Goal: Task Accomplishment & Management: Manage account settings

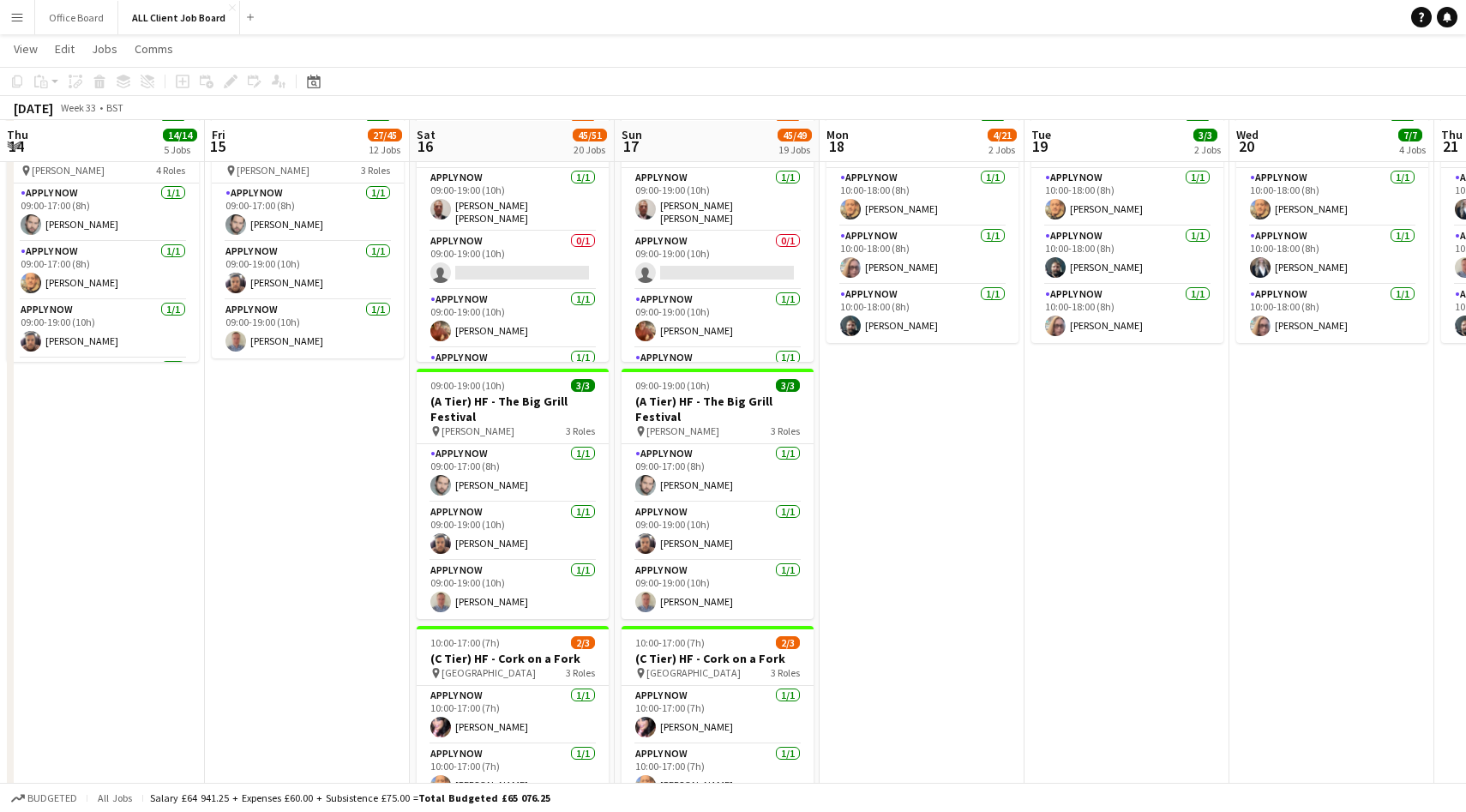
scroll to position [0, 425]
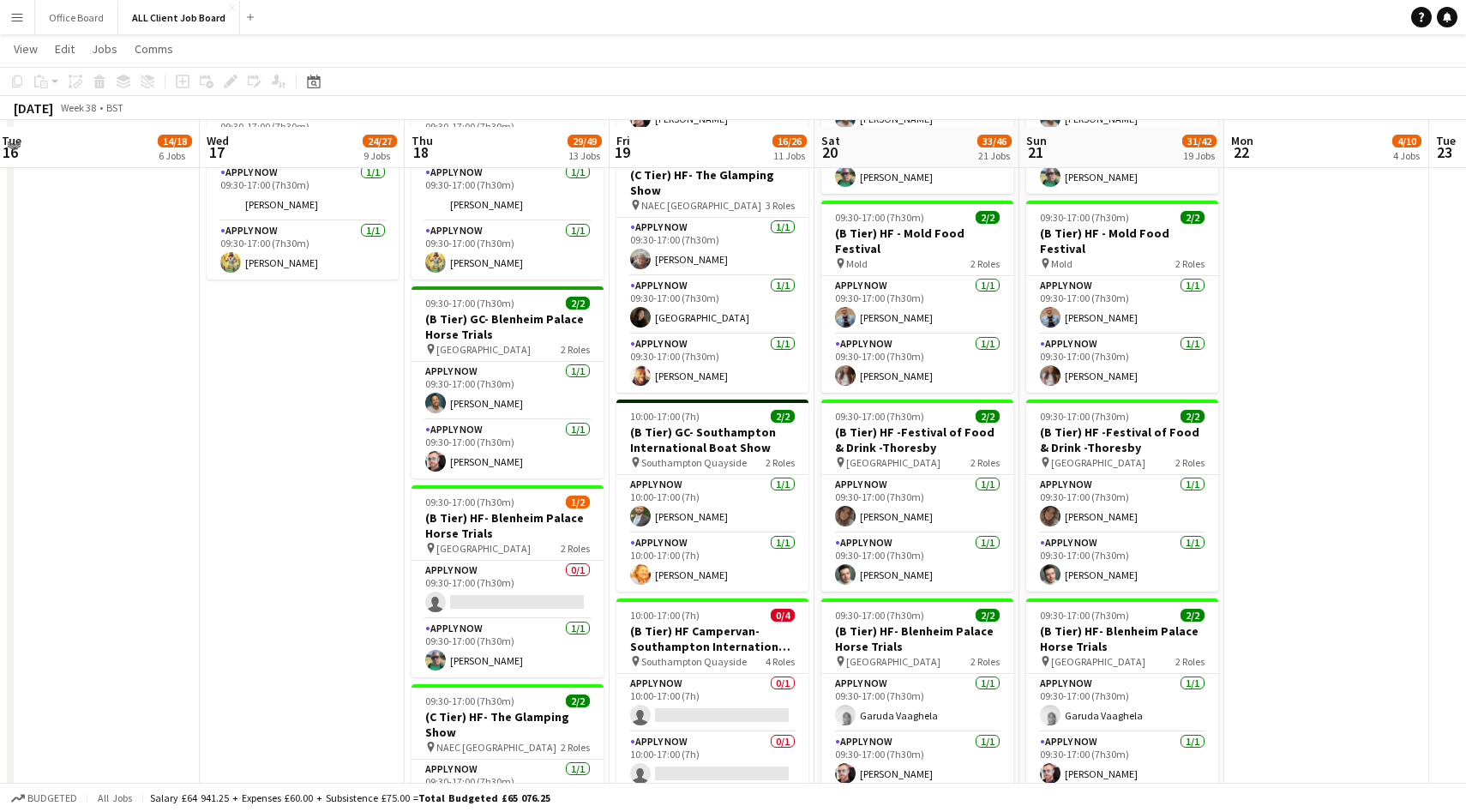
scroll to position [1438, 0]
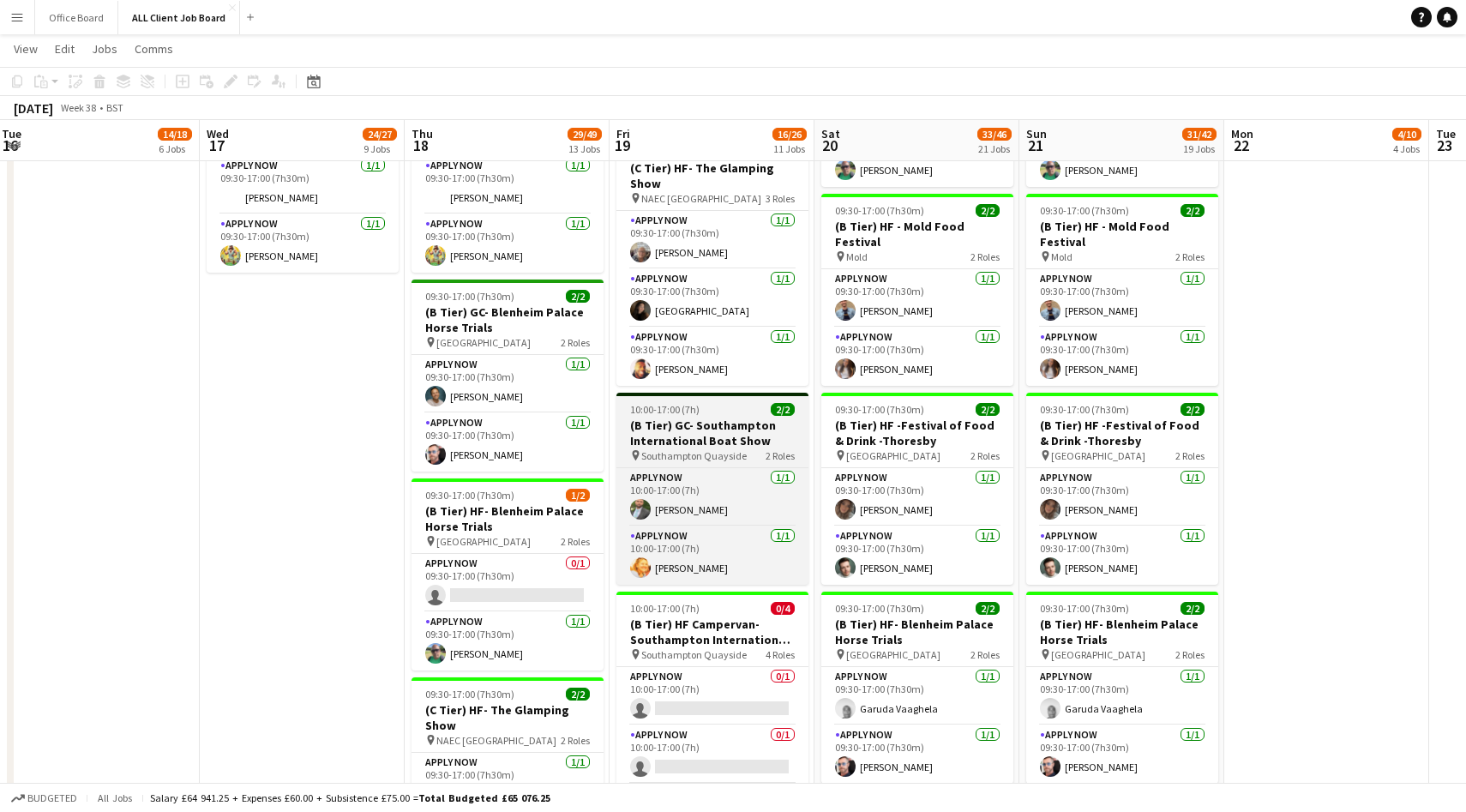
click at [736, 440] on h3 "(B Tier) GC- Southampton International Boat Show" at bounding box center [712, 432] width 192 height 31
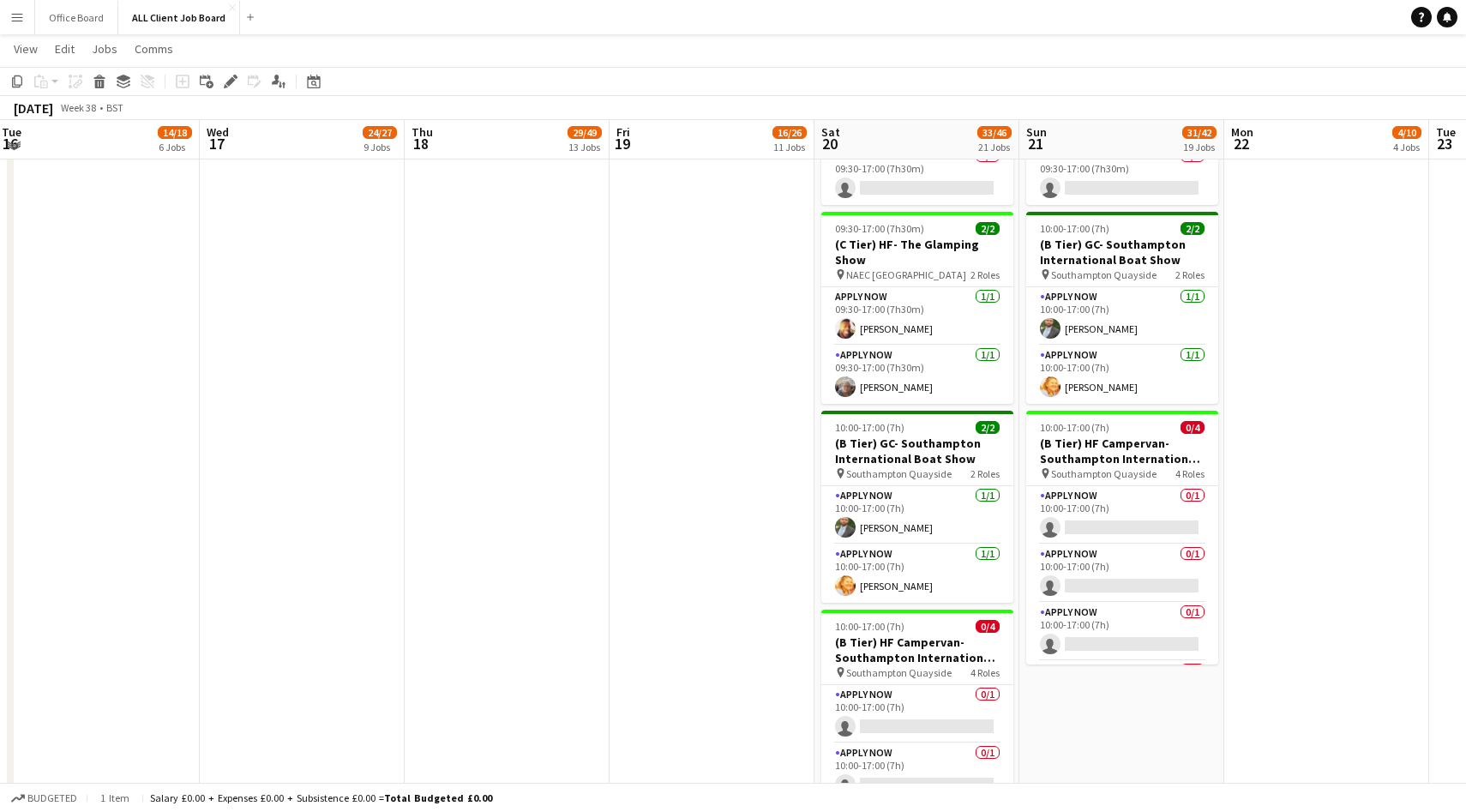
scroll to position [2781, 0]
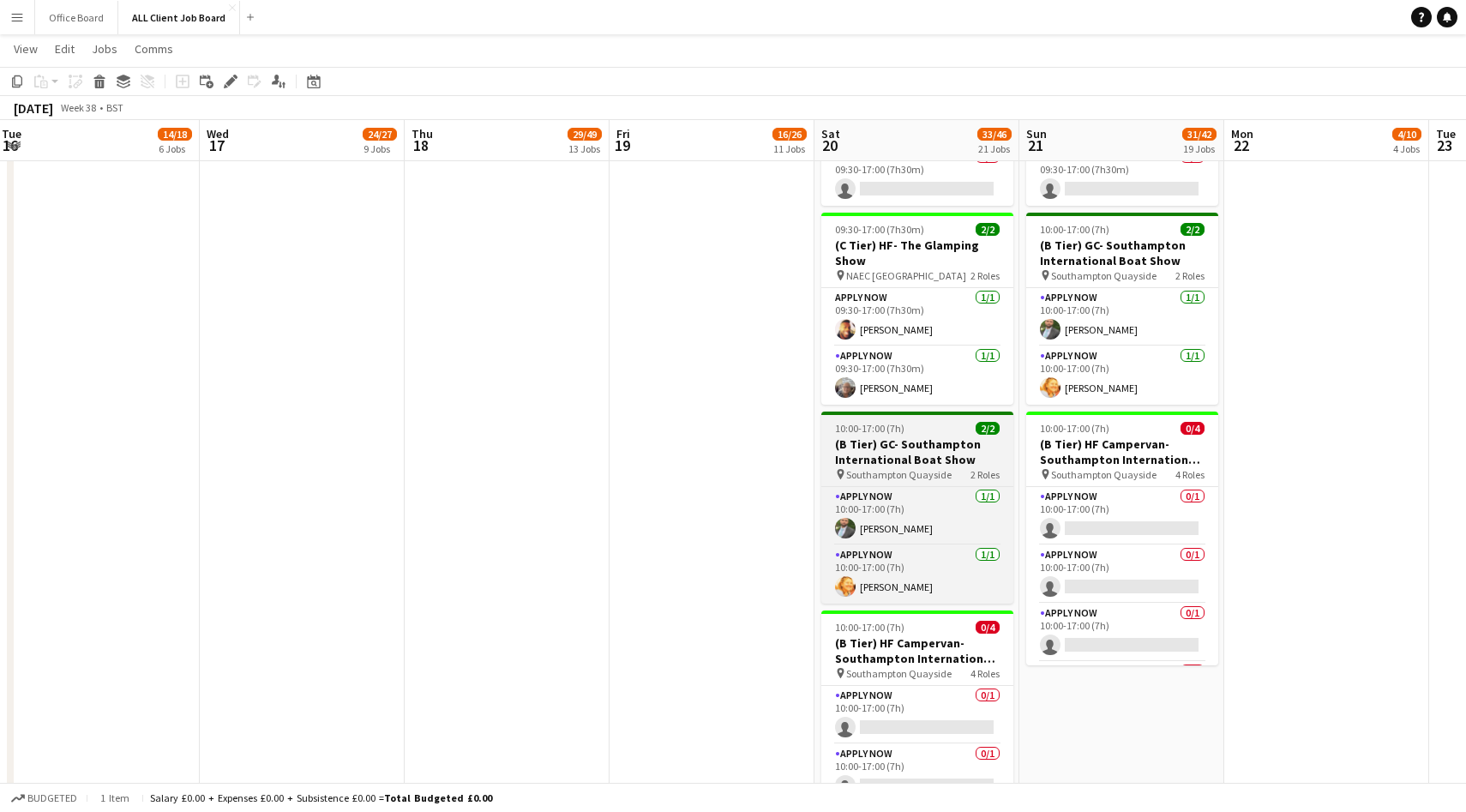
click at [927, 436] on h3 "(B Tier) GC- Southampton International Boat Show" at bounding box center [917, 451] width 192 height 31
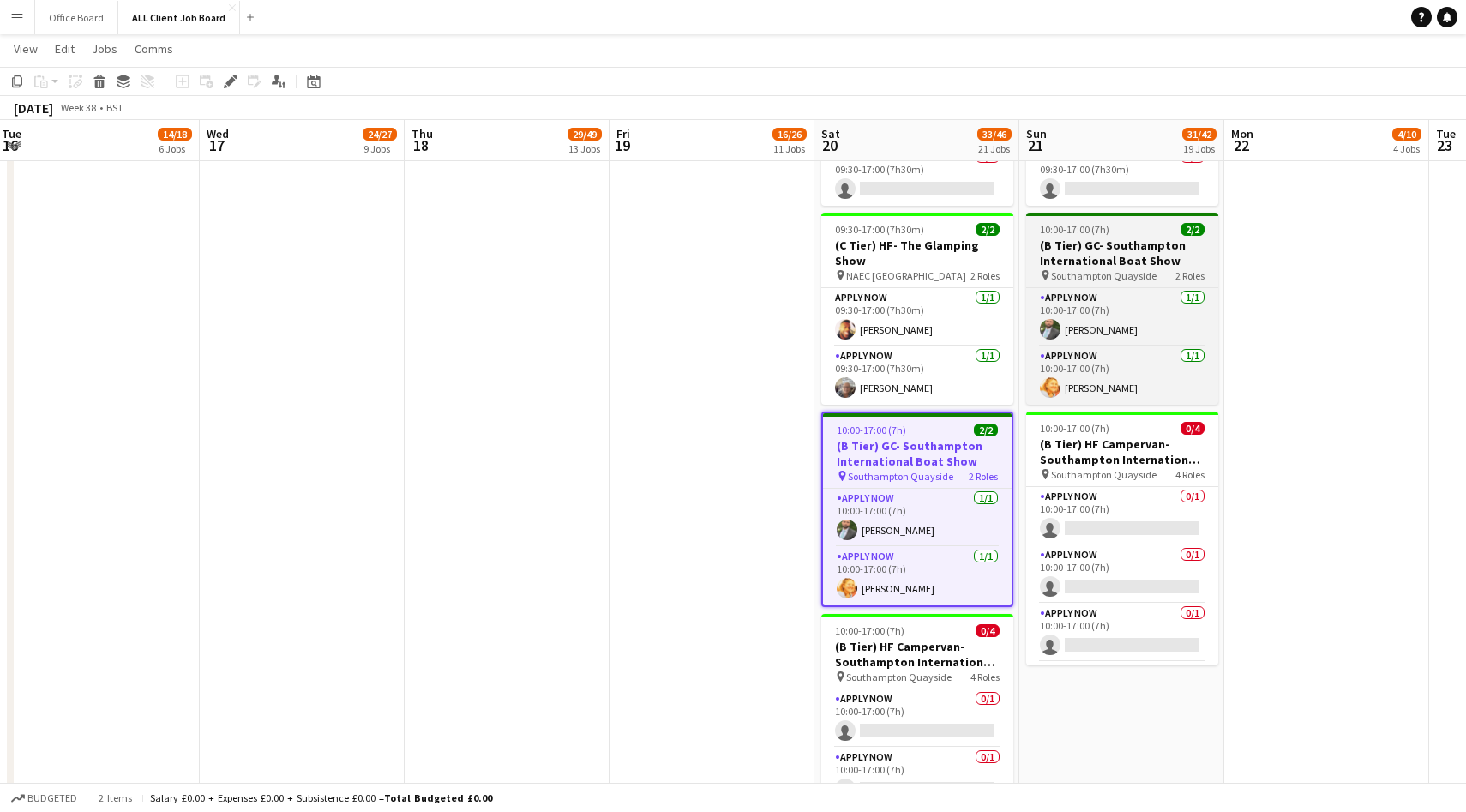
click at [1160, 238] on h3 "(B Tier) GC- Southampton International Boat Show" at bounding box center [1122, 252] width 192 height 31
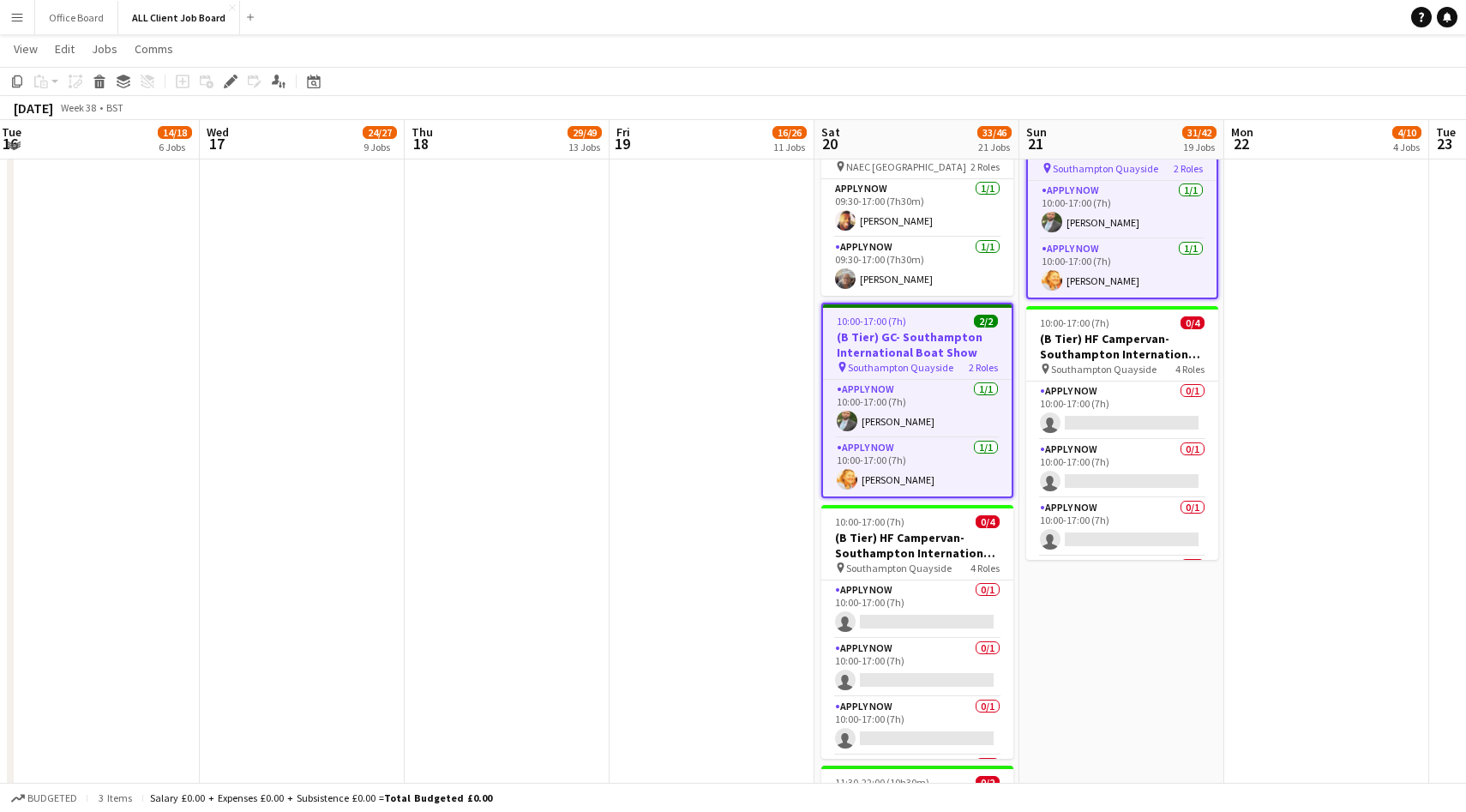
scroll to position [2888, 0]
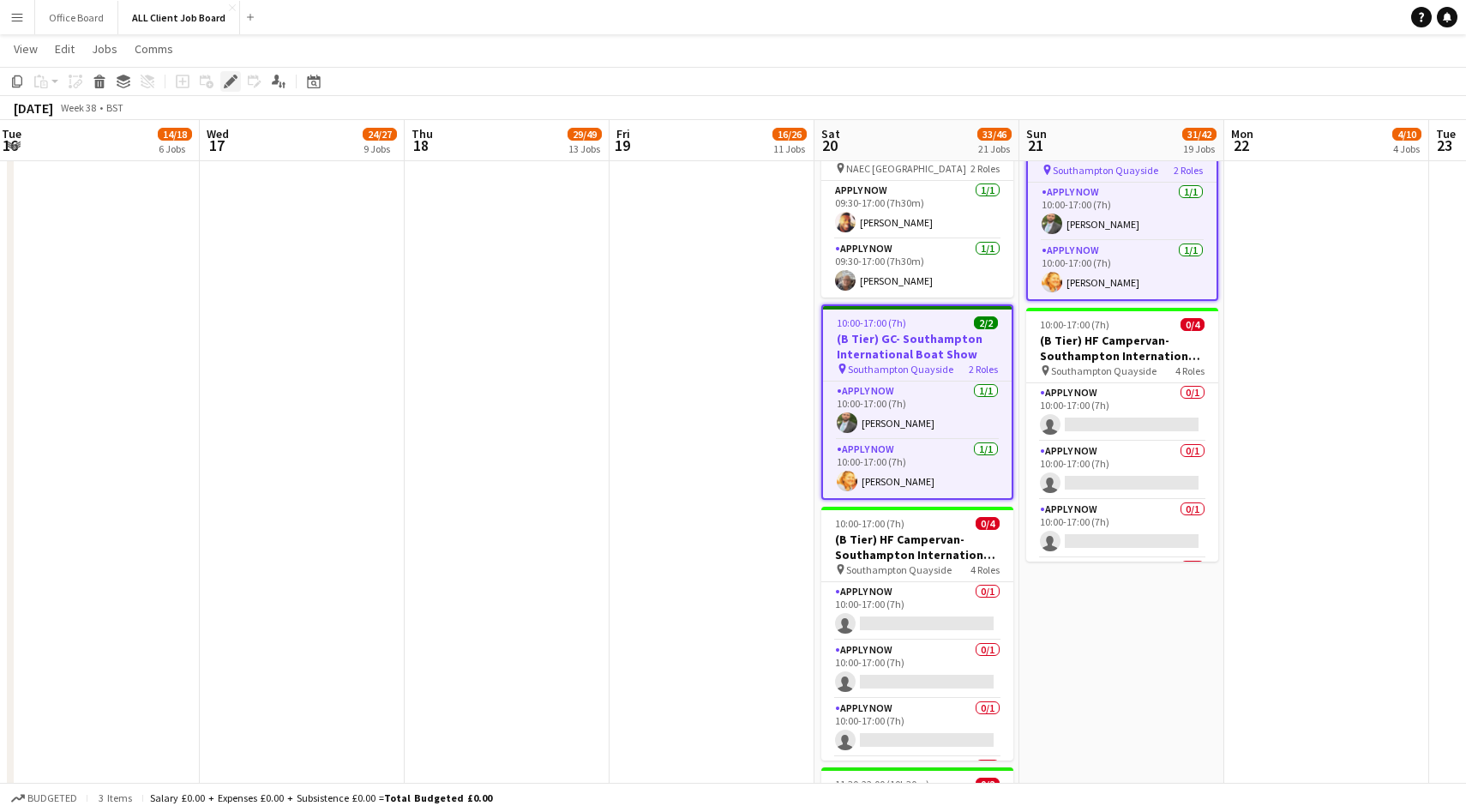
click at [230, 75] on icon "Edit" at bounding box center [231, 81] width 14 height 14
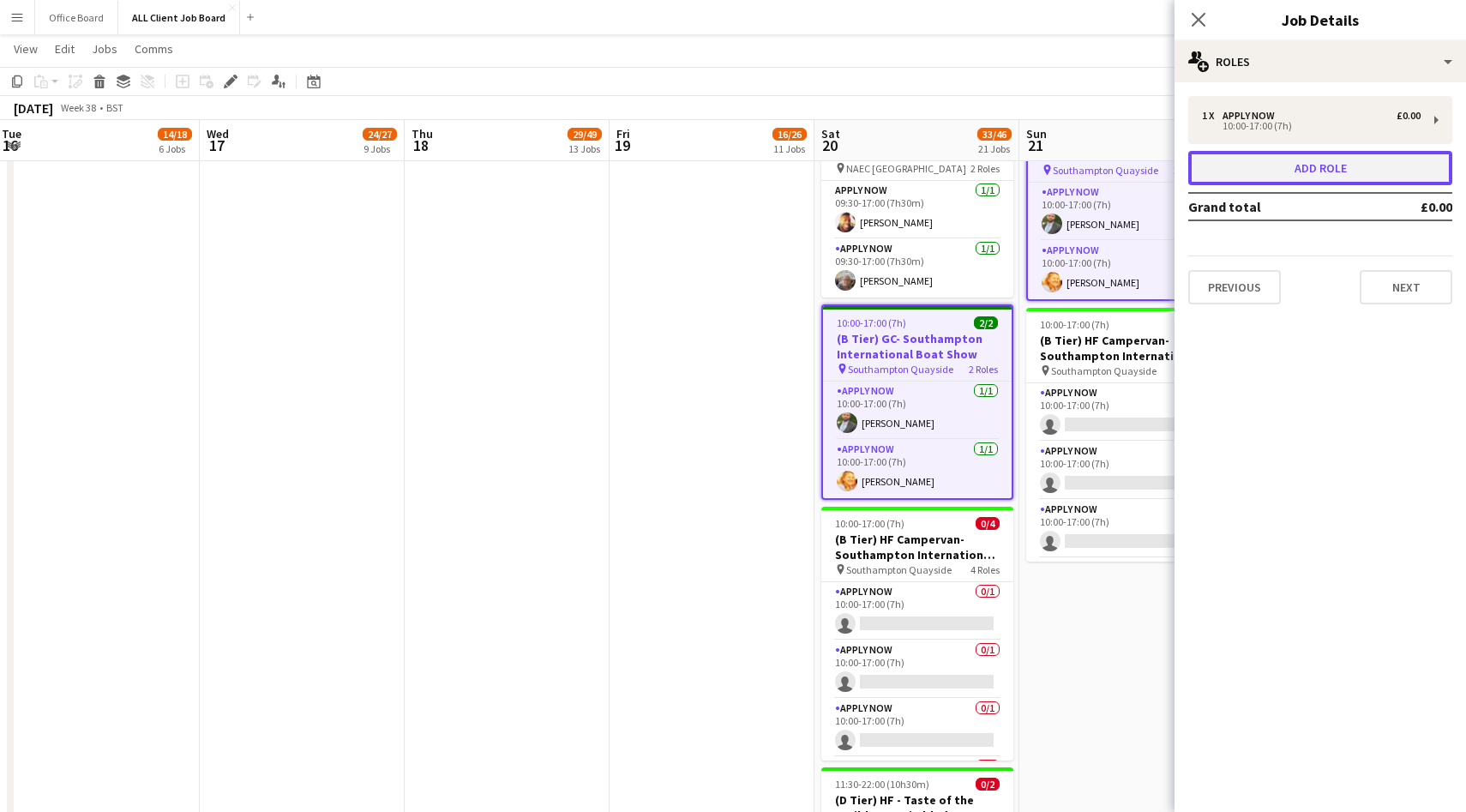
click at [1332, 173] on button "Add role" at bounding box center [1321, 168] width 264 height 35
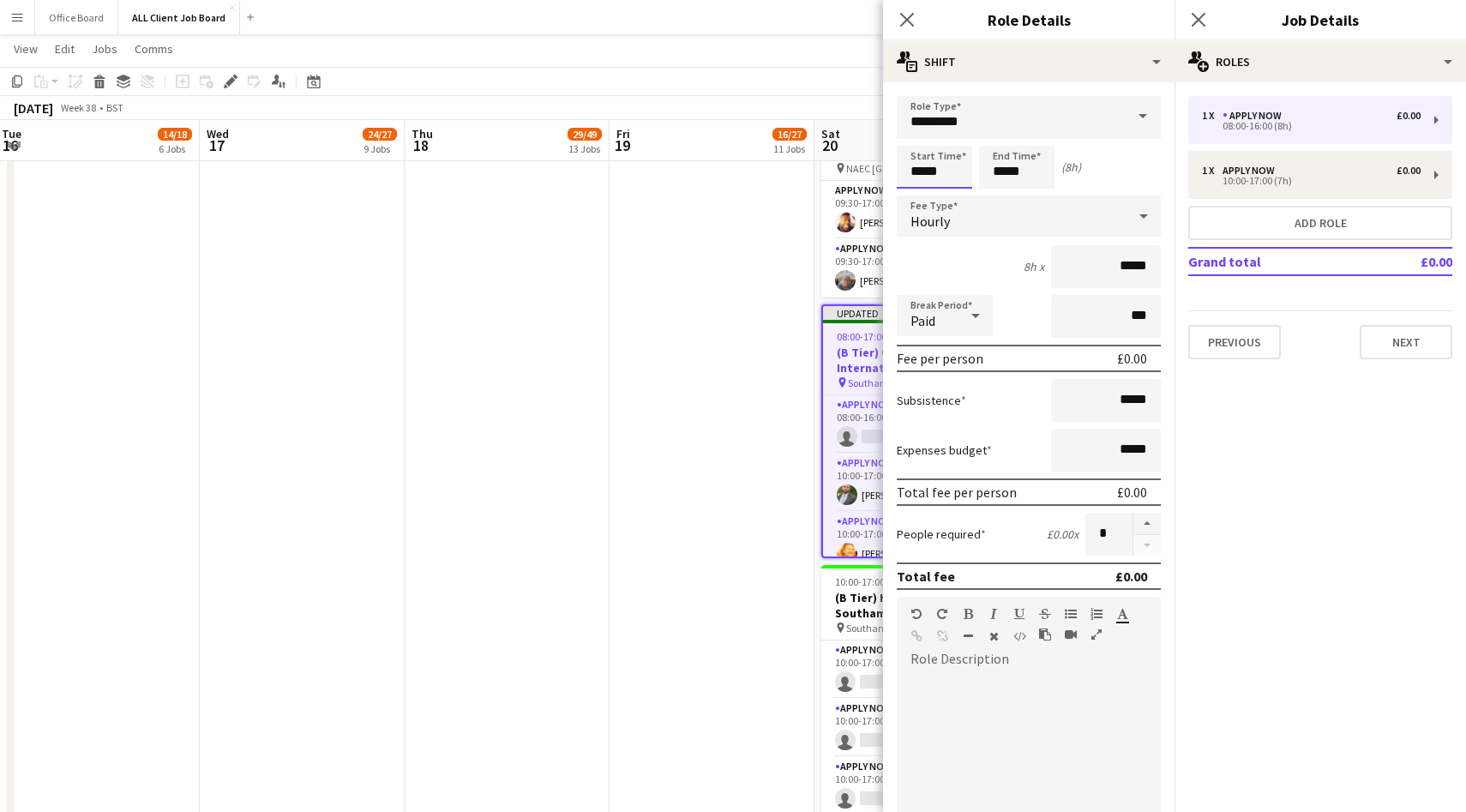
click at [950, 166] on input "*****" at bounding box center [934, 167] width 76 height 43
click at [918, 134] on div at bounding box center [917, 136] width 35 height 17
type input "*****"
click at [918, 134] on div at bounding box center [917, 136] width 35 height 17
click at [1013, 159] on input "*****" at bounding box center [1017, 167] width 76 height 43
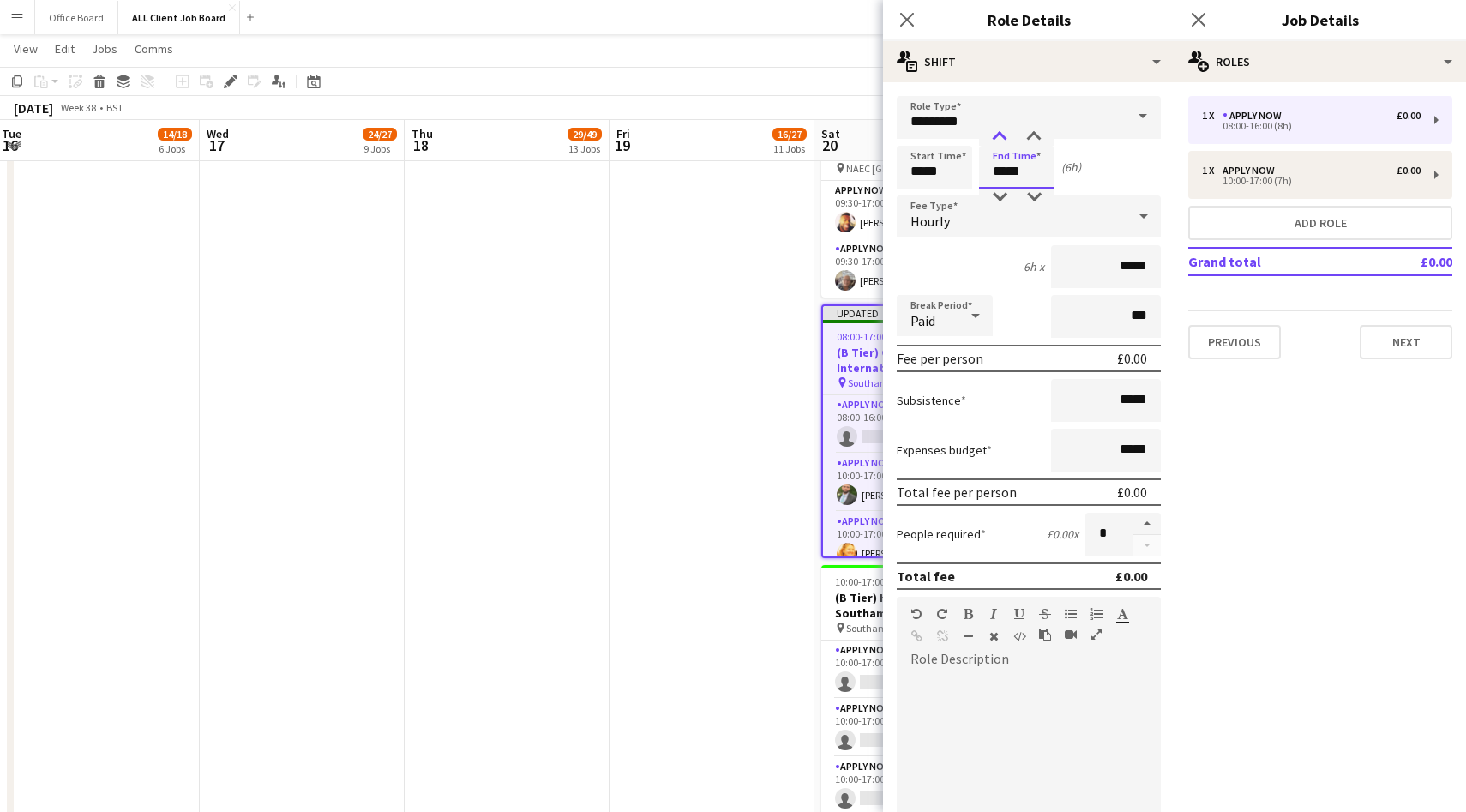
type input "*****"
click at [1003, 137] on div at bounding box center [1000, 136] width 35 height 17
click at [1198, 16] on icon "Close pop-in" at bounding box center [1199, 19] width 16 height 16
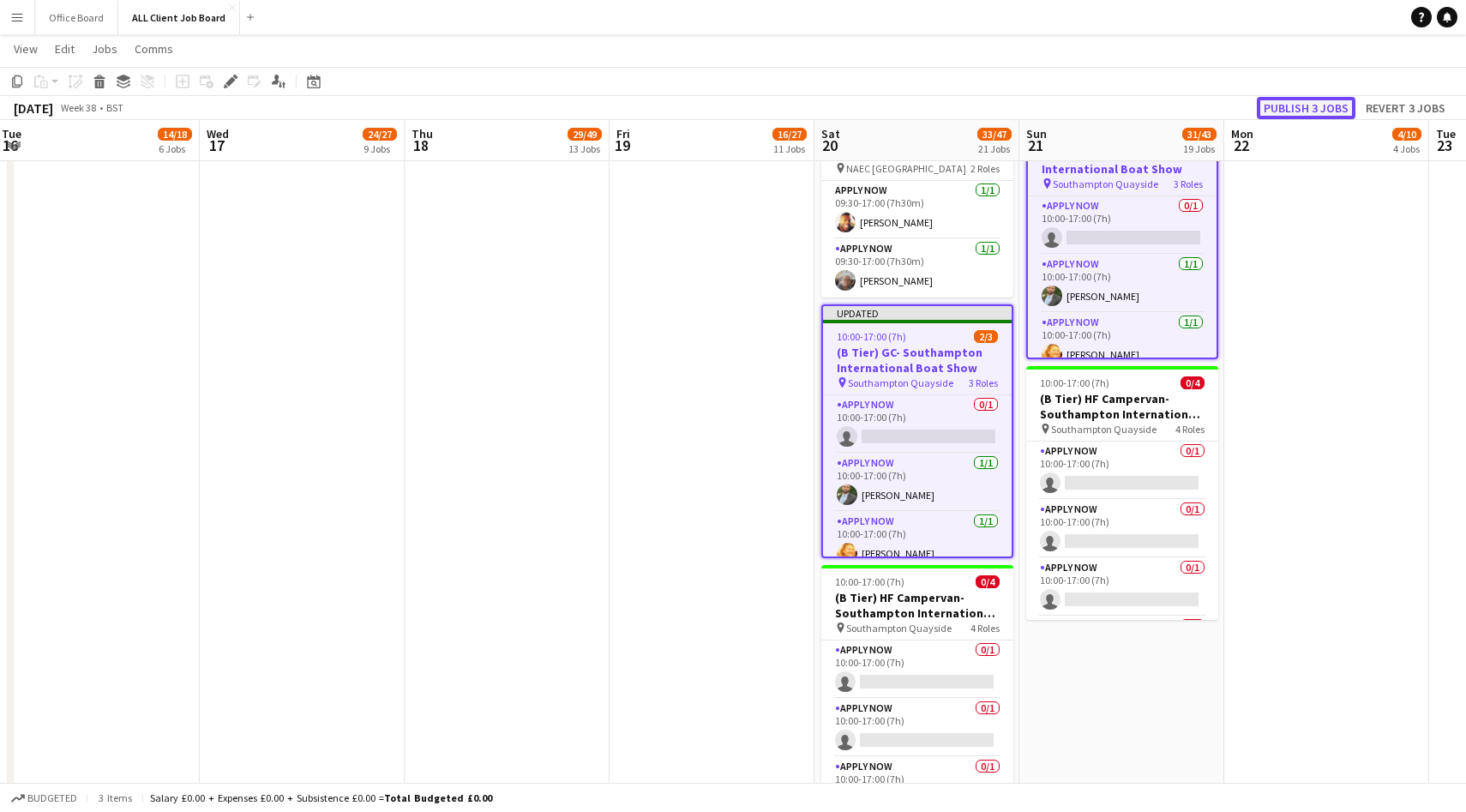
click at [1317, 108] on button "Publish 3 jobs" at bounding box center [1306, 107] width 98 height 22
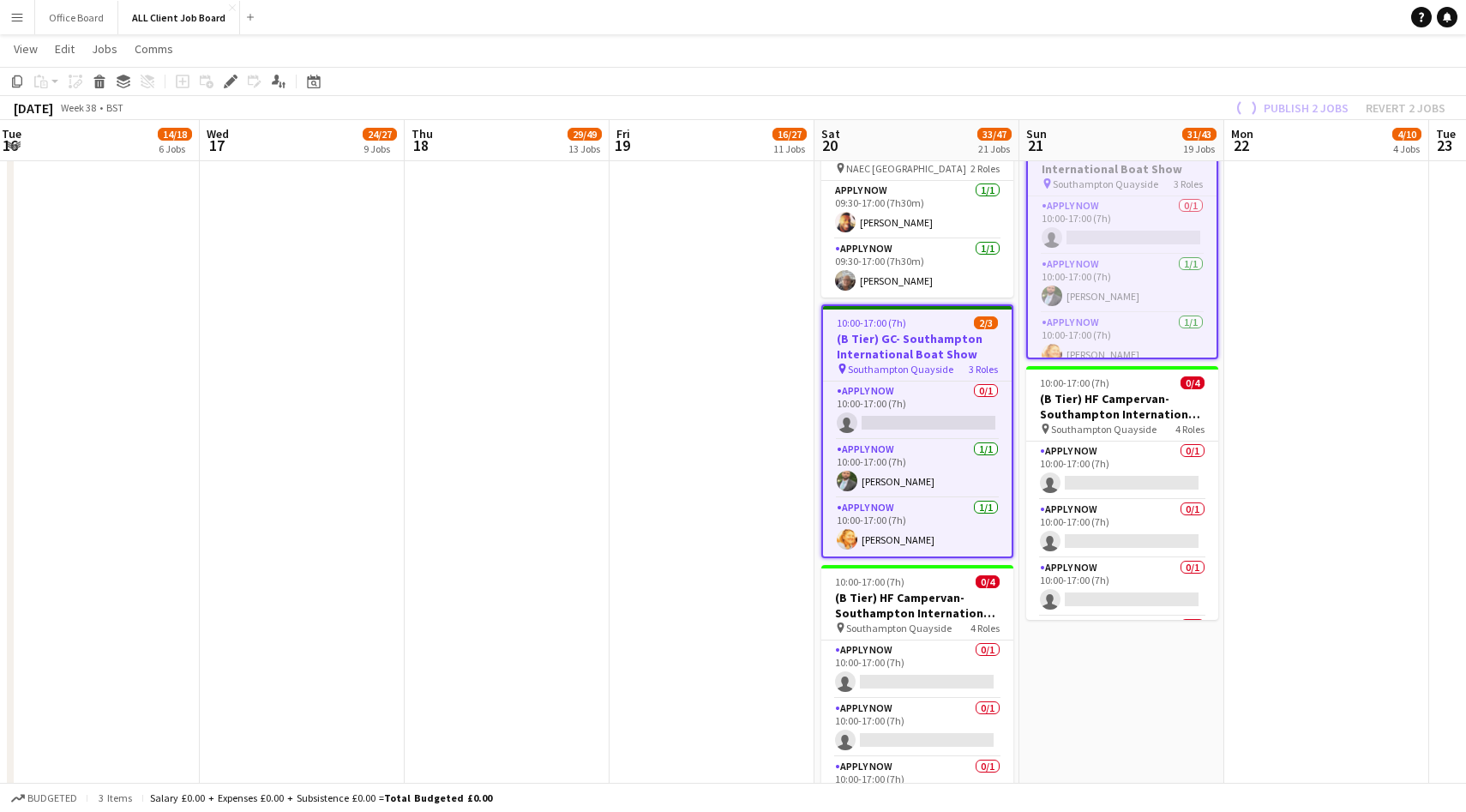
click at [1115, 191] on app-job-card "Publishing 10:00-17:00 (7h) 2/3 (B Tier) GC- Southampton International Boat Sho…" at bounding box center [1122, 232] width 192 height 253
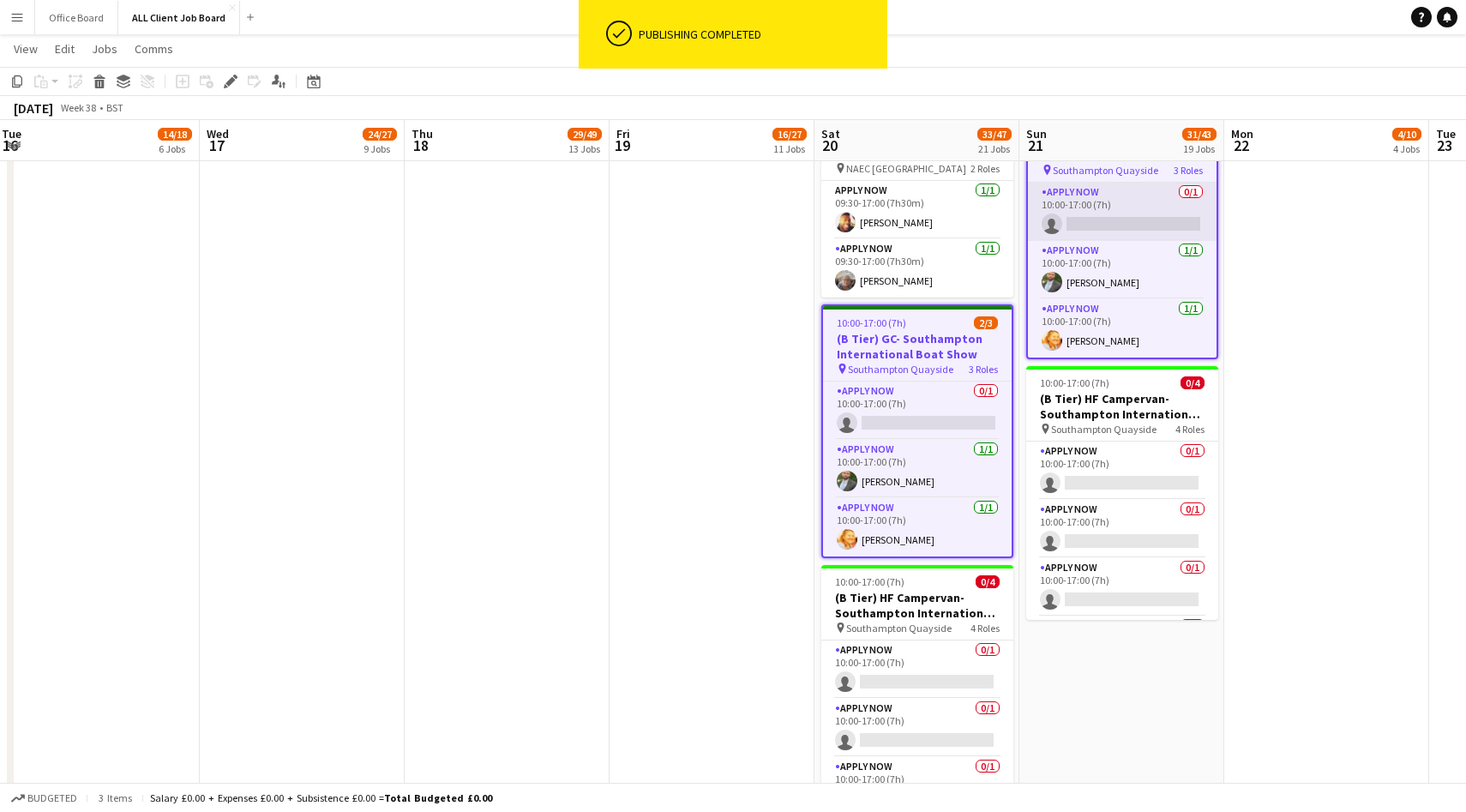
click at [1115, 188] on app-card-role "APPLY NOW 0/1 10:00-17:00 (7h) single-neutral-actions" at bounding box center [1122, 212] width 189 height 59
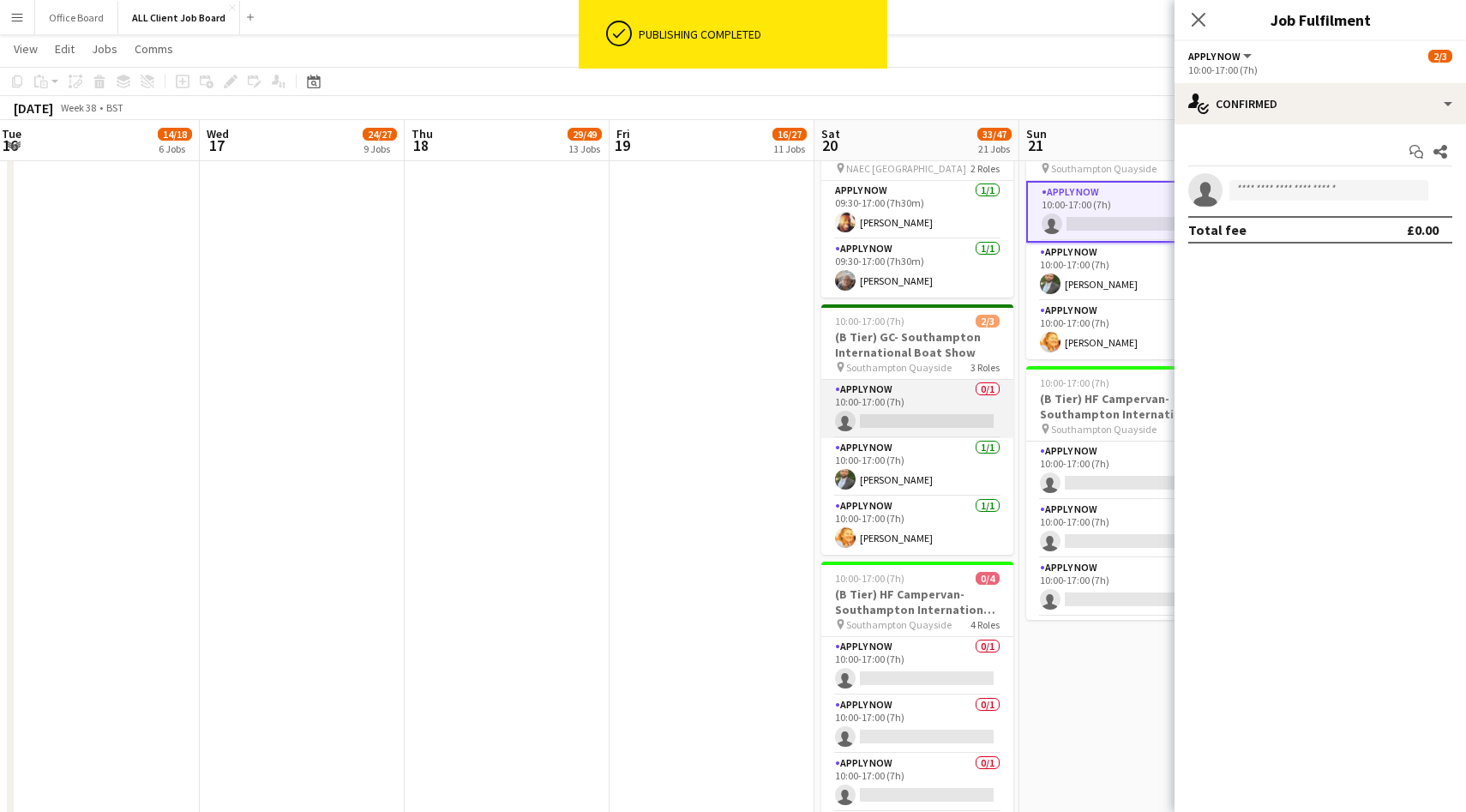
click at [944, 380] on app-card-role "APPLY NOW 0/1 10:00-17:00 (7h) single-neutral-actions" at bounding box center [917, 408] width 192 height 59
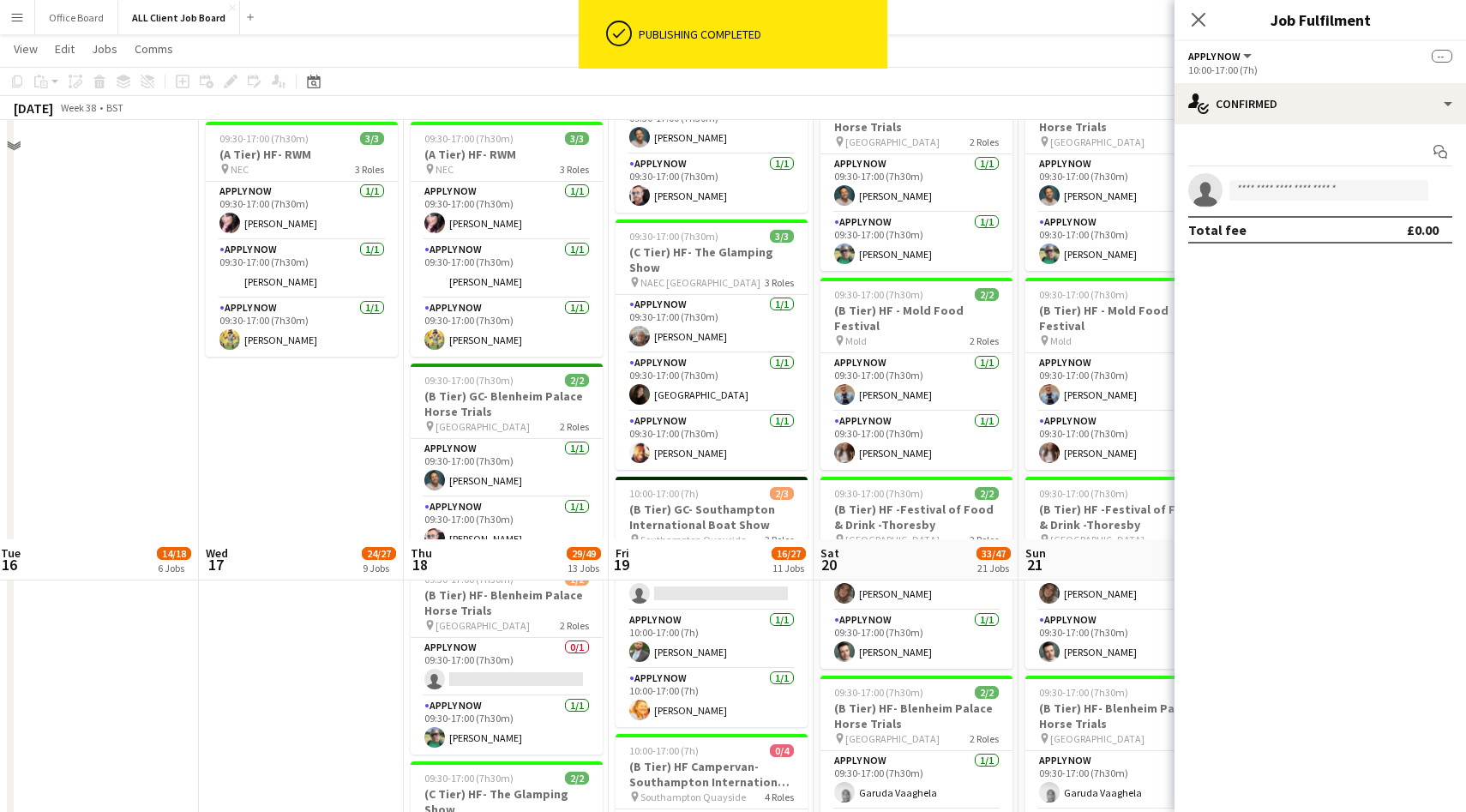
scroll to position [1312, 0]
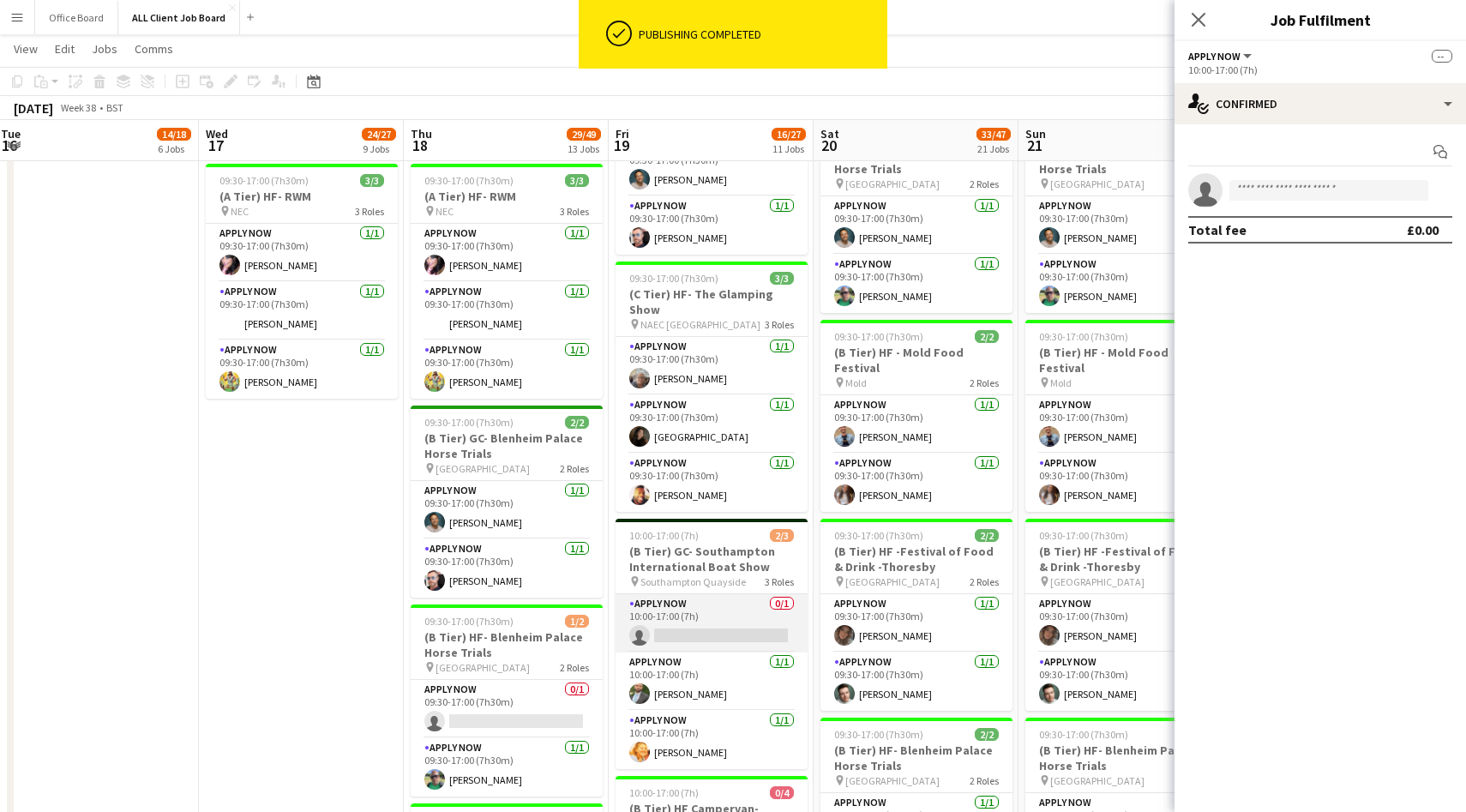
click at [724, 616] on app-card-role "APPLY NOW 0/1 10:00-17:00 (7h) single-neutral-actions" at bounding box center [711, 623] width 192 height 59
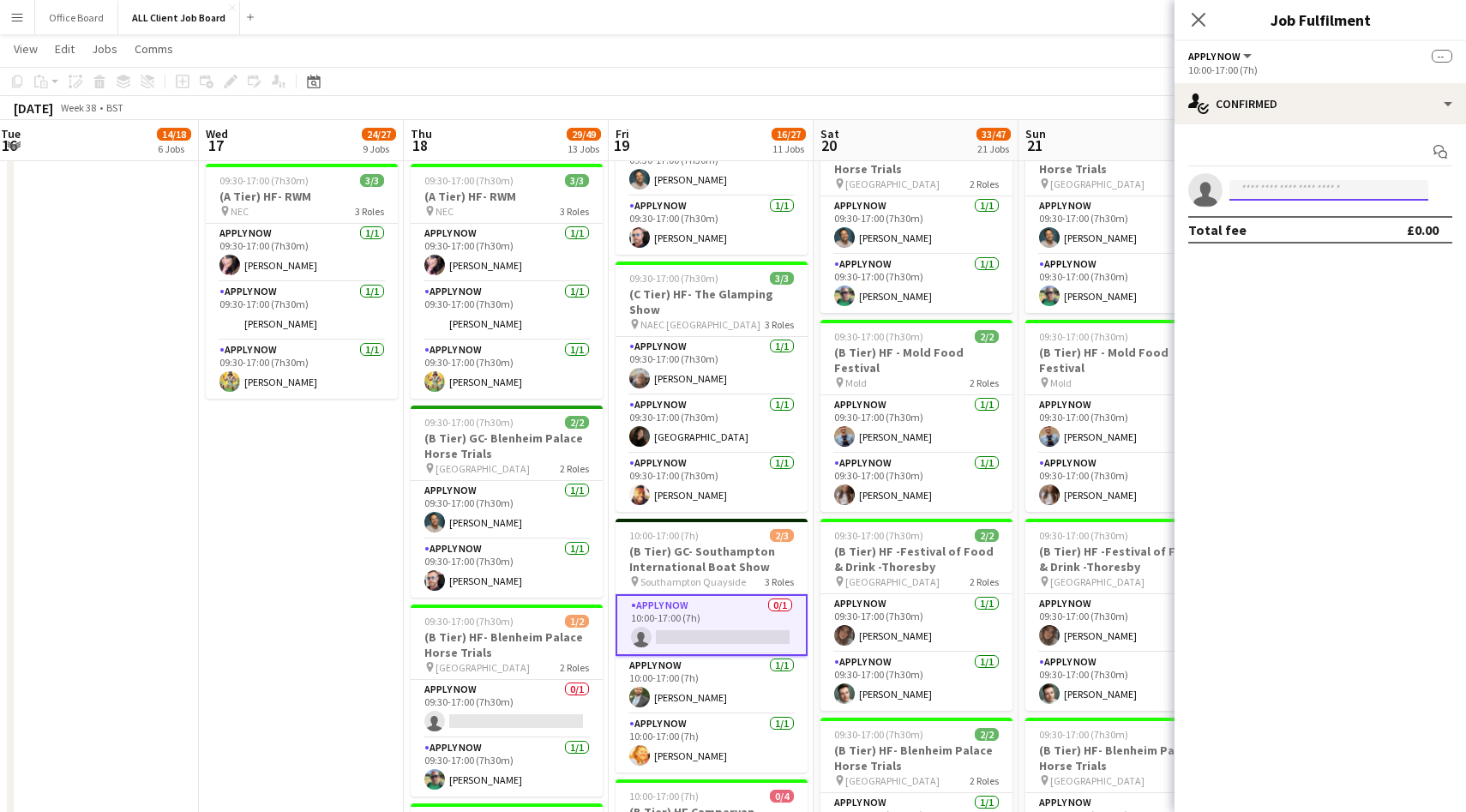
click at [1296, 197] on input at bounding box center [1329, 190] width 199 height 21
type input "*****"
click at [1357, 237] on span "[EMAIL_ADDRESS][DOMAIN_NAME]" at bounding box center [1329, 236] width 172 height 14
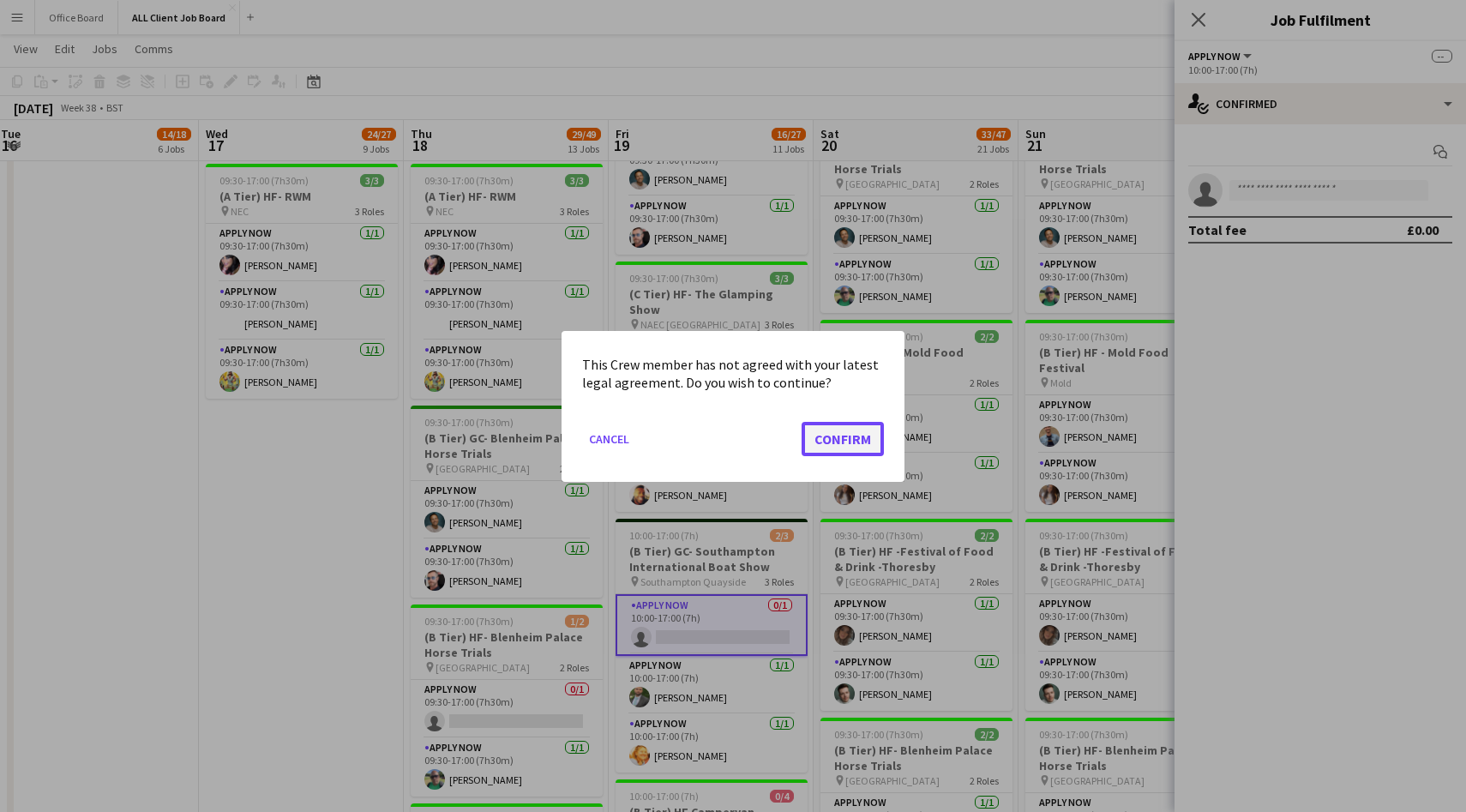
click at [854, 437] on button "Confirm" at bounding box center [843, 438] width 82 height 35
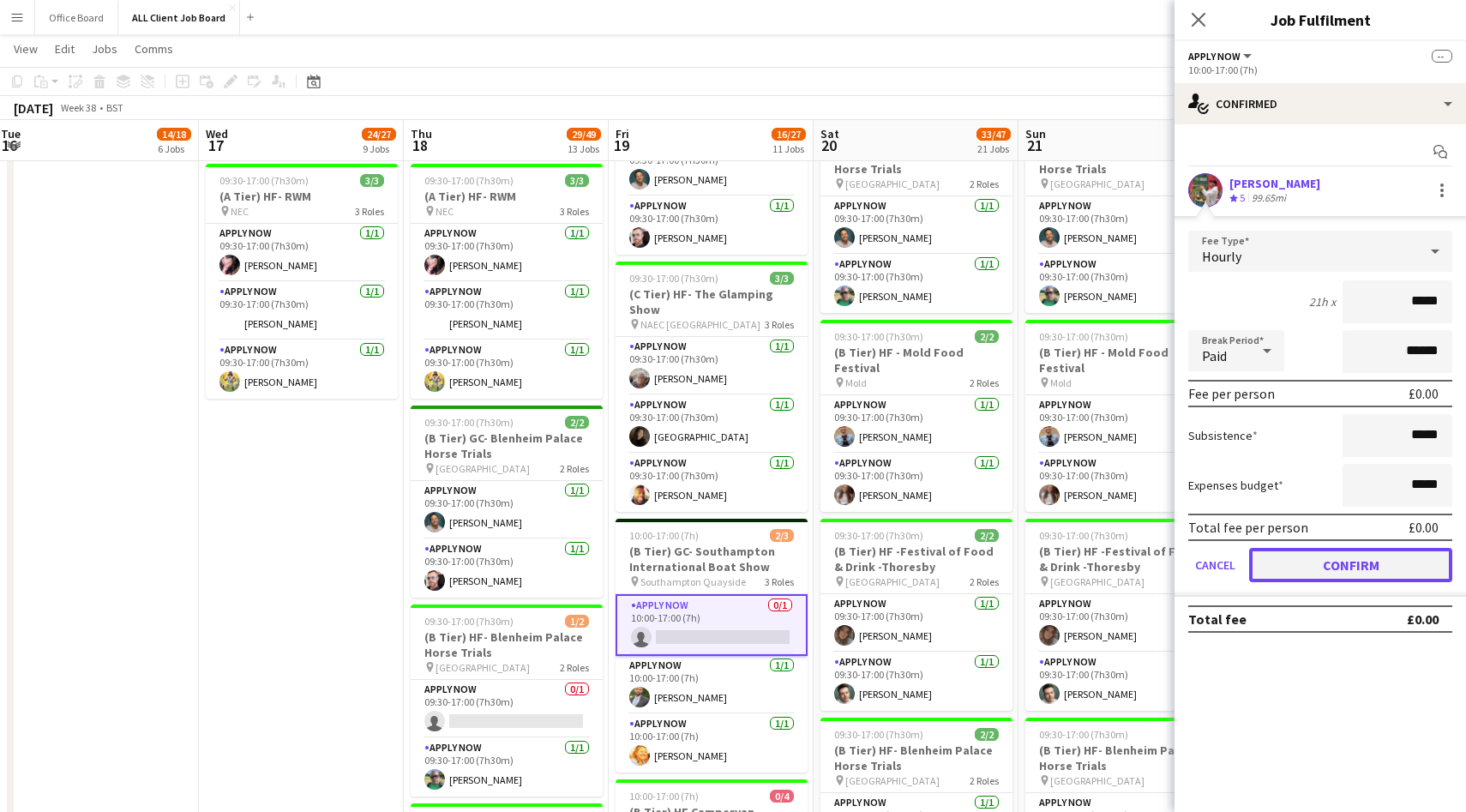
click at [1364, 562] on button "Confirm" at bounding box center [1351, 565] width 203 height 35
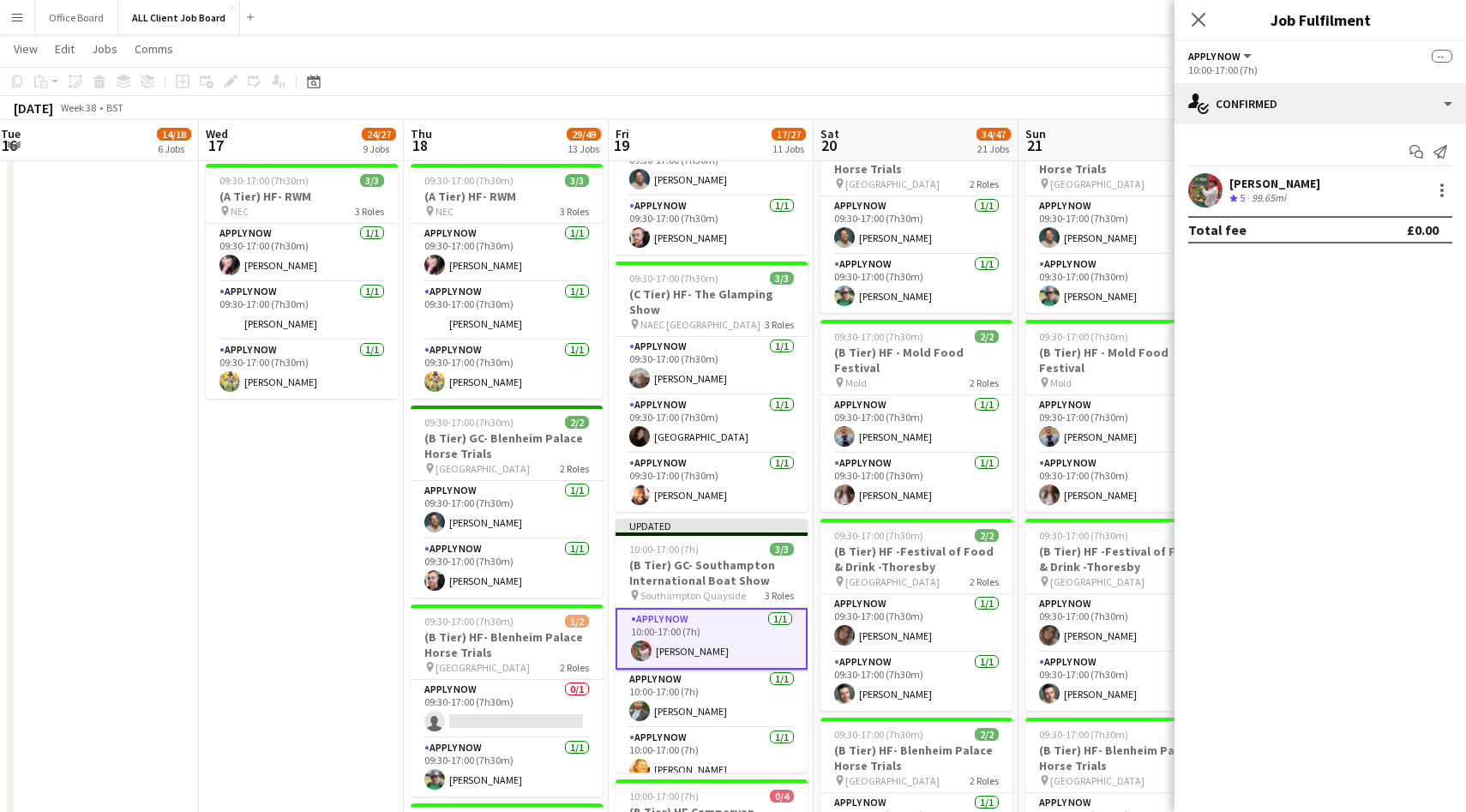
click at [1202, 30] on div "Close pop-in" at bounding box center [1199, 20] width 48 height 40
click at [1196, 26] on icon "Close pop-in" at bounding box center [1199, 19] width 16 height 16
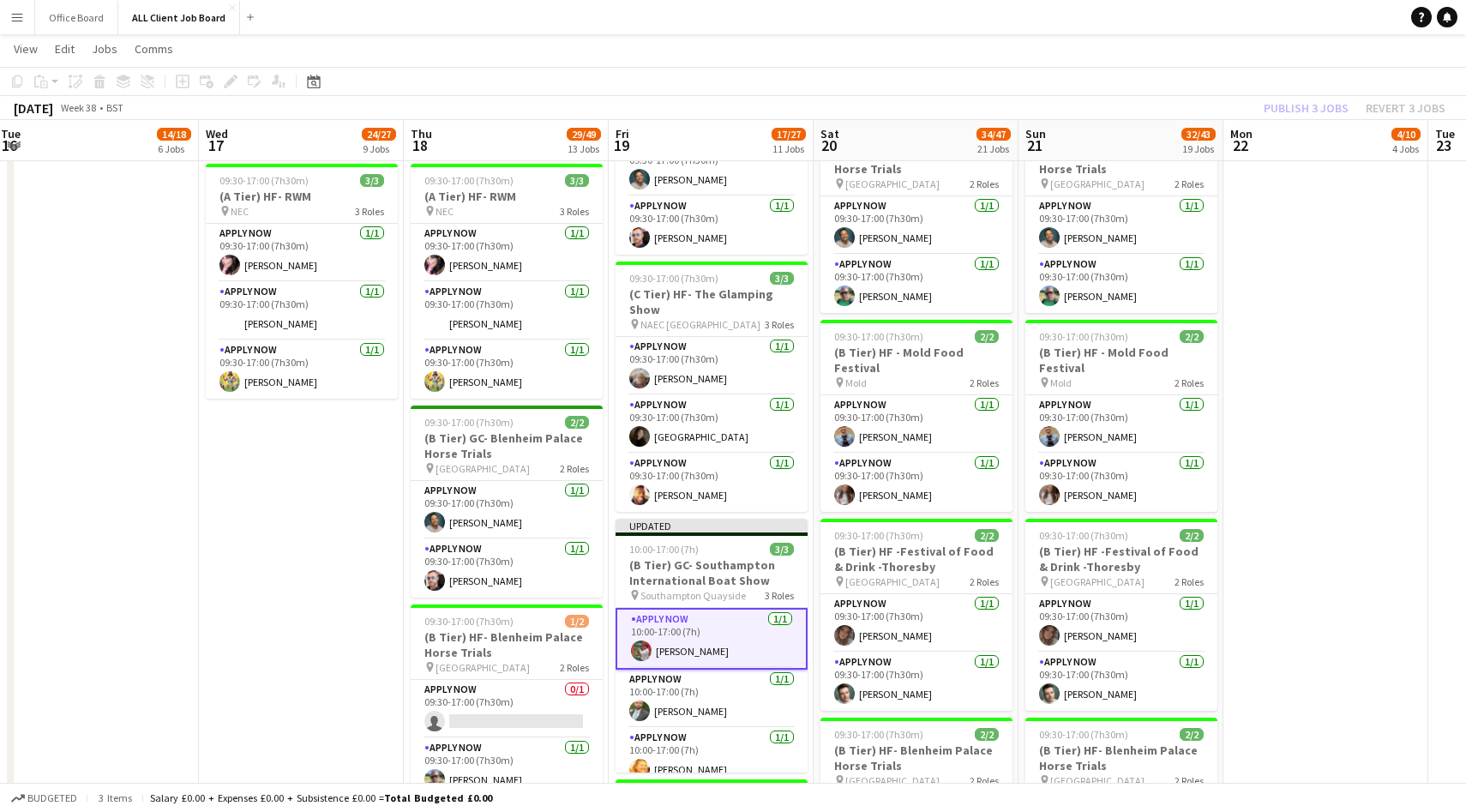
click at [1314, 102] on div "Publish 3 jobs Revert 3 jobs" at bounding box center [1355, 107] width 223 height 22
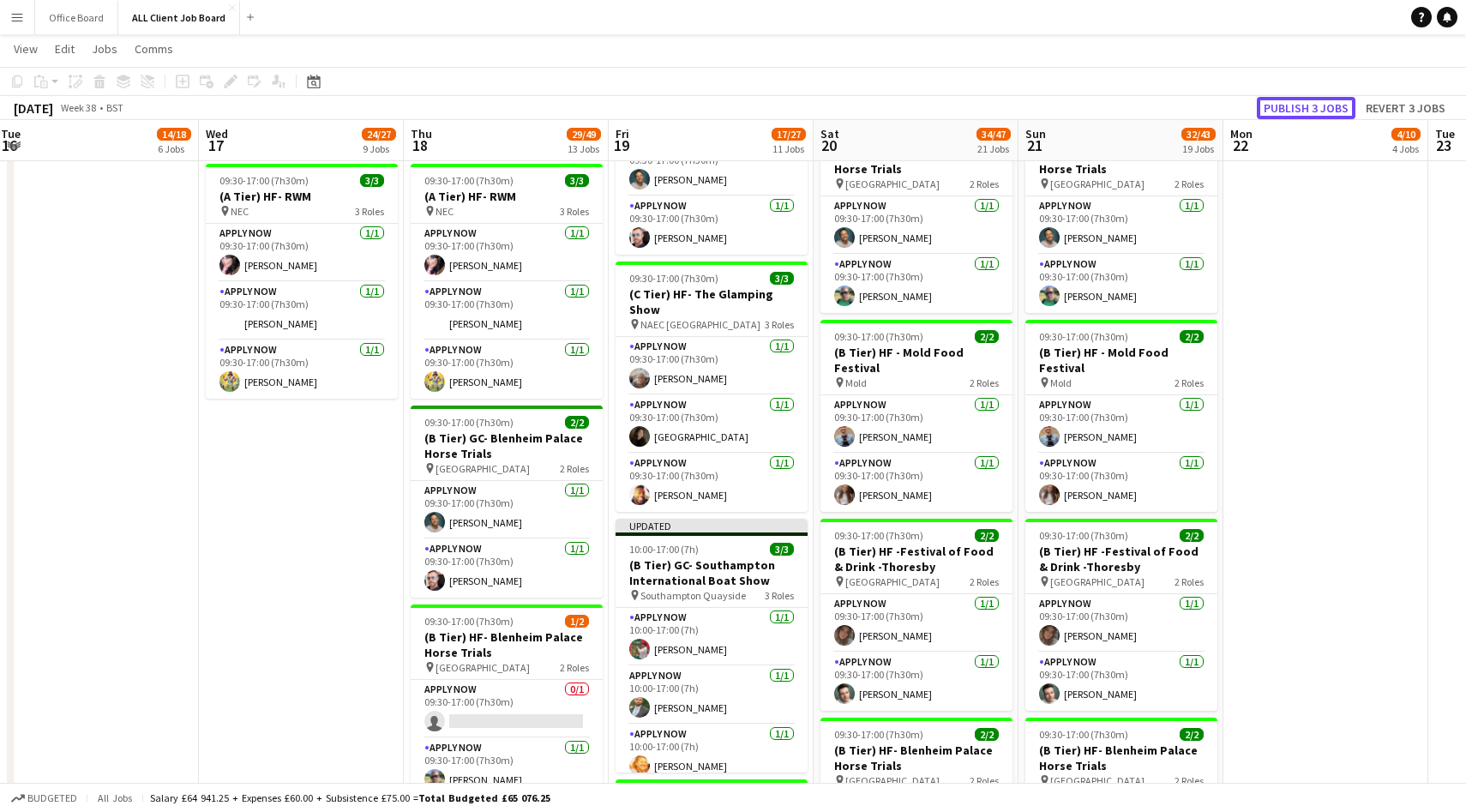
click at [1314, 102] on button "Publish 3 jobs" at bounding box center [1306, 107] width 98 height 22
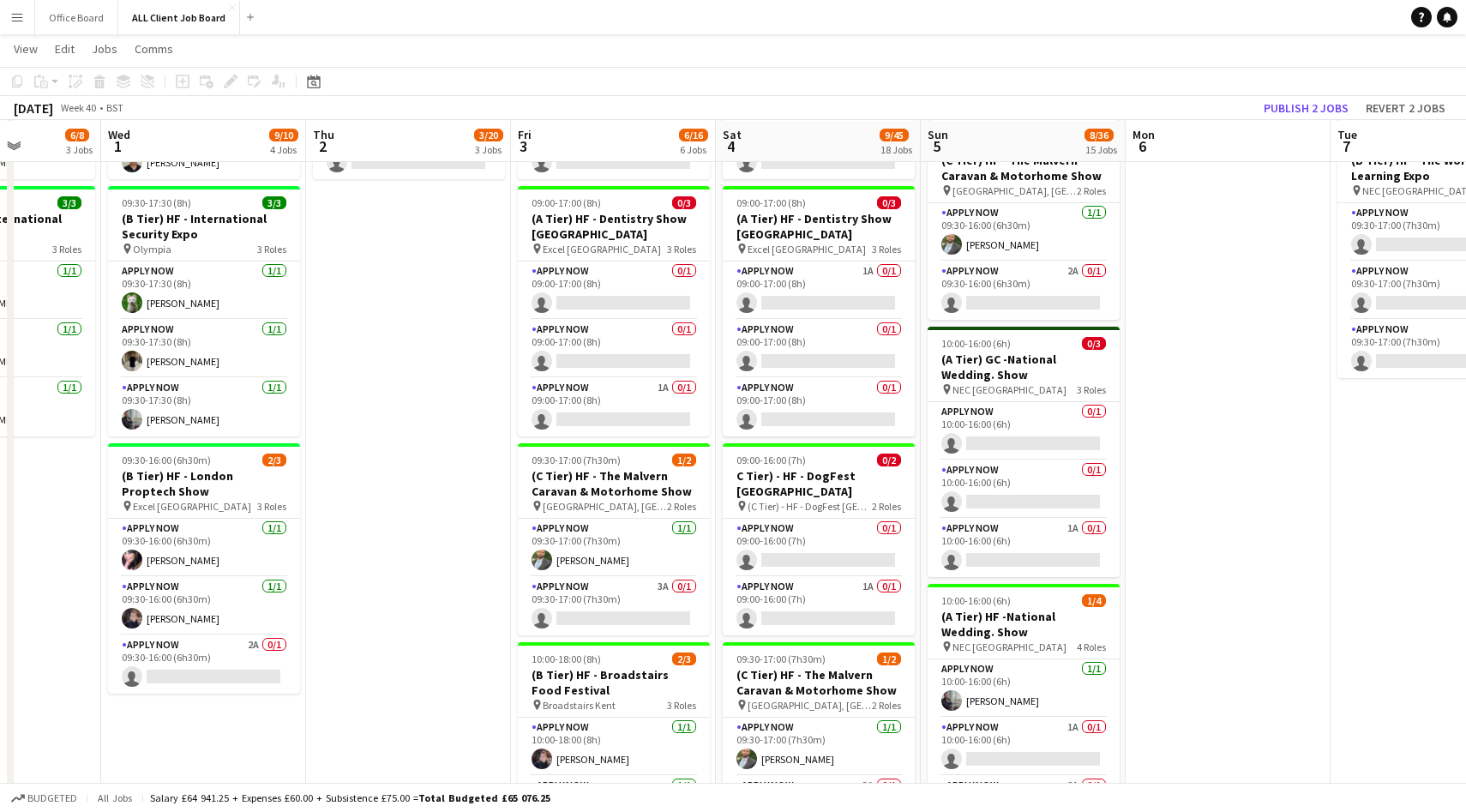
scroll to position [791, 0]
click at [166, 654] on app-card-role "APPLY NOW 2A 0/1 09:30-16:00 (6h30m) single-neutral-actions" at bounding box center [204, 663] width 192 height 59
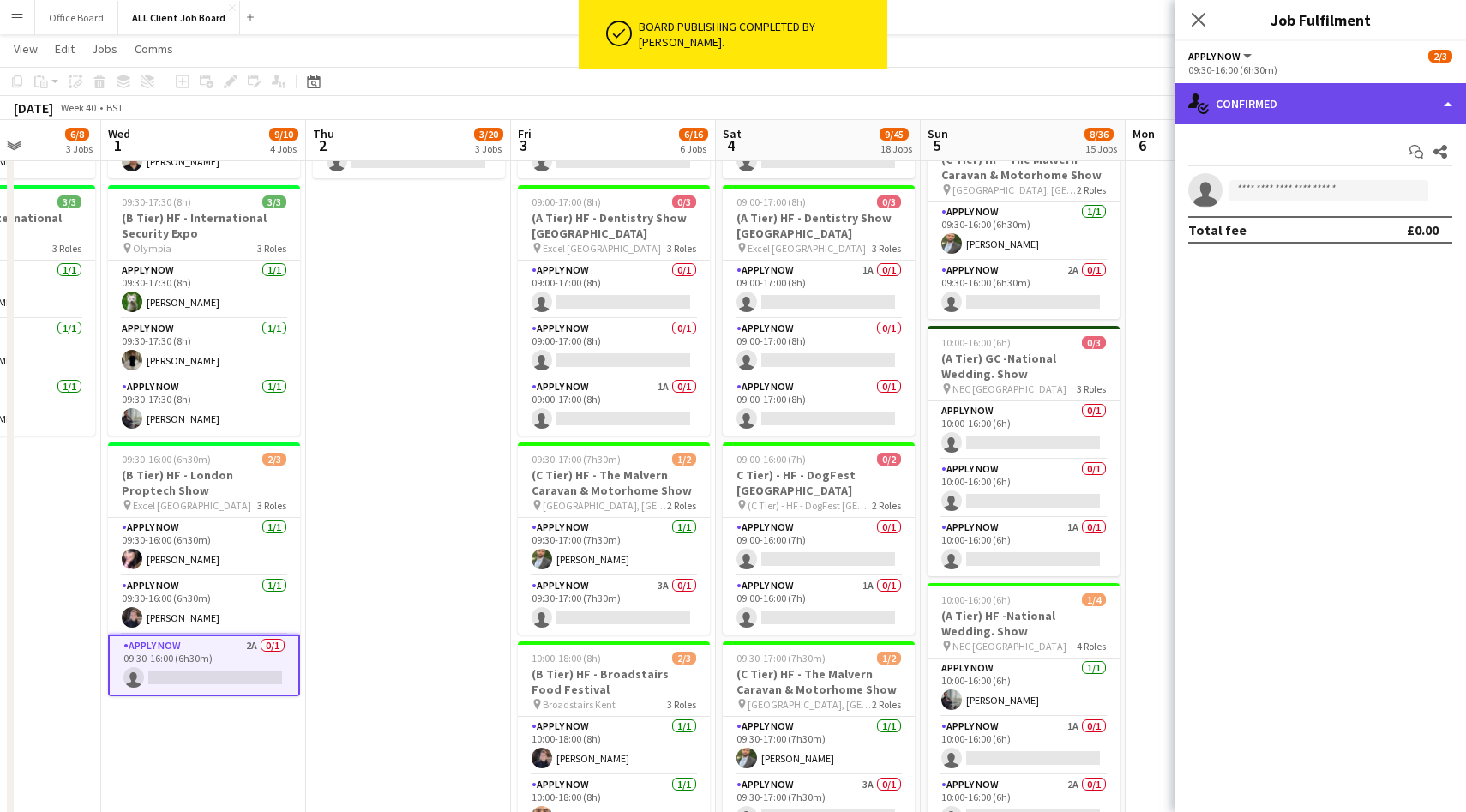
click at [1279, 94] on div "single-neutral-actions-check-2 Confirmed" at bounding box center [1320, 103] width 291 height 41
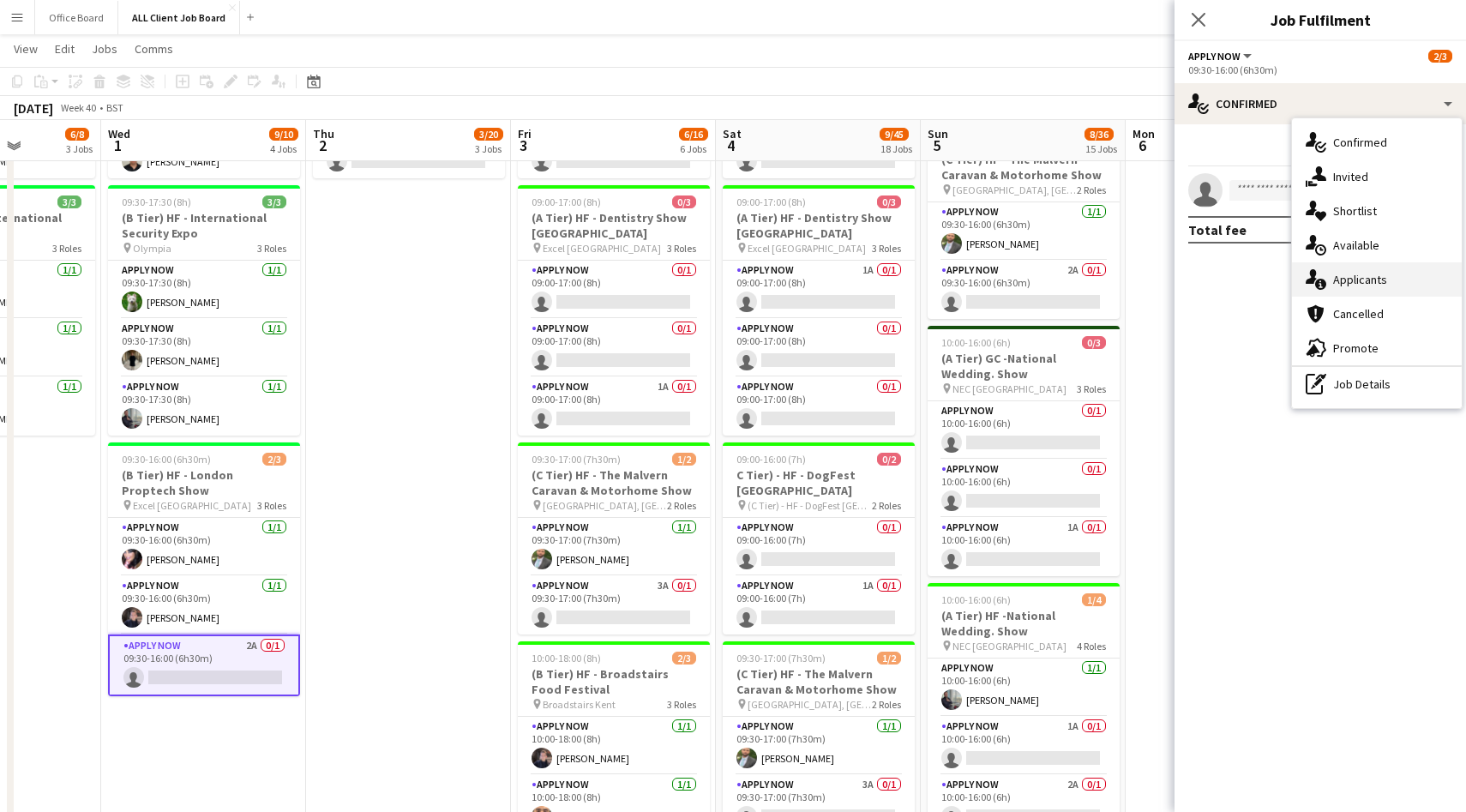
click at [1381, 277] on div "single-neutral-actions-information Applicants" at bounding box center [1377, 279] width 170 height 35
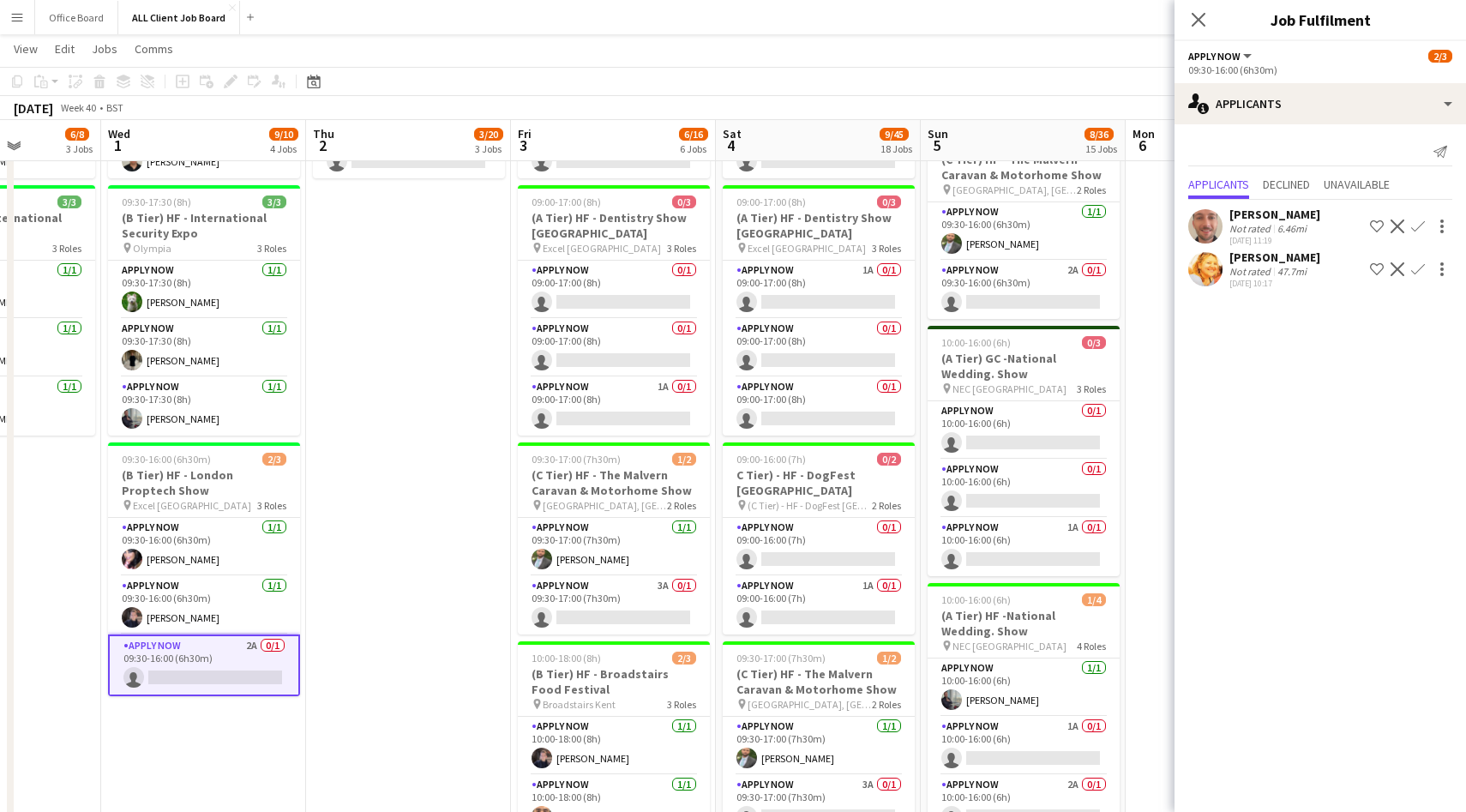
click at [1184, 16] on div "Close pop-in" at bounding box center [1199, 20] width 48 height 40
click at [1199, 16] on icon "Close pop-in" at bounding box center [1199, 19] width 16 height 16
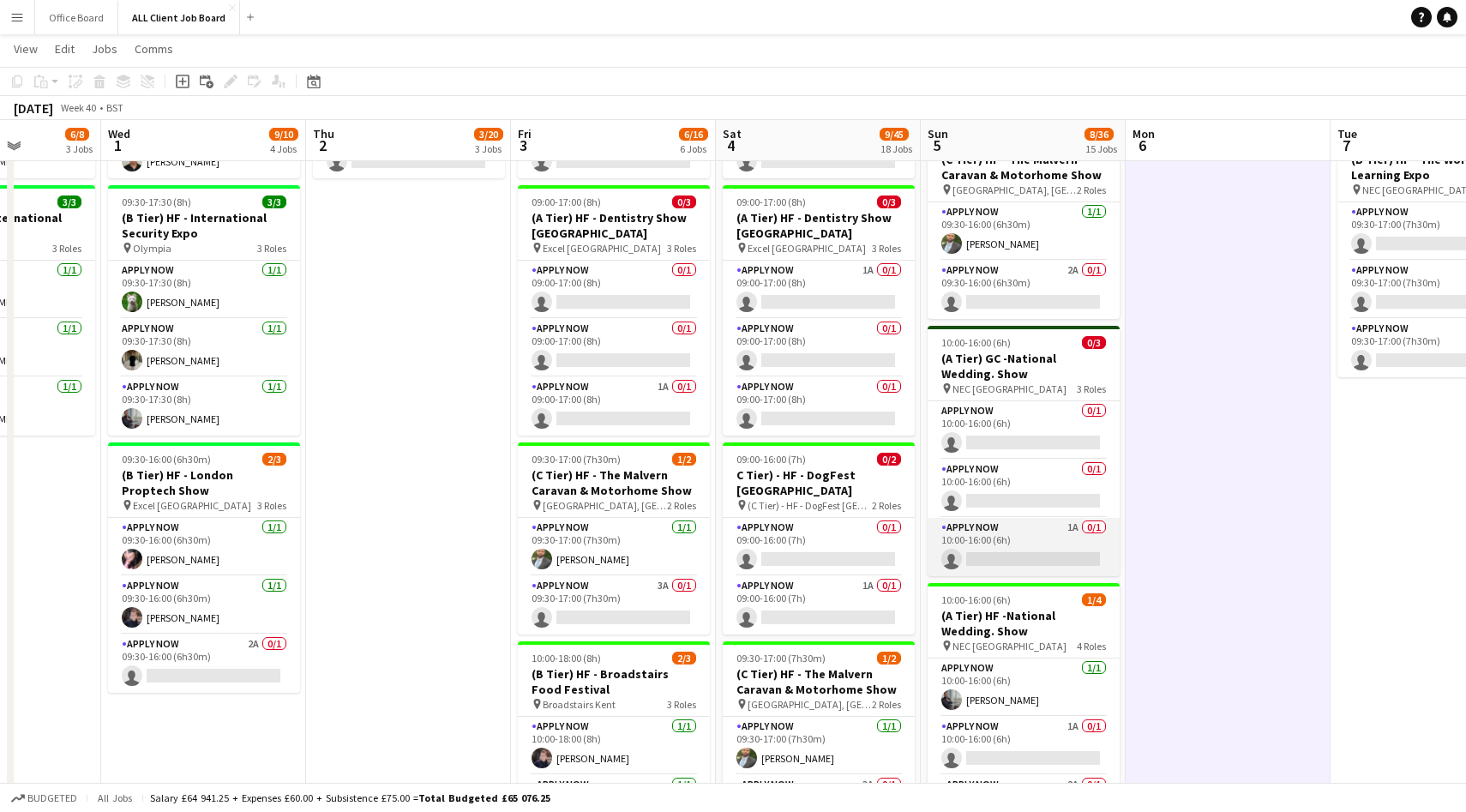
click at [1064, 537] on app-card-role "APPLY NOW 1A 0/1 10:00-16:00 (6h) single-neutral-actions" at bounding box center [1024, 547] width 192 height 59
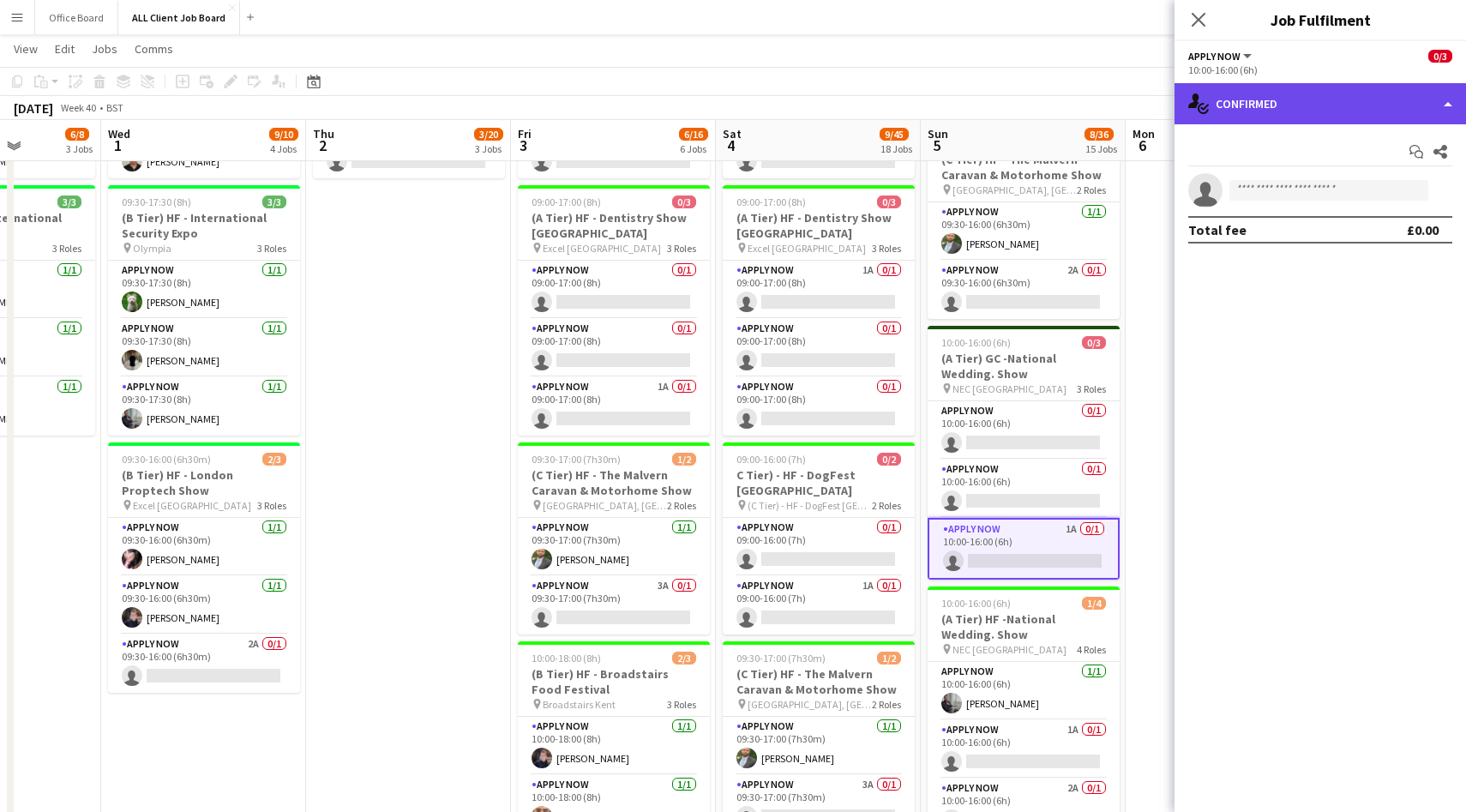
click at [1276, 96] on div "single-neutral-actions-check-2 Confirmed" at bounding box center [1320, 103] width 291 height 41
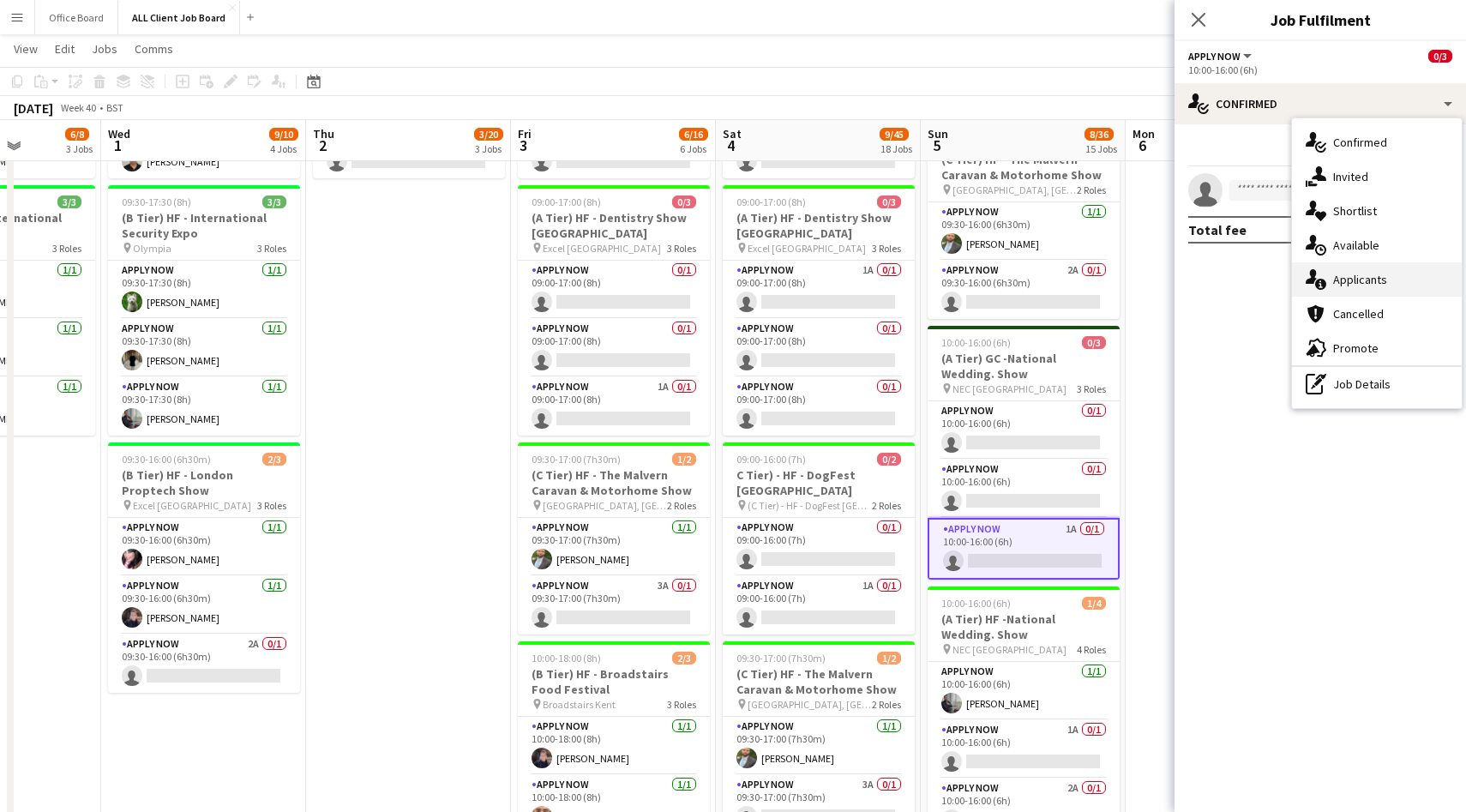
click at [1362, 279] on div "single-neutral-actions-information Applicants" at bounding box center [1377, 279] width 170 height 35
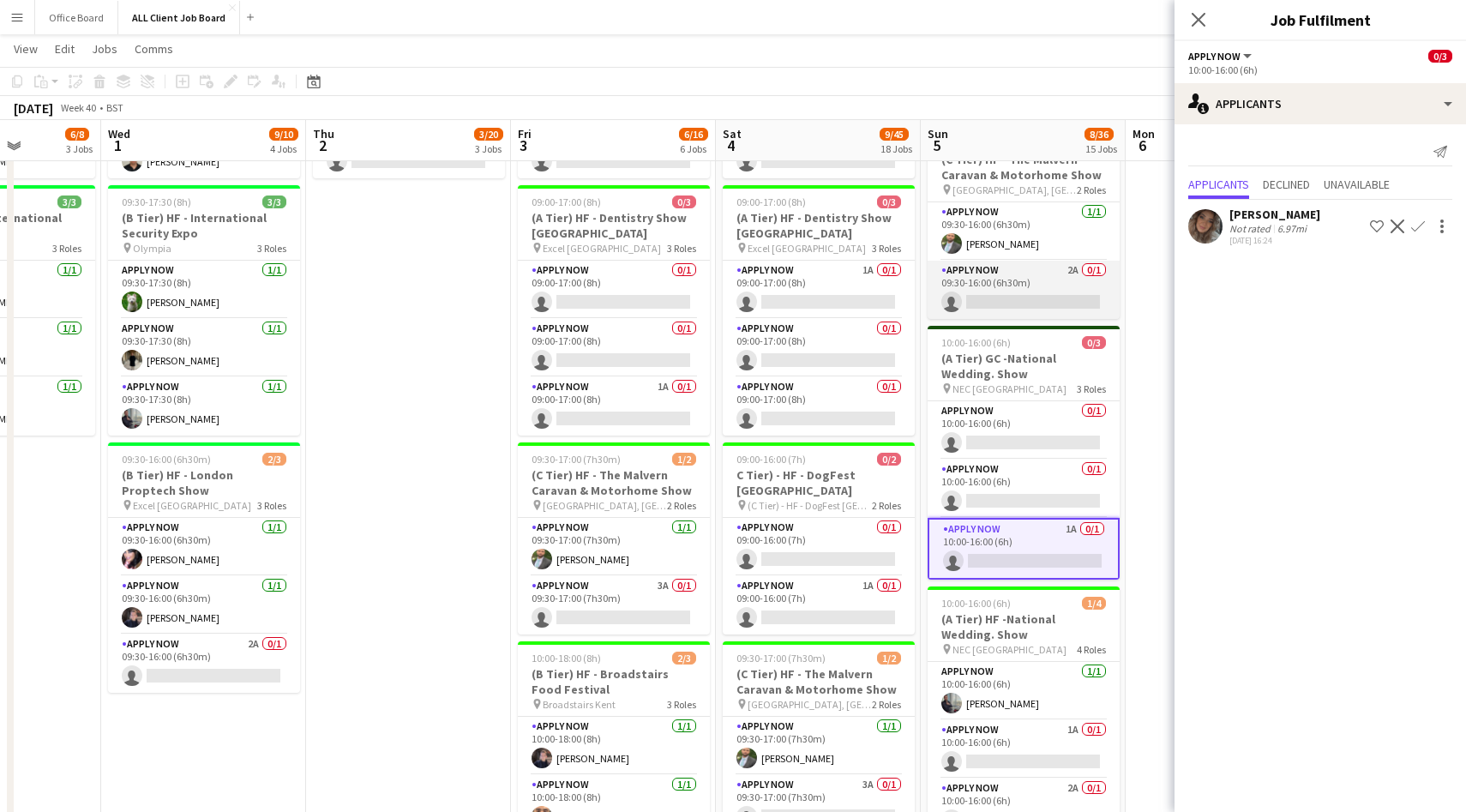
click at [1034, 286] on app-card-role "APPLY NOW 2A 0/1 09:30-16:00 (6h30m) single-neutral-actions" at bounding box center [1024, 289] width 192 height 59
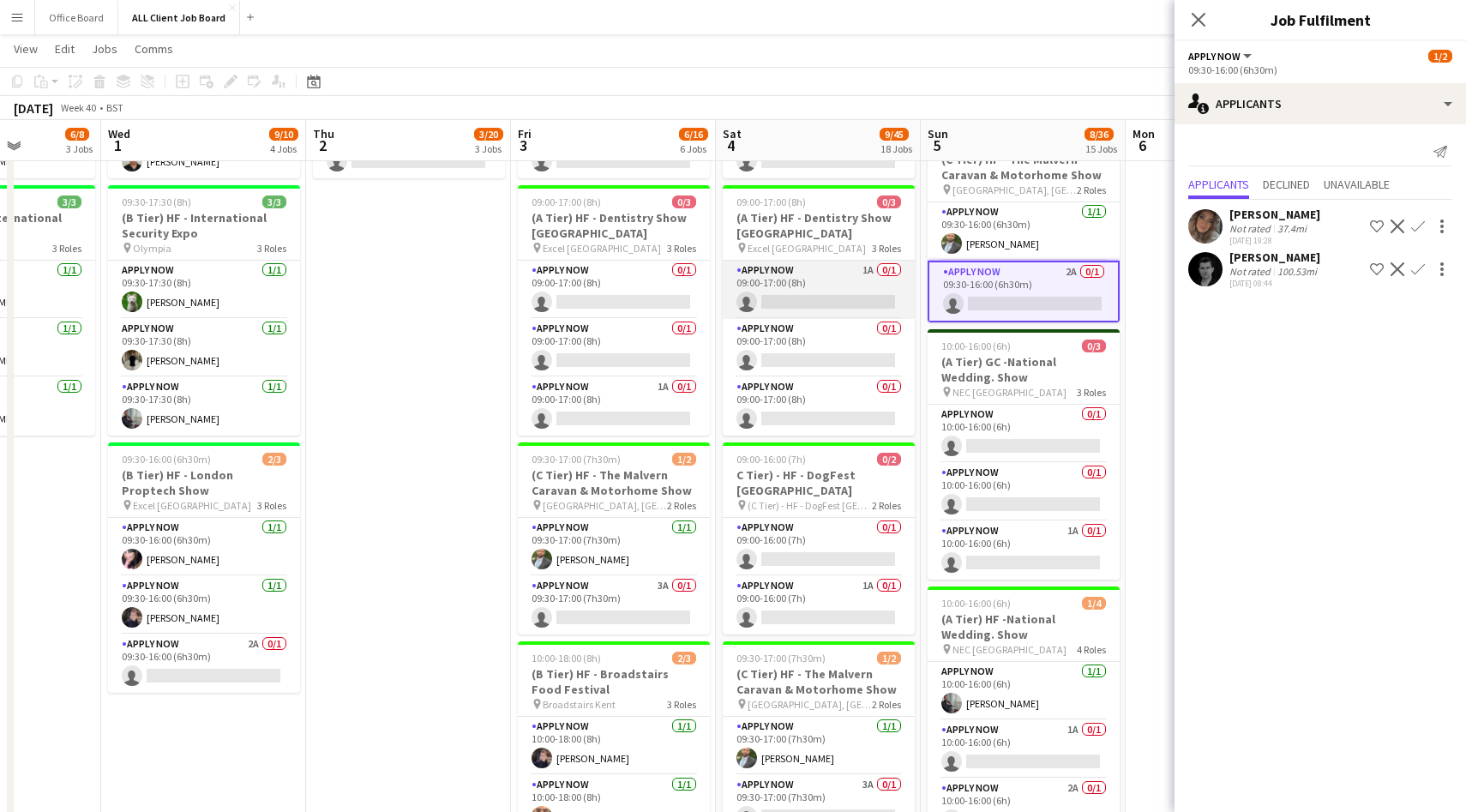
click at [827, 293] on app-card-role "APPLY NOW 1A 0/1 09:00-17:00 (8h) single-neutral-actions" at bounding box center [818, 289] width 192 height 59
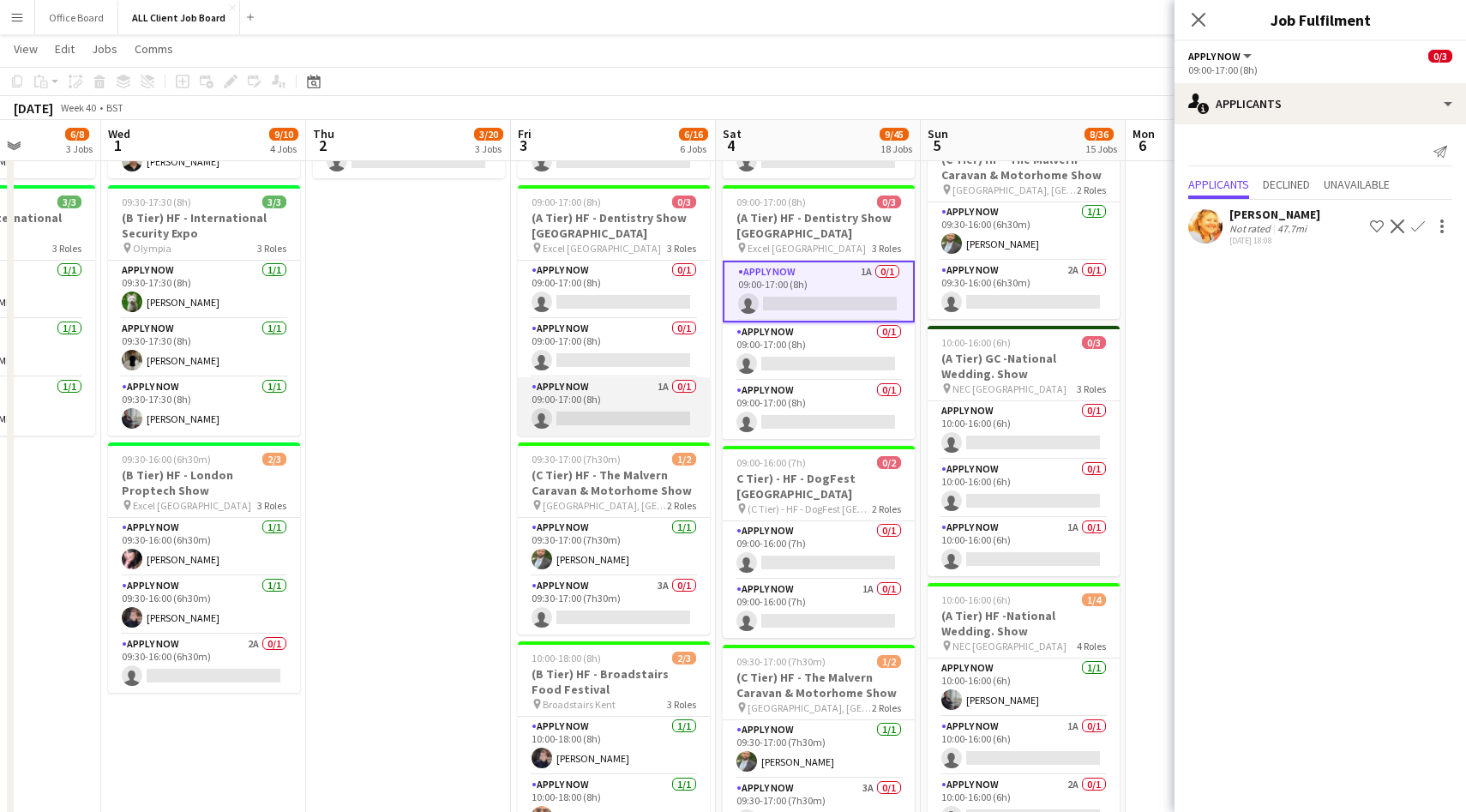
click at [631, 412] on app-card-role "APPLY NOW 1A 0/1 09:00-17:00 (8h) single-neutral-actions" at bounding box center [613, 406] width 192 height 59
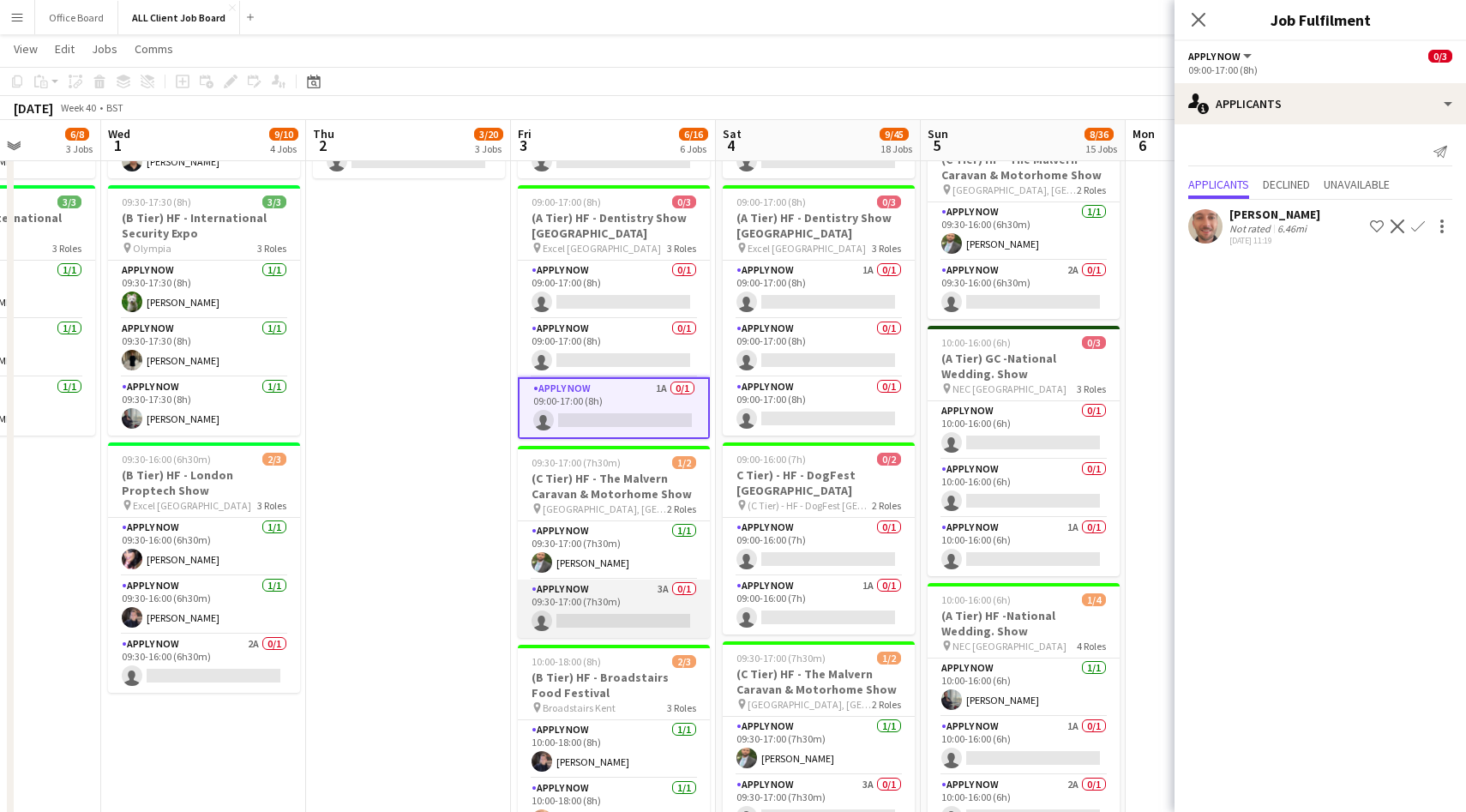
click at [653, 598] on app-card-role "APPLY NOW 3A 0/1 09:30-17:00 (7h30m) single-neutral-actions" at bounding box center [613, 608] width 192 height 59
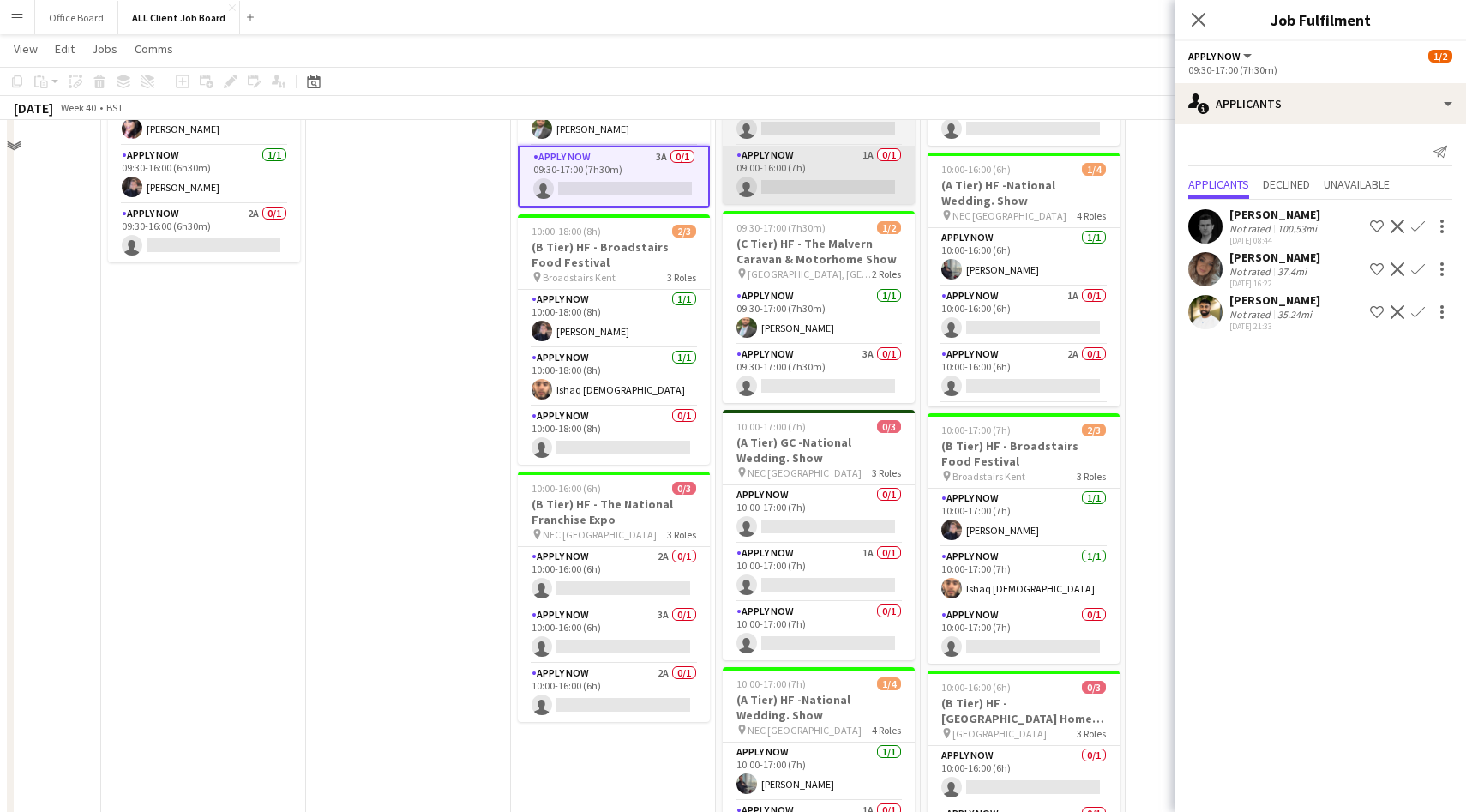
scroll to position [1272, 0]
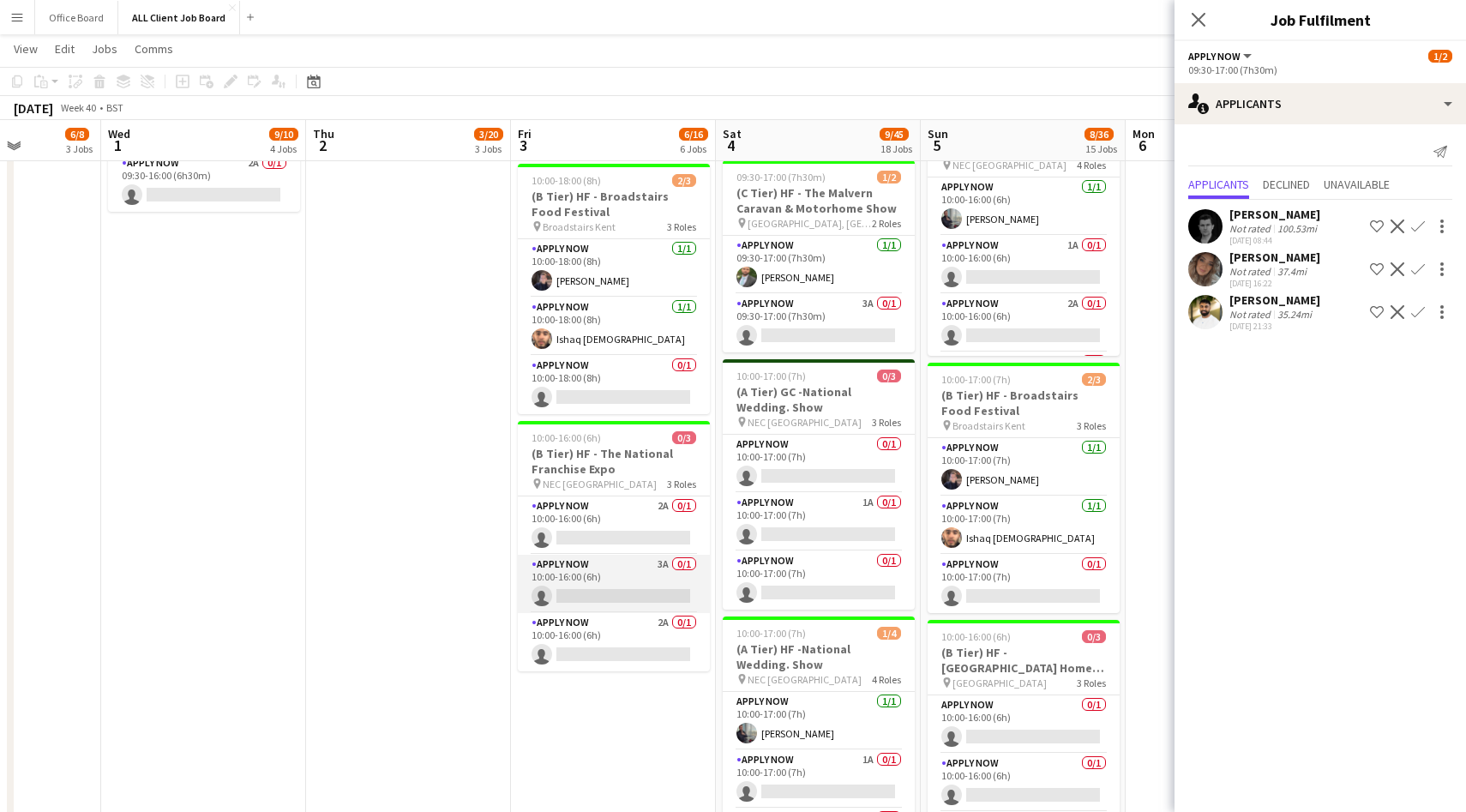
click at [648, 568] on app-card-role "APPLY NOW 3A 0/1 10:00-16:00 (6h) single-neutral-actions" at bounding box center [613, 583] width 192 height 59
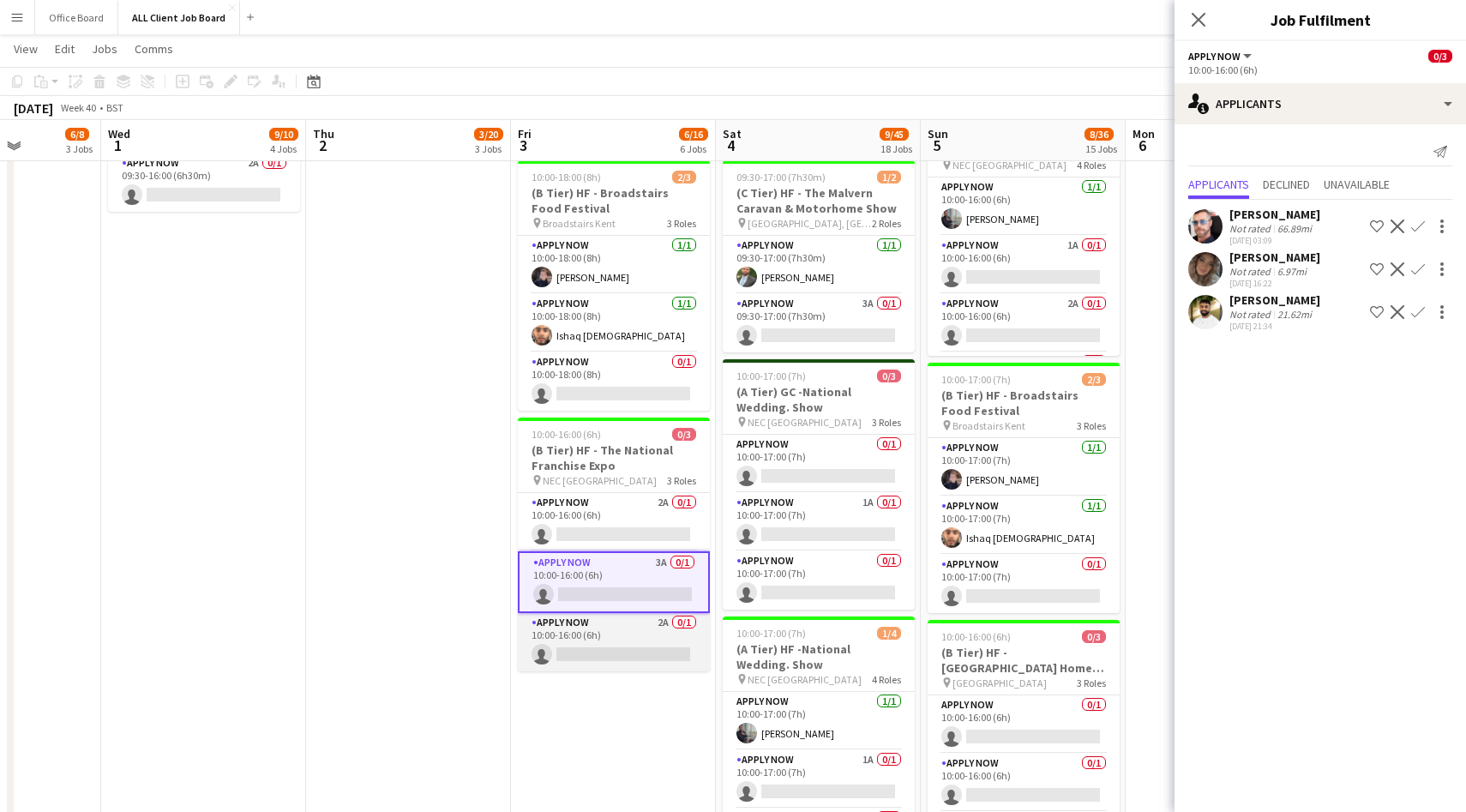
click at [599, 636] on app-card-role "APPLY NOW 2A 0/1 10:00-16:00 (6h) single-neutral-actions" at bounding box center [613, 642] width 192 height 59
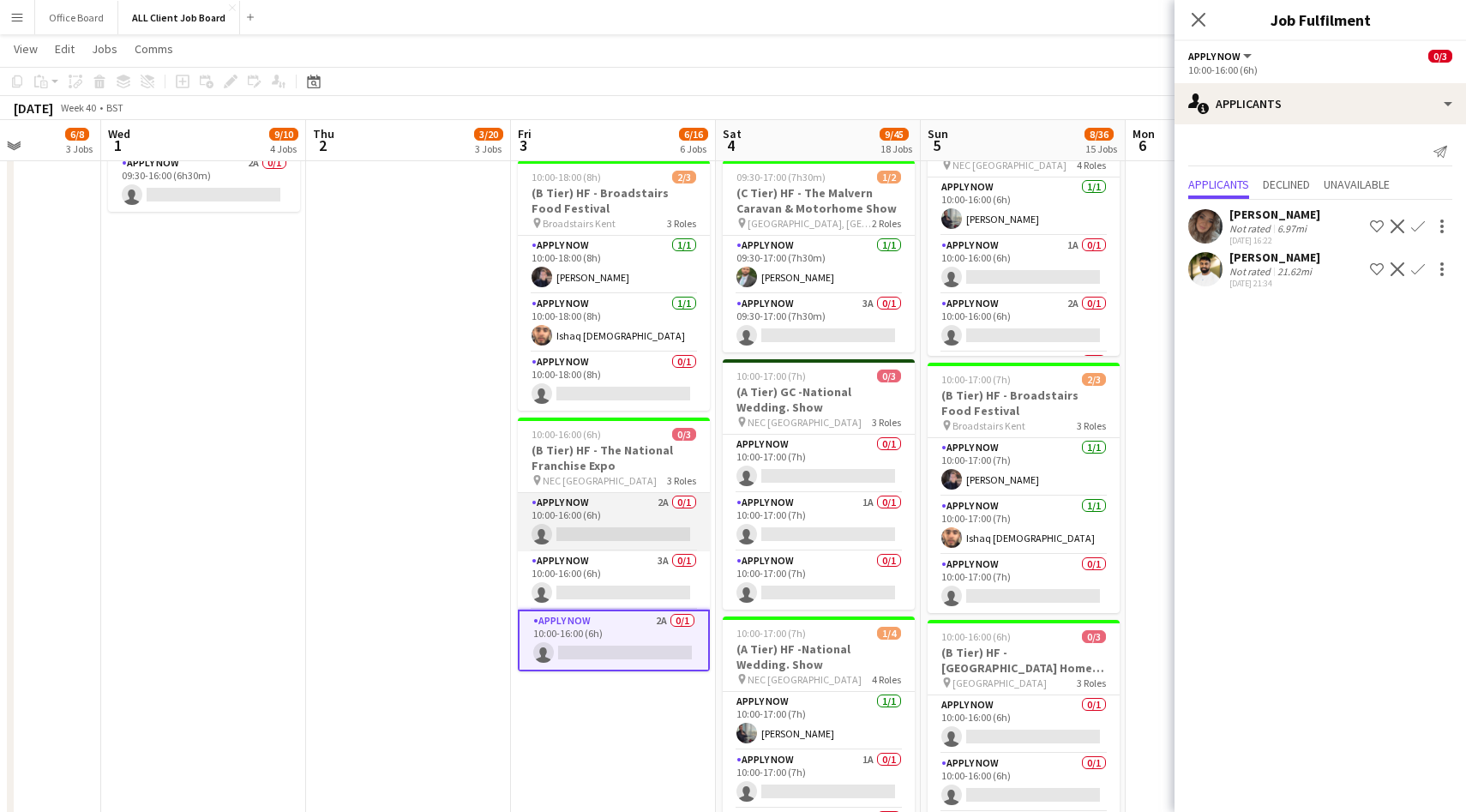
click at [640, 519] on app-card-role "APPLY NOW 2A 0/1 10:00-16:00 (6h) single-neutral-actions" at bounding box center [613, 522] width 192 height 59
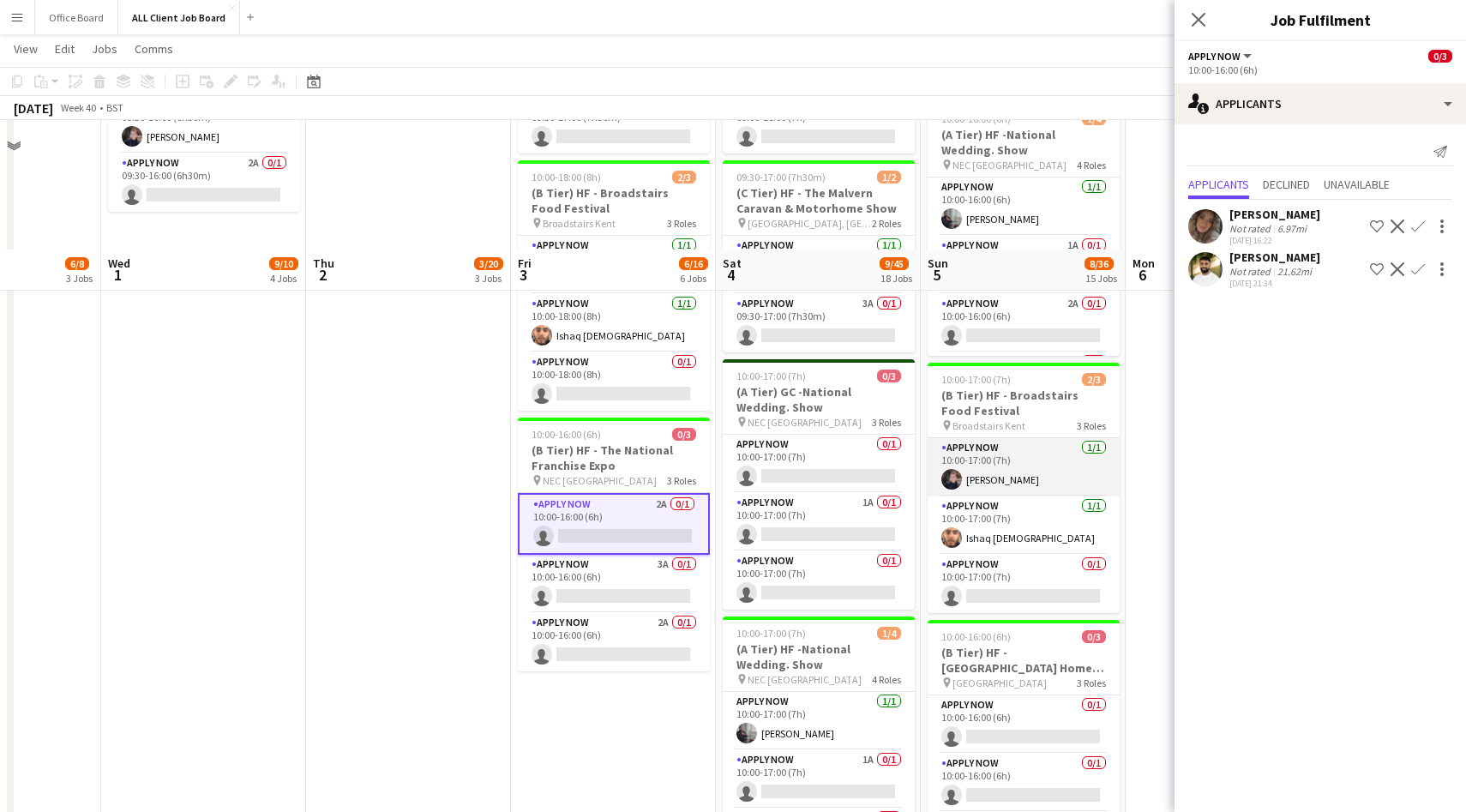
scroll to position [1440, 0]
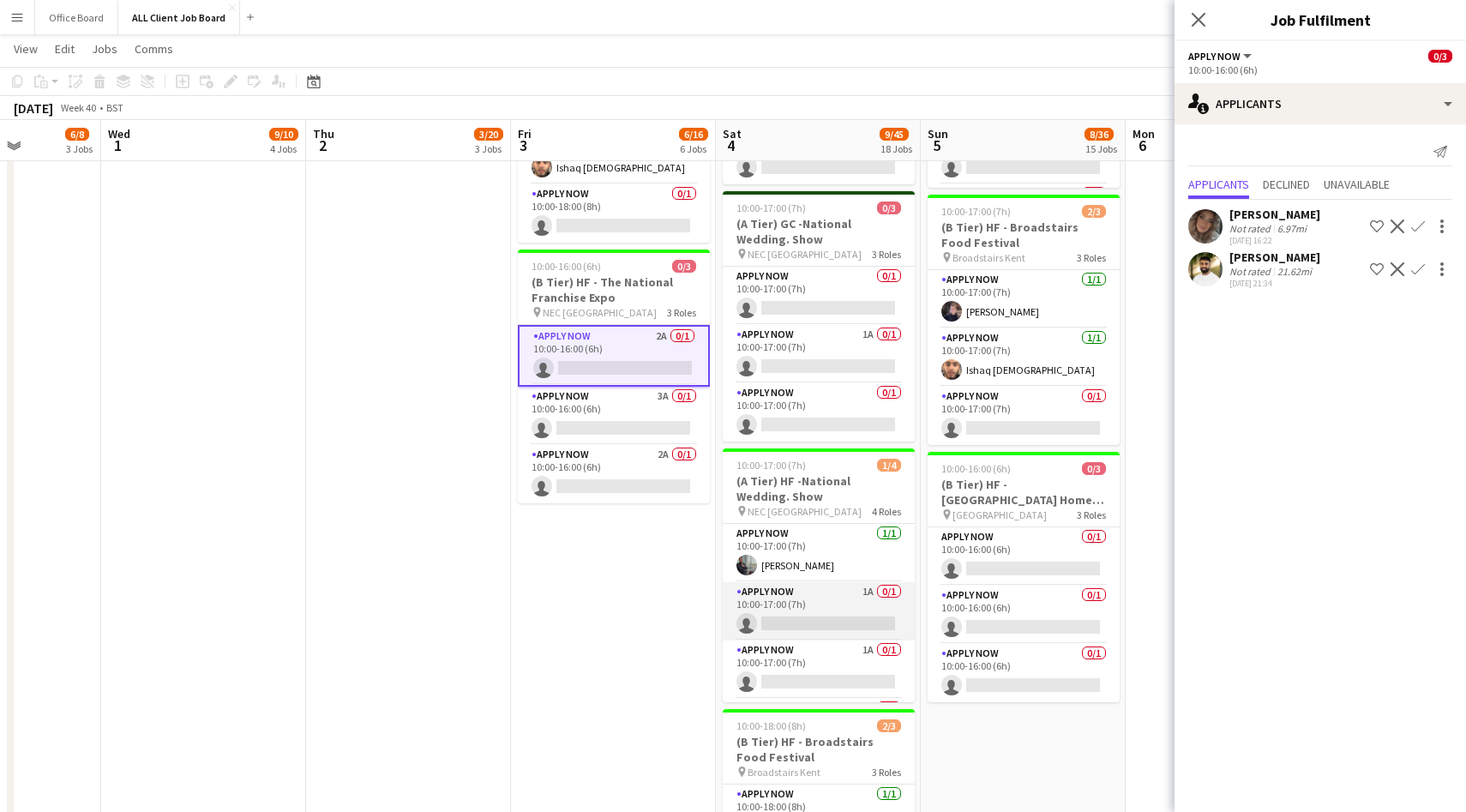
click at [828, 616] on app-card-role "APPLY NOW 1A 0/1 10:00-17:00 (7h) single-neutral-actions" at bounding box center [818, 611] width 192 height 59
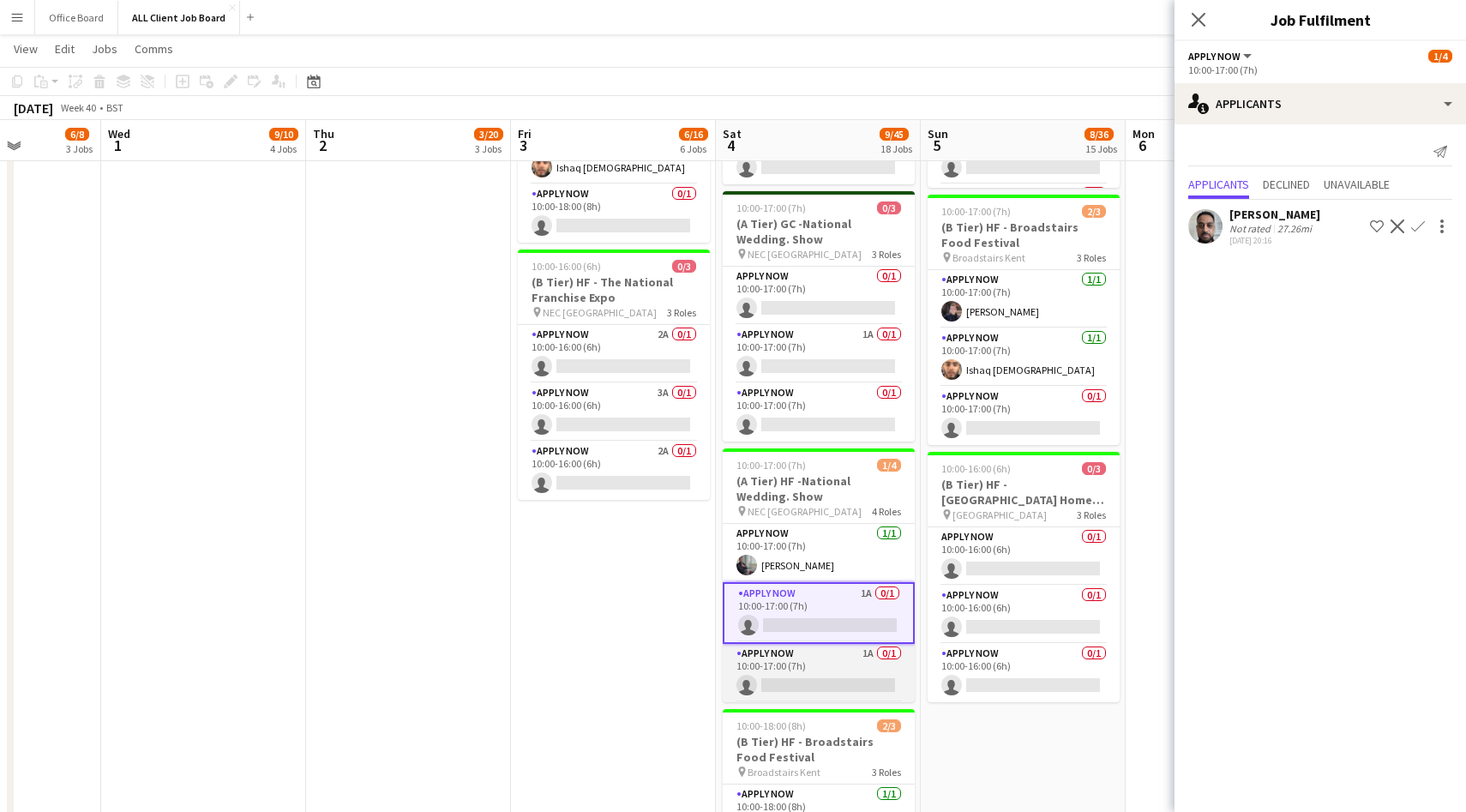
click at [828, 658] on app-card-role "APPLY NOW 1A 0/1 10:00-17:00 (7h) single-neutral-actions" at bounding box center [818, 673] width 192 height 59
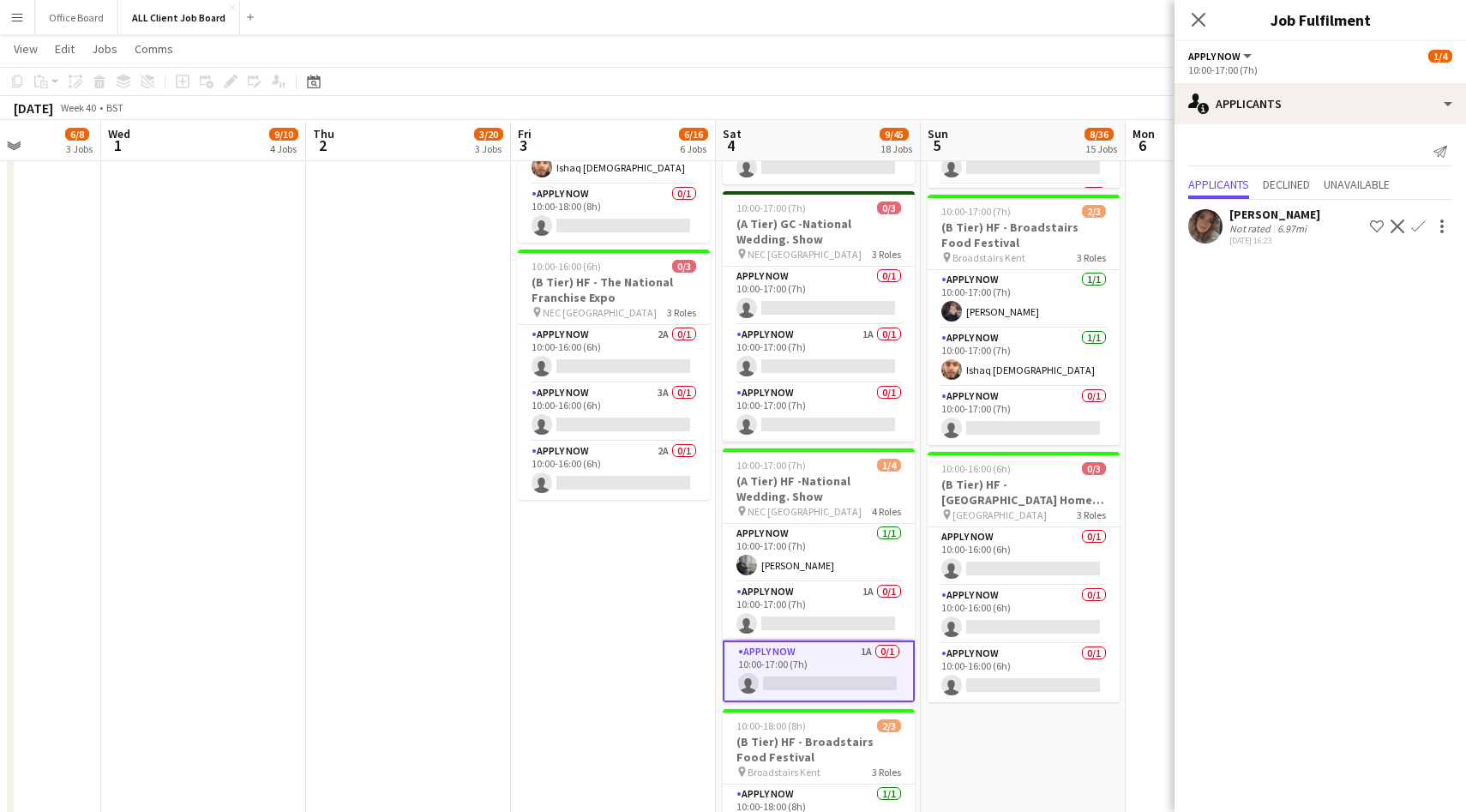
scroll to position [59, 0]
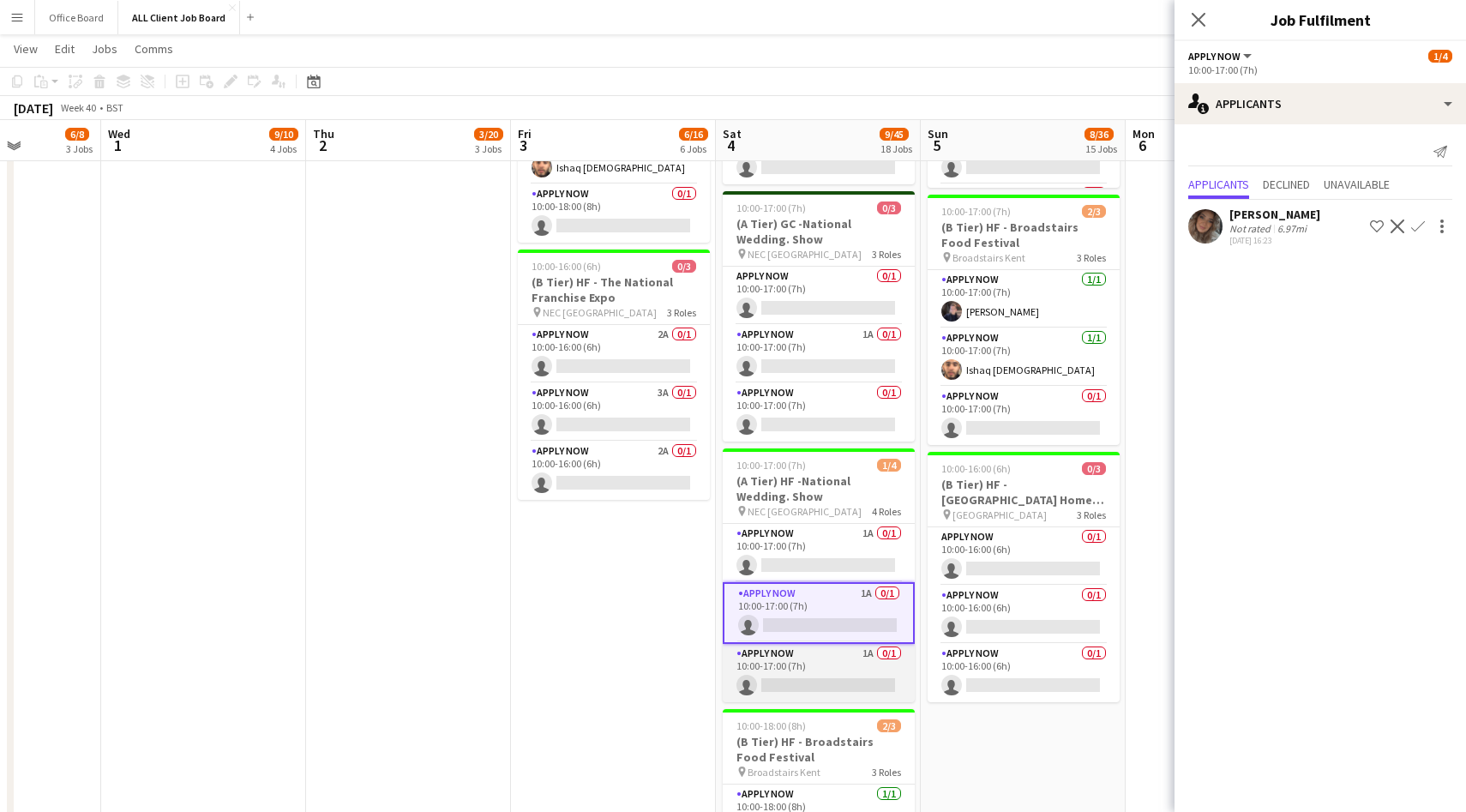
click at [822, 664] on app-card-role "APPLY NOW 1A 0/1 10:00-17:00 (7h) single-neutral-actions" at bounding box center [818, 673] width 192 height 59
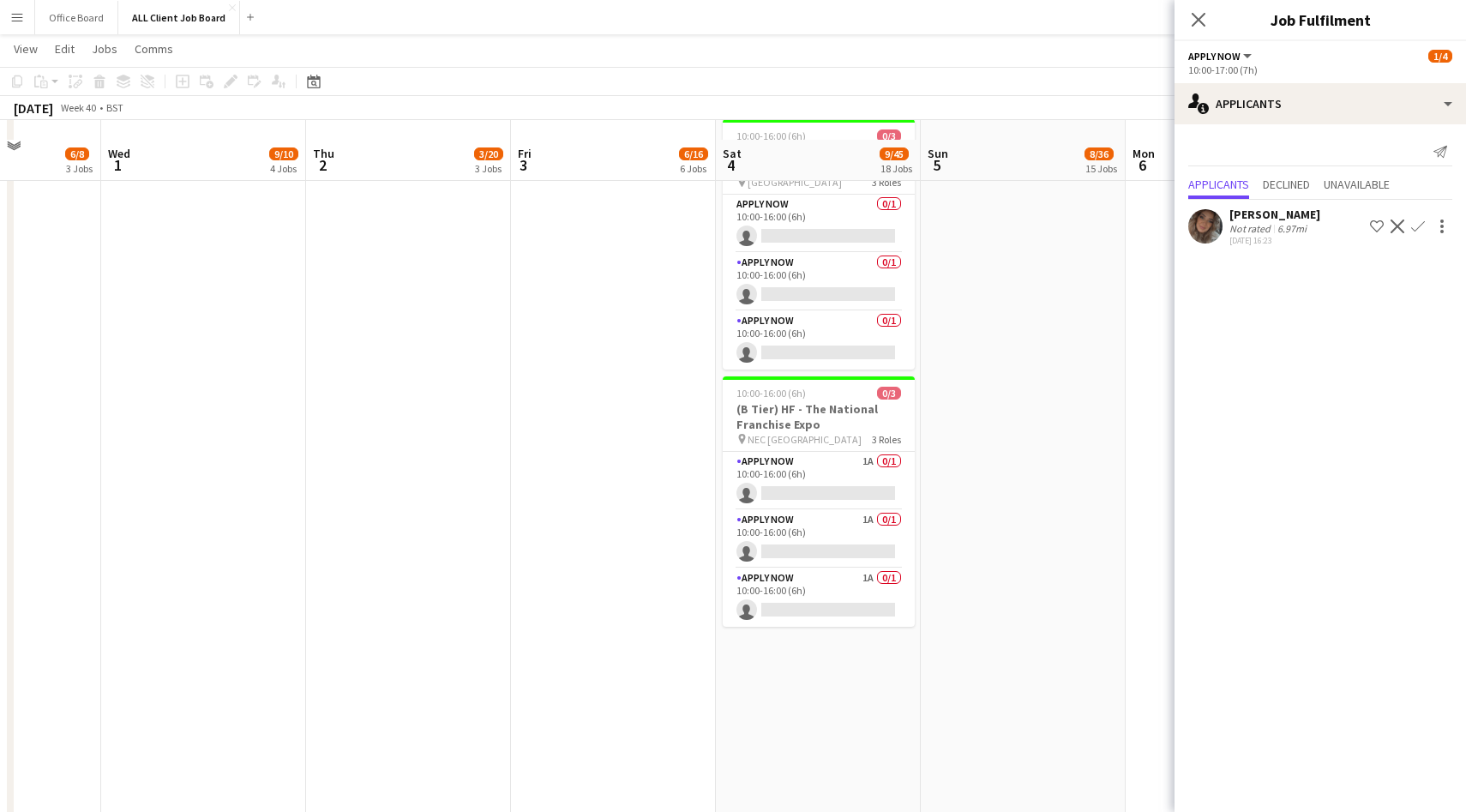
scroll to position [2314, 0]
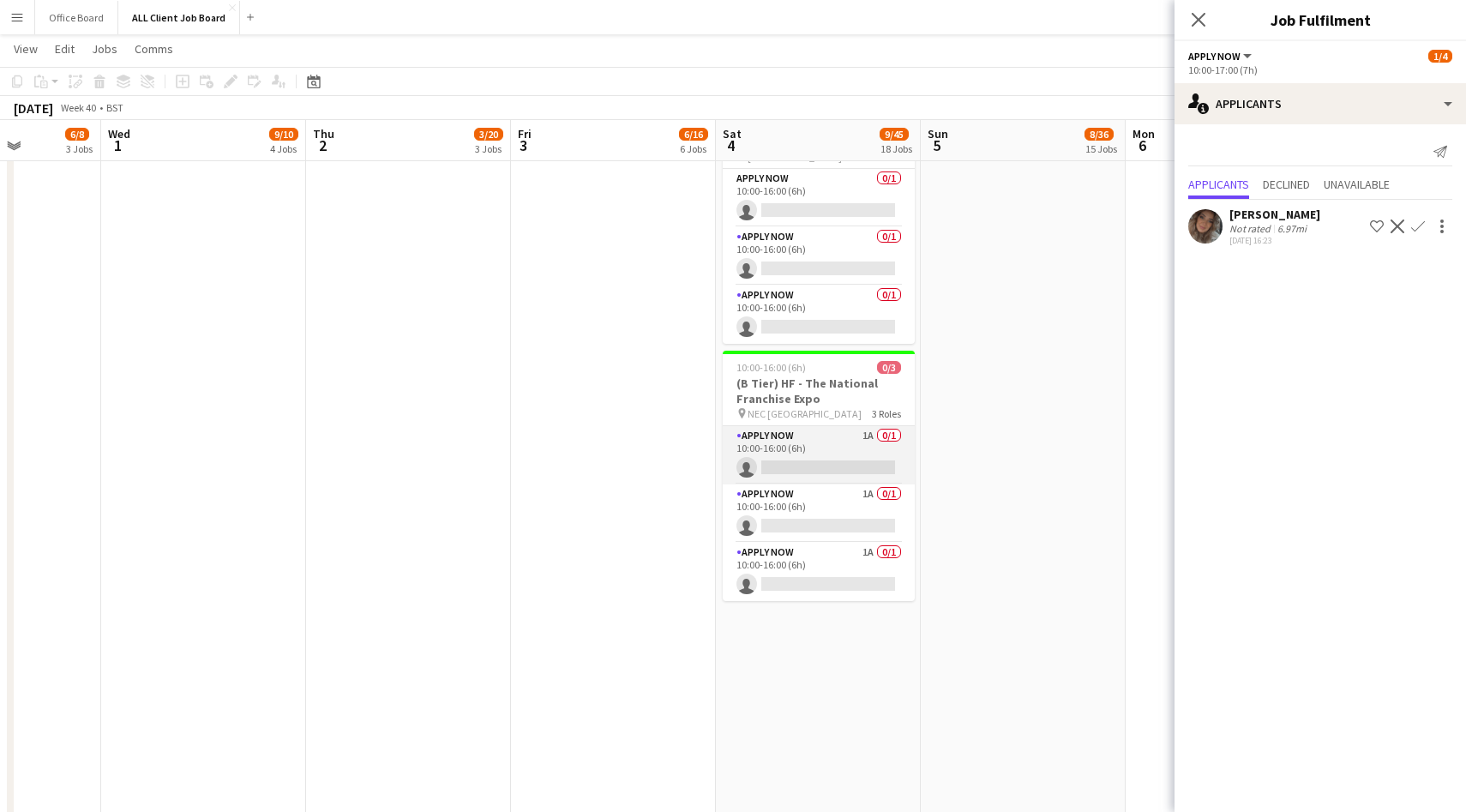
click at [860, 452] on app-card-role "APPLY NOW 1A 0/1 10:00-16:00 (6h) single-neutral-actions" at bounding box center [818, 455] width 192 height 59
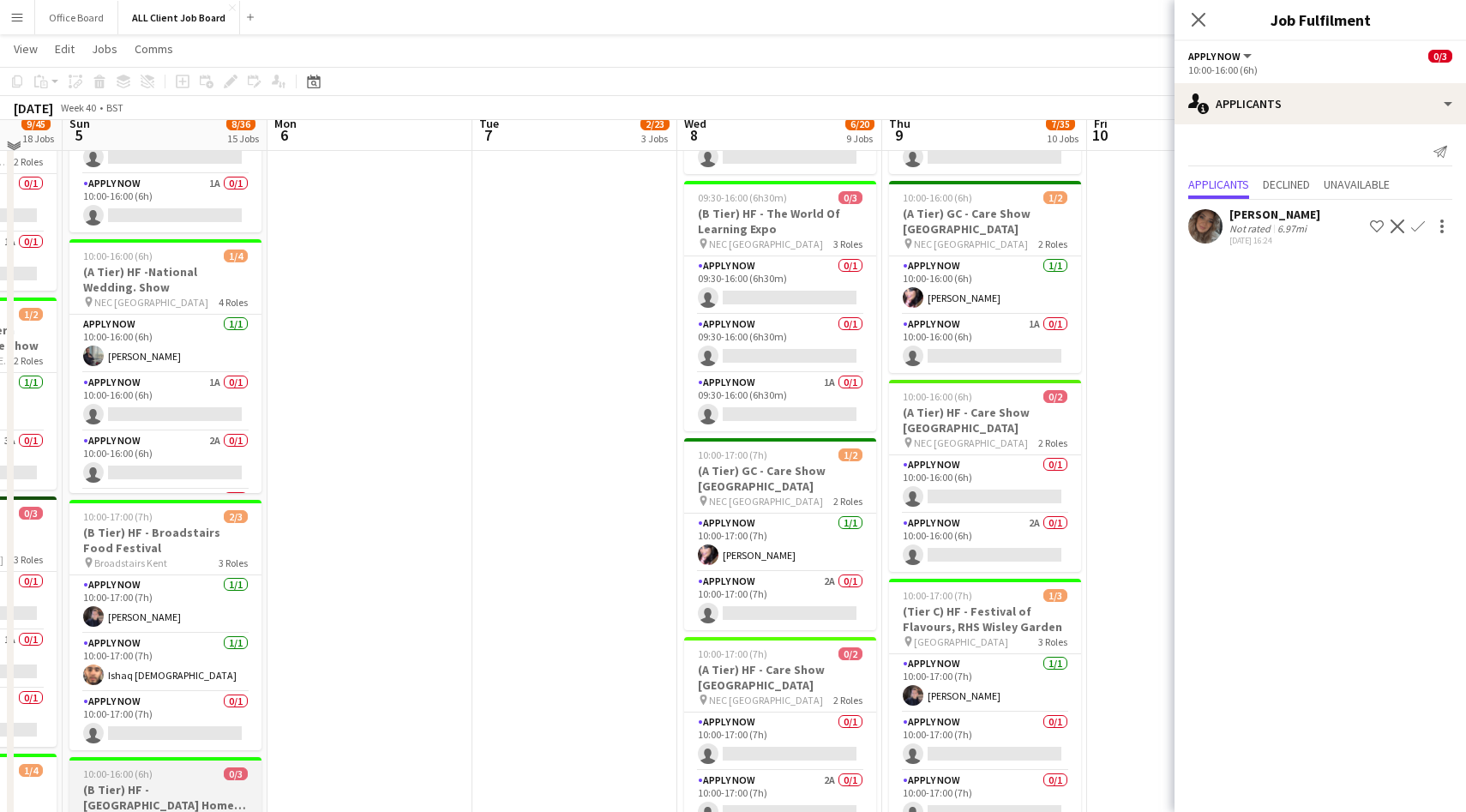
scroll to position [1124, 0]
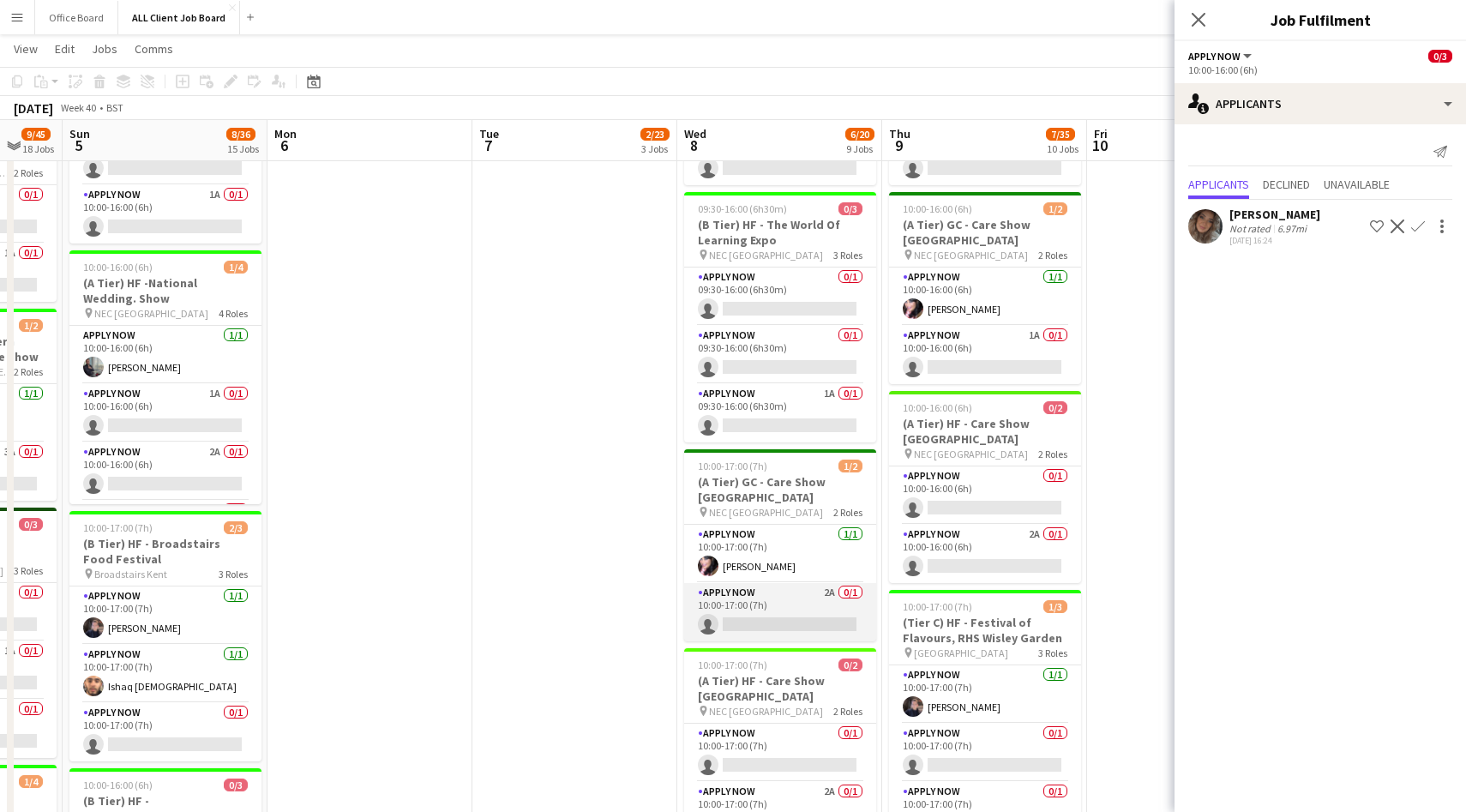
click at [770, 600] on app-card-role "APPLY NOW 2A 0/1 10:00-17:00 (7h) single-neutral-actions" at bounding box center [779, 612] width 192 height 59
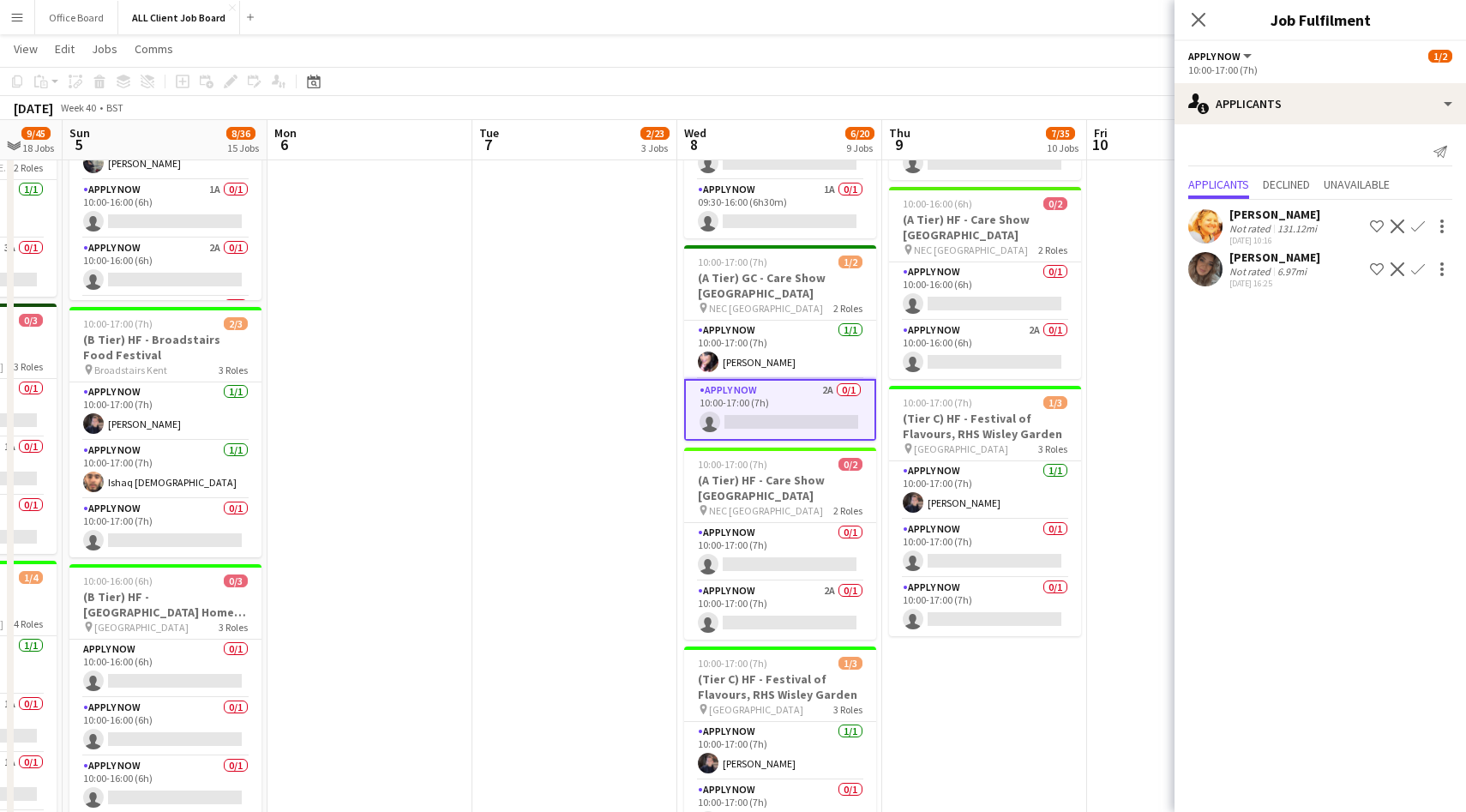
scroll to position [1328, 0]
click at [792, 611] on app-card-role "APPLY NOW 2A 0/1 10:00-17:00 (7h) single-neutral-actions" at bounding box center [779, 611] width 192 height 59
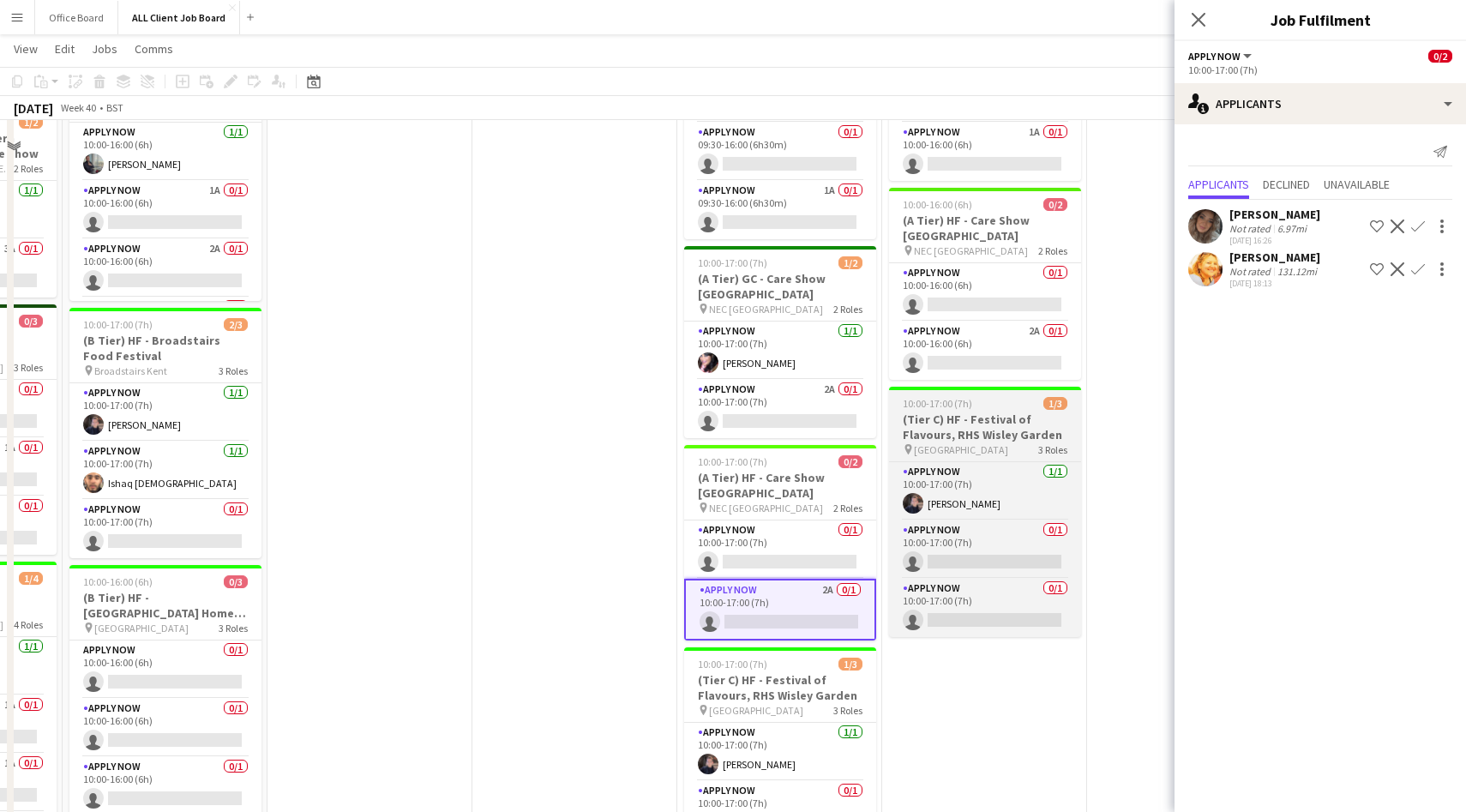
scroll to position [1214, 0]
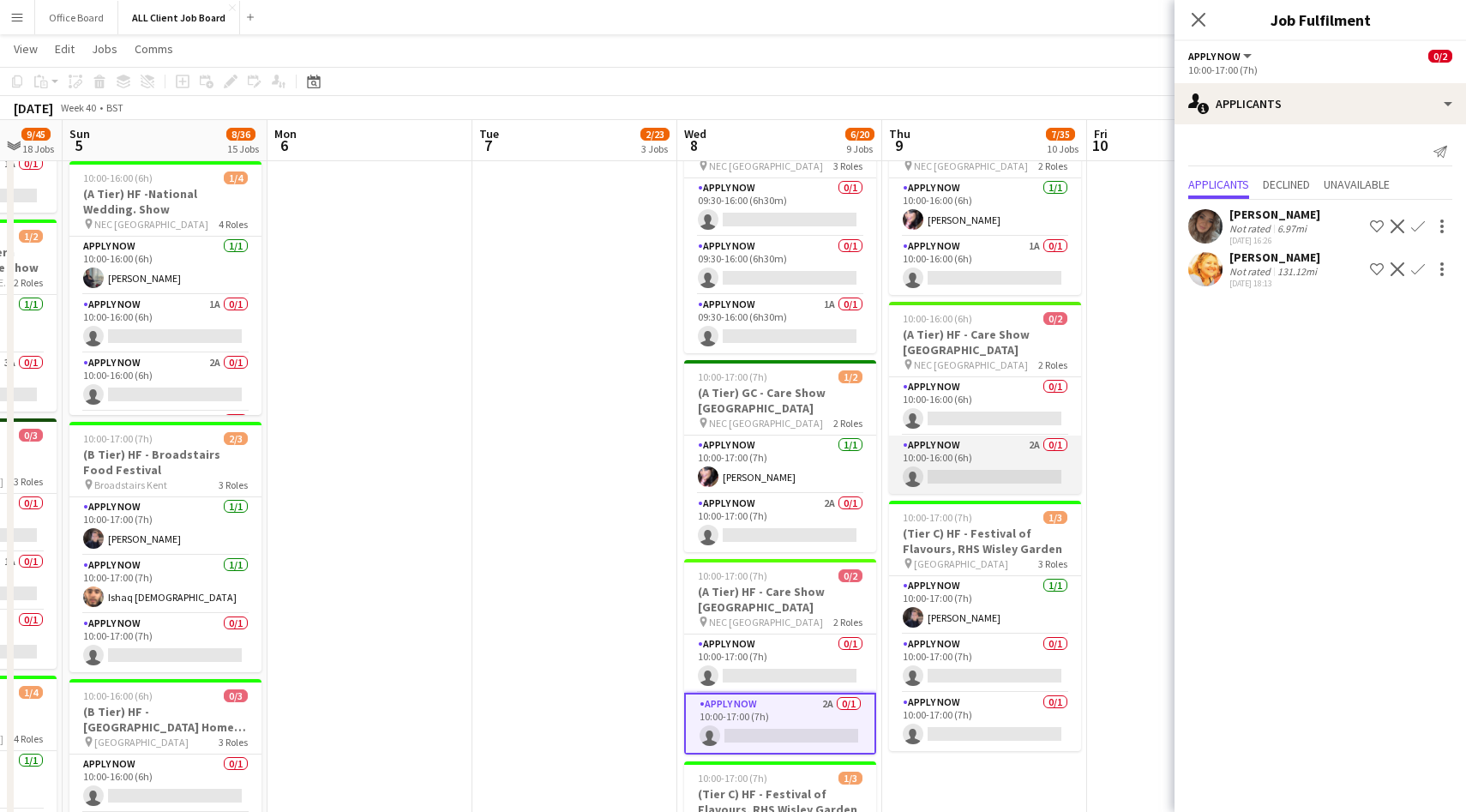
click at [1005, 458] on app-card-role "APPLY NOW 2A 0/1 10:00-16:00 (6h) single-neutral-actions" at bounding box center [985, 464] width 192 height 59
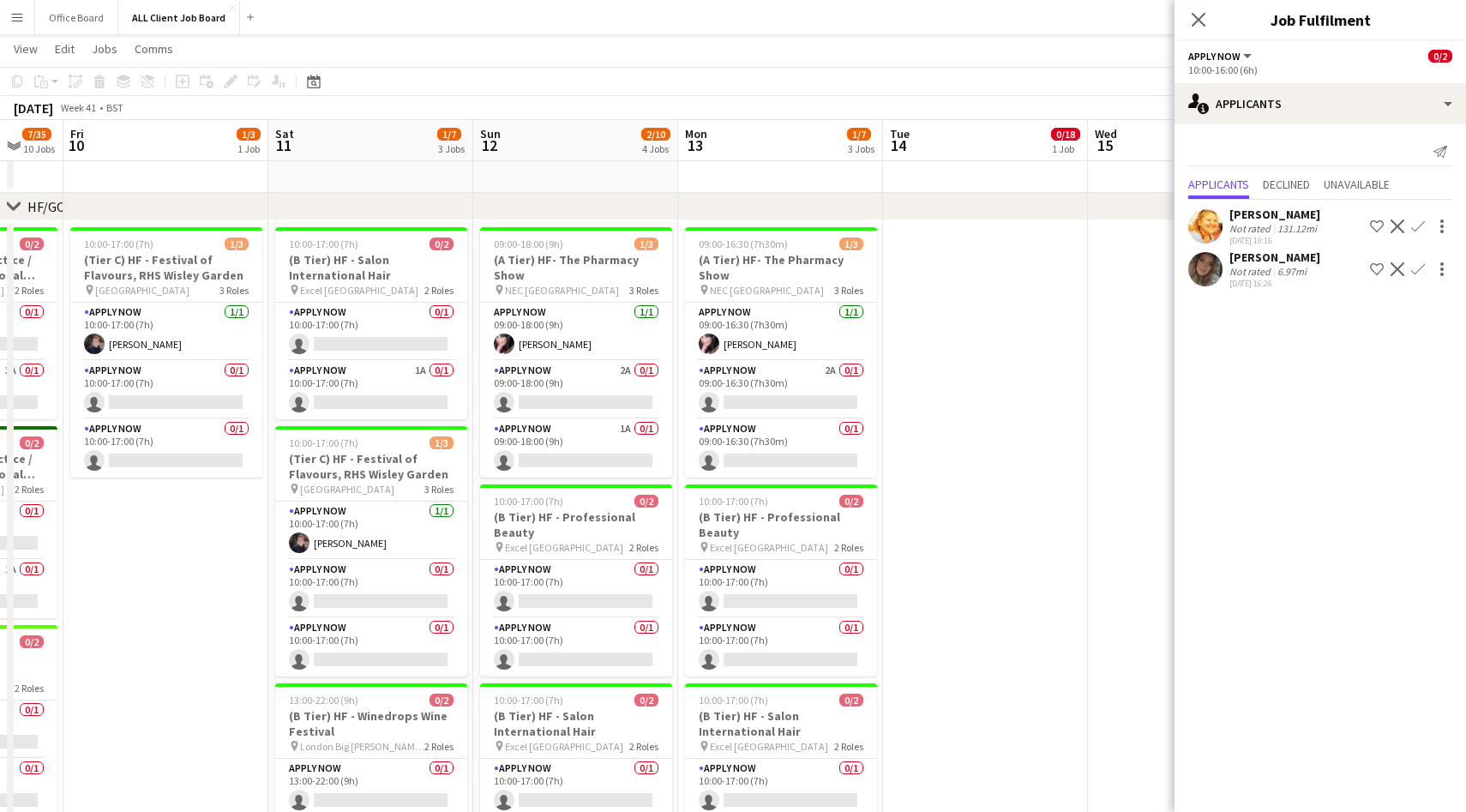
scroll to position [503, 0]
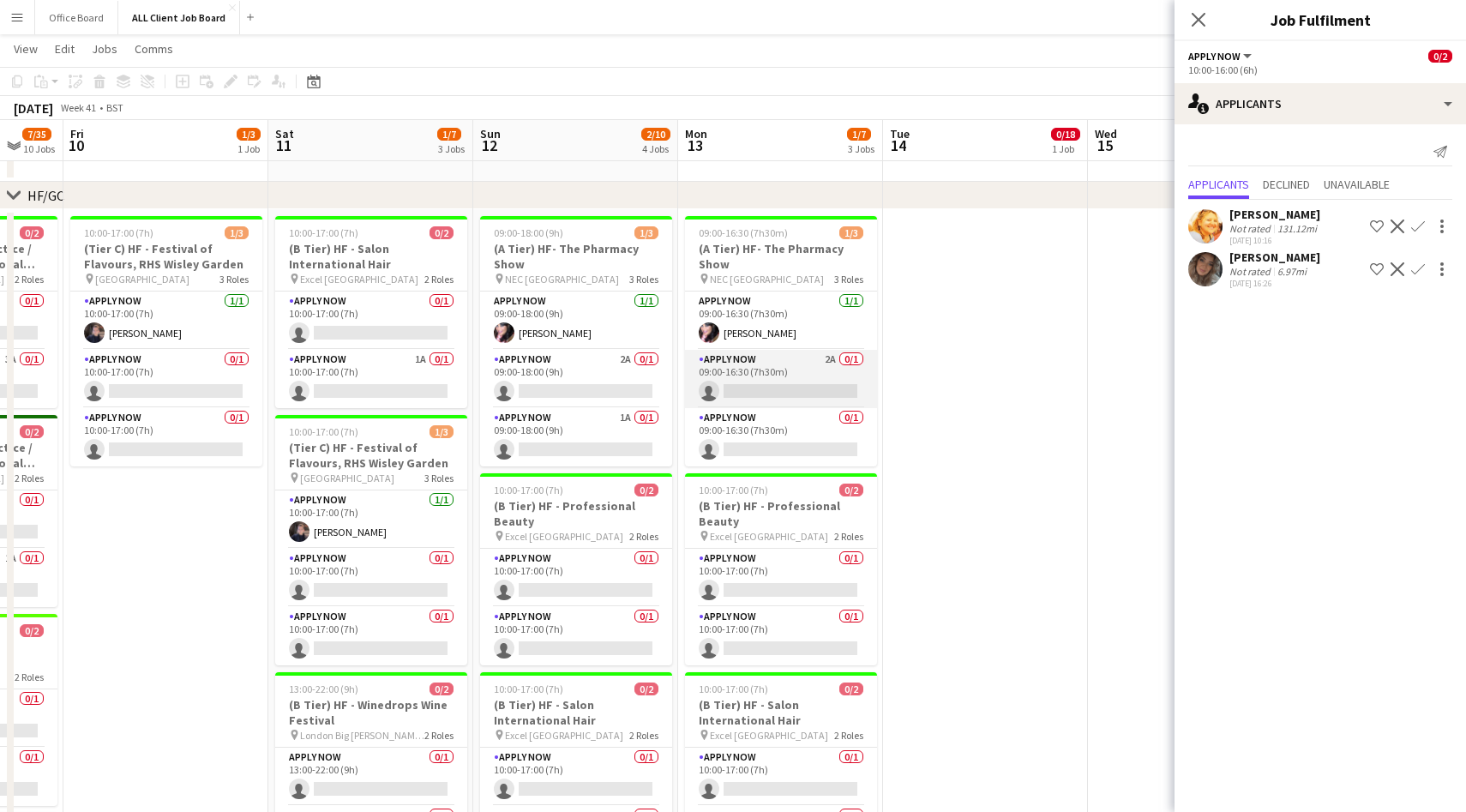
click at [812, 383] on app-card-role "APPLY NOW 2A 0/1 09:00-16:30 (7h30m) single-neutral-actions" at bounding box center [780, 379] width 192 height 59
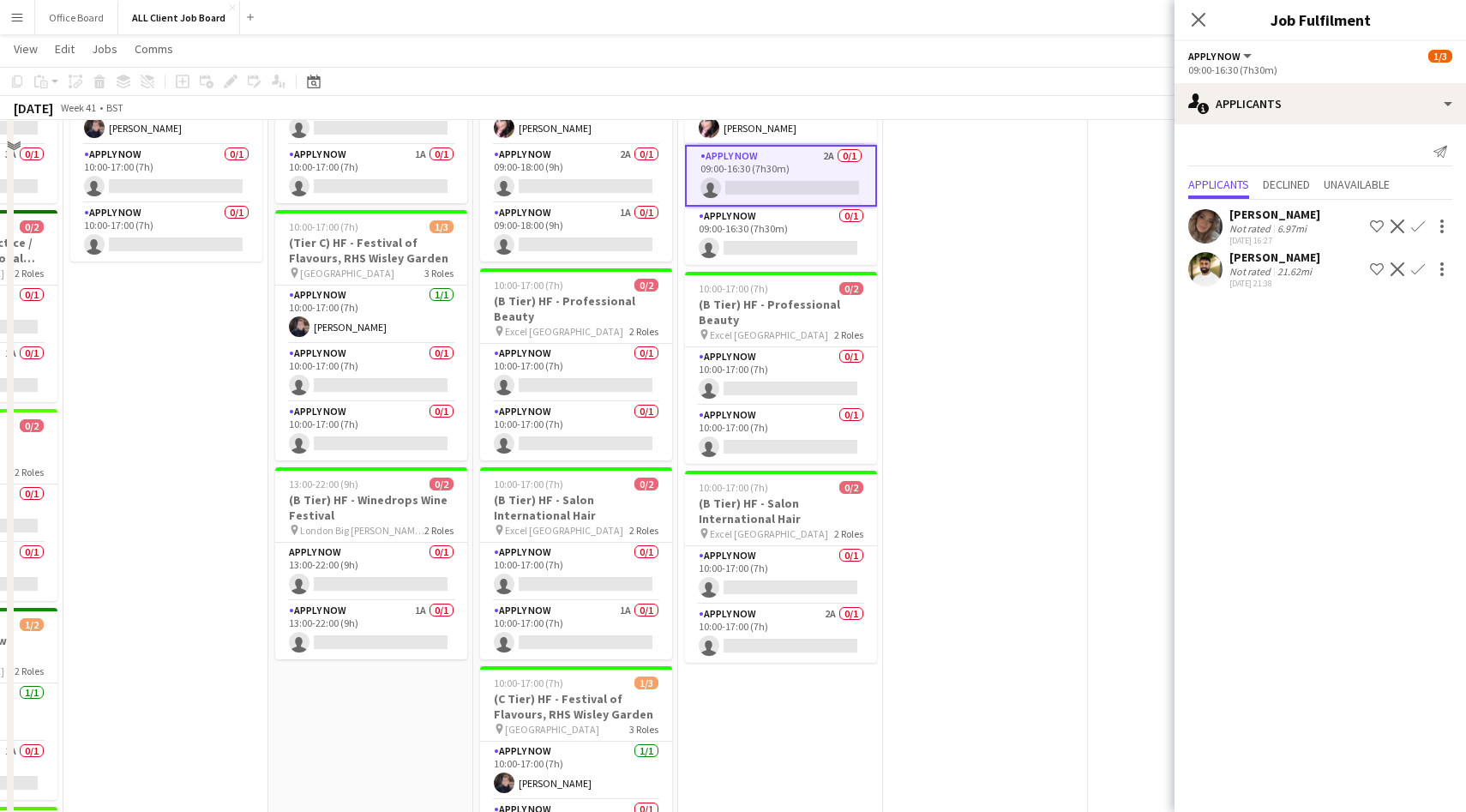
scroll to position [728, 0]
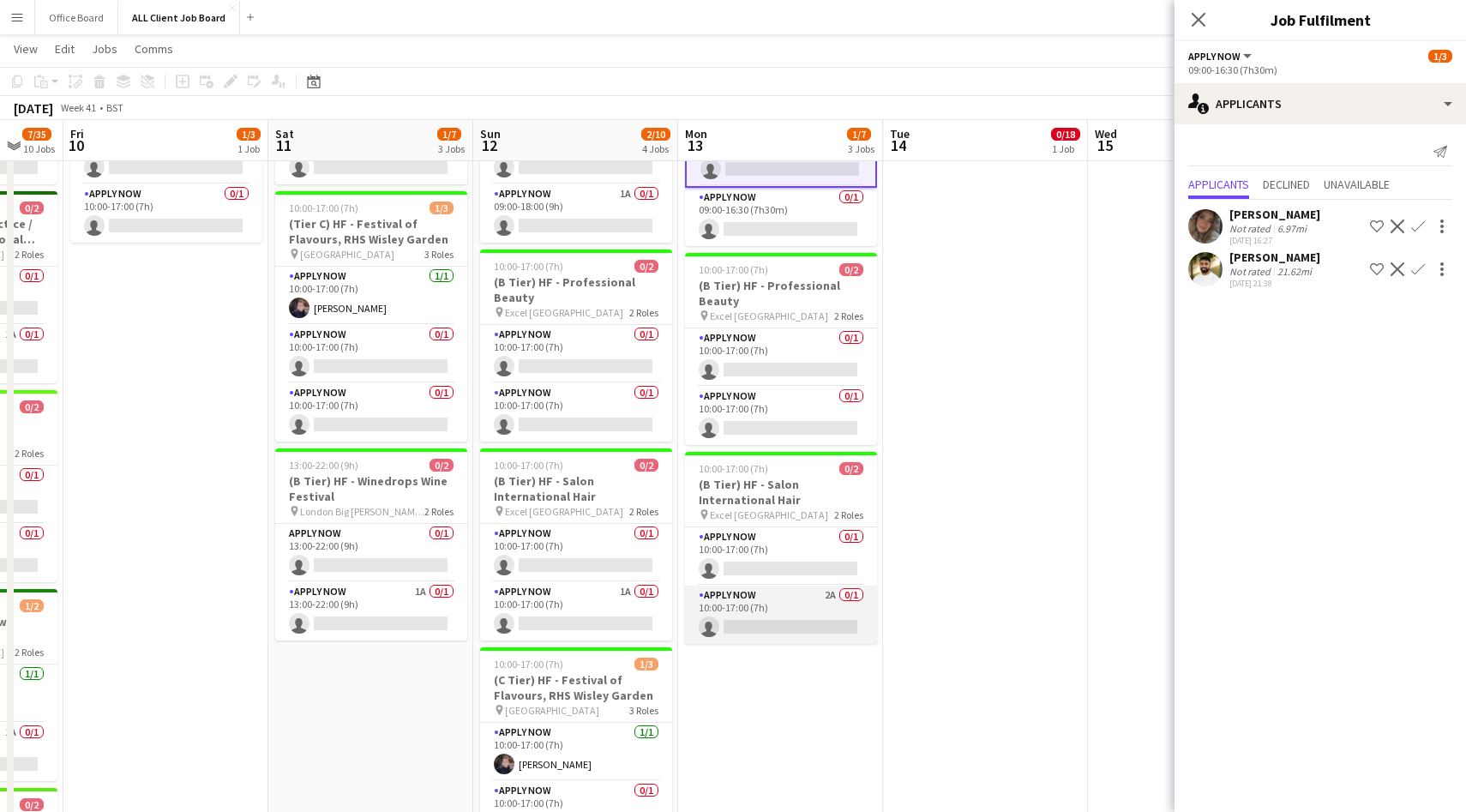
click at [803, 603] on app-card-role "APPLY NOW 2A 0/1 10:00-17:00 (7h) single-neutral-actions" at bounding box center [780, 614] width 192 height 59
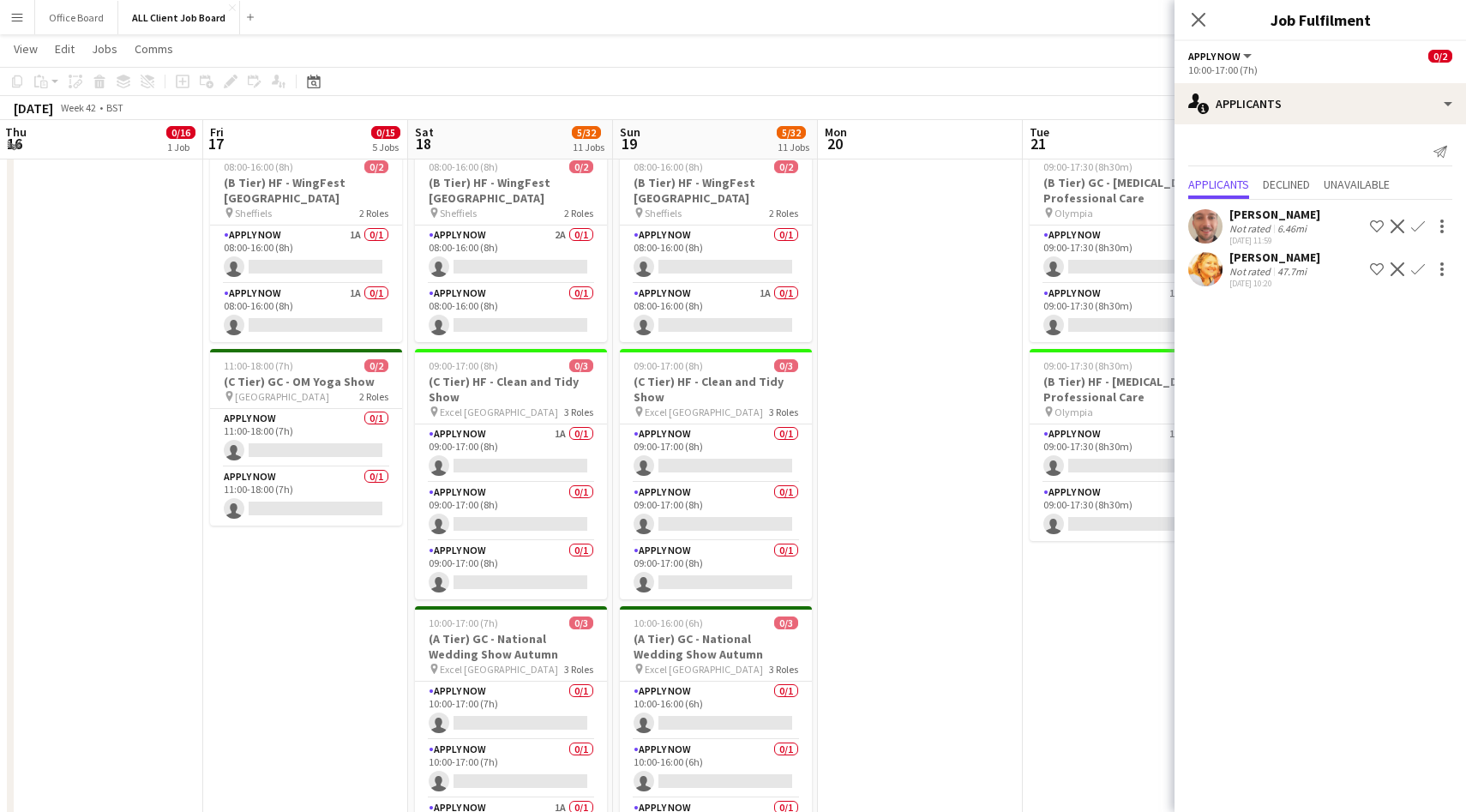
scroll to position [568, 0]
click at [715, 313] on app-card-role "APPLY NOW 1A 0/1 08:00-16:00 (8h) single-neutral-actions" at bounding box center [716, 314] width 192 height 59
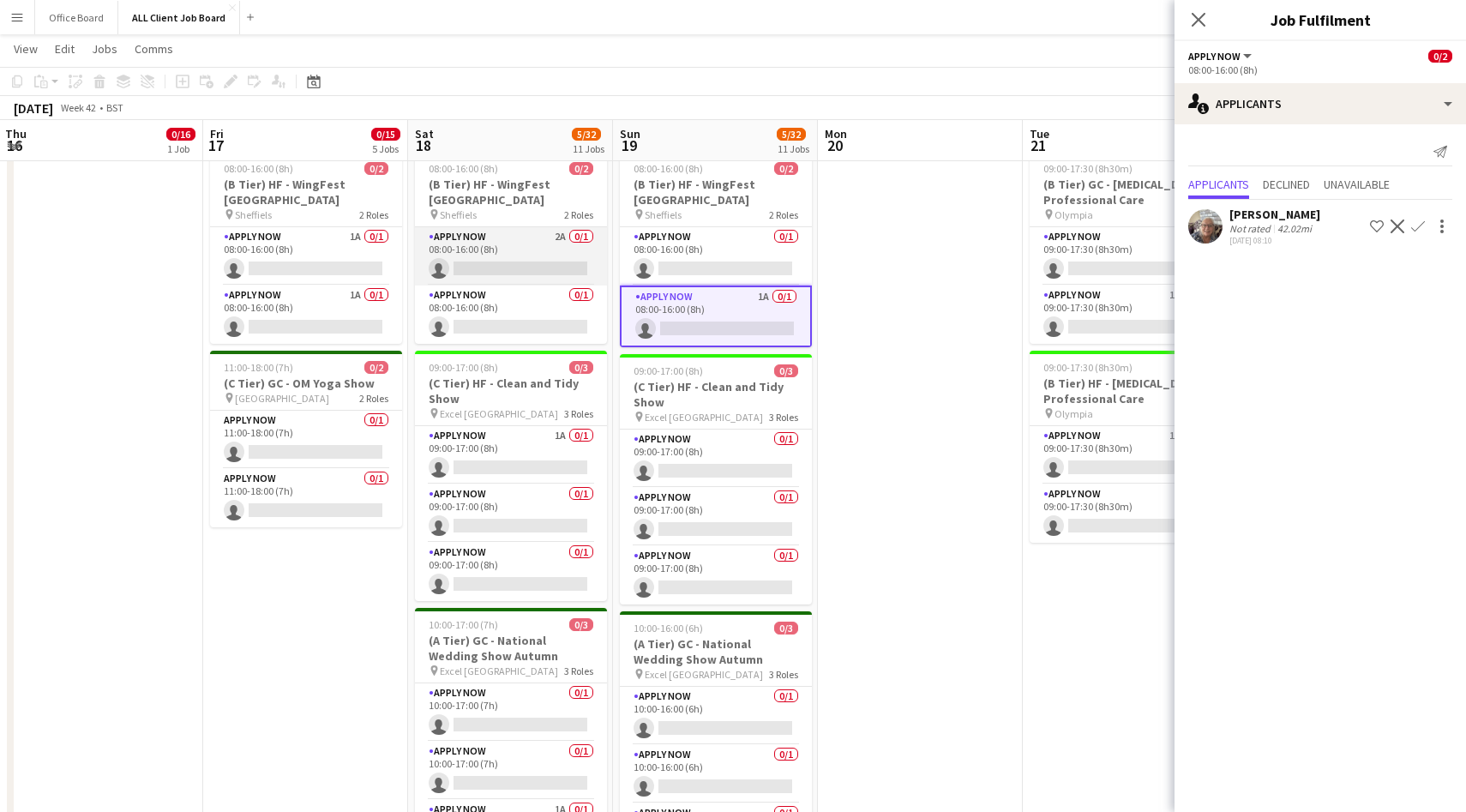
click at [533, 241] on app-card-role "APPLY NOW 2A 0/1 08:00-16:00 (8h) single-neutral-actions" at bounding box center [511, 256] width 192 height 59
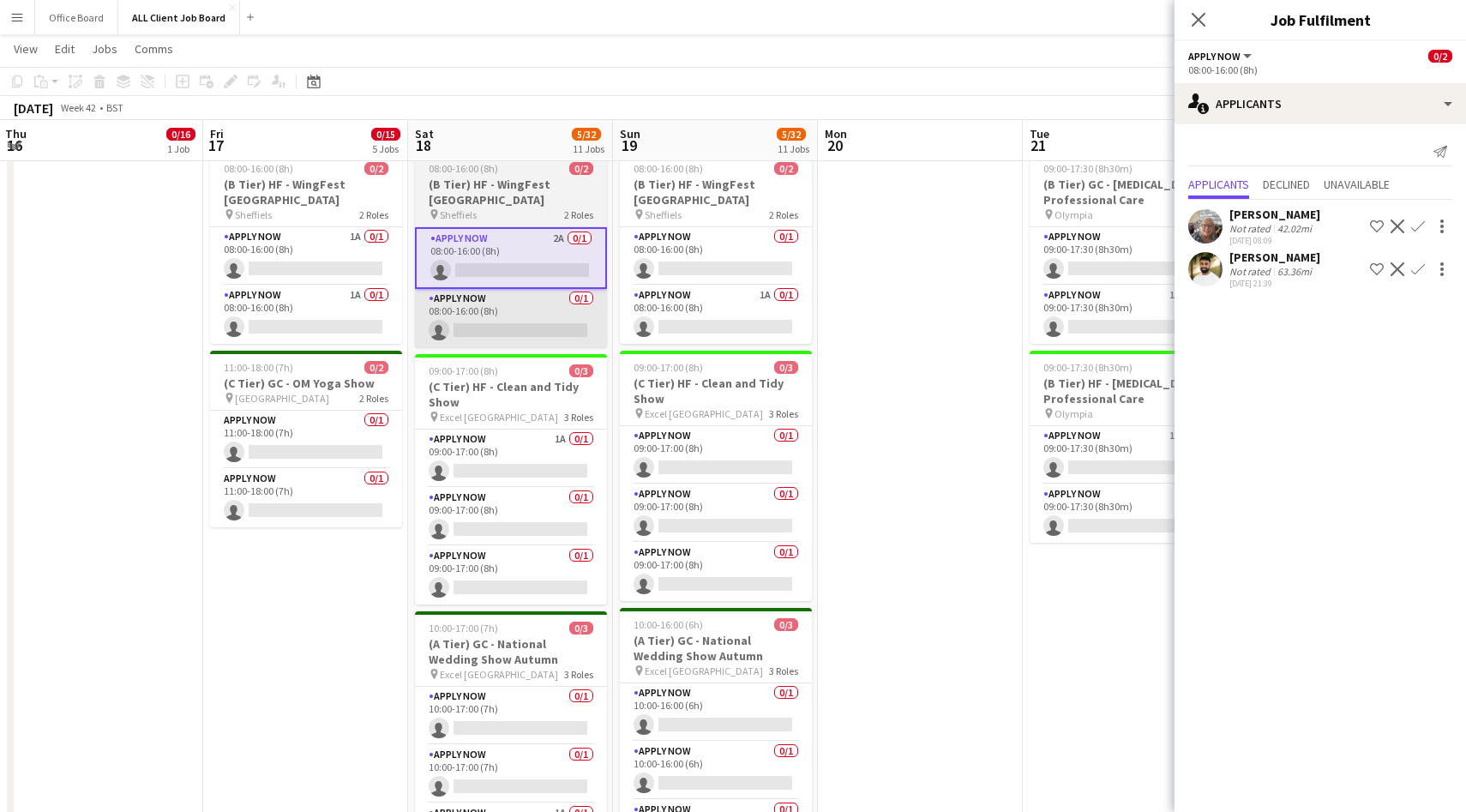
drag, startPoint x: 361, startPoint y: 317, endPoint x: 417, endPoint y: 317, distance: 56.0
click at [361, 317] on app-card-role "APPLY NOW 1A 0/1 08:00-16:00 (8h) single-neutral-actions" at bounding box center [305, 314] width 192 height 59
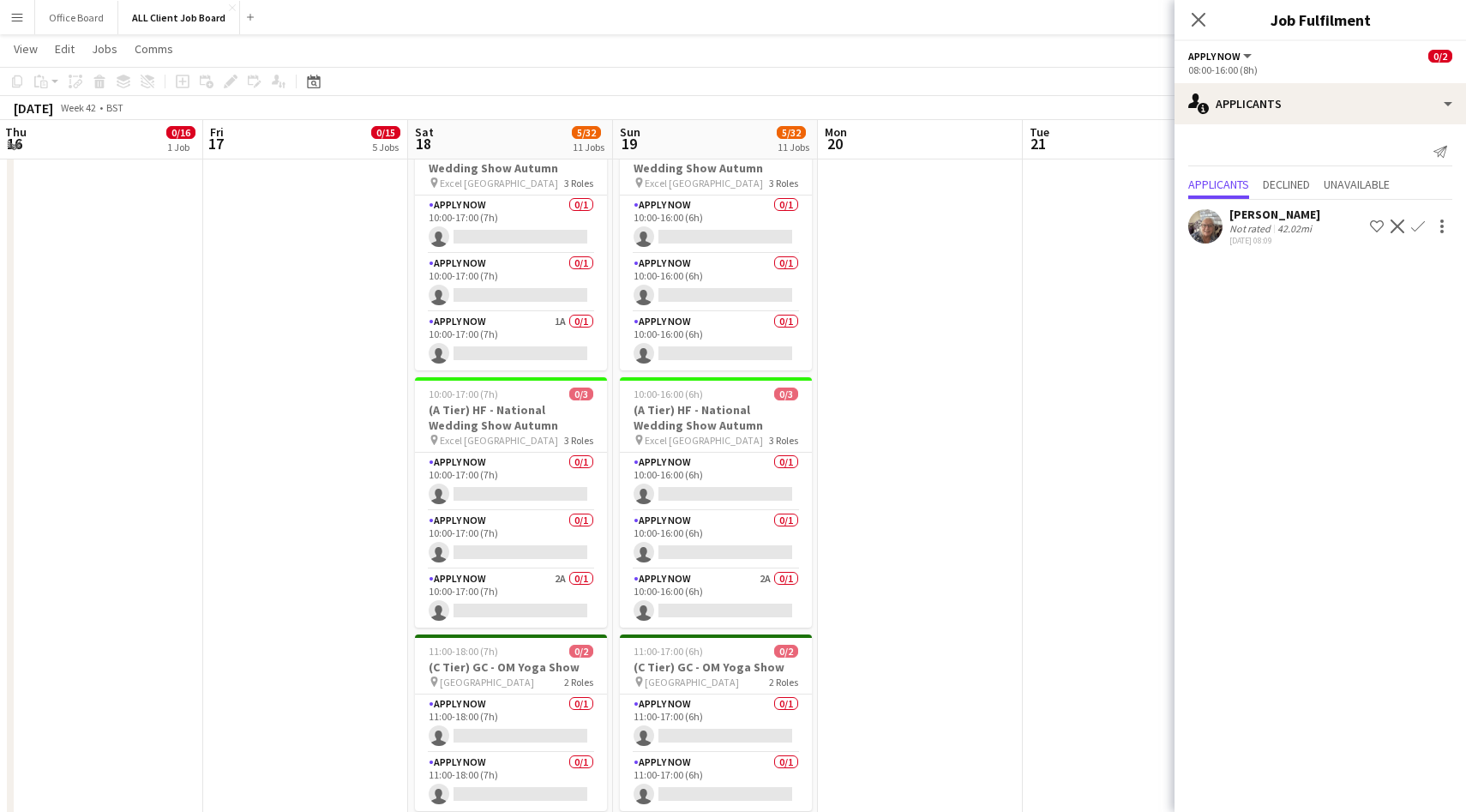
scroll to position [1054, 0]
click at [722, 571] on app-card-role "APPLY NOW 2A 0/1 10:00-16:00 (6h) single-neutral-actions" at bounding box center [716, 600] width 192 height 59
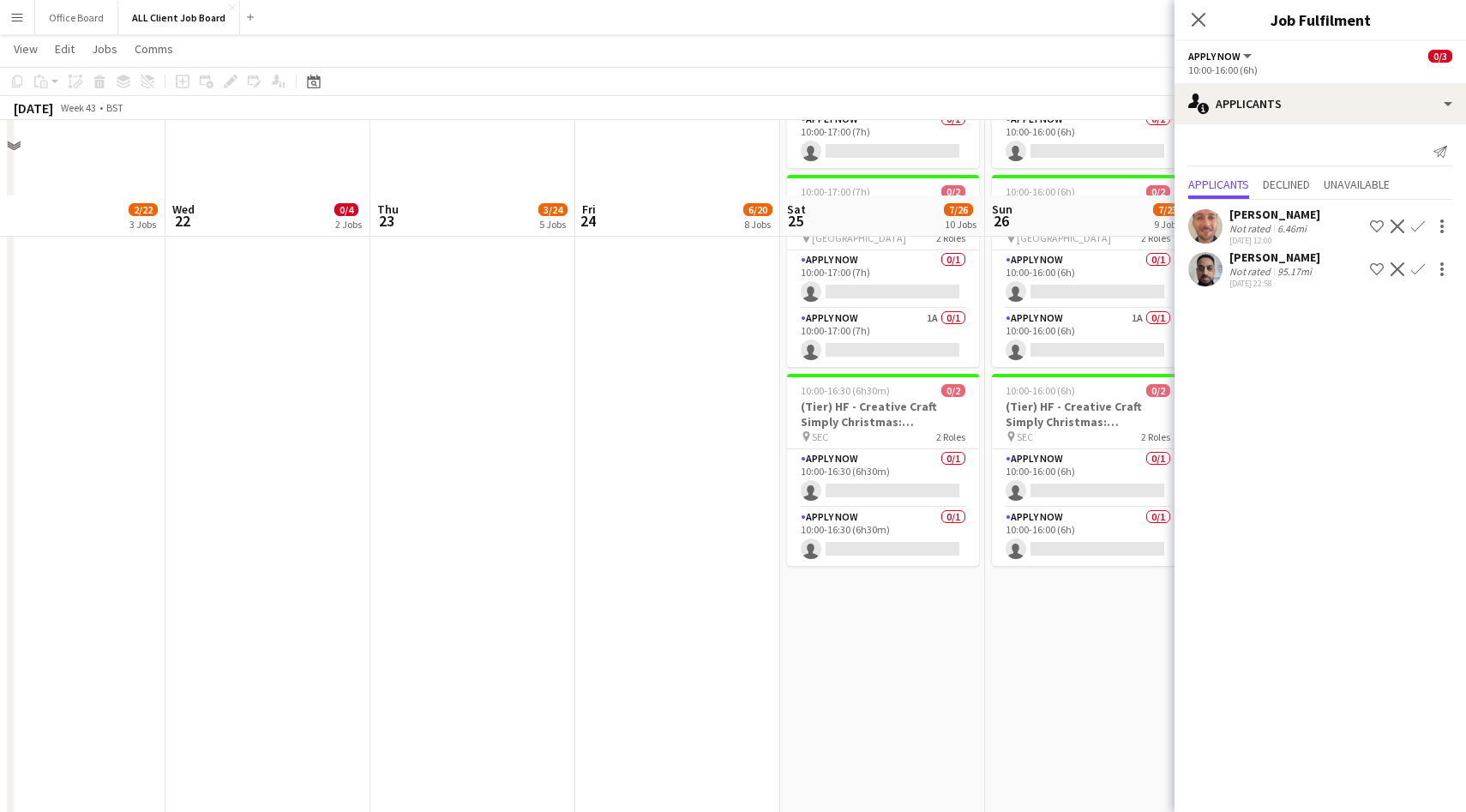
scroll to position [1849, 0]
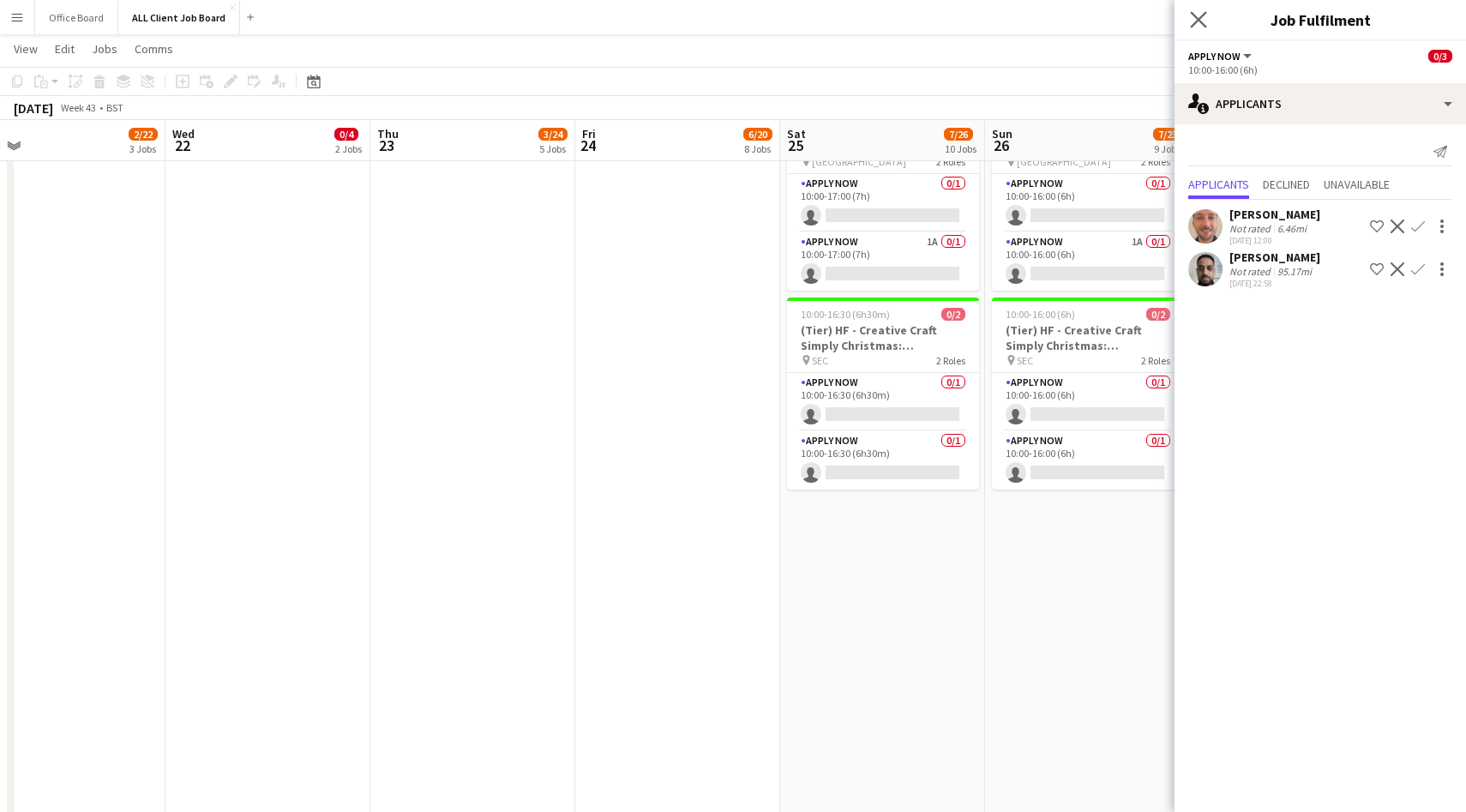
click at [1208, 16] on app-icon "Close pop-in" at bounding box center [1199, 20] width 25 height 25
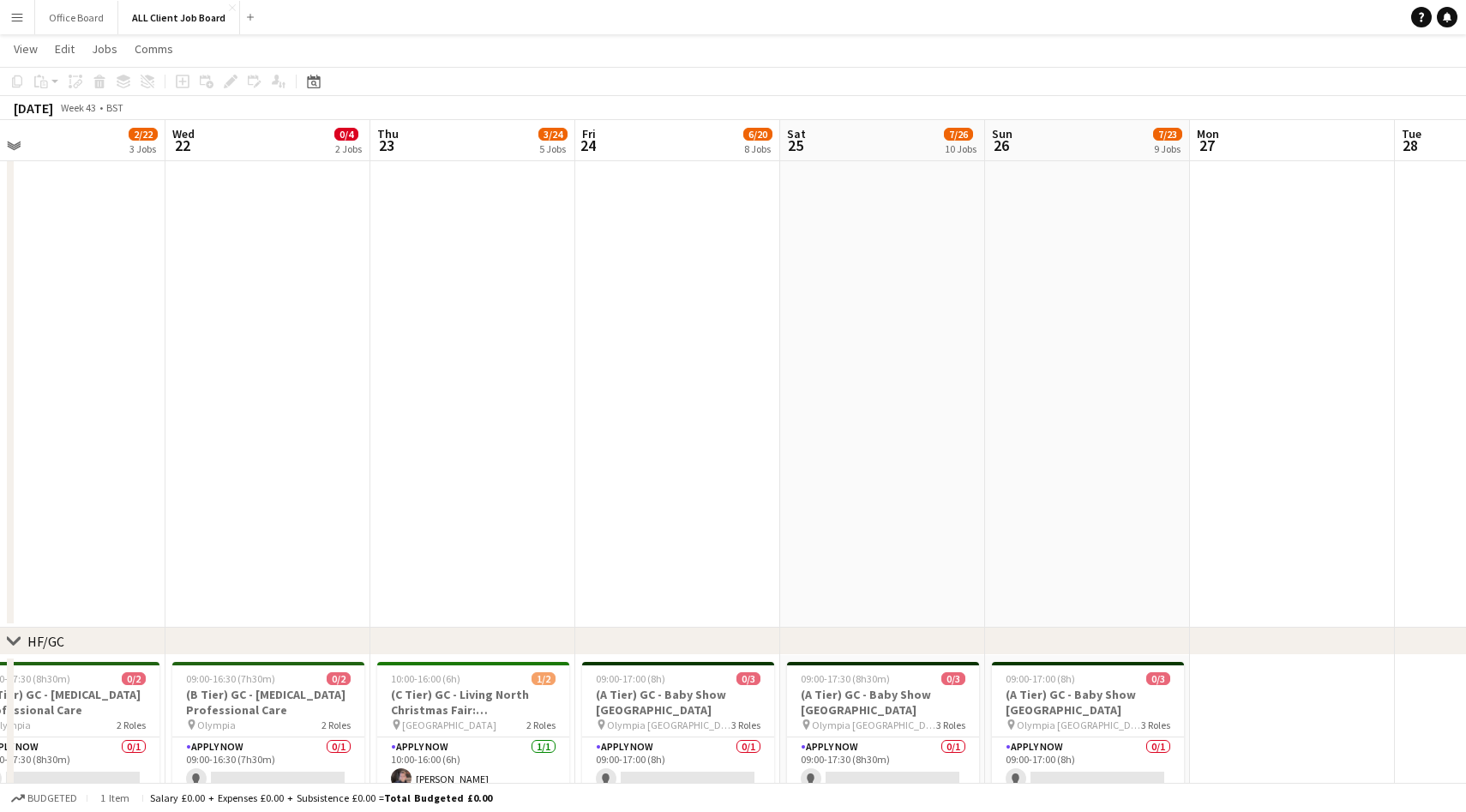
scroll to position [0, 0]
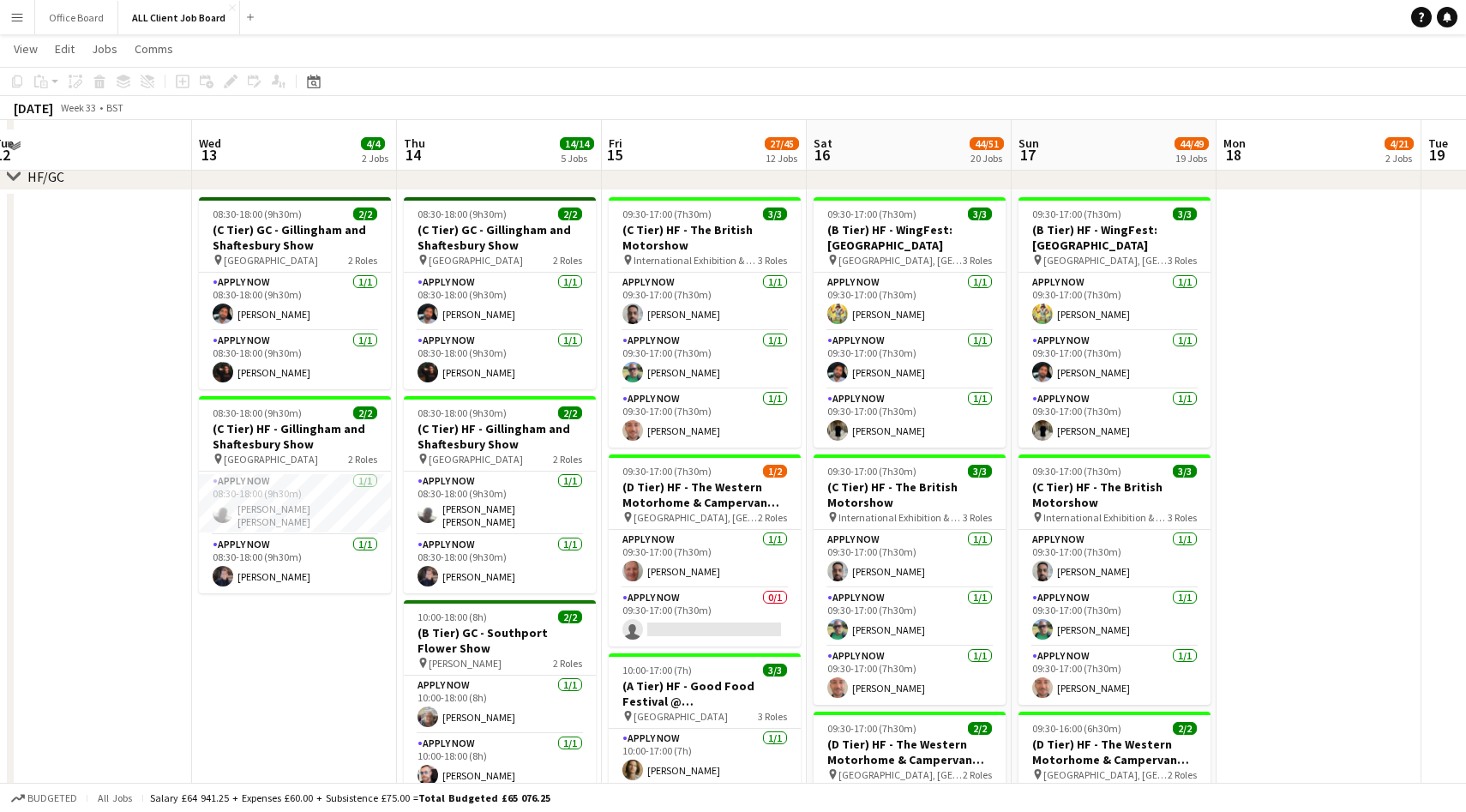
scroll to position [512, 0]
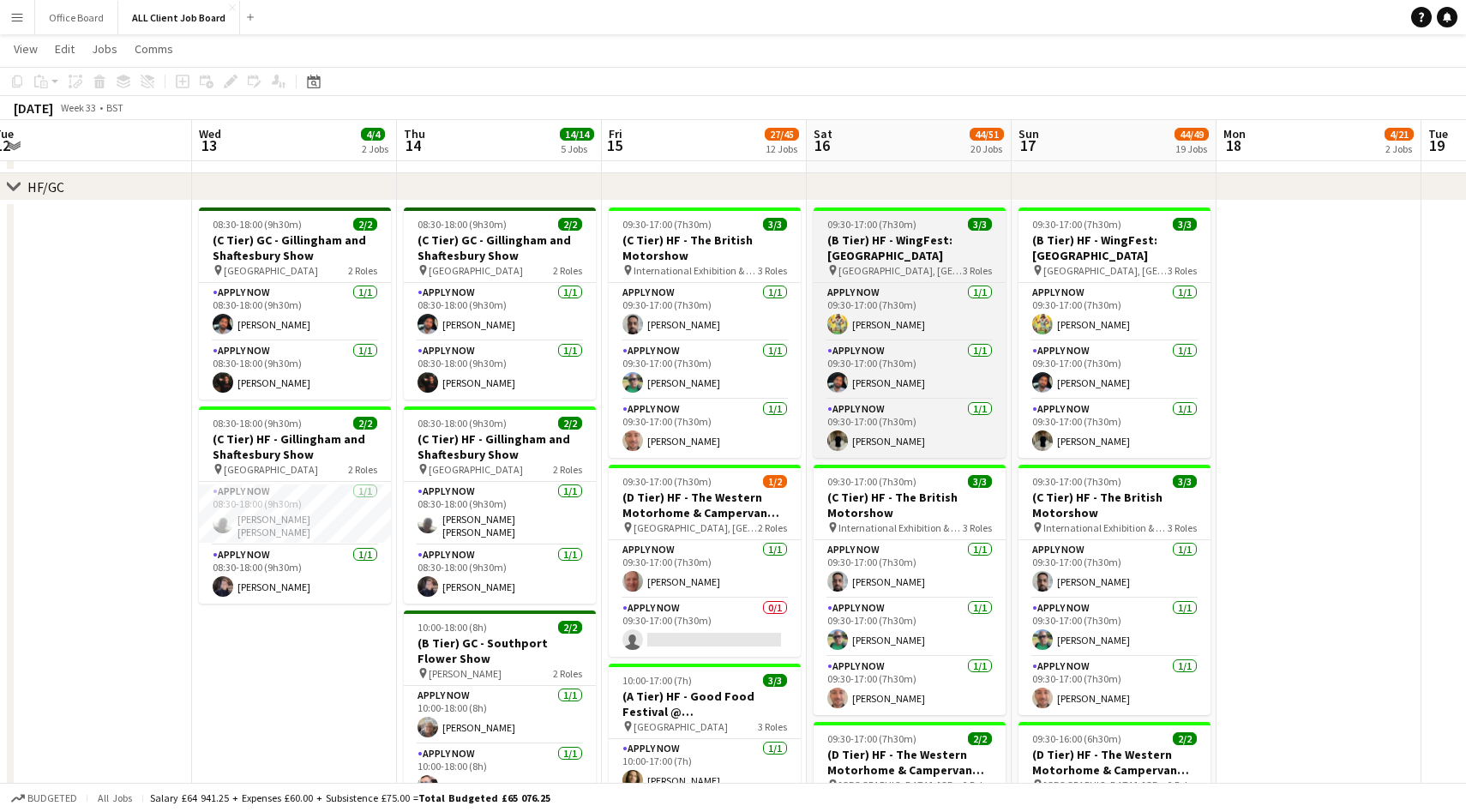
click at [928, 249] on h3 "(B Tier) HF - WingFest: [GEOGRAPHIC_DATA]" at bounding box center [909, 247] width 192 height 31
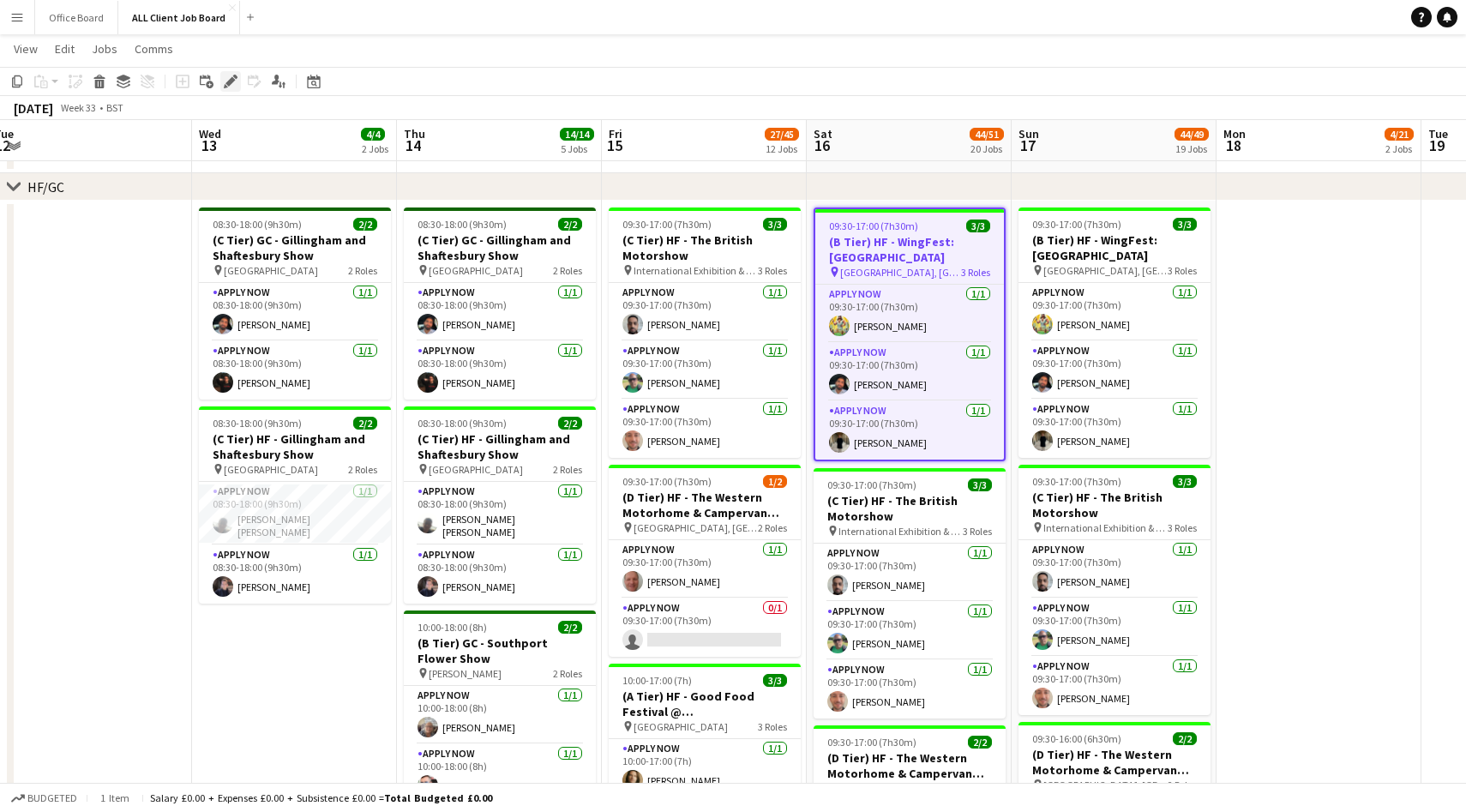
click at [227, 88] on div "Edit" at bounding box center [231, 81] width 21 height 21
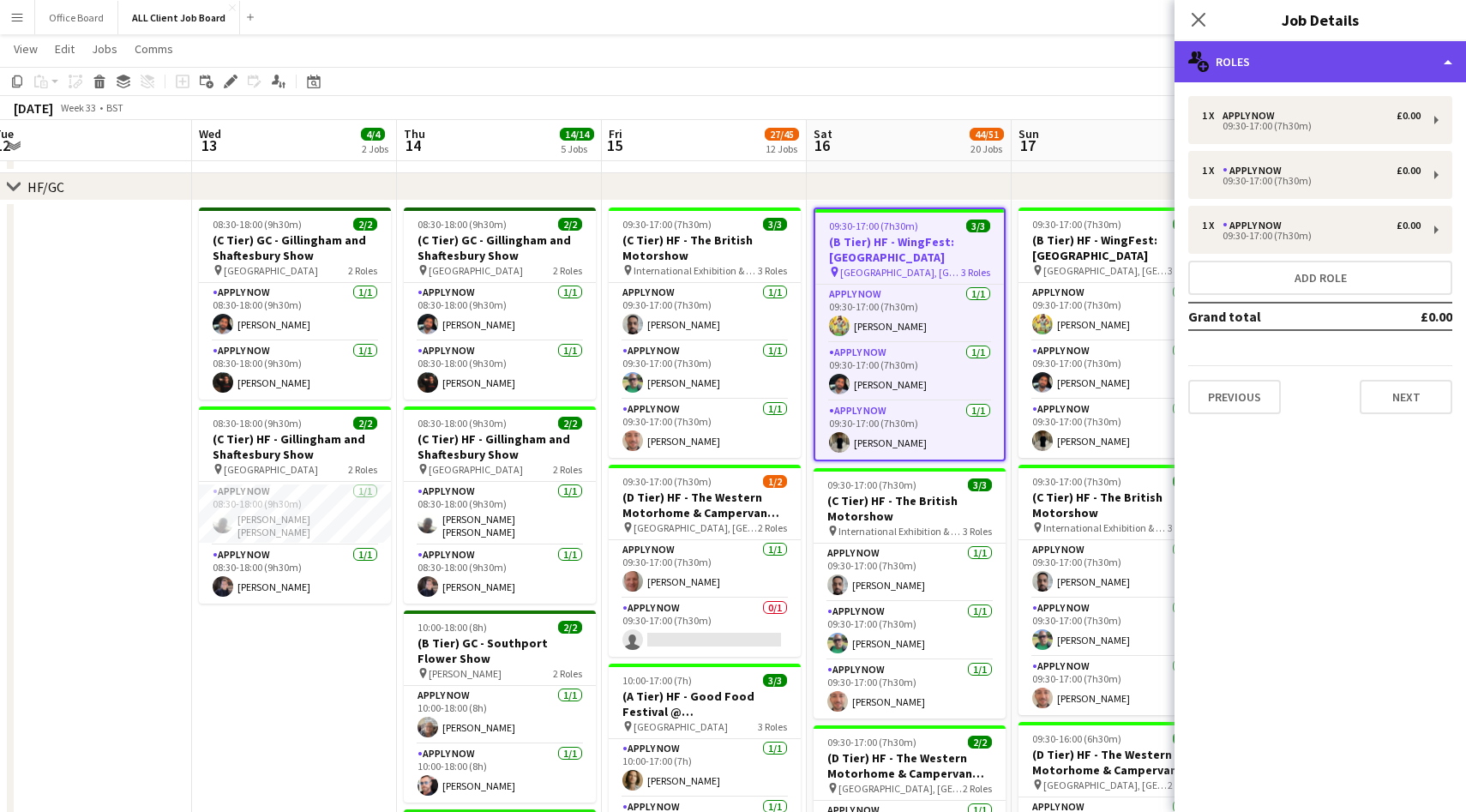
click at [1310, 69] on div "multiple-users-add Roles" at bounding box center [1320, 61] width 291 height 41
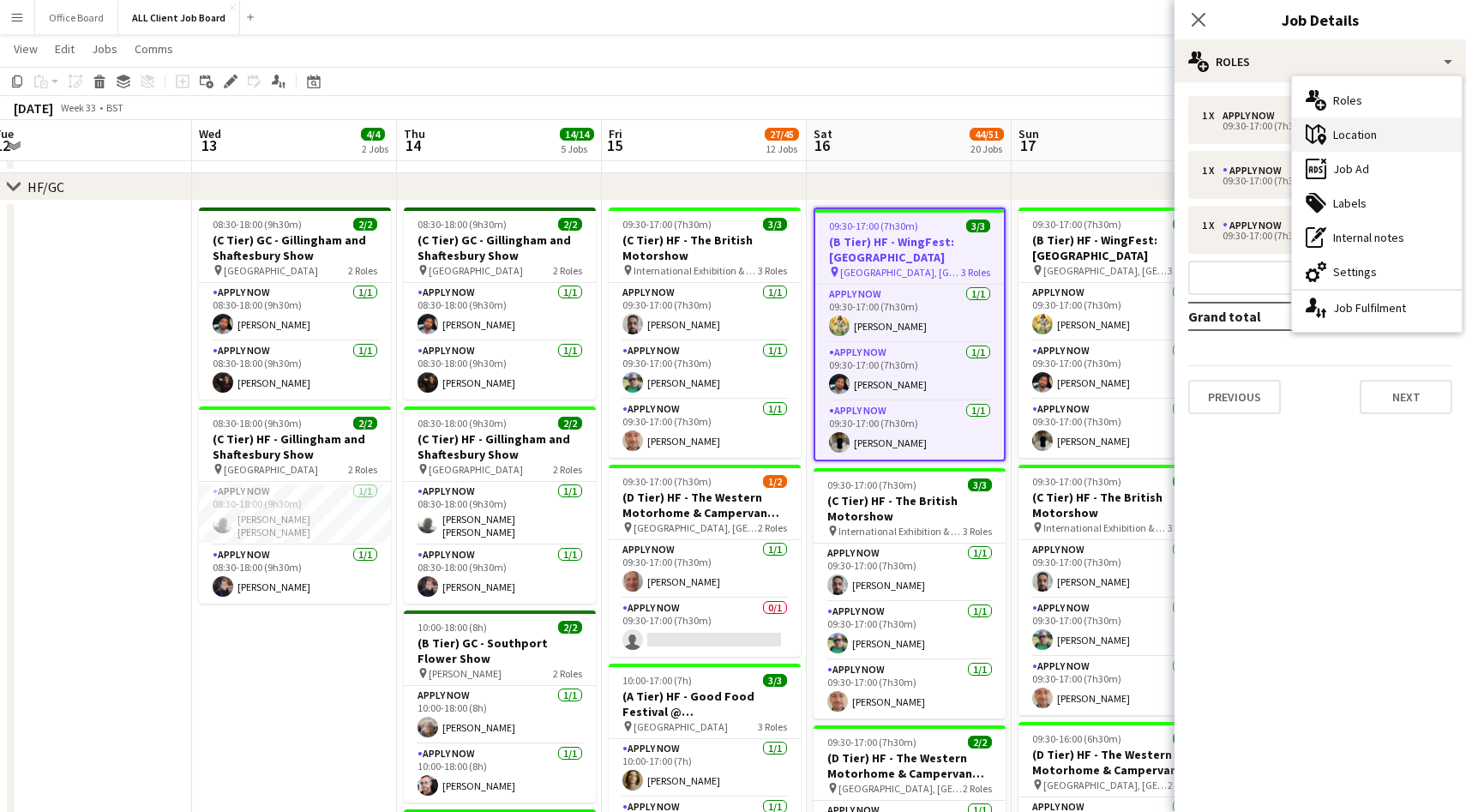
click at [1349, 133] on div "maps-pin-1 Location" at bounding box center [1377, 134] width 170 height 35
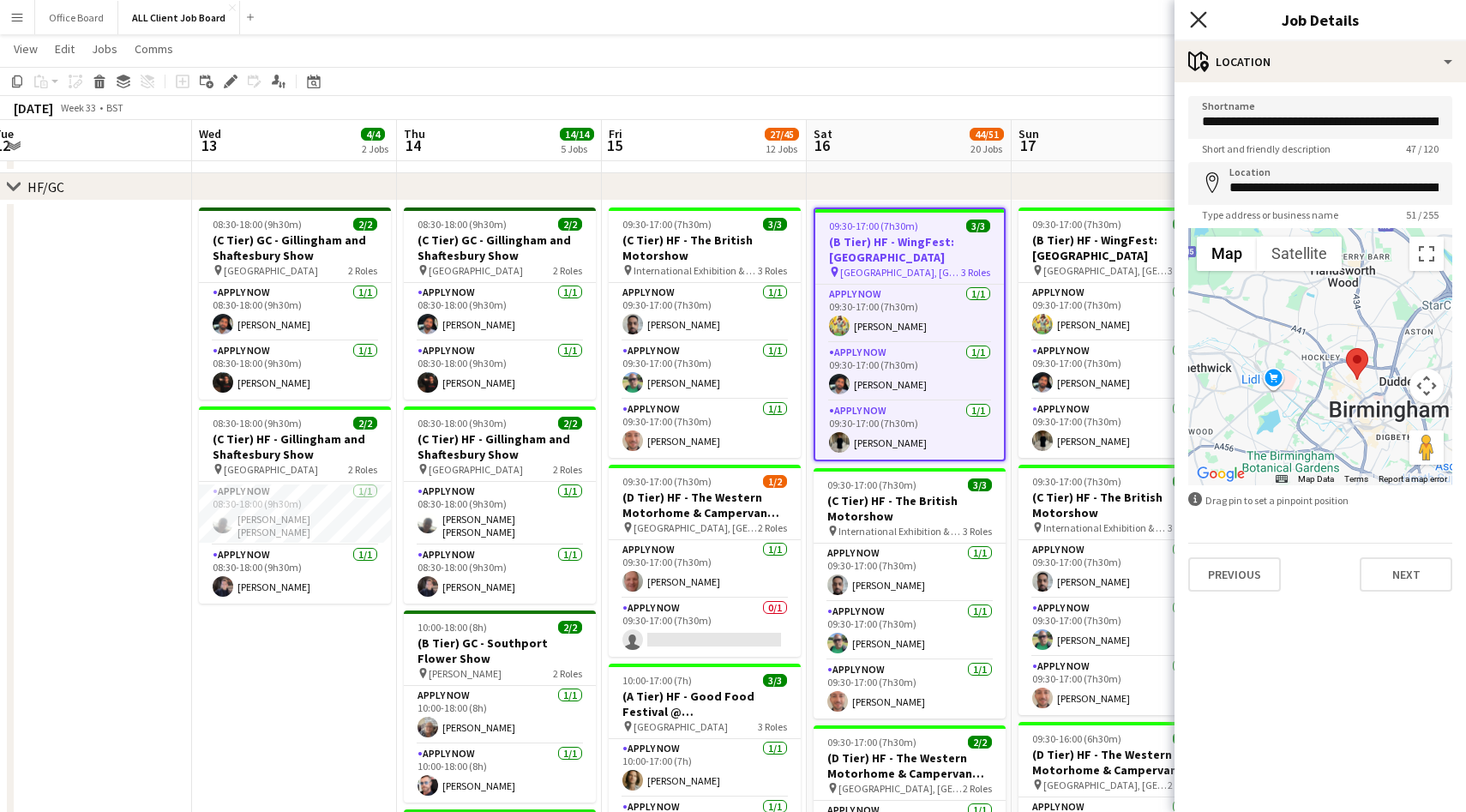
click at [1192, 13] on icon at bounding box center [1199, 19] width 16 height 16
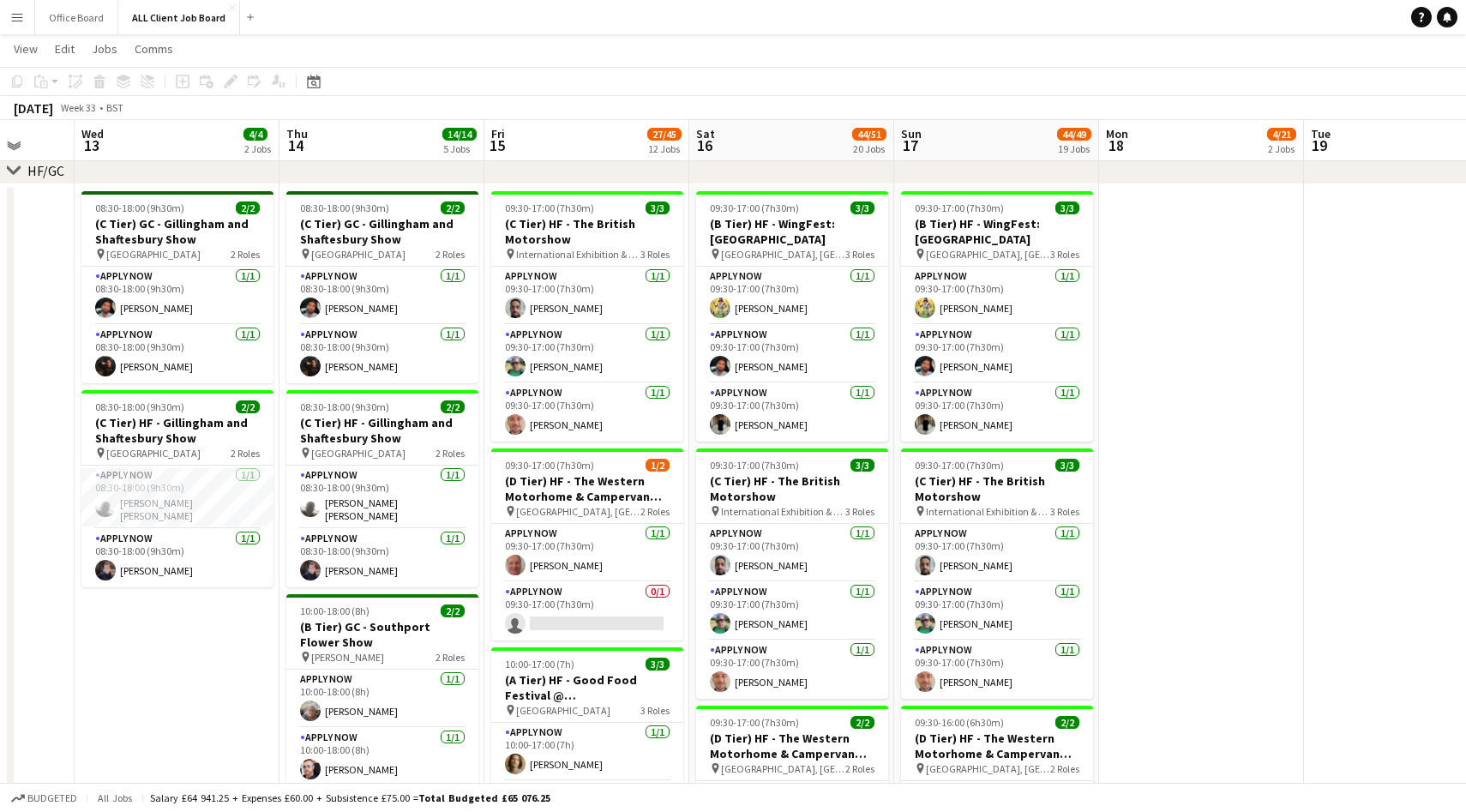
scroll to position [0, 416]
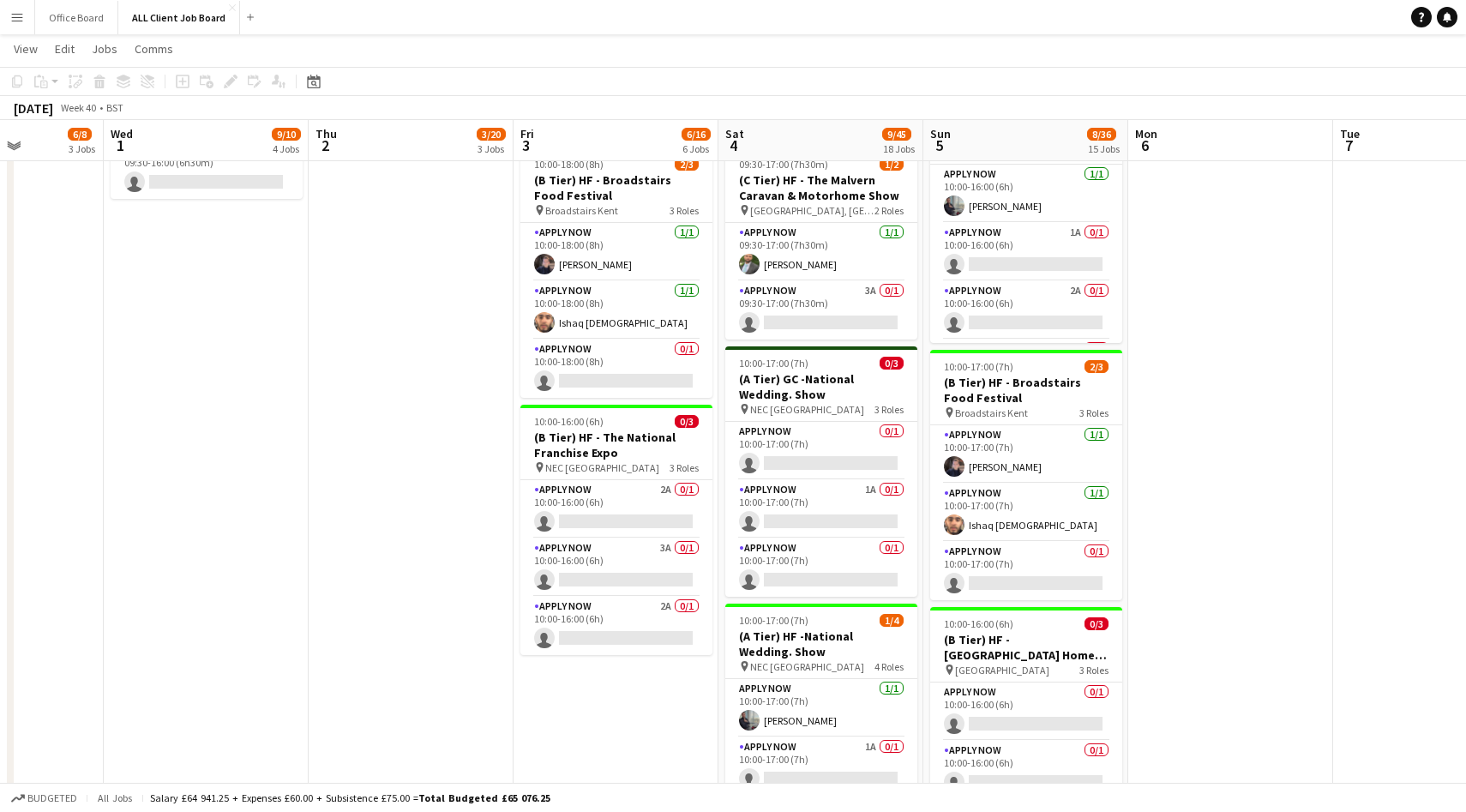
scroll to position [1290, 0]
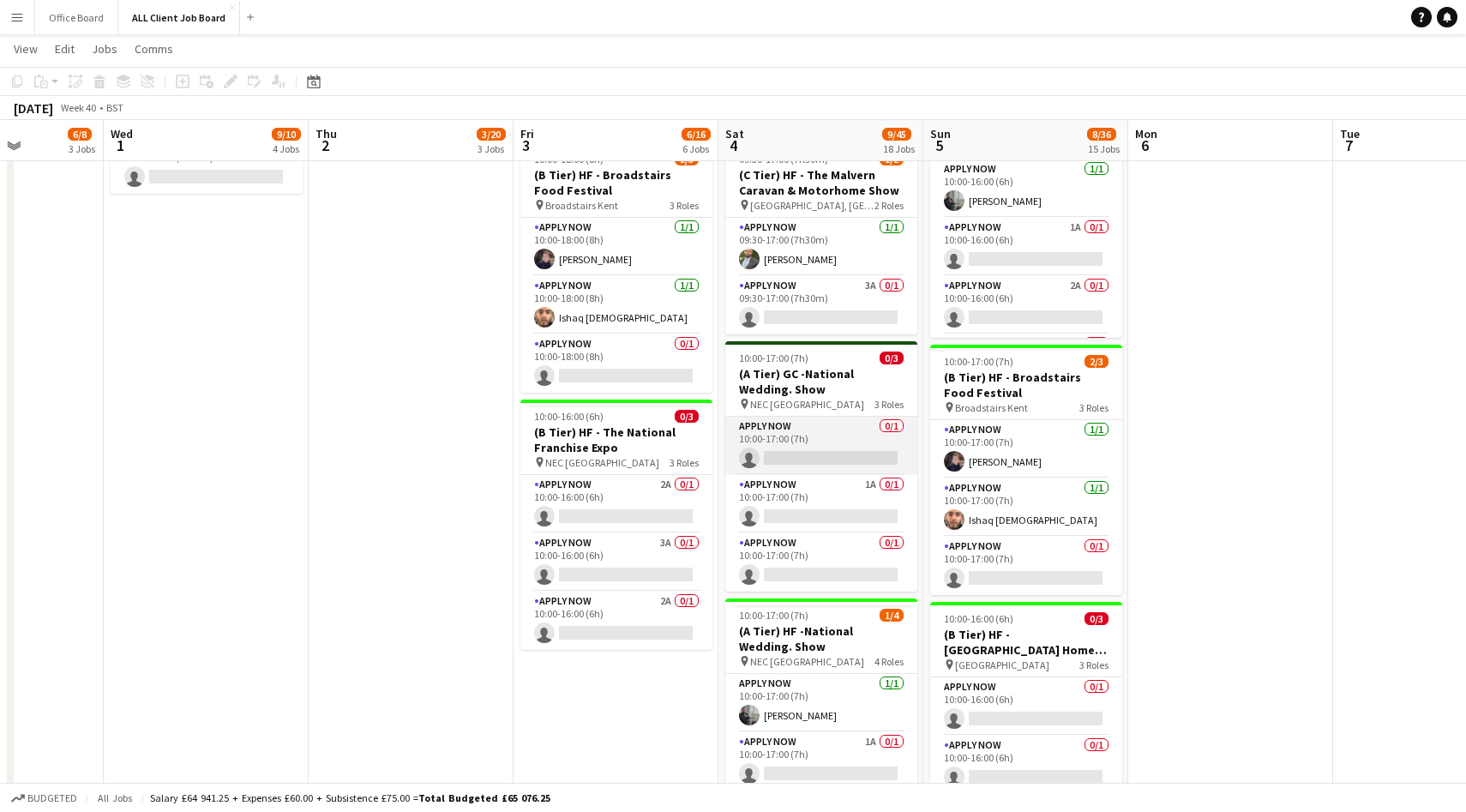
click at [834, 444] on app-card-role "APPLY NOW 0/1 10:00-17:00 (7h) single-neutral-actions" at bounding box center [821, 445] width 192 height 59
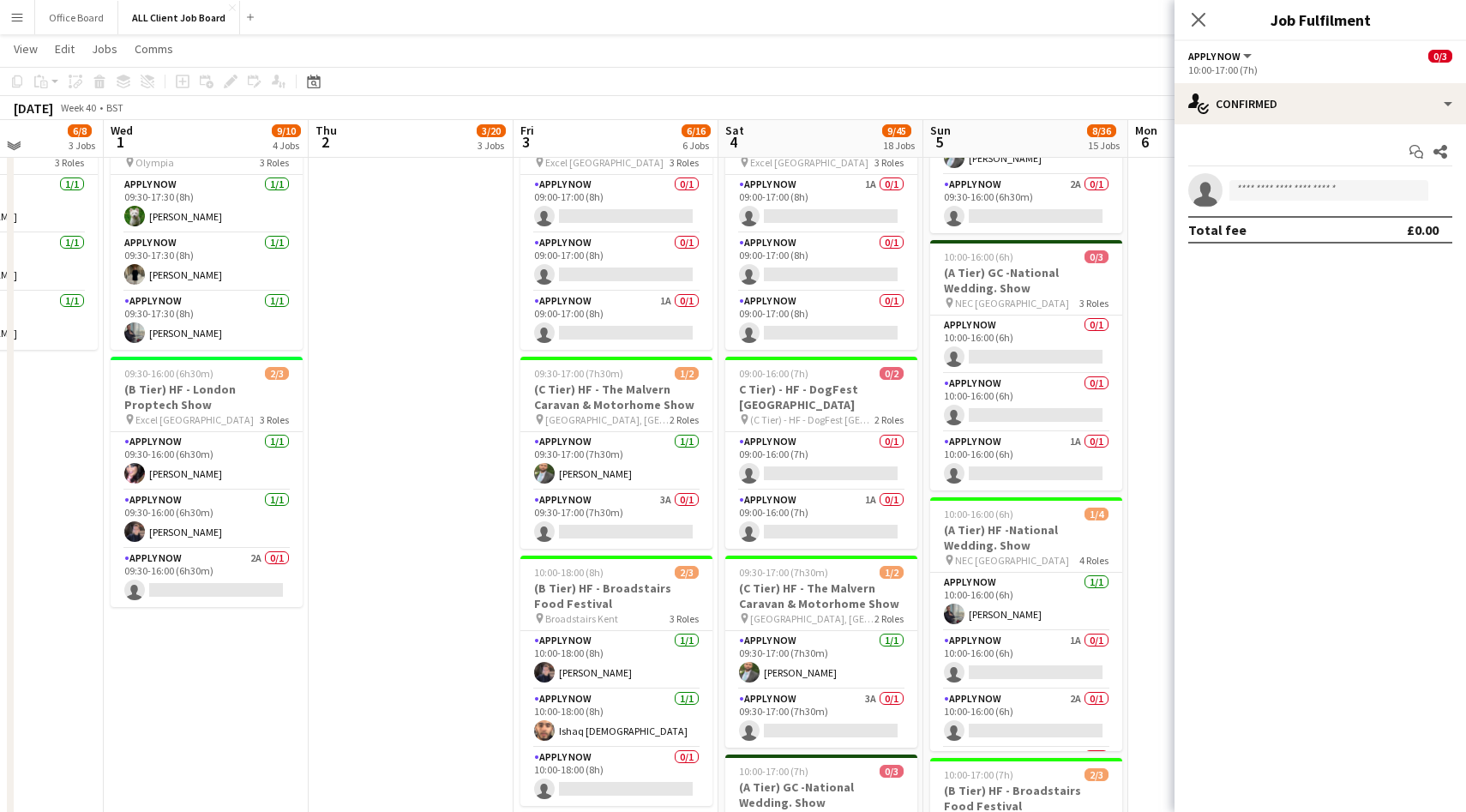
scroll to position [874, 0]
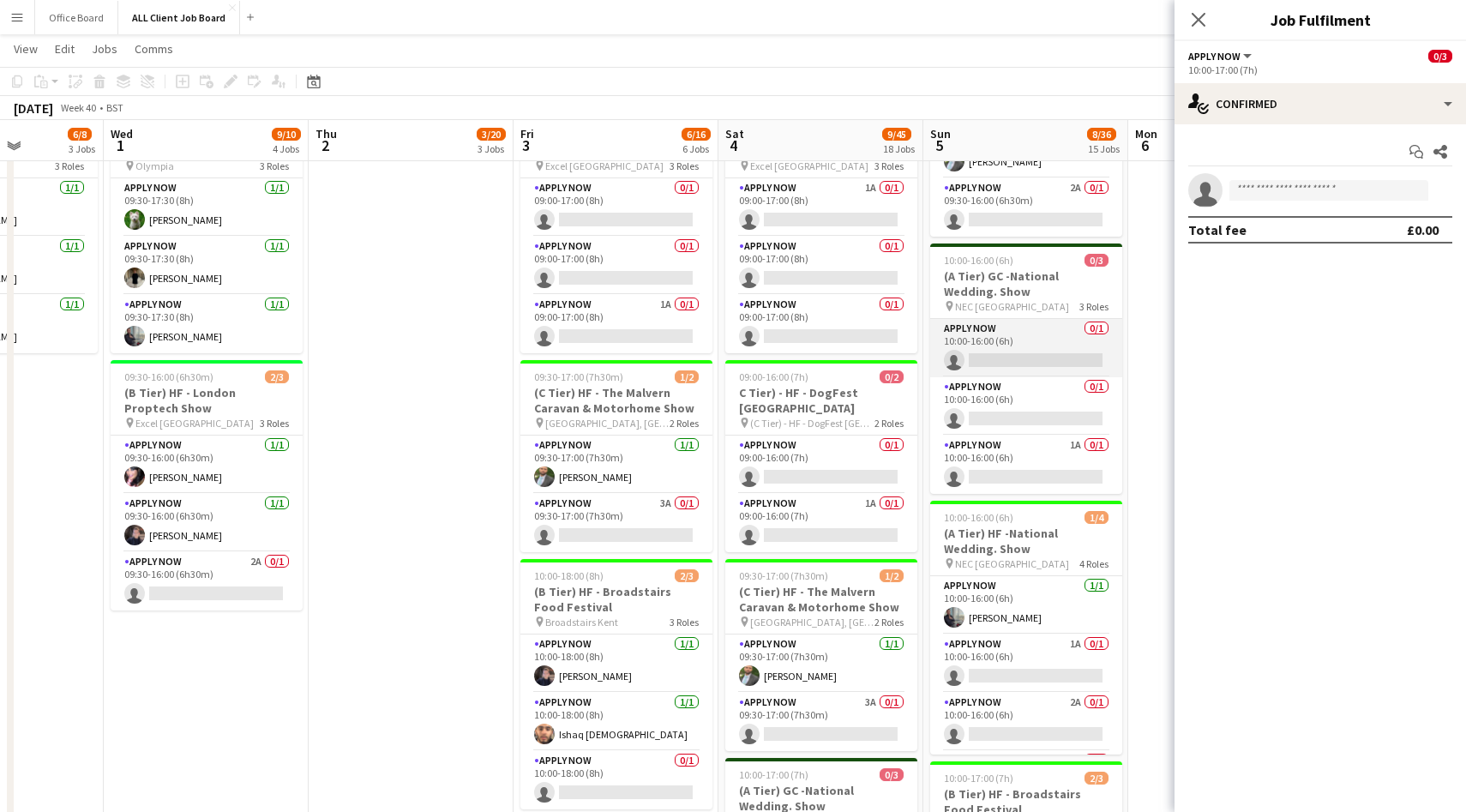
click at [1038, 342] on app-card-role "APPLY NOW 0/1 10:00-16:00 (6h) single-neutral-actions" at bounding box center [1026, 348] width 192 height 59
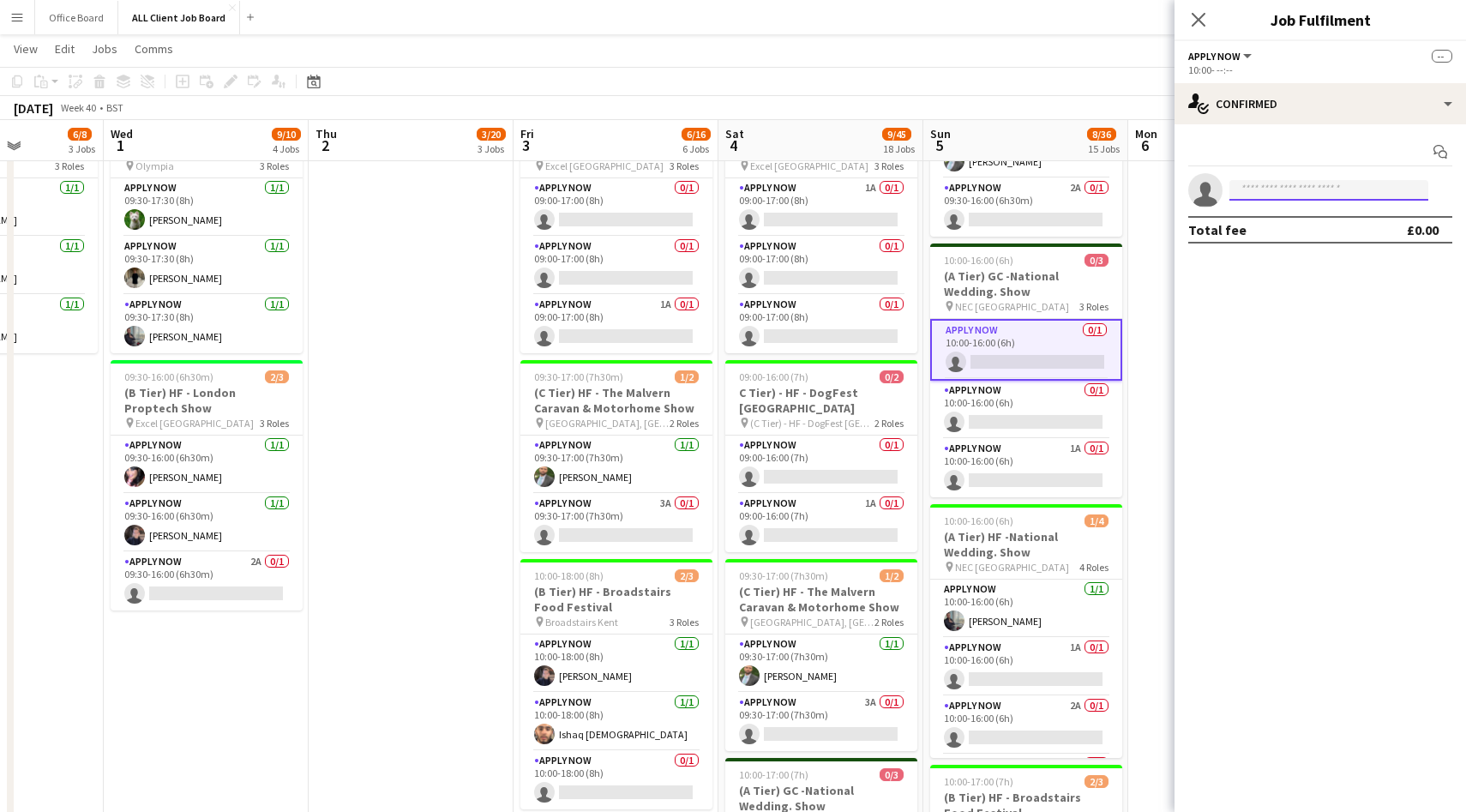
click at [1288, 188] on input at bounding box center [1329, 190] width 199 height 21
type input "*****"
click at [1300, 236] on span "[EMAIL_ADDRESS][DOMAIN_NAME]" at bounding box center [1329, 236] width 172 height 14
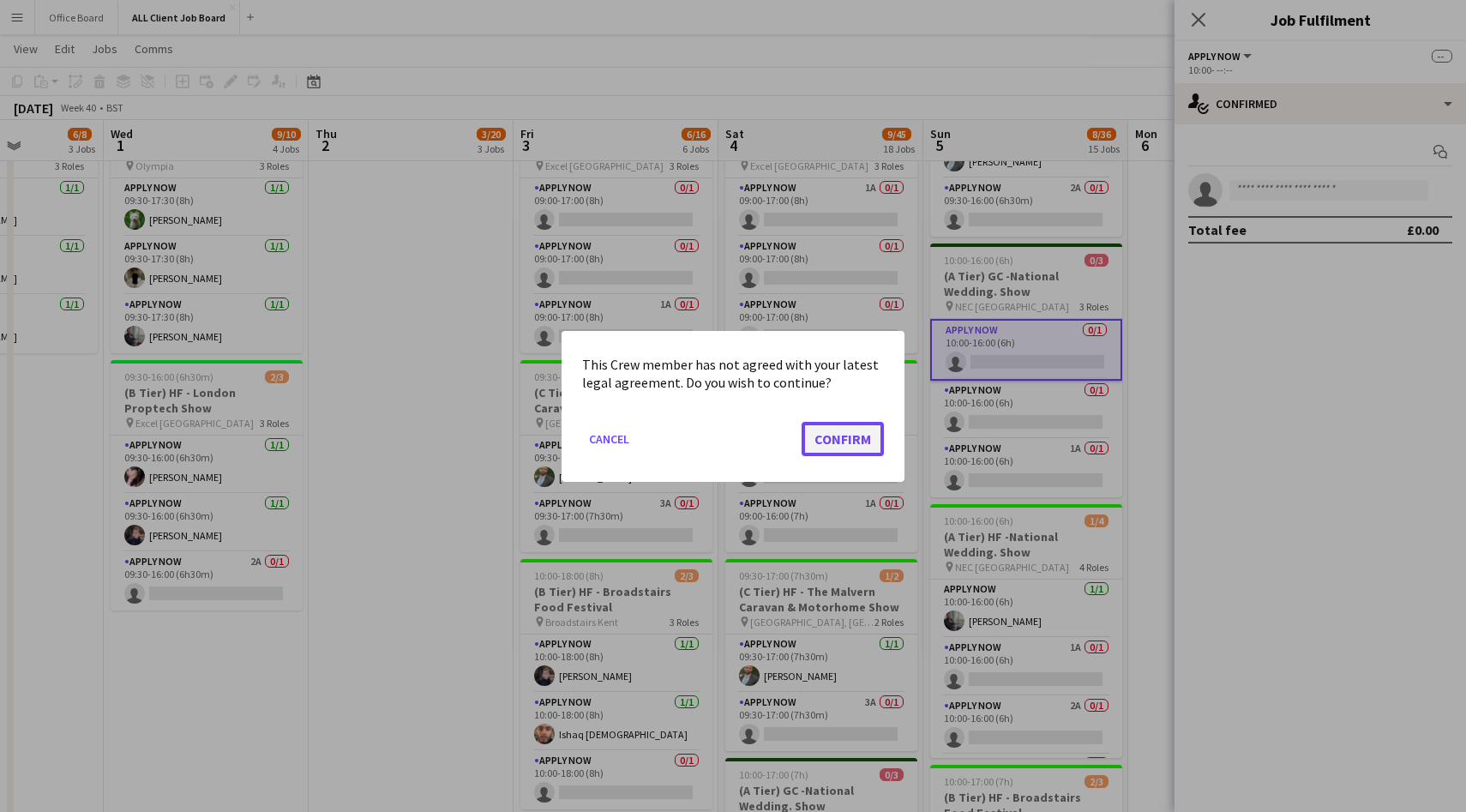
click at [867, 433] on button "Confirm" at bounding box center [843, 438] width 82 height 35
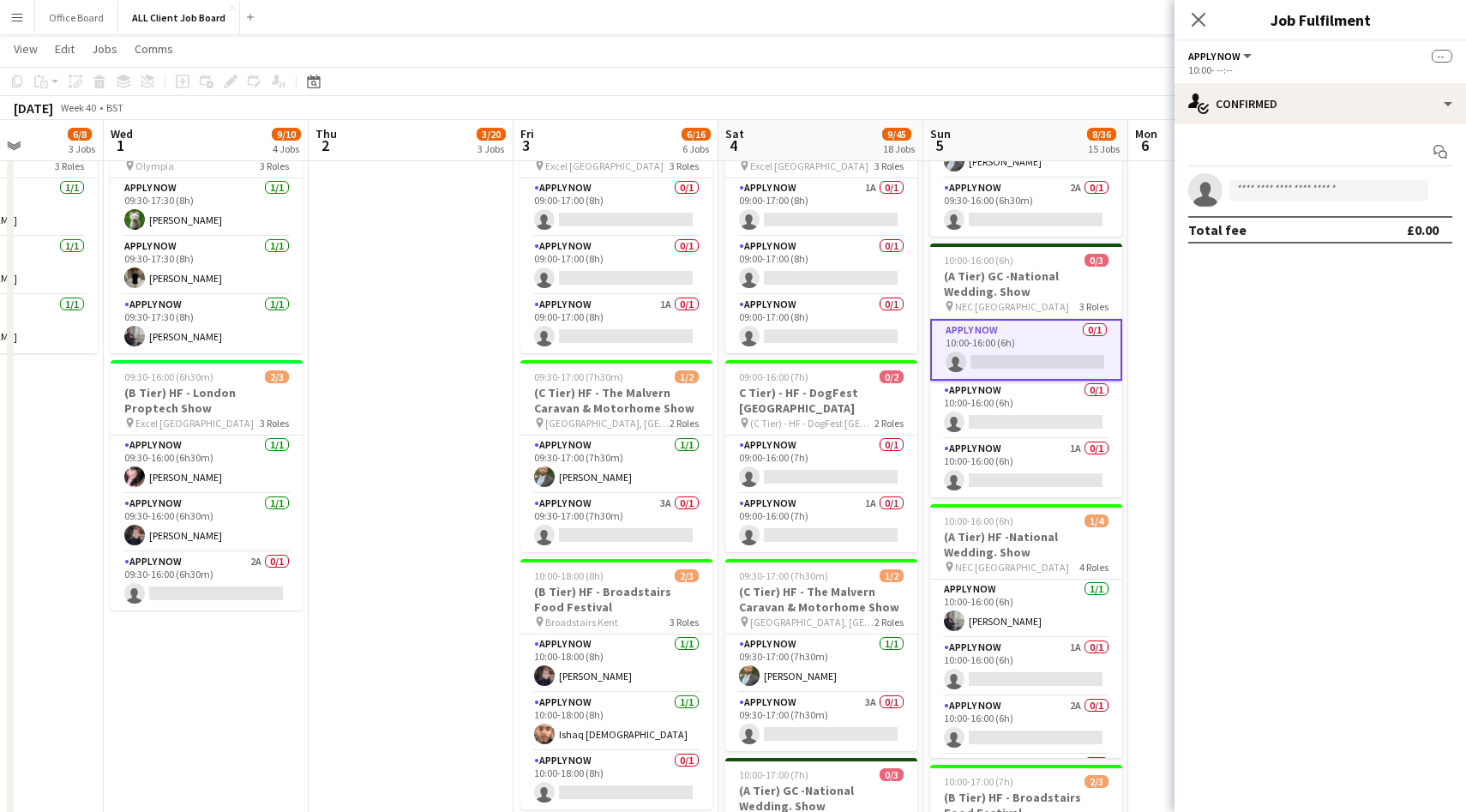
scroll to position [874, 0]
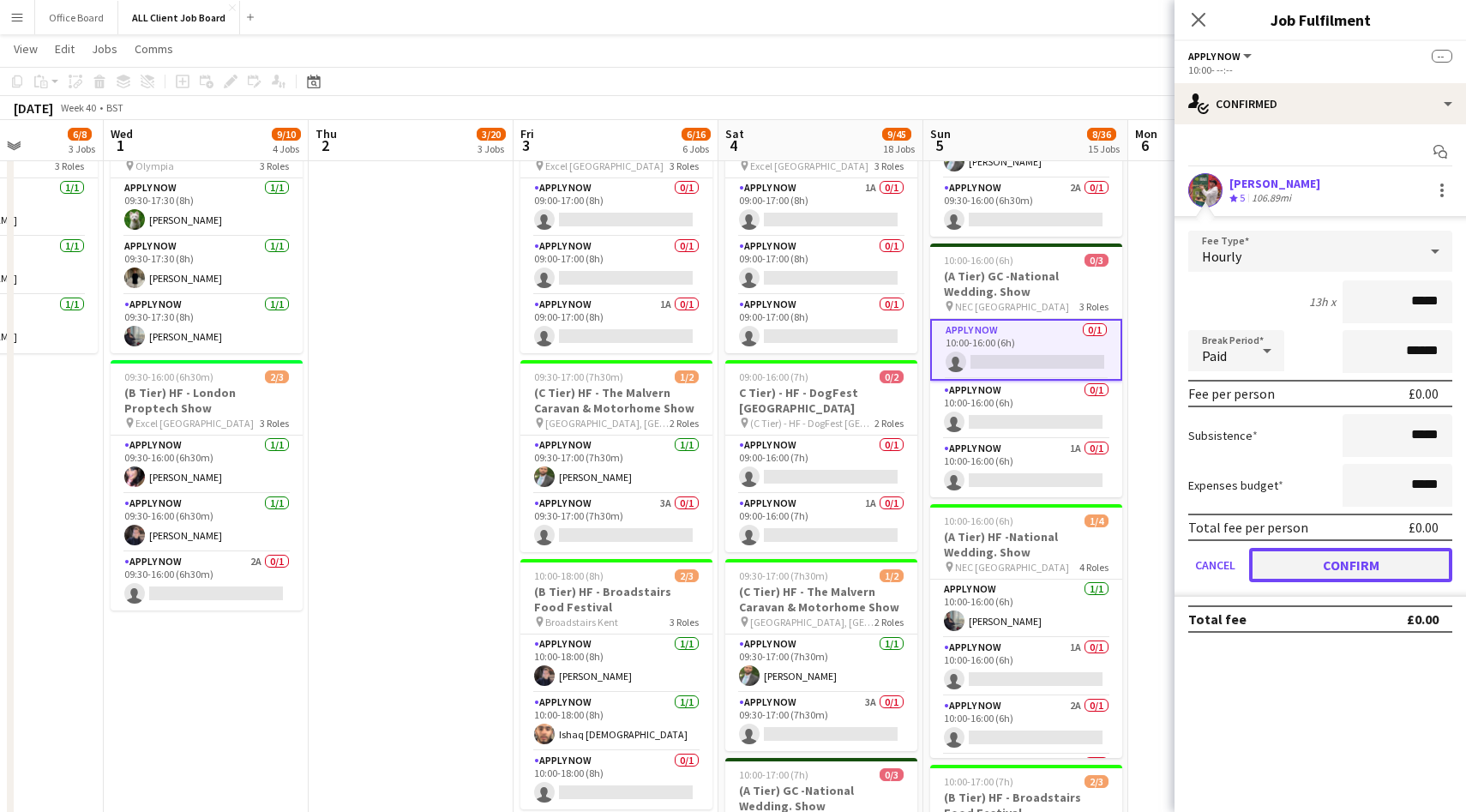
click at [1348, 564] on button "Confirm" at bounding box center [1351, 565] width 203 height 35
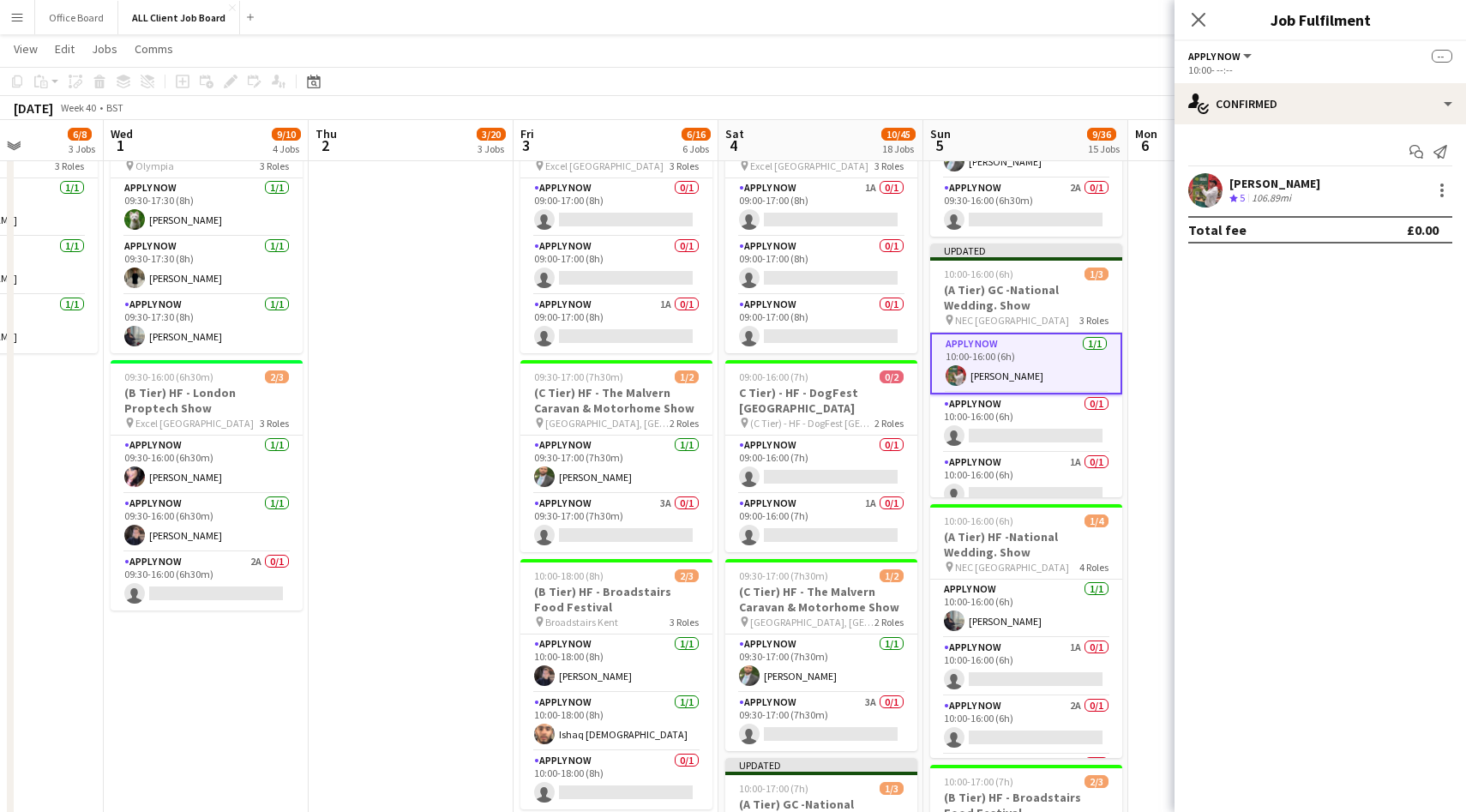
drag, startPoint x: 1191, startPoint y: 16, endPoint x: 1222, endPoint y: 35, distance: 36.4
click at [1192, 16] on icon "Close pop-in" at bounding box center [1199, 20] width 14 height 14
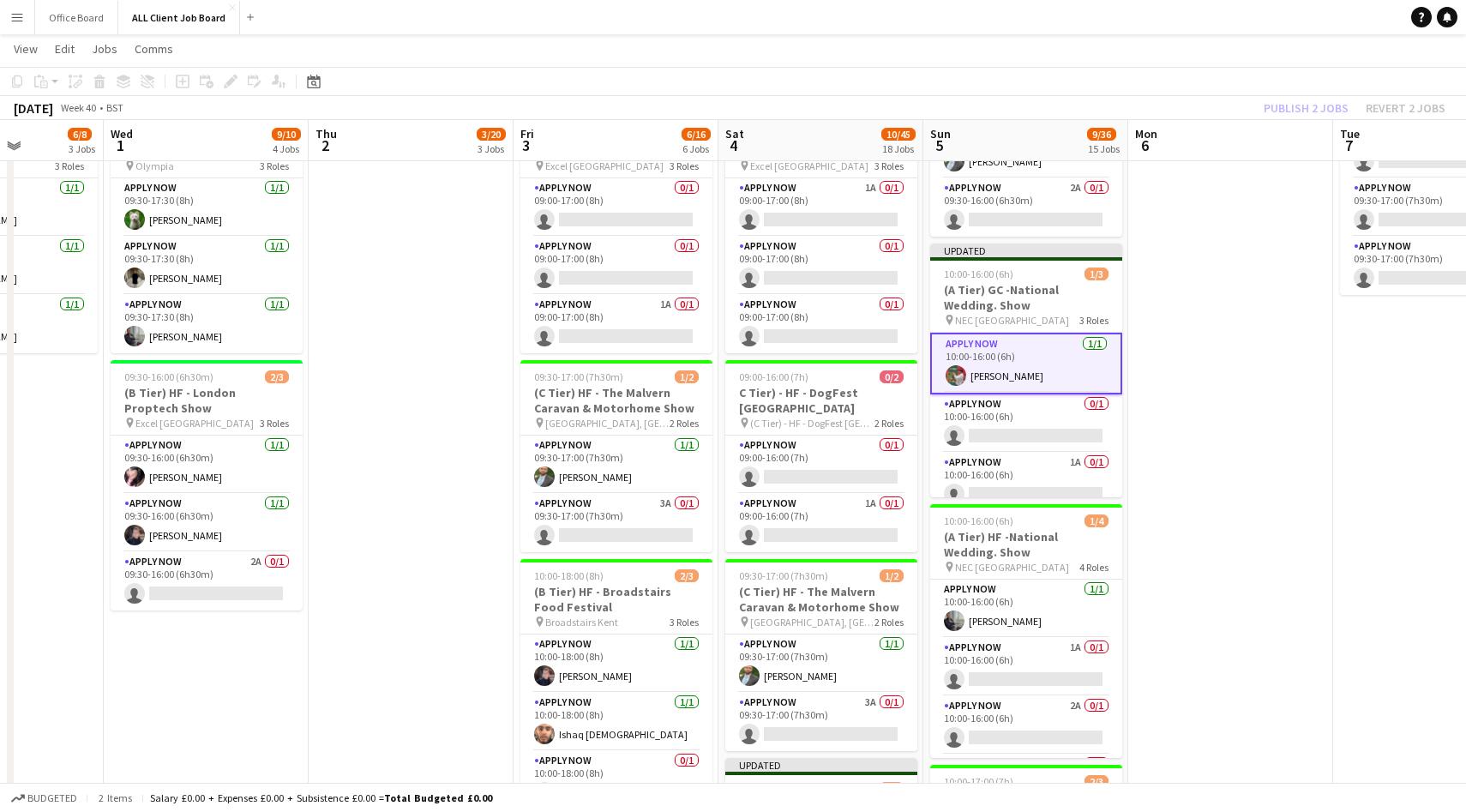
click at [1311, 112] on div "Publish 2 jobs Revert 2 jobs" at bounding box center [1355, 107] width 223 height 22
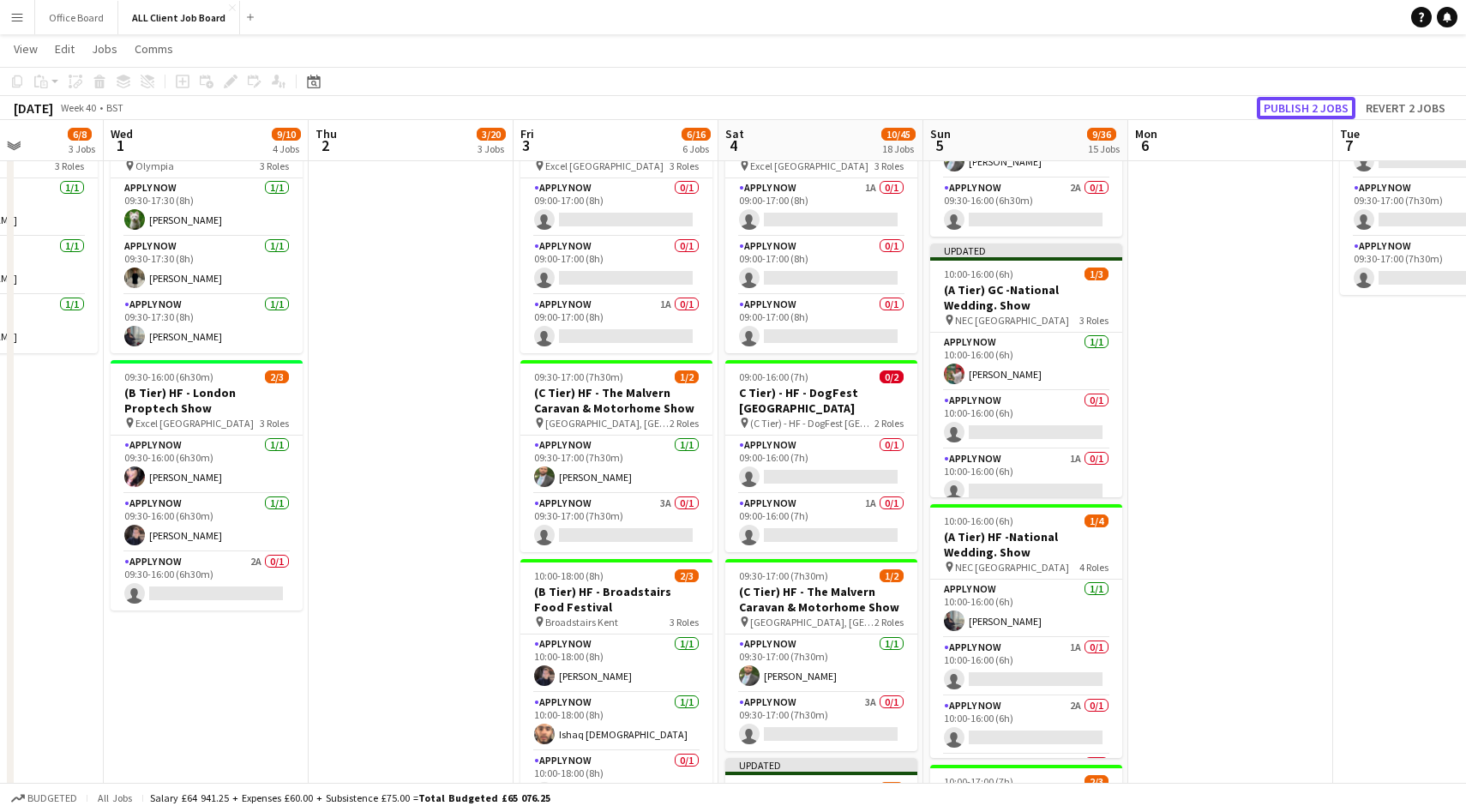
click at [1311, 112] on button "Publish 2 jobs" at bounding box center [1306, 107] width 98 height 22
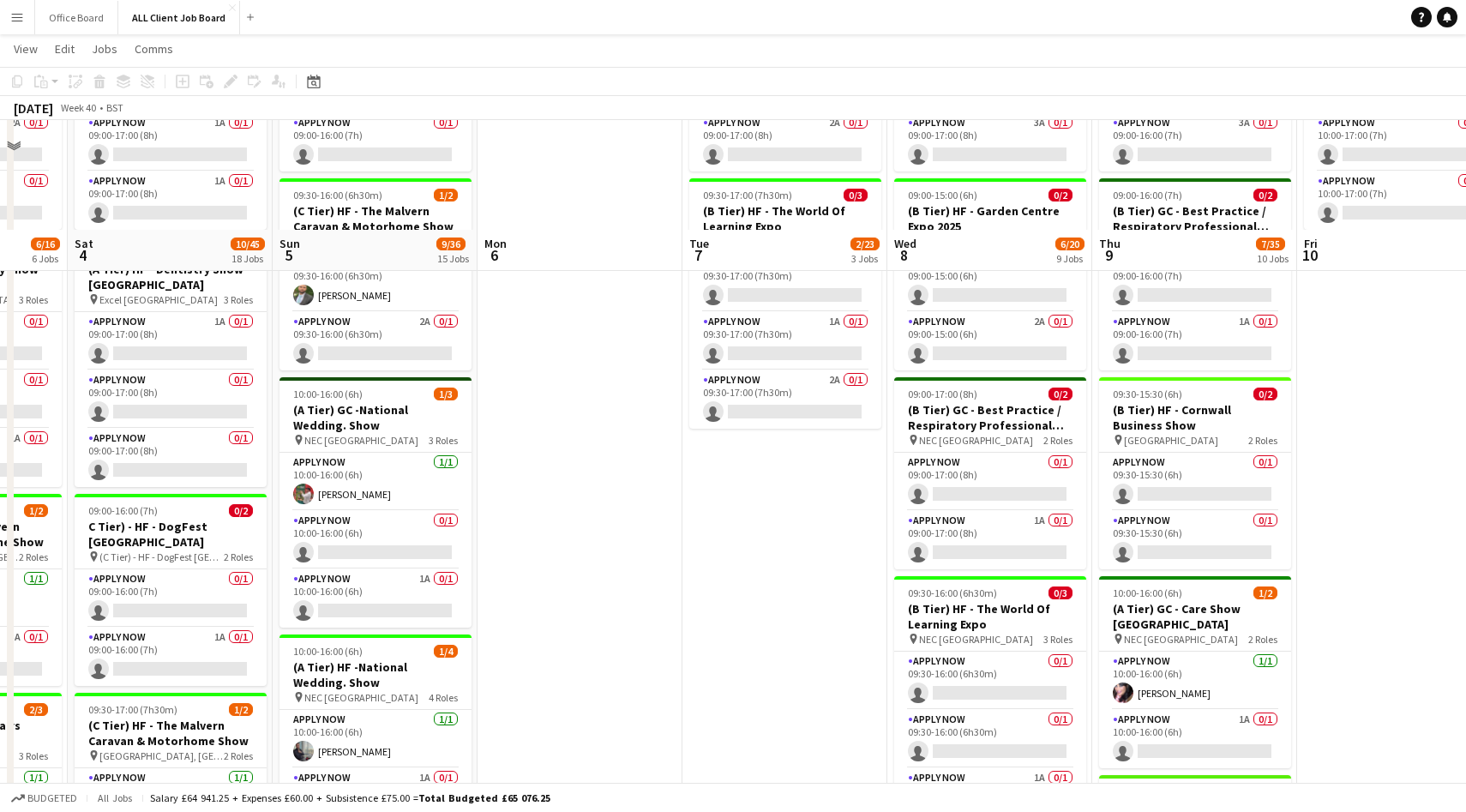
scroll to position [737, 0]
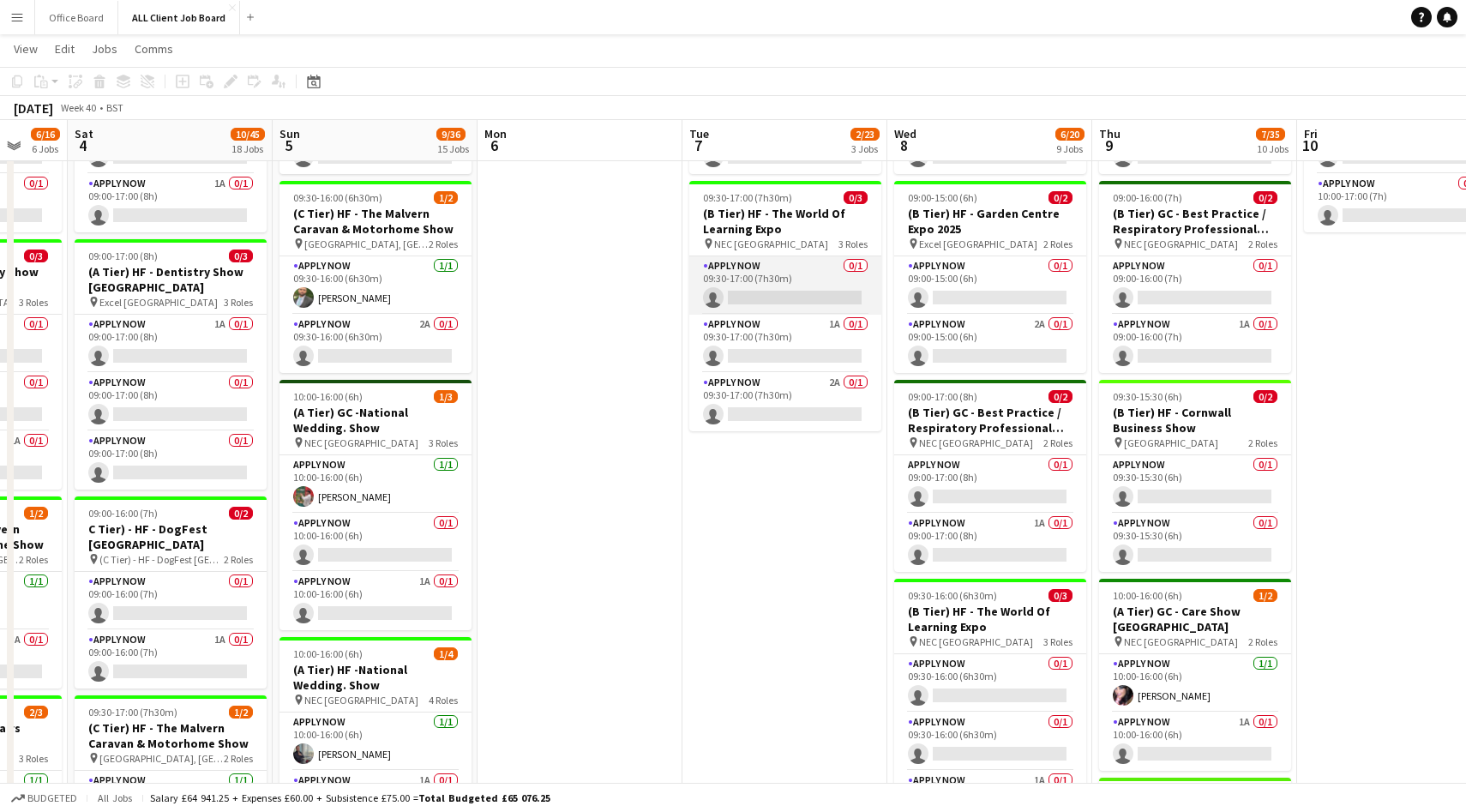
click at [809, 281] on app-card-role "APPLY NOW 0/1 09:30-17:00 (7h30m) single-neutral-actions" at bounding box center [785, 285] width 192 height 59
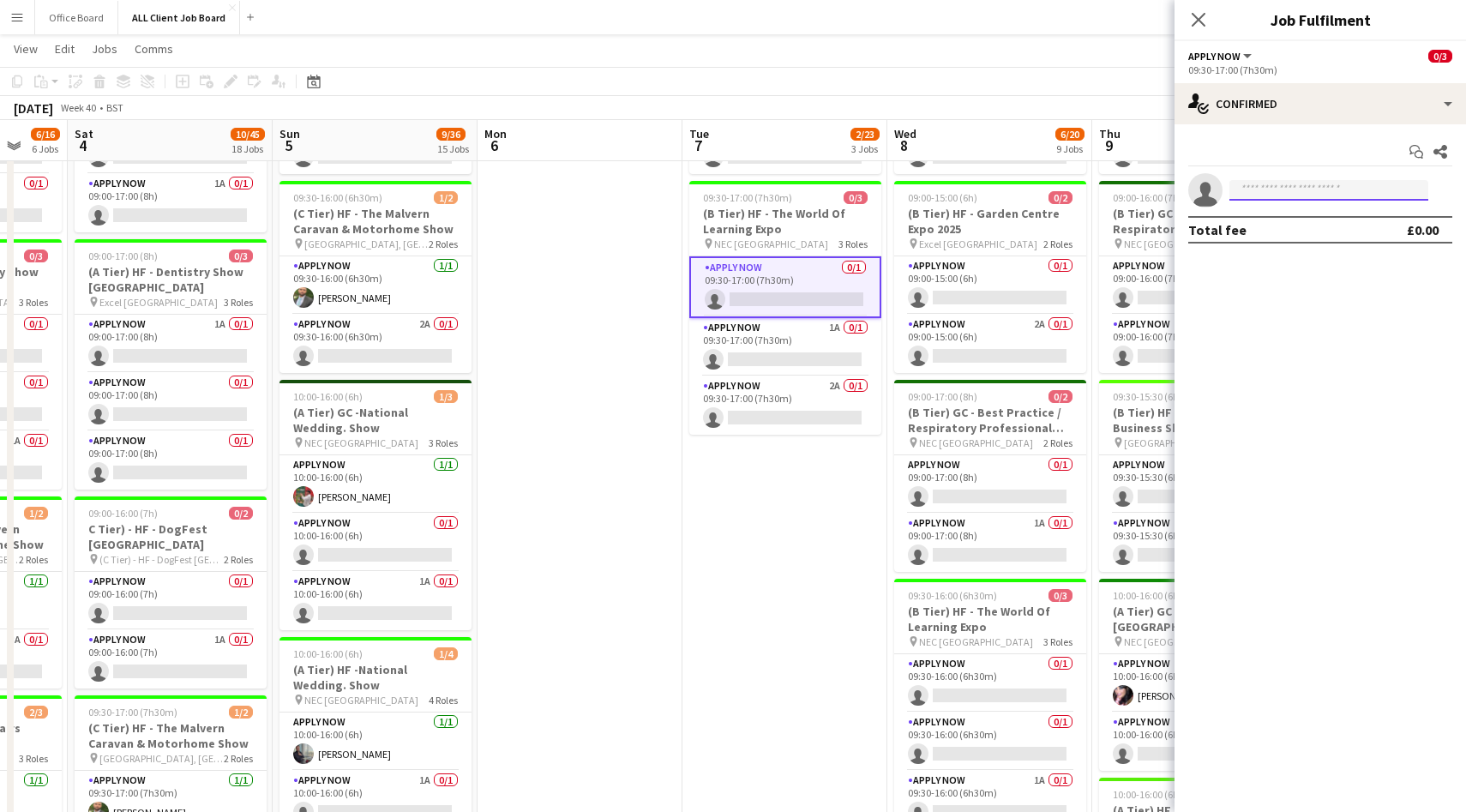
click at [1294, 200] on input at bounding box center [1329, 190] width 199 height 21
type input "*****"
click at [1315, 222] on span "Eddie Lawrie Active" at bounding box center [1329, 222] width 172 height 15
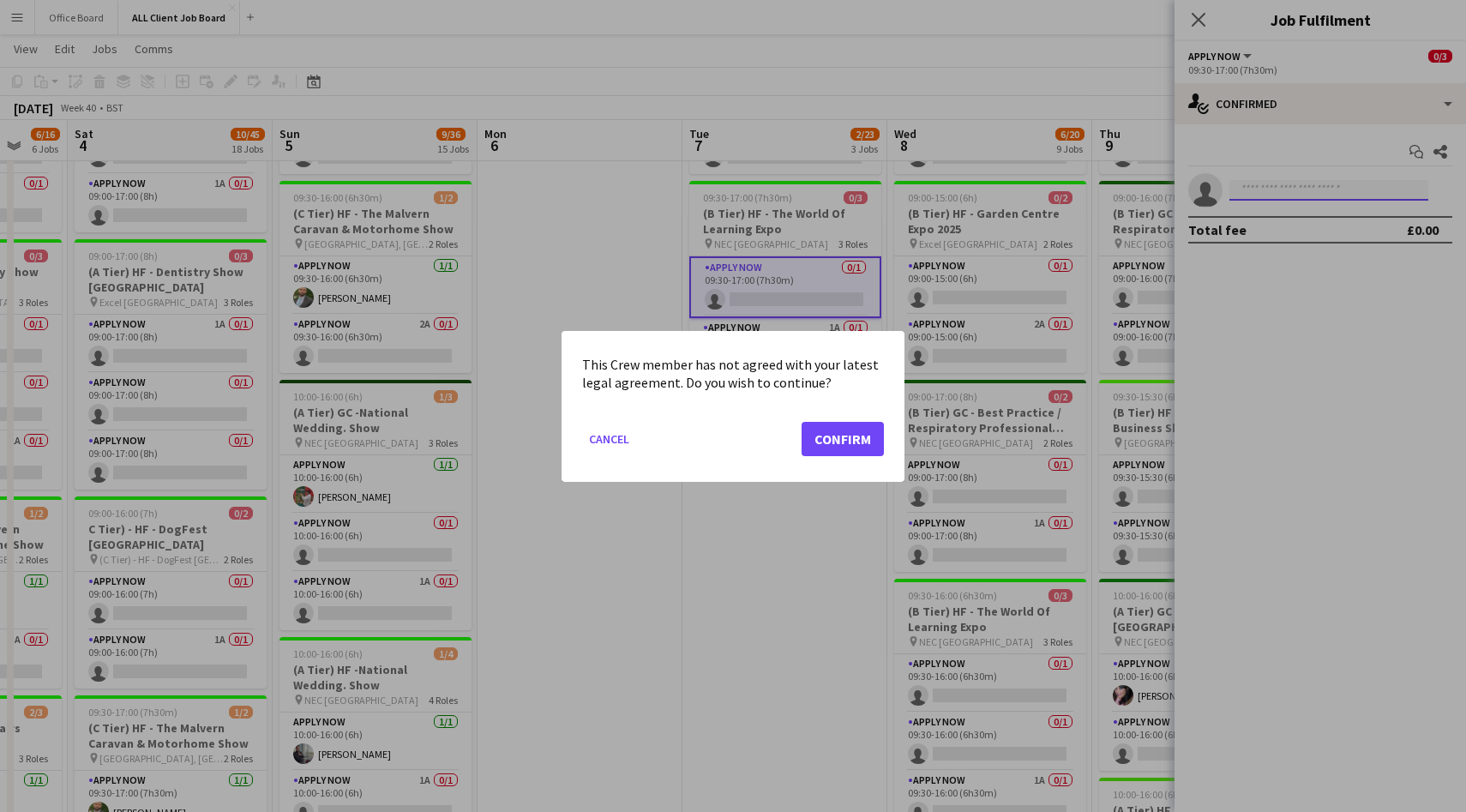
scroll to position [0, 0]
click at [823, 440] on button "Confirm" at bounding box center [843, 438] width 82 height 35
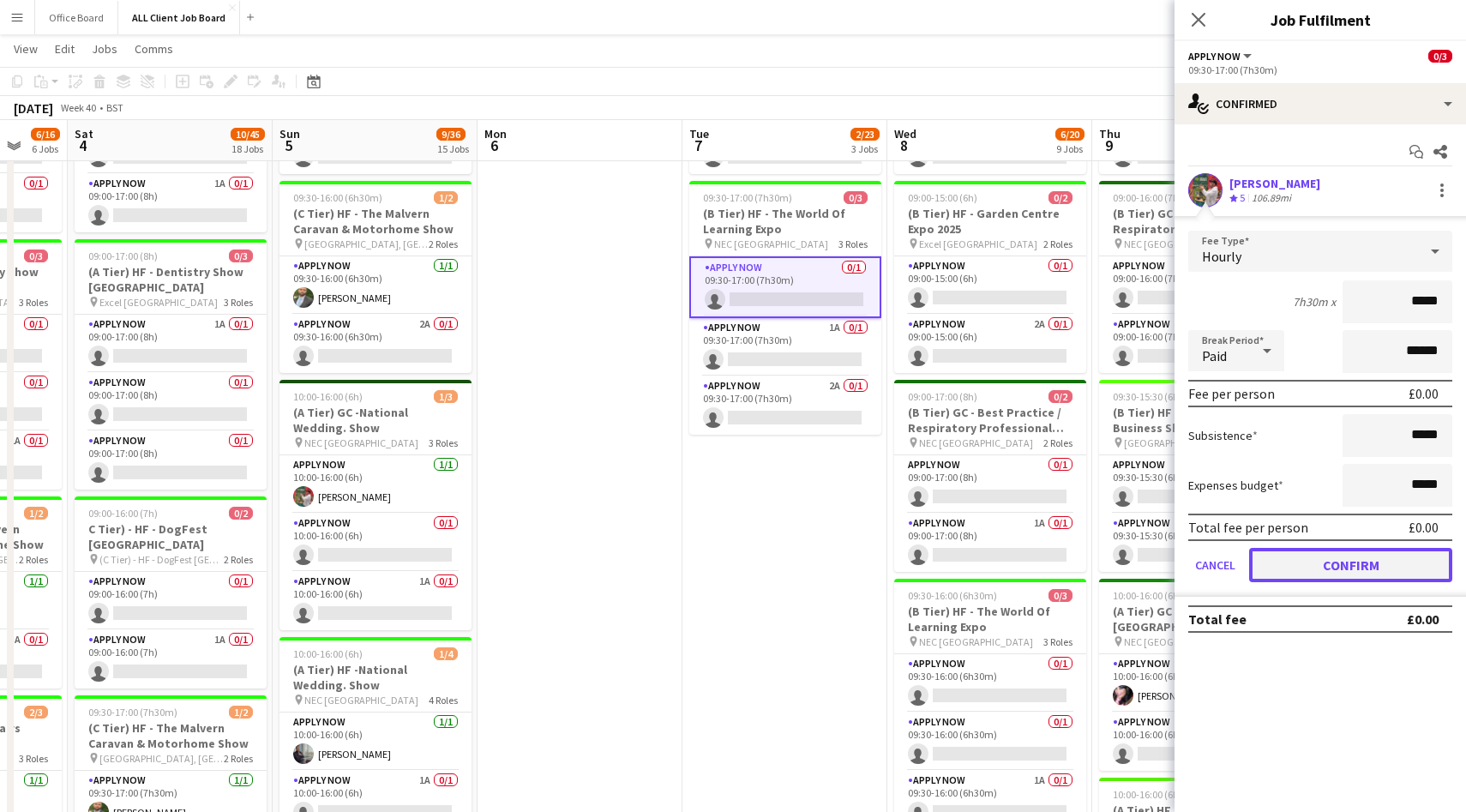
click at [1288, 568] on button "Confirm" at bounding box center [1351, 565] width 203 height 35
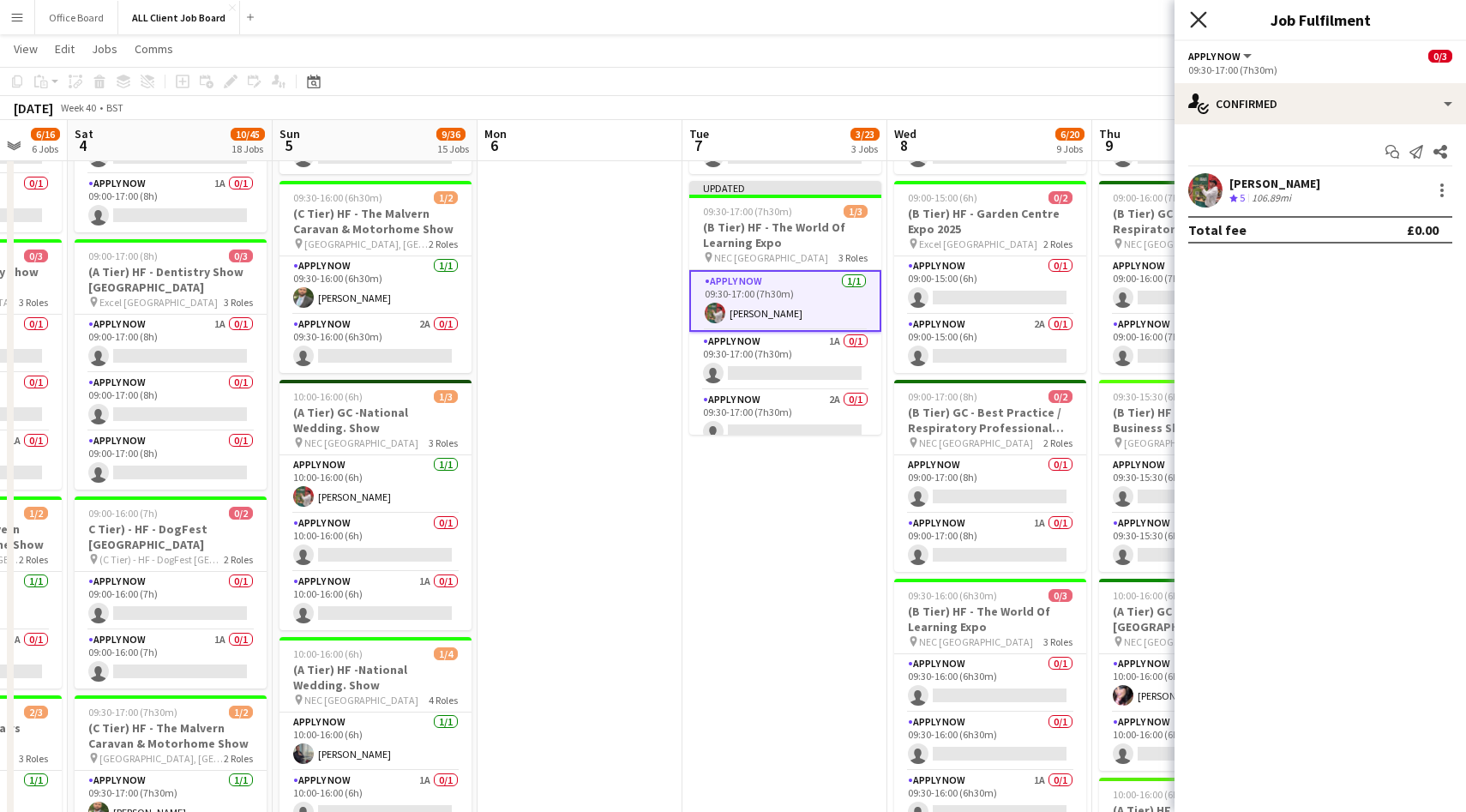
click at [1200, 15] on icon "Close pop-in" at bounding box center [1199, 19] width 16 height 16
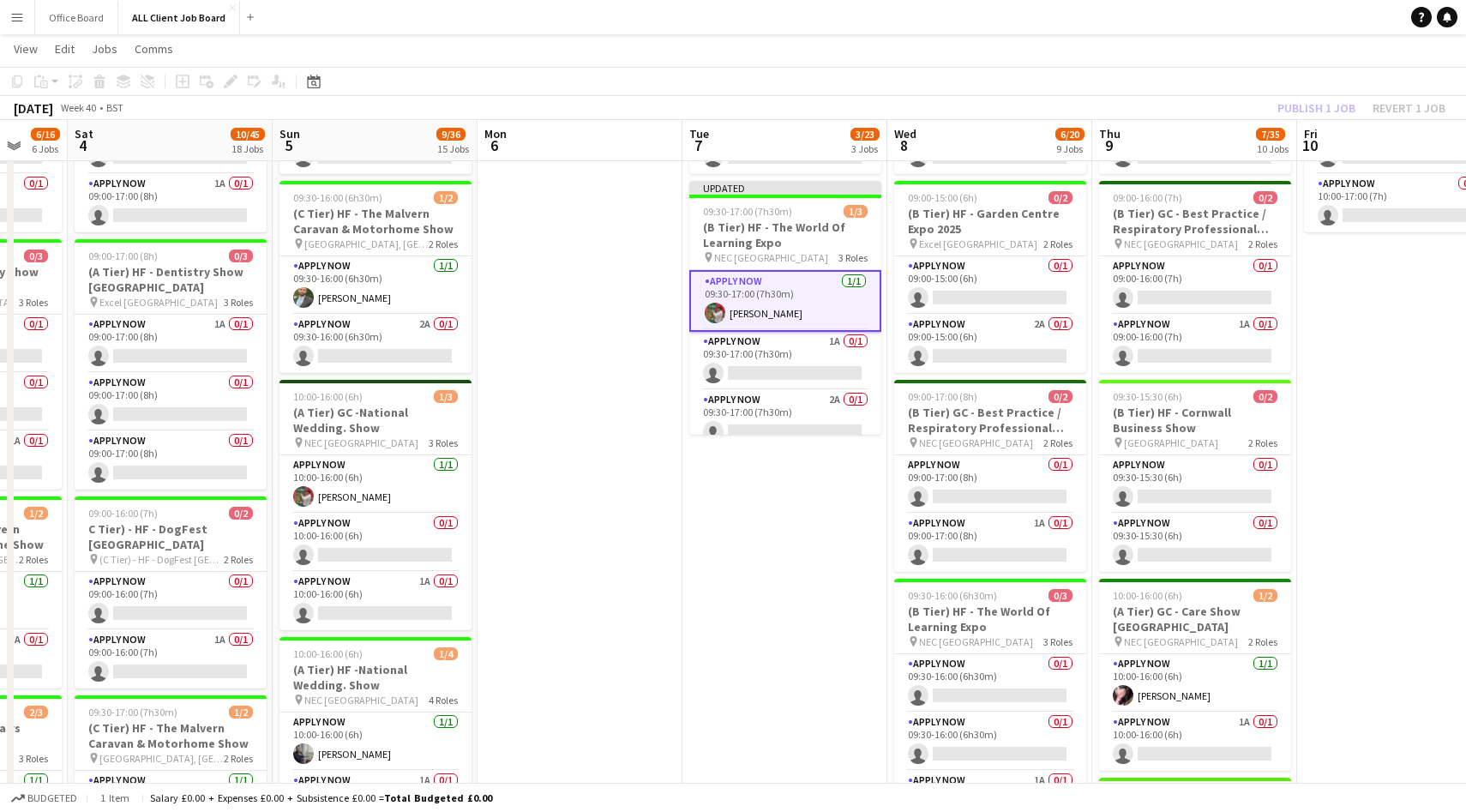
click at [1339, 111] on div "Publish 1 job Revert 1 job" at bounding box center [1362, 107] width 210 height 22
click at [1339, 111] on button "Publish 1 job" at bounding box center [1317, 107] width 91 height 22
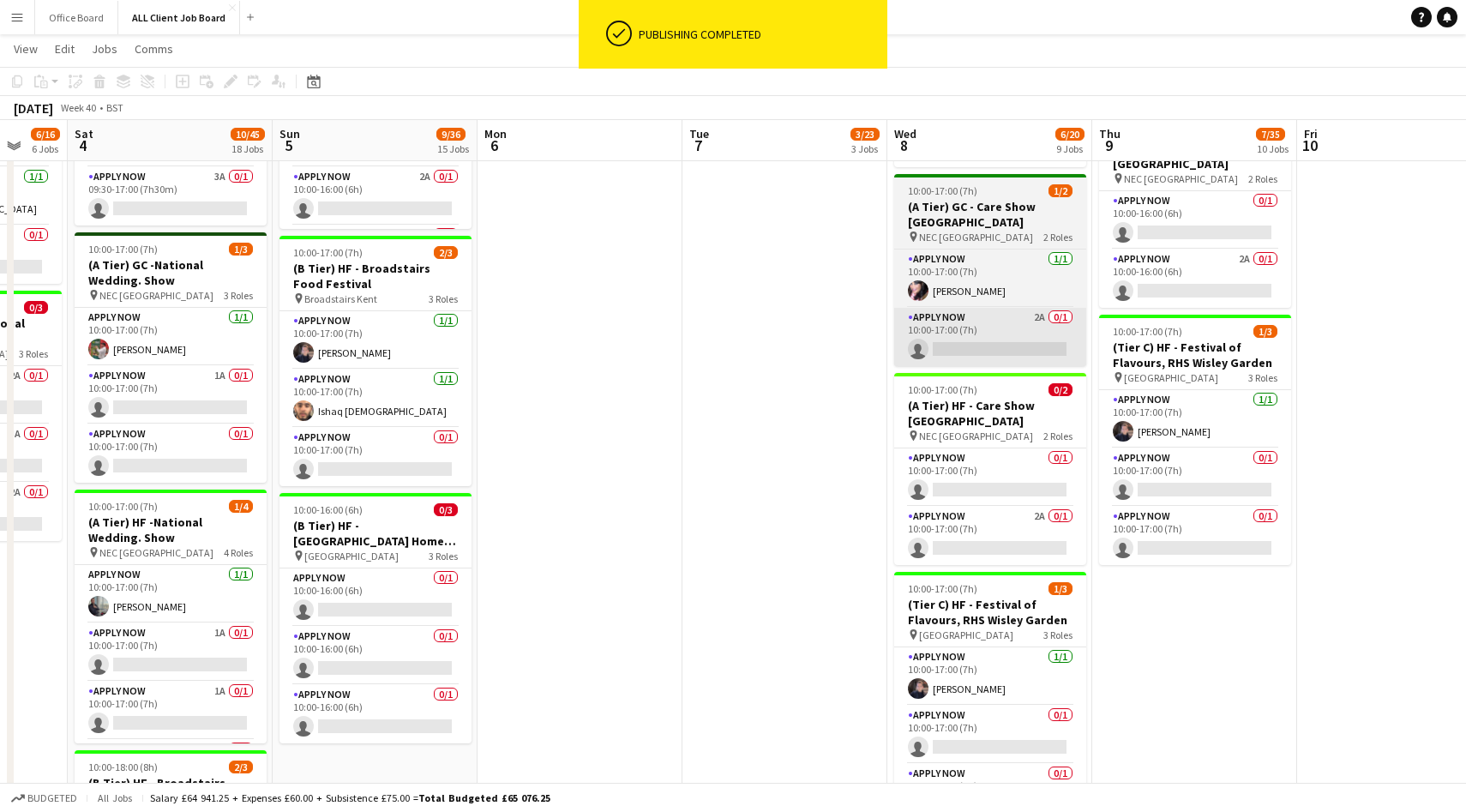
scroll to position [1400, 0]
click at [990, 491] on app-card-role "APPLY NOW 0/1 10:00-17:00 (7h) single-neutral-actions" at bounding box center [990, 476] width 192 height 59
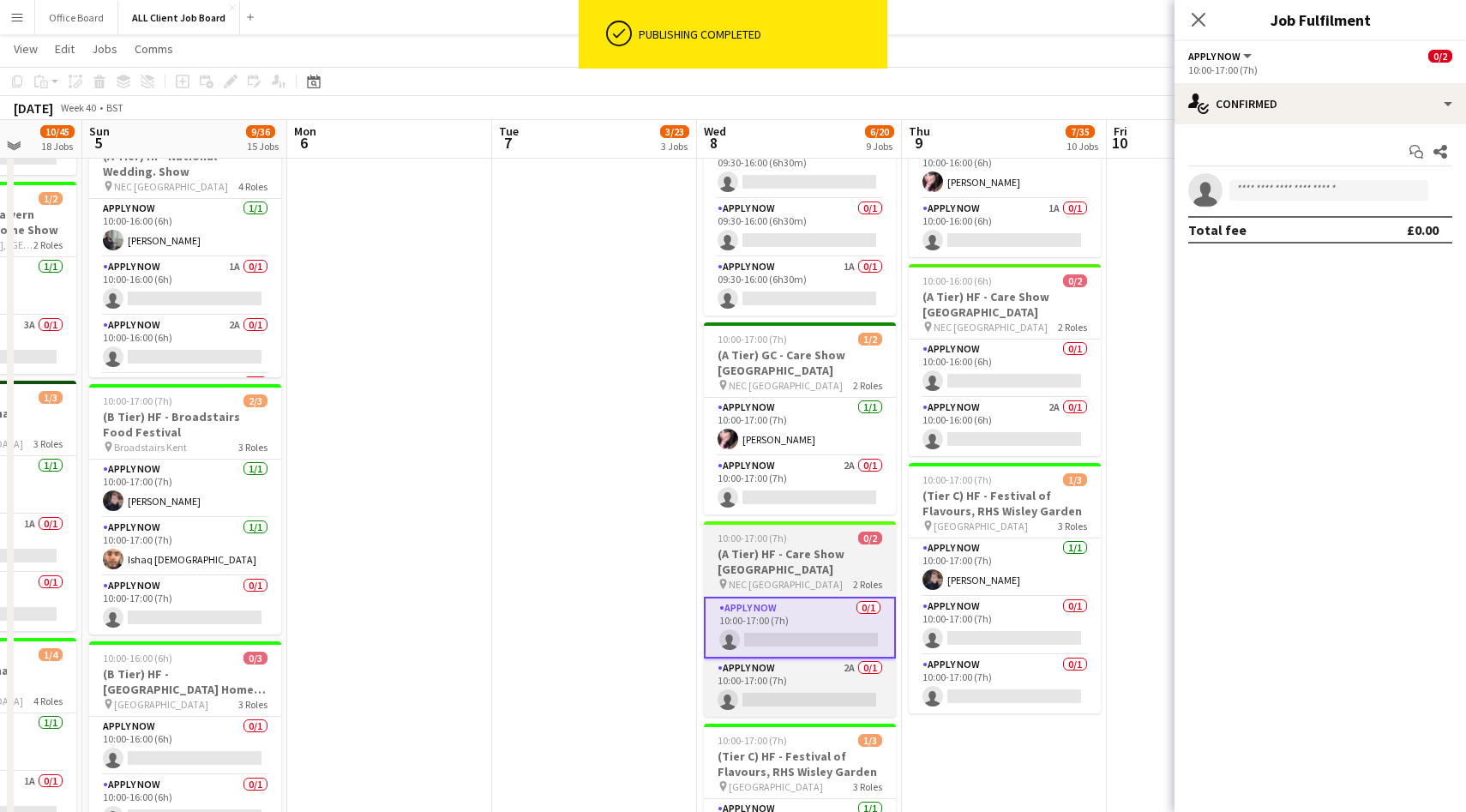
scroll to position [1248, 0]
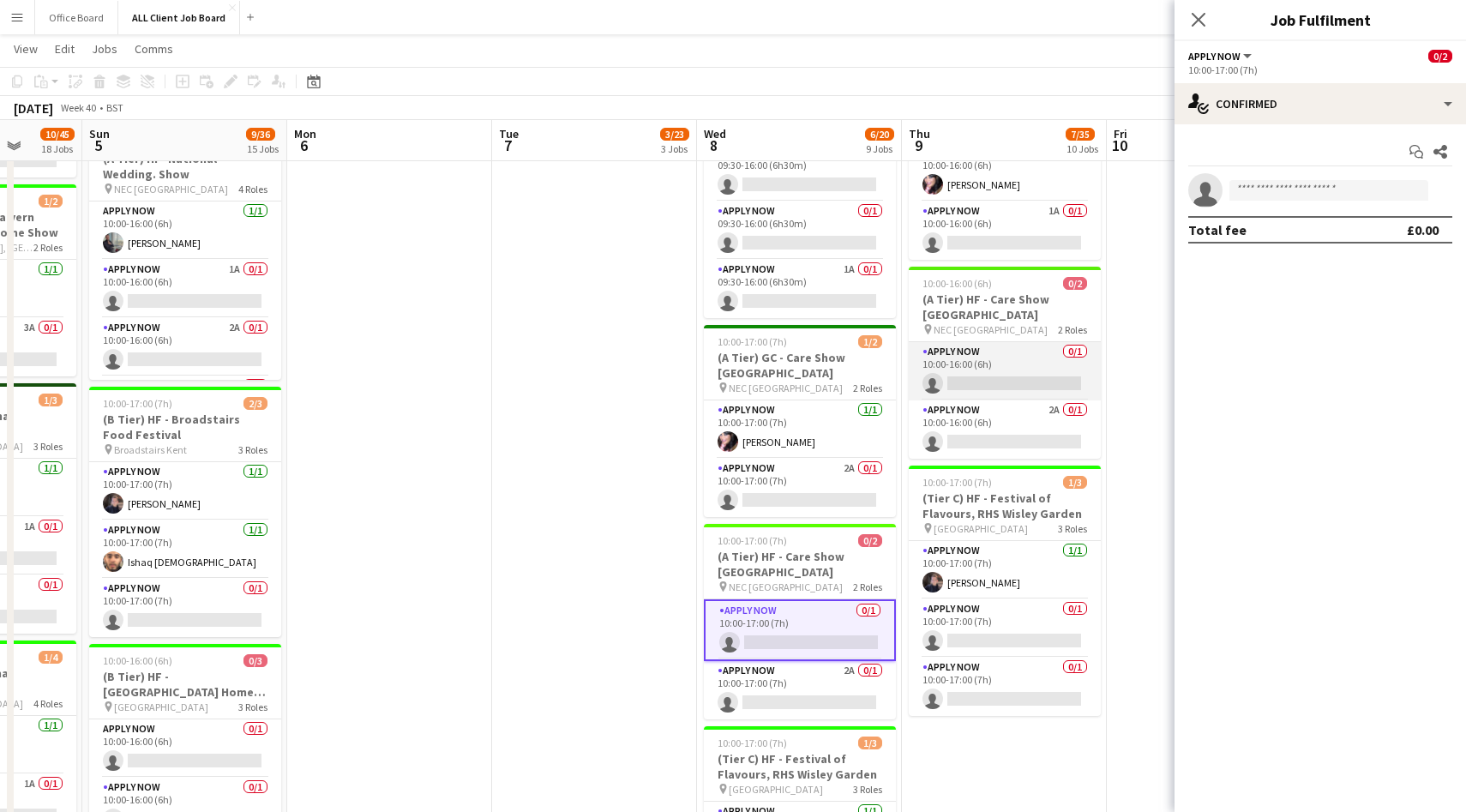
click at [1030, 366] on app-card-role "APPLY NOW 0/1 10:00-16:00 (6h) single-neutral-actions" at bounding box center [1005, 371] width 192 height 59
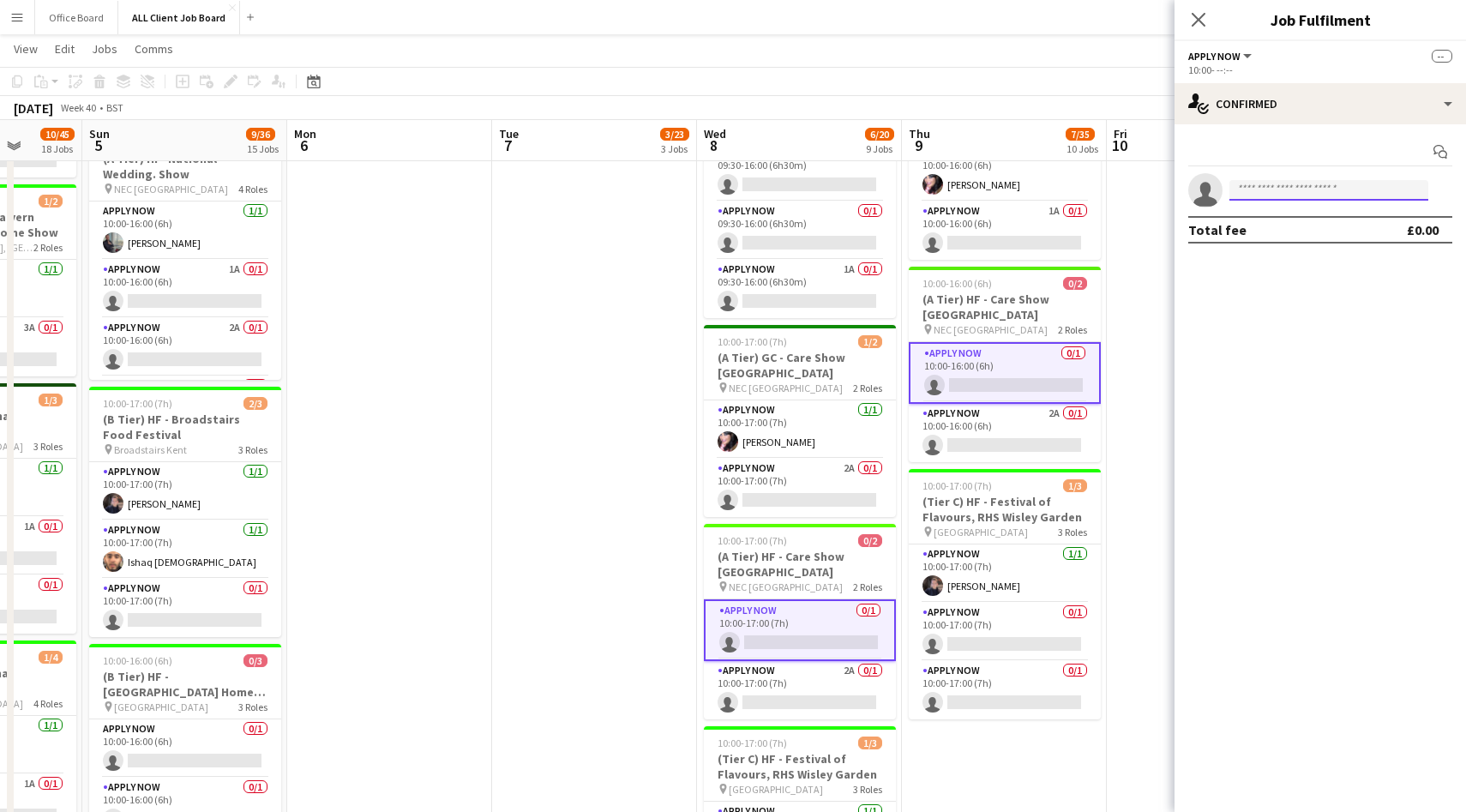
click at [1285, 197] on input at bounding box center [1329, 190] width 199 height 21
type input "*****"
click at [1288, 227] on span "[PERSON_NAME]" at bounding box center [1292, 222] width 98 height 15
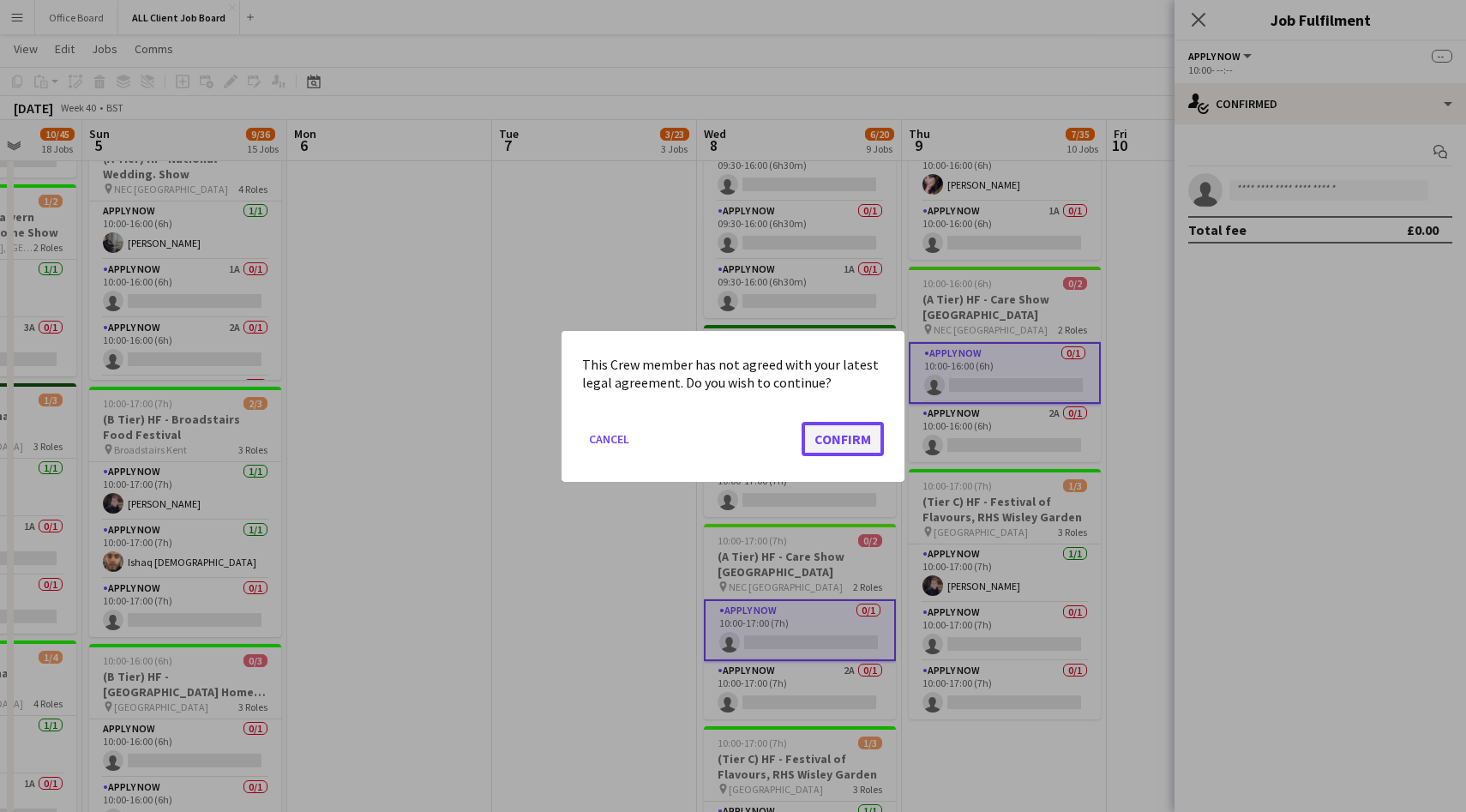
click at [827, 430] on button "Confirm" at bounding box center [843, 438] width 82 height 35
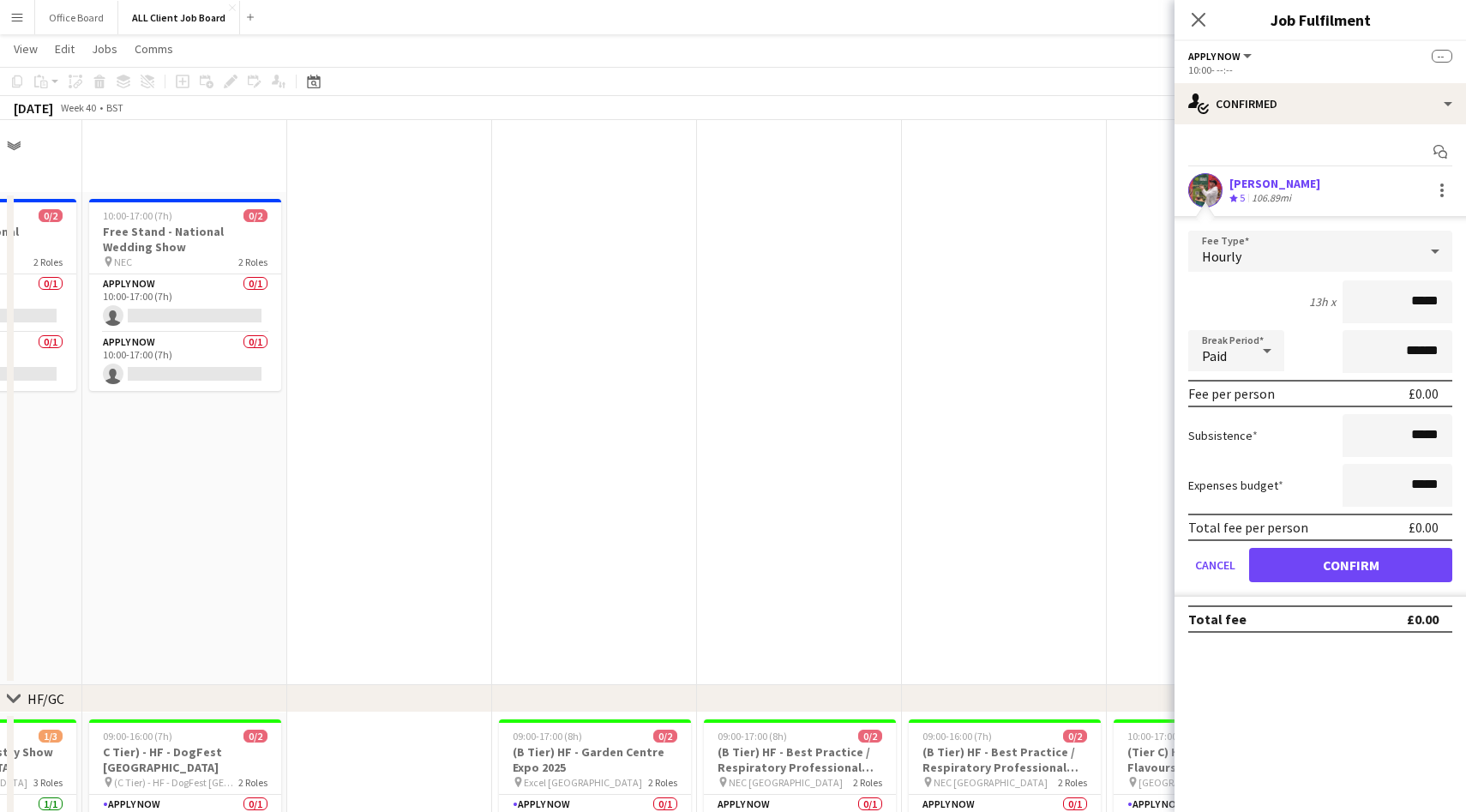
scroll to position [1248, 0]
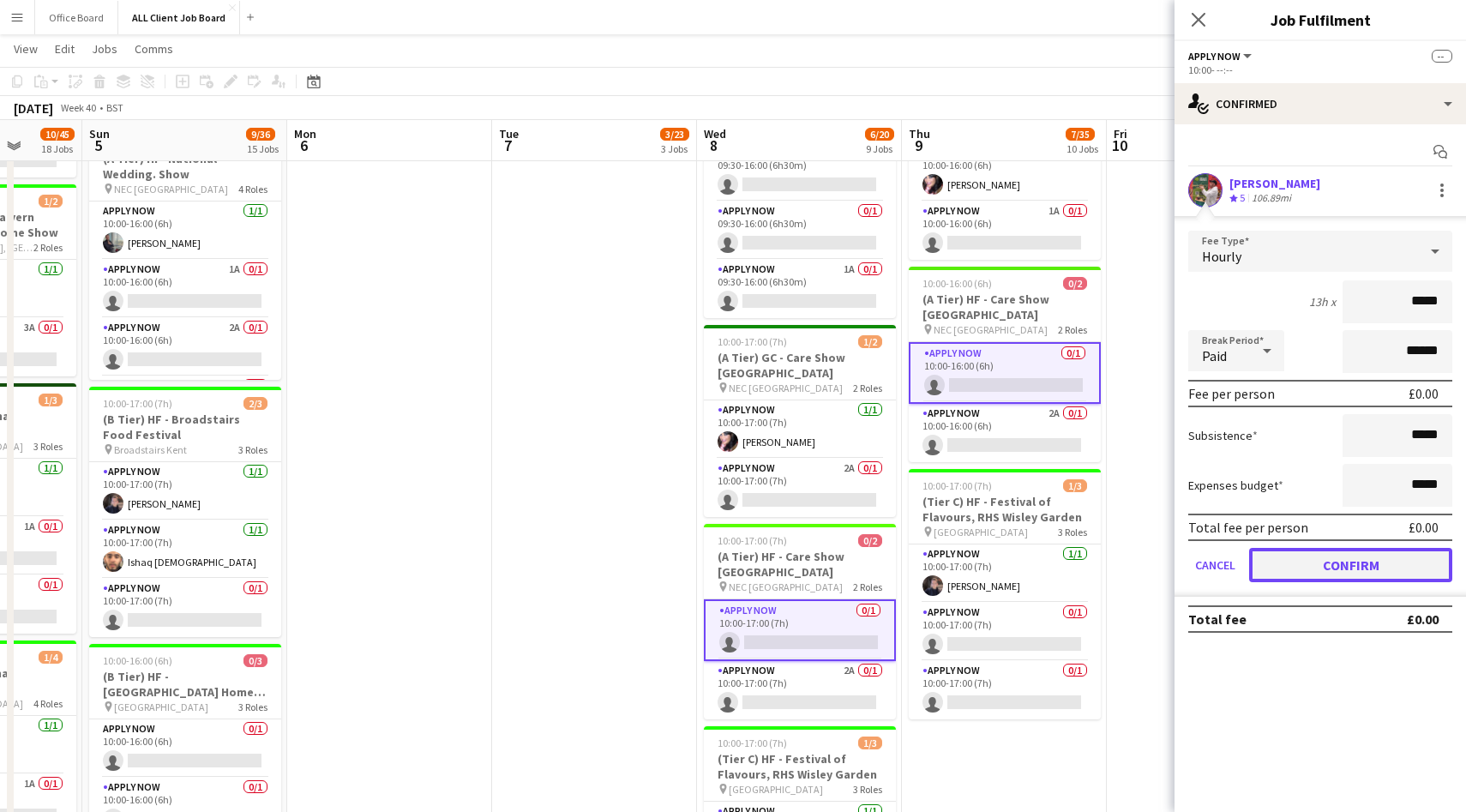
click at [1332, 553] on button "Confirm" at bounding box center [1351, 565] width 203 height 35
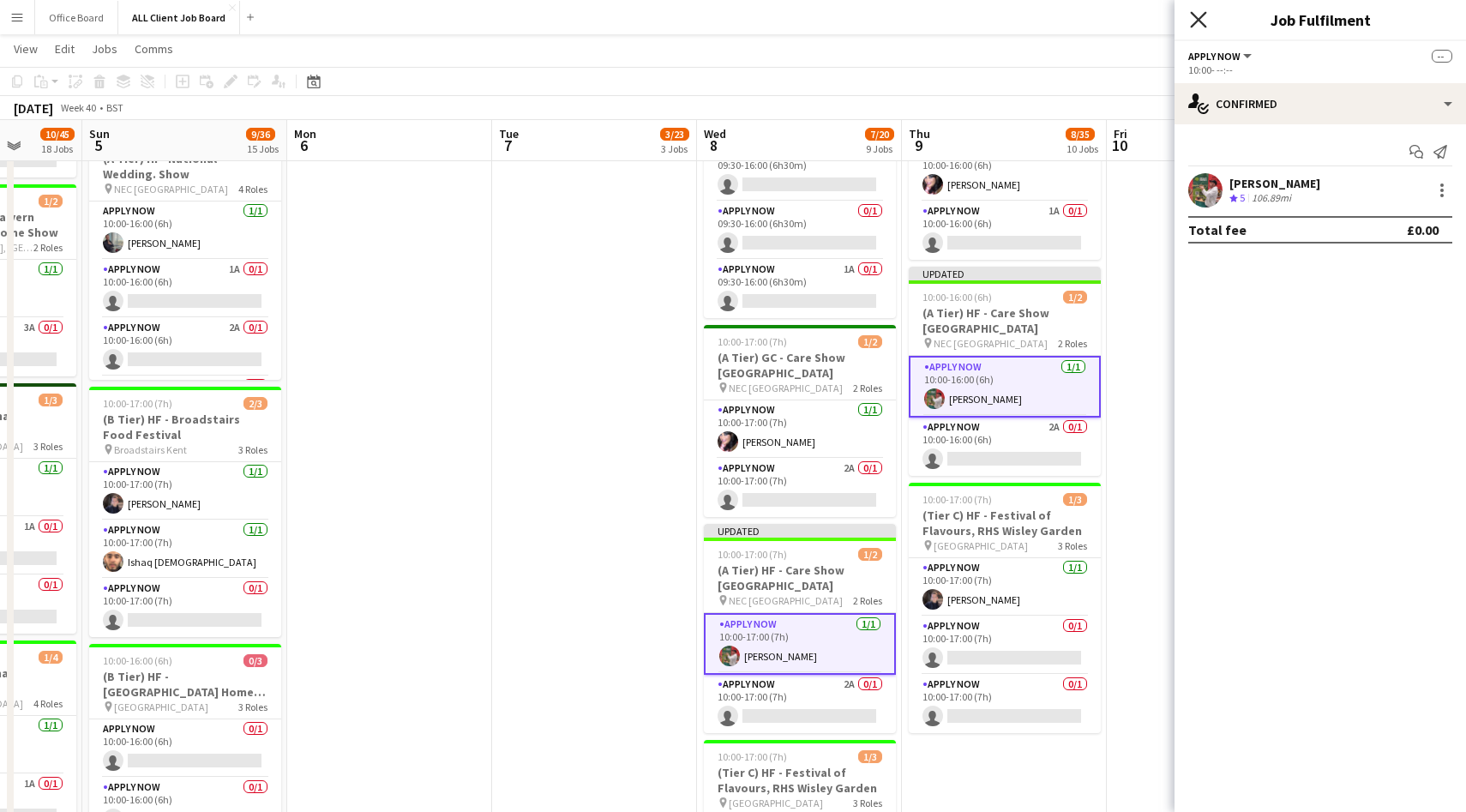
click at [1194, 12] on icon "Close pop-in" at bounding box center [1199, 19] width 16 height 16
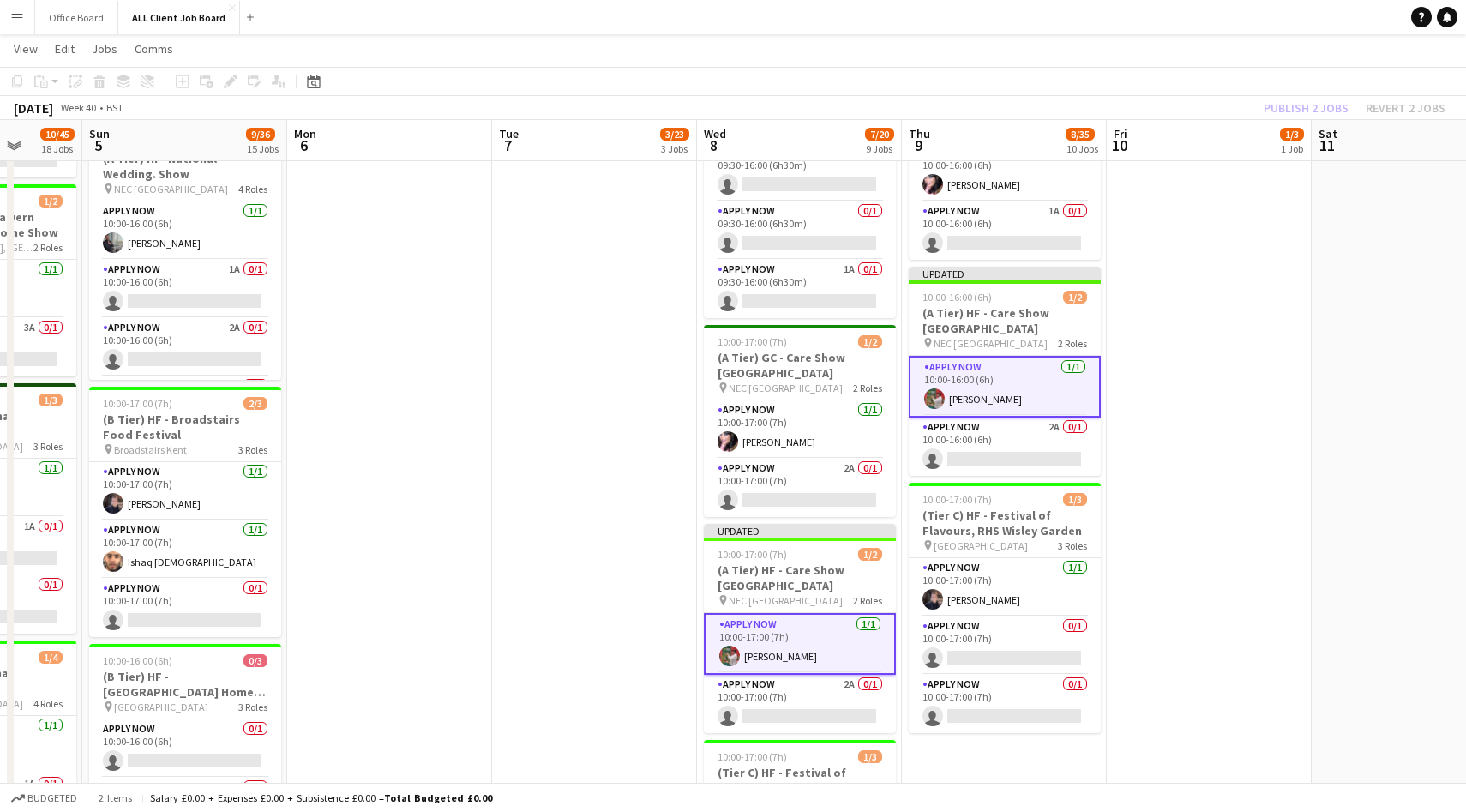
click at [1289, 103] on div "Publish 2 jobs Revert 2 jobs" at bounding box center [1355, 107] width 223 height 22
click at [1289, 103] on button "Publish 2 jobs" at bounding box center [1306, 107] width 98 height 22
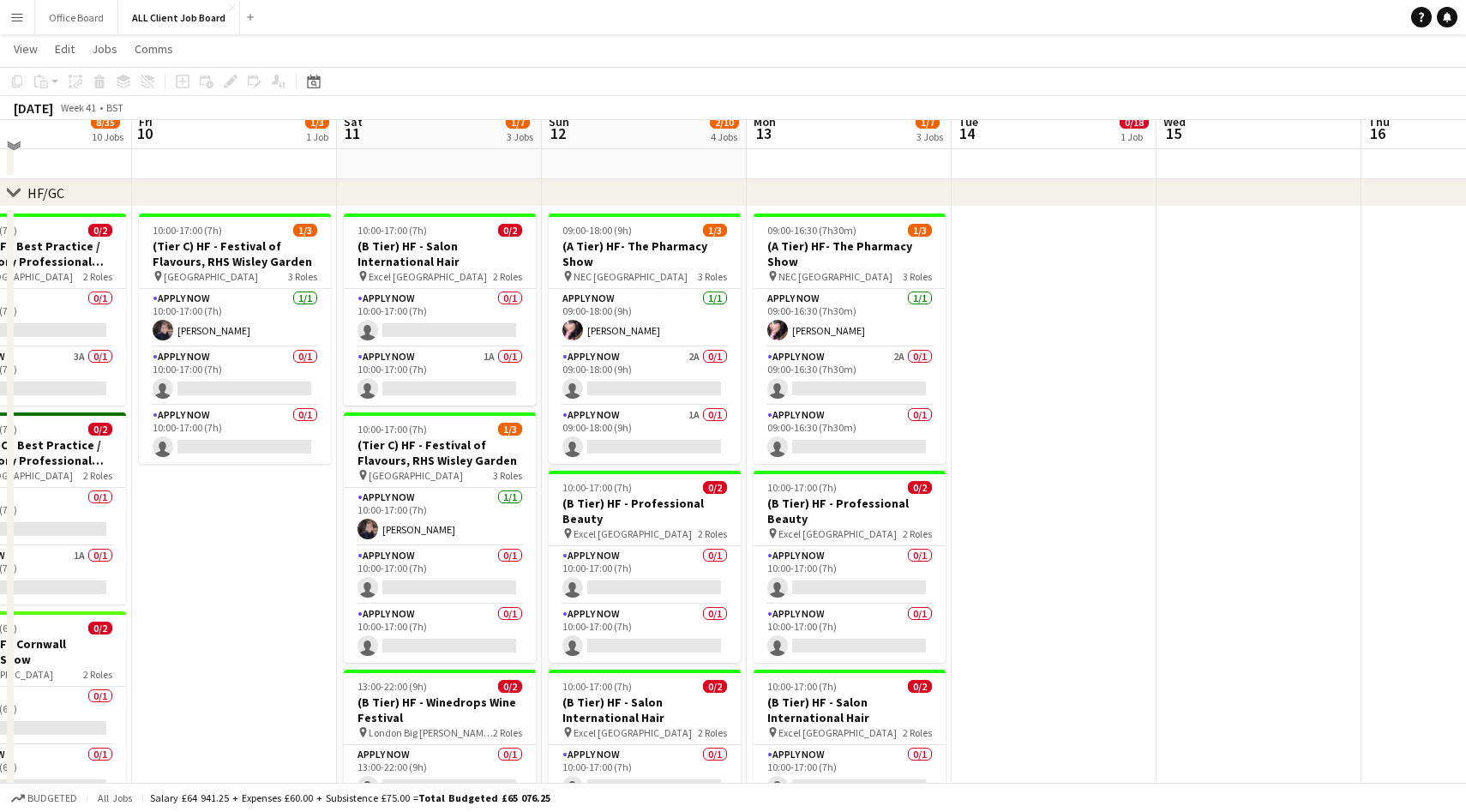
scroll to position [492, 0]
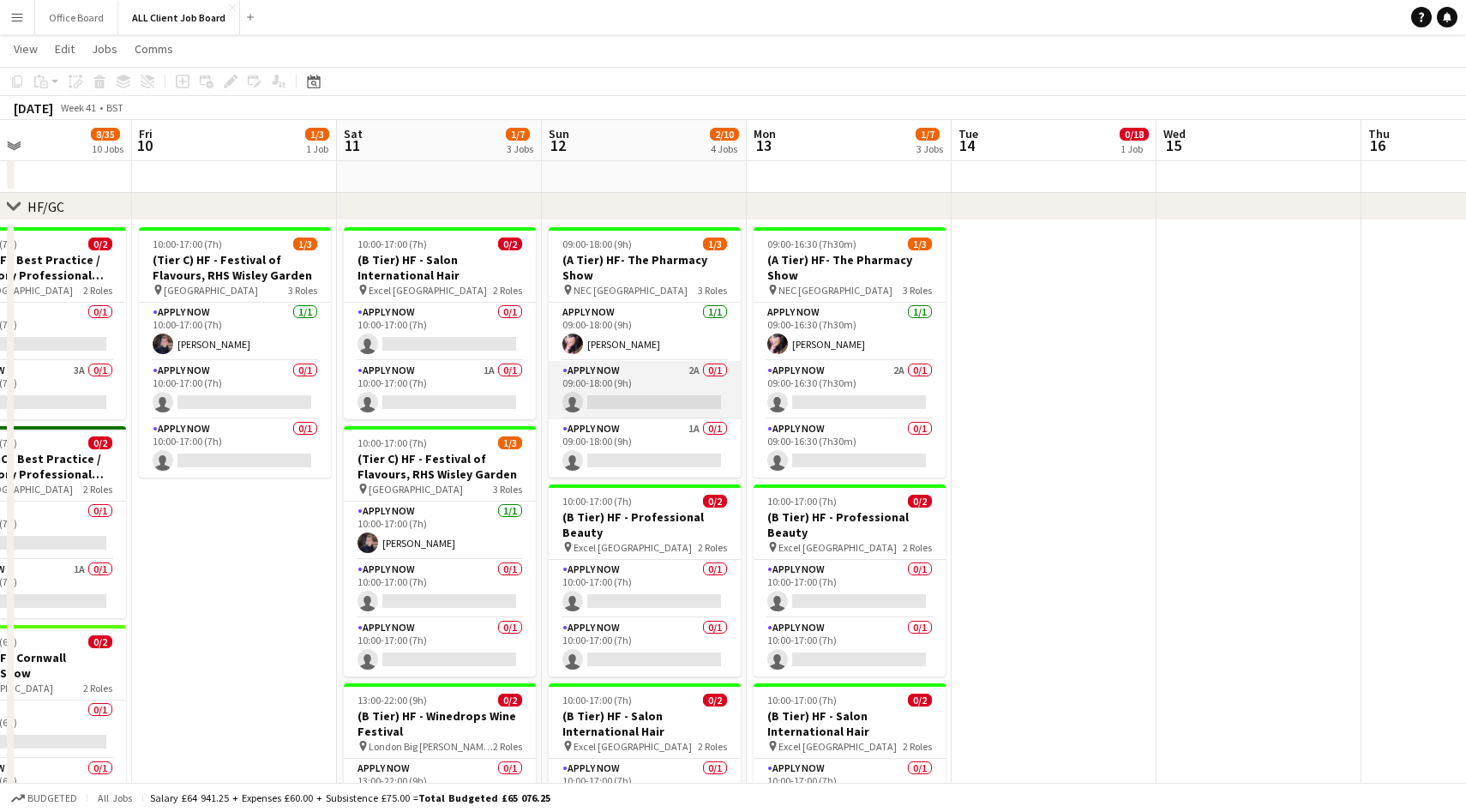
click at [662, 397] on app-card-role "APPLY NOW 2A 0/1 09:00-18:00 (9h) single-neutral-actions" at bounding box center [644, 390] width 192 height 59
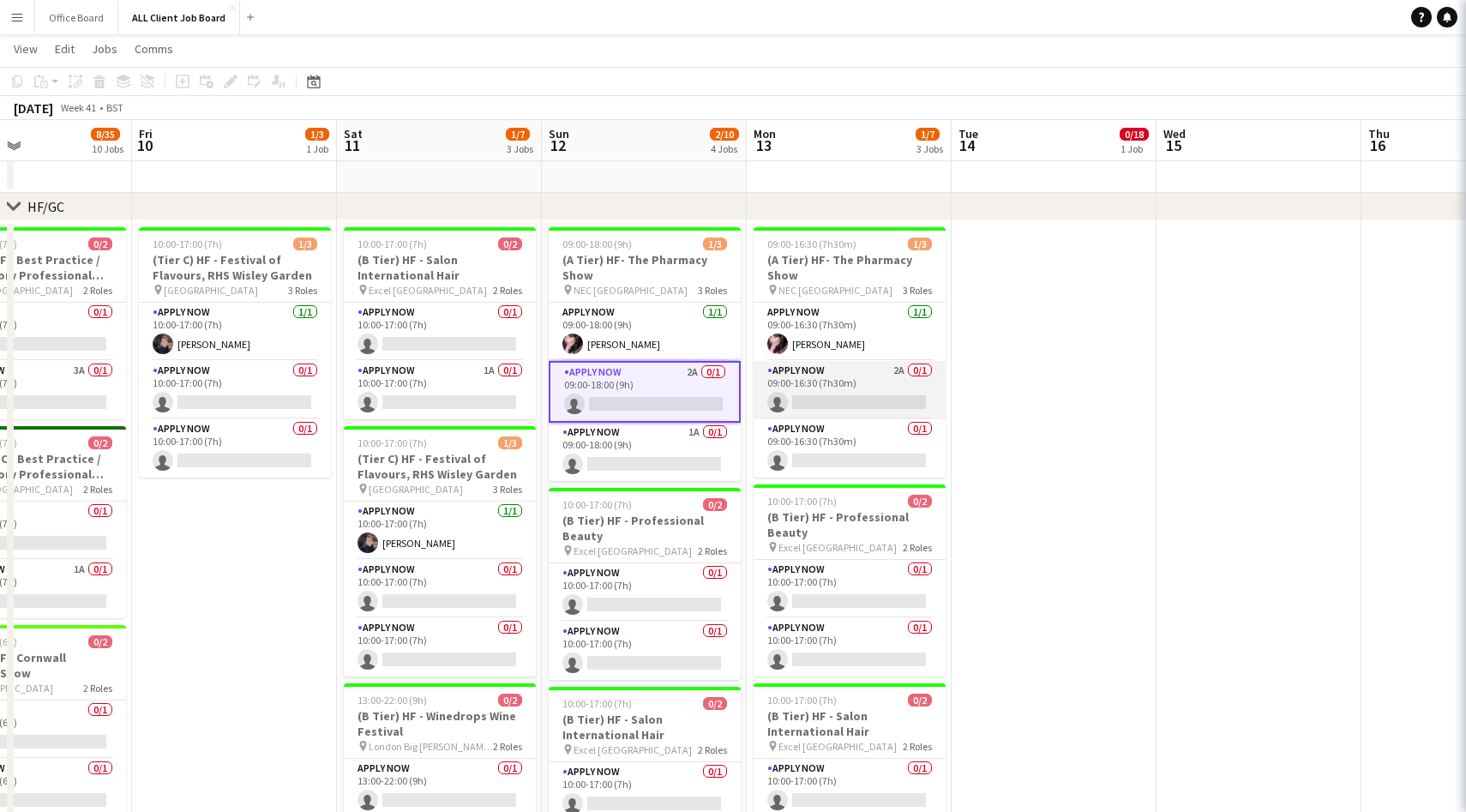
click at [824, 376] on app-card-role "APPLY NOW 2A 0/1 09:00-16:30 (7h30m) single-neutral-actions" at bounding box center [849, 390] width 192 height 59
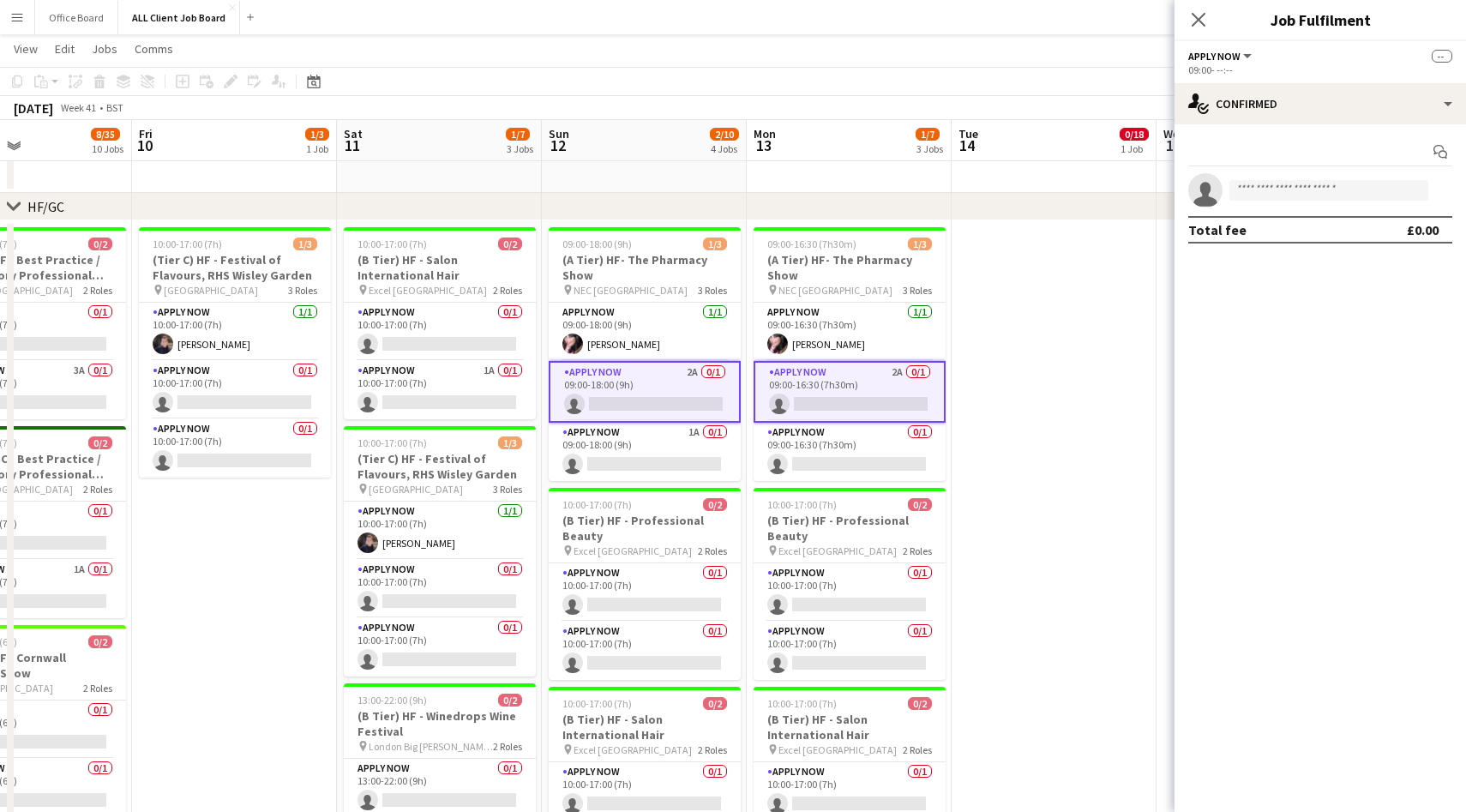
scroll to position [0, 687]
click at [1263, 196] on input at bounding box center [1329, 190] width 199 height 21
type input "*****"
click at [1300, 230] on span "[EMAIL_ADDRESS][DOMAIN_NAME]" at bounding box center [1329, 236] width 172 height 14
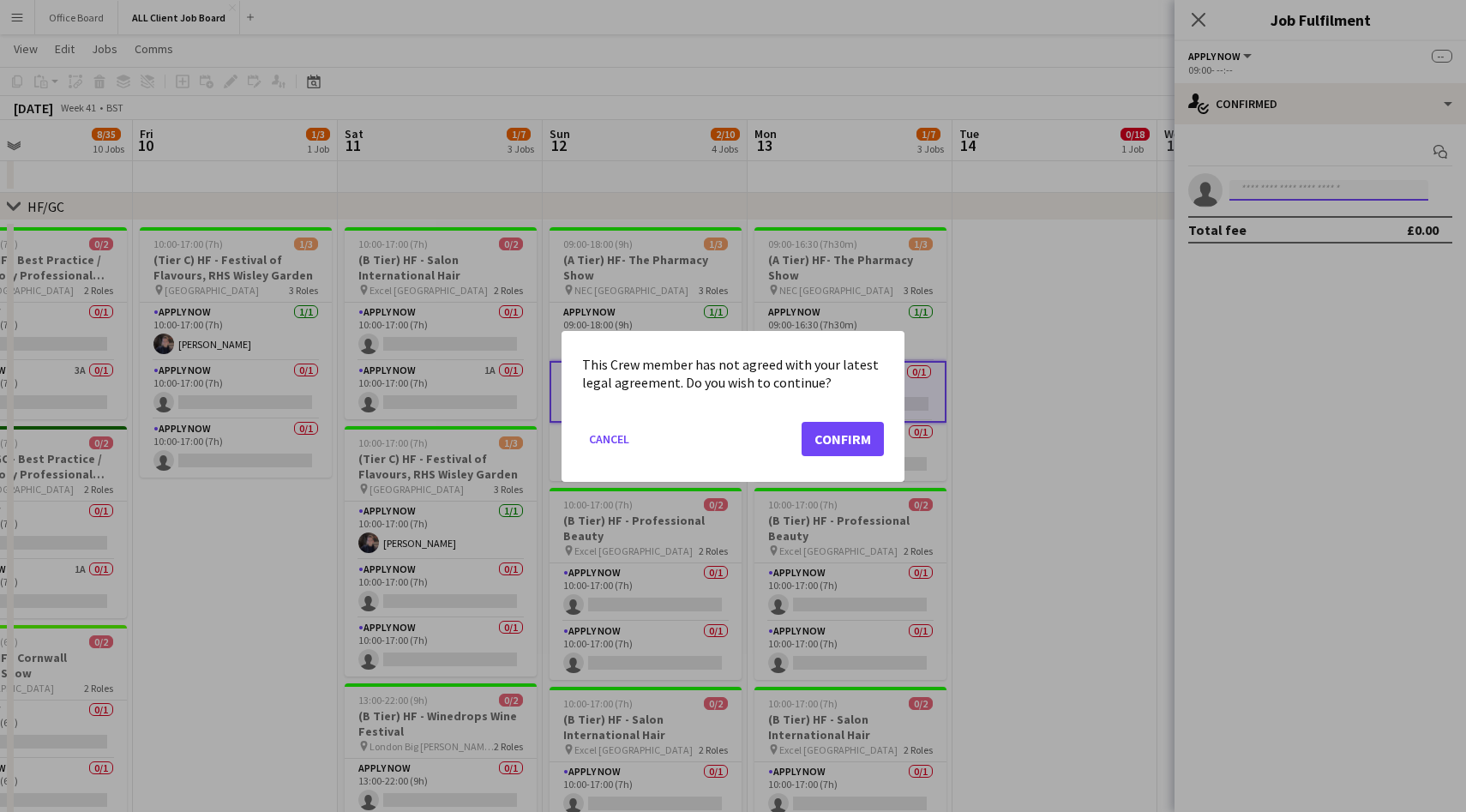
scroll to position [0, 0]
click at [854, 428] on button "Confirm" at bounding box center [843, 438] width 82 height 35
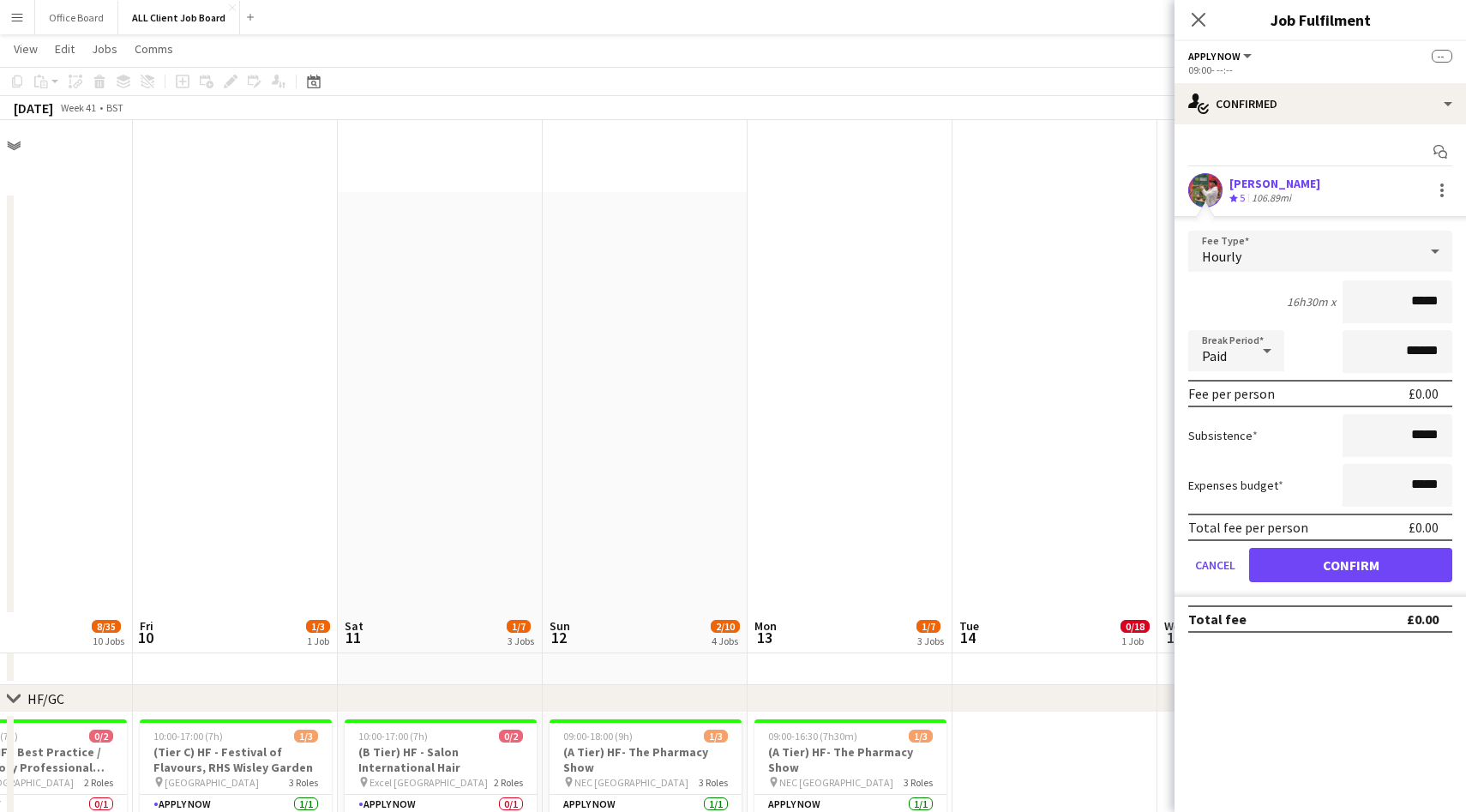
scroll to position [492, 0]
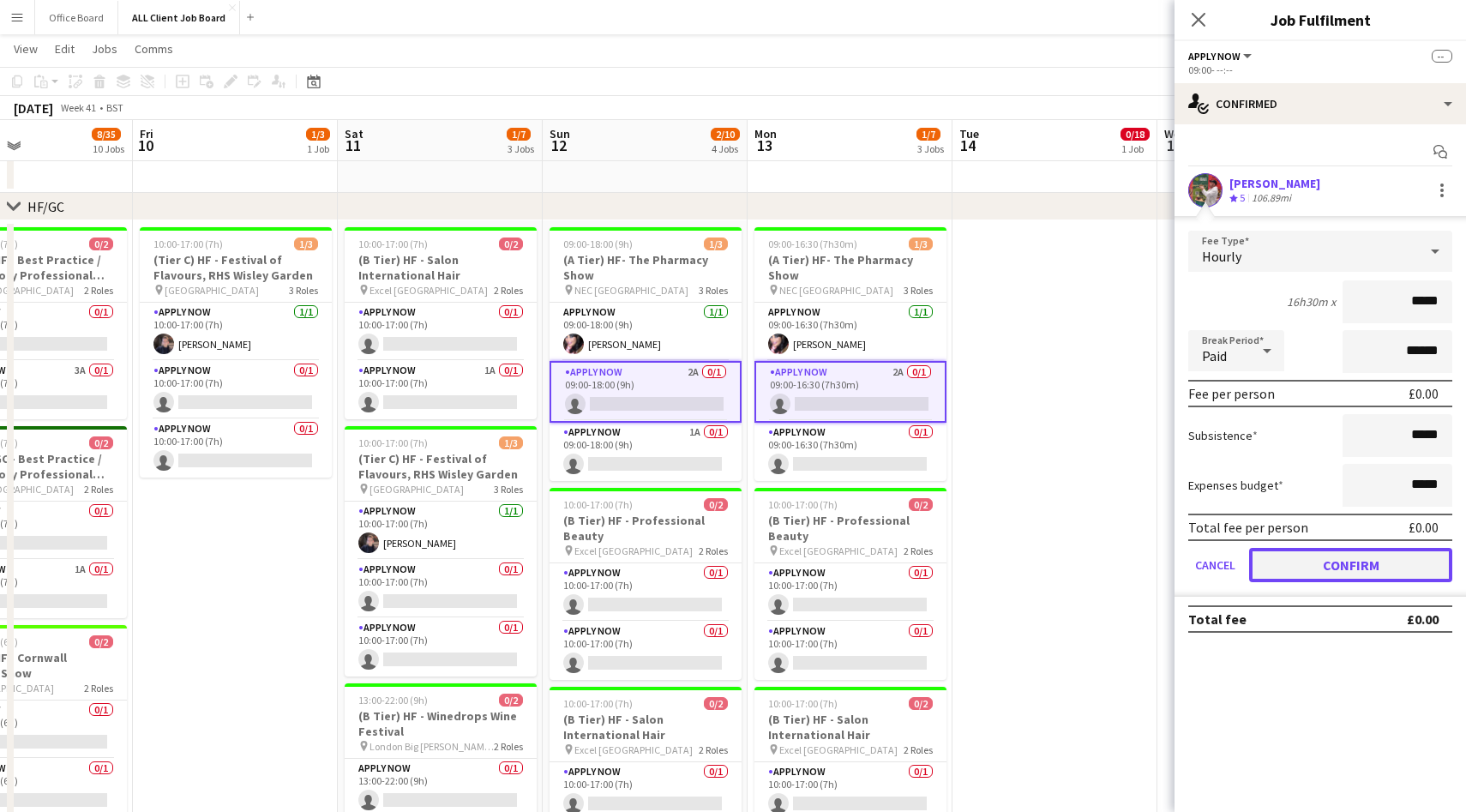
click at [1337, 565] on button "Confirm" at bounding box center [1351, 565] width 203 height 35
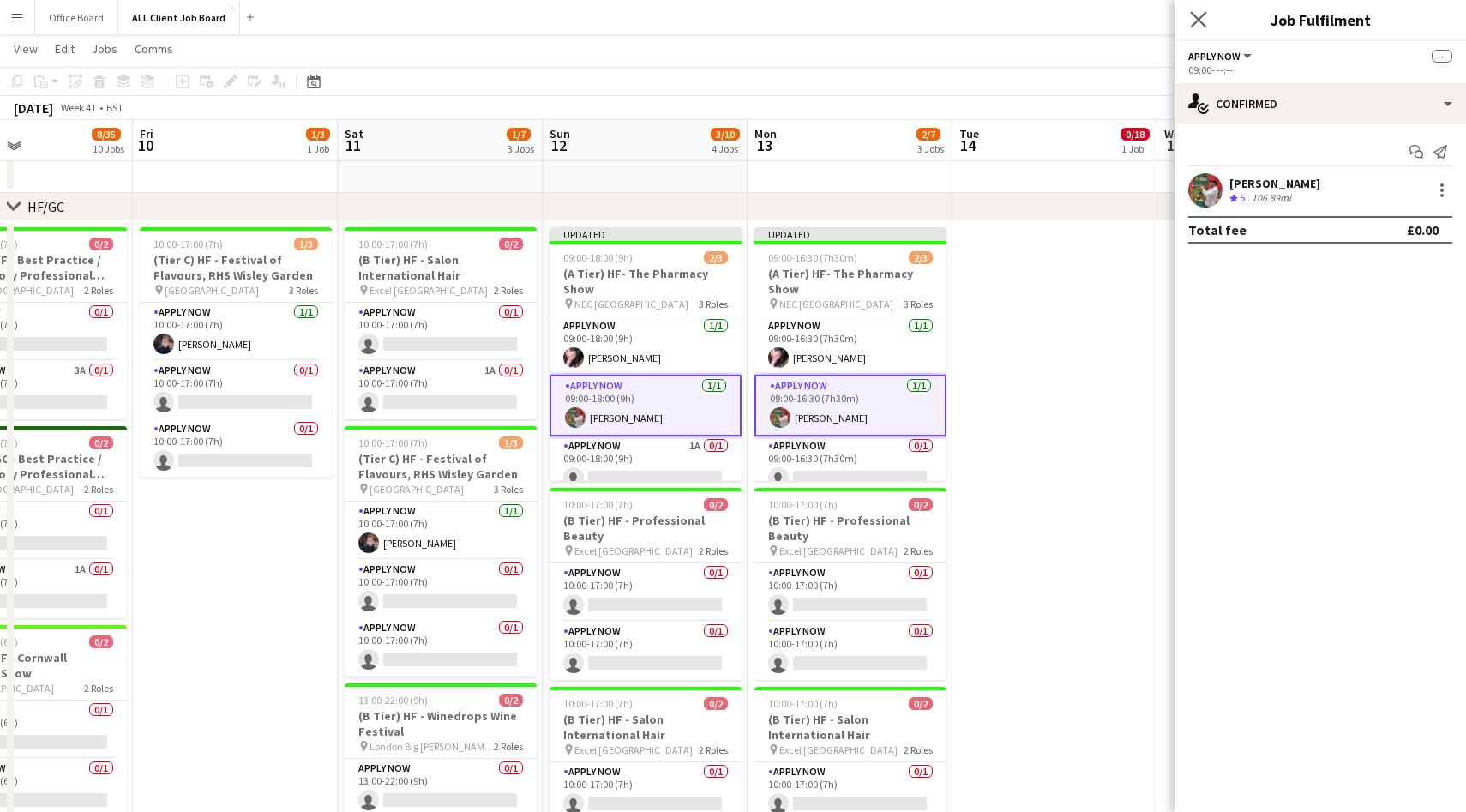
click at [1209, 13] on app-icon "Close pop-in" at bounding box center [1199, 20] width 25 height 25
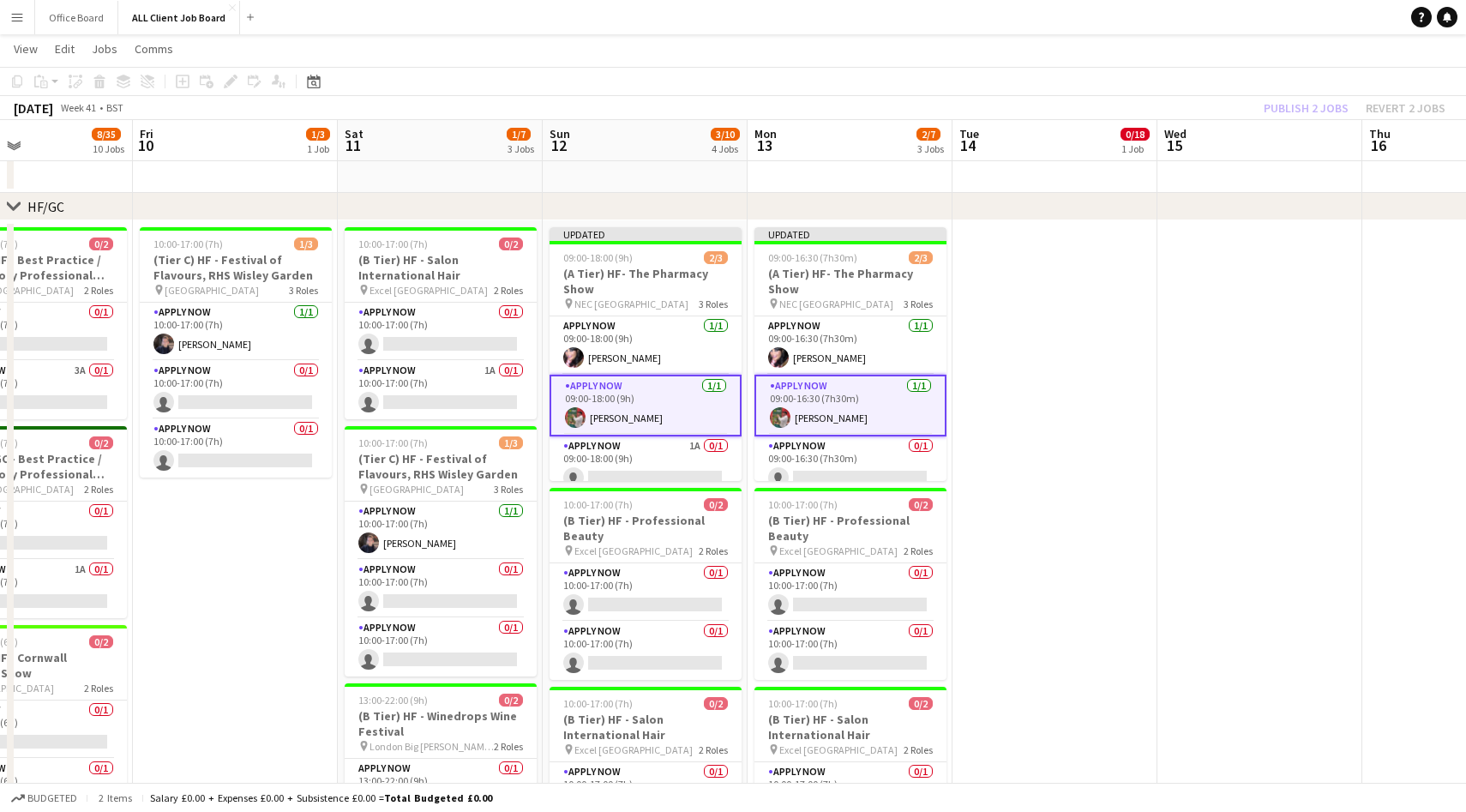
click at [1300, 99] on div "Publish 2 jobs Revert 2 jobs" at bounding box center [1355, 107] width 223 height 22
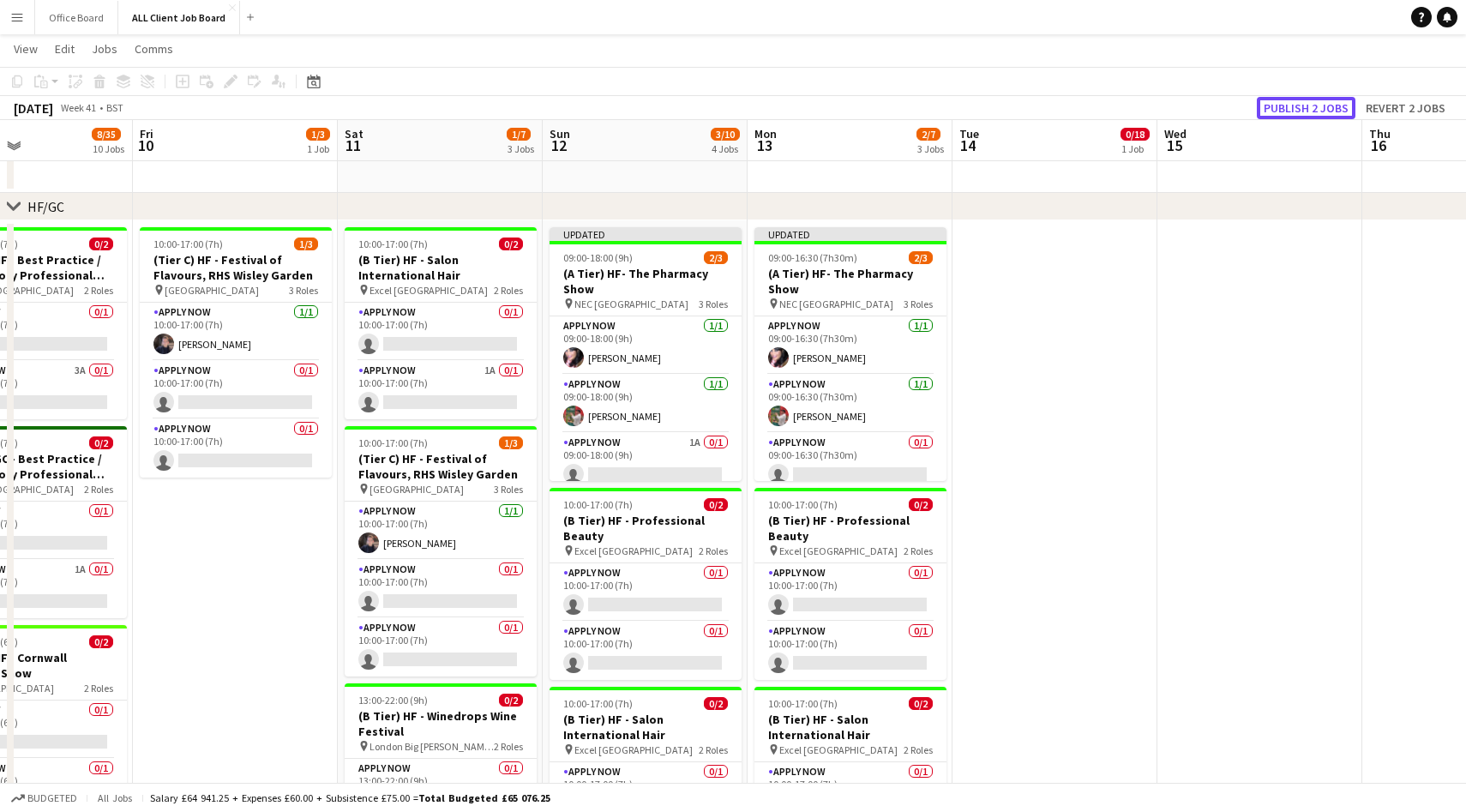
click at [1300, 99] on button "Publish 2 jobs" at bounding box center [1306, 107] width 98 height 22
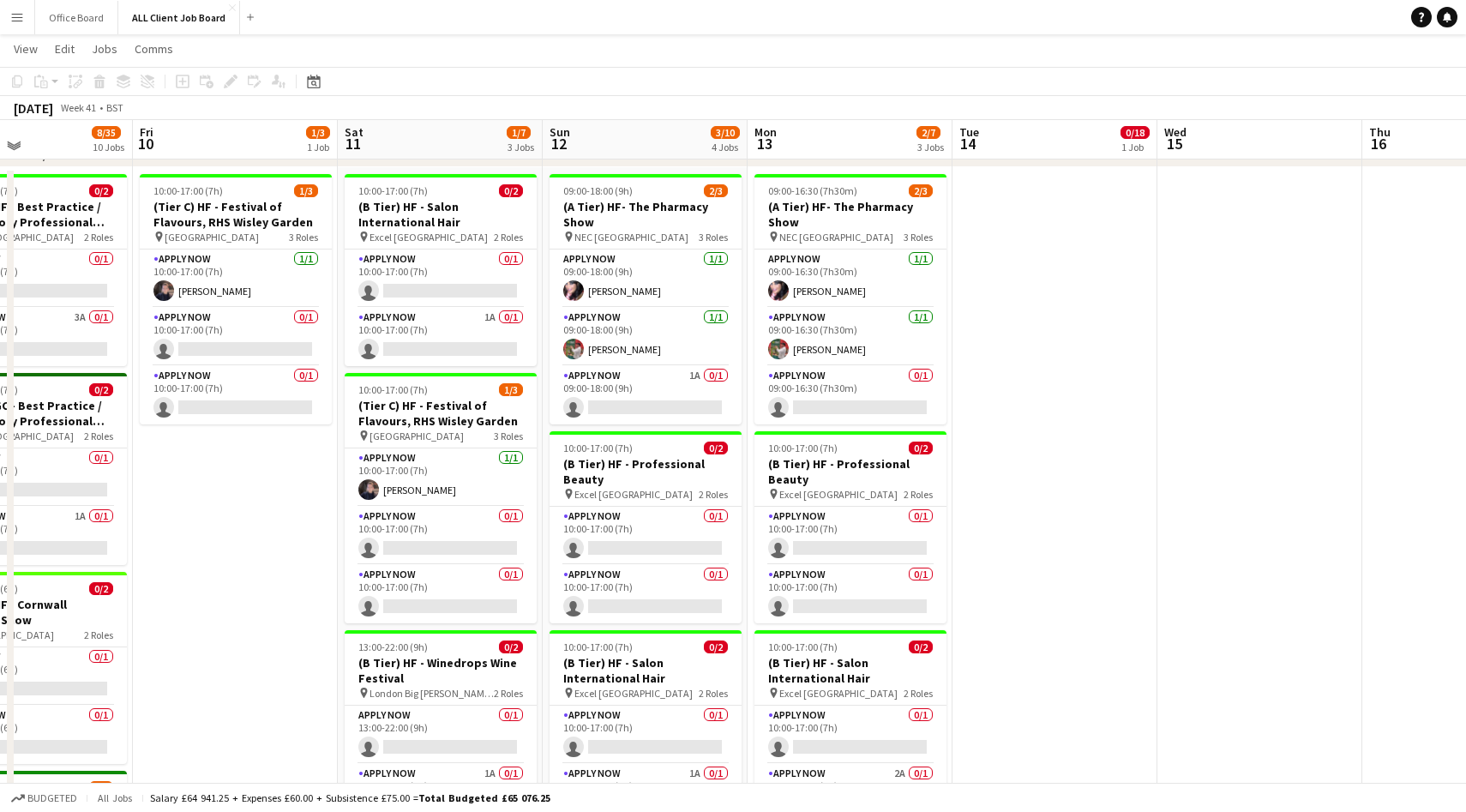
scroll to position [542, 0]
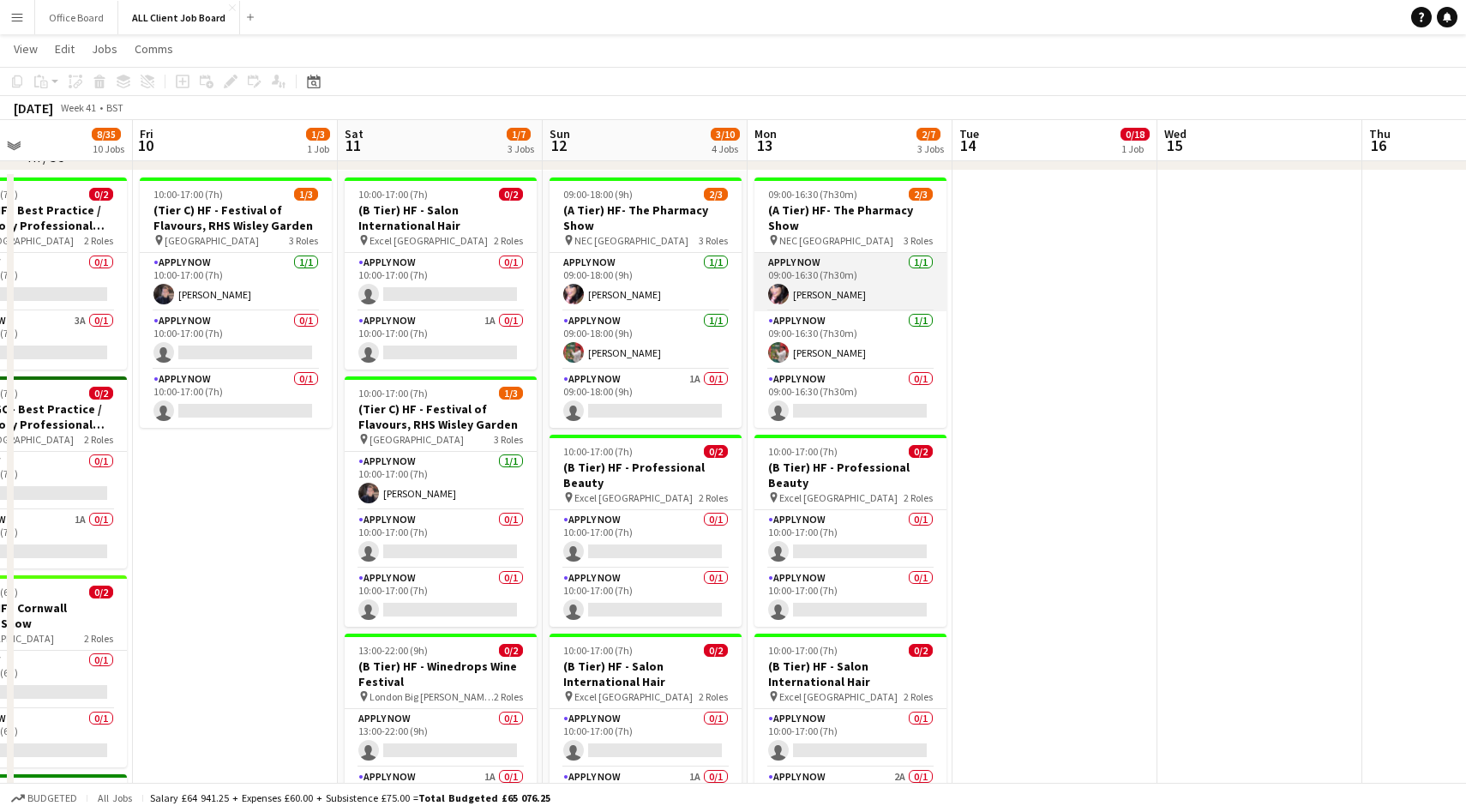
click at [858, 277] on app-card-role "APPLY NOW 1/1 09:00-16:30 (7h30m) Nicola Smith" at bounding box center [850, 282] width 192 height 59
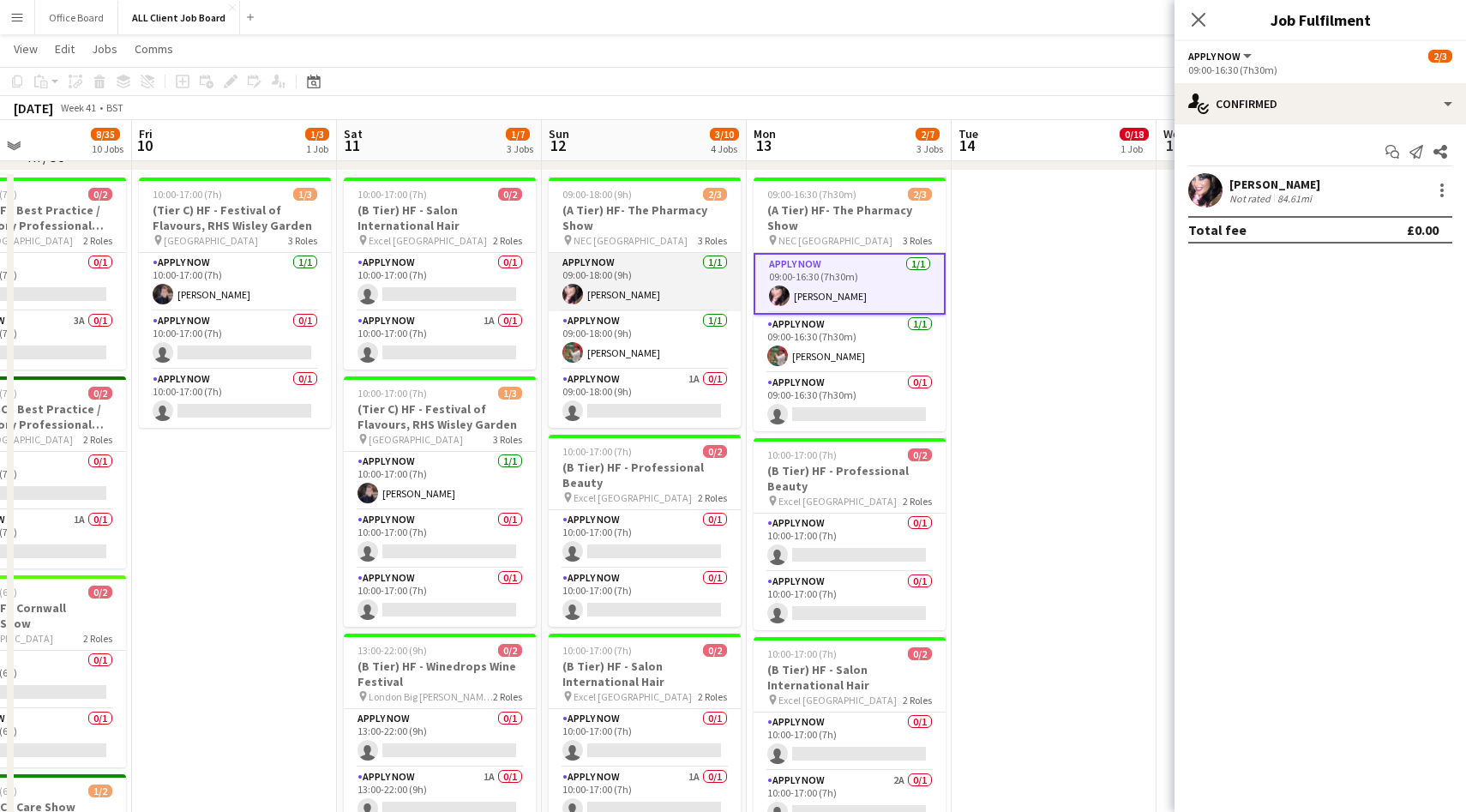
click at [654, 286] on app-card-role "APPLY NOW 1/1 09:00-18:00 (9h) Nicola Smith" at bounding box center [644, 282] width 192 height 59
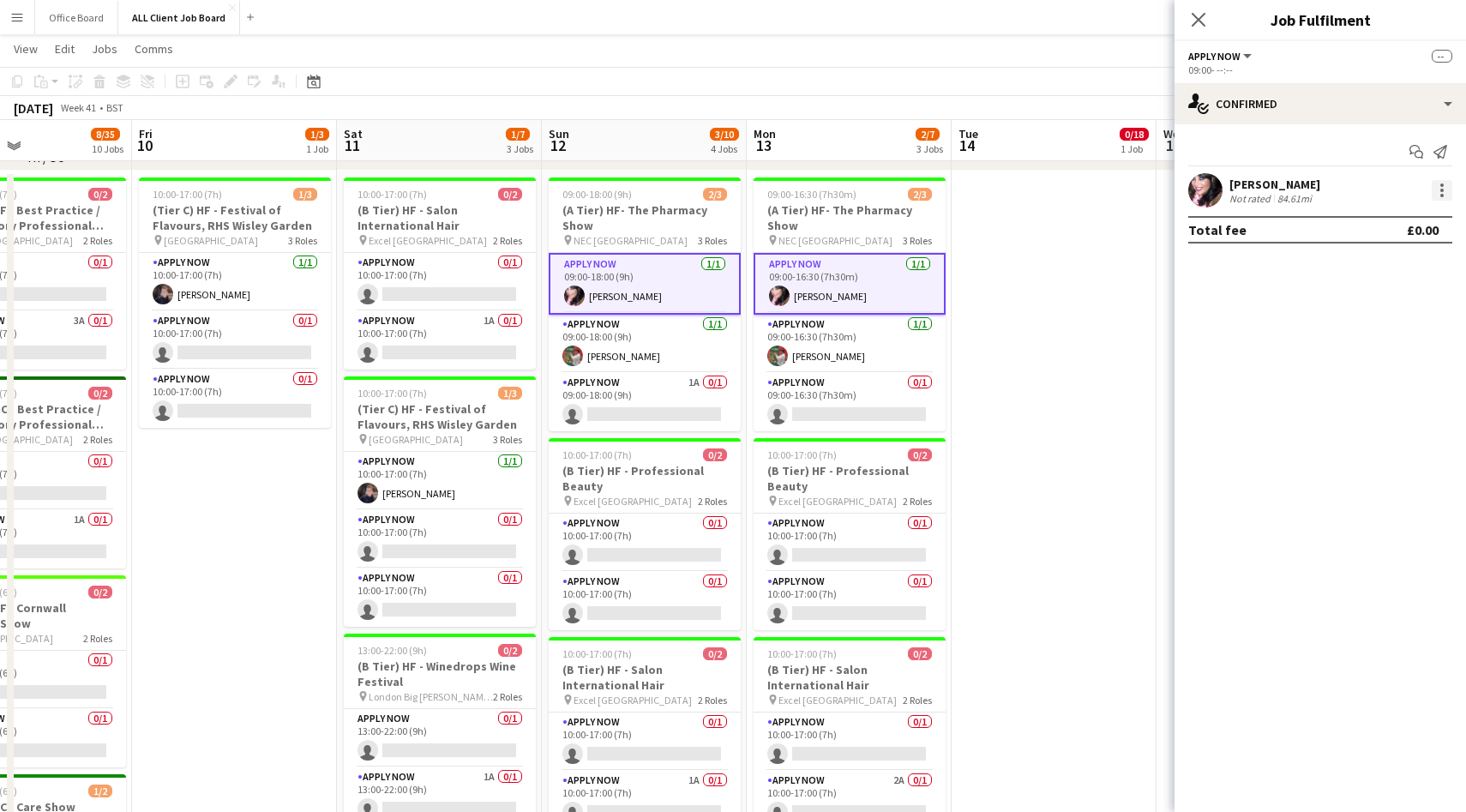
click at [1439, 187] on div at bounding box center [1442, 190] width 21 height 21
click at [1202, 22] on div at bounding box center [733, 406] width 1466 height 812
click at [1197, 22] on icon at bounding box center [1199, 19] width 16 height 16
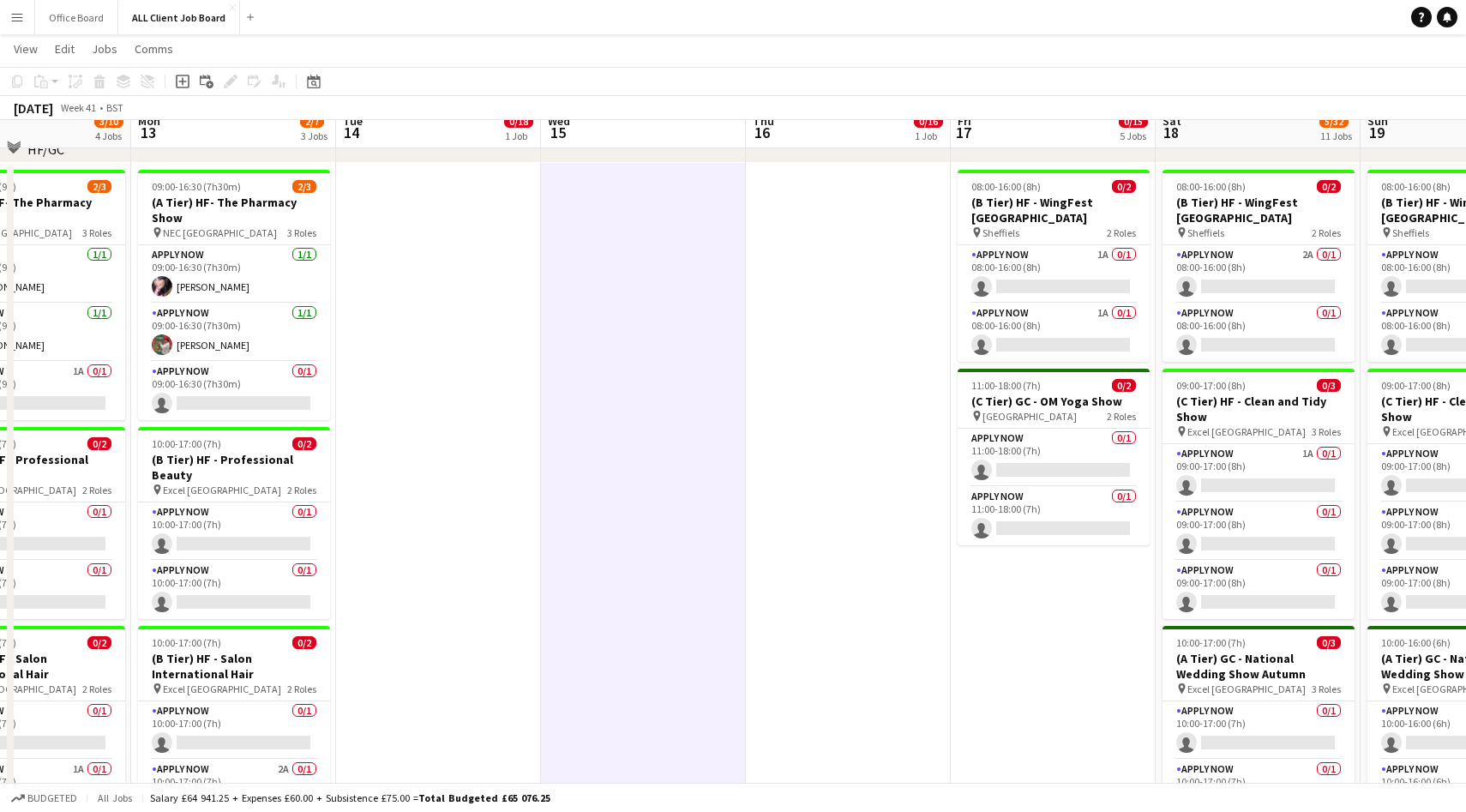
scroll to position [535, 0]
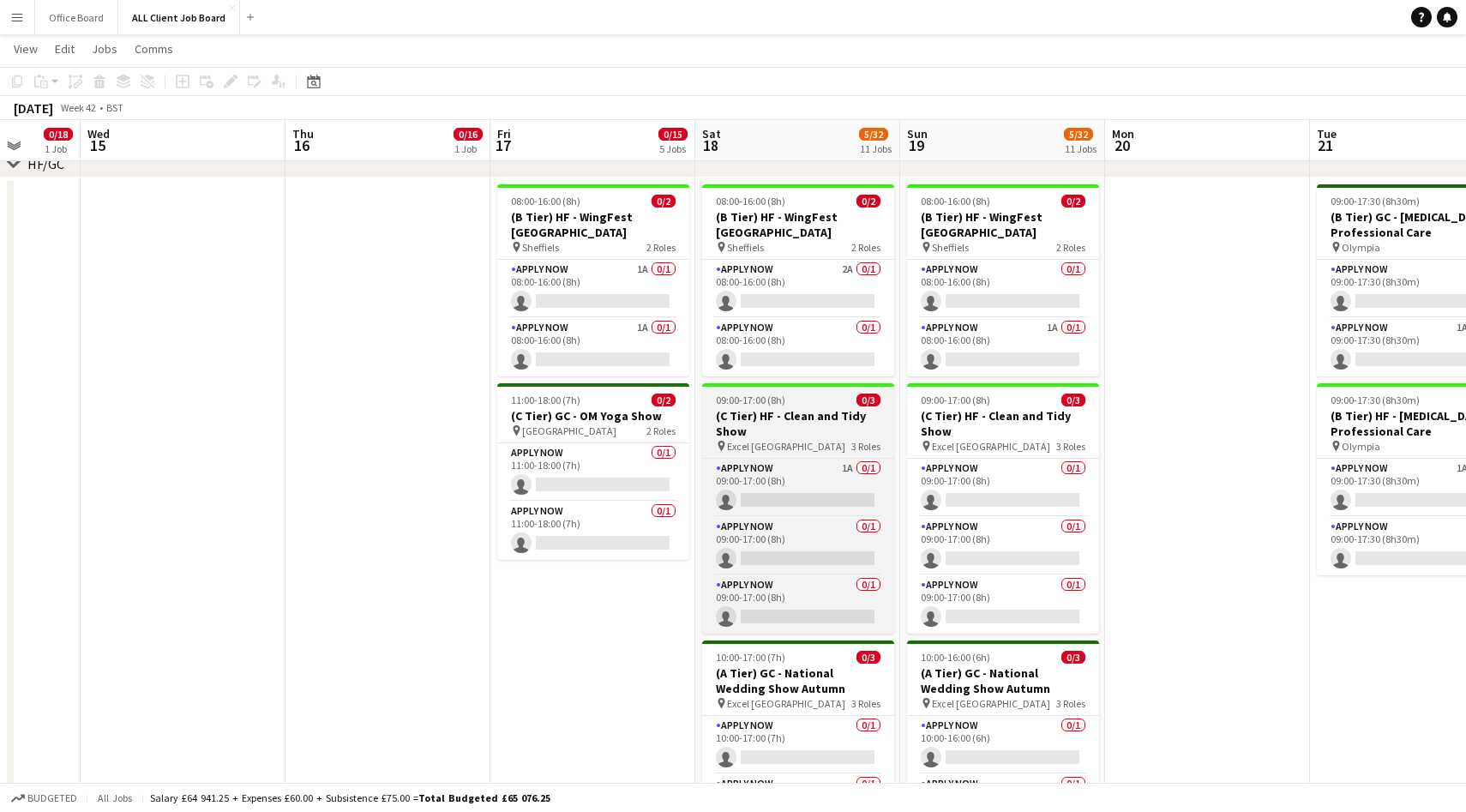
scroll to position [0, 532]
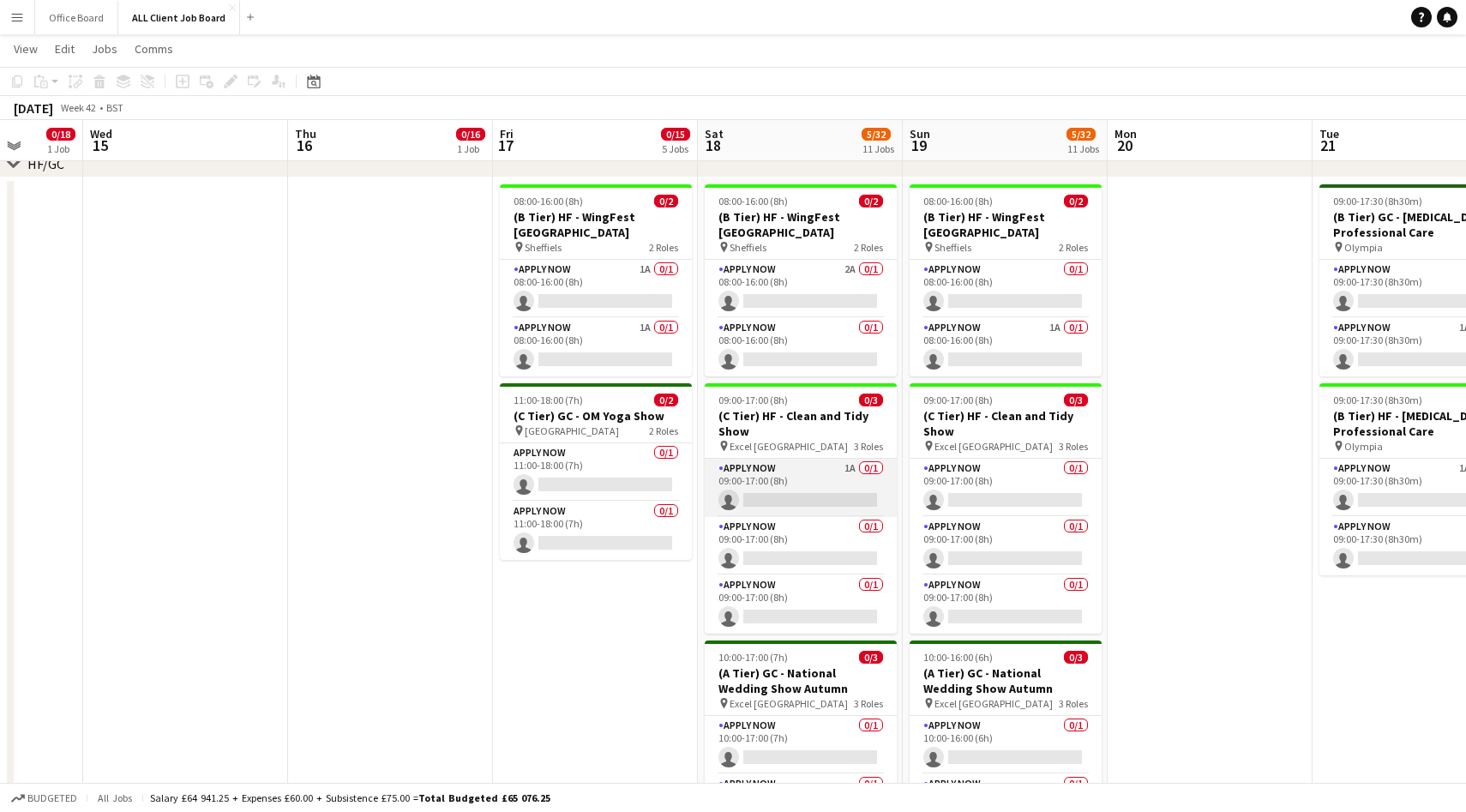
click at [810, 468] on app-card-role "APPLY NOW 1A 0/1 09:00-17:00 (8h) single-neutral-actions" at bounding box center [800, 488] width 192 height 59
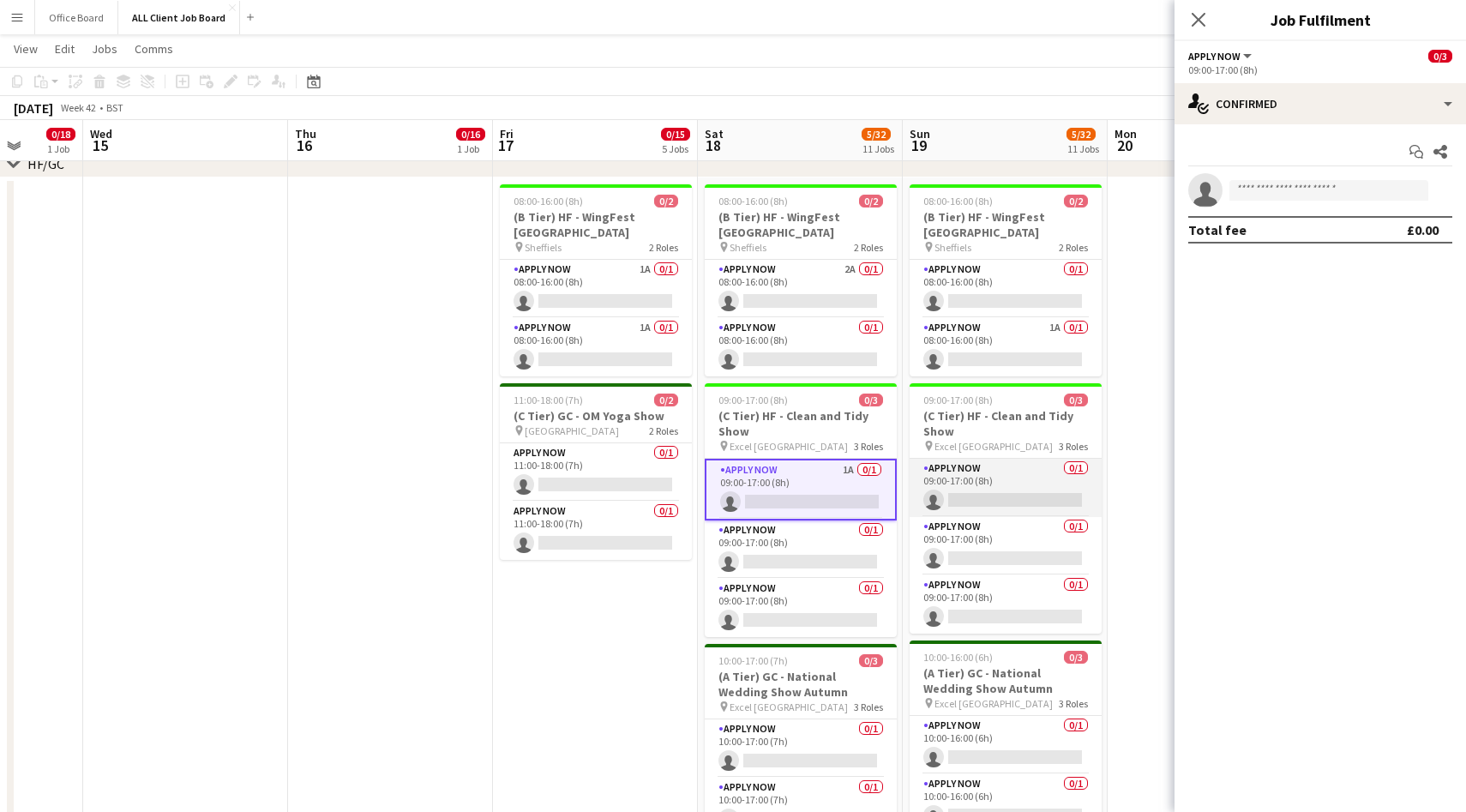
click at [982, 477] on app-card-role "APPLY NOW 0/1 09:00-17:00 (8h) single-neutral-actions" at bounding box center [1005, 488] width 192 height 59
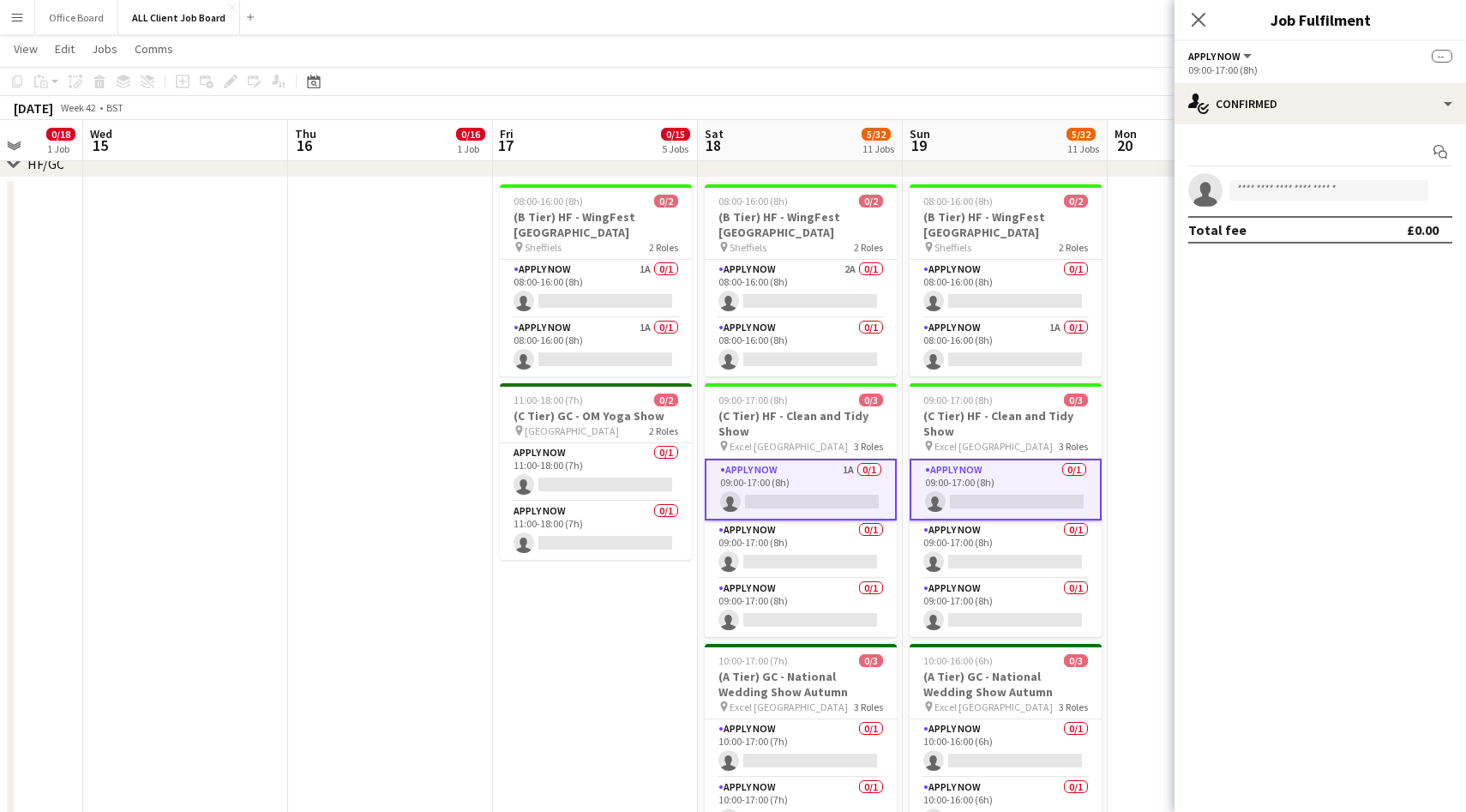
click at [1302, 179] on app-invite-slot "single-neutral-actions" at bounding box center [1320, 190] width 291 height 35
click at [1283, 192] on input at bounding box center [1329, 190] width 199 height 21
type input "*****"
click at [1279, 229] on span "[EMAIL_ADDRESS][DOMAIN_NAME]" at bounding box center [1329, 236] width 172 height 14
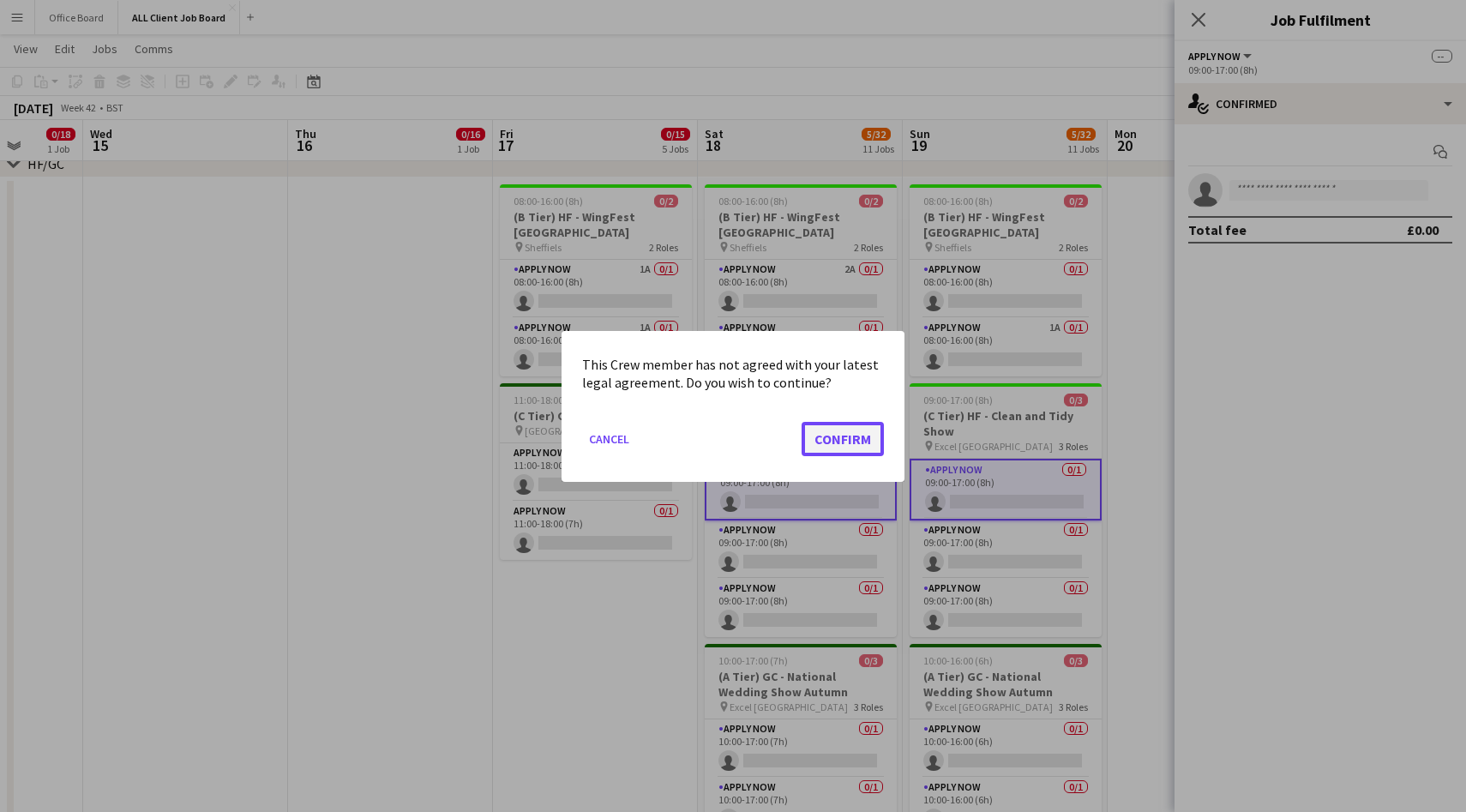
click at [841, 440] on button "Confirm" at bounding box center [843, 438] width 82 height 35
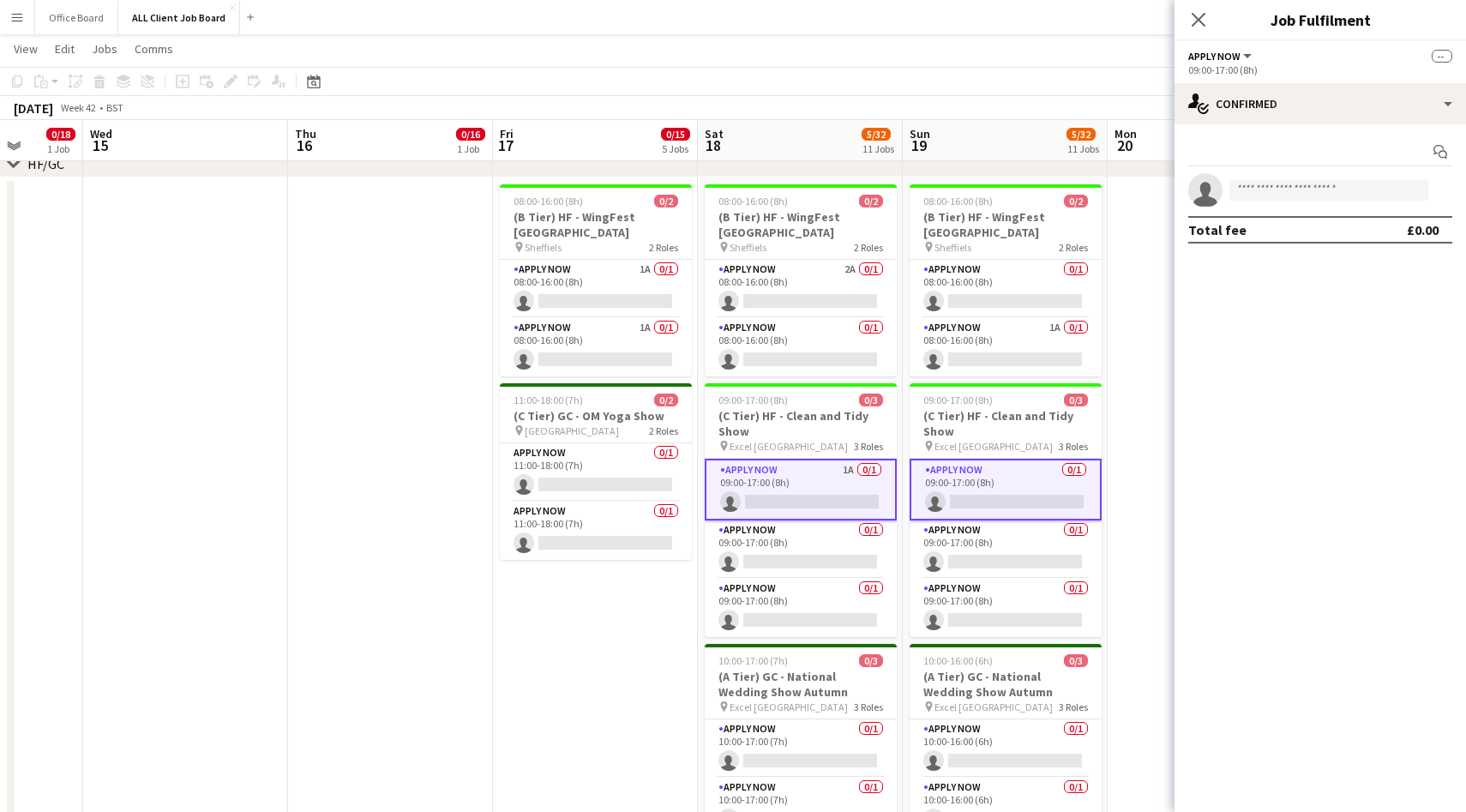
scroll to position [535, 0]
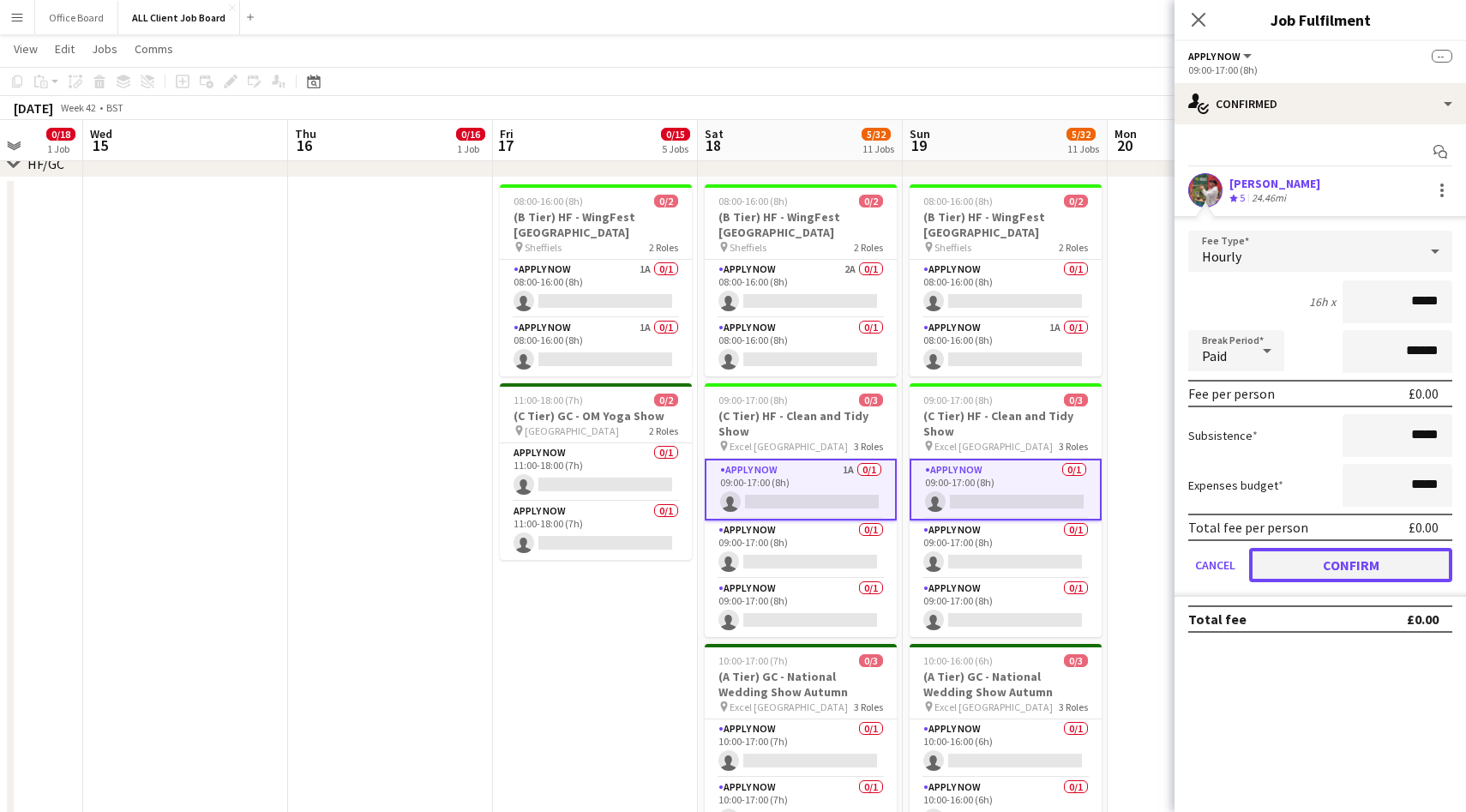
click at [1367, 563] on button "Confirm" at bounding box center [1351, 565] width 203 height 35
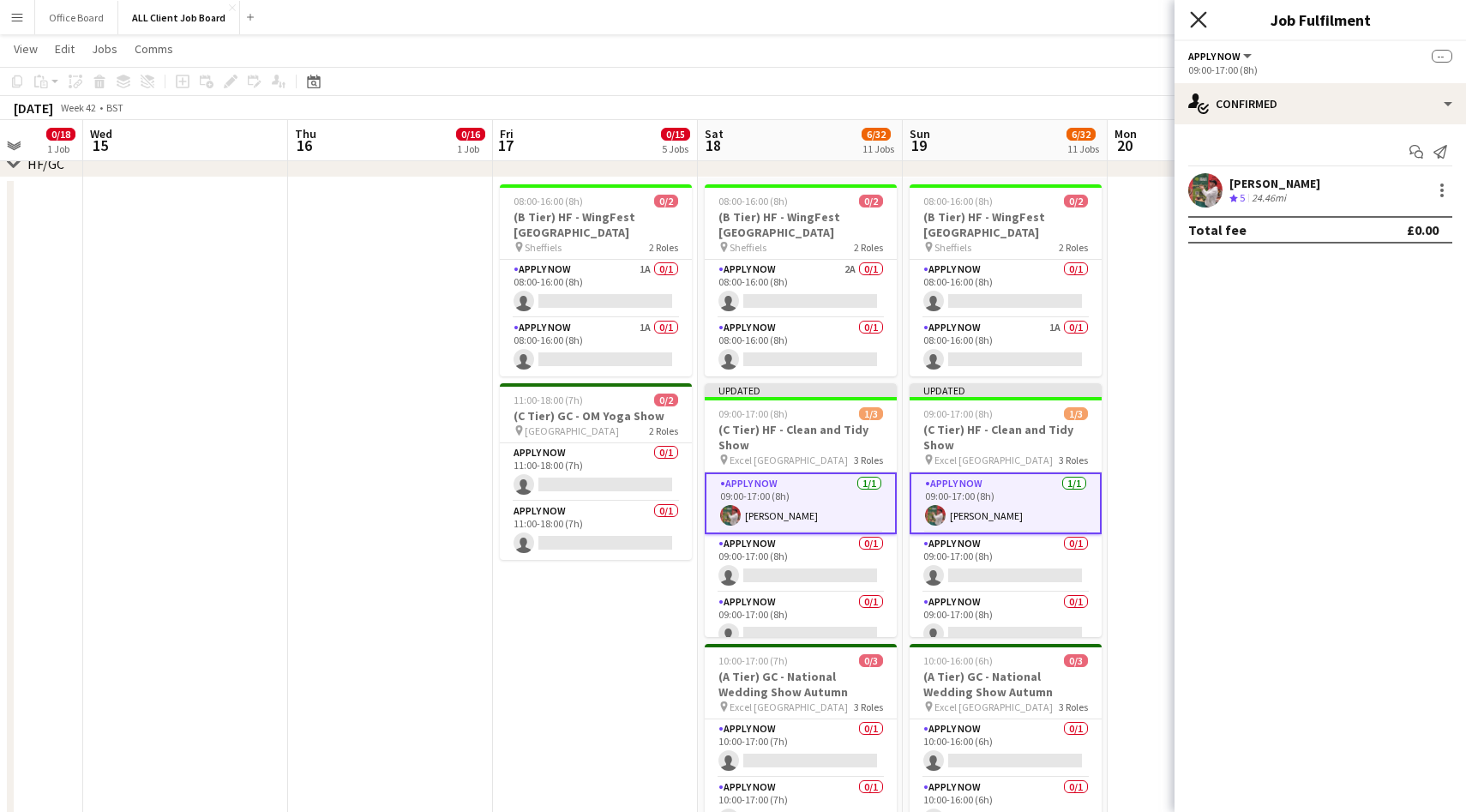
click at [1198, 20] on icon at bounding box center [1199, 19] width 16 height 16
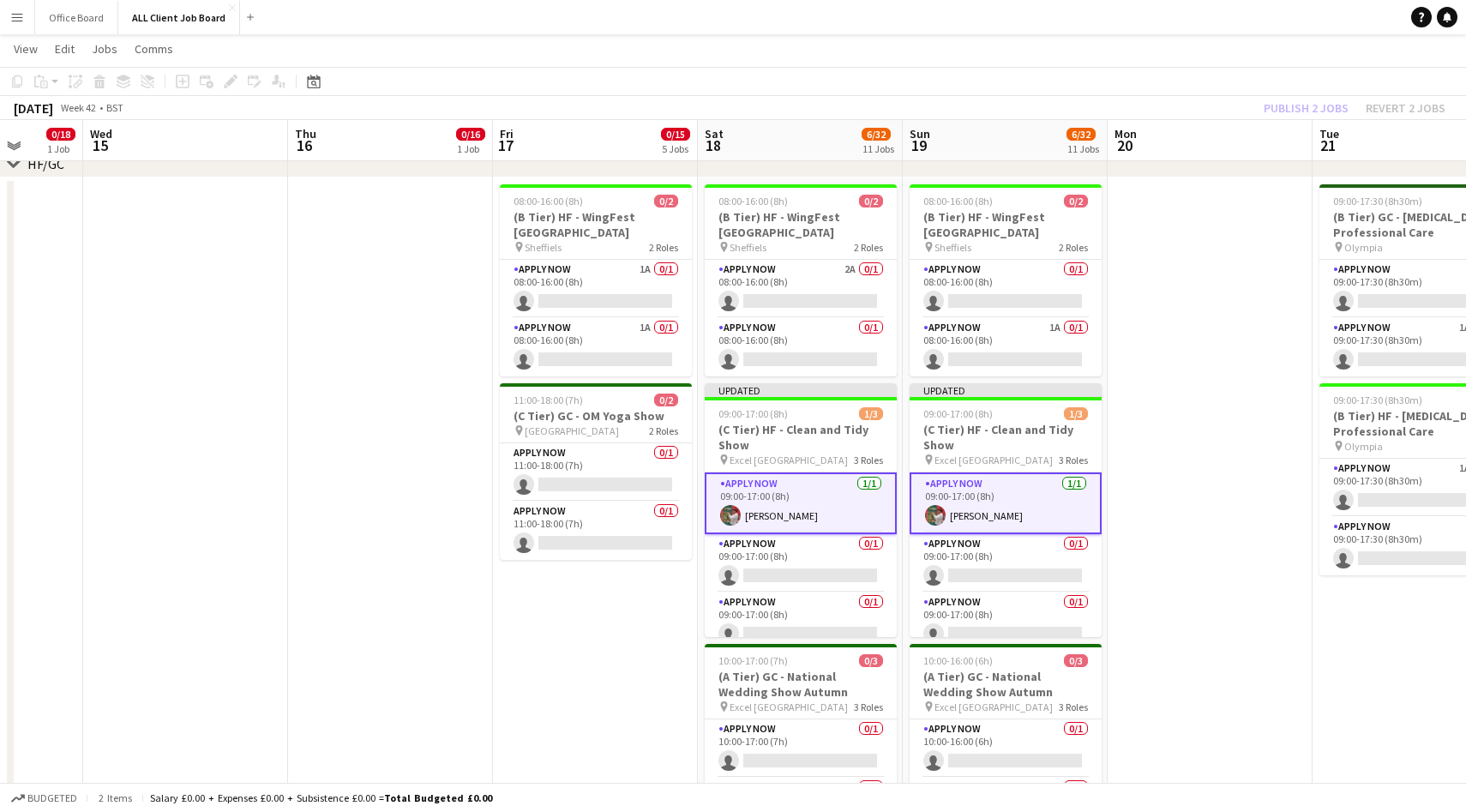
click at [1300, 107] on div "Publish 2 jobs Revert 2 jobs" at bounding box center [1355, 107] width 223 height 22
click at [1300, 107] on button "Publish 2 jobs" at bounding box center [1306, 107] width 98 height 22
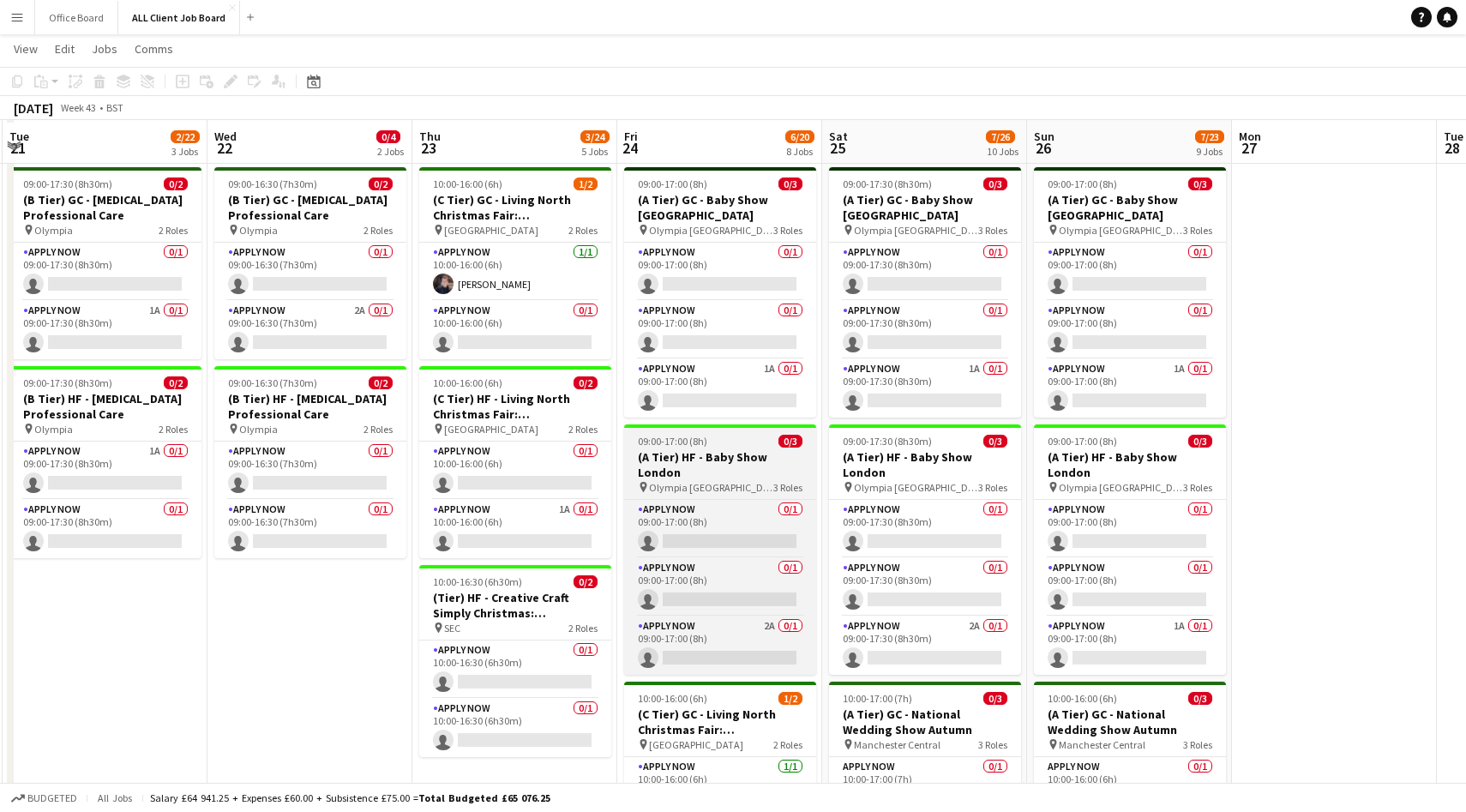
scroll to position [547, 0]
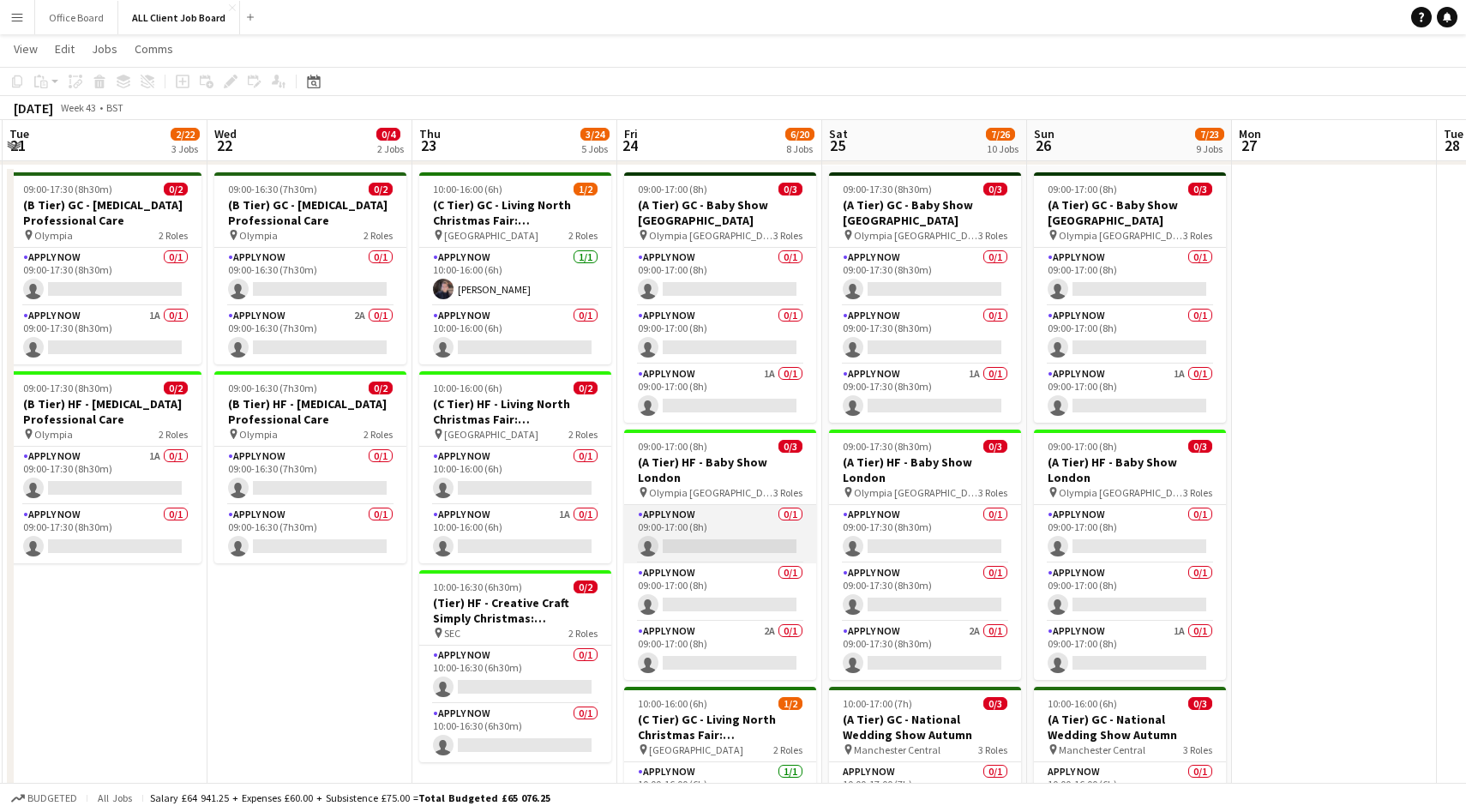
click at [713, 538] on app-card-role "APPLY NOW 0/1 09:00-17:00 (8h) single-neutral-actions" at bounding box center [720, 534] width 192 height 59
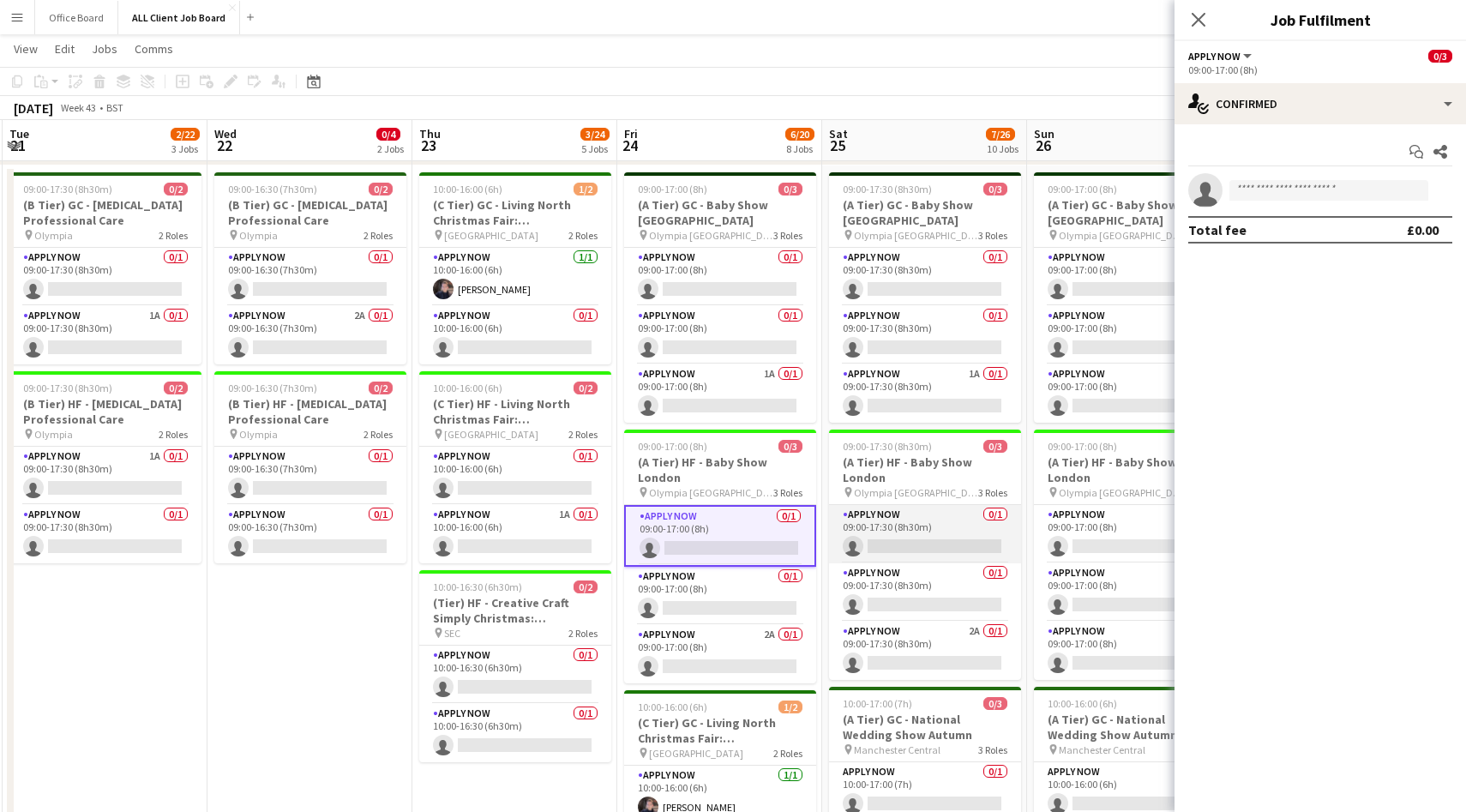
click at [917, 544] on app-card-role "APPLY NOW 0/1 09:00-17:30 (8h30m) single-neutral-actions" at bounding box center [924, 534] width 192 height 59
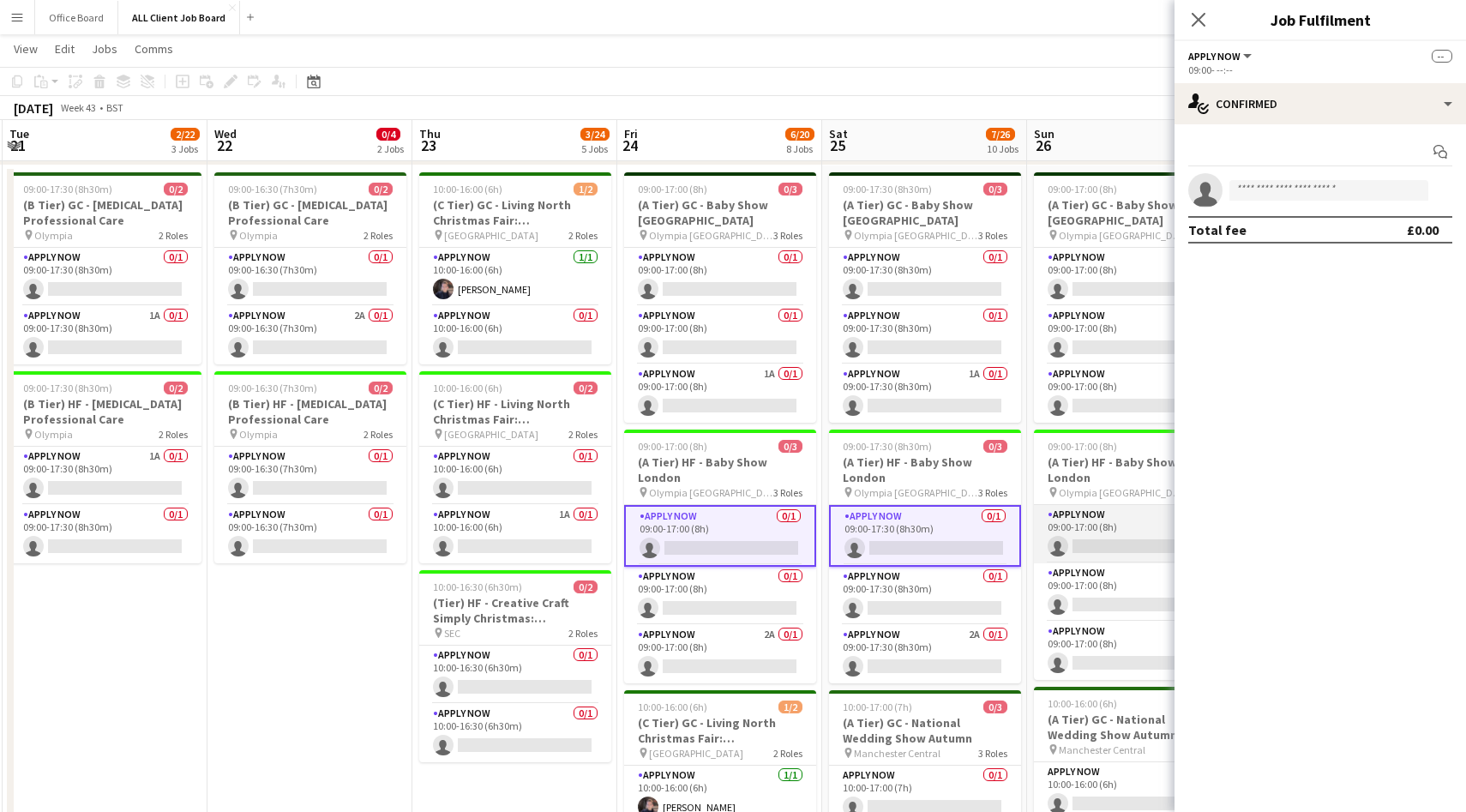
click at [1090, 541] on app-card-role "APPLY NOW 0/1 09:00-17:00 (8h) single-neutral-actions" at bounding box center [1129, 534] width 192 height 59
click at [1304, 188] on input at bounding box center [1329, 190] width 199 height 21
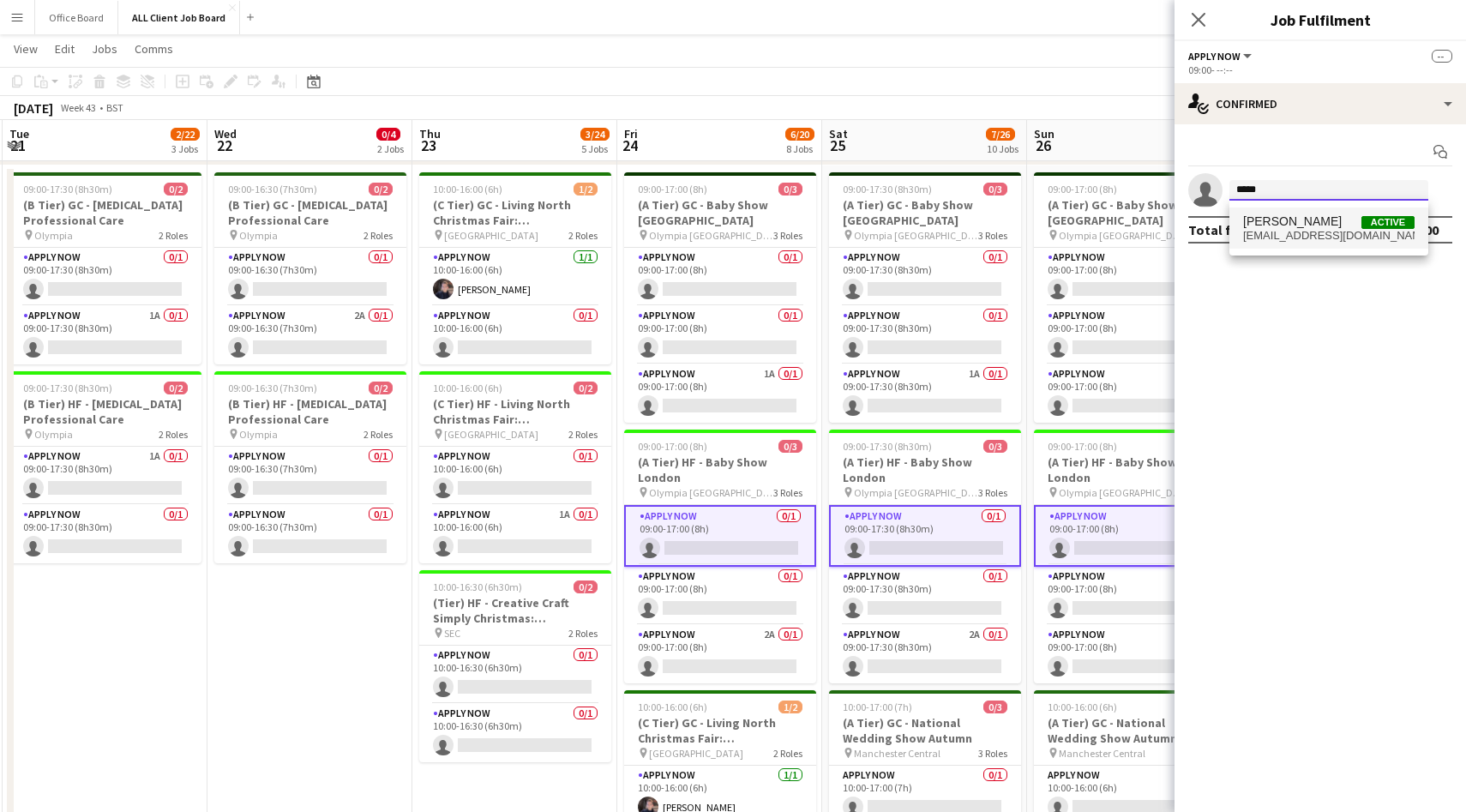
type input "*****"
click at [1302, 237] on span "[EMAIL_ADDRESS][DOMAIN_NAME]" at bounding box center [1329, 236] width 172 height 14
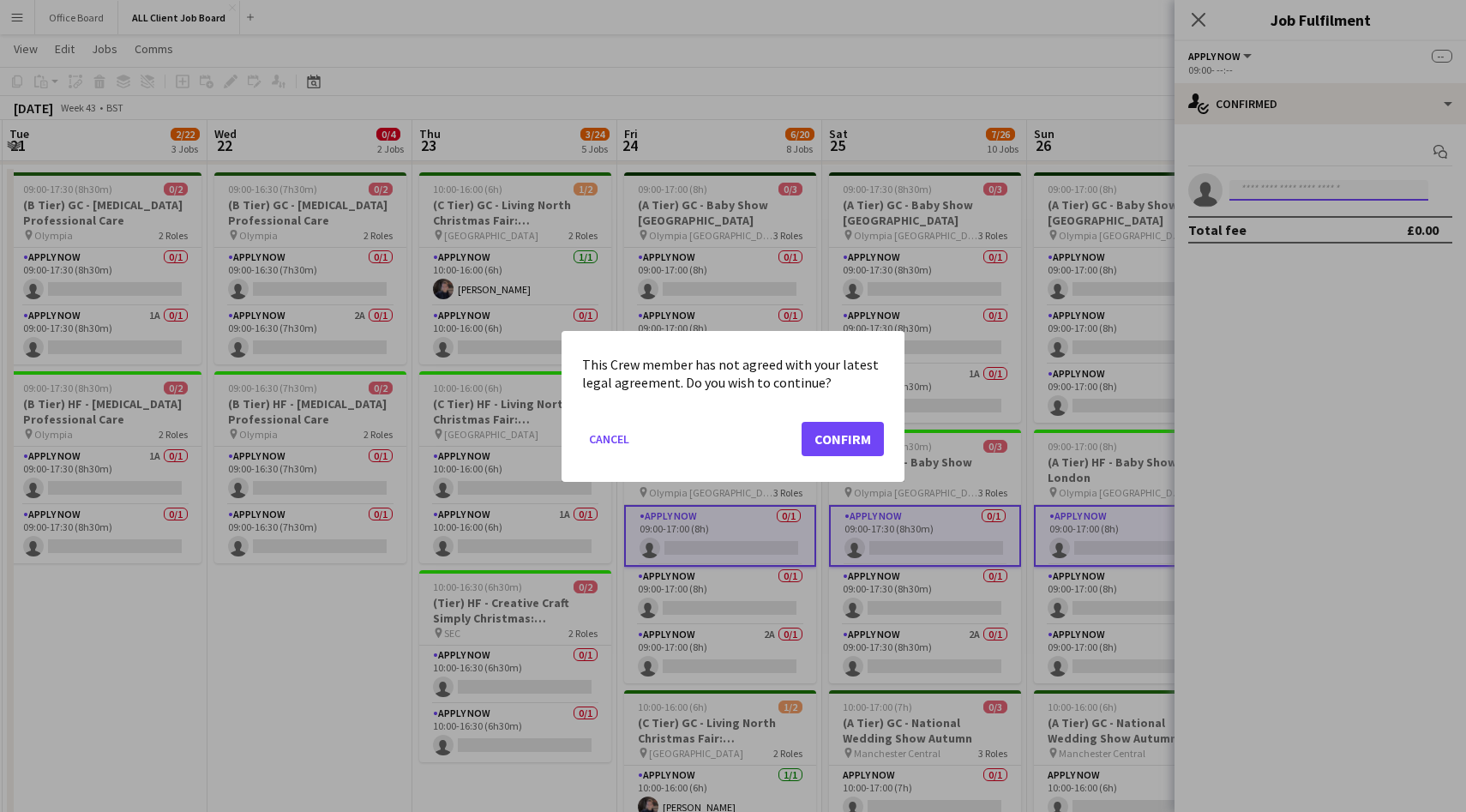
scroll to position [0, 0]
click at [864, 427] on button "Confirm" at bounding box center [843, 438] width 82 height 35
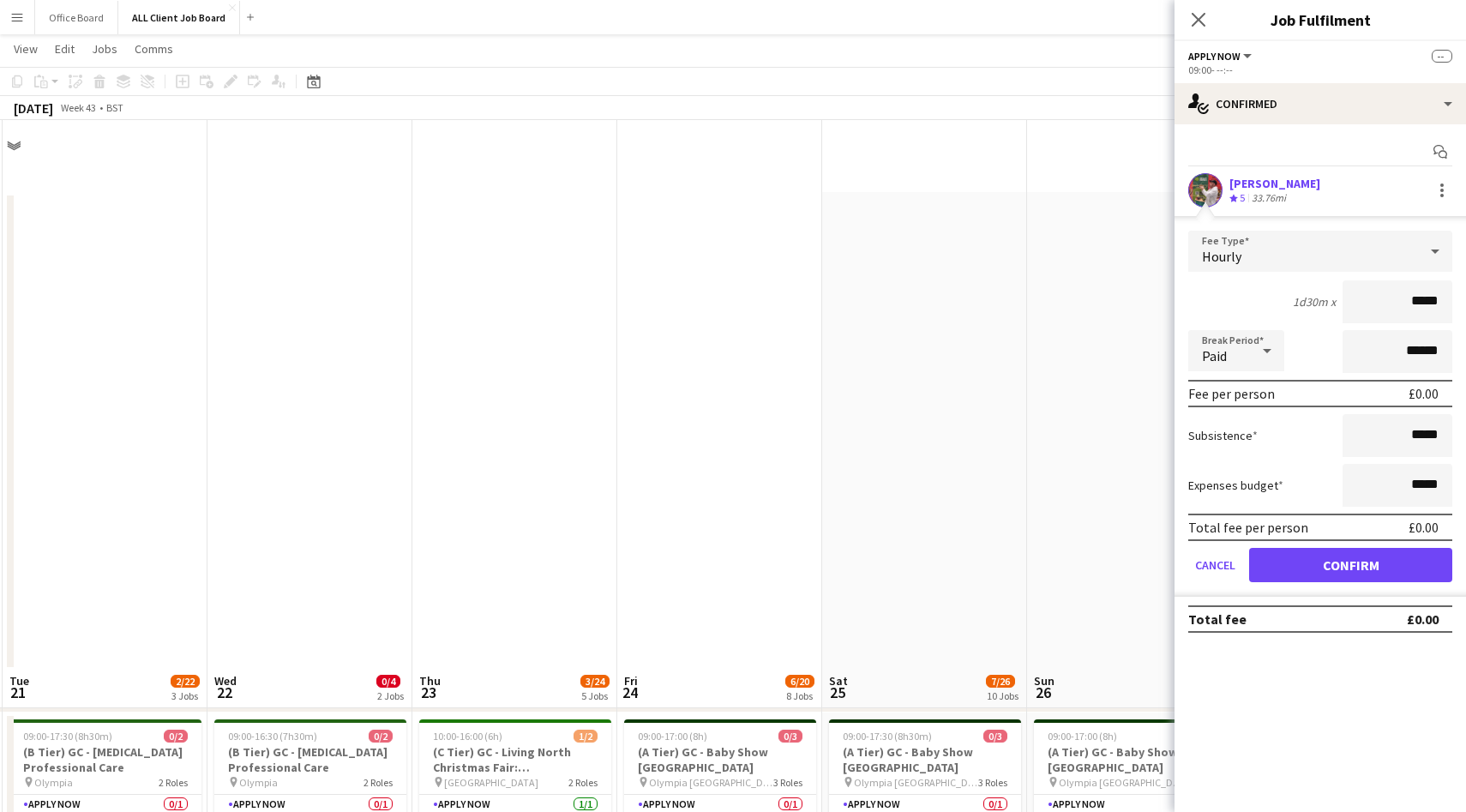
scroll to position [547, 0]
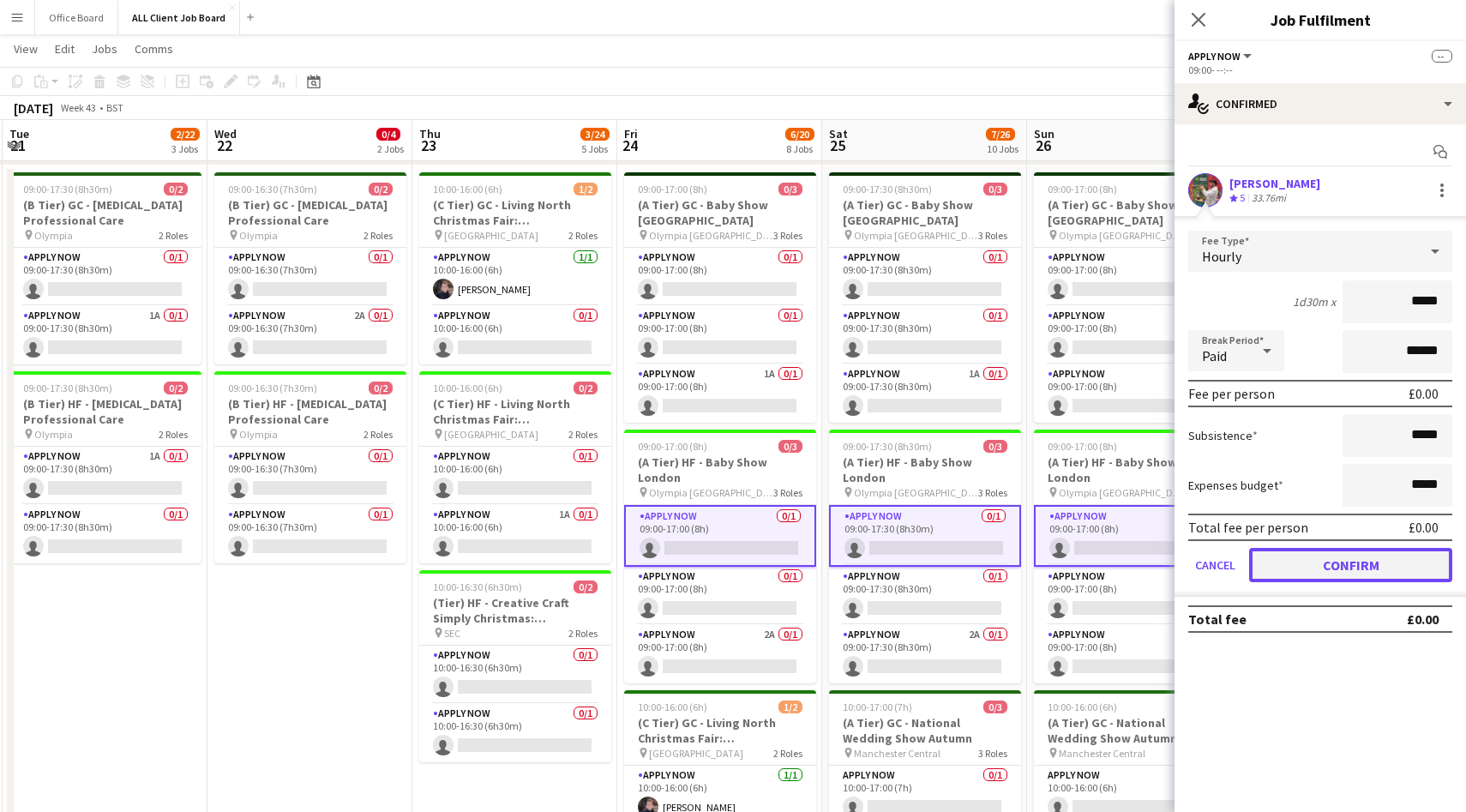
click at [1362, 563] on button "Confirm" at bounding box center [1351, 565] width 203 height 35
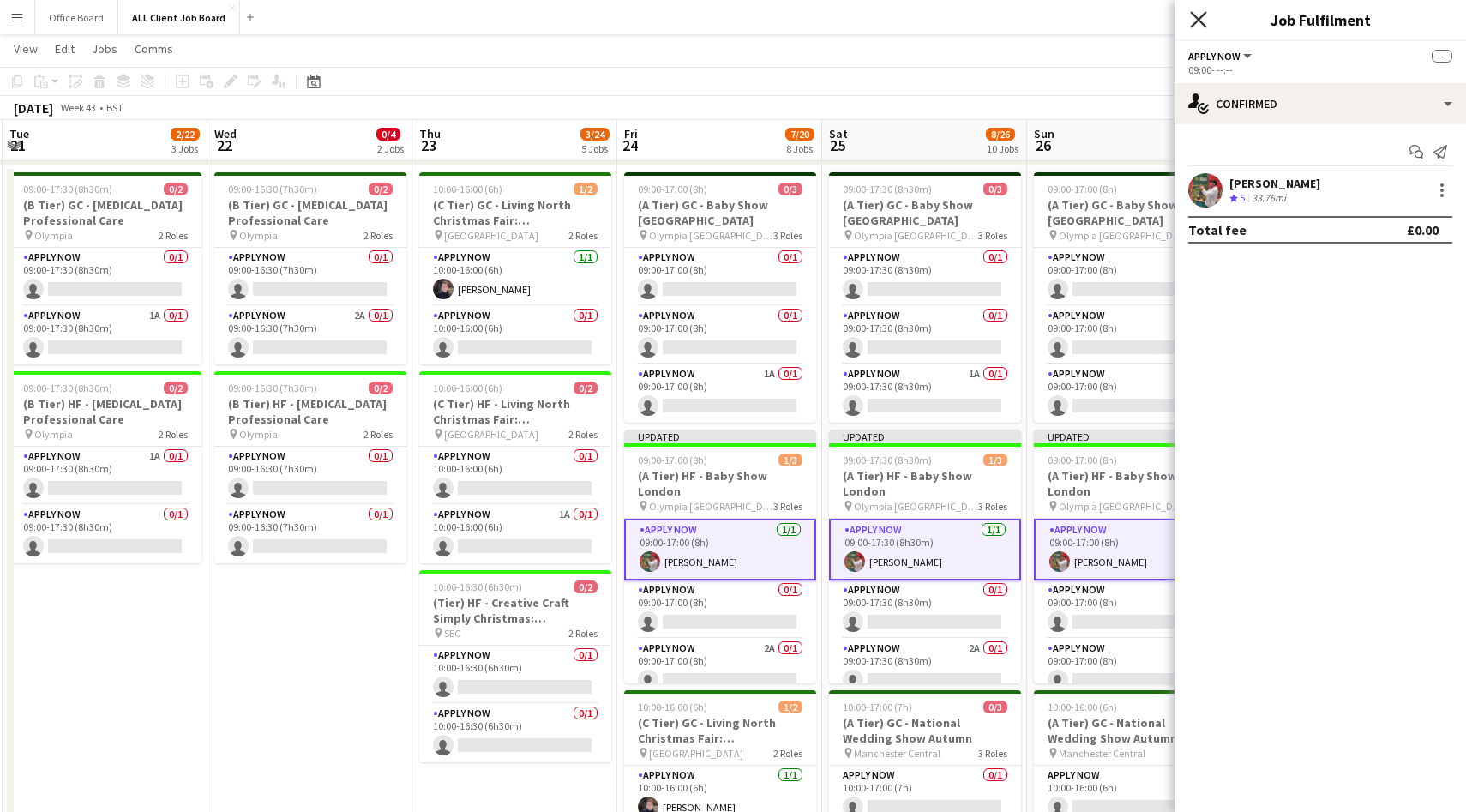
click at [1195, 25] on icon "Close pop-in" at bounding box center [1199, 19] width 16 height 16
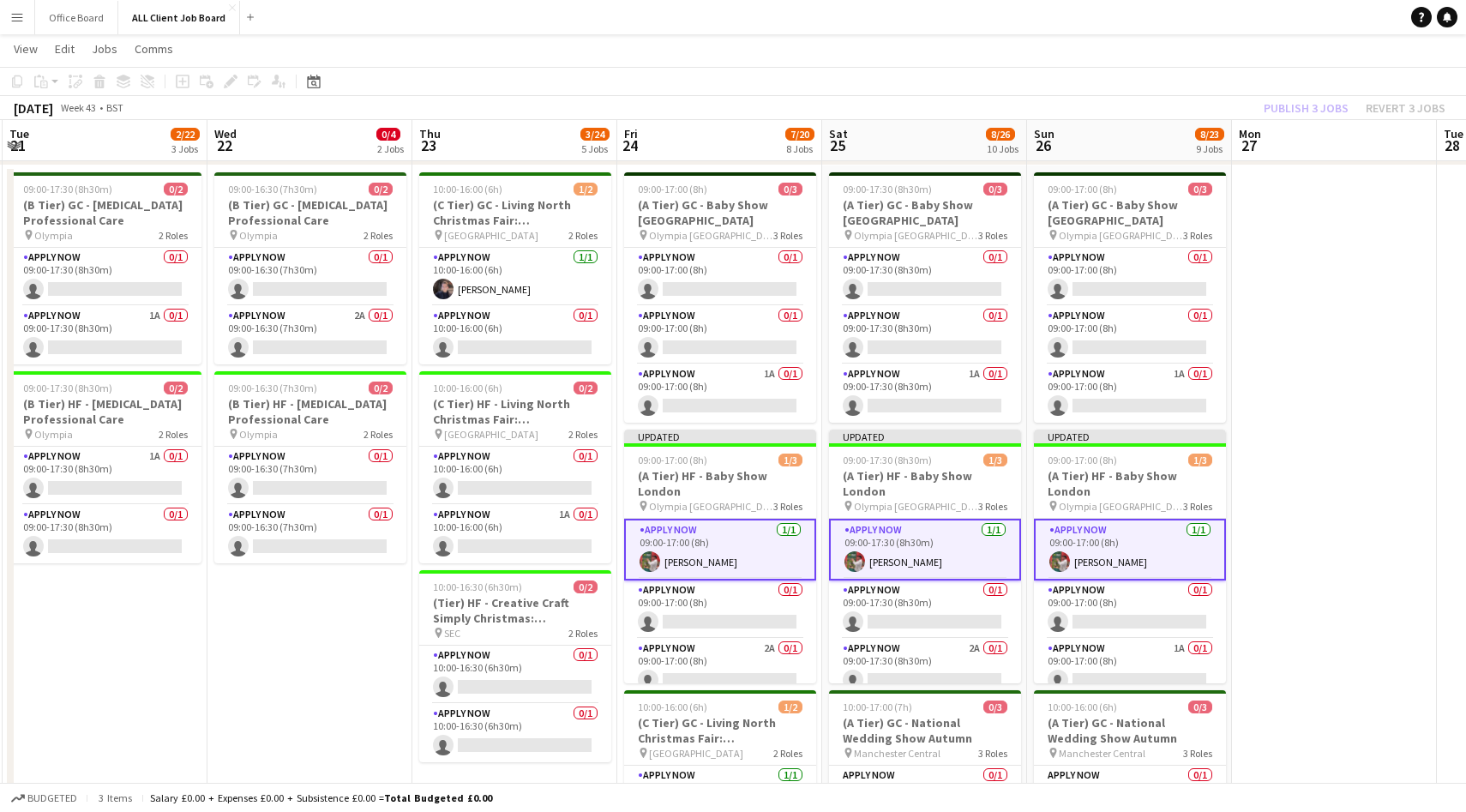
click at [1315, 109] on div "Publish 3 jobs Revert 3 jobs" at bounding box center [1355, 107] width 223 height 22
click at [1315, 109] on button "Publish 3 jobs" at bounding box center [1306, 107] width 98 height 22
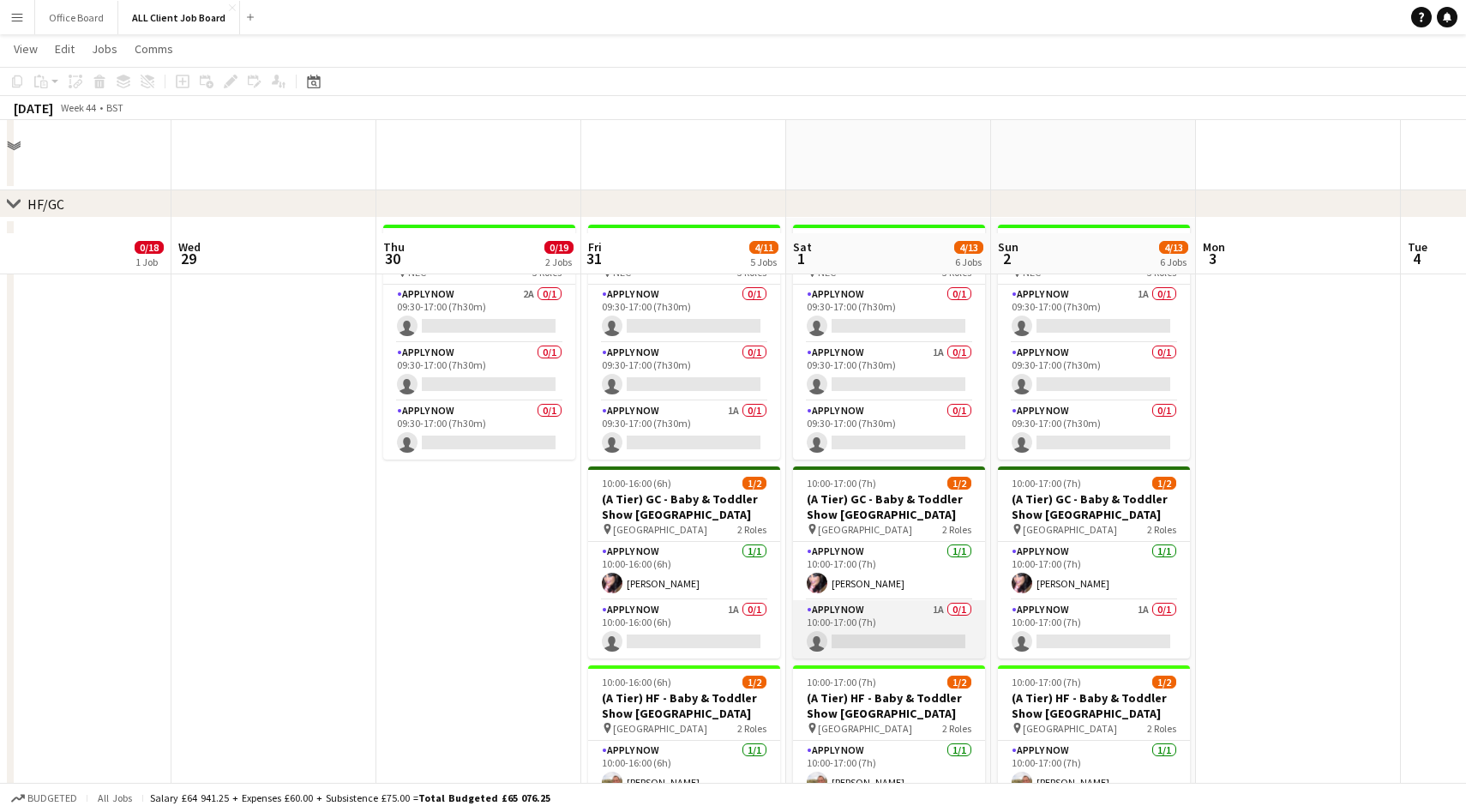
scroll to position [647, 0]
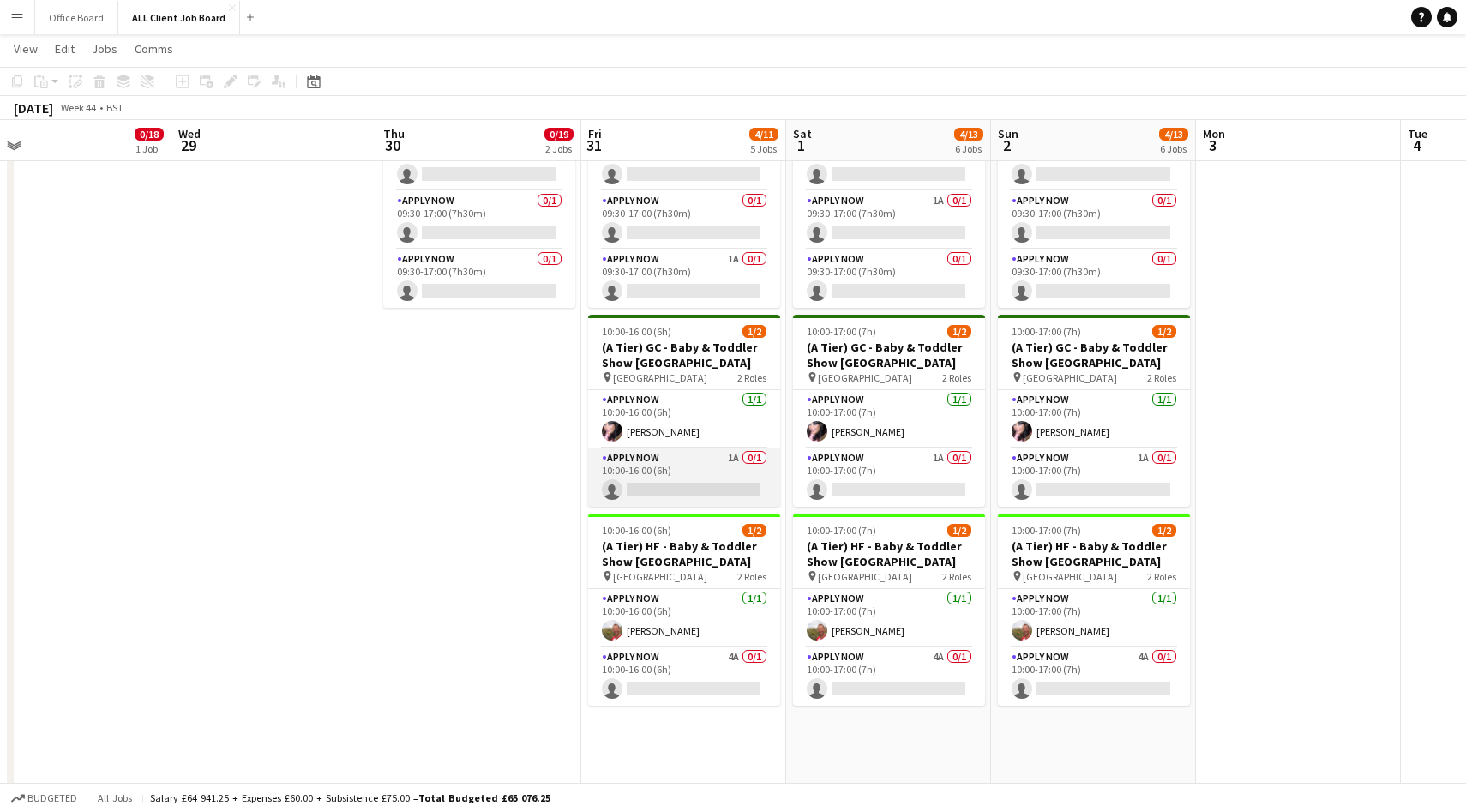
click at [703, 489] on app-card-role "APPLY NOW 1A 0/1 10:00-16:00 (6h) single-neutral-actions" at bounding box center [684, 477] width 192 height 59
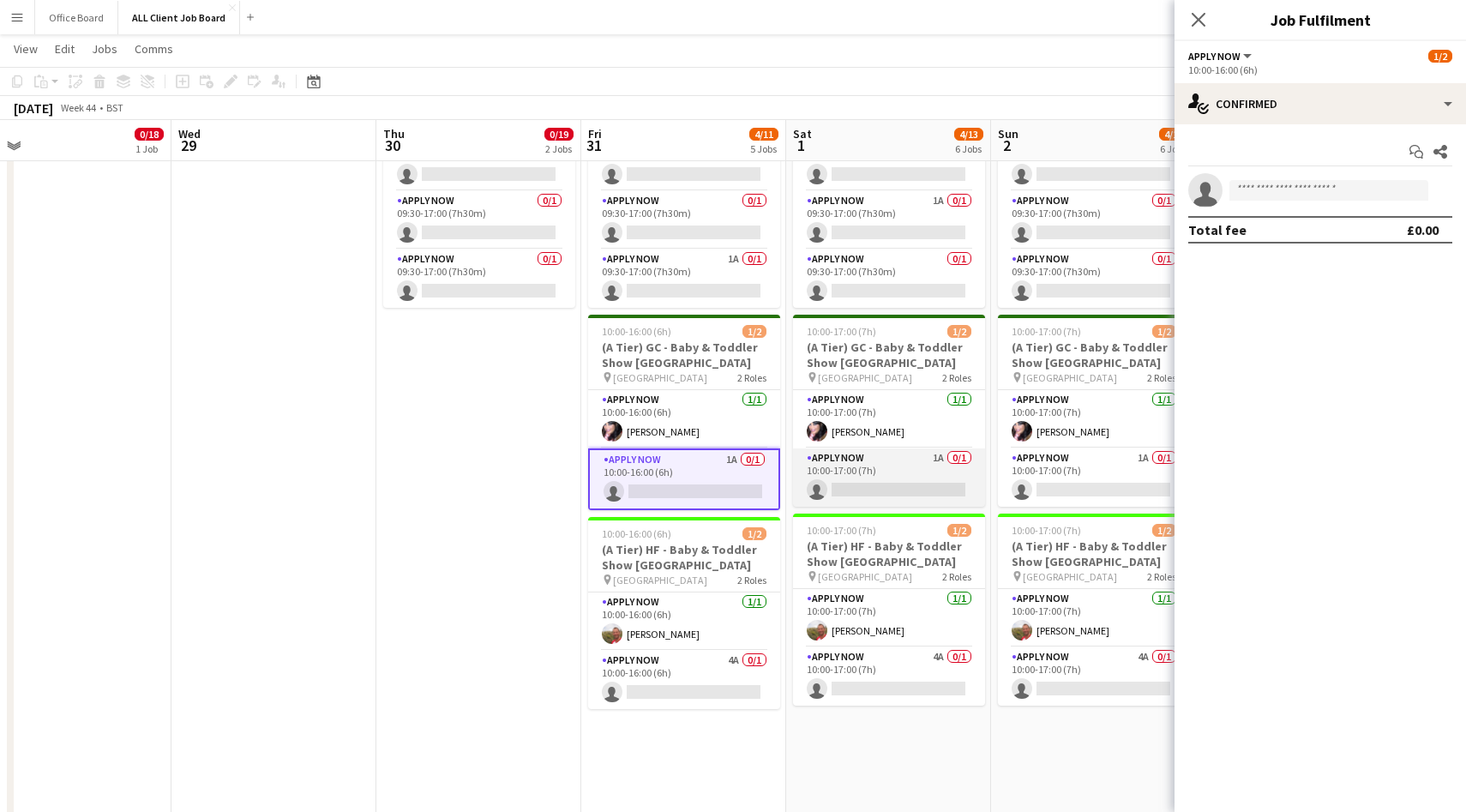
click at [879, 486] on app-card-role "APPLY NOW 1A 0/1 10:00-17:00 (7h) single-neutral-actions" at bounding box center [889, 477] width 192 height 59
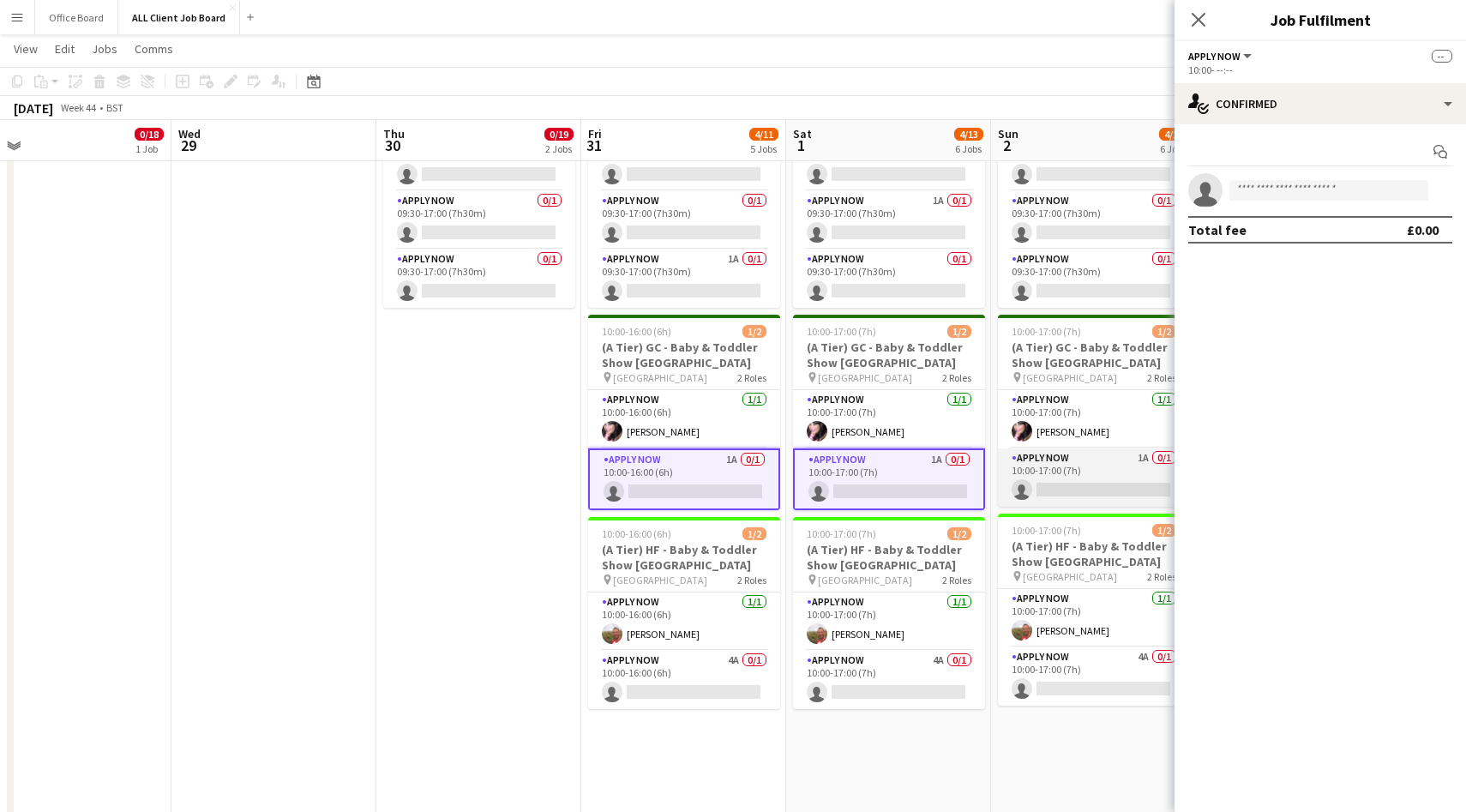
click at [1094, 468] on app-card-role "APPLY NOW 1A 0/1 10:00-17:00 (7h) single-neutral-actions" at bounding box center [1093, 477] width 192 height 59
click at [1274, 184] on input at bounding box center [1329, 190] width 199 height 21
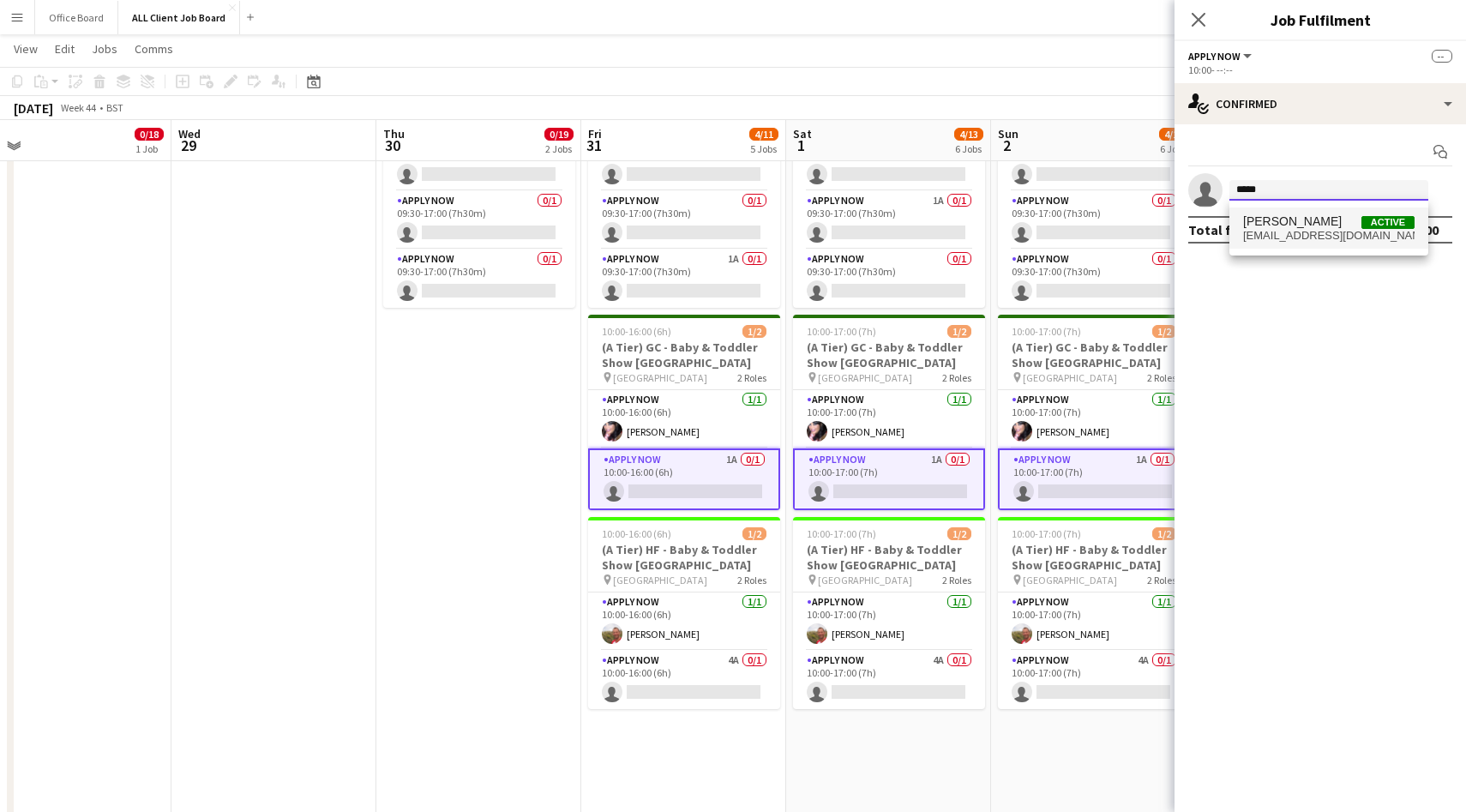
type input "*****"
click at [1280, 228] on span "[PERSON_NAME]" at bounding box center [1292, 222] width 98 height 15
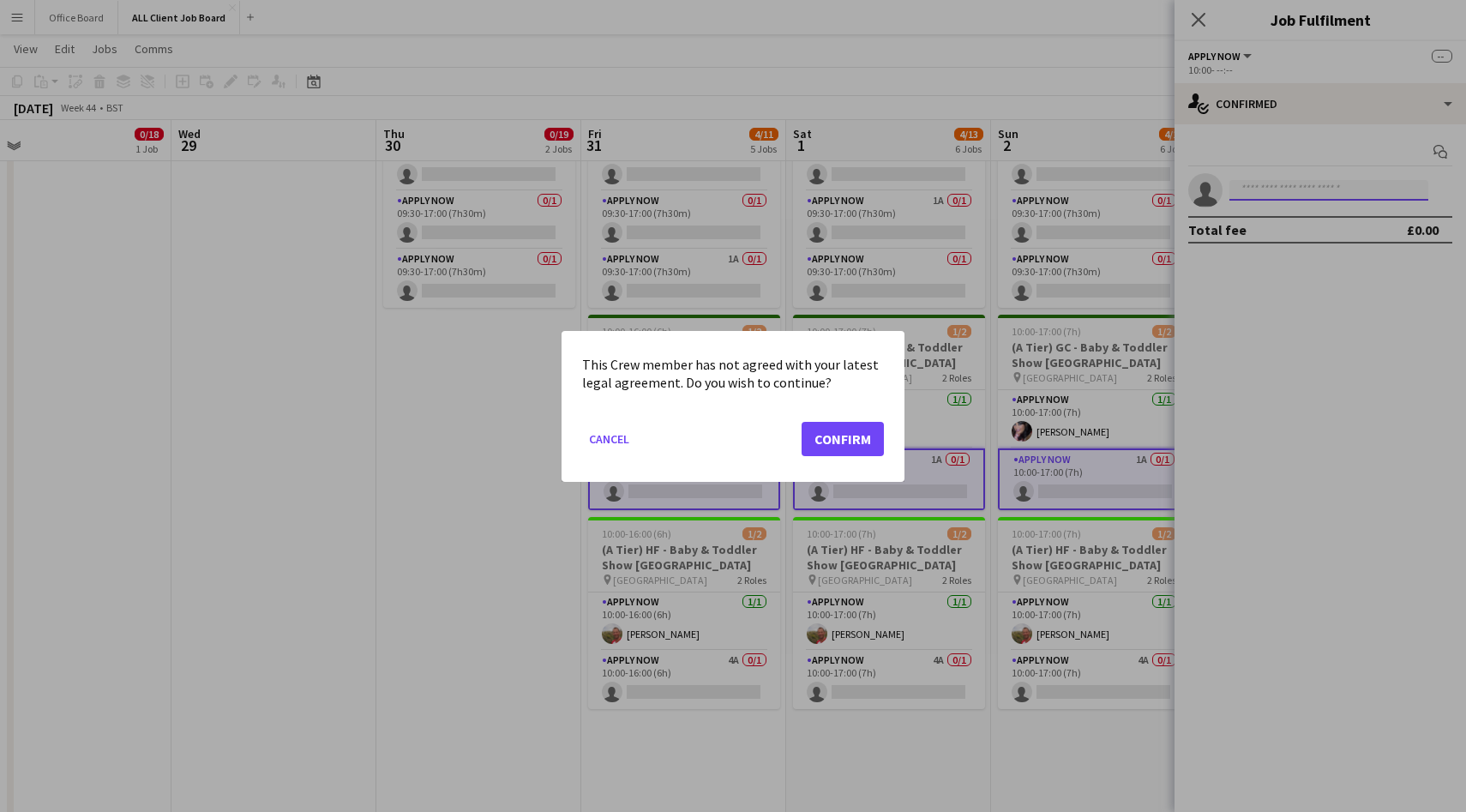
scroll to position [0, 0]
click at [829, 429] on button "Confirm" at bounding box center [843, 438] width 82 height 35
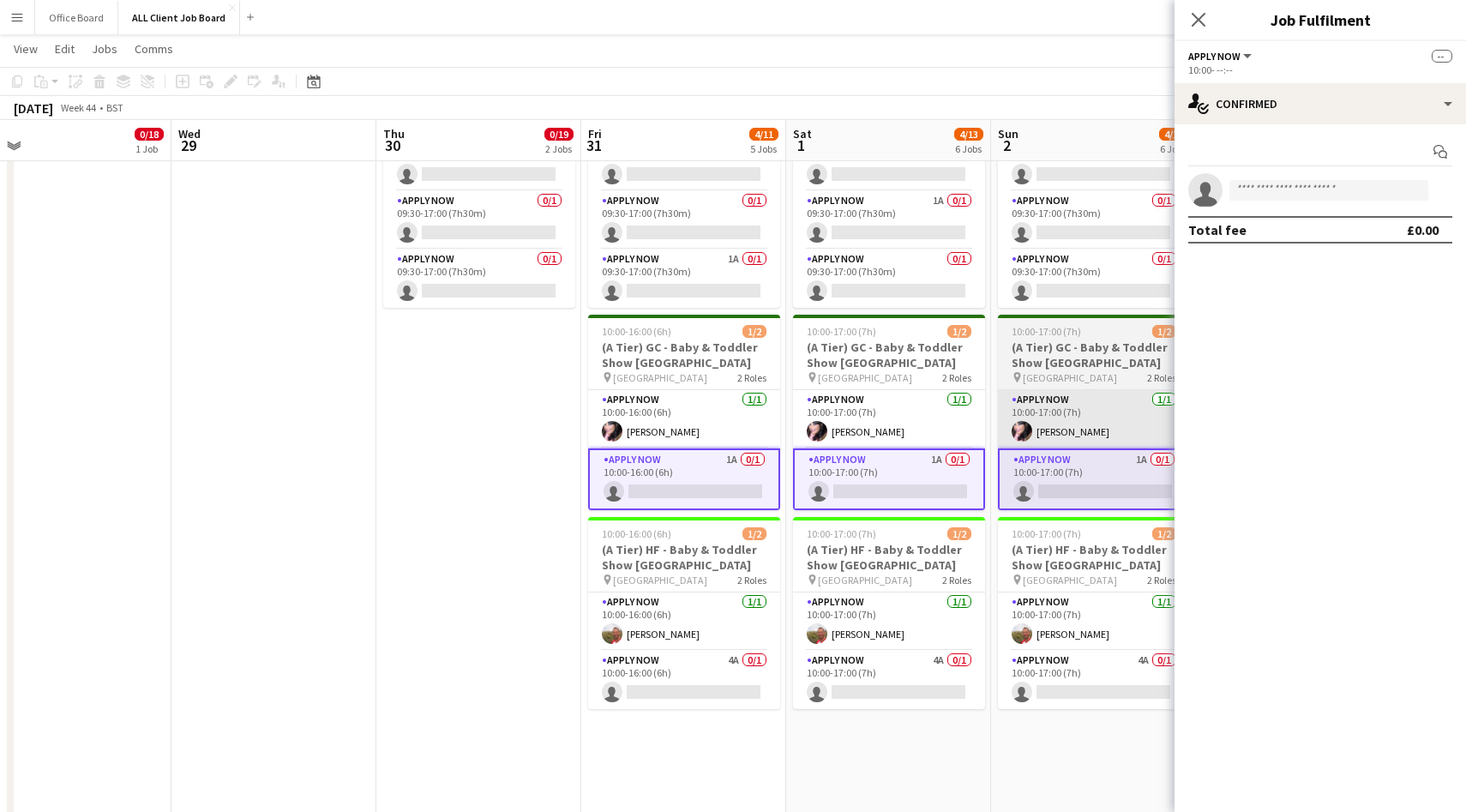
scroll to position [647, 0]
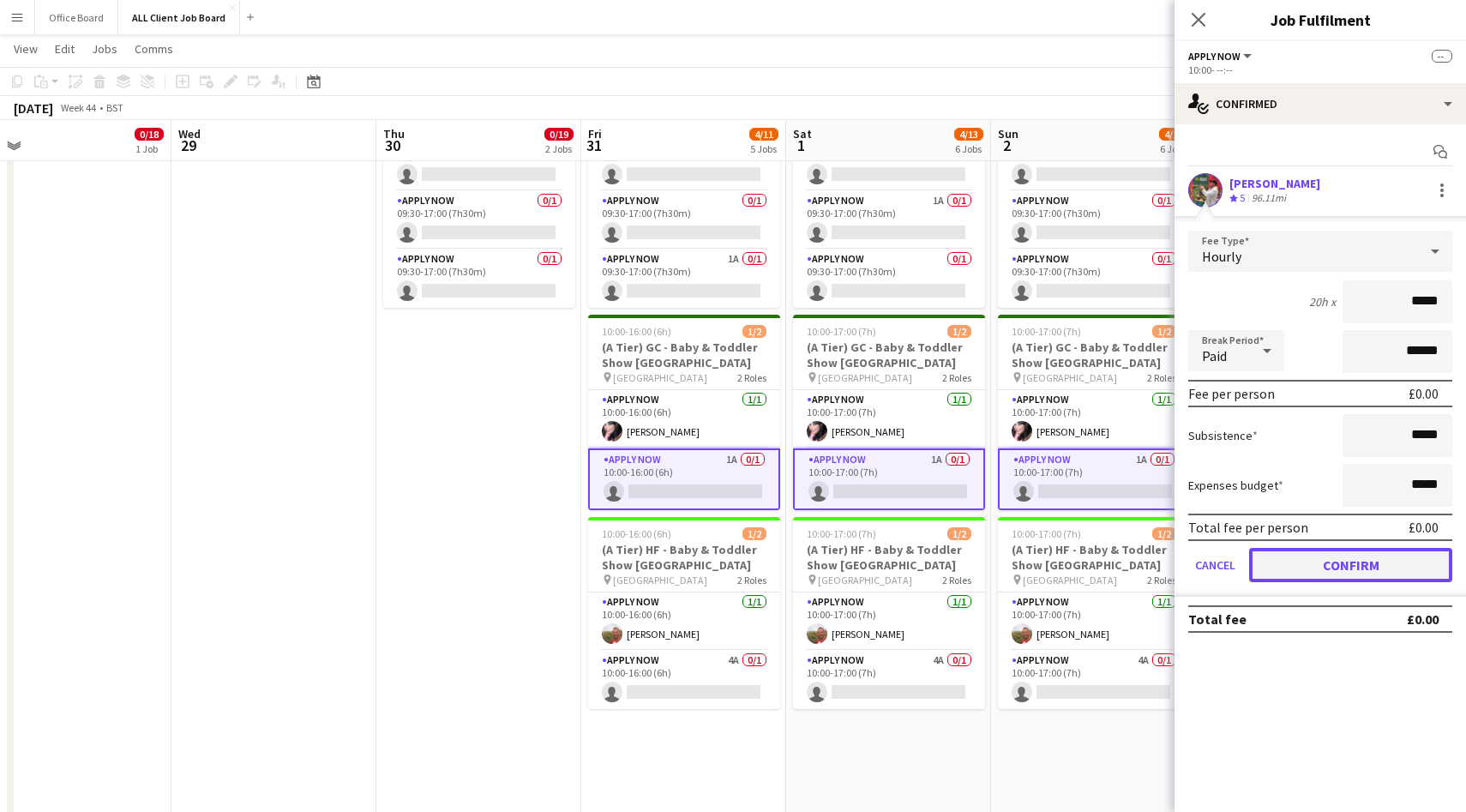
click at [1304, 566] on button "Confirm" at bounding box center [1351, 565] width 203 height 35
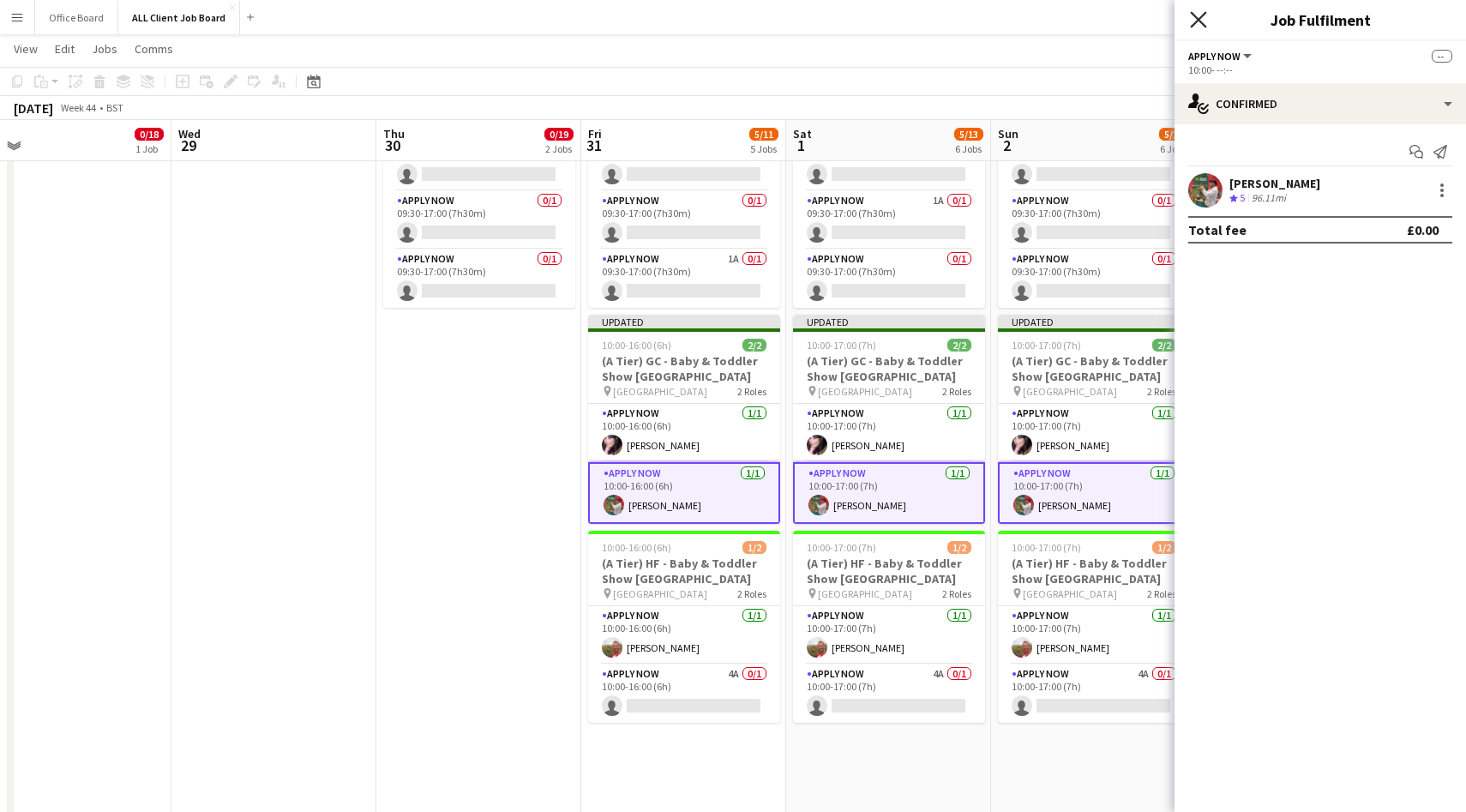
click at [1196, 16] on icon at bounding box center [1199, 19] width 16 height 16
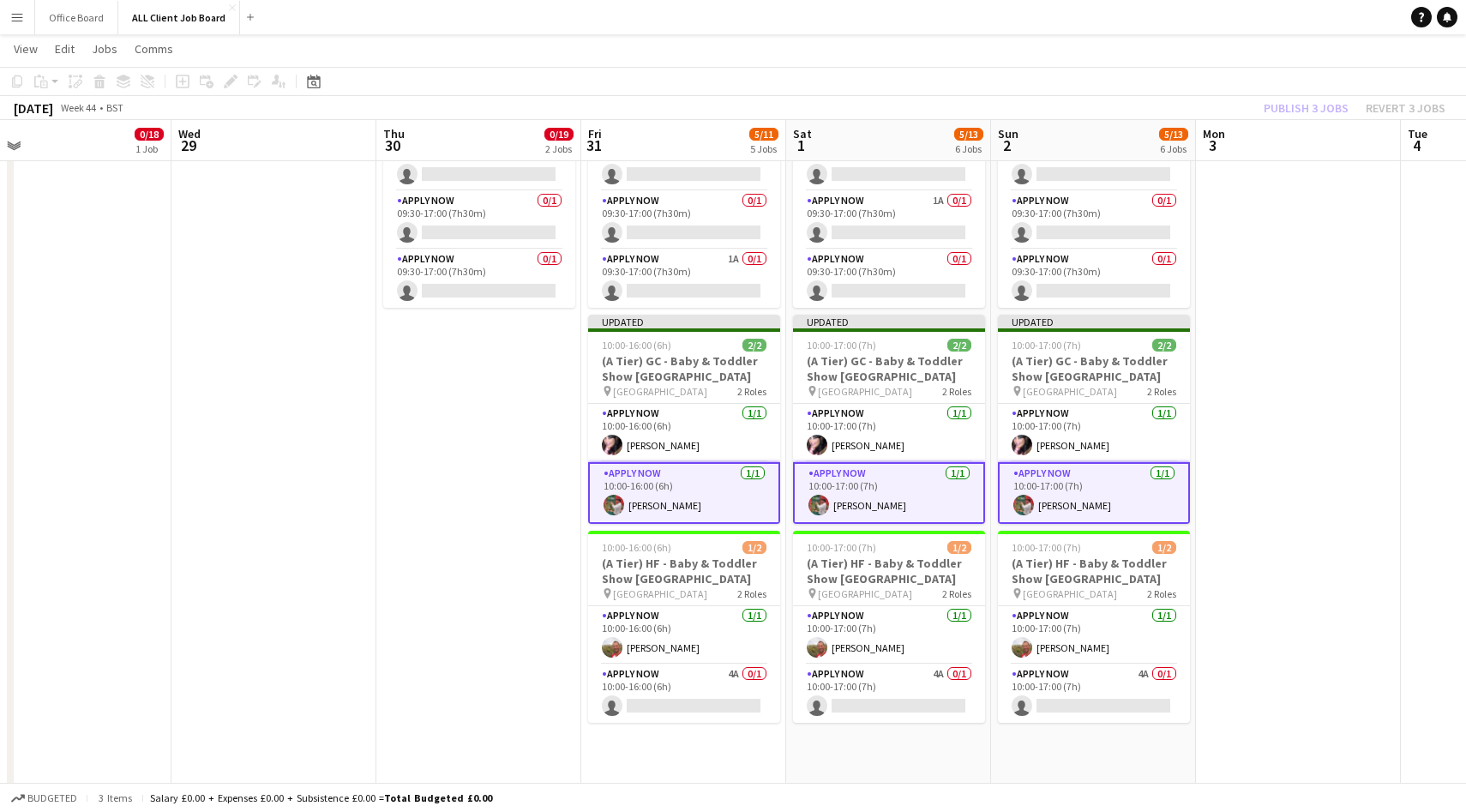
click at [1271, 105] on div "Publish 3 jobs Revert 3 jobs" at bounding box center [1355, 107] width 223 height 22
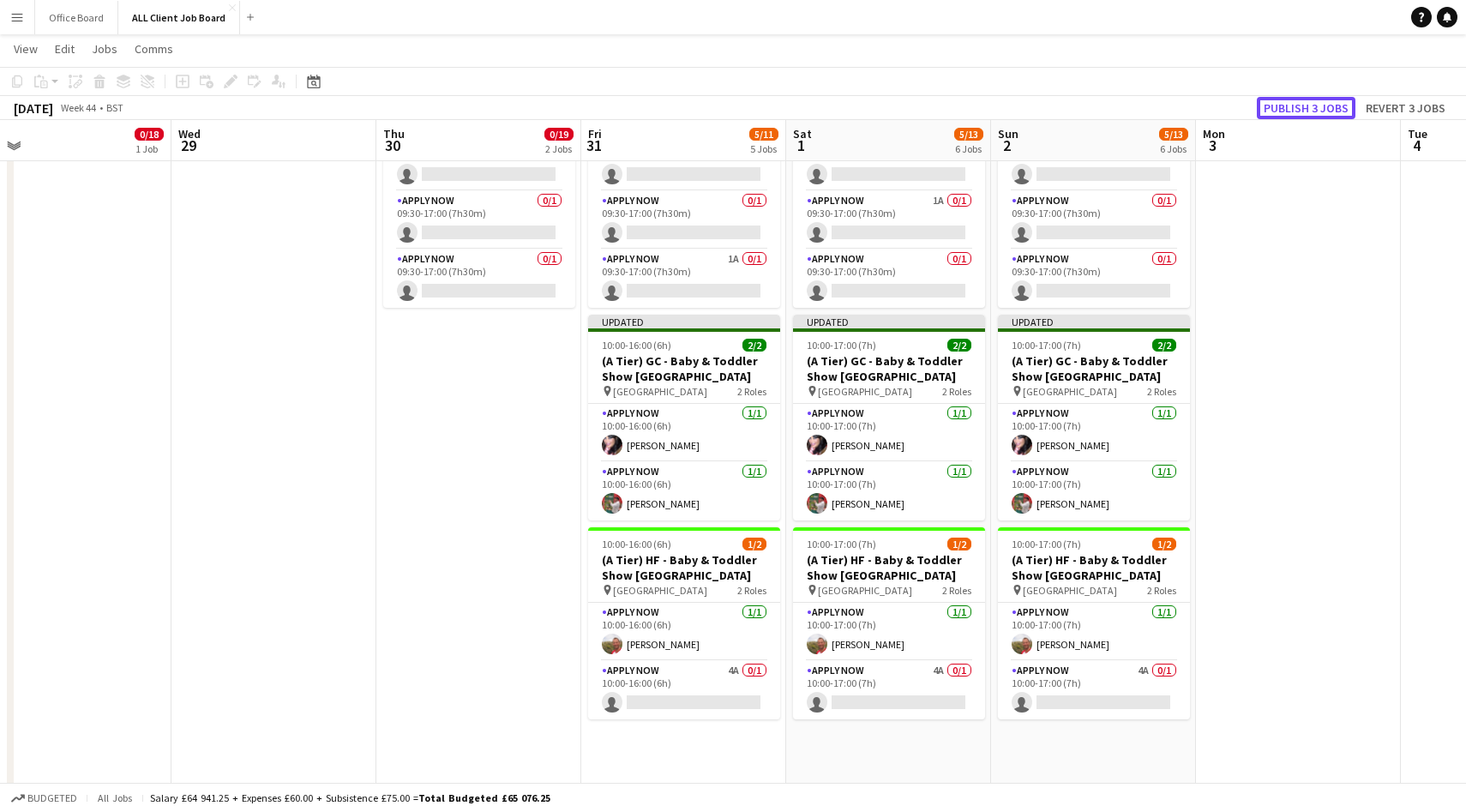
click at [1271, 105] on button "Publish 3 jobs" at bounding box center [1306, 107] width 98 height 22
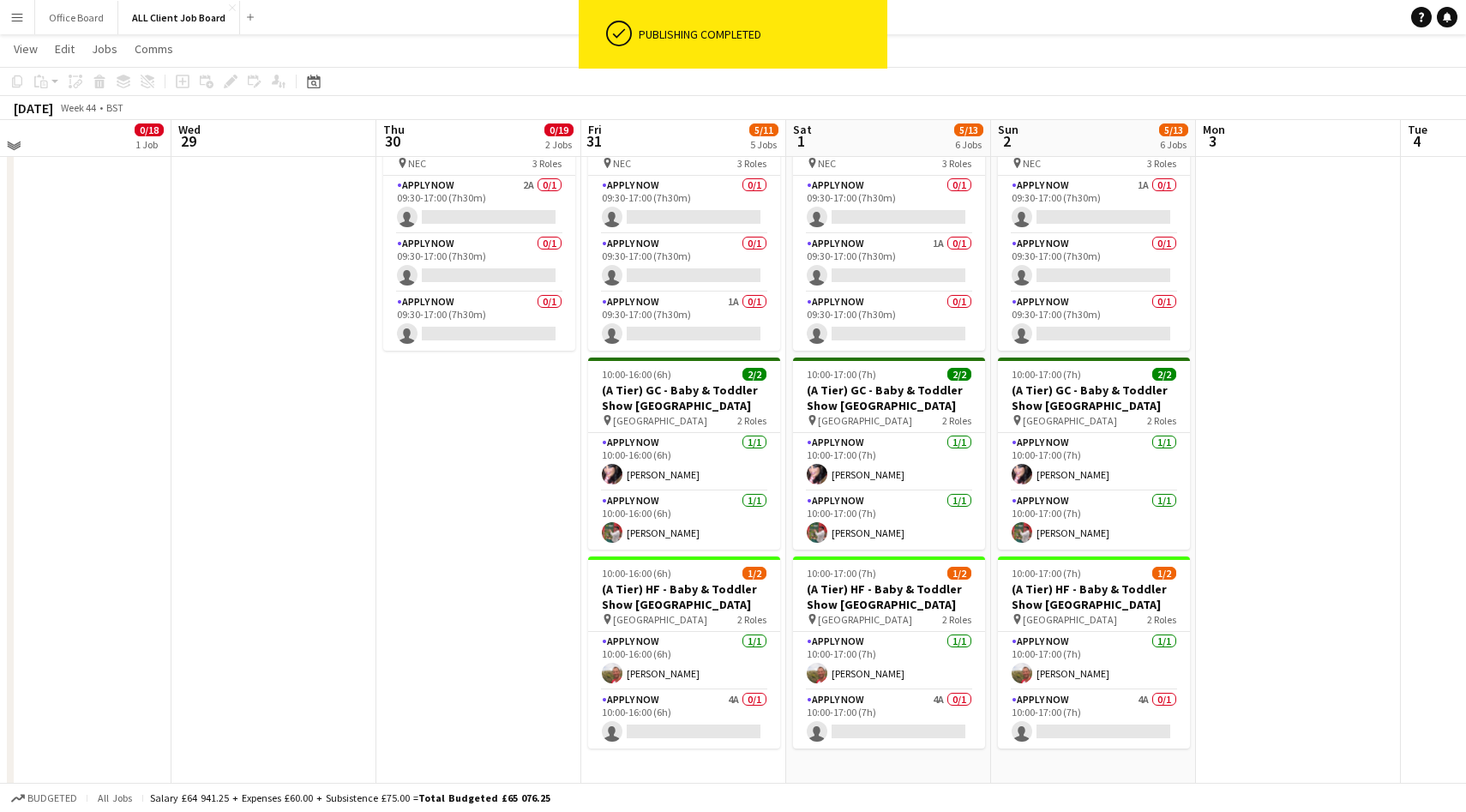
scroll to position [599, 0]
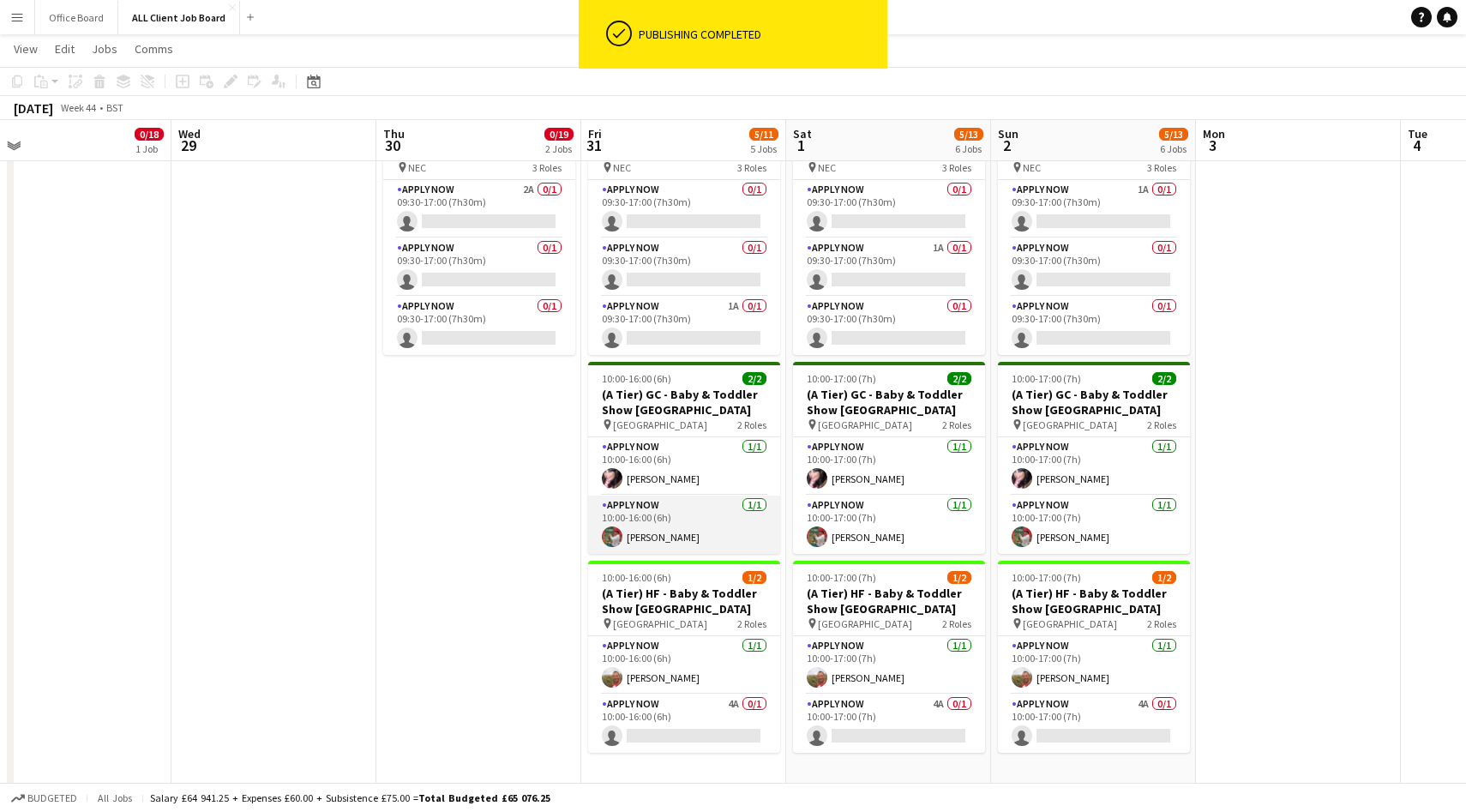
click at [692, 527] on app-card-role "APPLY NOW 1/1 10:00-16:00 (6h) Eddie Lawrie" at bounding box center [684, 525] width 192 height 59
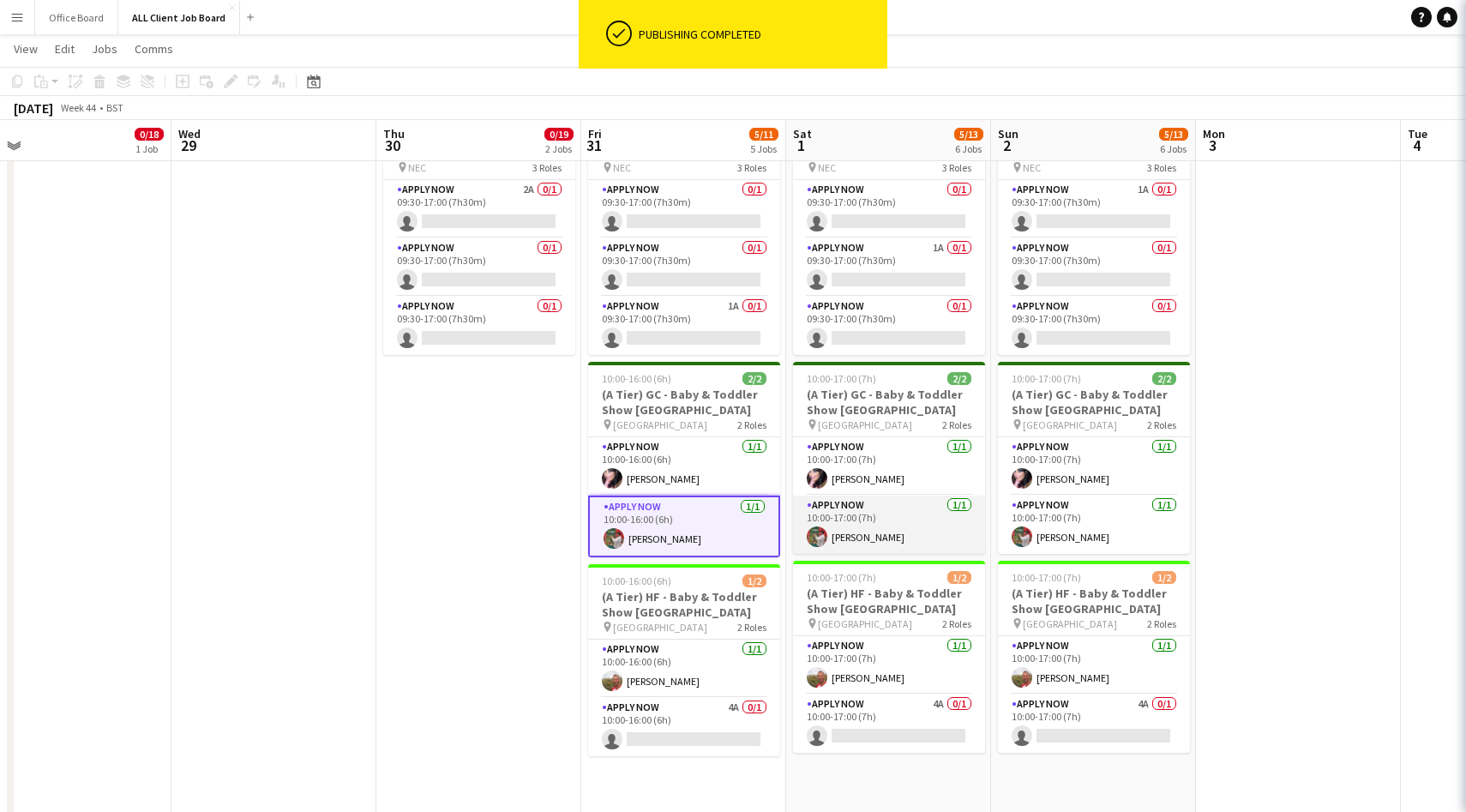
click at [906, 544] on app-card-role "APPLY NOW 1/1 10:00-17:00 (7h) Eddie Lawrie" at bounding box center [889, 525] width 192 height 59
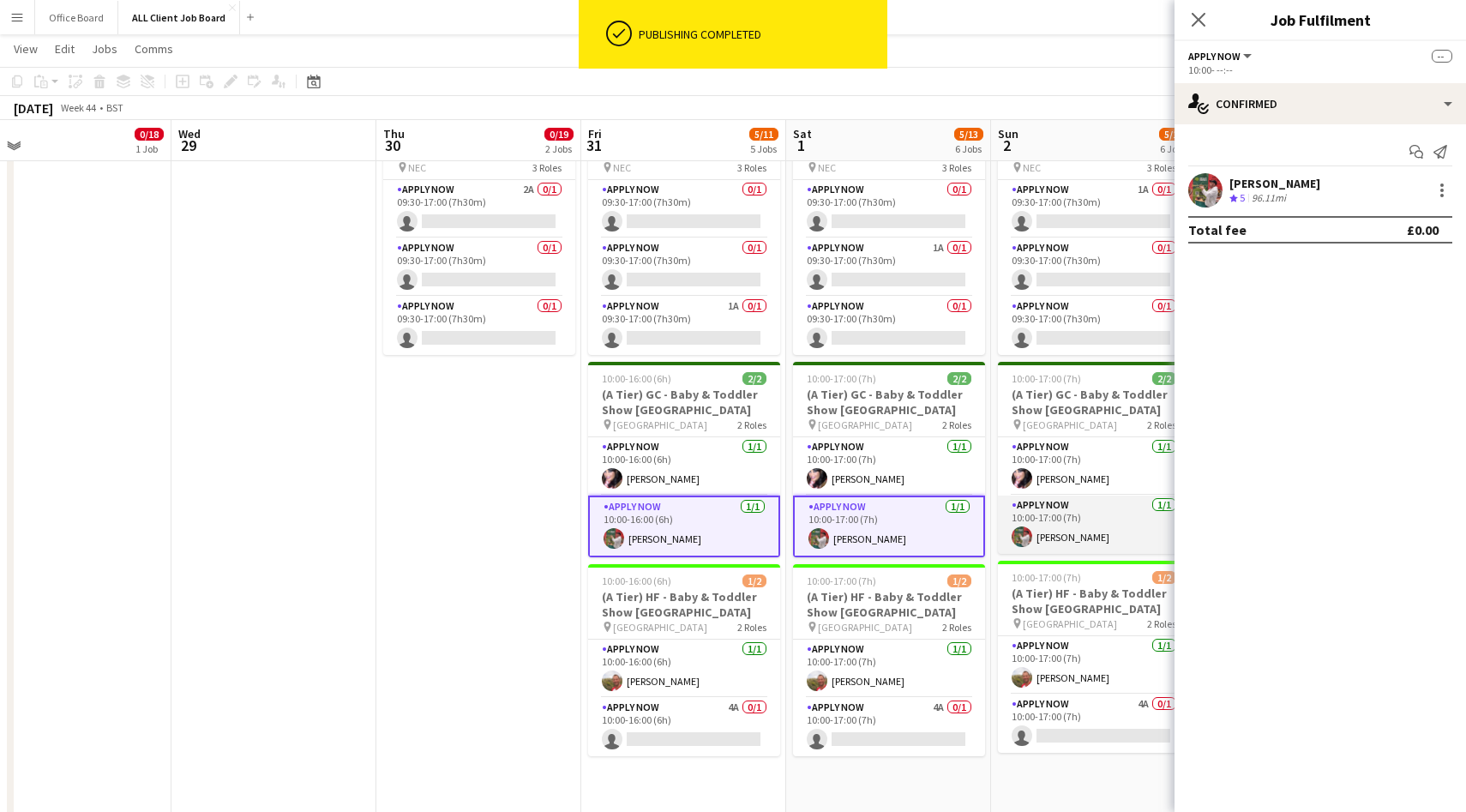
click at [1048, 544] on app-card-role "APPLY NOW 1/1 10:00-17:00 (7h) Eddie Lawrie" at bounding box center [1093, 525] width 192 height 59
click at [1439, 186] on div at bounding box center [1442, 190] width 21 height 21
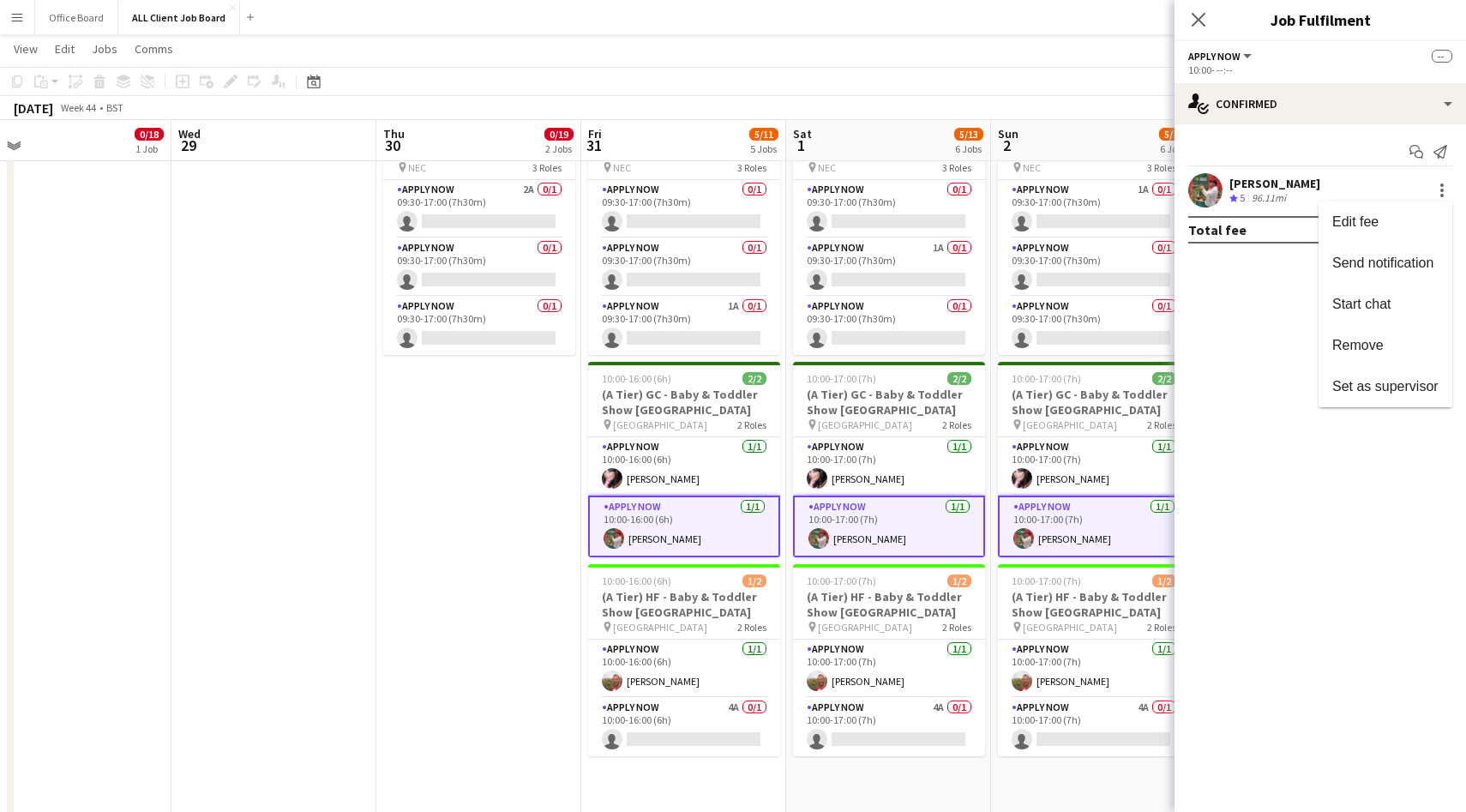
click at [751, 534] on div at bounding box center [733, 406] width 1466 height 812
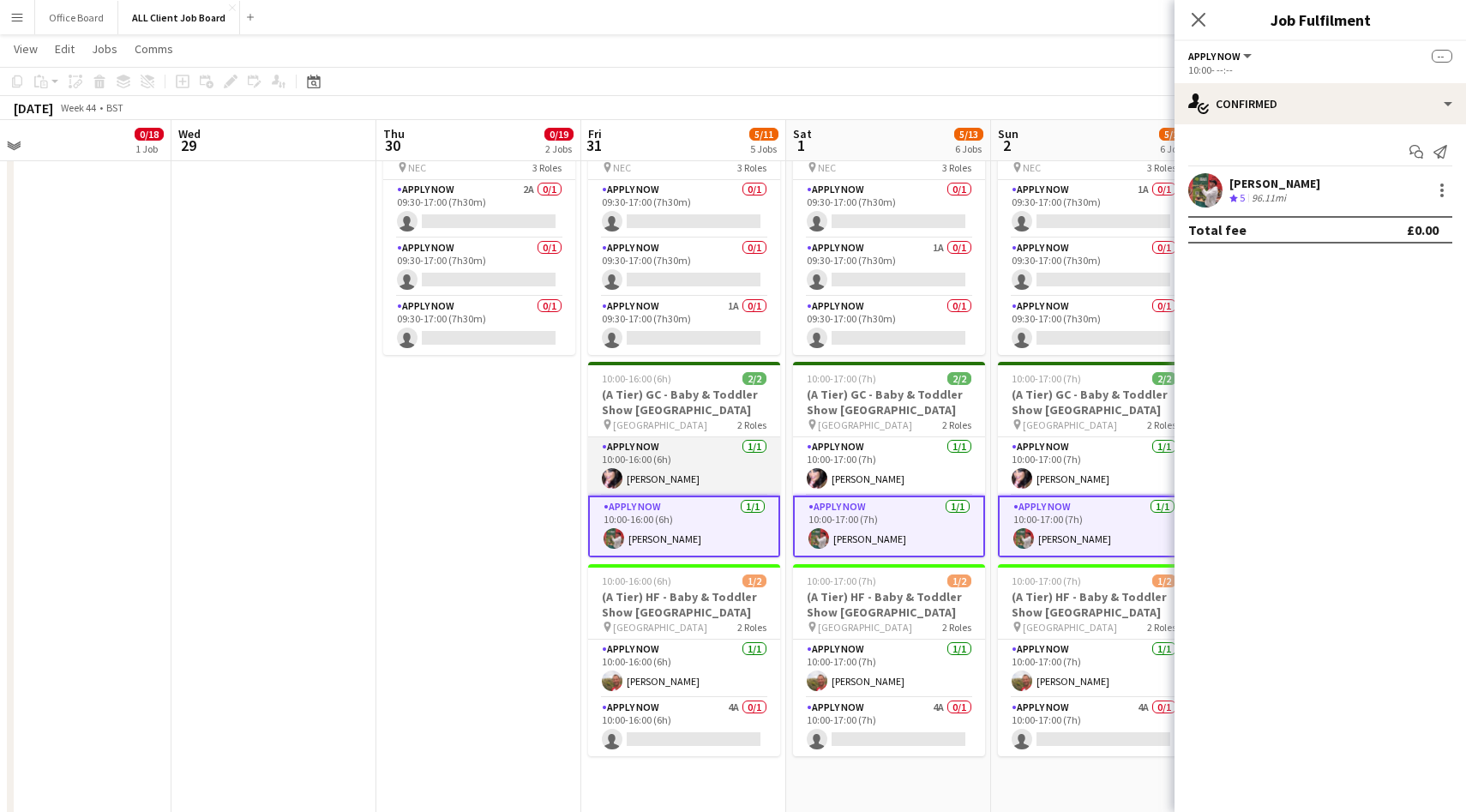
click at [730, 455] on app-card-role "APPLY NOW 1/1 10:00-16:00 (6h) Nicola Smith" at bounding box center [684, 466] width 192 height 59
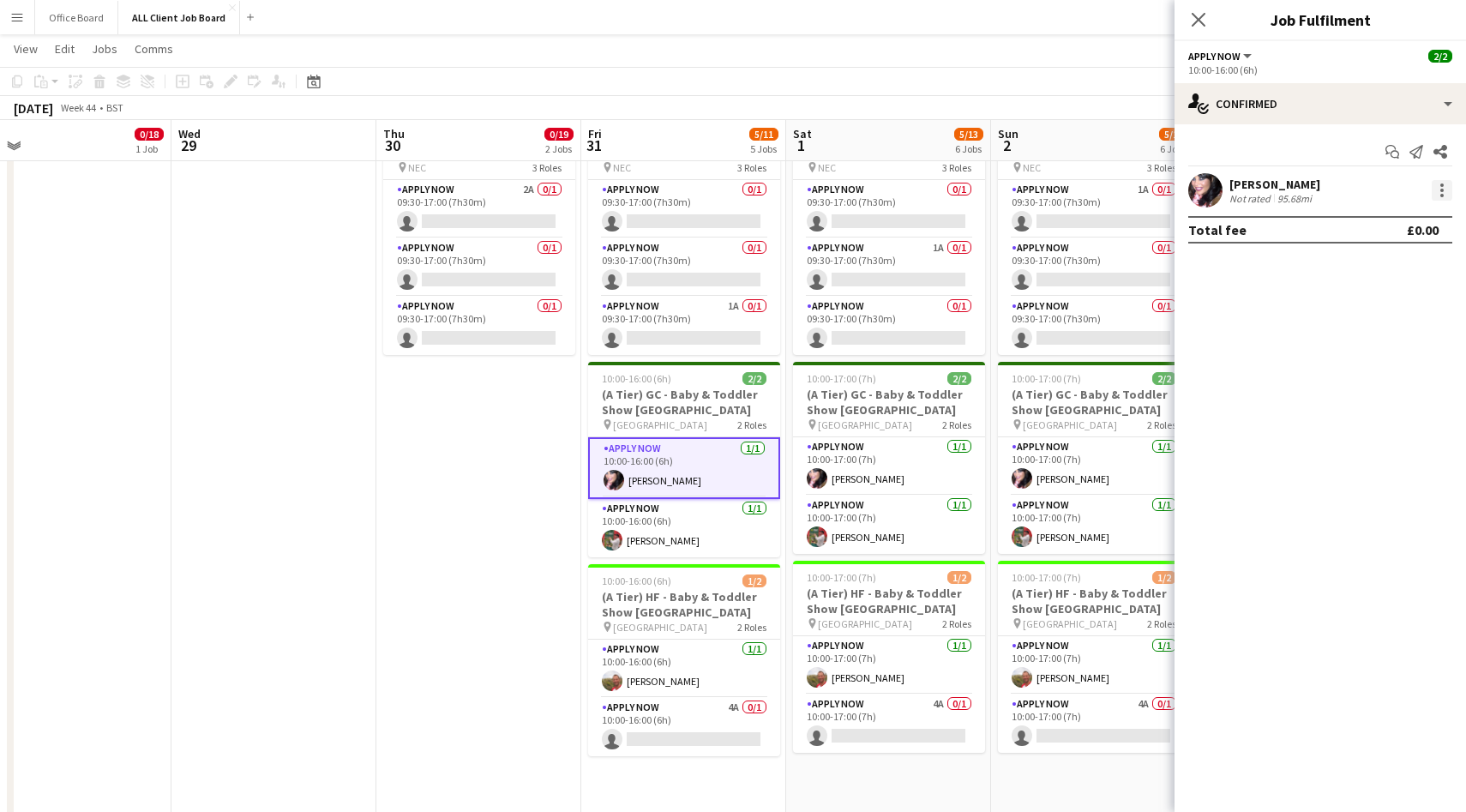
click at [1446, 190] on div at bounding box center [1442, 190] width 21 height 21
click at [1395, 259] on span "Switch crew" at bounding box center [1369, 262] width 73 height 15
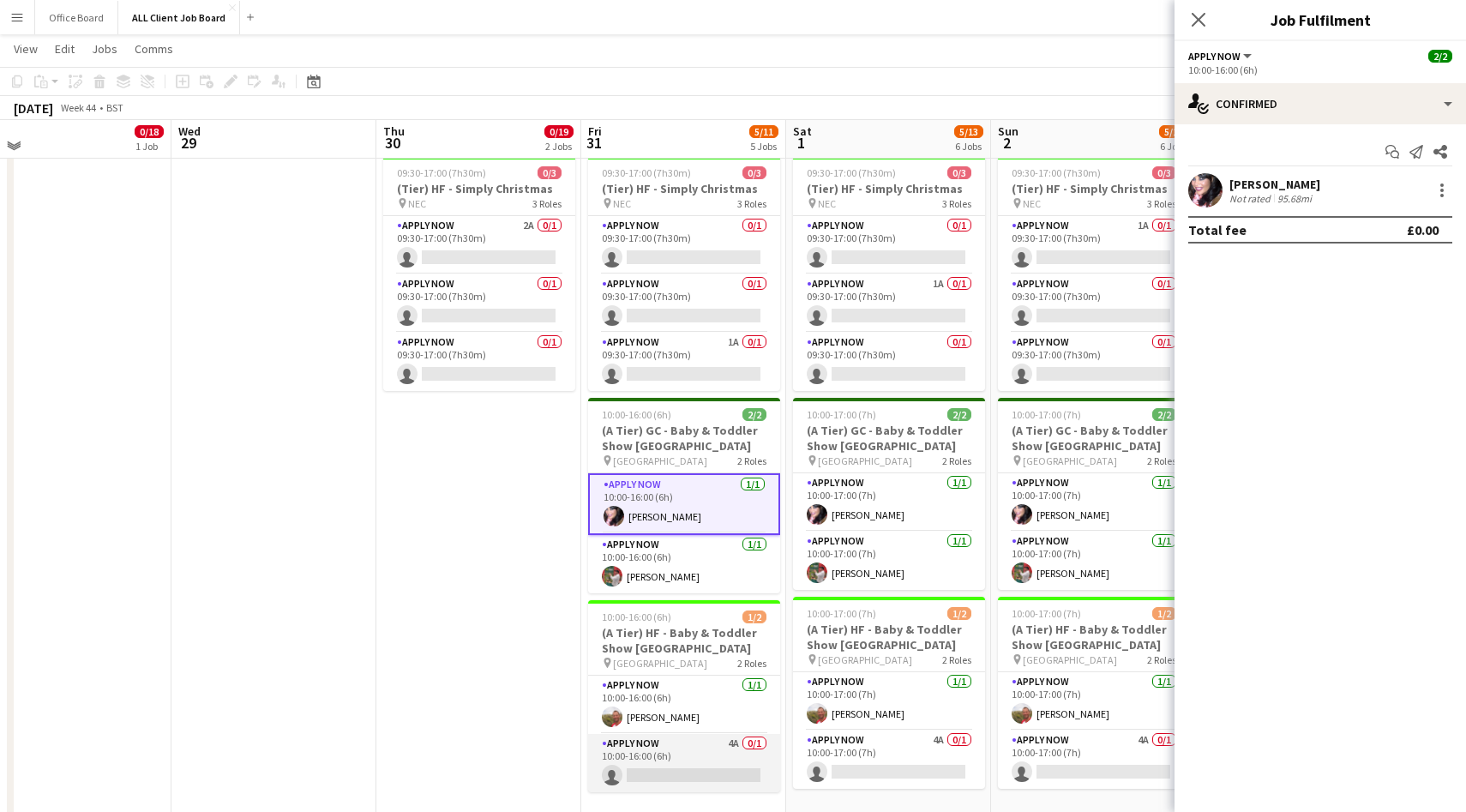
click at [656, 767] on app-card-role "APPLY NOW 4A 0/1 10:00-16:00 (6h) single-neutral-actions" at bounding box center [684, 763] width 192 height 59
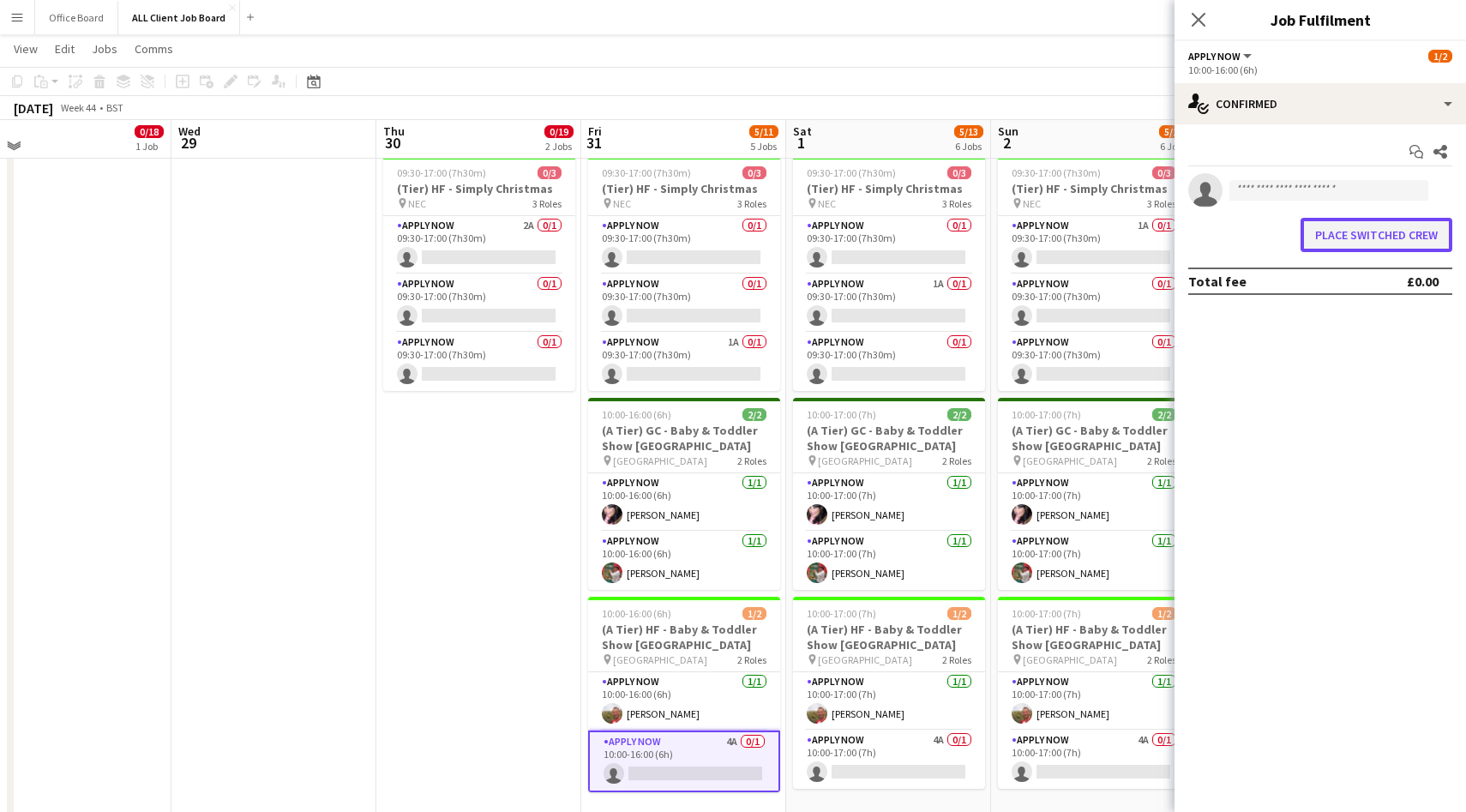
click at [1362, 222] on button "Place switched crew" at bounding box center [1377, 235] width 152 height 35
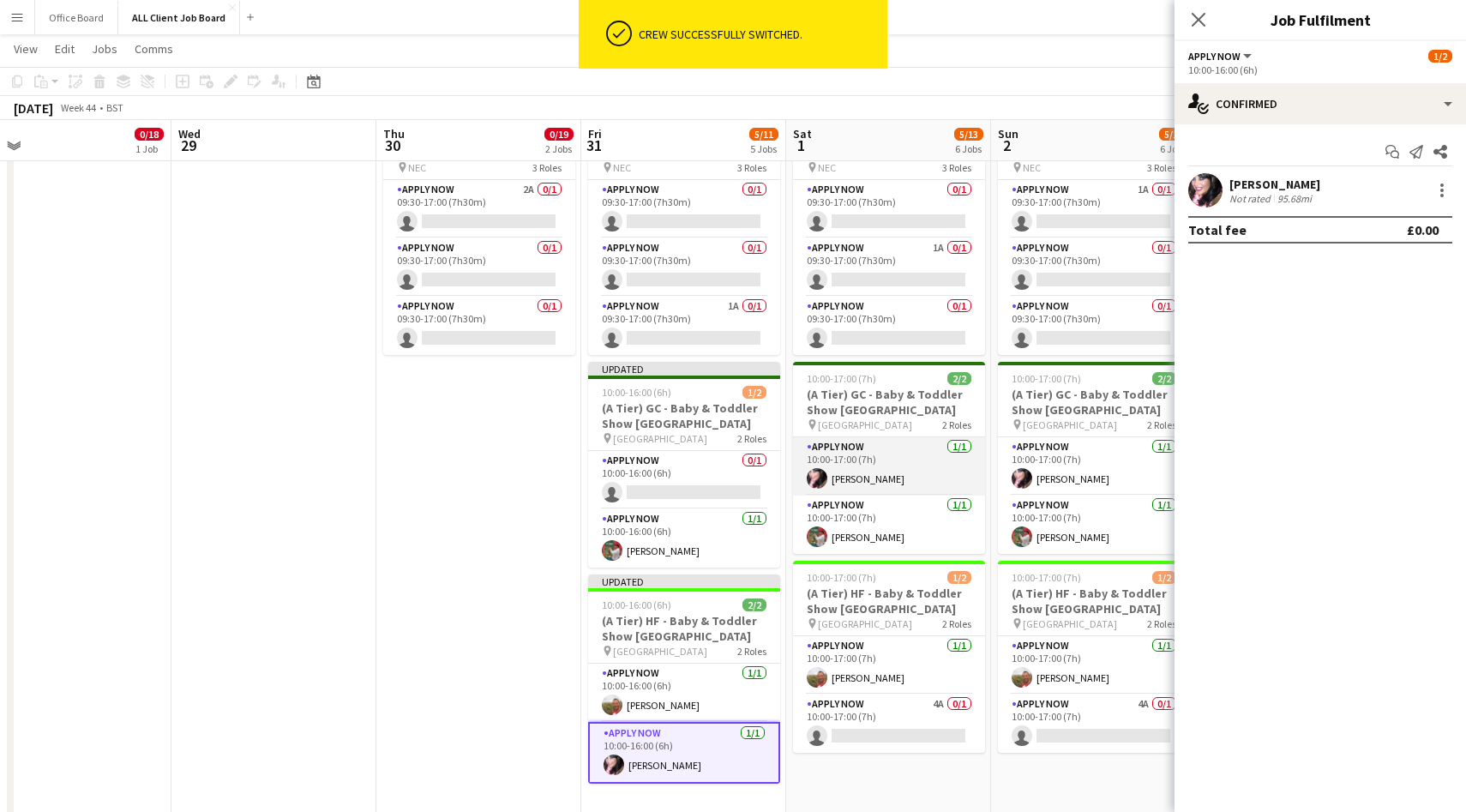
click at [897, 465] on app-card-role "APPLY NOW 1/1 10:00-17:00 (7h) Nicola Smith" at bounding box center [889, 466] width 192 height 59
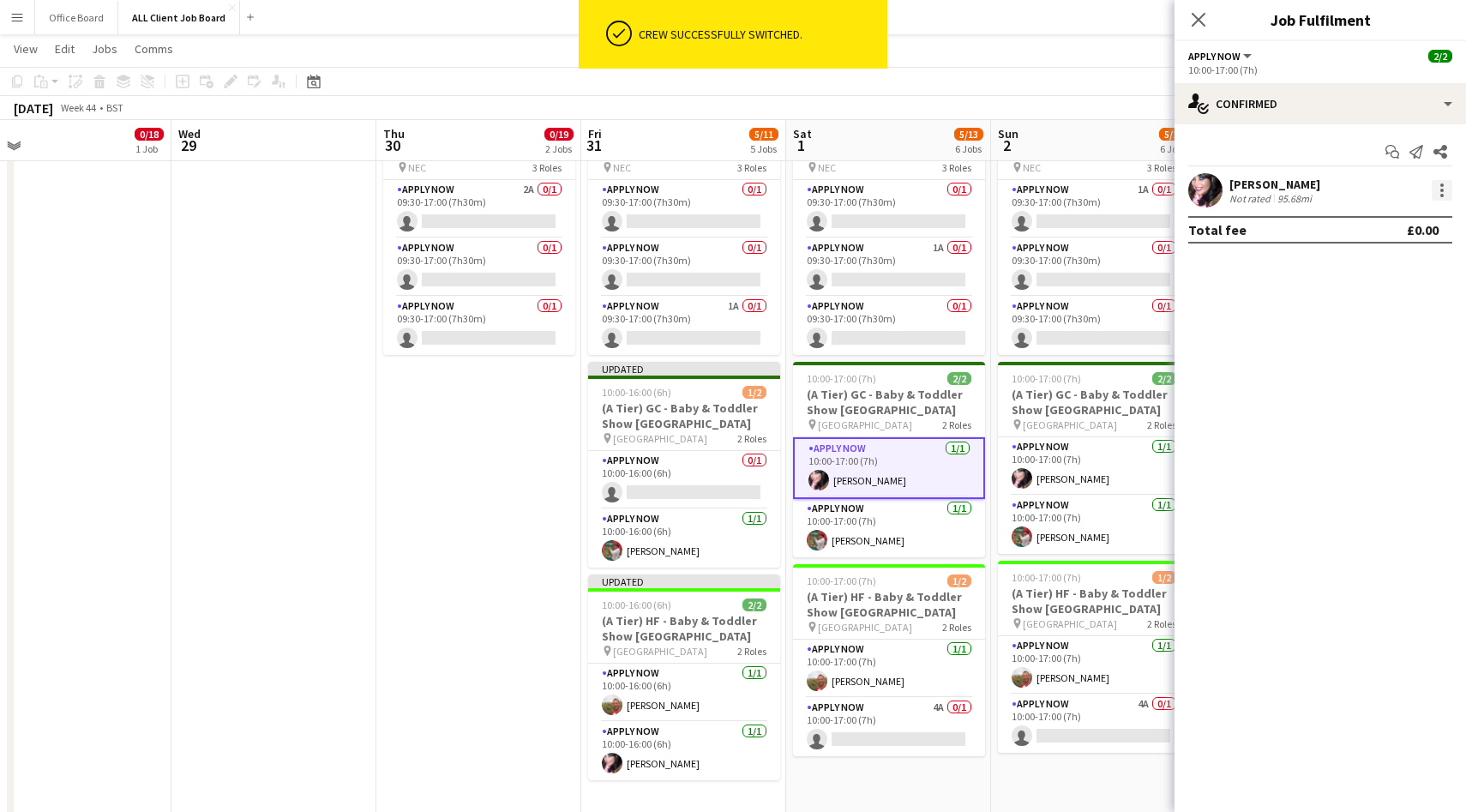
click at [1445, 193] on div at bounding box center [1442, 190] width 21 height 21
click at [1374, 265] on span "Switch crew" at bounding box center [1369, 262] width 73 height 15
click at [896, 707] on app-card-role "APPLY NOW 4A 0/1 10:00-17:00 (7h) single-neutral-actions" at bounding box center [889, 727] width 192 height 59
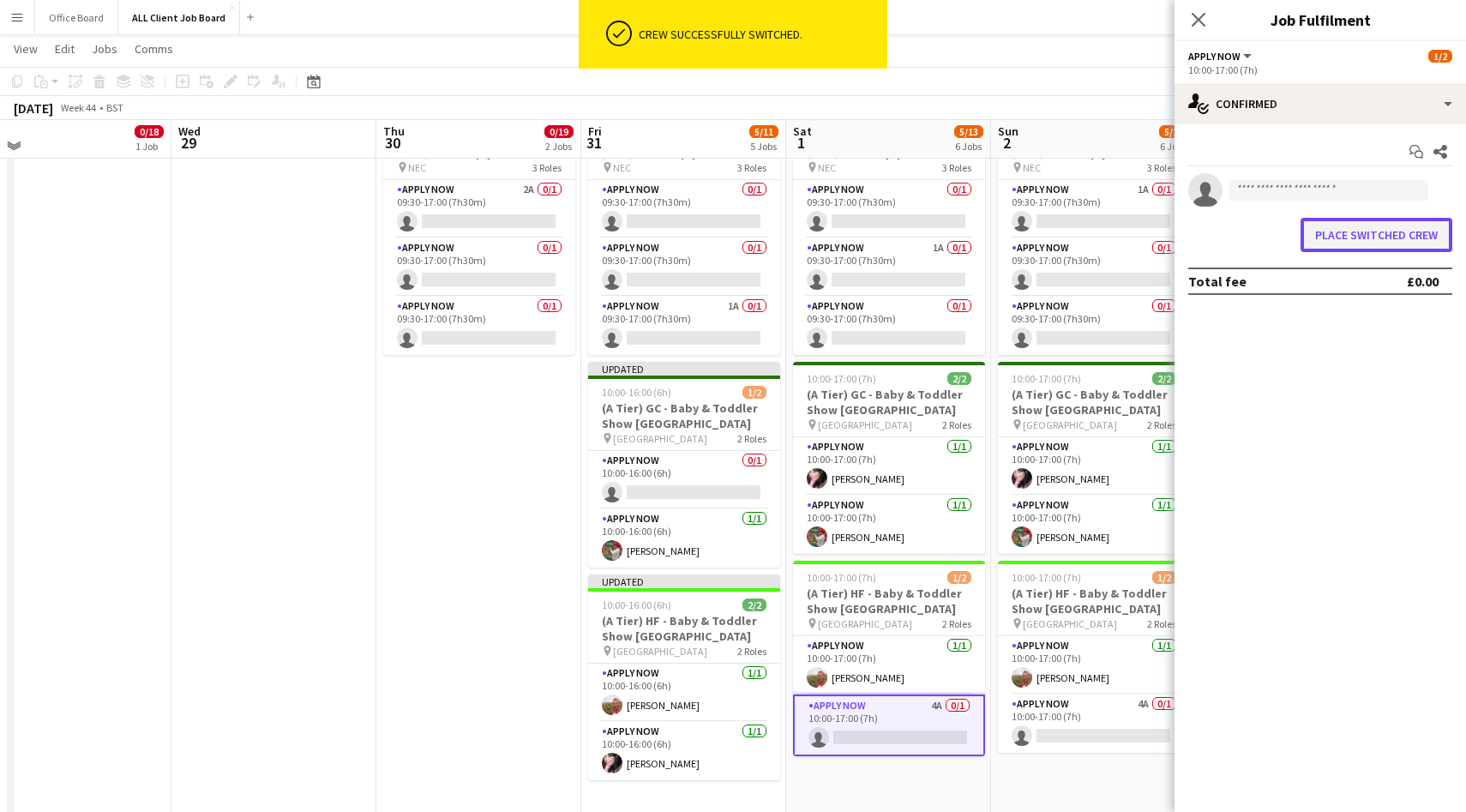
click at [1355, 223] on button "Place switched crew" at bounding box center [1377, 235] width 152 height 35
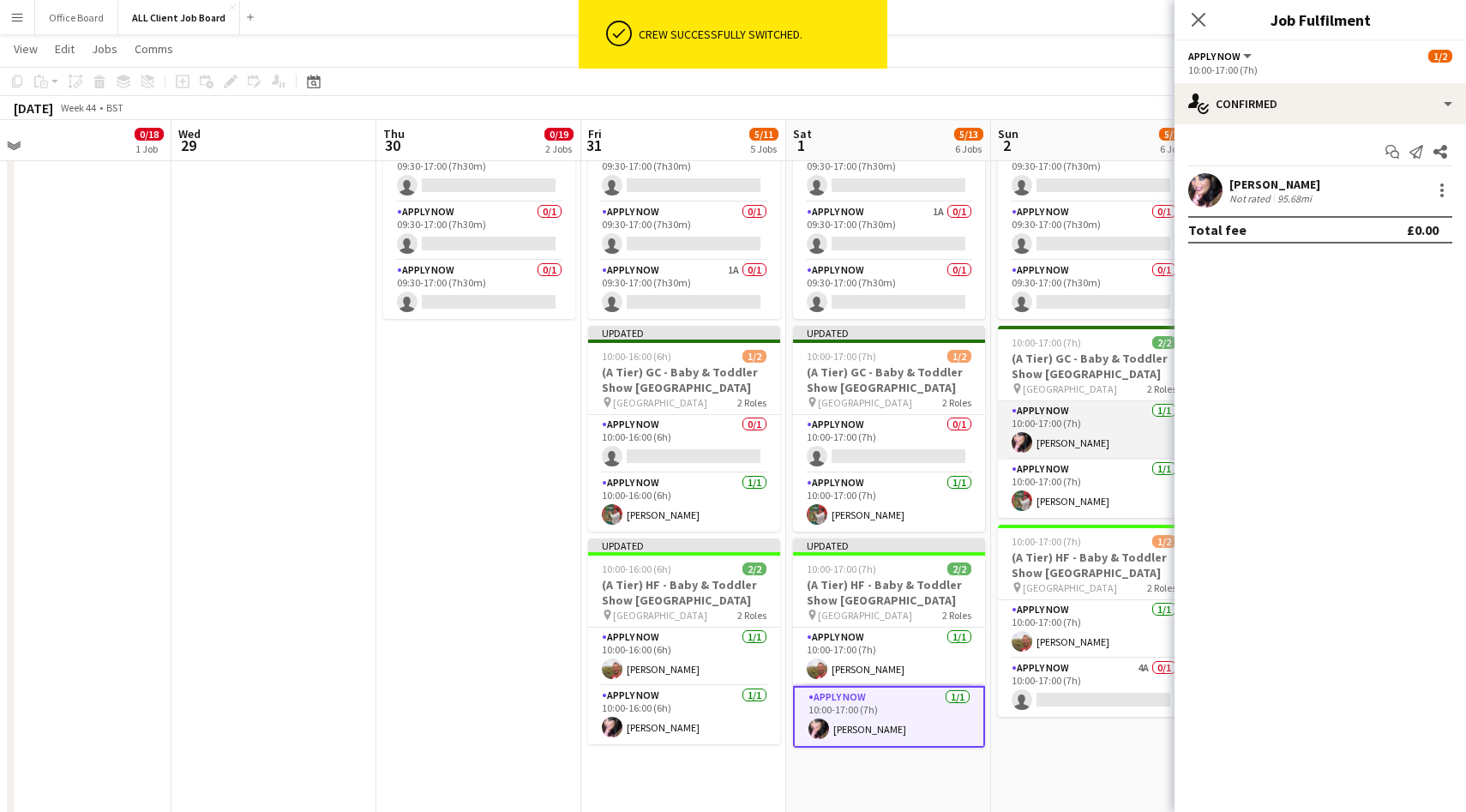
click at [1096, 423] on app-card-role "APPLY NOW 1/1 10:00-17:00 (7h) Nicola Smith" at bounding box center [1093, 430] width 192 height 59
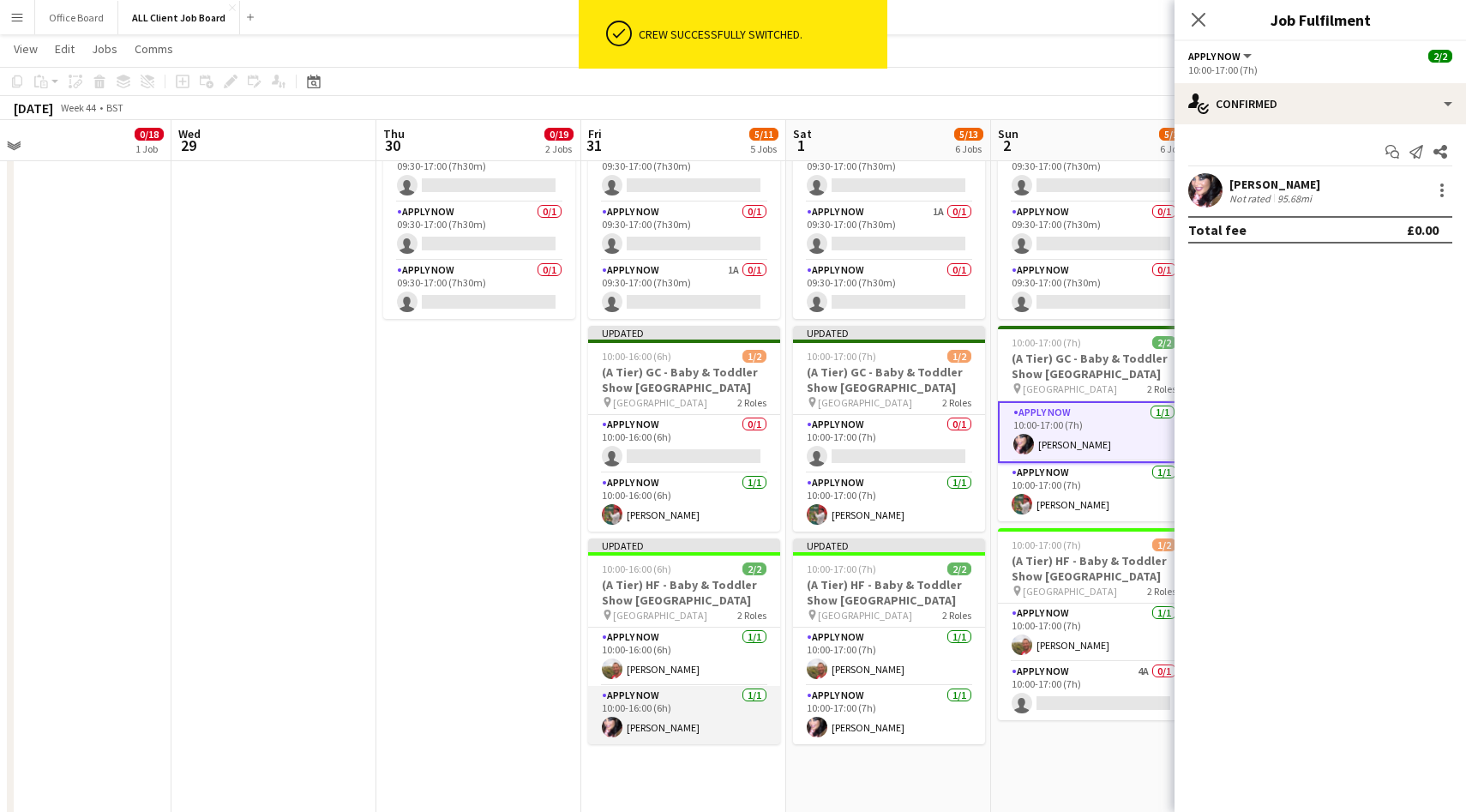
click at [654, 728] on app-card-role "APPLY NOW 1/1 10:00-16:00 (6h) Nicola Smith" at bounding box center [684, 715] width 192 height 59
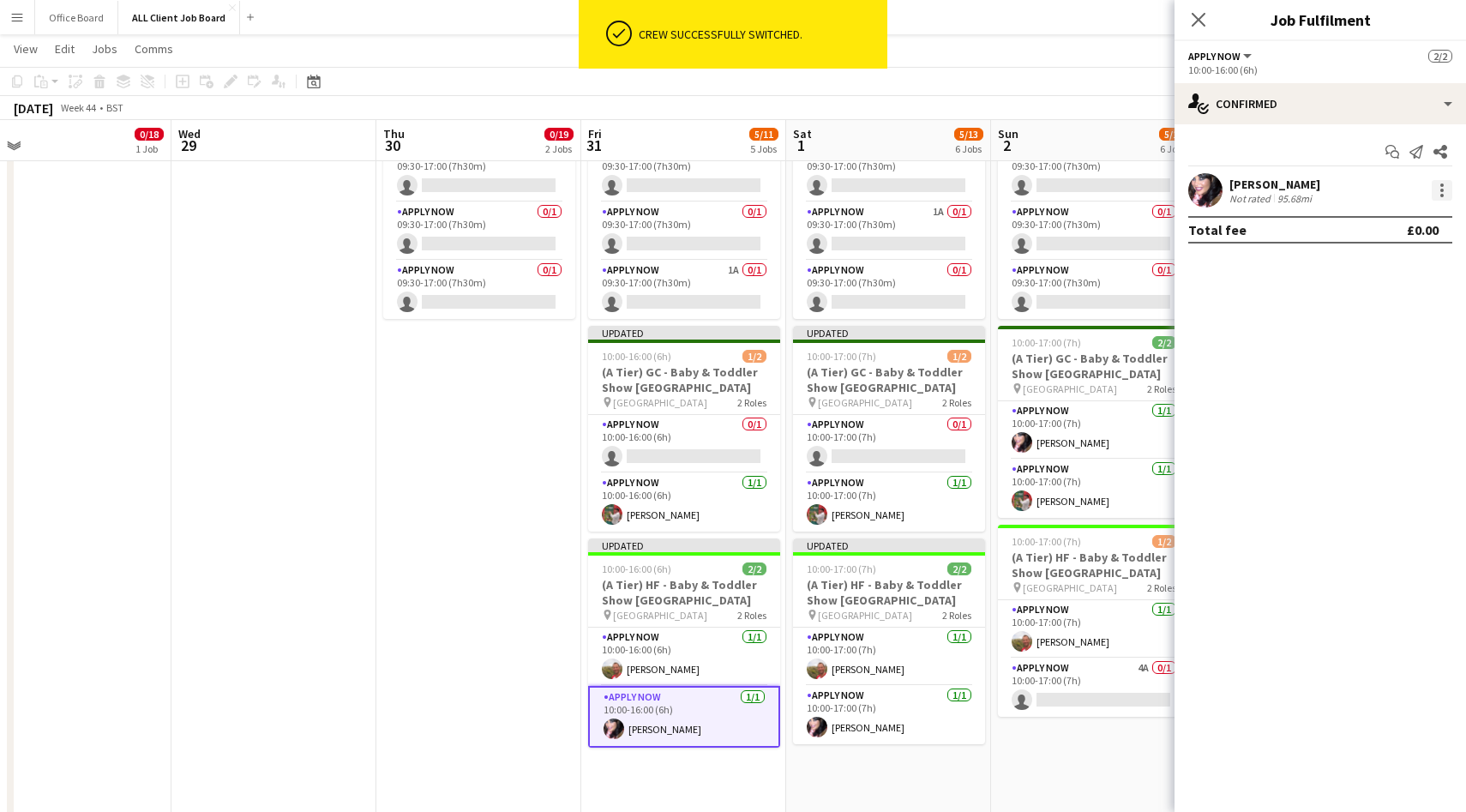
click at [1442, 189] on div at bounding box center [1441, 190] width 3 height 3
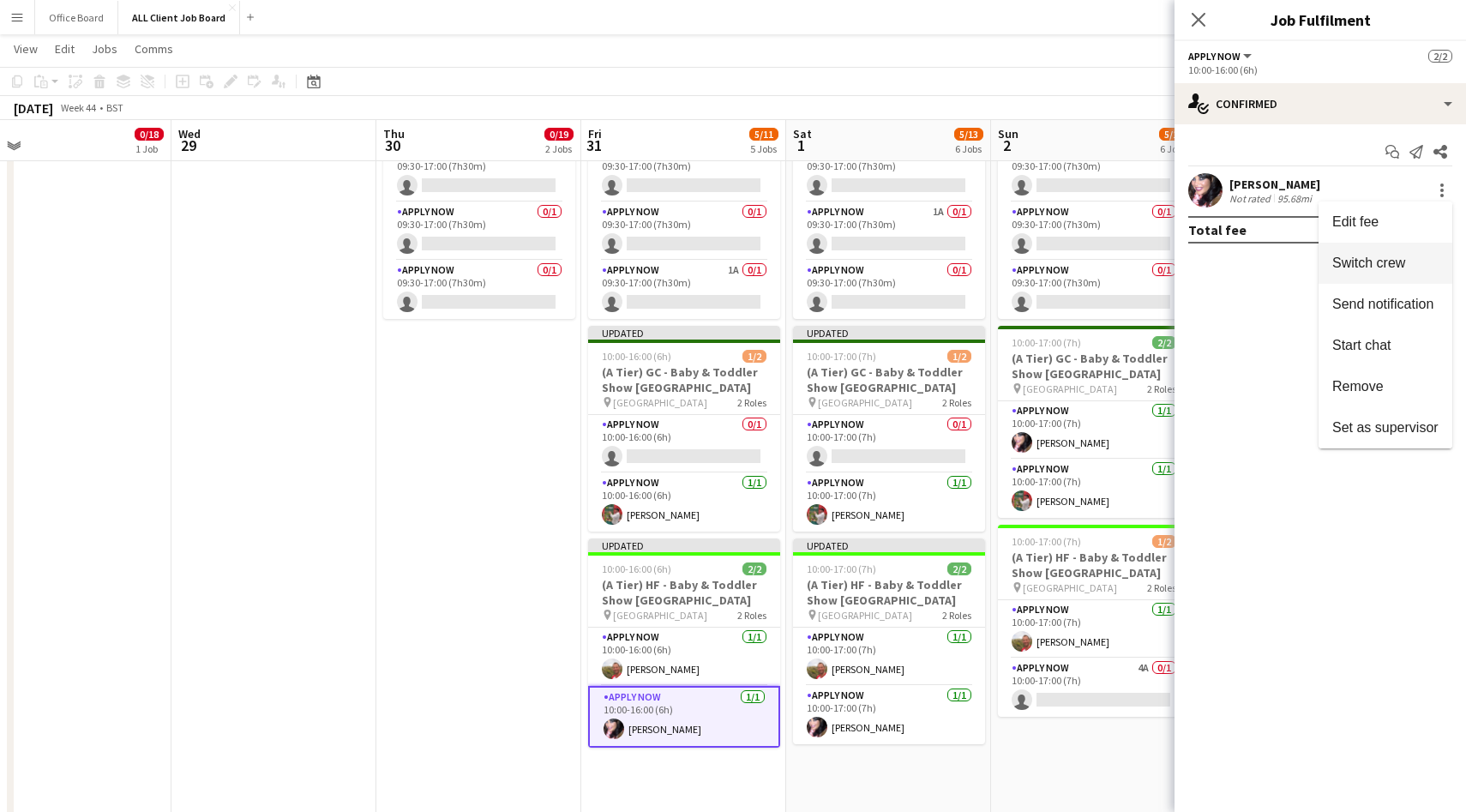
click at [1390, 262] on span "Switch crew" at bounding box center [1369, 262] width 73 height 15
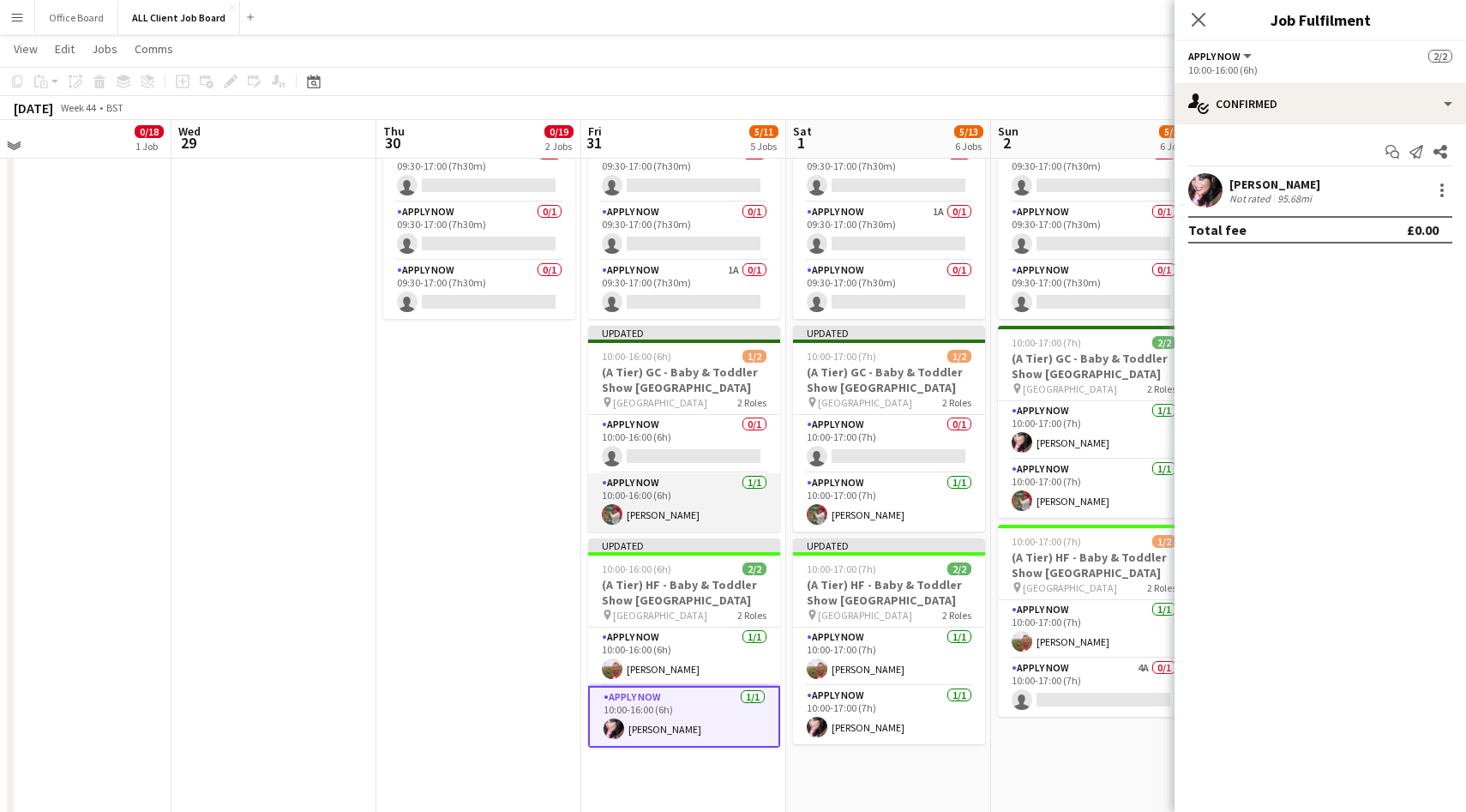
click at [700, 475] on app-card-role "APPLY NOW 1/1 10:00-16:00 (6h) Eddie Lawrie" at bounding box center [684, 502] width 192 height 59
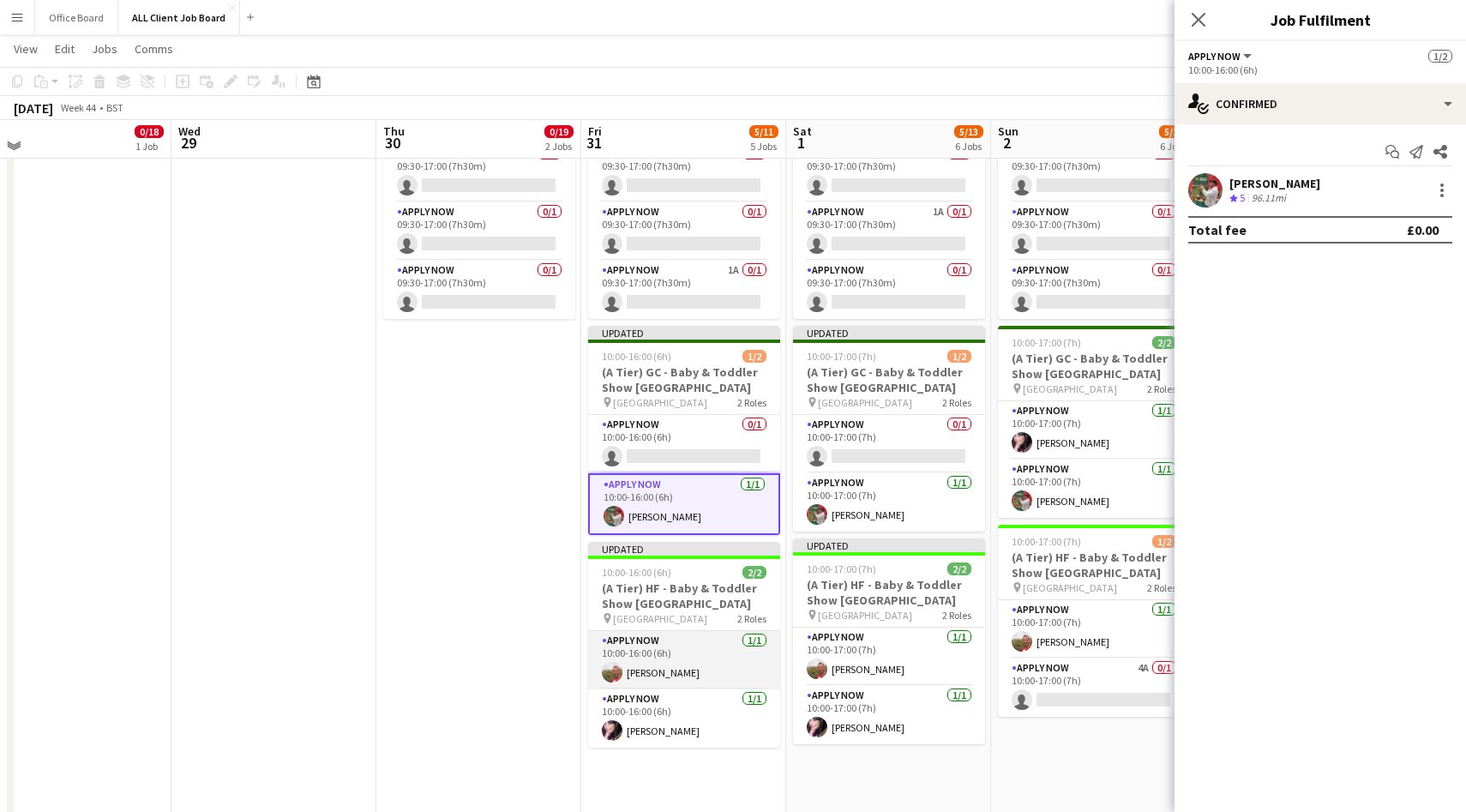
scroll to position [0, 853]
click at [664, 670] on app-card-role "APPLY NOW 1/1 10:00-16:00 (6h) david reterband" at bounding box center [685, 660] width 192 height 59
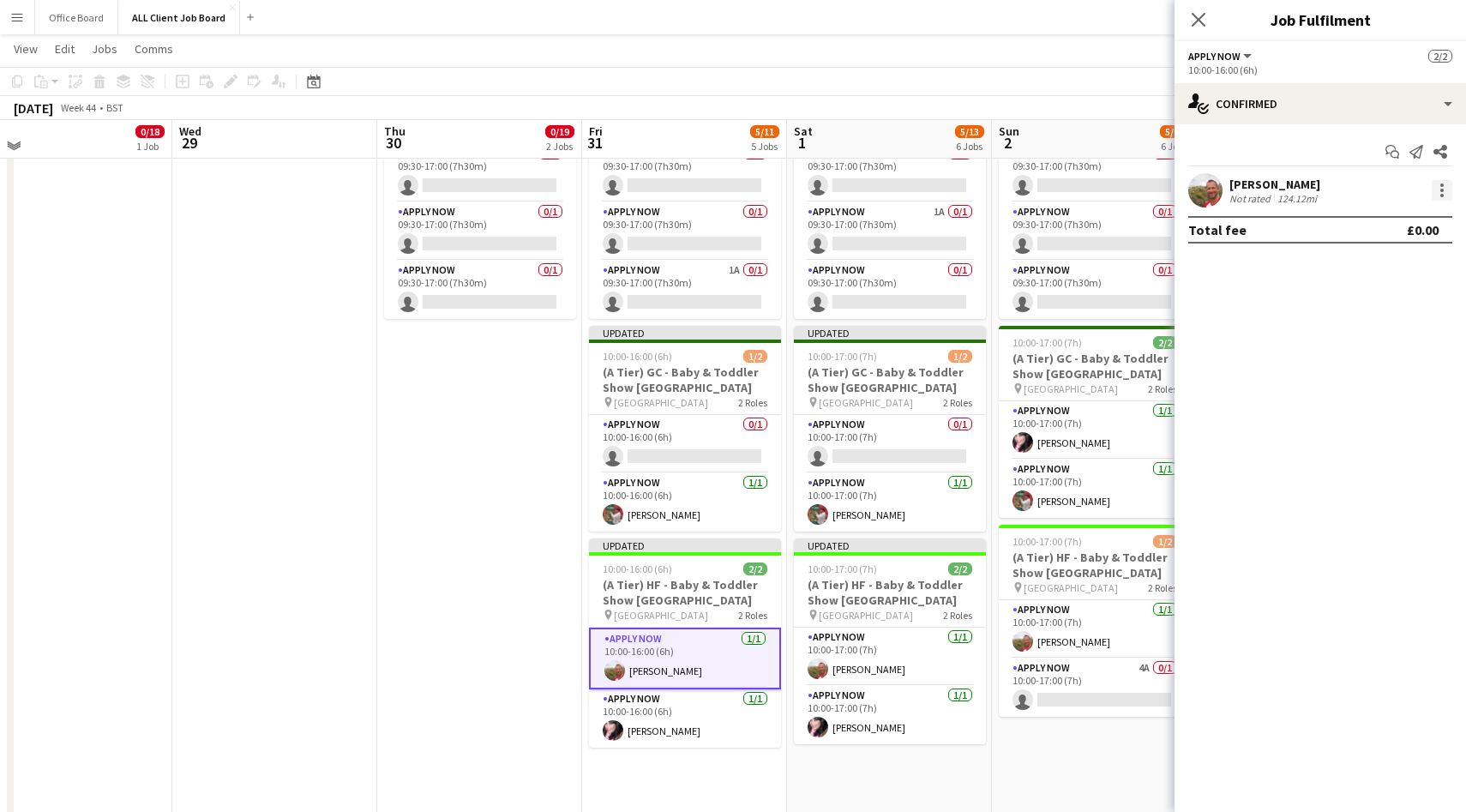
click at [1445, 191] on div at bounding box center [1442, 190] width 21 height 21
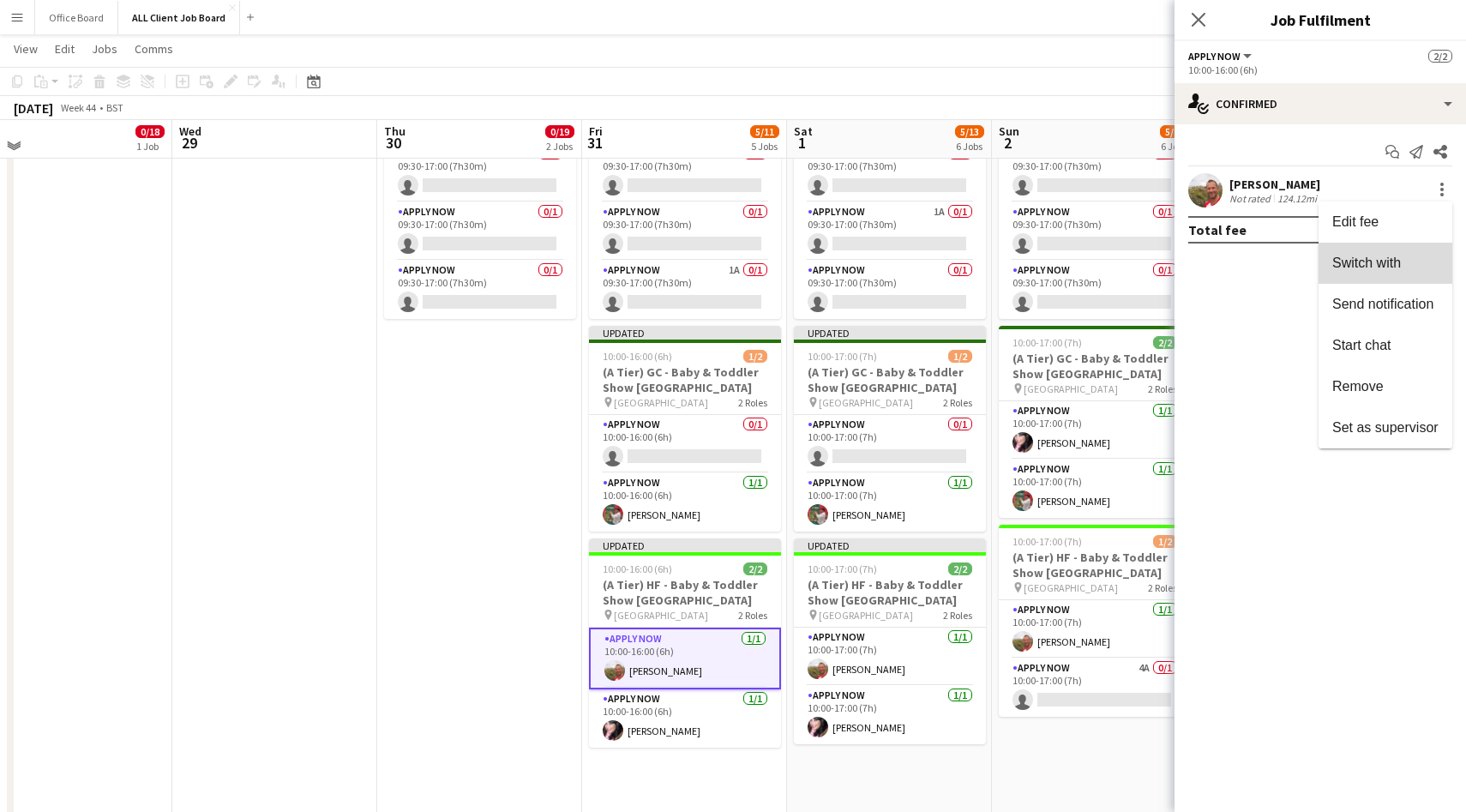
click at [1394, 255] on span "Switch with" at bounding box center [1367, 262] width 69 height 15
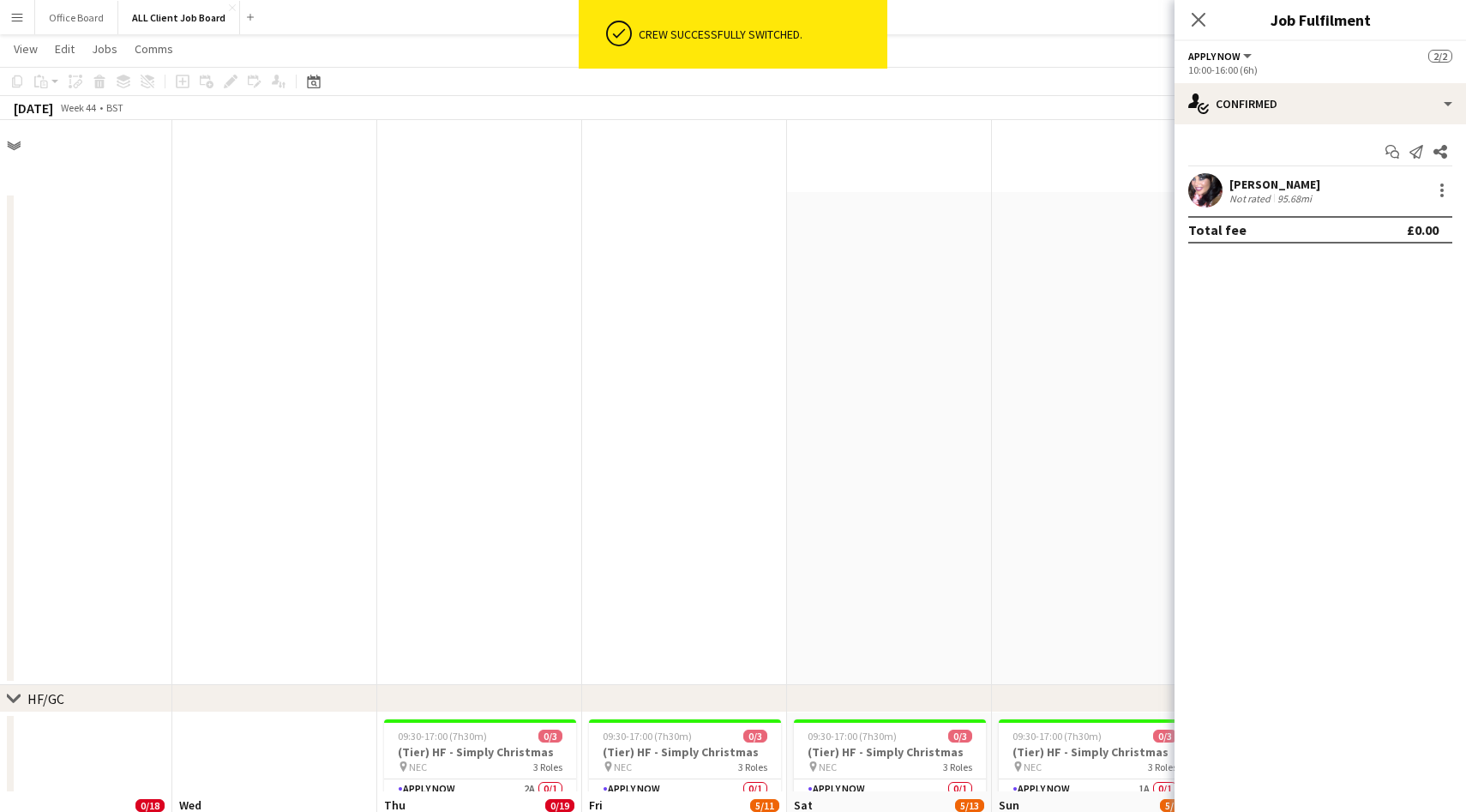
scroll to position [672, 0]
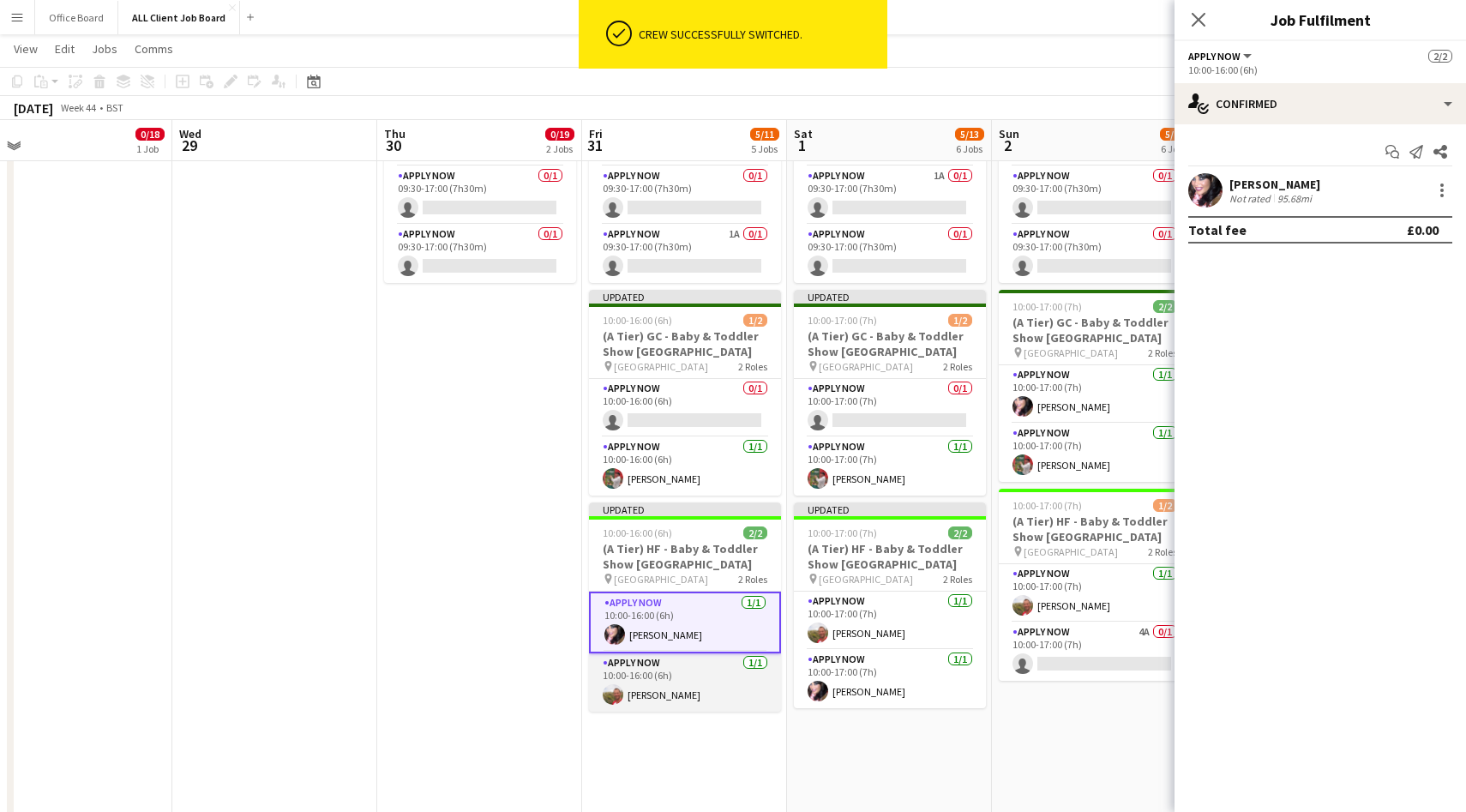
click at [672, 683] on app-card-role "APPLY NOW 1/1 10:00-16:00 (6h) david reterband" at bounding box center [685, 682] width 192 height 59
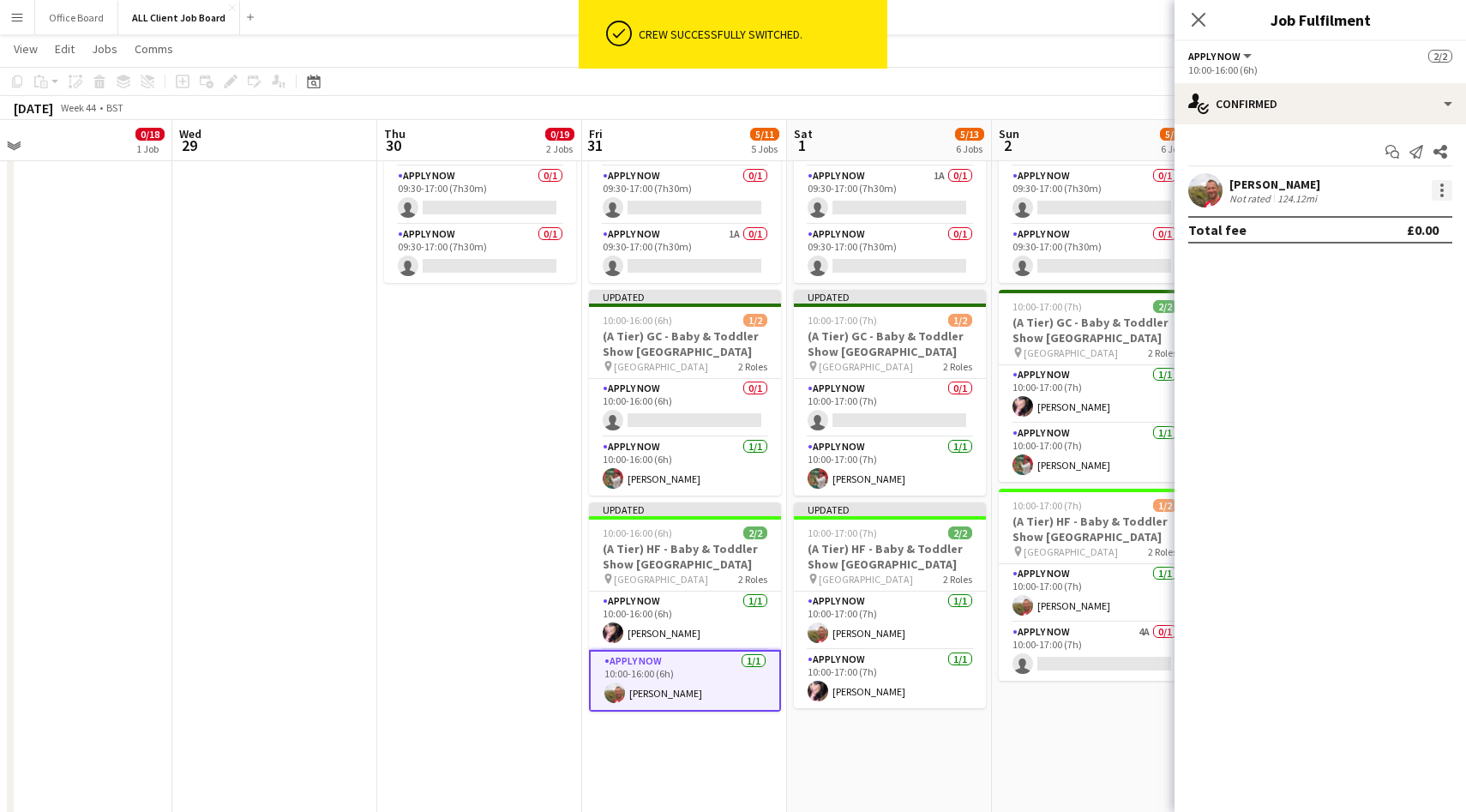
click at [1445, 185] on div at bounding box center [1442, 190] width 21 height 21
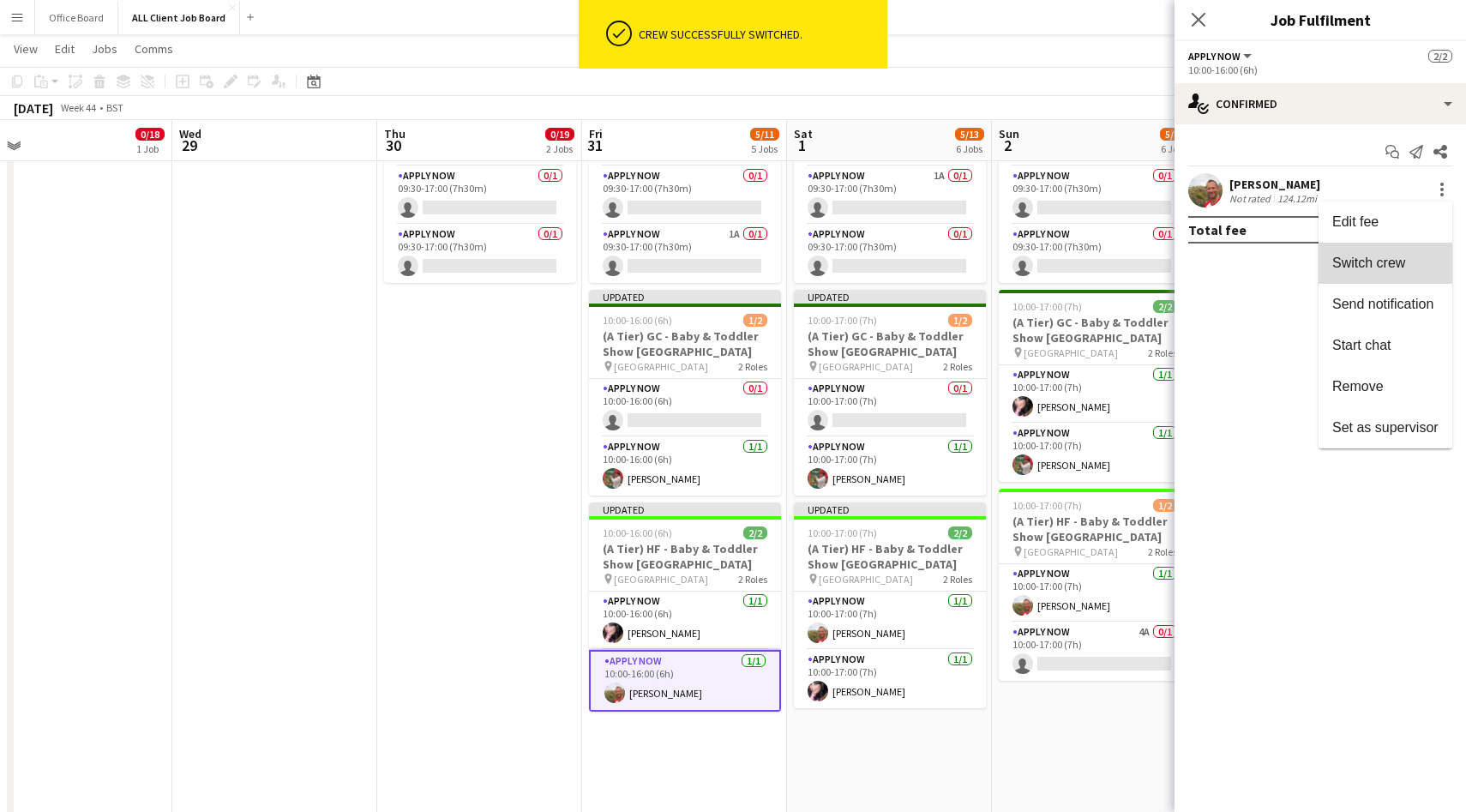
click at [1363, 252] on button "Switch crew" at bounding box center [1385, 262] width 134 height 41
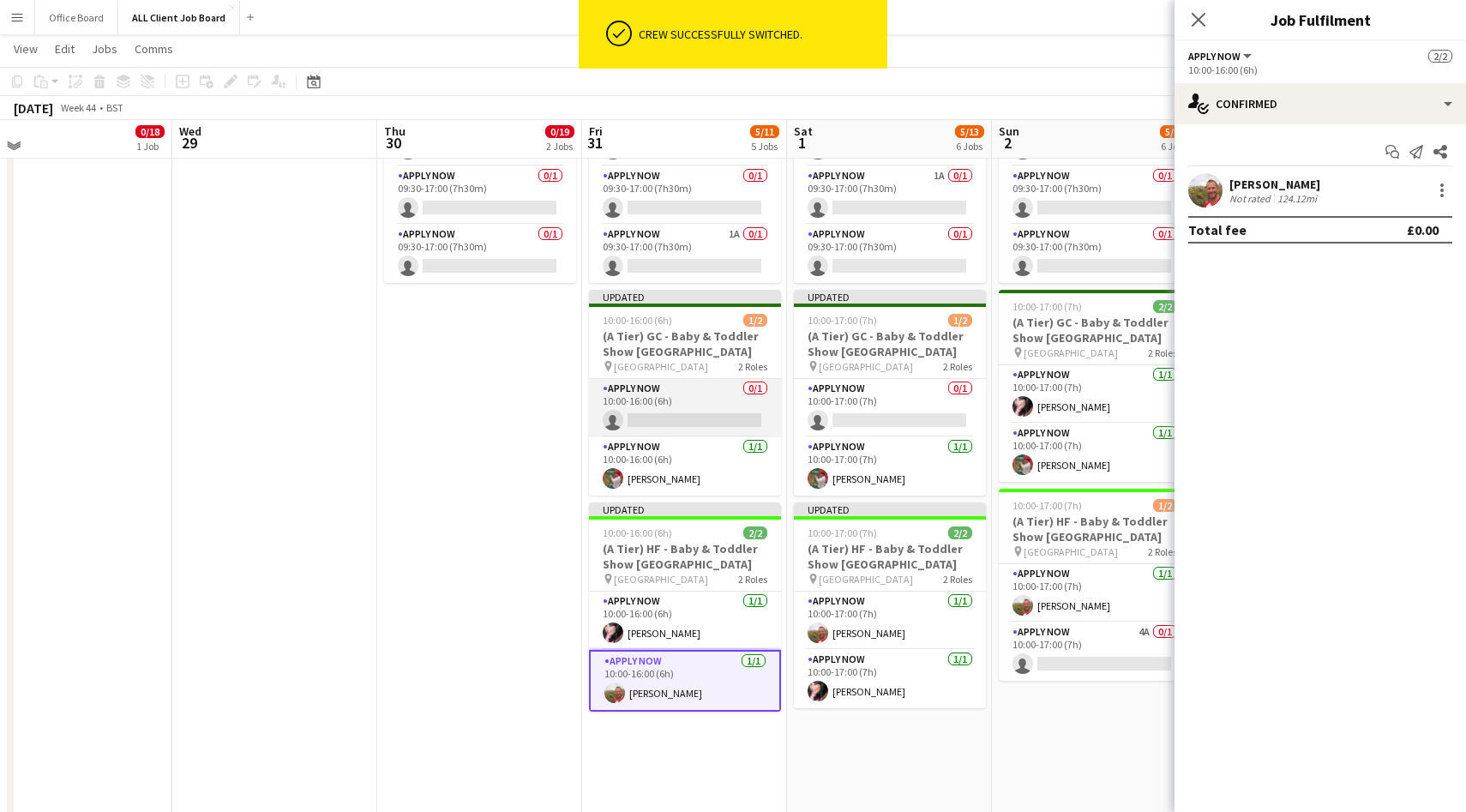
click at [687, 427] on app-card-role "APPLY NOW 0/1 10:00-16:00 (6h) single-neutral-actions" at bounding box center [685, 407] width 192 height 59
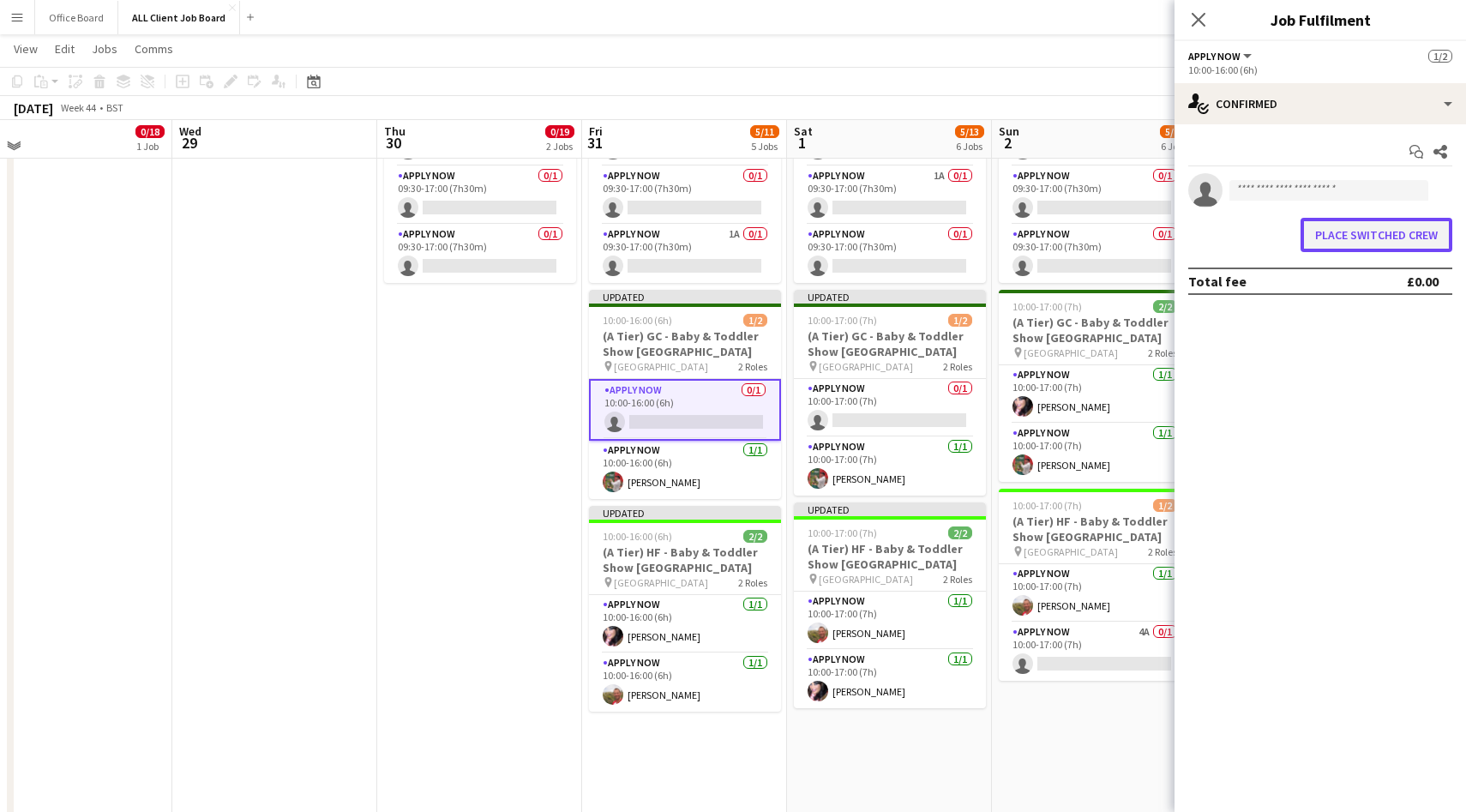
click at [1353, 240] on button "Place switched crew" at bounding box center [1377, 235] width 152 height 35
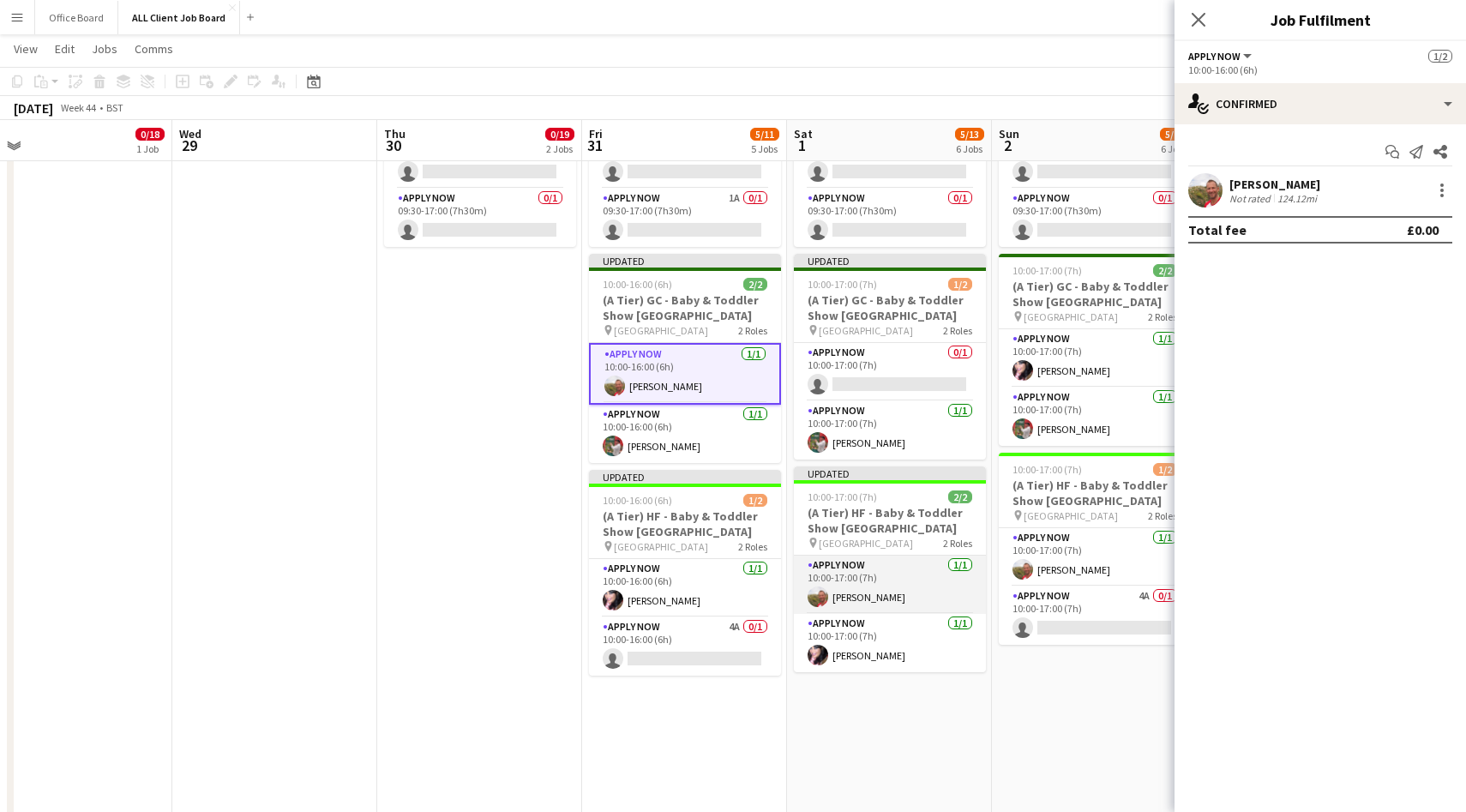
click at [902, 590] on app-card-role "APPLY NOW 1/1 10:00-17:00 (7h) david reterband" at bounding box center [890, 584] width 192 height 59
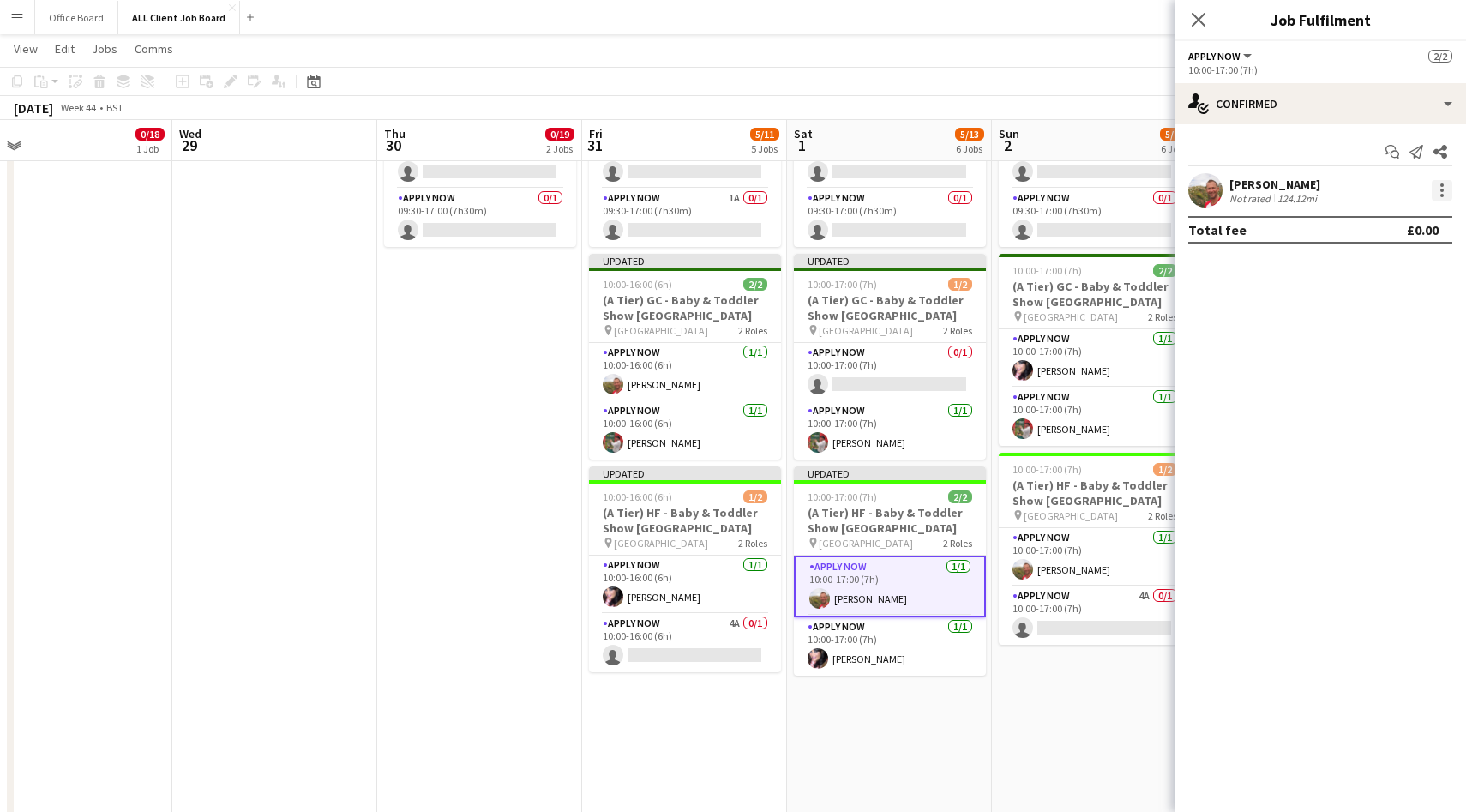
click at [1444, 196] on div at bounding box center [1442, 190] width 21 height 21
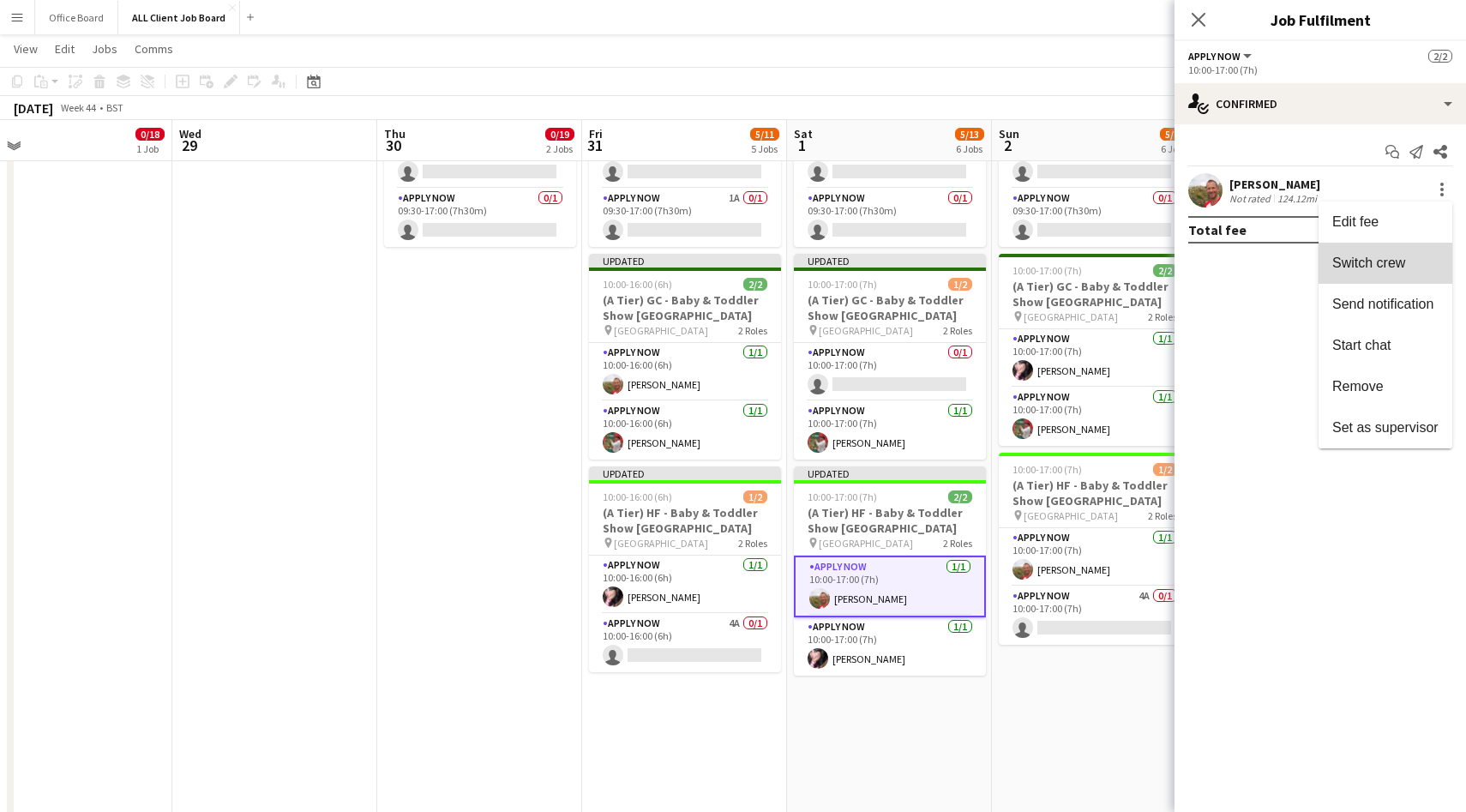
click at [1386, 252] on button "Switch crew" at bounding box center [1385, 262] width 134 height 41
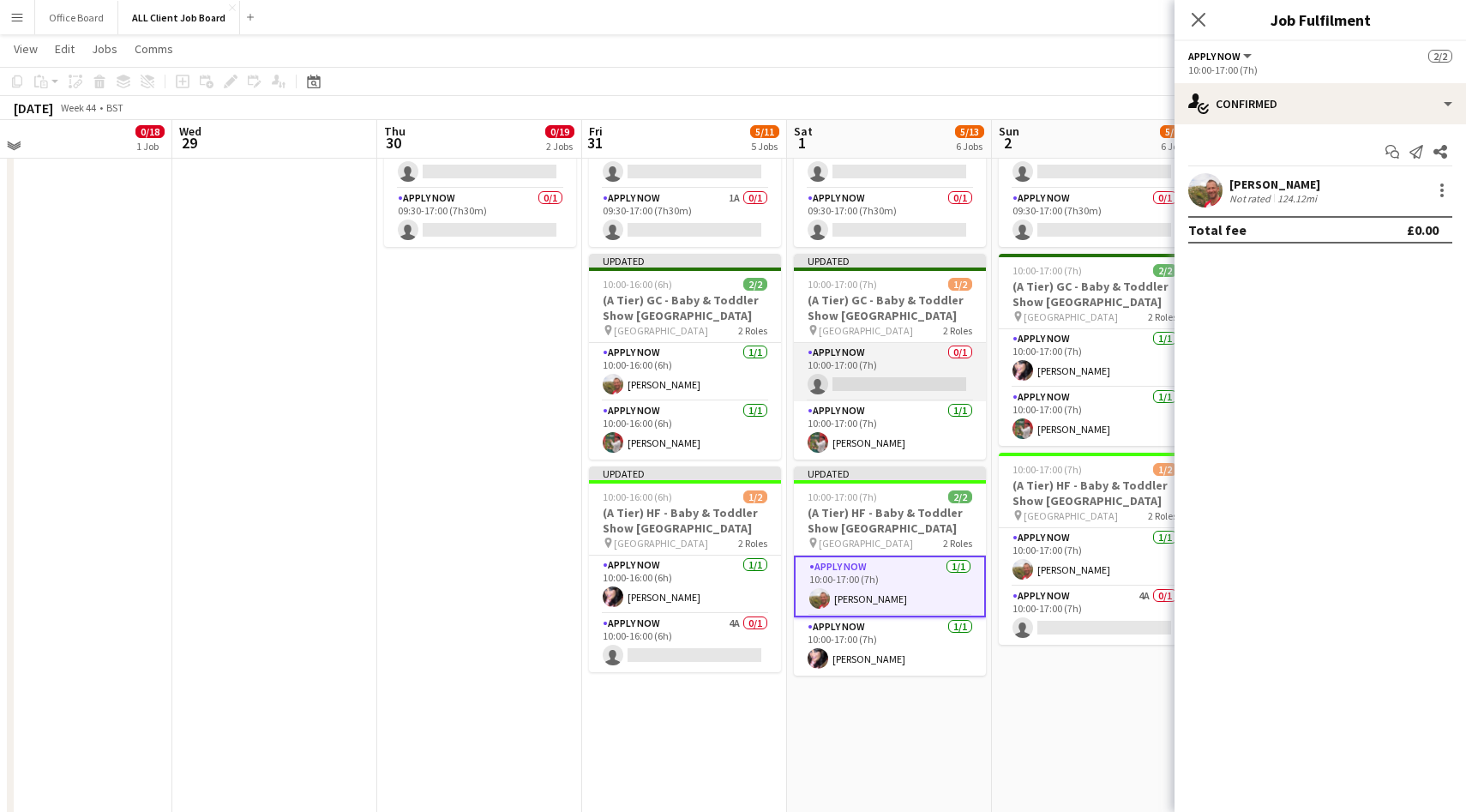
click at [904, 361] on app-card-role "APPLY NOW 0/1 10:00-17:00 (7h) single-neutral-actions" at bounding box center [890, 372] width 192 height 59
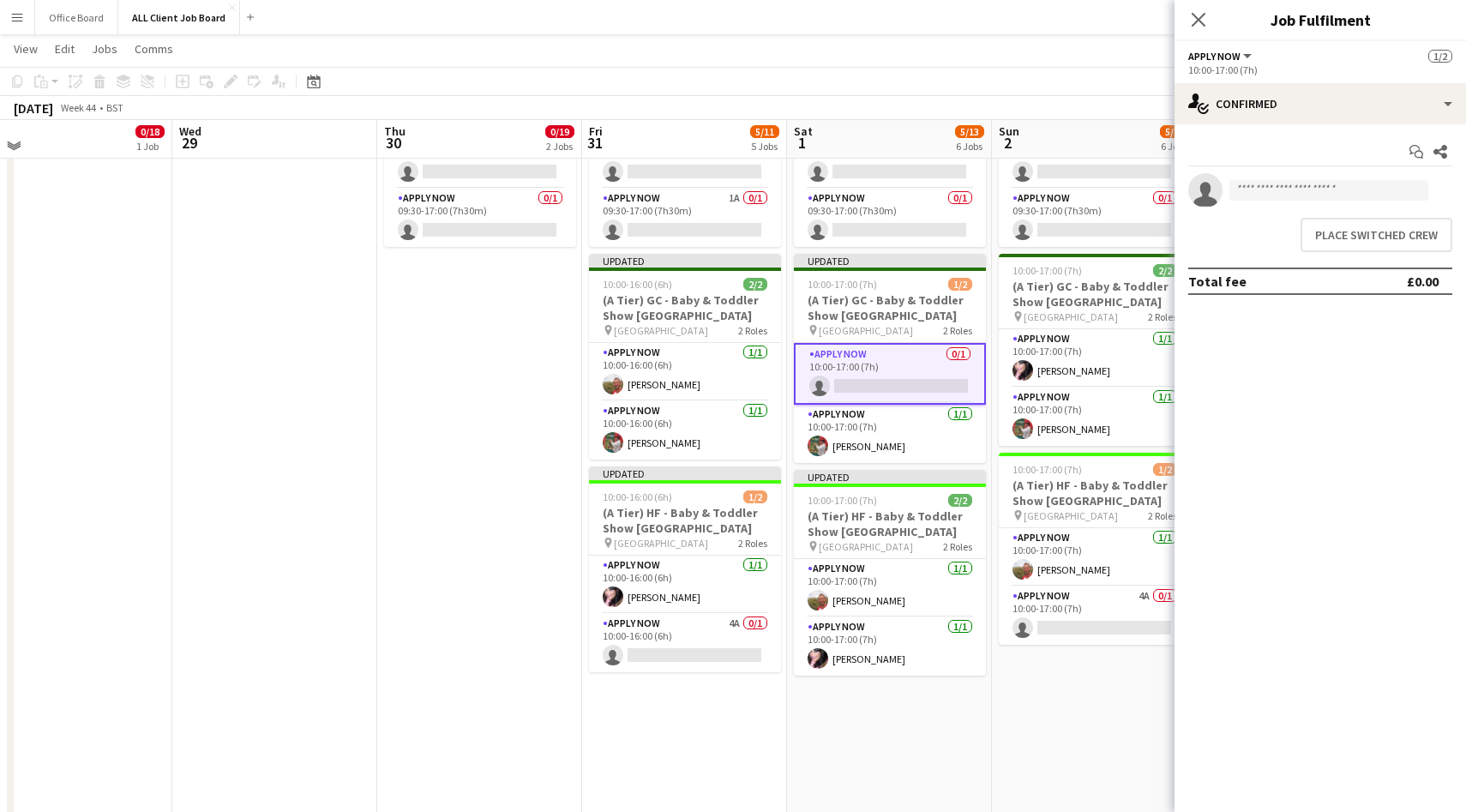
click at [1366, 209] on div "single-neutral-actions Place switched crew" at bounding box center [1320, 216] width 291 height 85
click at [1364, 222] on button "Place switched crew" at bounding box center [1377, 235] width 152 height 35
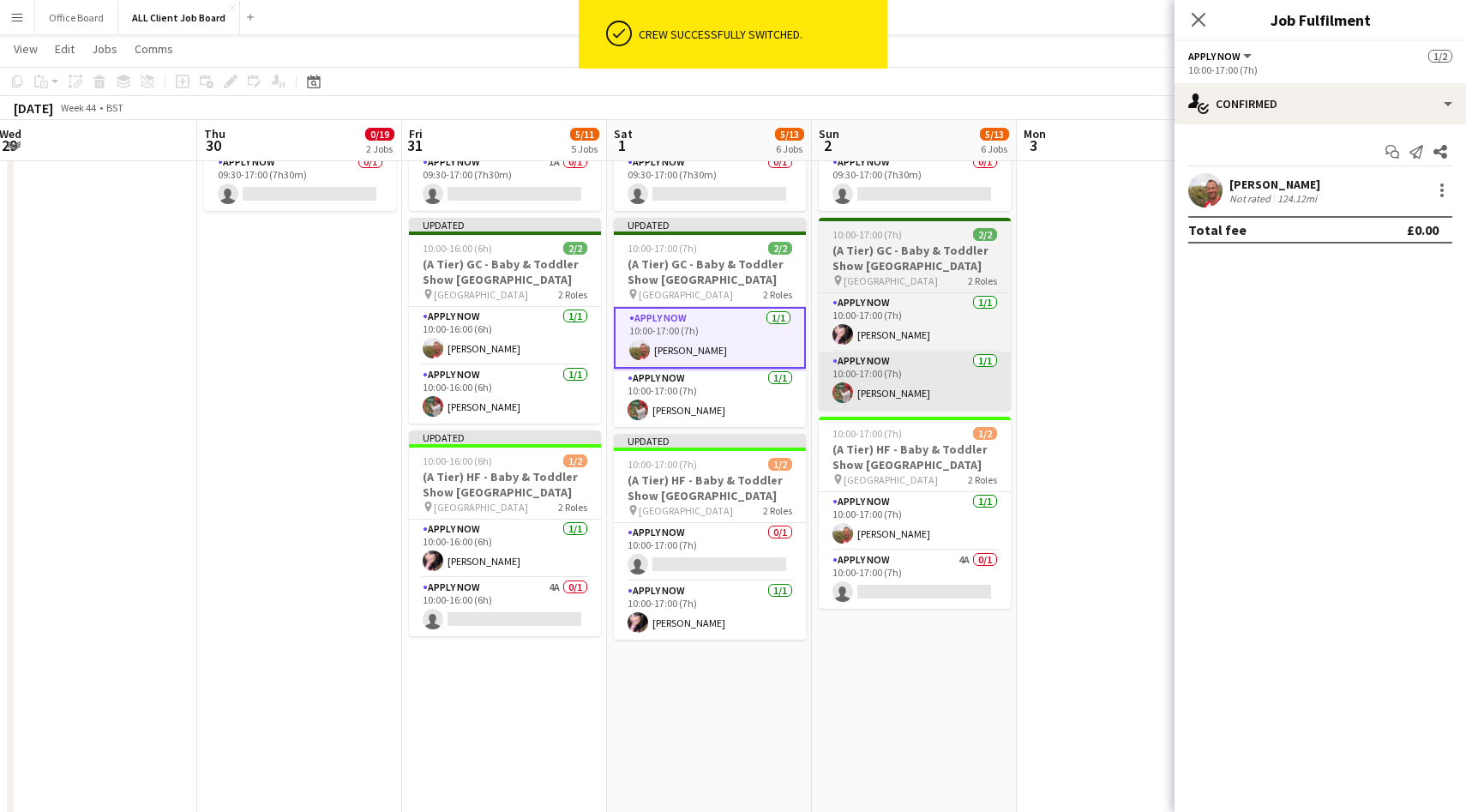
scroll to position [0, 634]
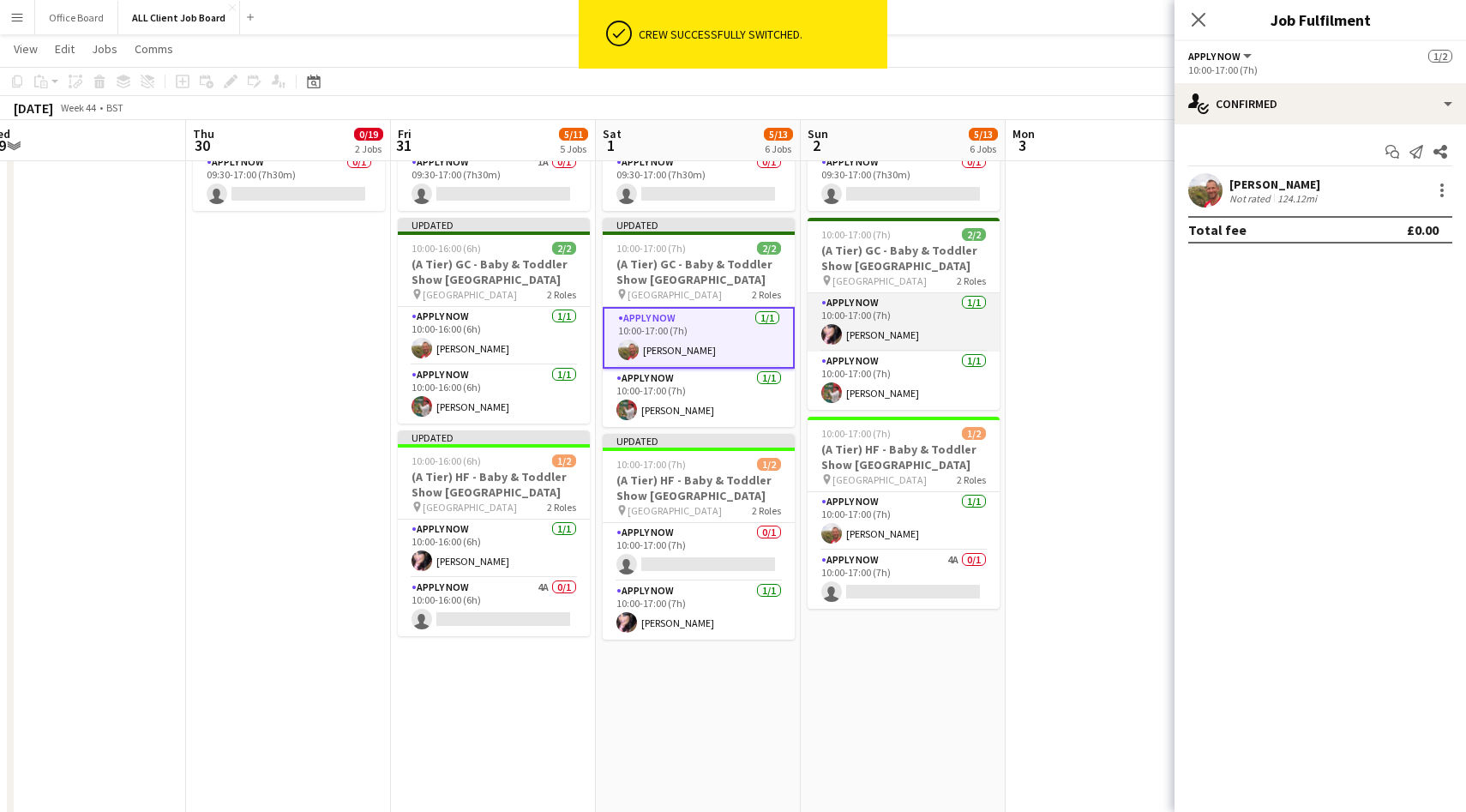
click at [909, 336] on app-card-role "APPLY NOW 1/1 10:00-17:00 (7h) Nicola Smith" at bounding box center [903, 322] width 192 height 59
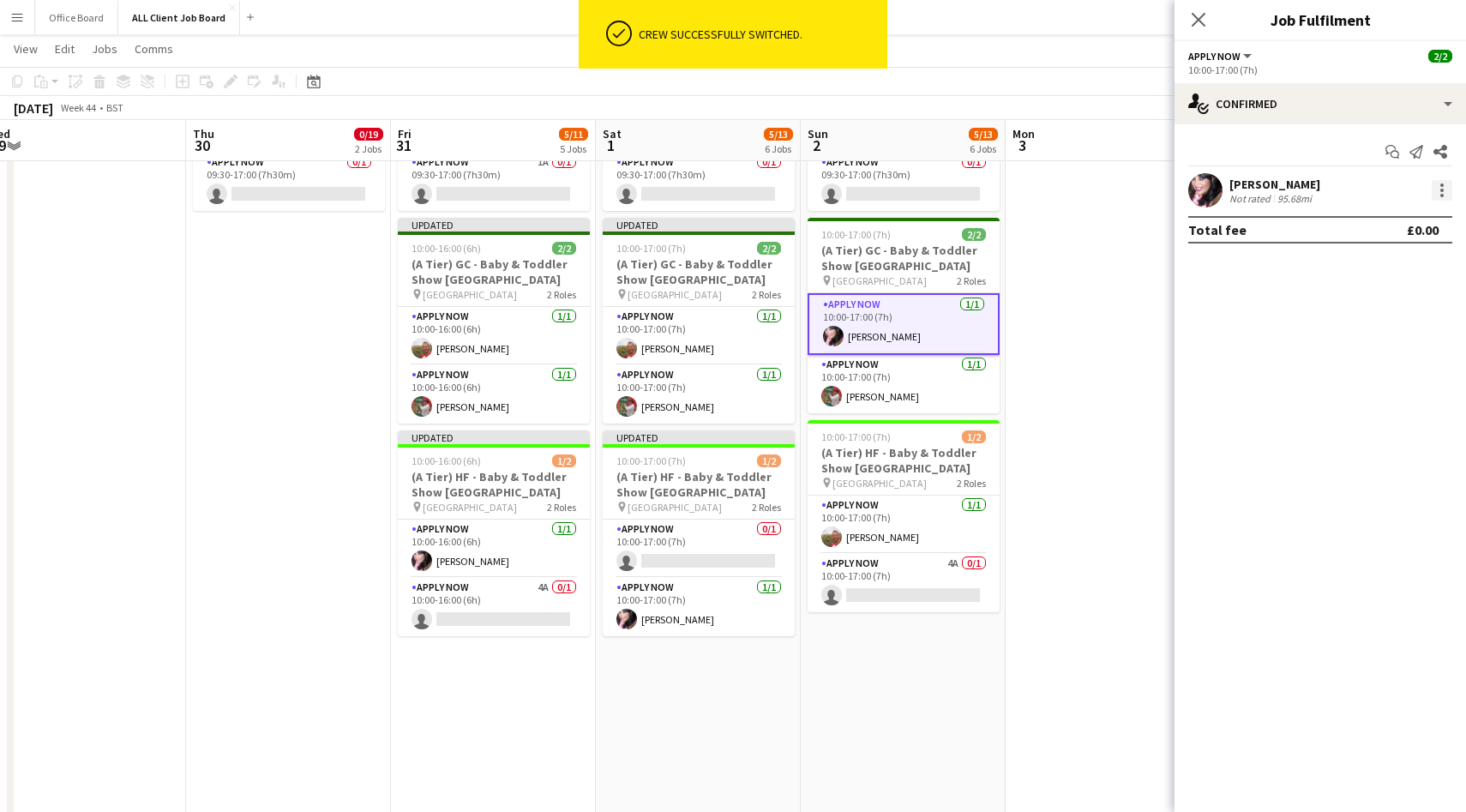
click at [1440, 180] on div at bounding box center [1442, 190] width 21 height 21
click at [1368, 264] on span "Switch crew" at bounding box center [1369, 262] width 73 height 15
click at [872, 530] on app-card-role "APPLY NOW 1/1 10:00-17:00 (7h) david reterband" at bounding box center [903, 525] width 192 height 59
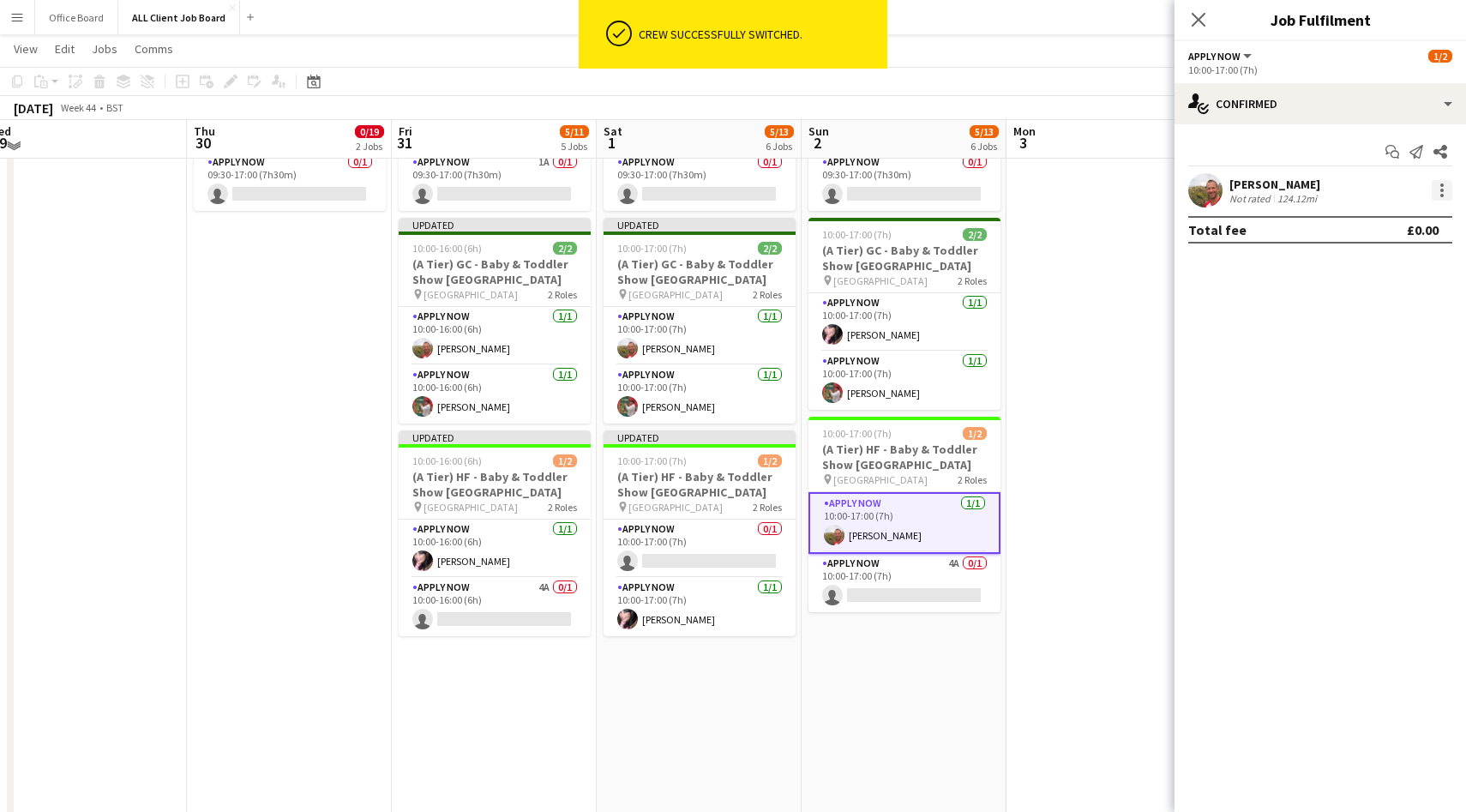
click at [1441, 188] on div at bounding box center [1442, 190] width 21 height 21
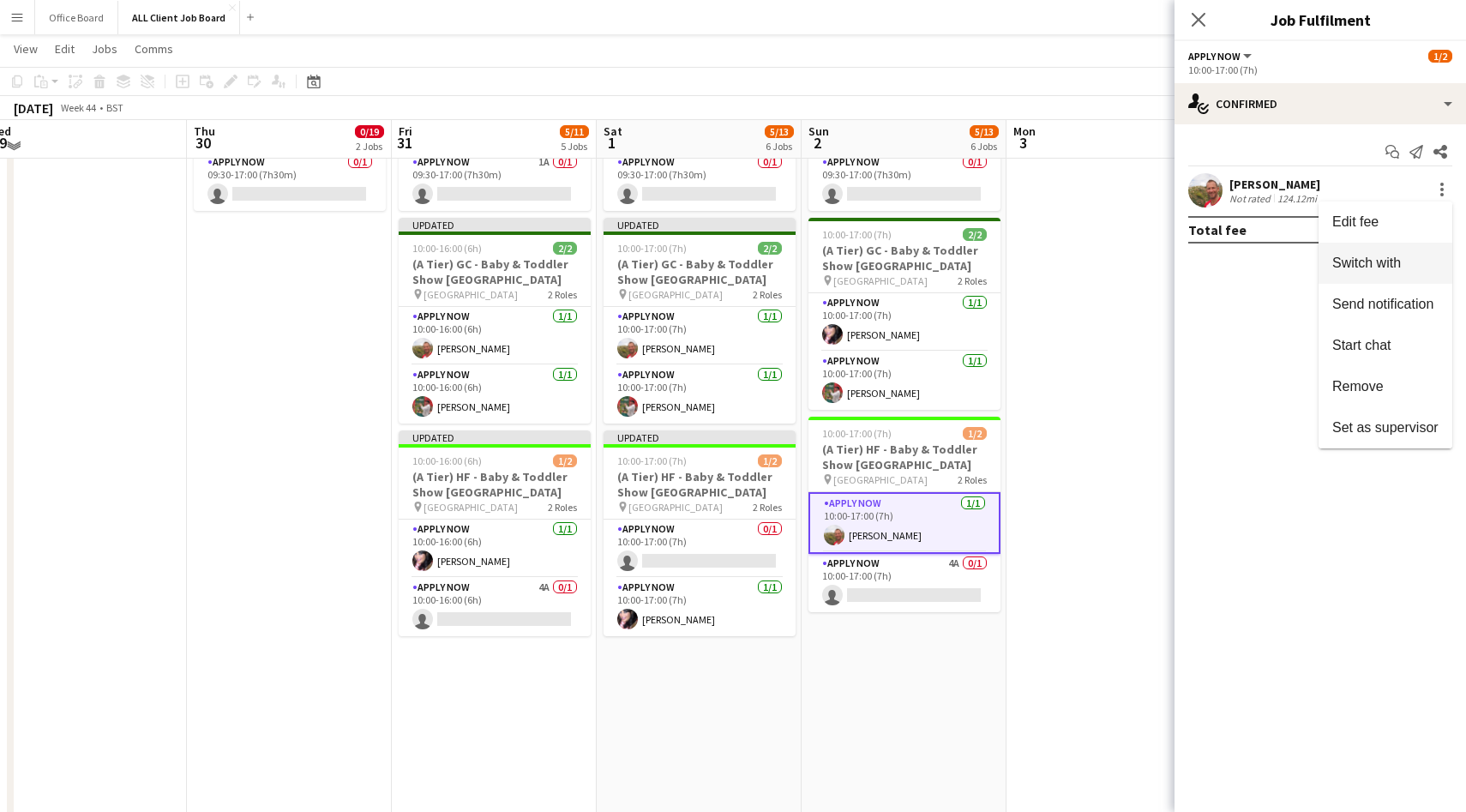
click at [1385, 266] on span "Switch with" at bounding box center [1367, 262] width 69 height 15
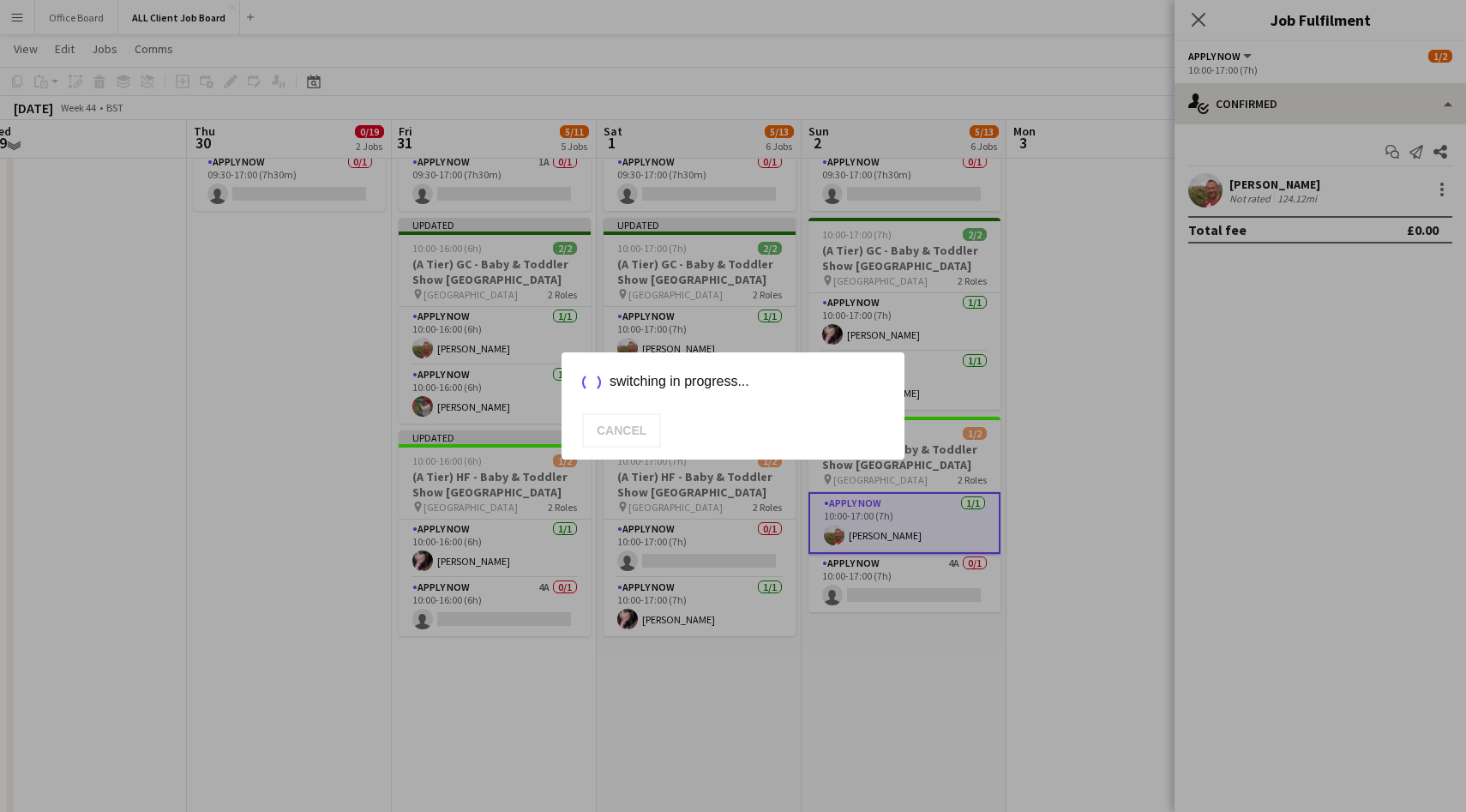
scroll to position [779, 0]
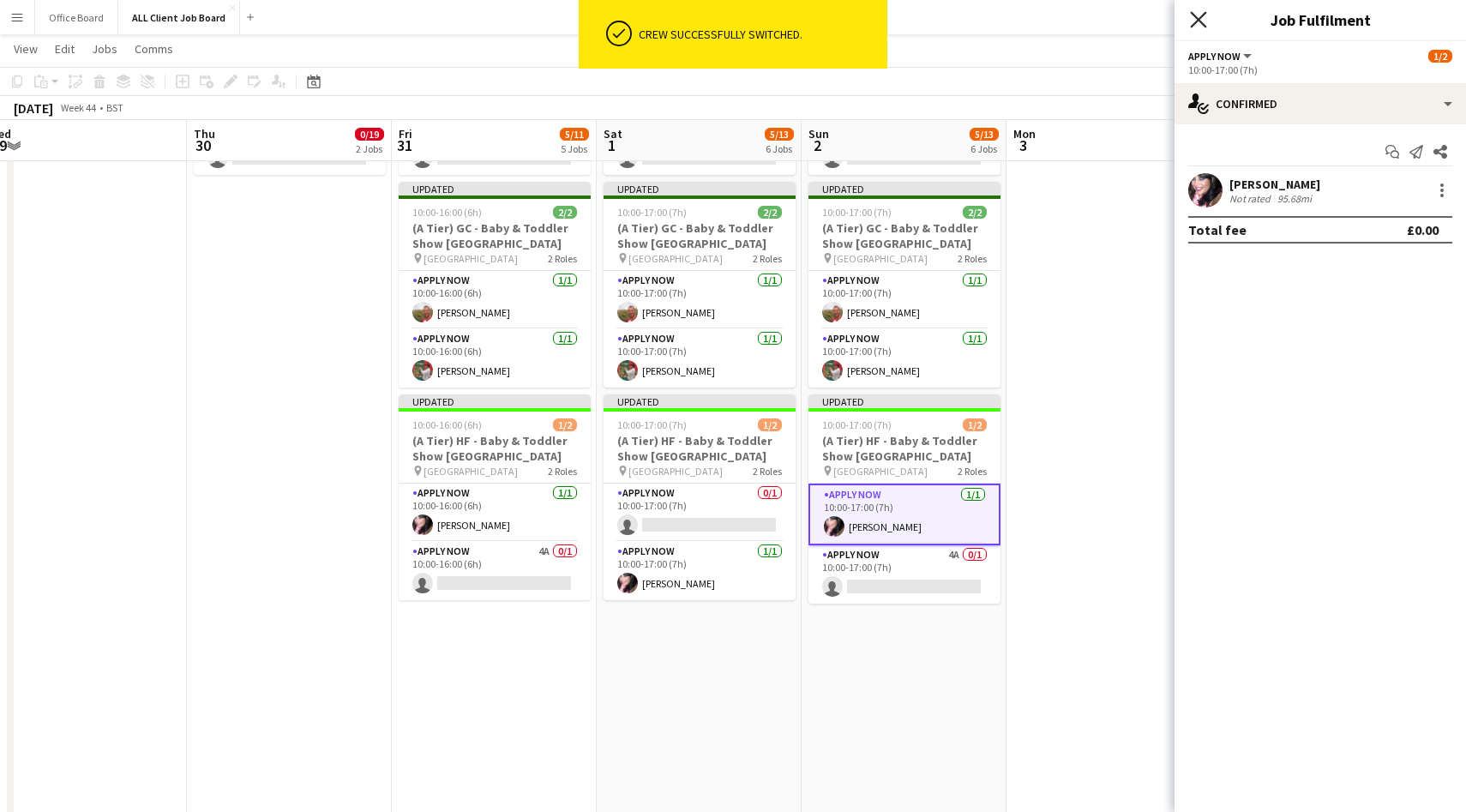
click at [1203, 15] on icon at bounding box center [1199, 19] width 16 height 16
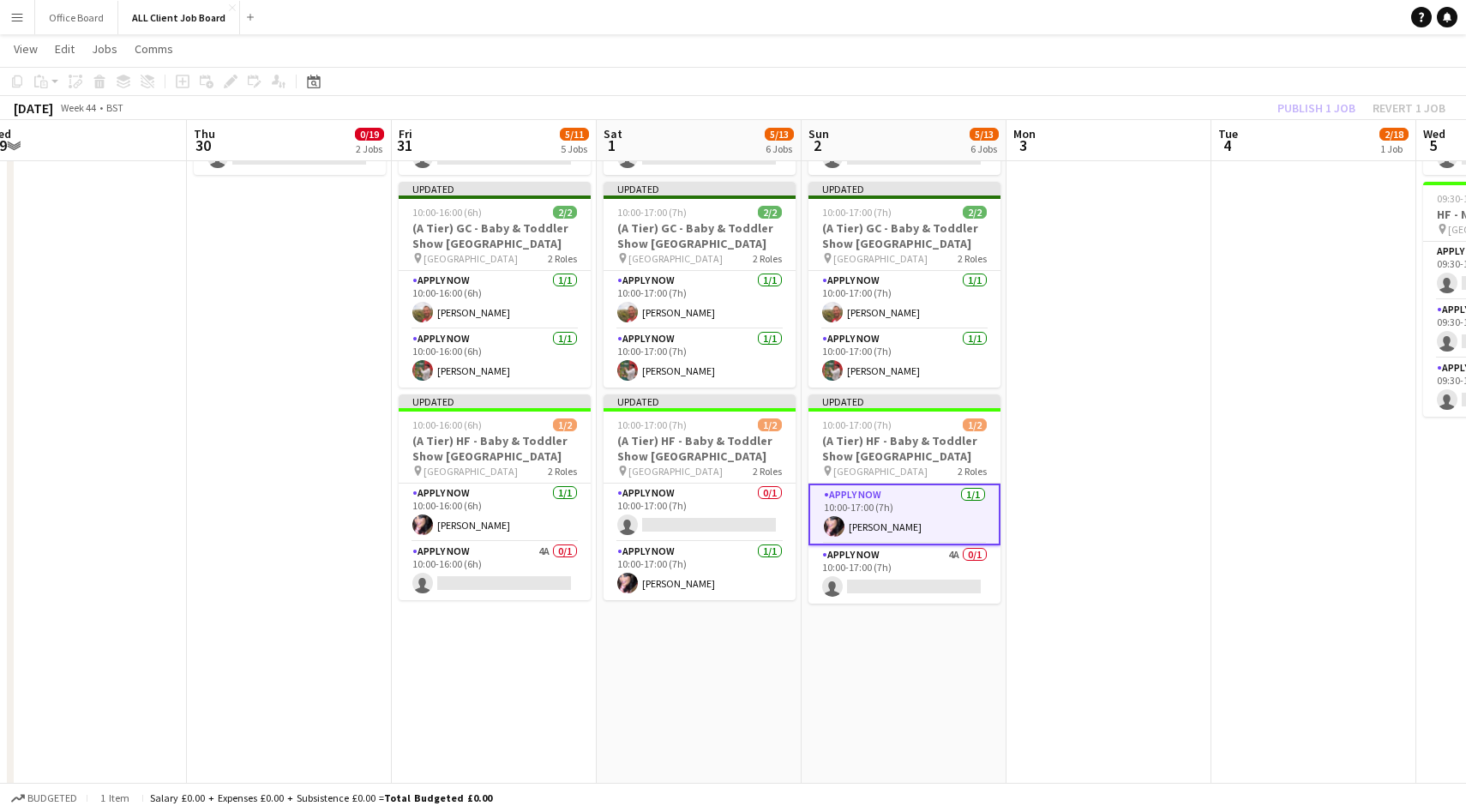
click at [1297, 105] on div "Publish 1 job Revert 1 job" at bounding box center [1362, 107] width 210 height 22
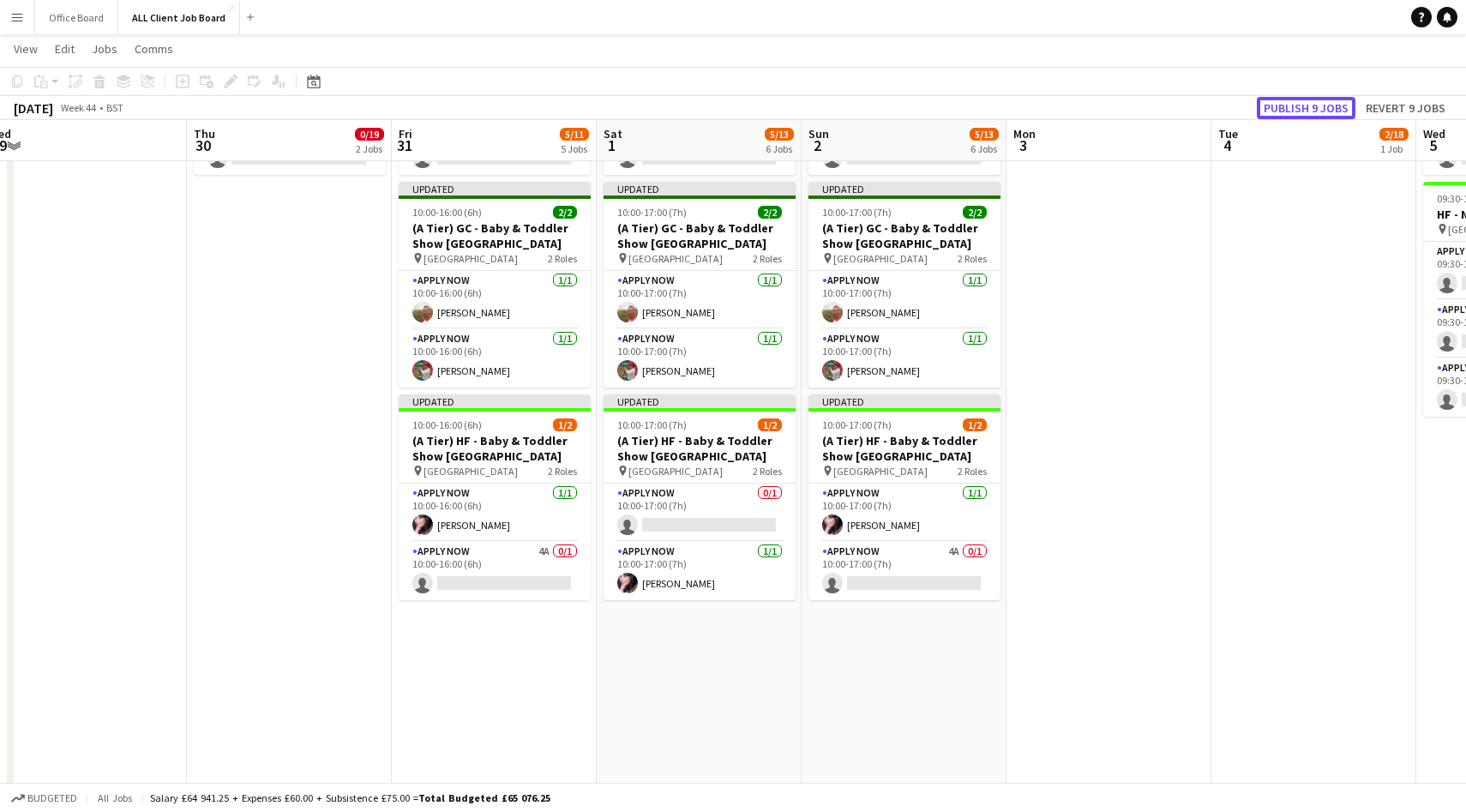
click at [1297, 105] on button "Publish 9 jobs" at bounding box center [1306, 107] width 98 height 22
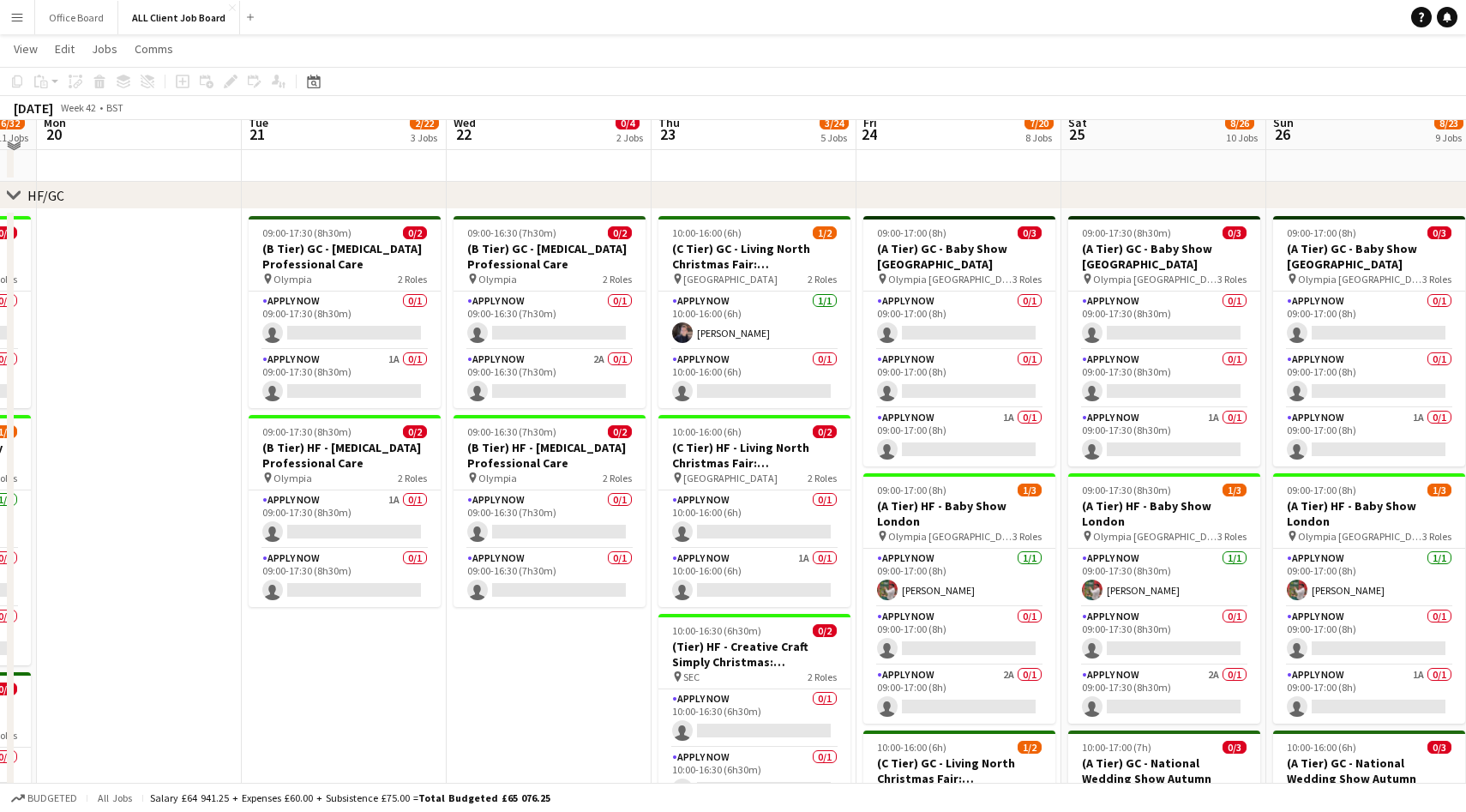
scroll to position [505, 0]
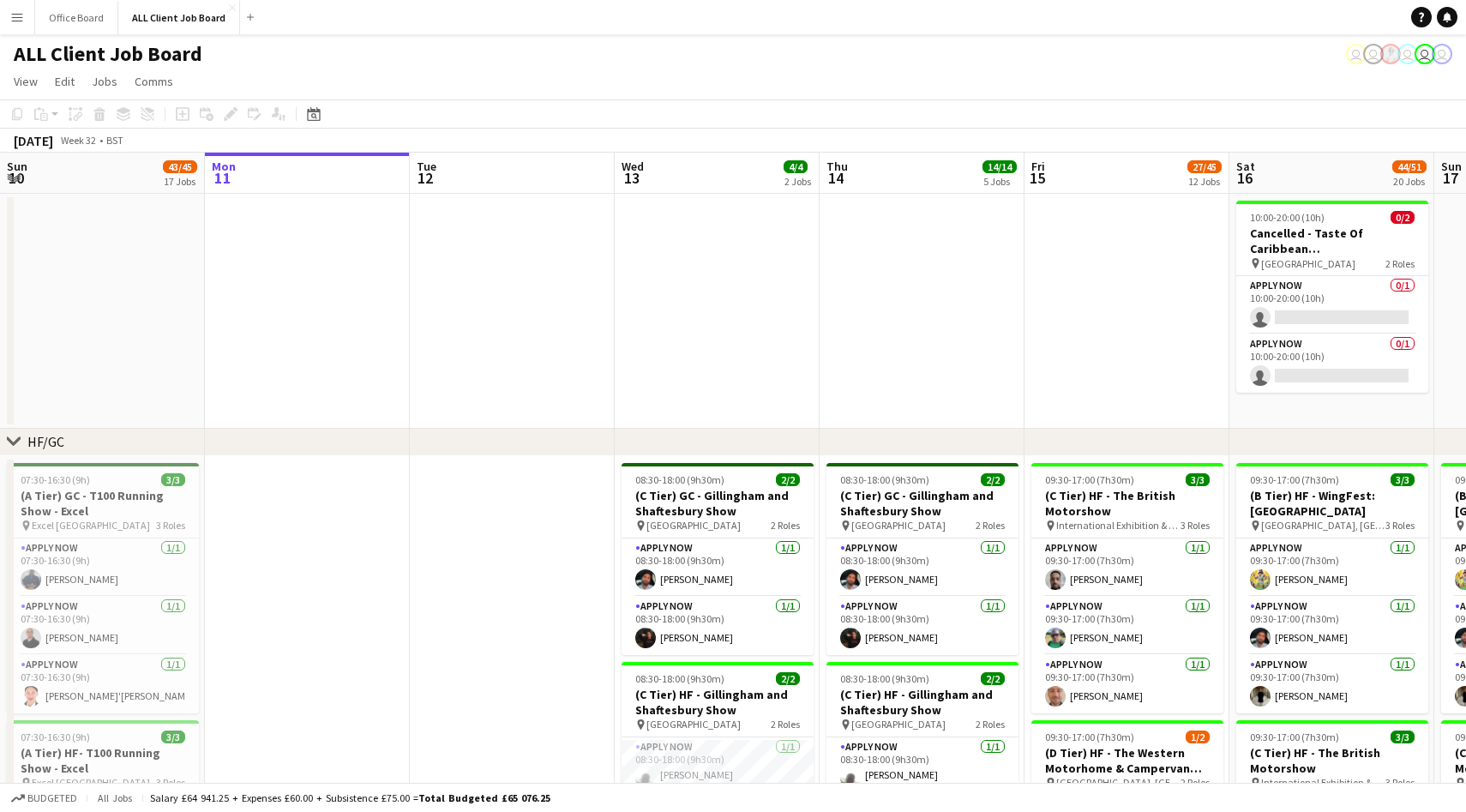
click at [1434, 54] on app-user-avatar "user" at bounding box center [1442, 54] width 21 height 21
click at [1417, 54] on app-user-avatar "user" at bounding box center [1425, 54] width 21 height 21
click at [1396, 54] on app-connected-clients "user user user user user" at bounding box center [1399, 54] width 106 height 21
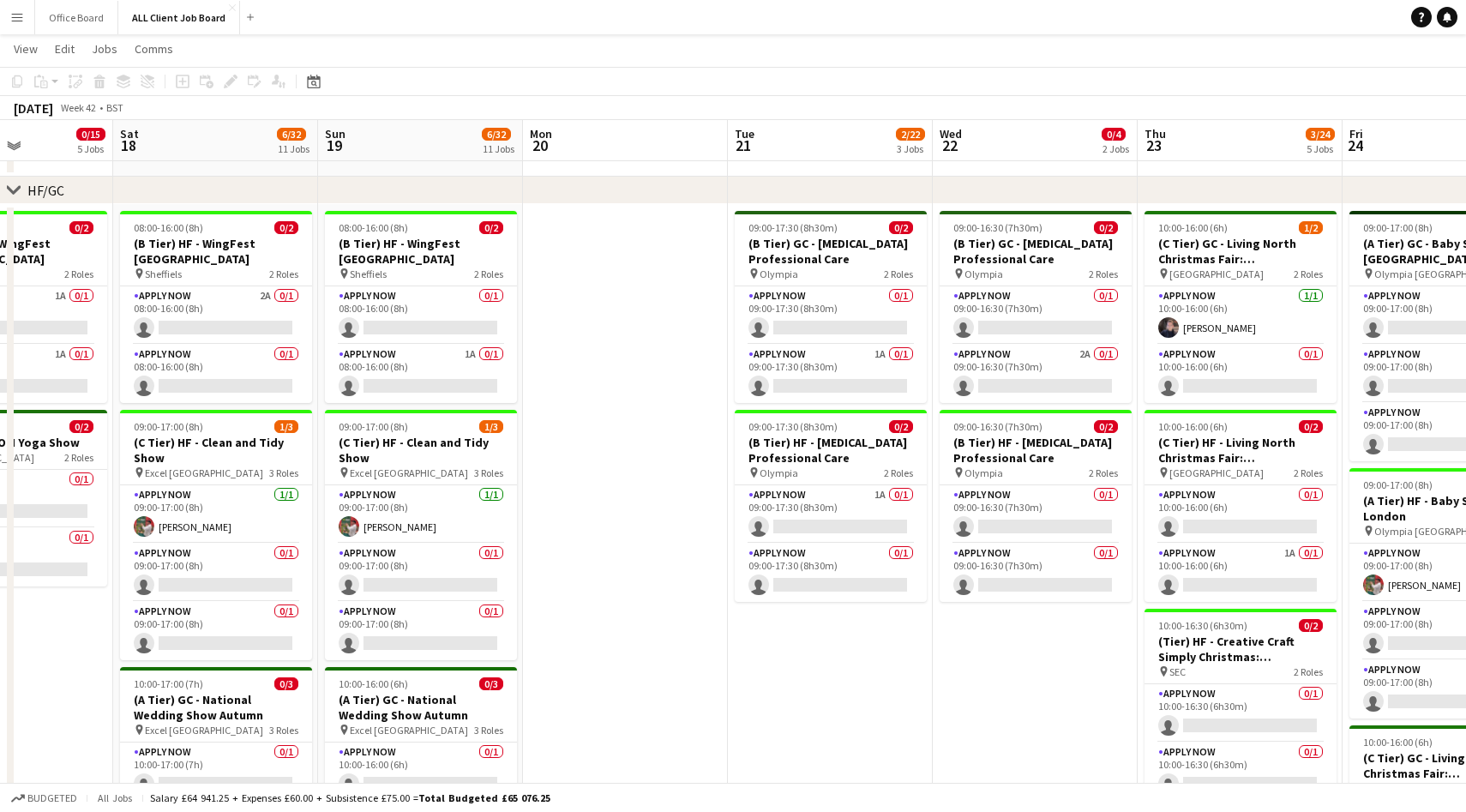
scroll to position [0, 475]
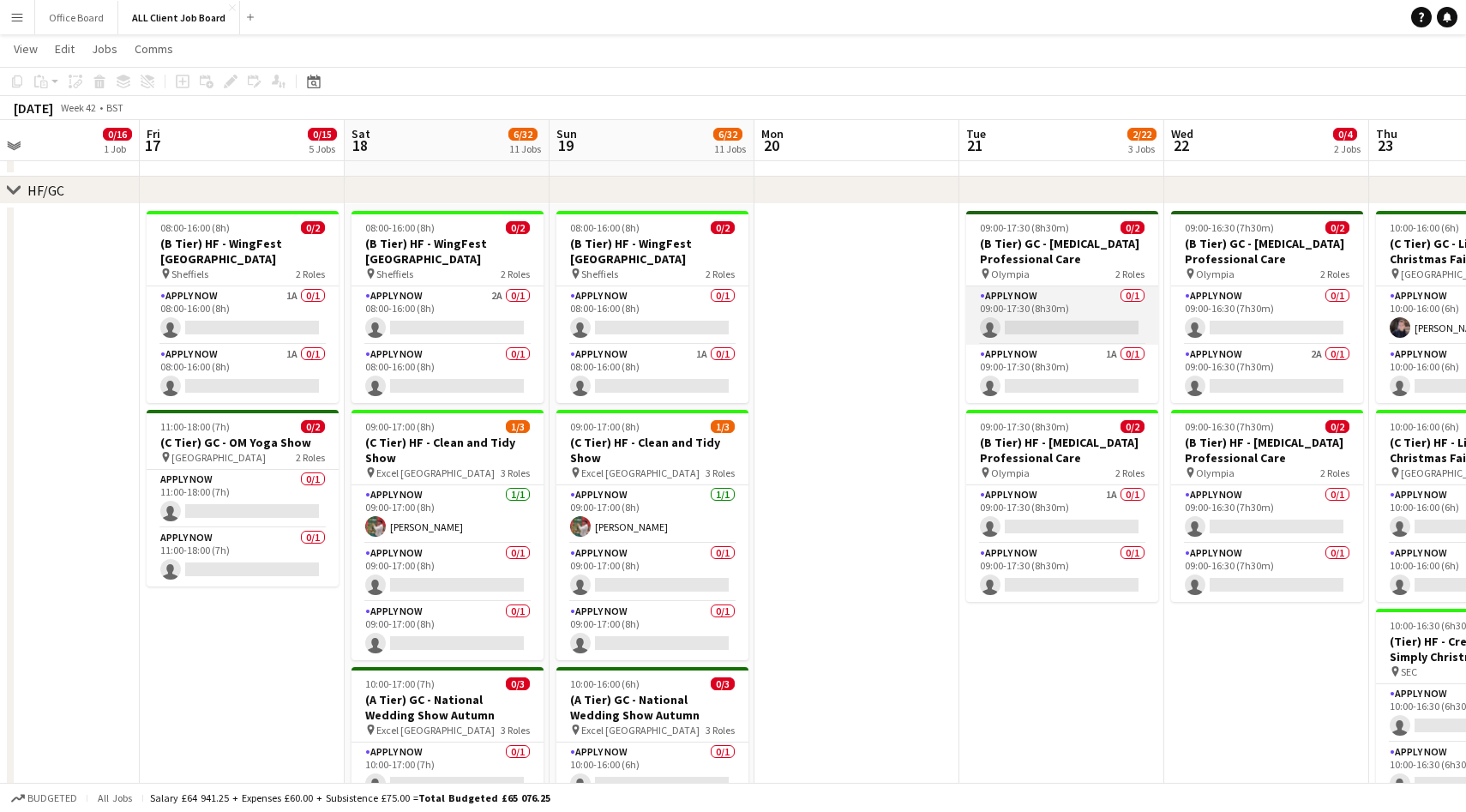
click at [1099, 314] on app-card-role "APPLY NOW 0/1 09:00-17:30 (8h30m) single-neutral-actions" at bounding box center [1061, 315] width 192 height 59
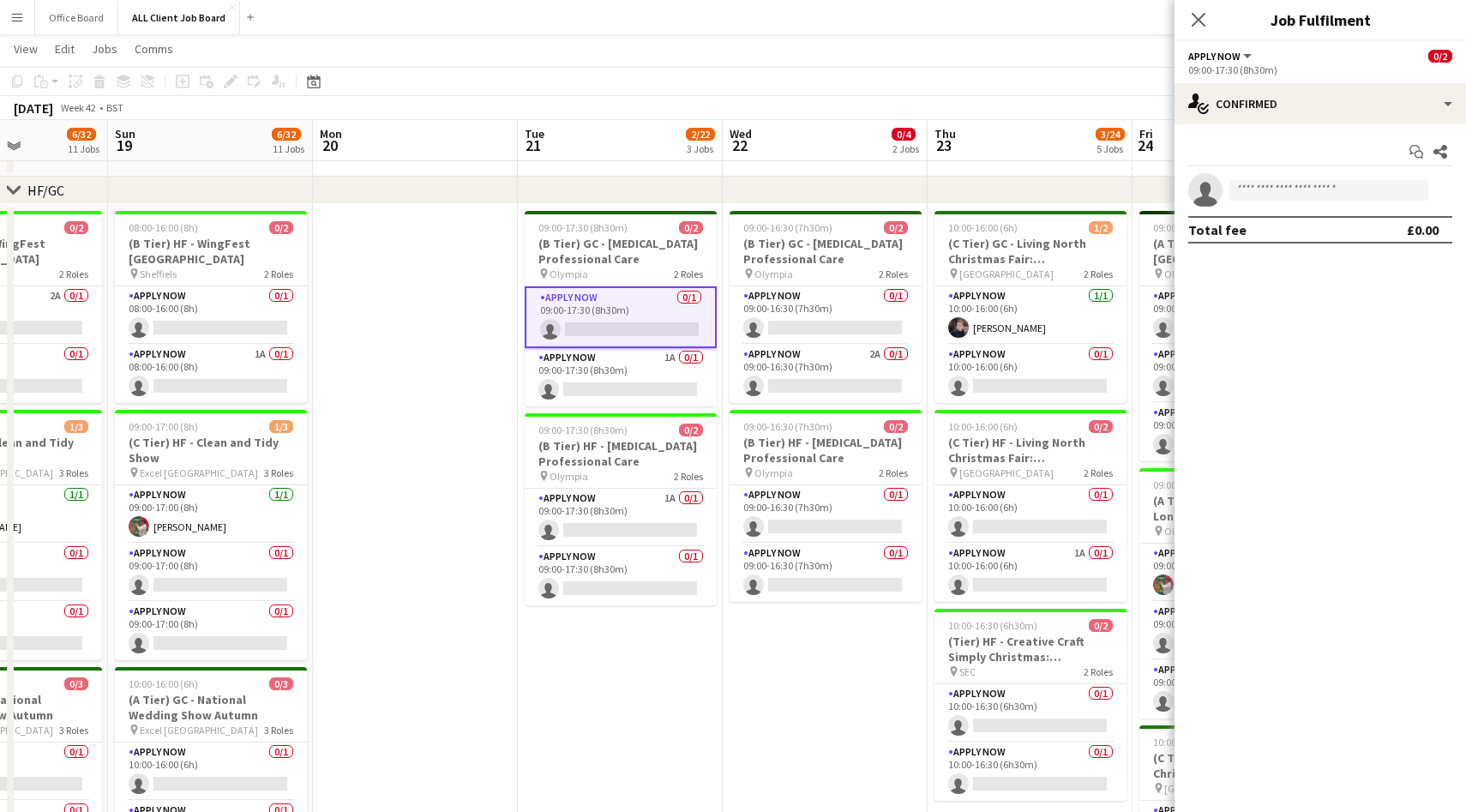
scroll to position [0, 509]
click at [828, 507] on app-card-role "APPLY NOW 0/1 09:00-16:30 (7h30m) single-neutral-actions" at bounding box center [823, 514] width 192 height 59
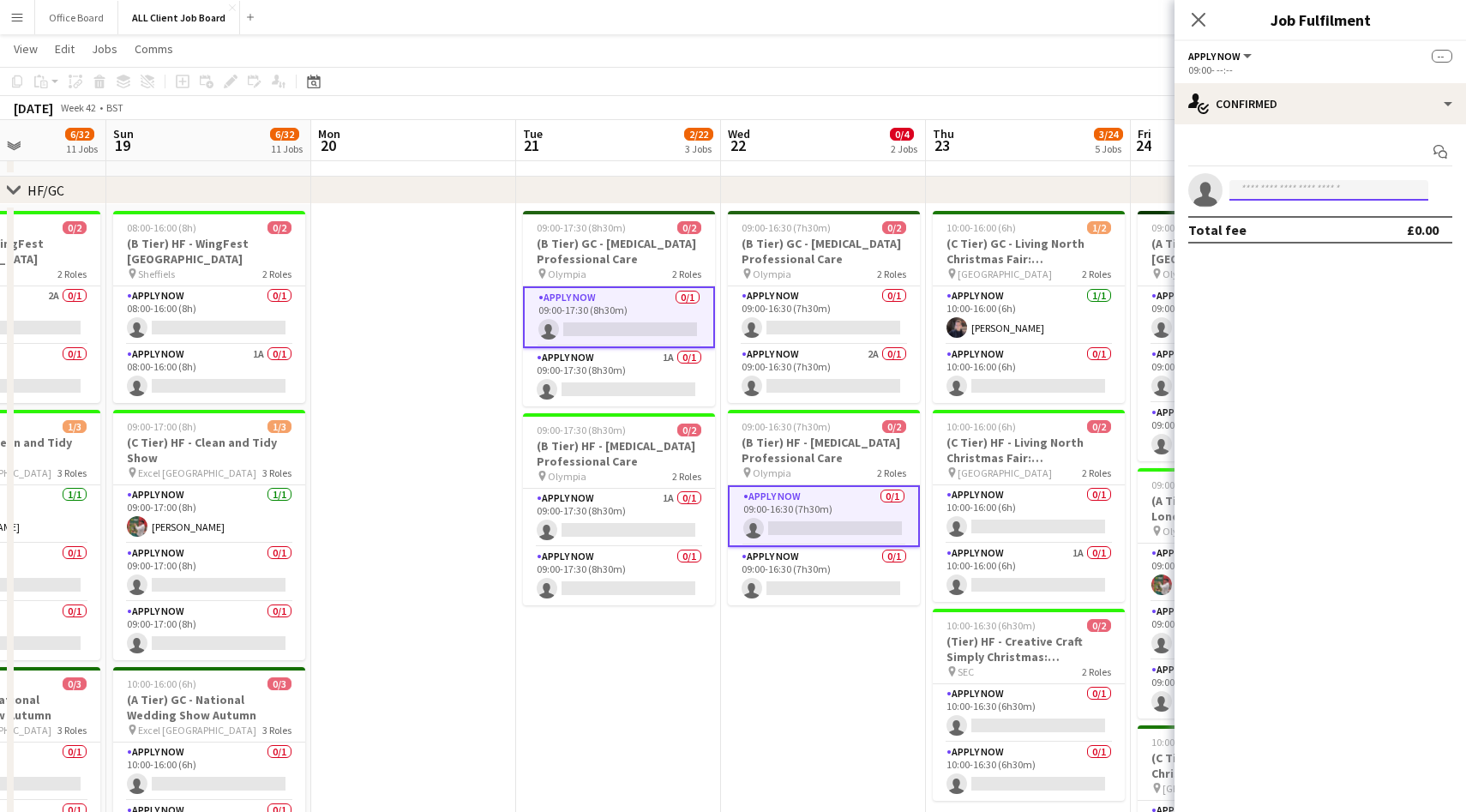
click at [1309, 182] on input at bounding box center [1329, 190] width 199 height 21
type input "*****"
click at [1278, 232] on span "[EMAIL_ADDRESS][DOMAIN_NAME]" at bounding box center [1329, 236] width 172 height 14
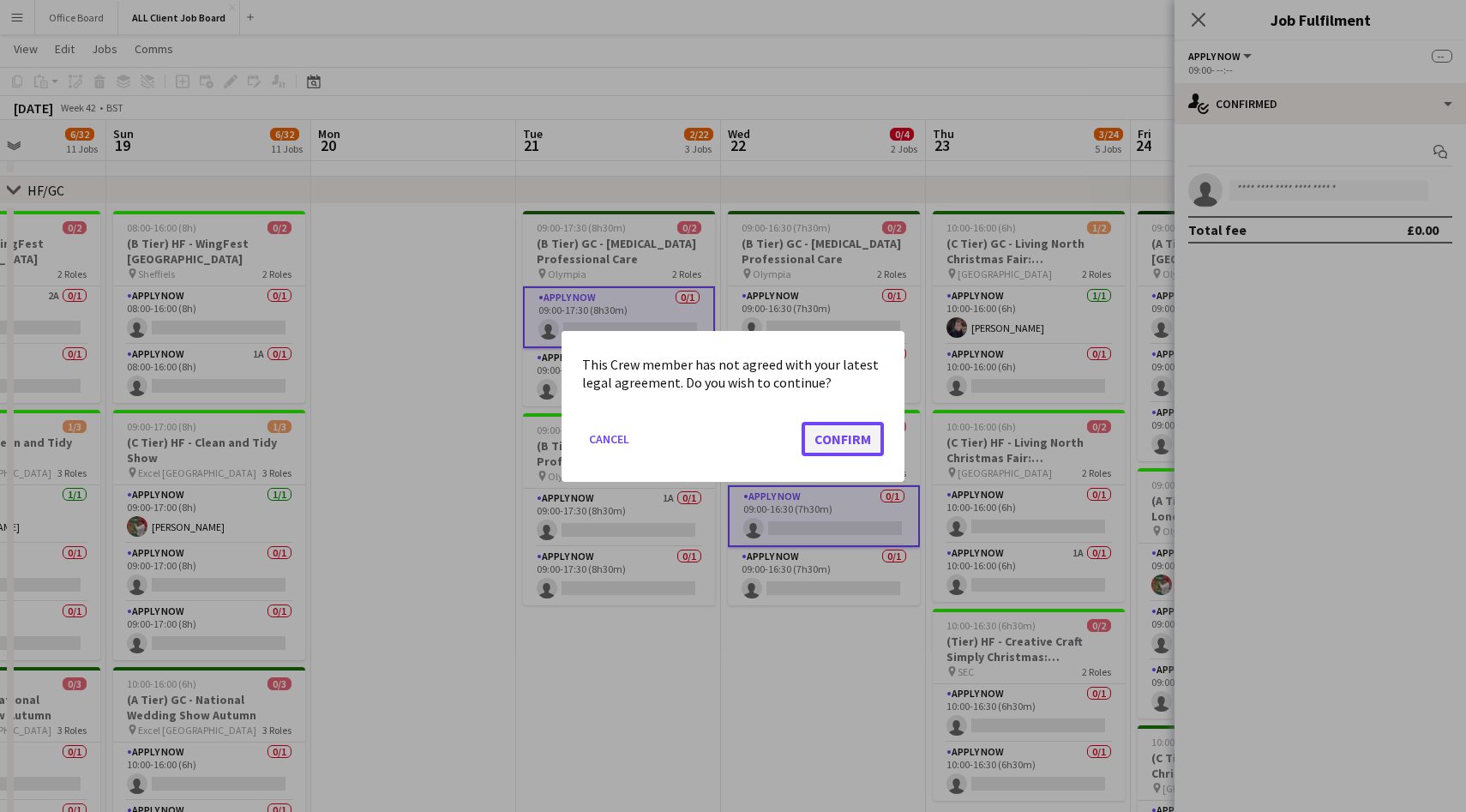
click at [837, 430] on button "Confirm" at bounding box center [843, 438] width 82 height 35
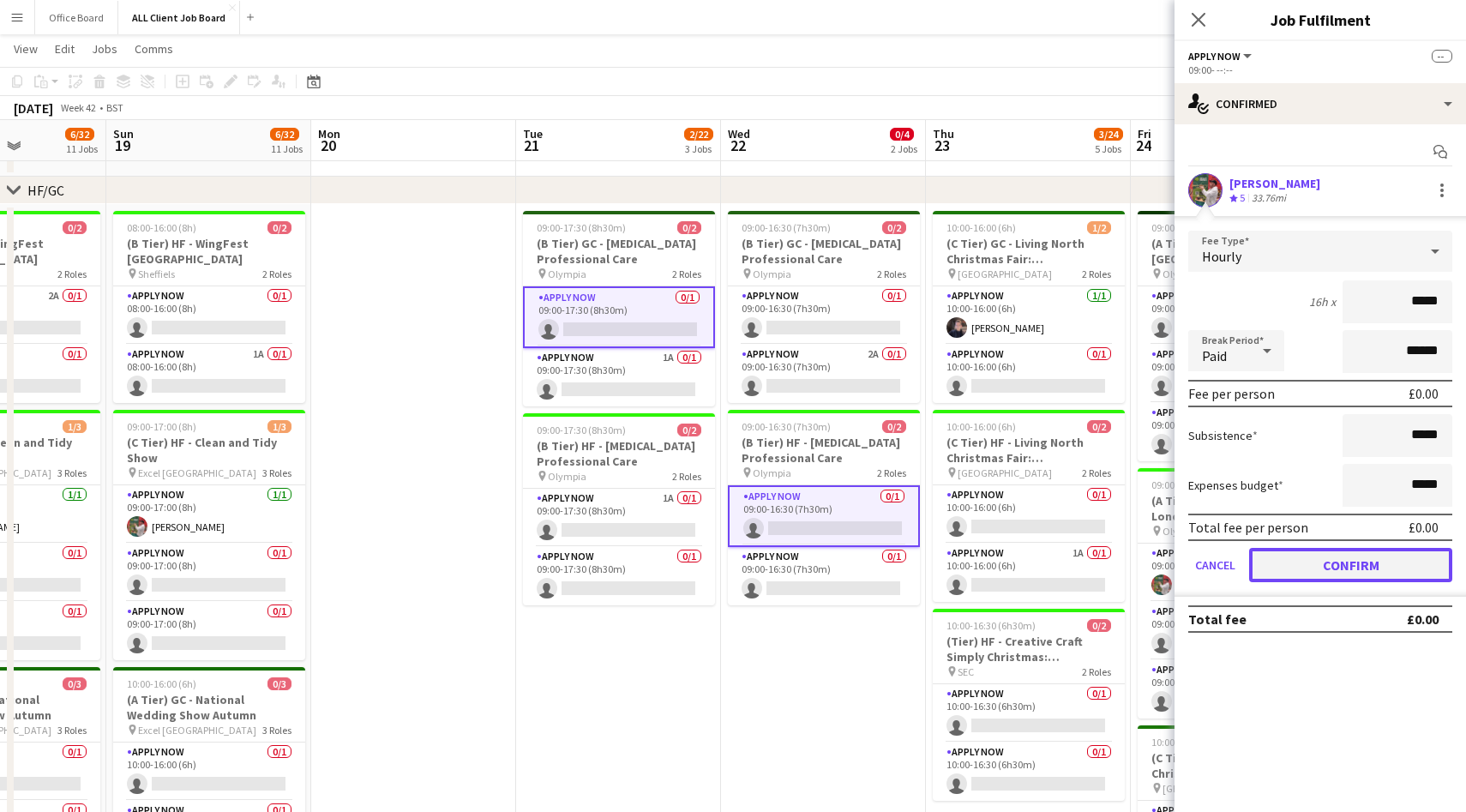
click at [1393, 562] on button "Confirm" at bounding box center [1351, 565] width 203 height 35
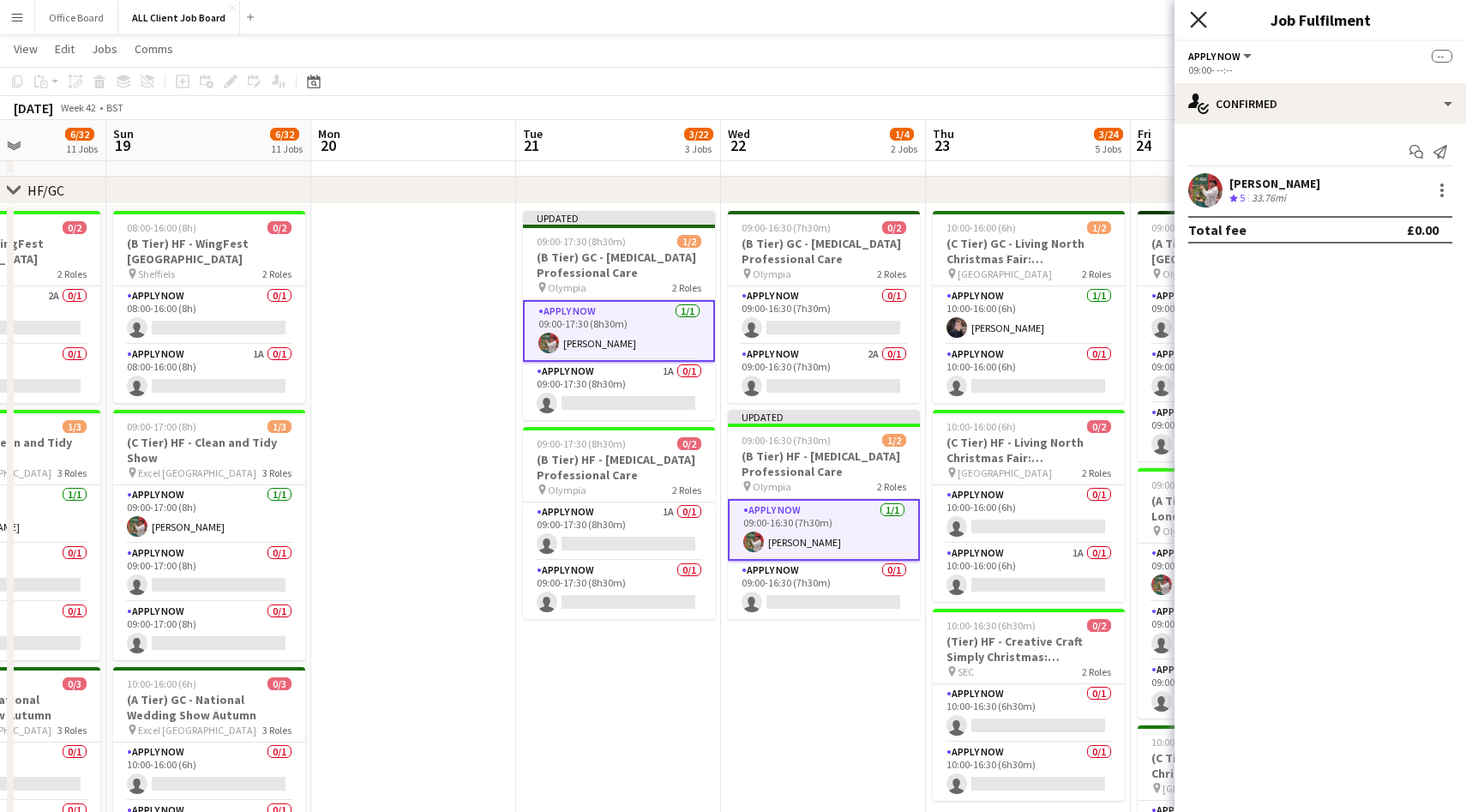
click at [1199, 22] on icon "Close pop-in" at bounding box center [1199, 19] width 16 height 16
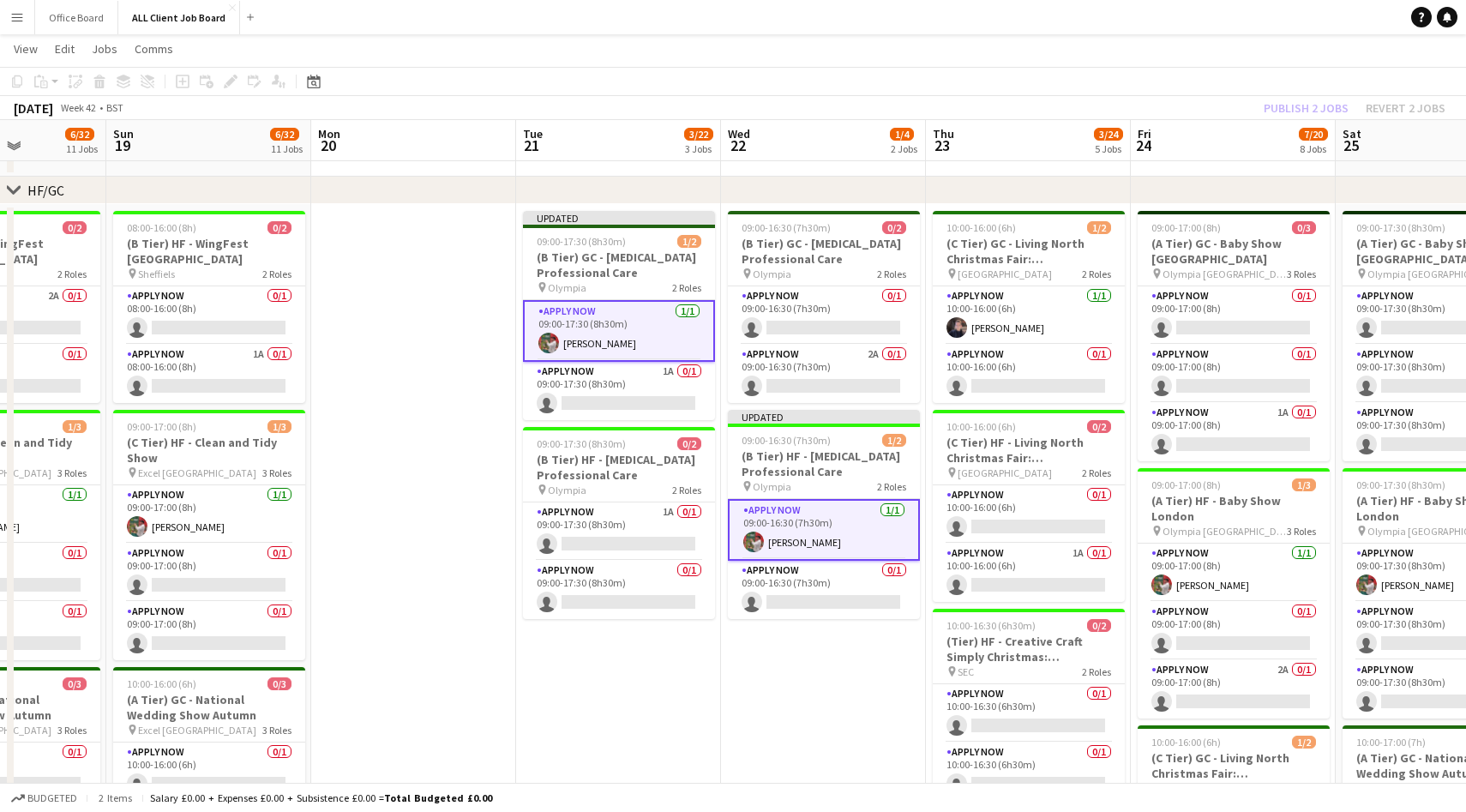
click at [1290, 103] on div "Publish 2 jobs Revert 2 jobs" at bounding box center [1355, 107] width 223 height 22
click at [1290, 103] on button "Publish 2 jobs" at bounding box center [1306, 107] width 98 height 22
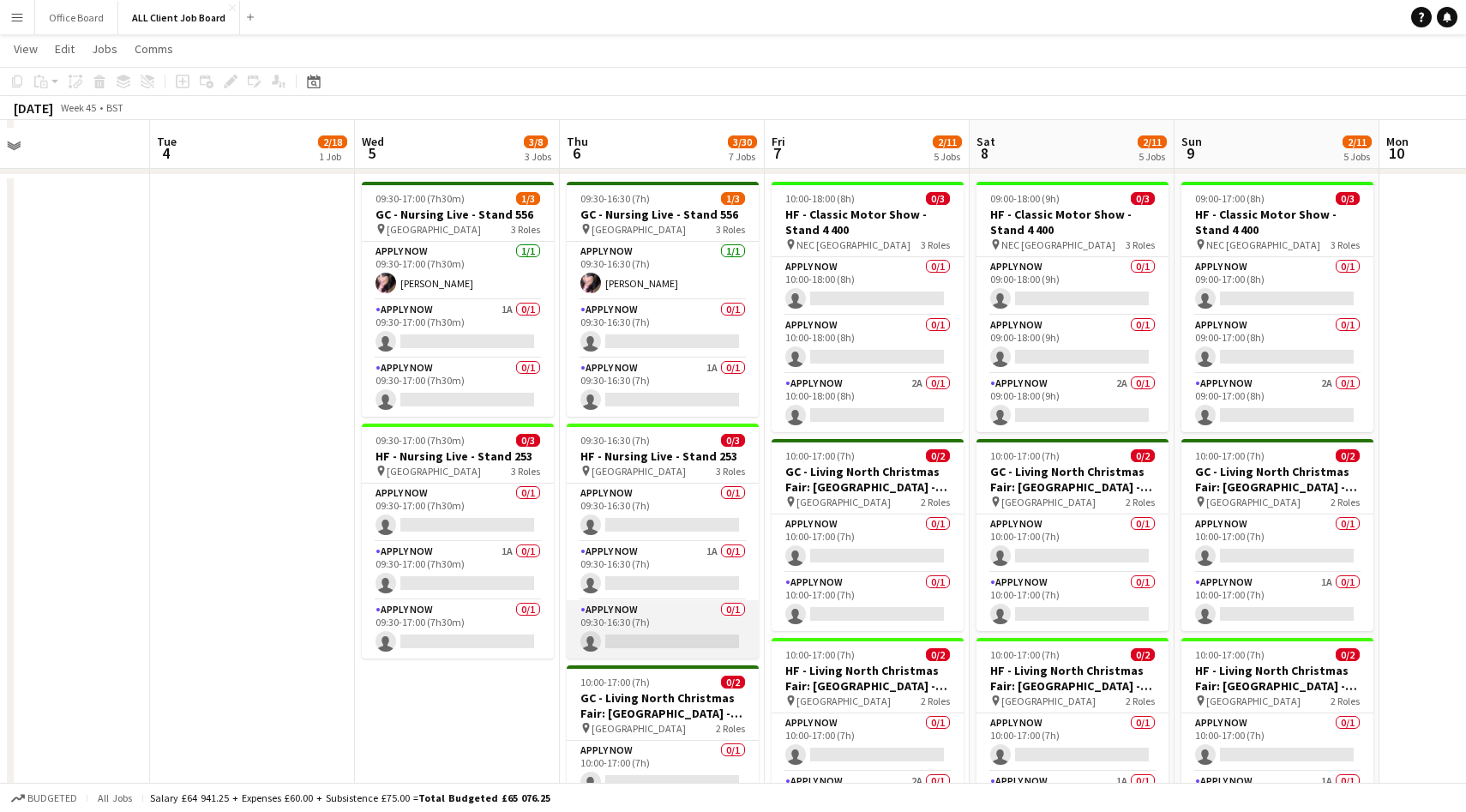
scroll to position [534, 0]
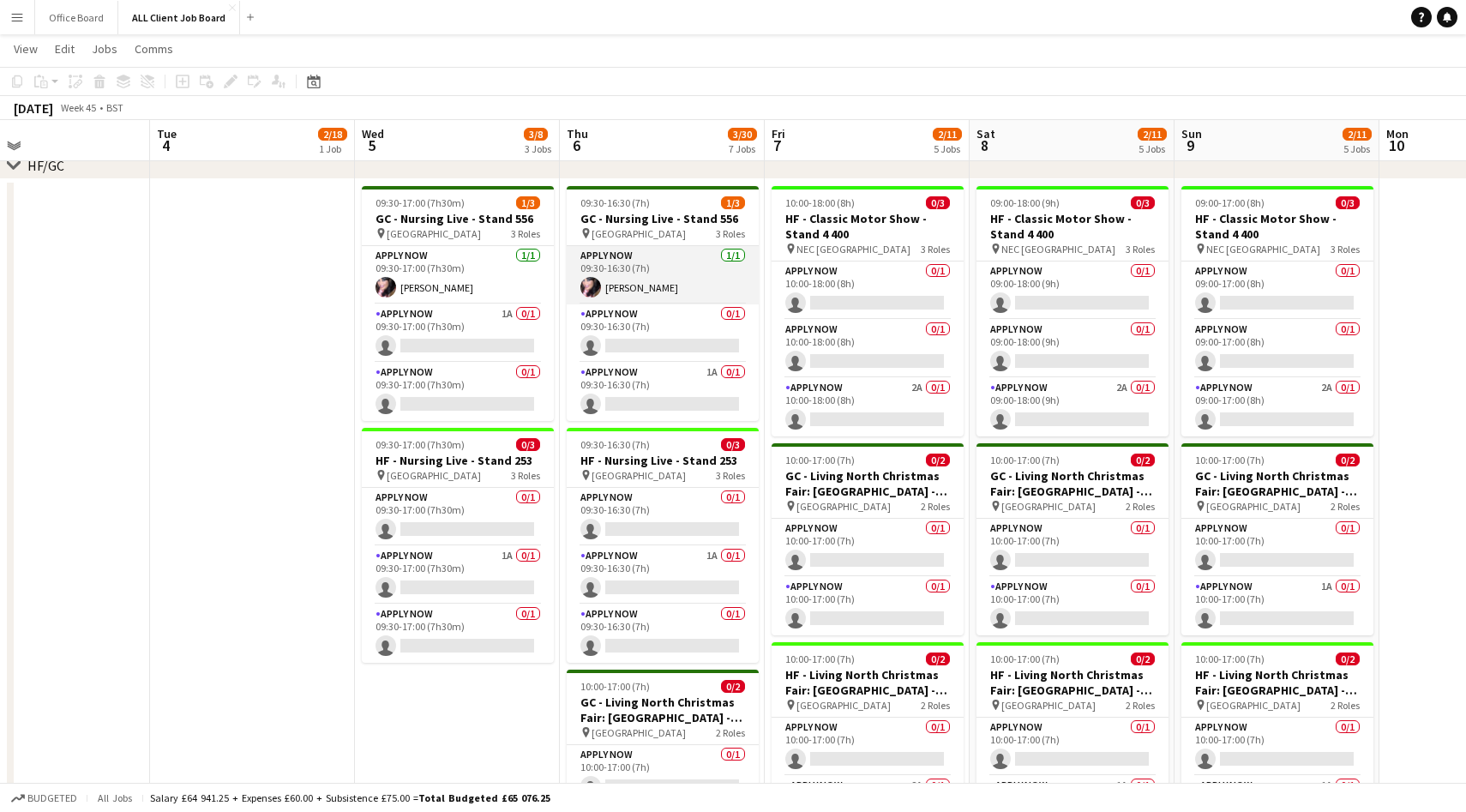
click at [664, 278] on app-card-role "APPLY NOW [DATE] 09:30-16:30 (7h) [PERSON_NAME]" at bounding box center [662, 275] width 192 height 59
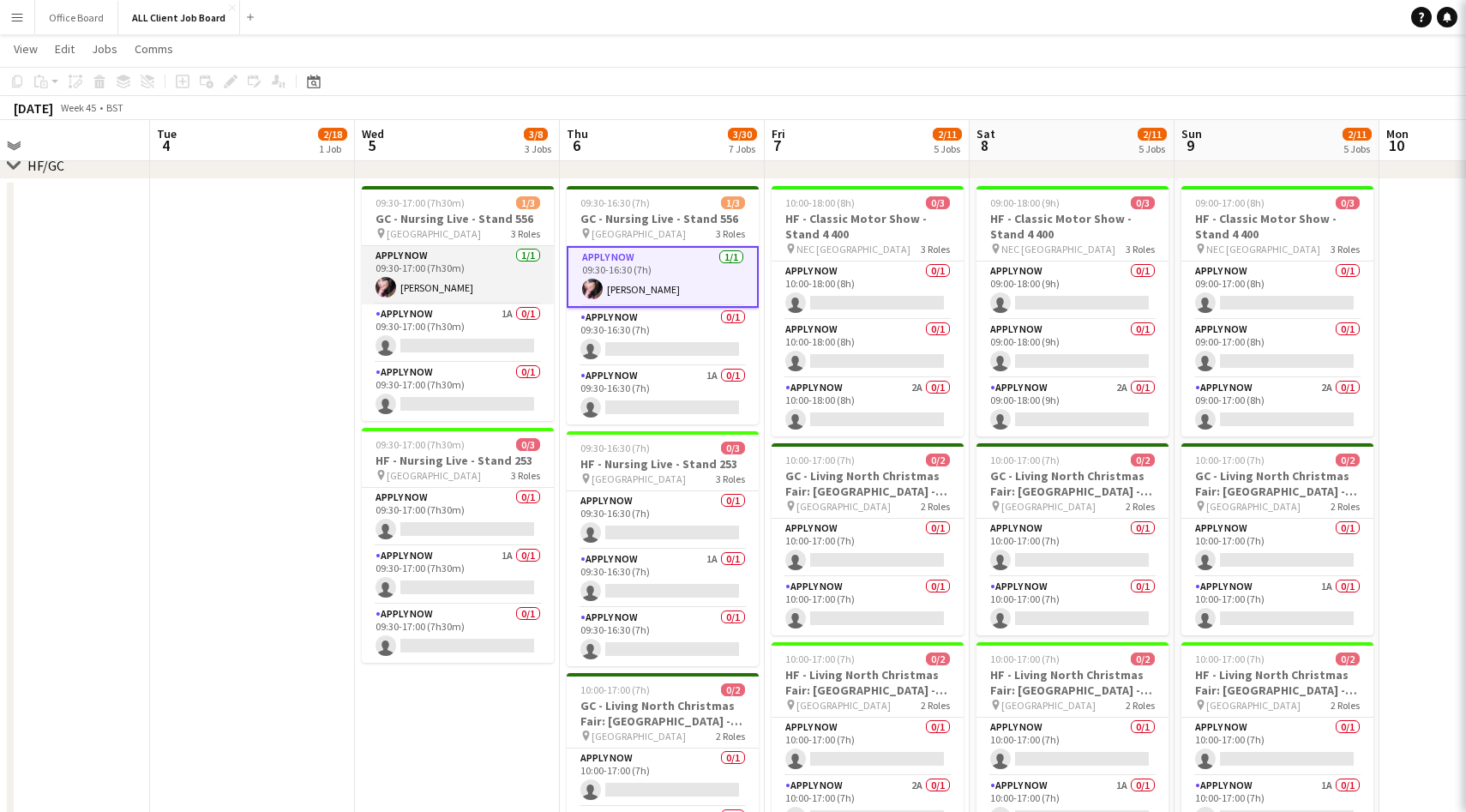
click at [513, 280] on app-card-role "APPLY NOW [DATE] 09:30-17:00 (7h30m) [PERSON_NAME]" at bounding box center [457, 275] width 192 height 59
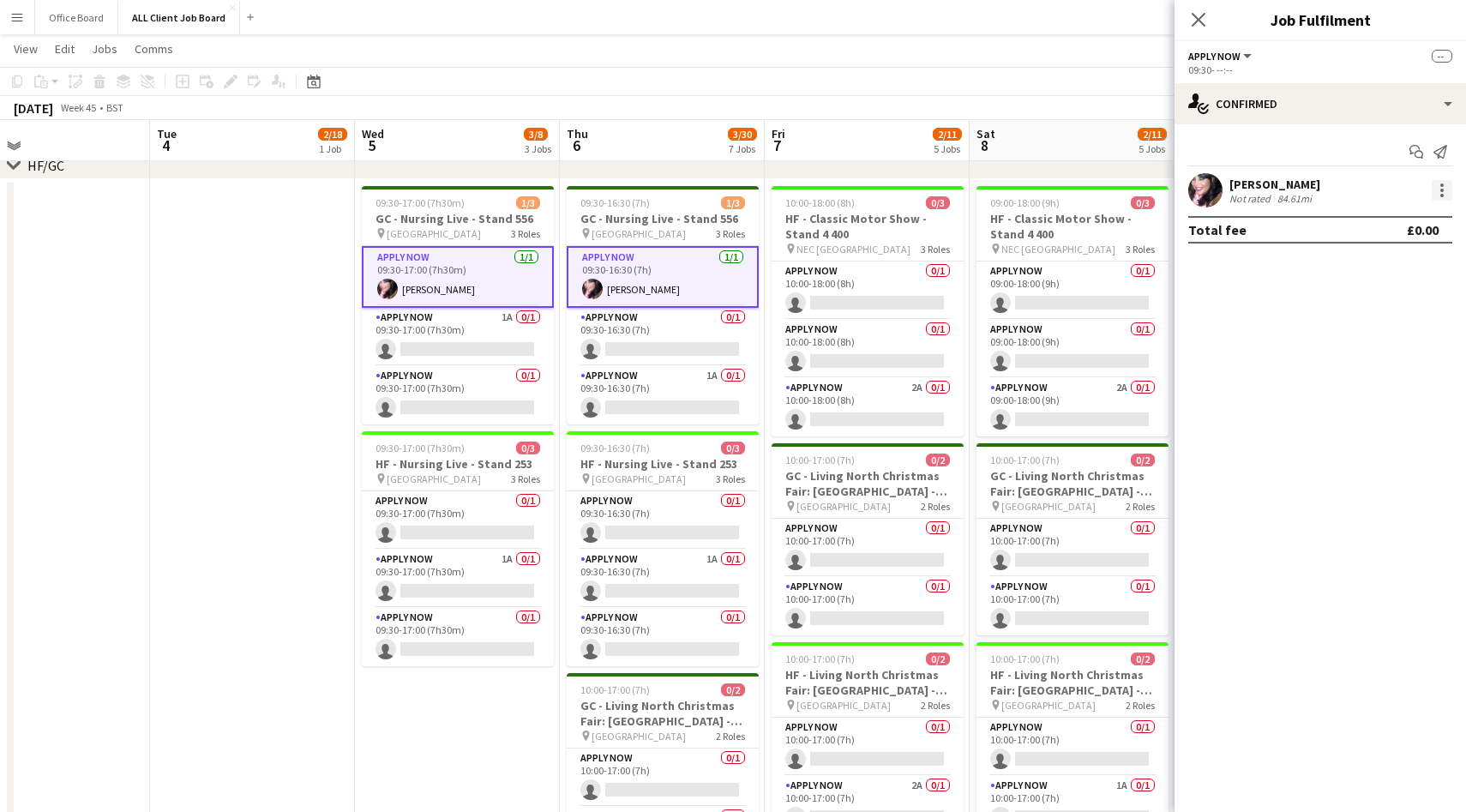
click at [1447, 191] on div at bounding box center [1442, 190] width 21 height 21
click at [1384, 345] on span "Remove" at bounding box center [1385, 346] width 106 height 16
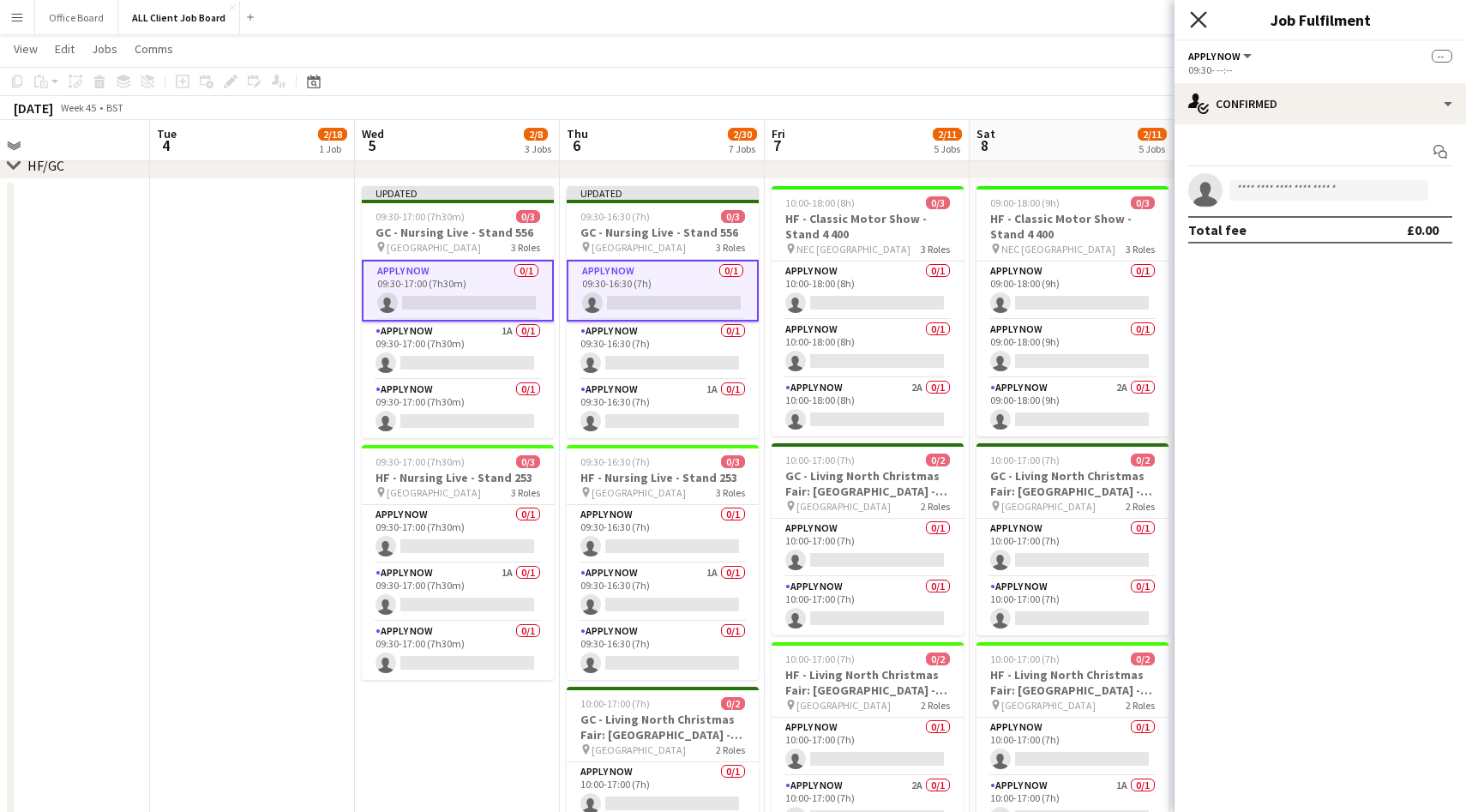
click at [1197, 22] on icon "Close pop-in" at bounding box center [1199, 19] width 16 height 16
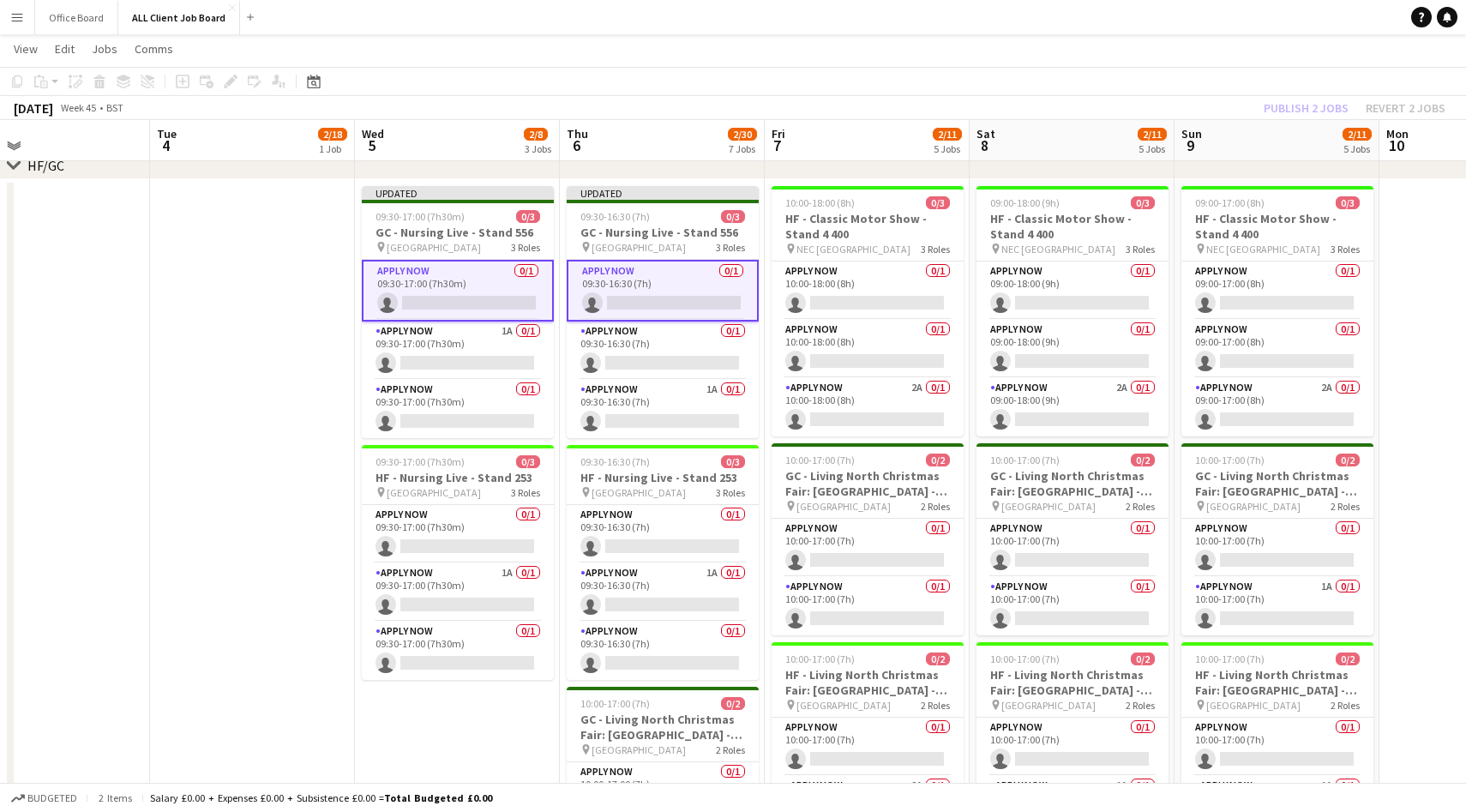
click at [1325, 102] on div "Publish 2 jobs Revert 2 jobs" at bounding box center [1355, 107] width 223 height 22
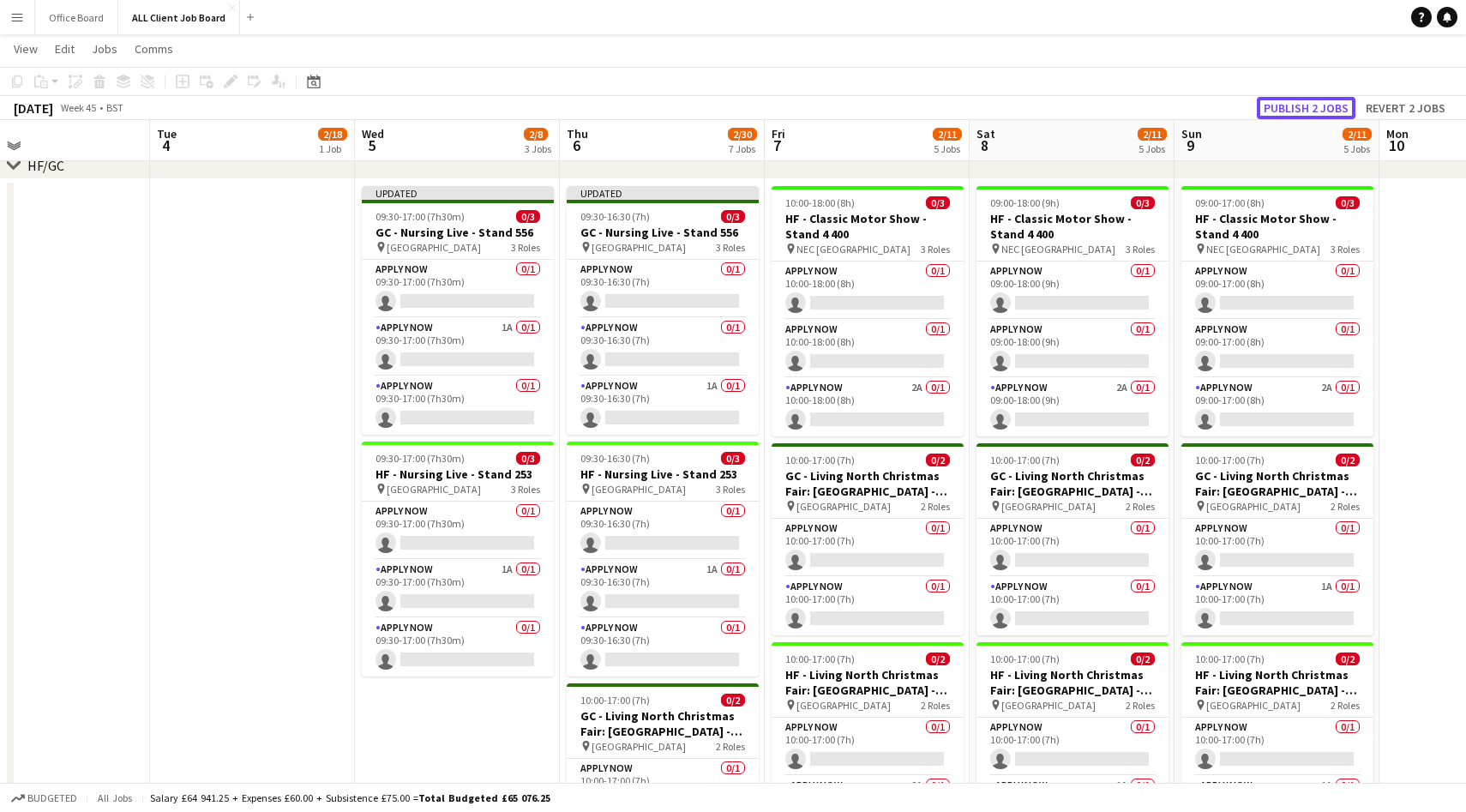
click at [1325, 102] on button "Publish 2 jobs" at bounding box center [1306, 107] width 98 height 22
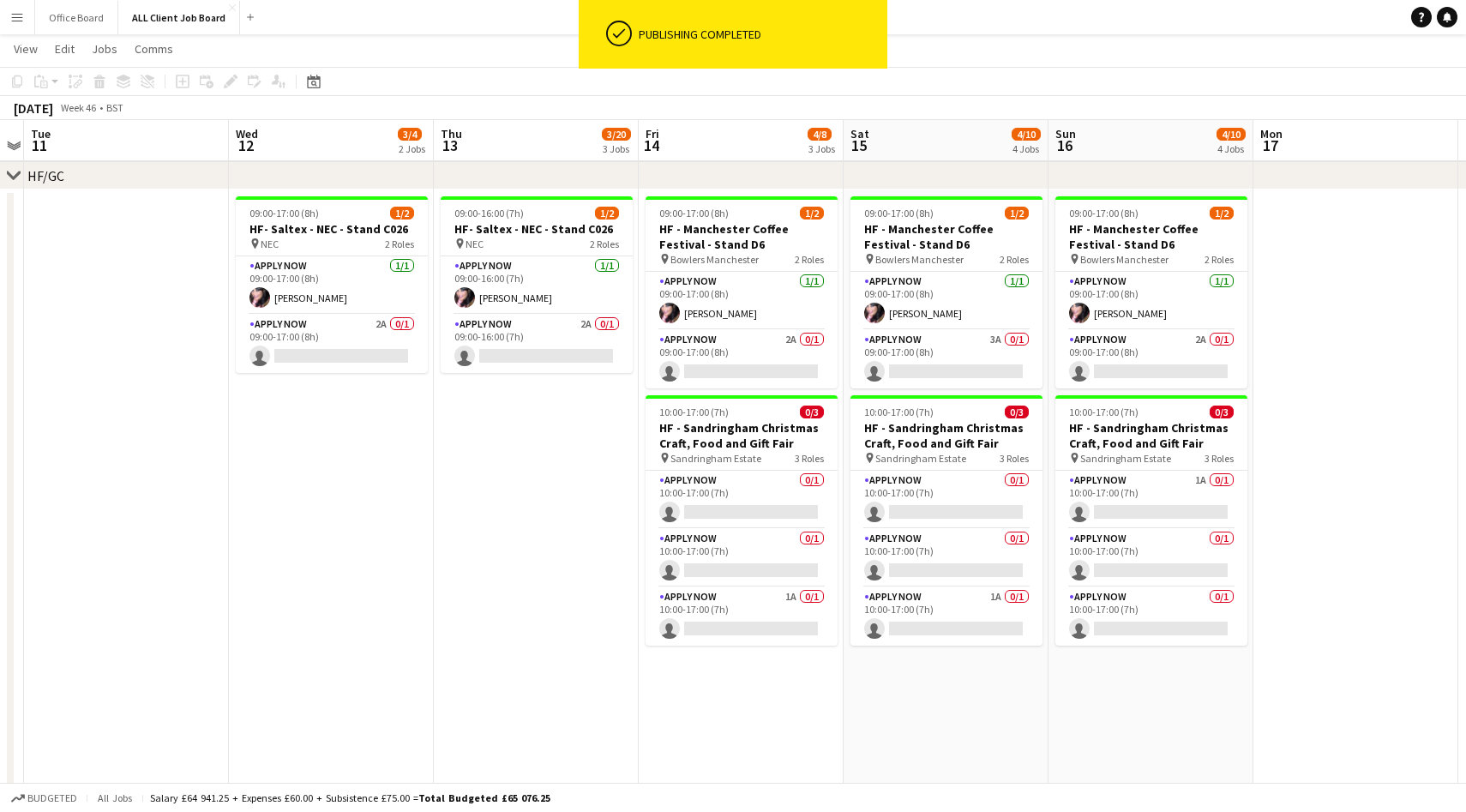
scroll to position [0, 611]
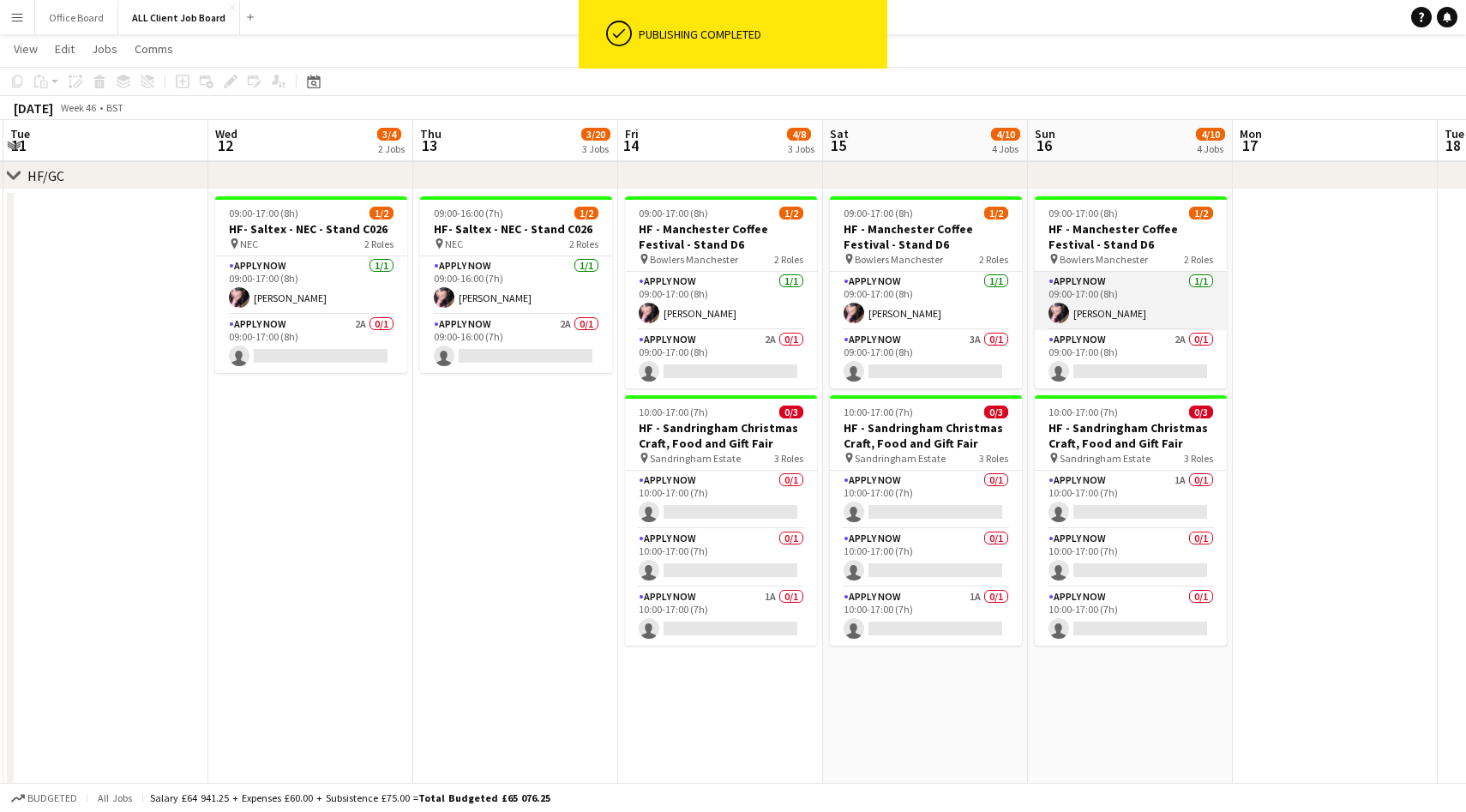
click at [1133, 284] on app-card-role "APPLY NOW [DATE] 09:00-17:00 (8h) [PERSON_NAME]" at bounding box center [1130, 300] width 192 height 59
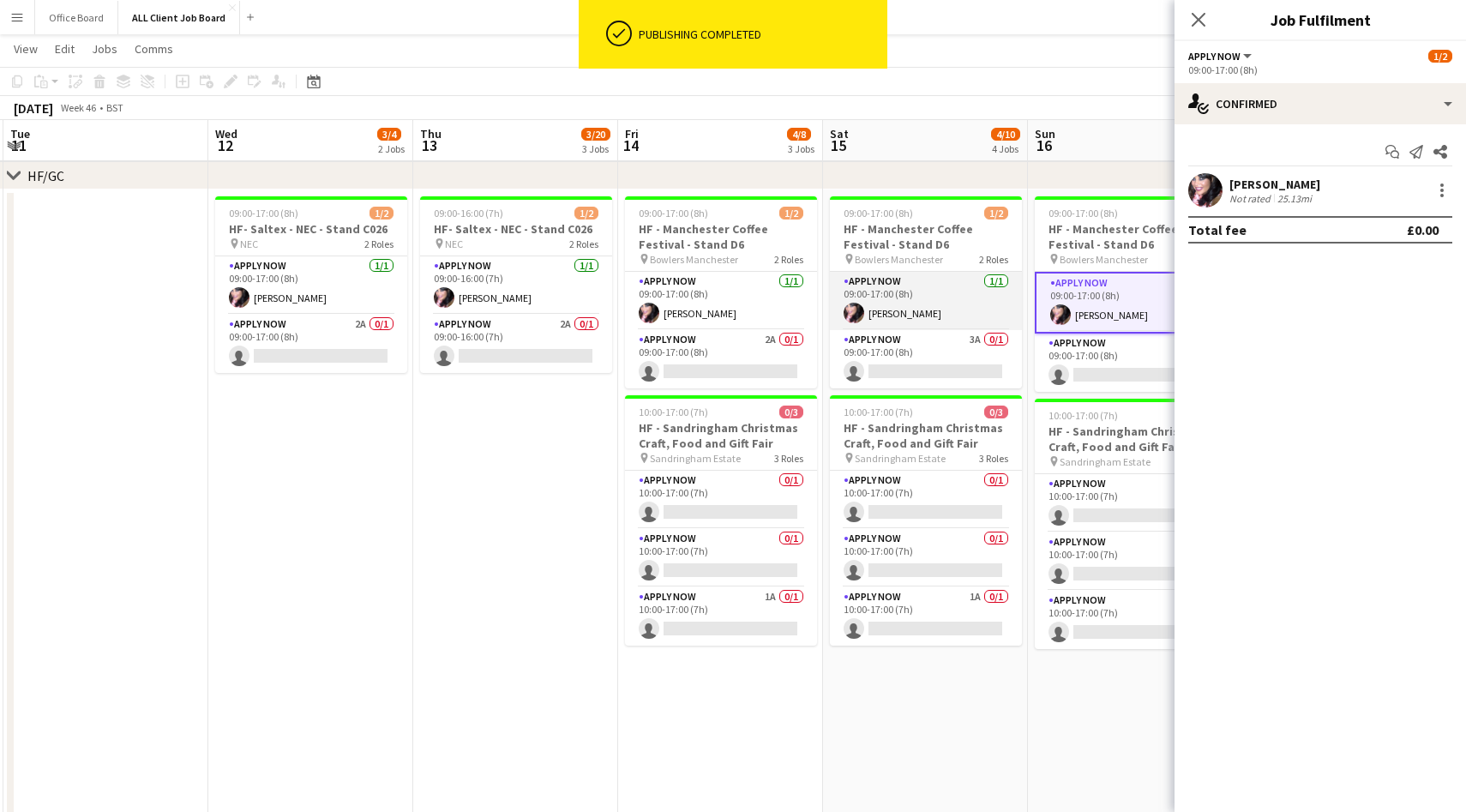
click at [956, 286] on app-card-role "APPLY NOW [DATE] 09:00-17:00 (8h) [PERSON_NAME]" at bounding box center [925, 300] width 192 height 59
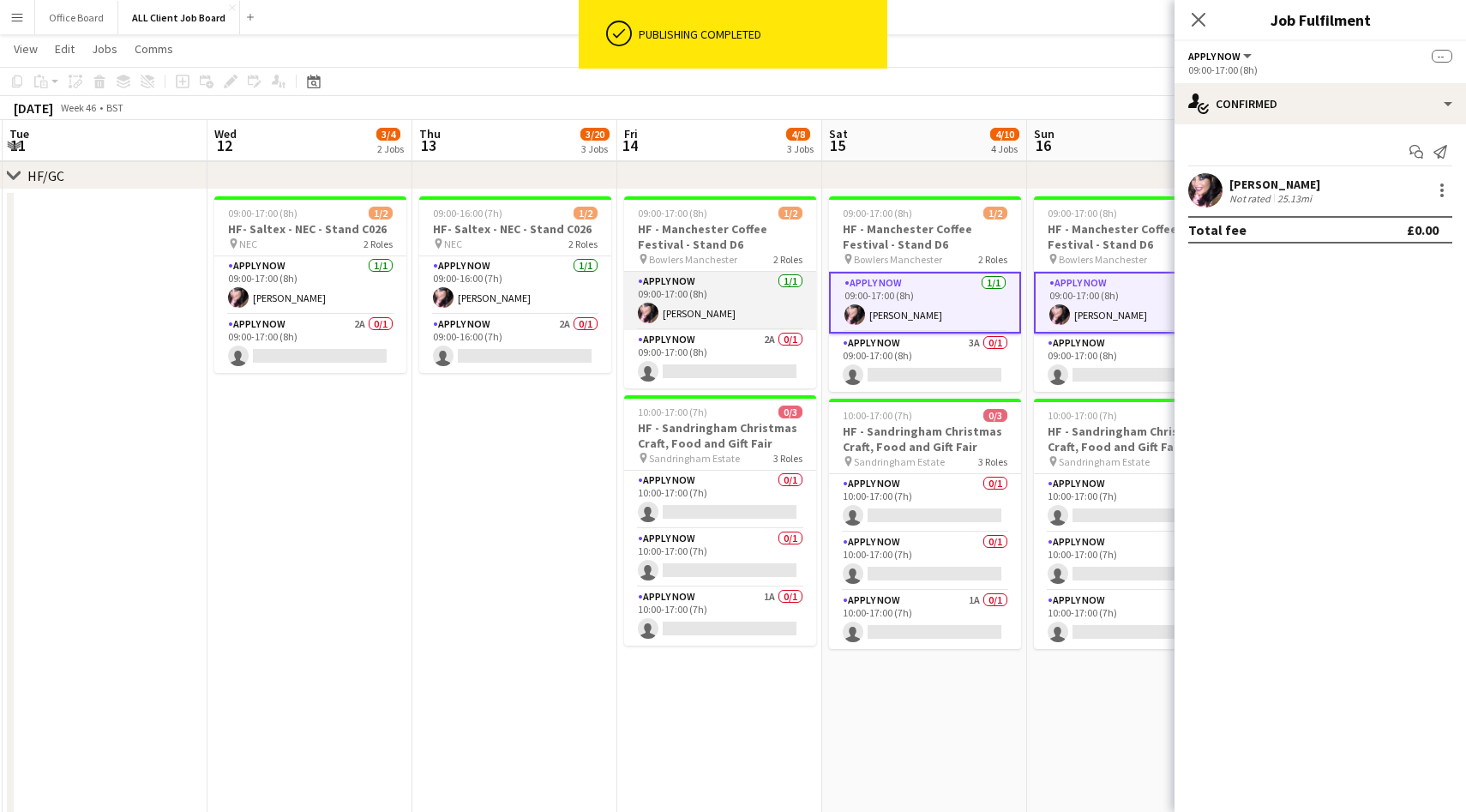
click at [708, 284] on app-card-role "APPLY NOW [DATE] 09:00-17:00 (8h) [PERSON_NAME]" at bounding box center [720, 300] width 192 height 59
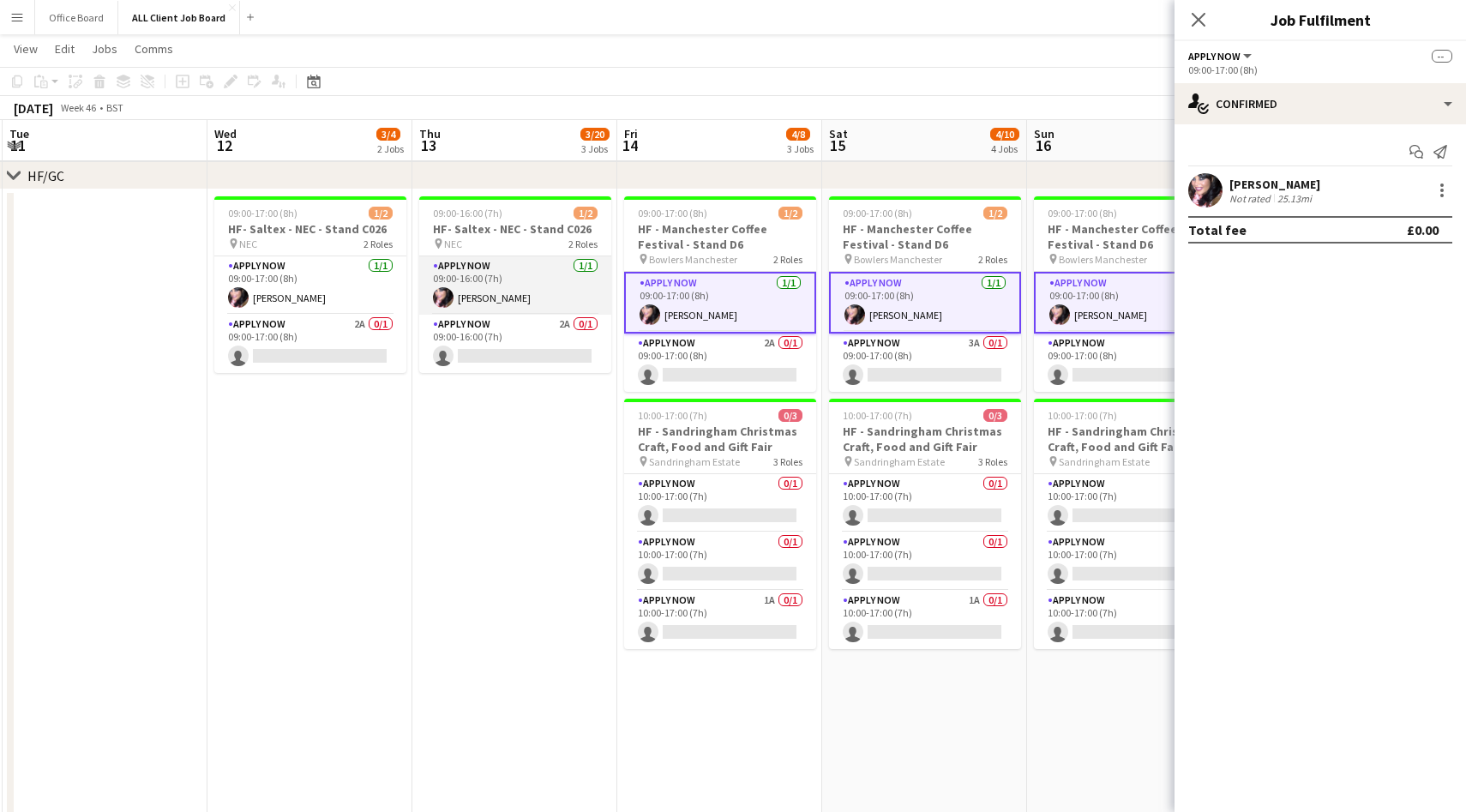
click at [541, 279] on app-card-role "APPLY NOW [DATE] 09:00-16:00 (7h) [PERSON_NAME]" at bounding box center [515, 285] width 192 height 59
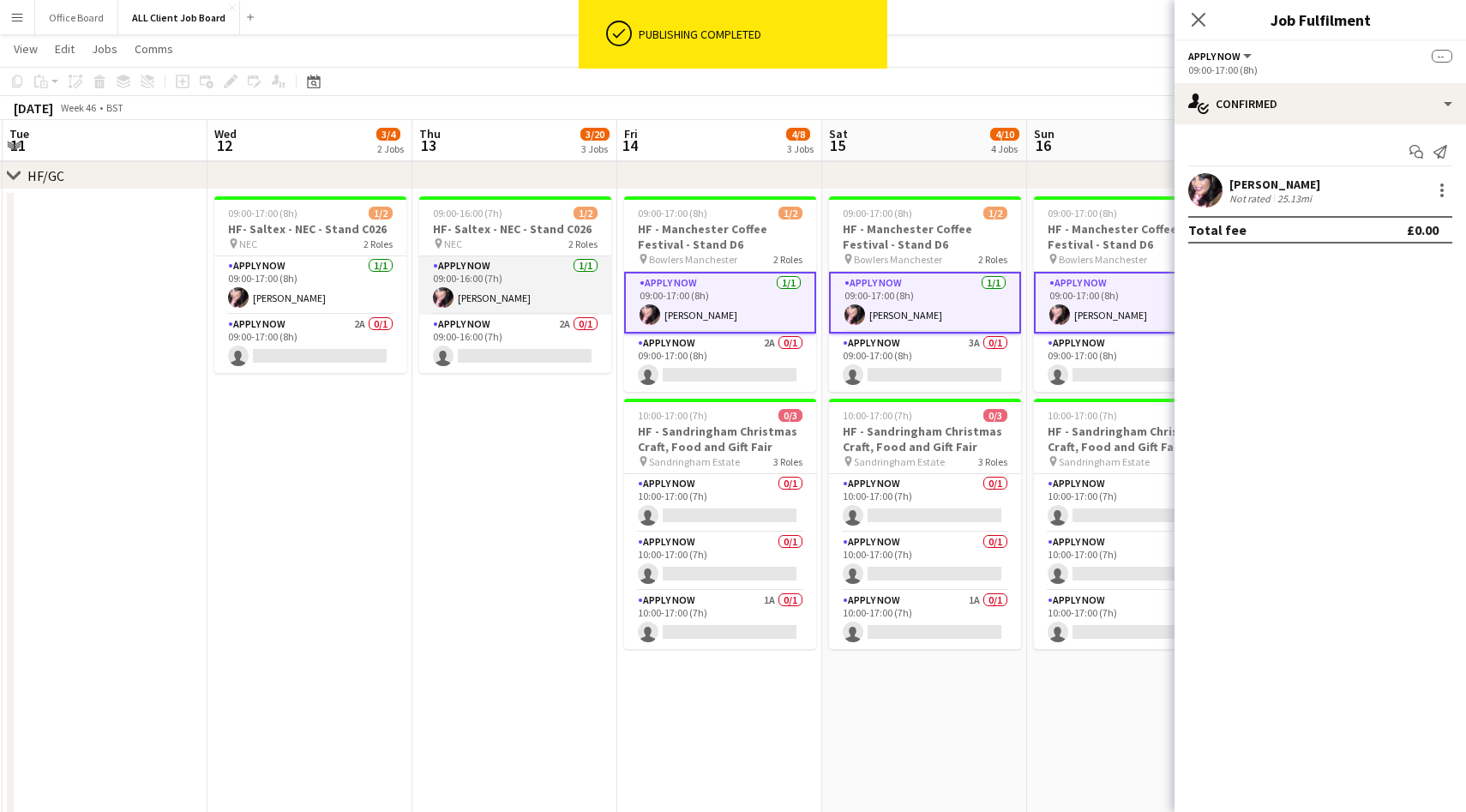
scroll to position [0, 613]
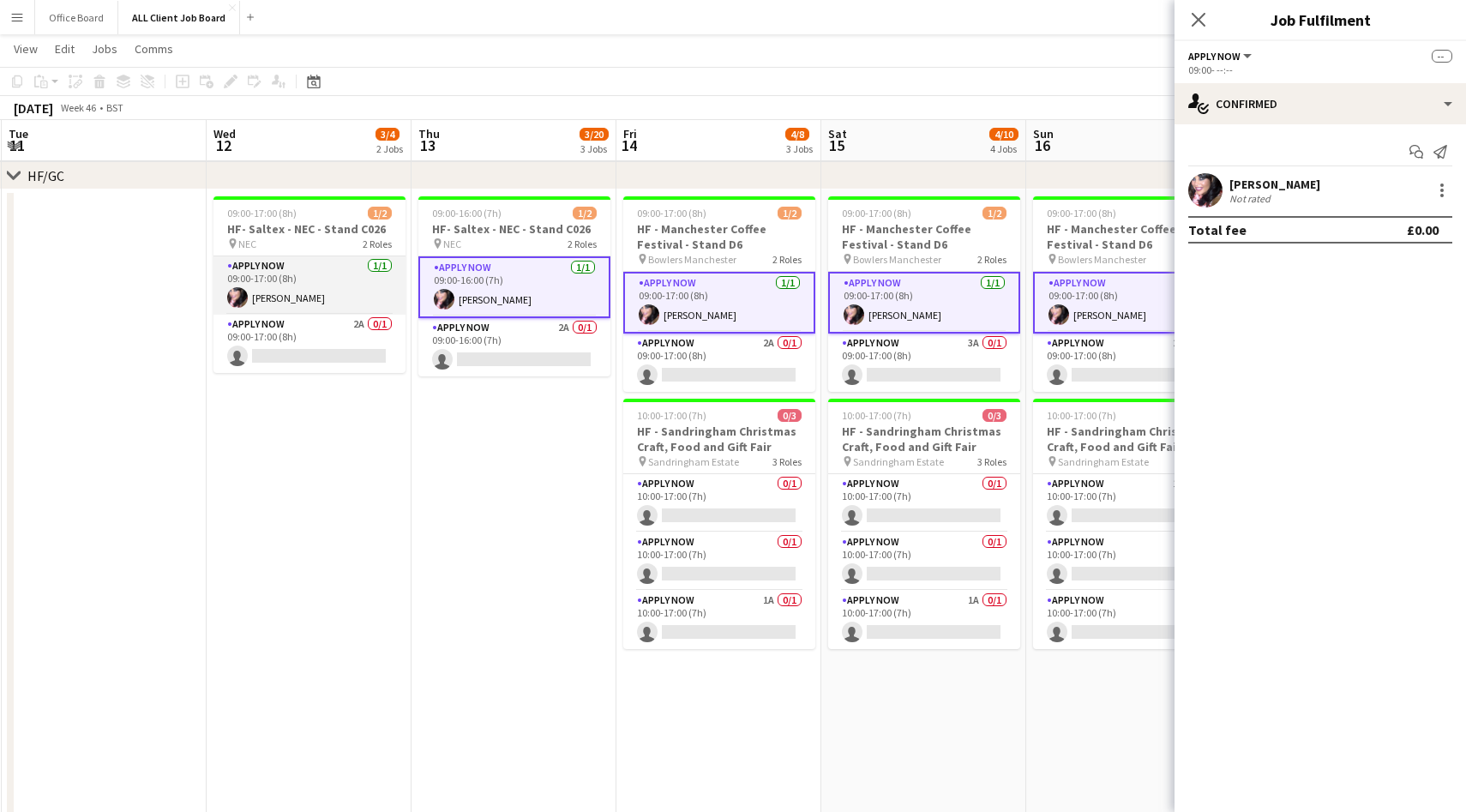
click at [347, 284] on app-card-role "APPLY NOW [DATE] 09:00-17:00 (8h) [PERSON_NAME]" at bounding box center [309, 285] width 192 height 59
click at [1441, 188] on div at bounding box center [1442, 190] width 21 height 21
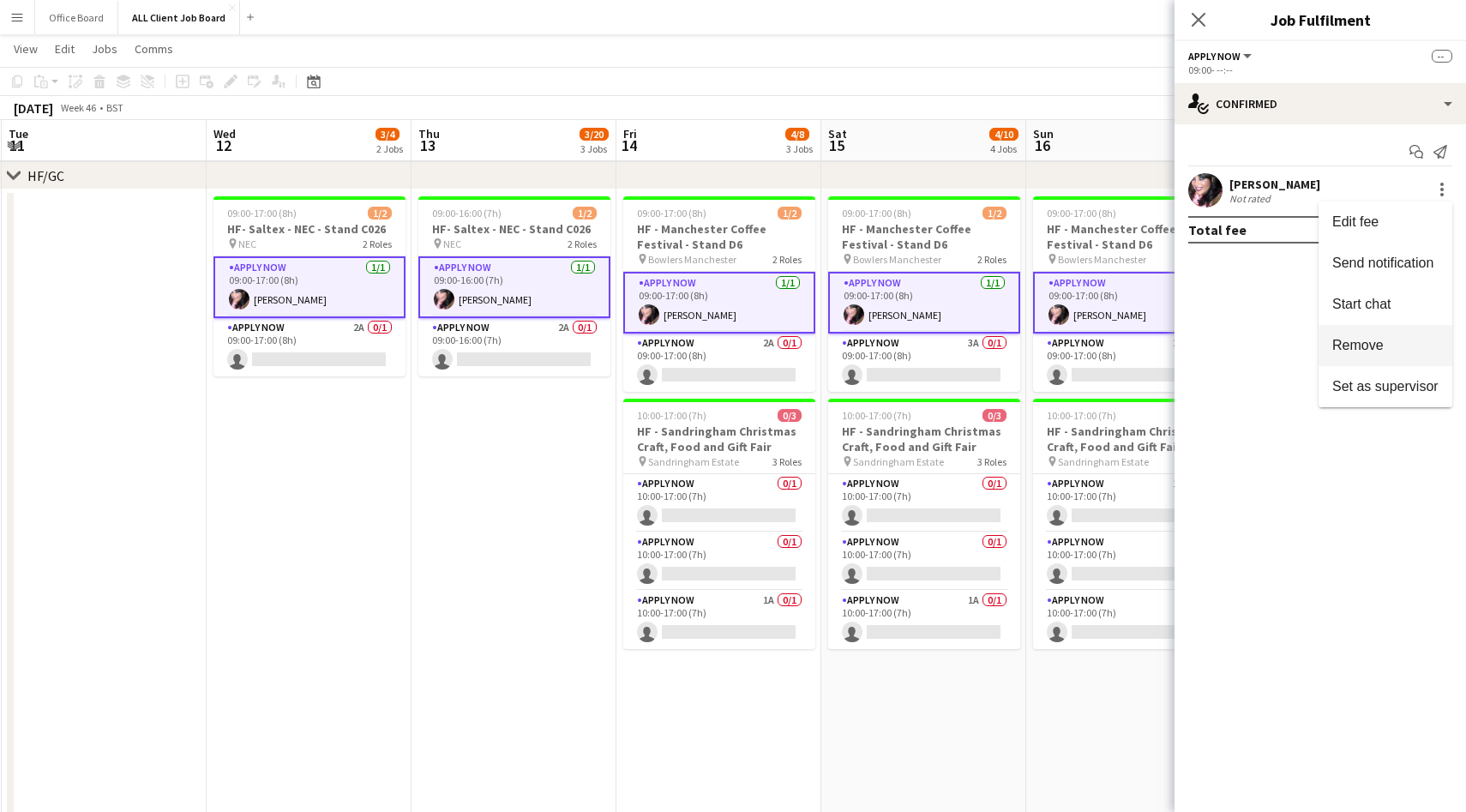
click at [1367, 332] on button "Remove" at bounding box center [1385, 345] width 134 height 41
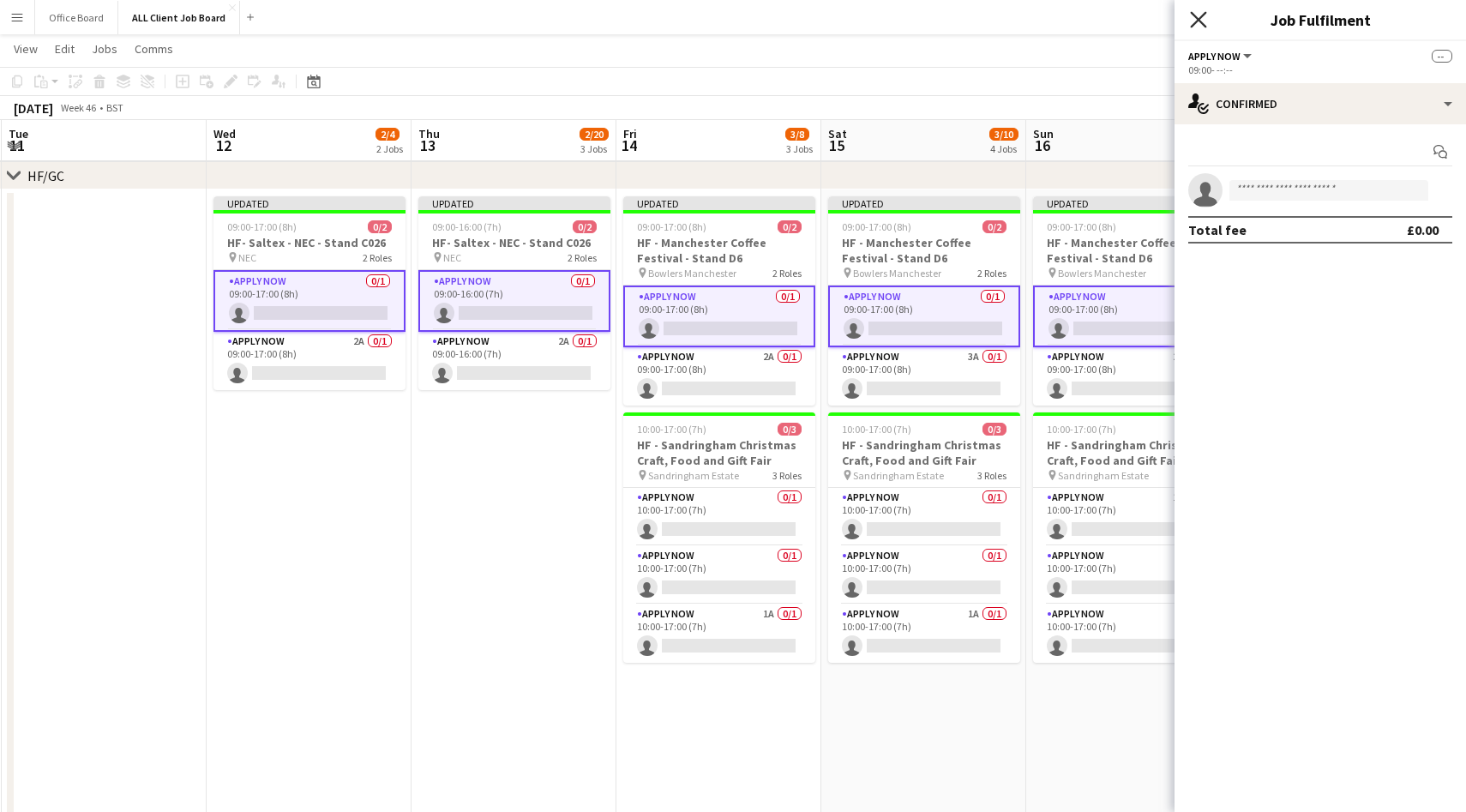
click at [1194, 17] on icon "Close pop-in" at bounding box center [1199, 19] width 16 height 16
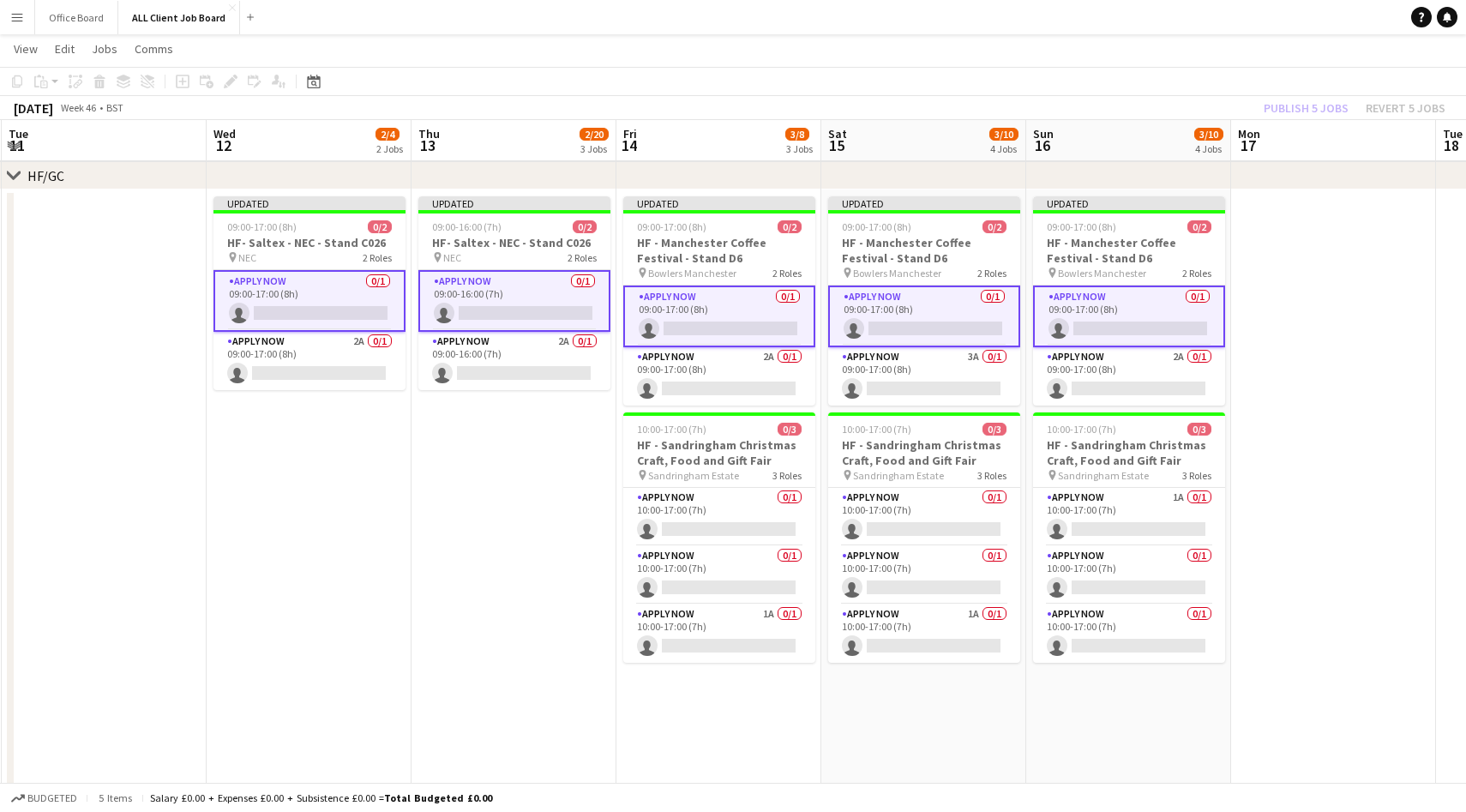
click at [1314, 109] on div "Publish 5 jobs Revert 5 jobs" at bounding box center [1355, 107] width 223 height 22
click at [1314, 109] on button "Publish 5 jobs" at bounding box center [1306, 107] width 98 height 22
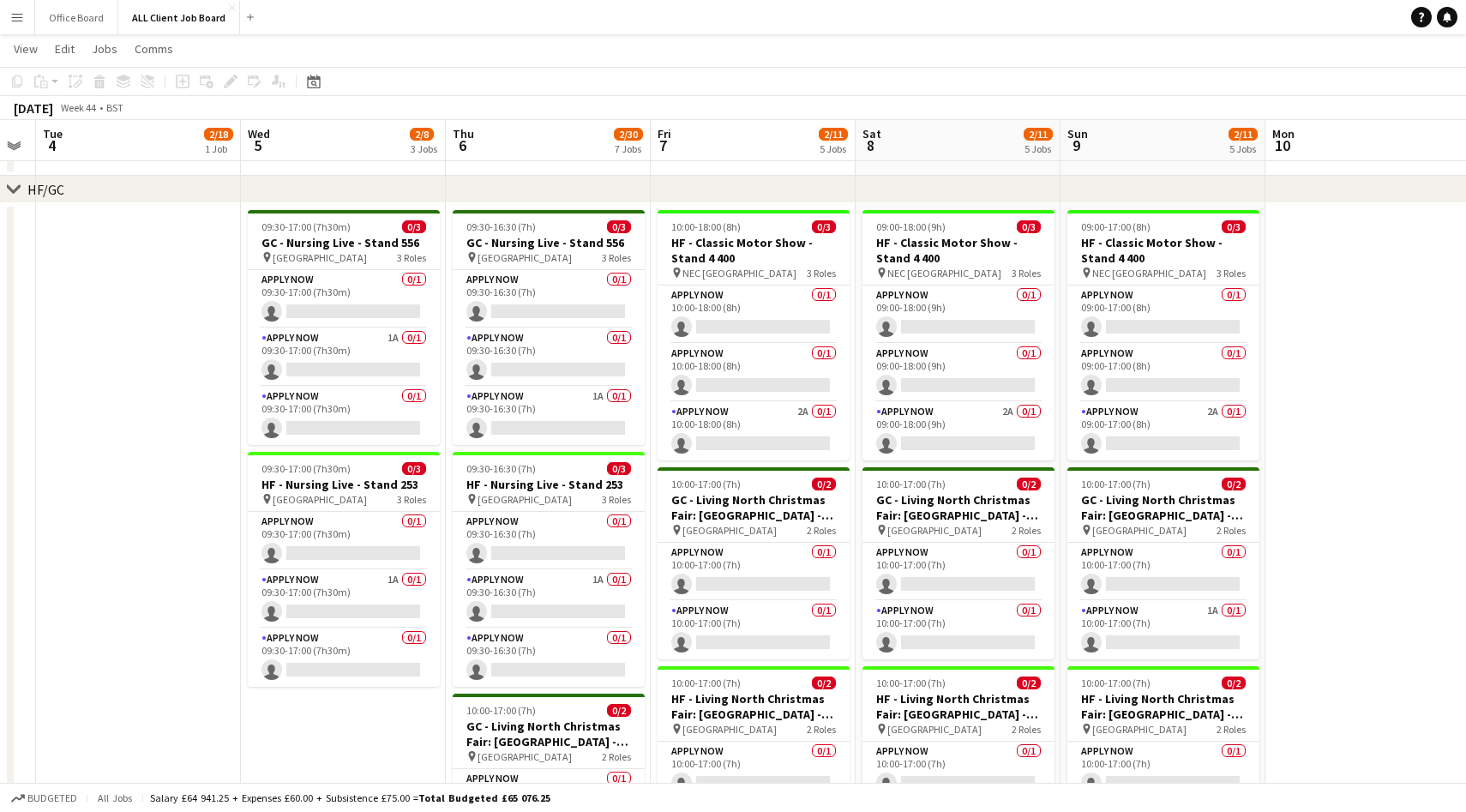
scroll to position [0, 577]
click at [375, 315] on app-card-role "APPLY NOW 0/1 09:30-17:00 (7h30m) single-neutral-actions" at bounding box center [344, 299] width 192 height 59
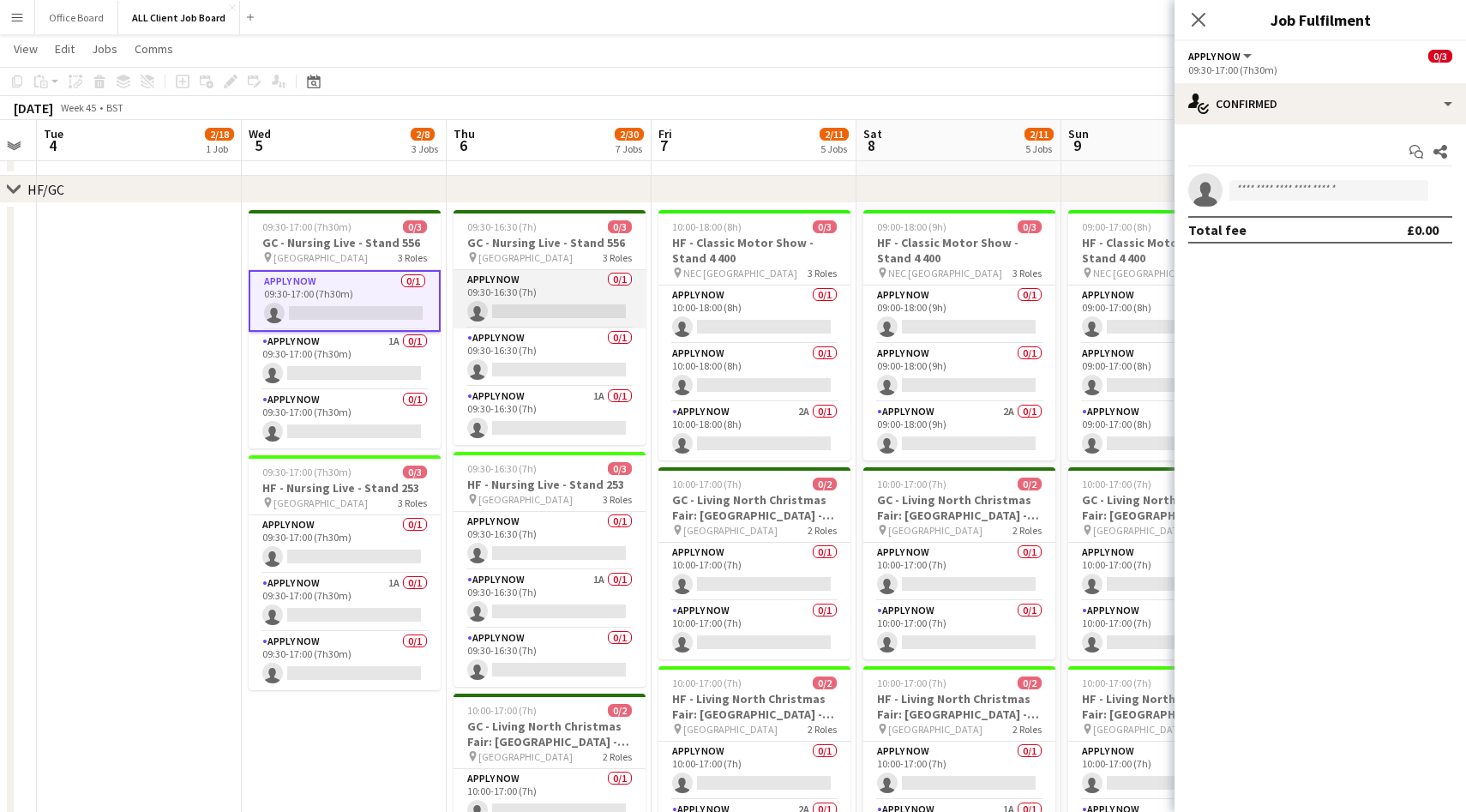
click at [534, 315] on app-card-role "APPLY NOW 0/1 09:30-16:30 (7h) single-neutral-actions" at bounding box center [549, 299] width 192 height 59
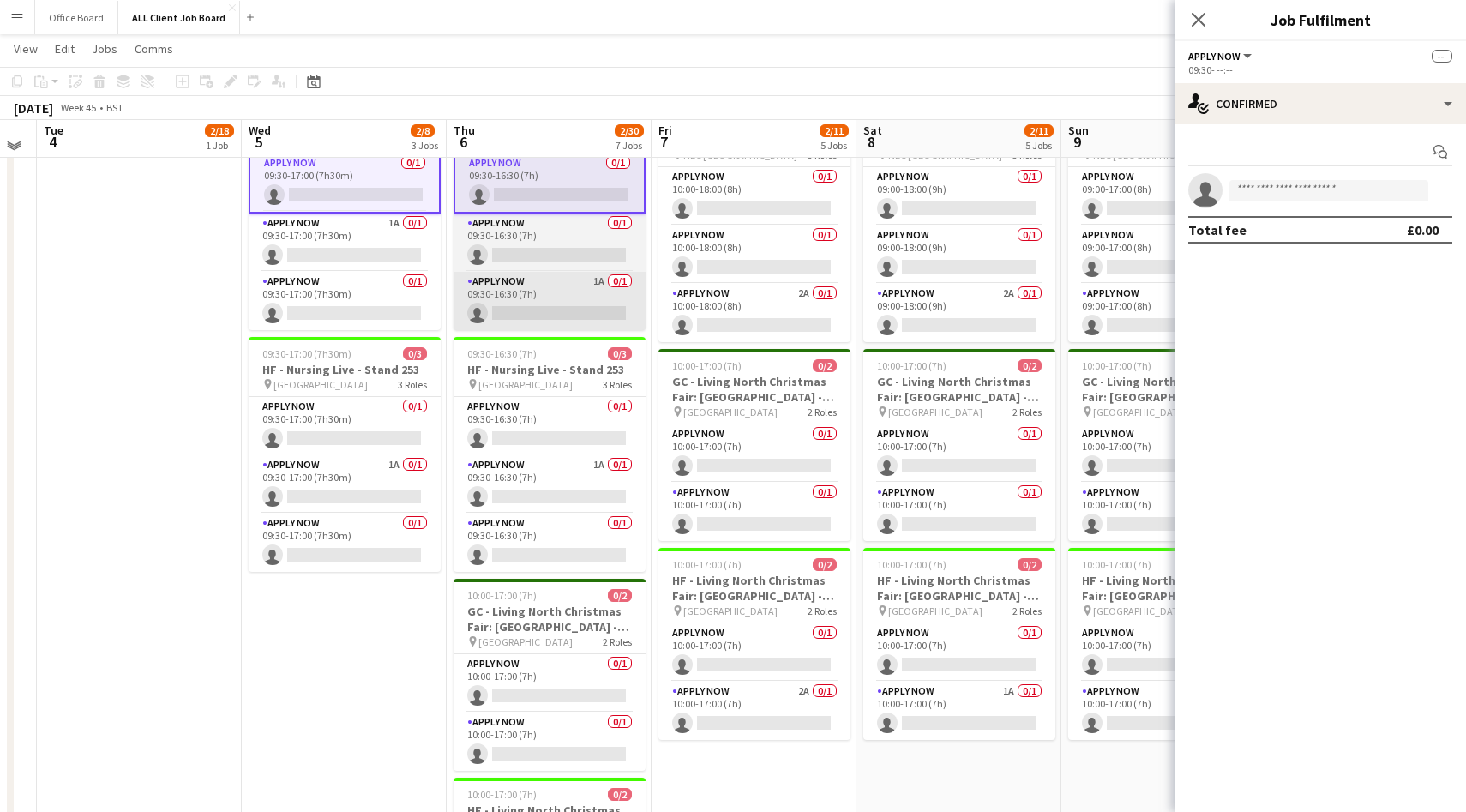
scroll to position [607, 0]
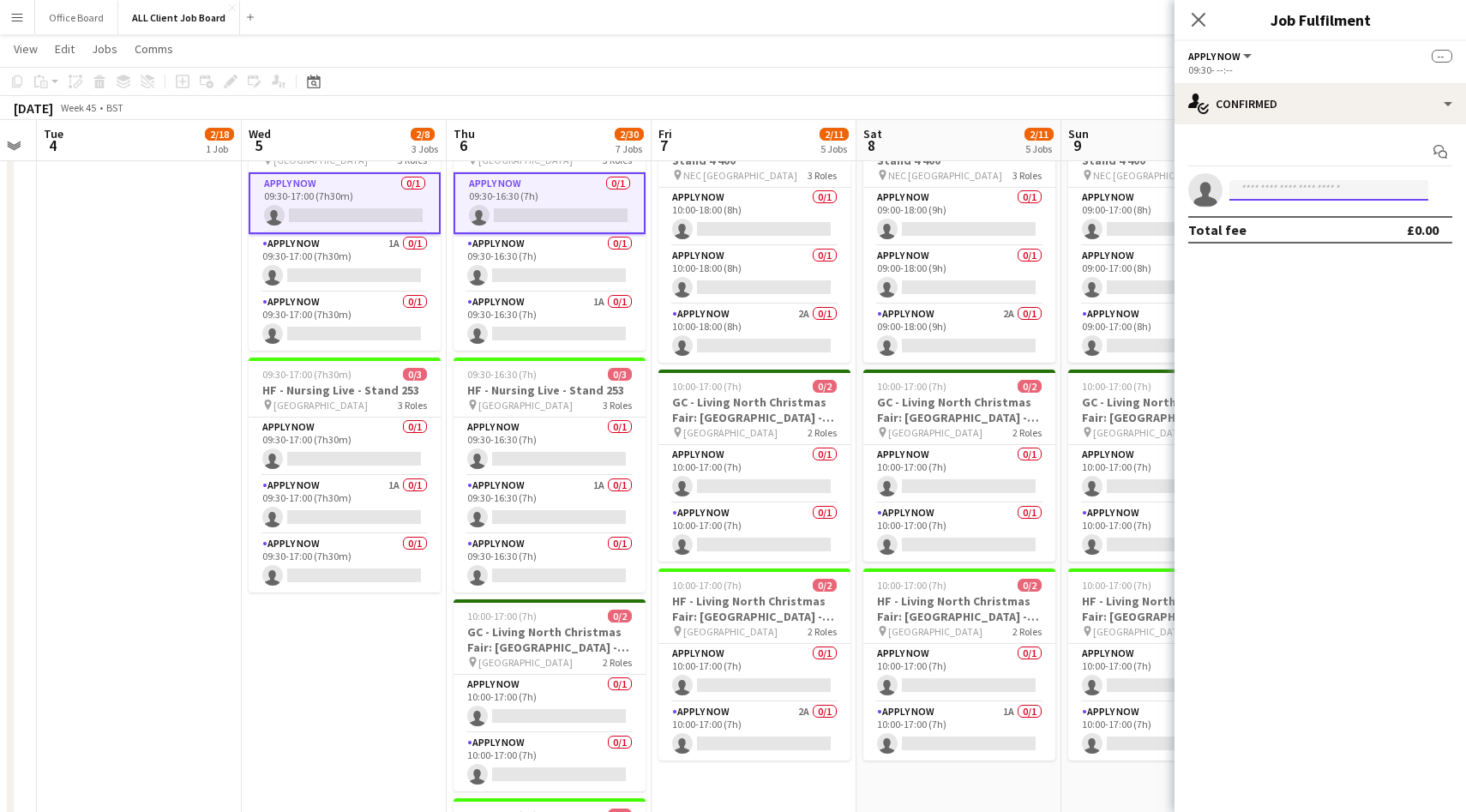
click at [1278, 182] on input at bounding box center [1329, 190] width 199 height 21
type input "*****"
click at [1292, 226] on span "[PERSON_NAME]" at bounding box center [1292, 222] width 98 height 15
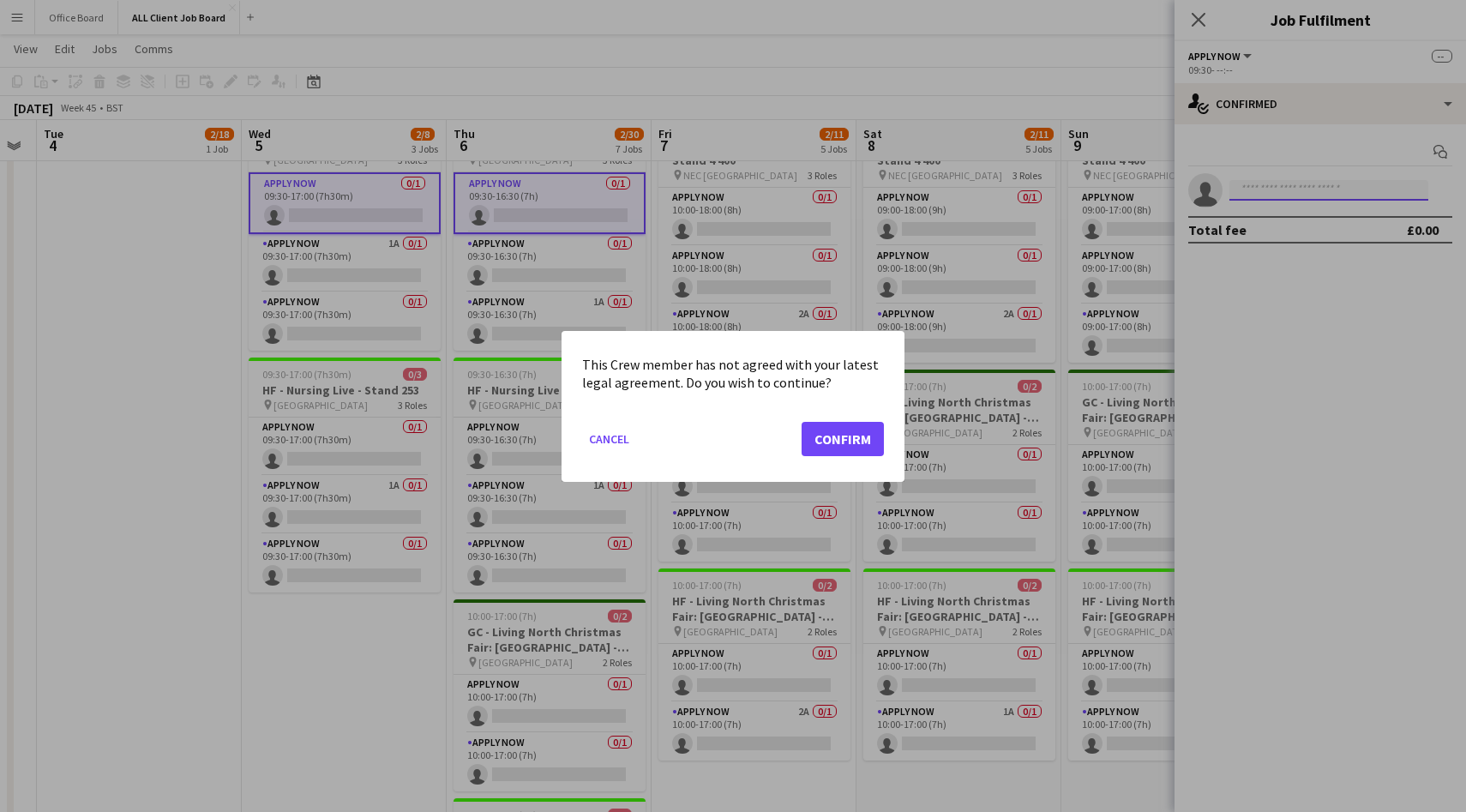
scroll to position [0, 0]
click at [848, 427] on button "Confirm" at bounding box center [843, 438] width 82 height 35
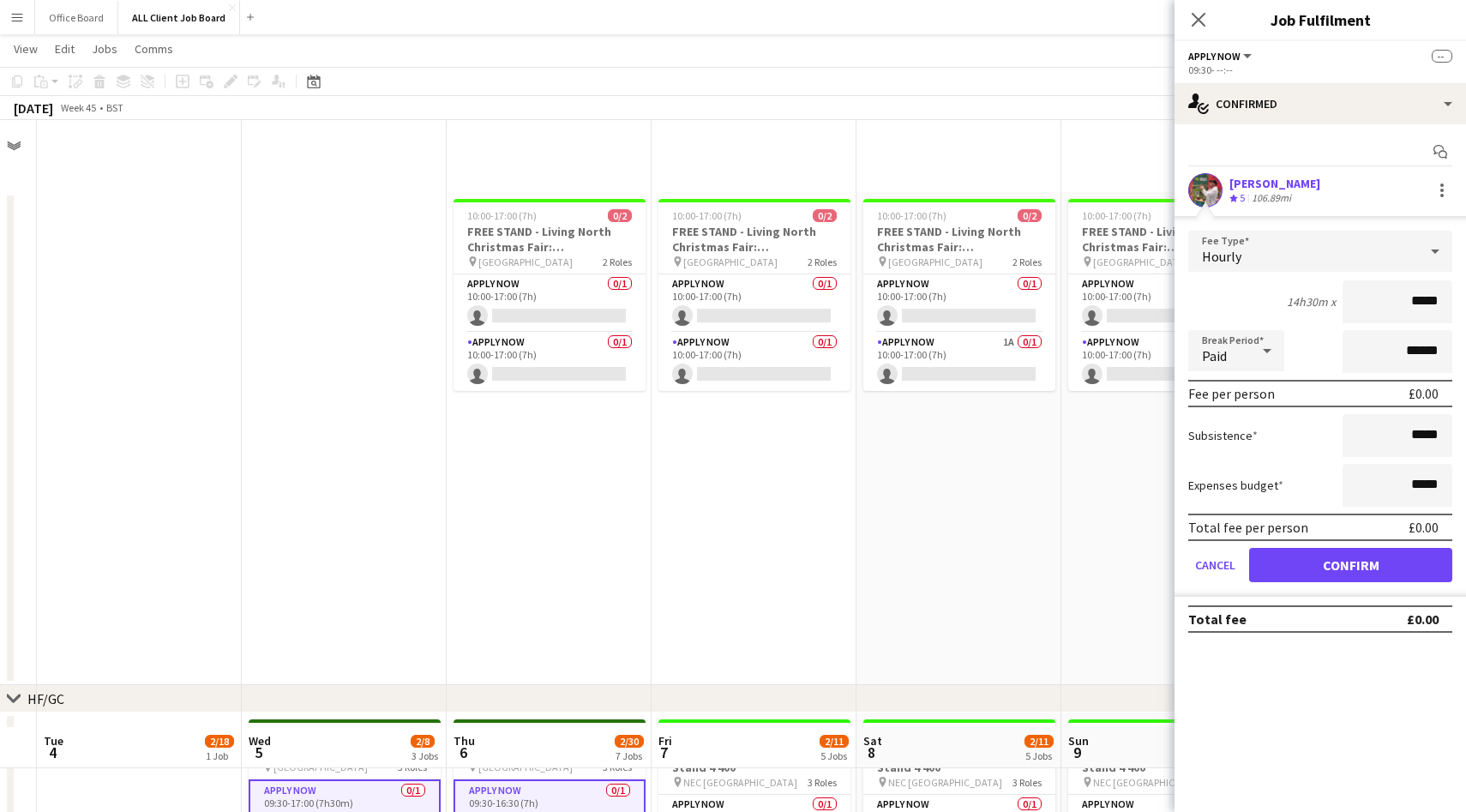
scroll to position [607, 0]
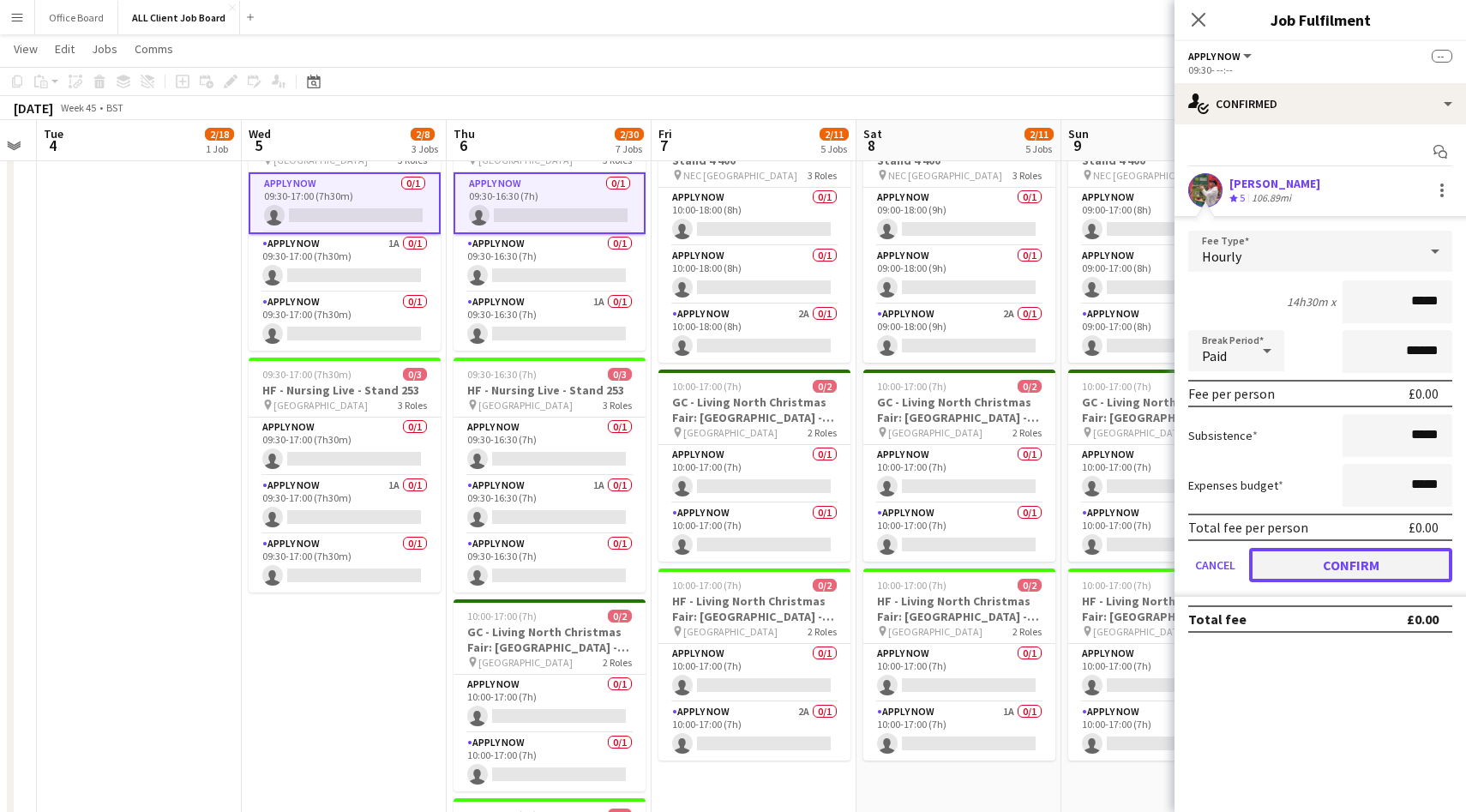
click at [1348, 551] on button "Confirm" at bounding box center [1351, 565] width 203 height 35
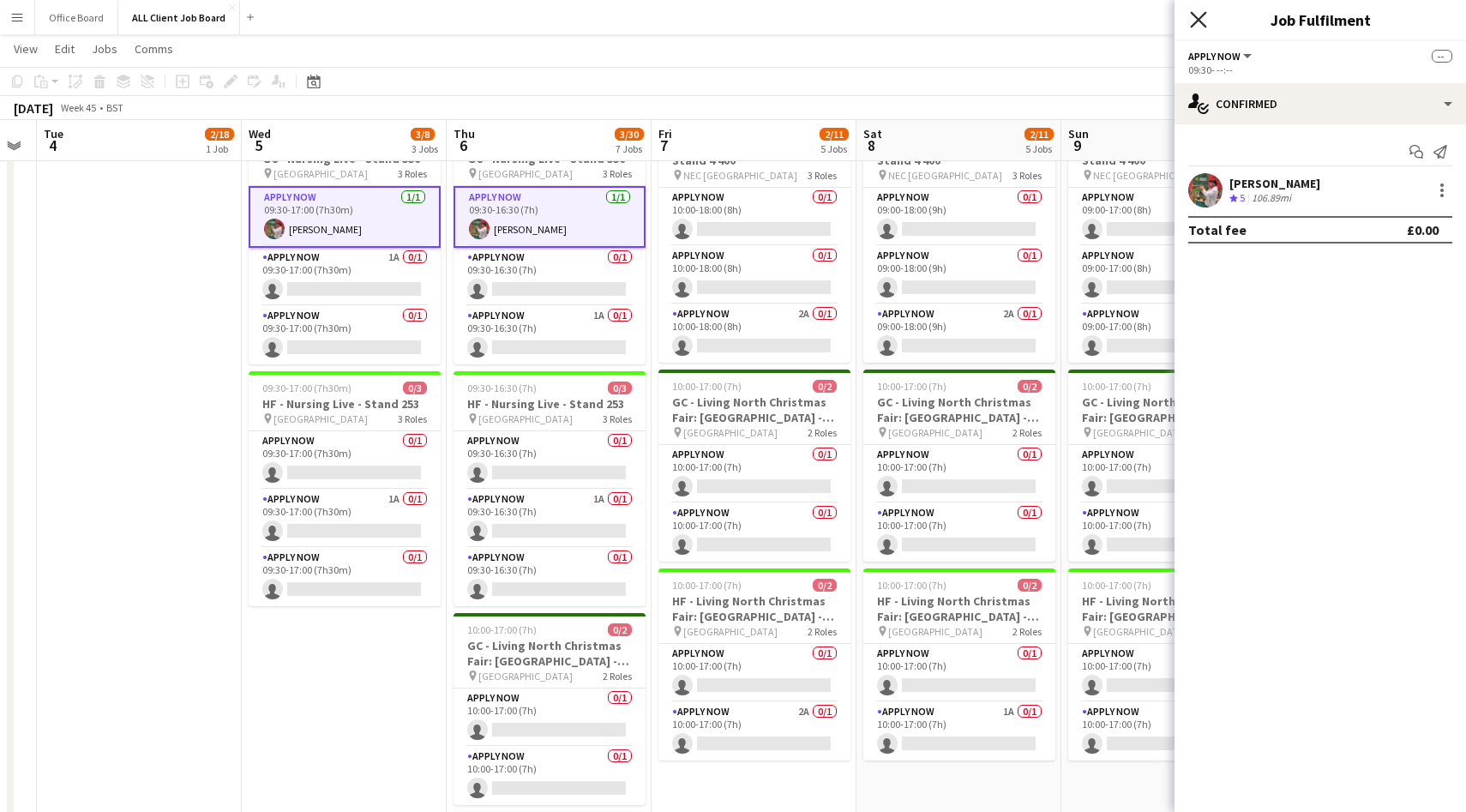
click at [1202, 22] on icon at bounding box center [1199, 19] width 16 height 16
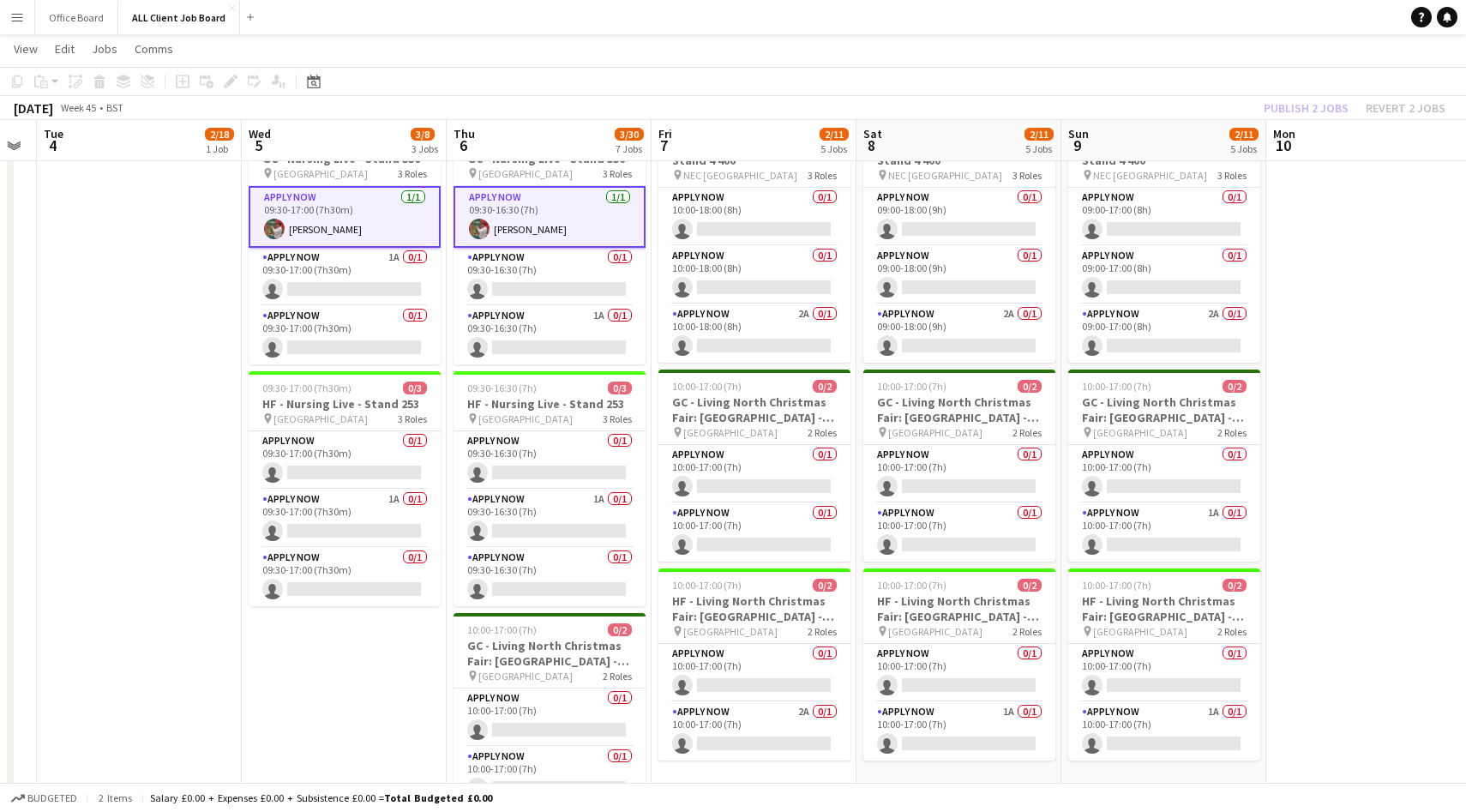
click at [1288, 105] on div "Publish 2 jobs Revert 2 jobs" at bounding box center [1355, 107] width 223 height 22
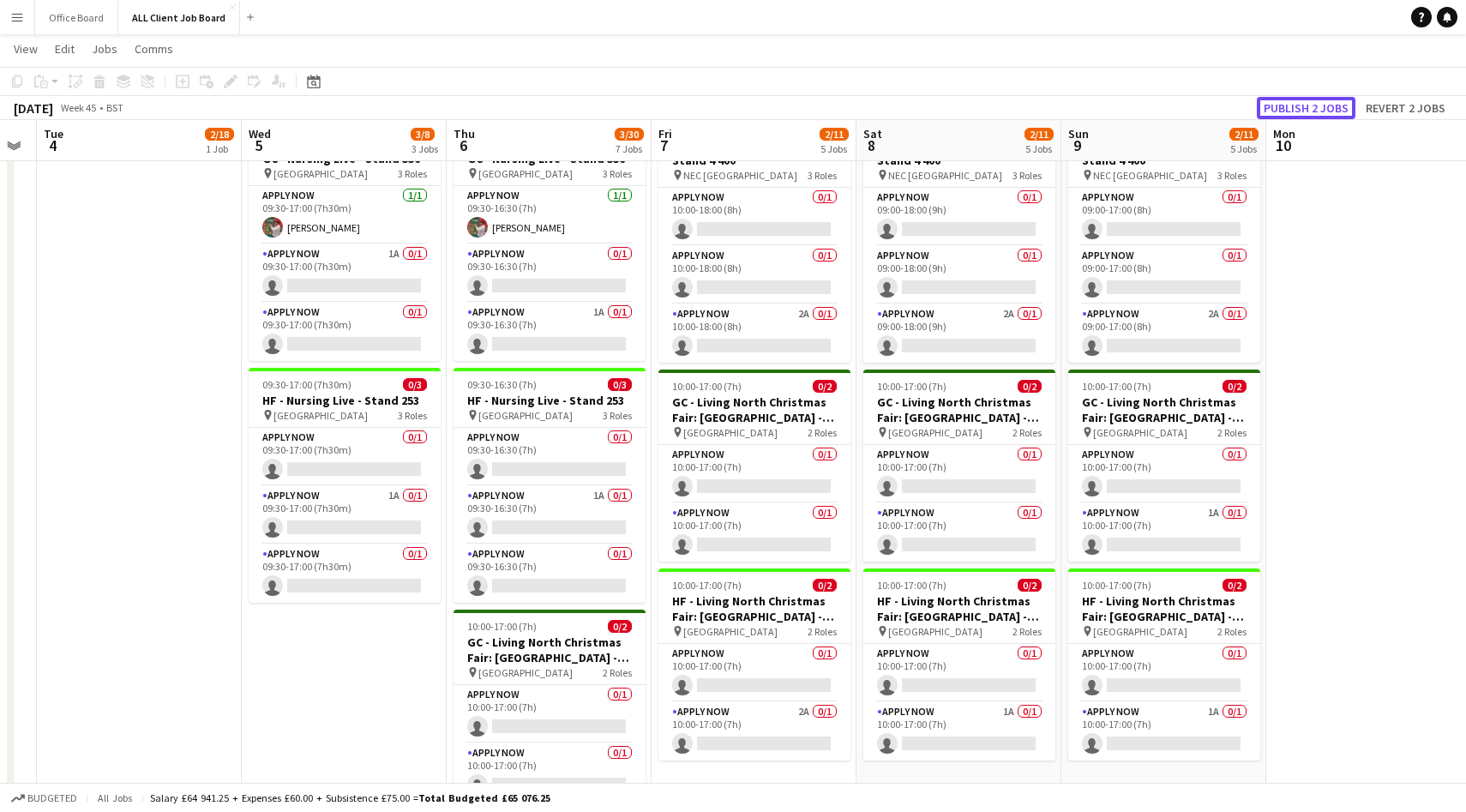
click at [1288, 105] on button "Publish 2 jobs" at bounding box center [1306, 107] width 98 height 22
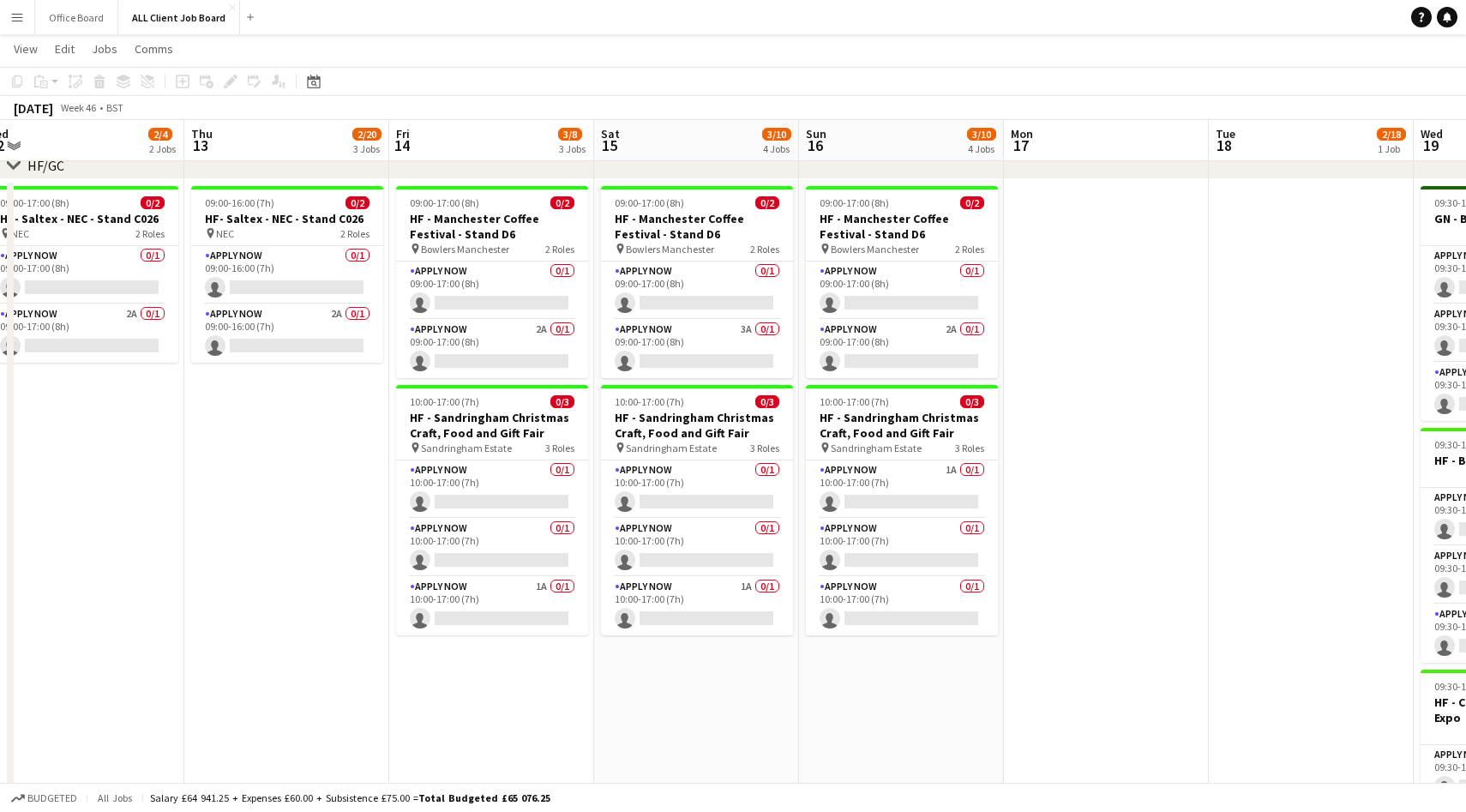
scroll to position [0, 459]
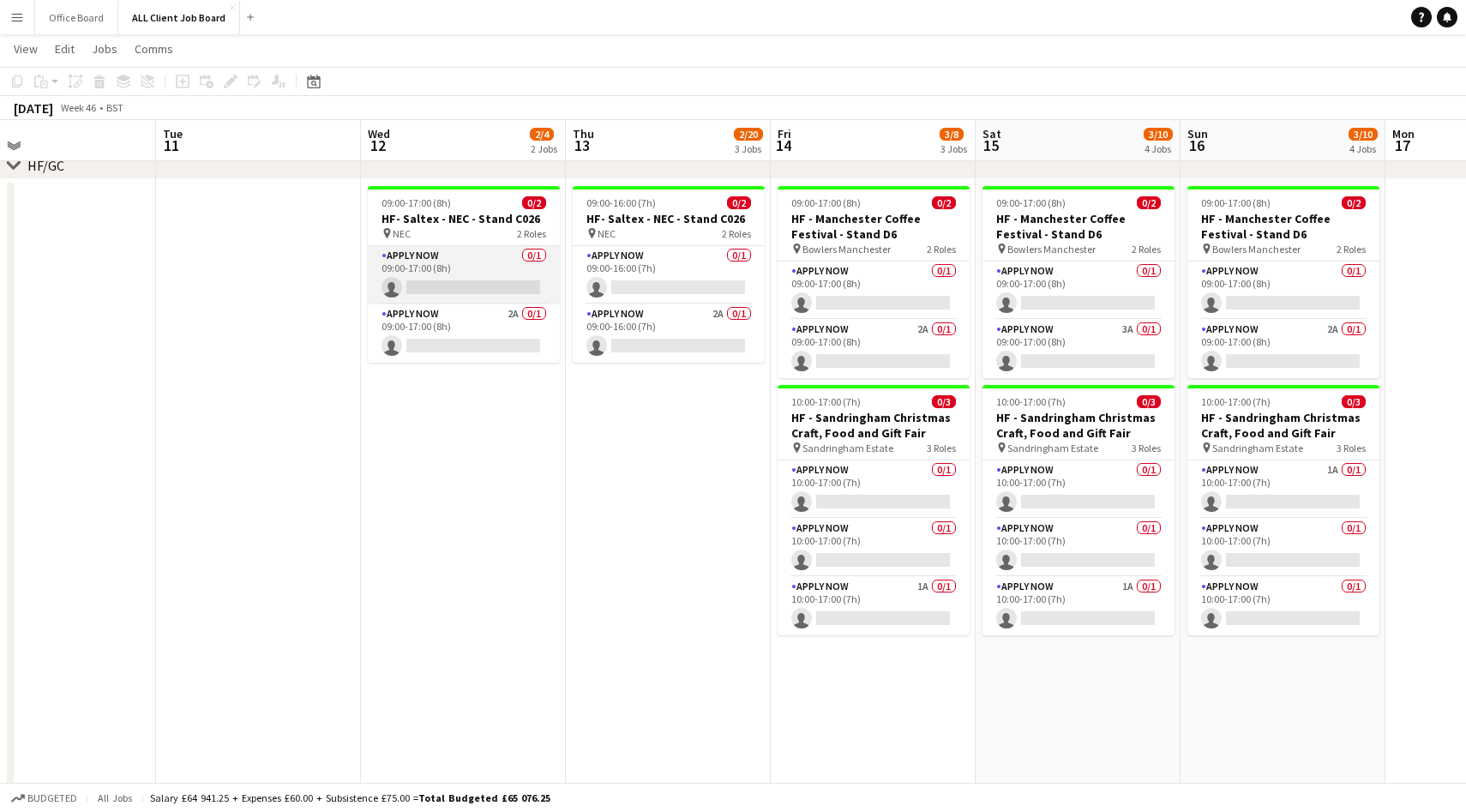
click at [498, 287] on app-card-role "APPLY NOW 0/1 09:00-17:00 (8h) single-neutral-actions" at bounding box center [463, 275] width 192 height 59
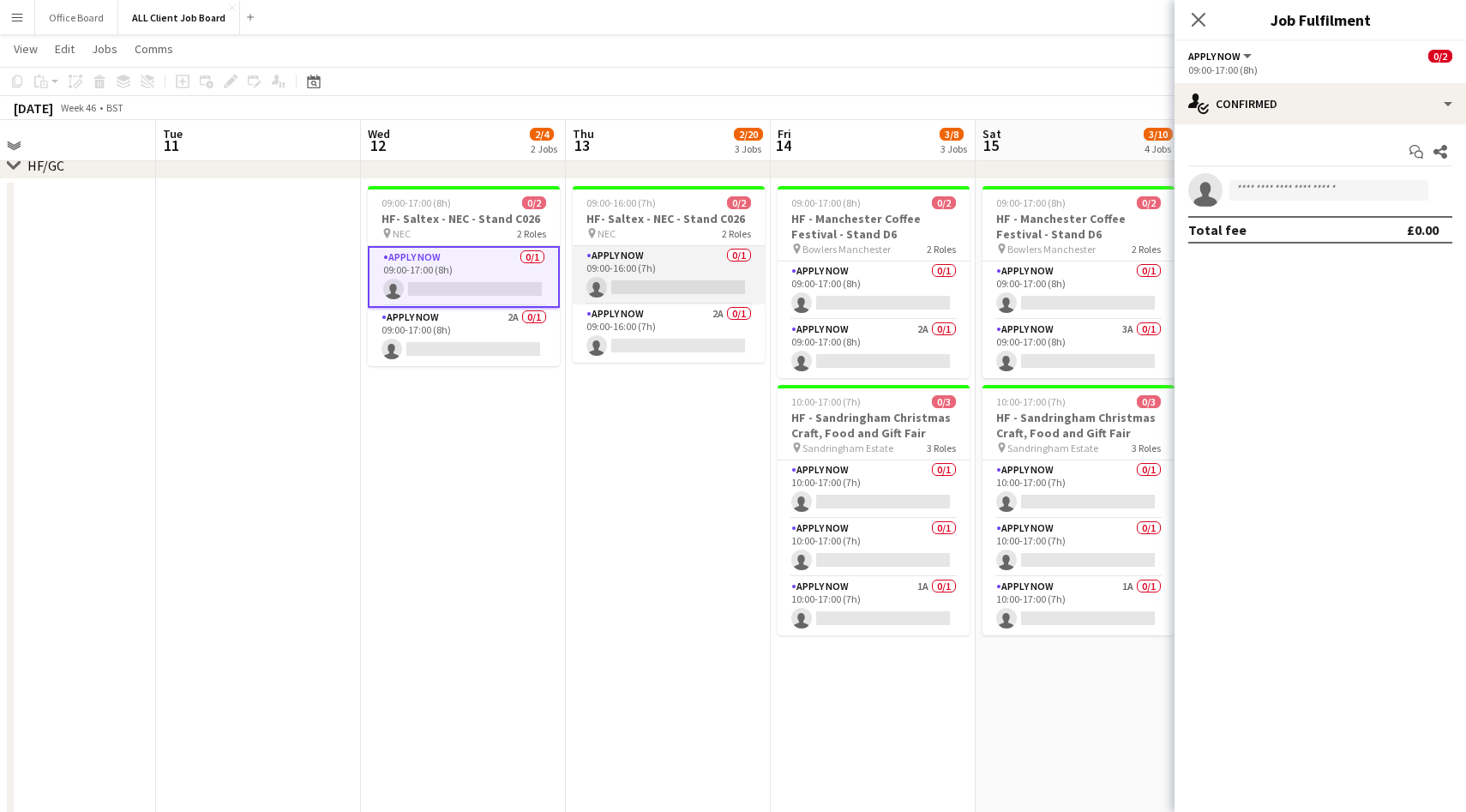
click at [684, 277] on app-card-role "APPLY NOW 0/1 09:00-16:00 (7h) single-neutral-actions" at bounding box center [668, 275] width 192 height 59
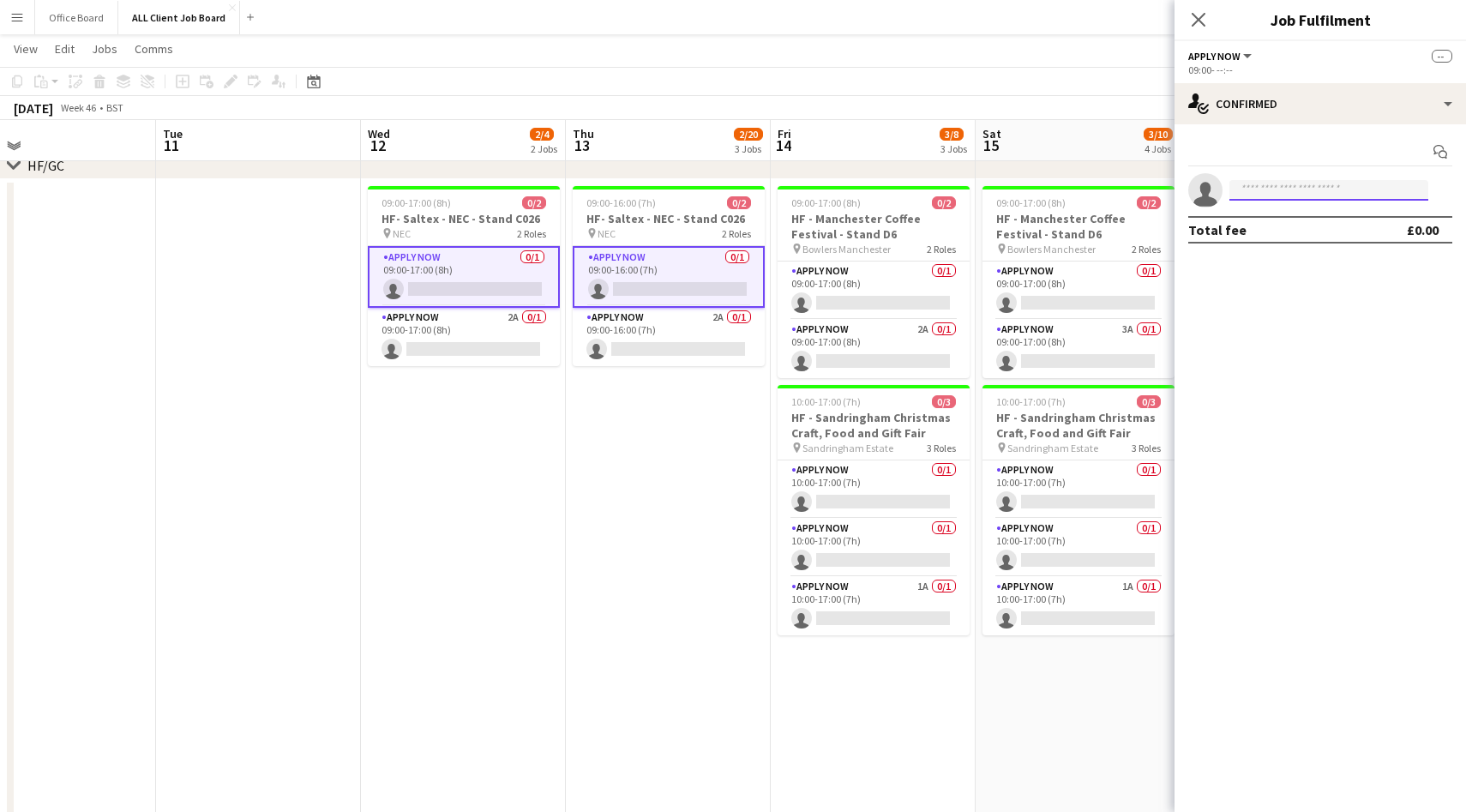
click at [1259, 195] on input at bounding box center [1329, 190] width 199 height 21
type input "*****"
click at [1358, 228] on span "[PERSON_NAME] Active [EMAIL_ADDRESS][DOMAIN_NAME]" at bounding box center [1329, 229] width 172 height 28
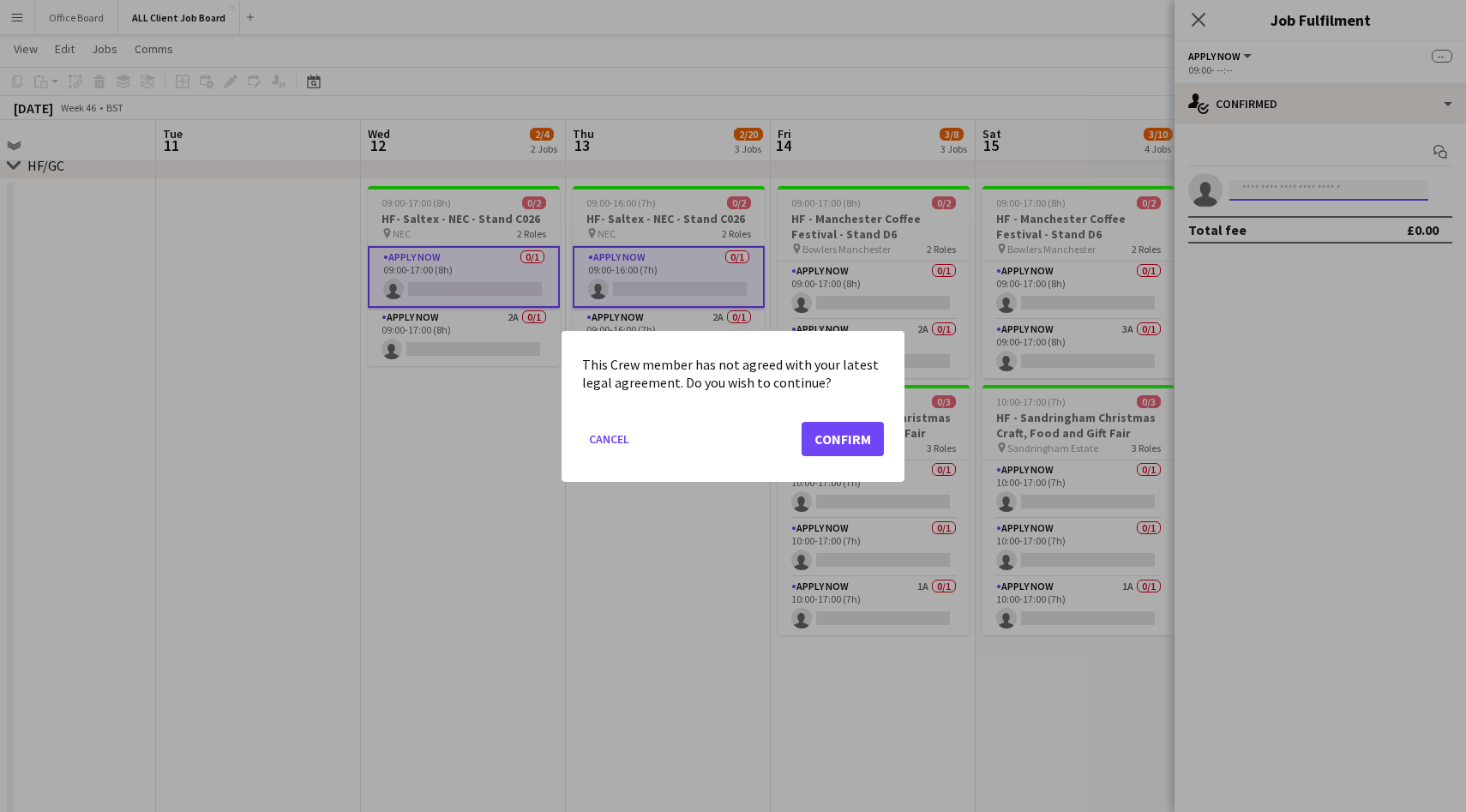
scroll to position [0, 0]
click at [843, 437] on button "Confirm" at bounding box center [843, 438] width 82 height 35
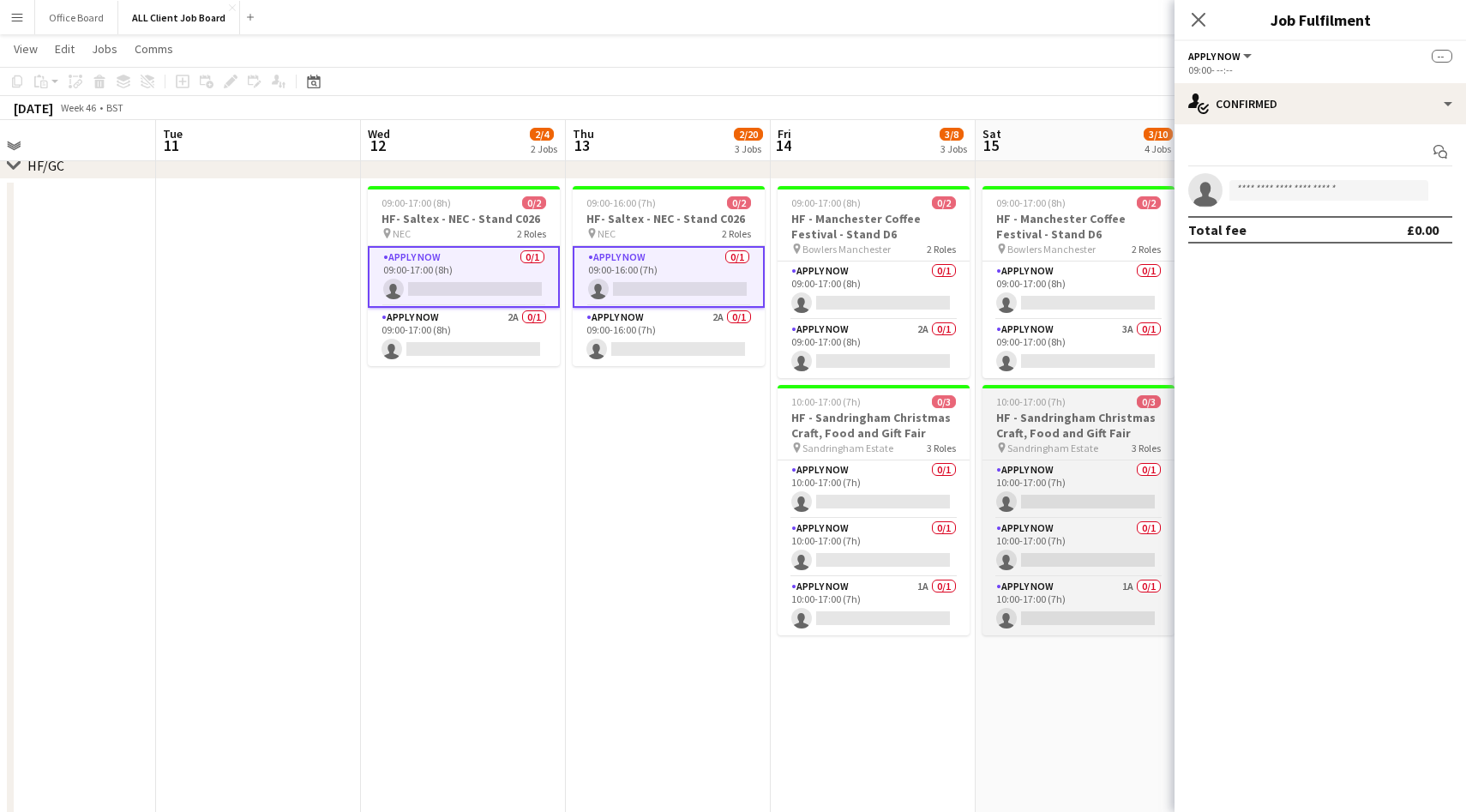
scroll to position [534, 0]
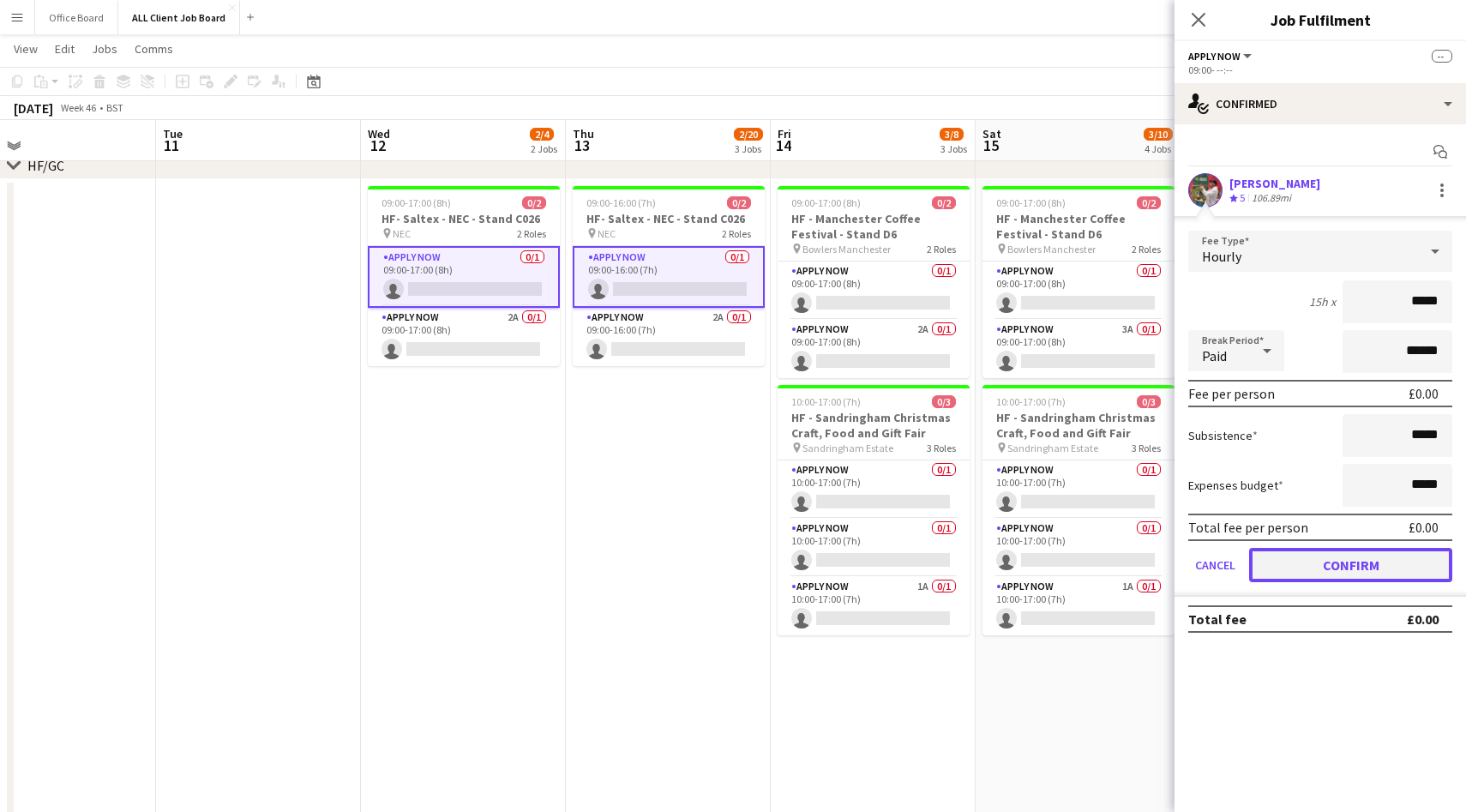
click at [1326, 560] on button "Confirm" at bounding box center [1351, 565] width 203 height 35
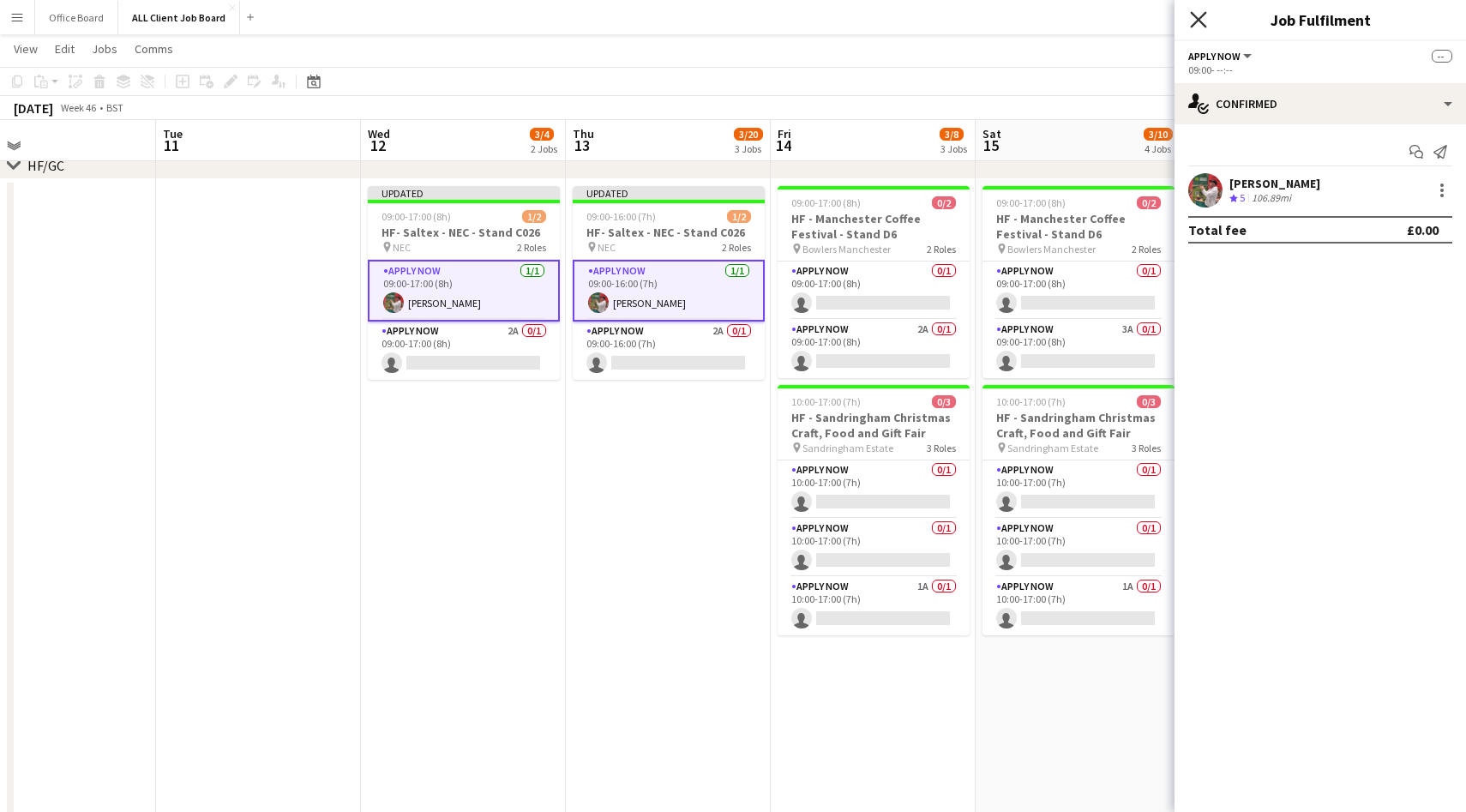
click at [1201, 19] on icon "Close pop-in" at bounding box center [1199, 19] width 16 height 16
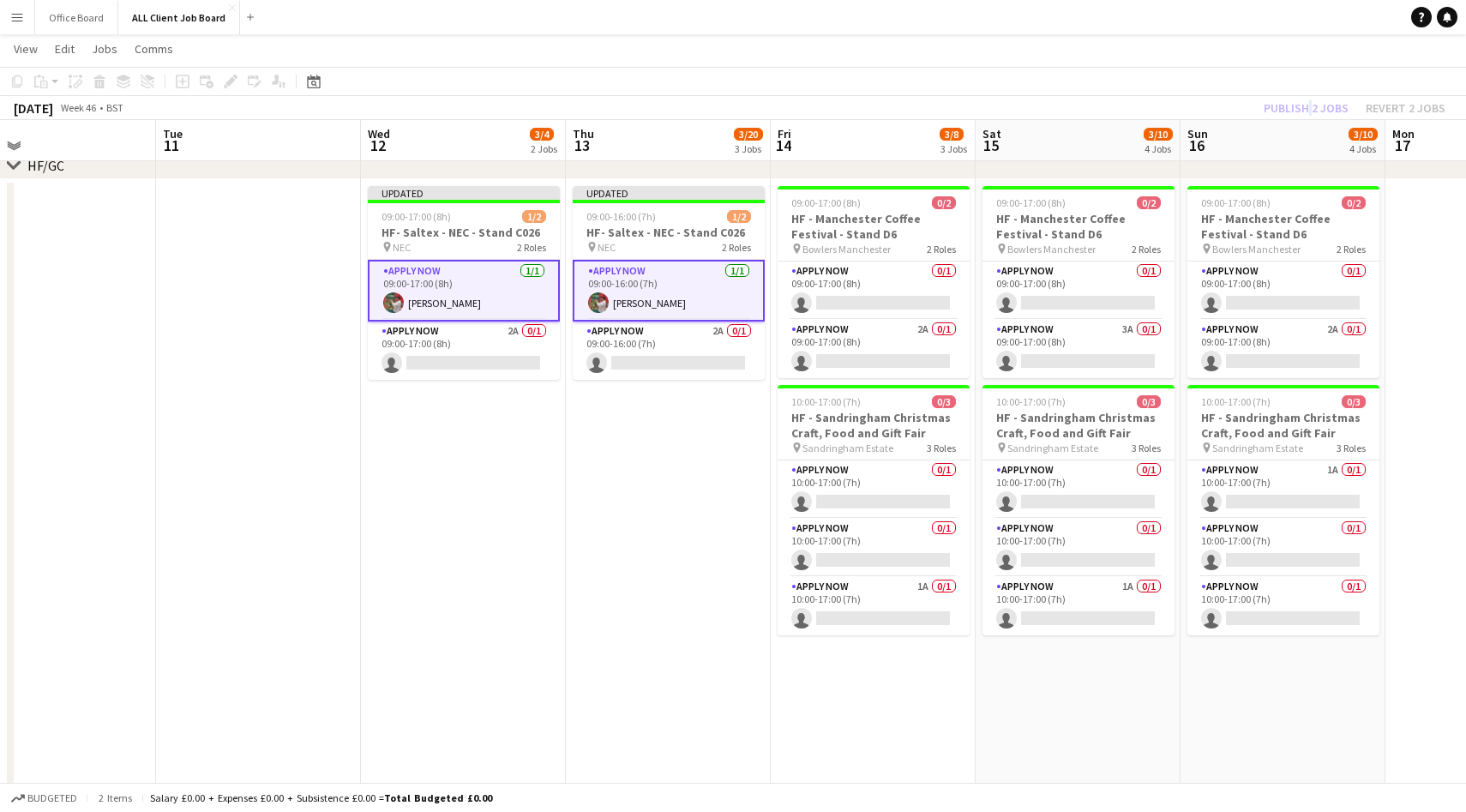
click at [1307, 106] on div "Publish 2 jobs Revert 2 jobs" at bounding box center [1355, 107] width 223 height 22
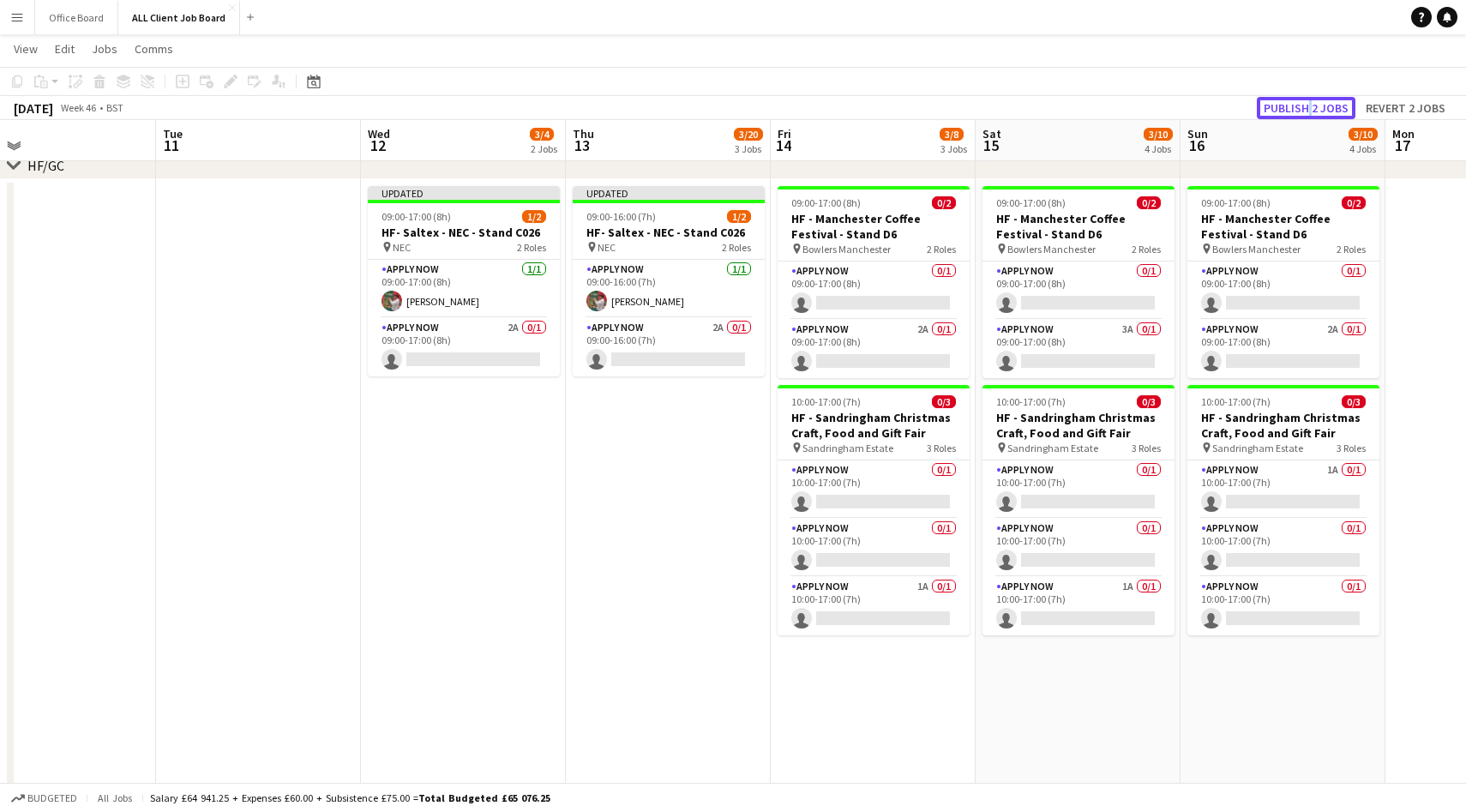
click at [1307, 106] on button "Publish 2 jobs" at bounding box center [1306, 107] width 98 height 22
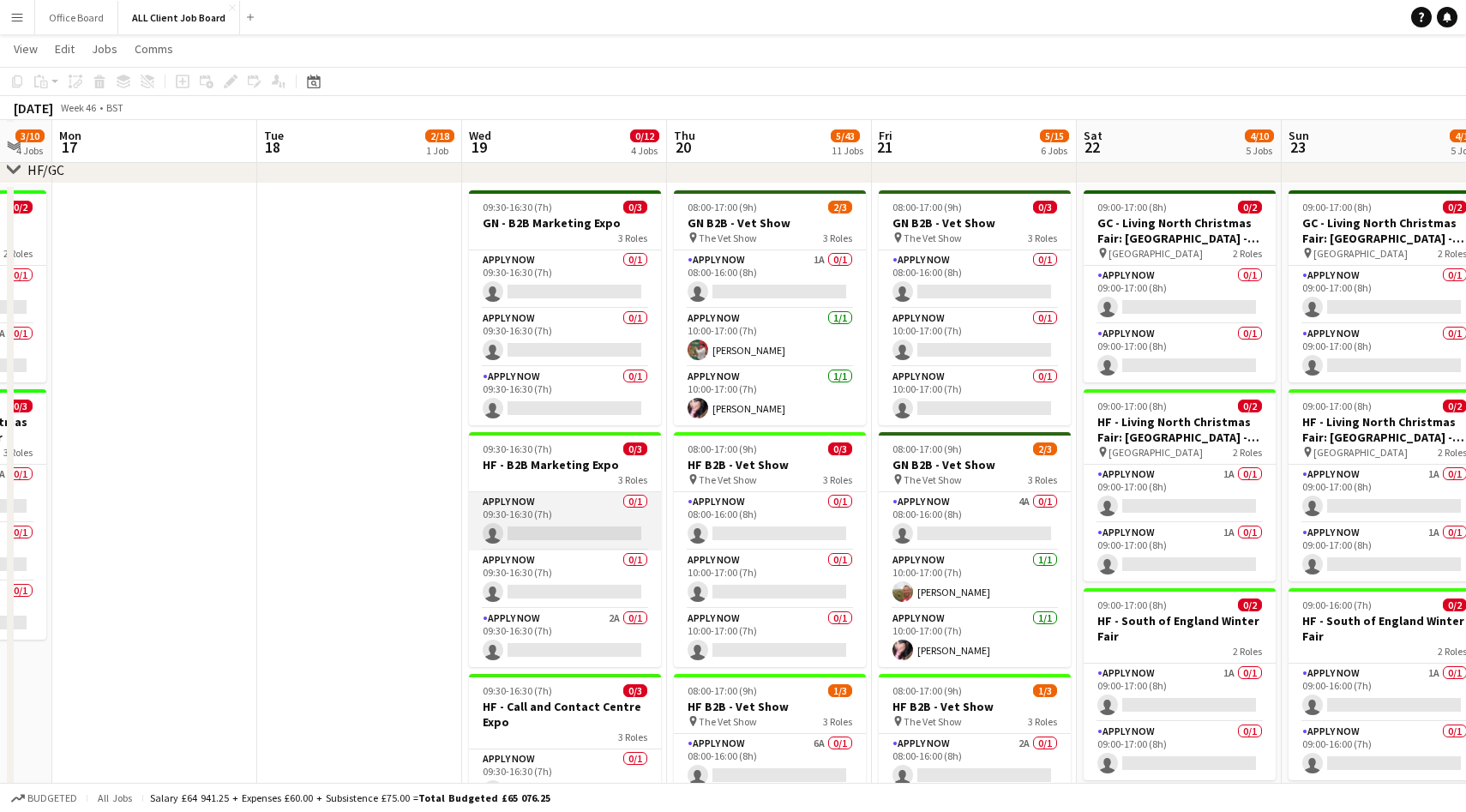
scroll to position [515, 0]
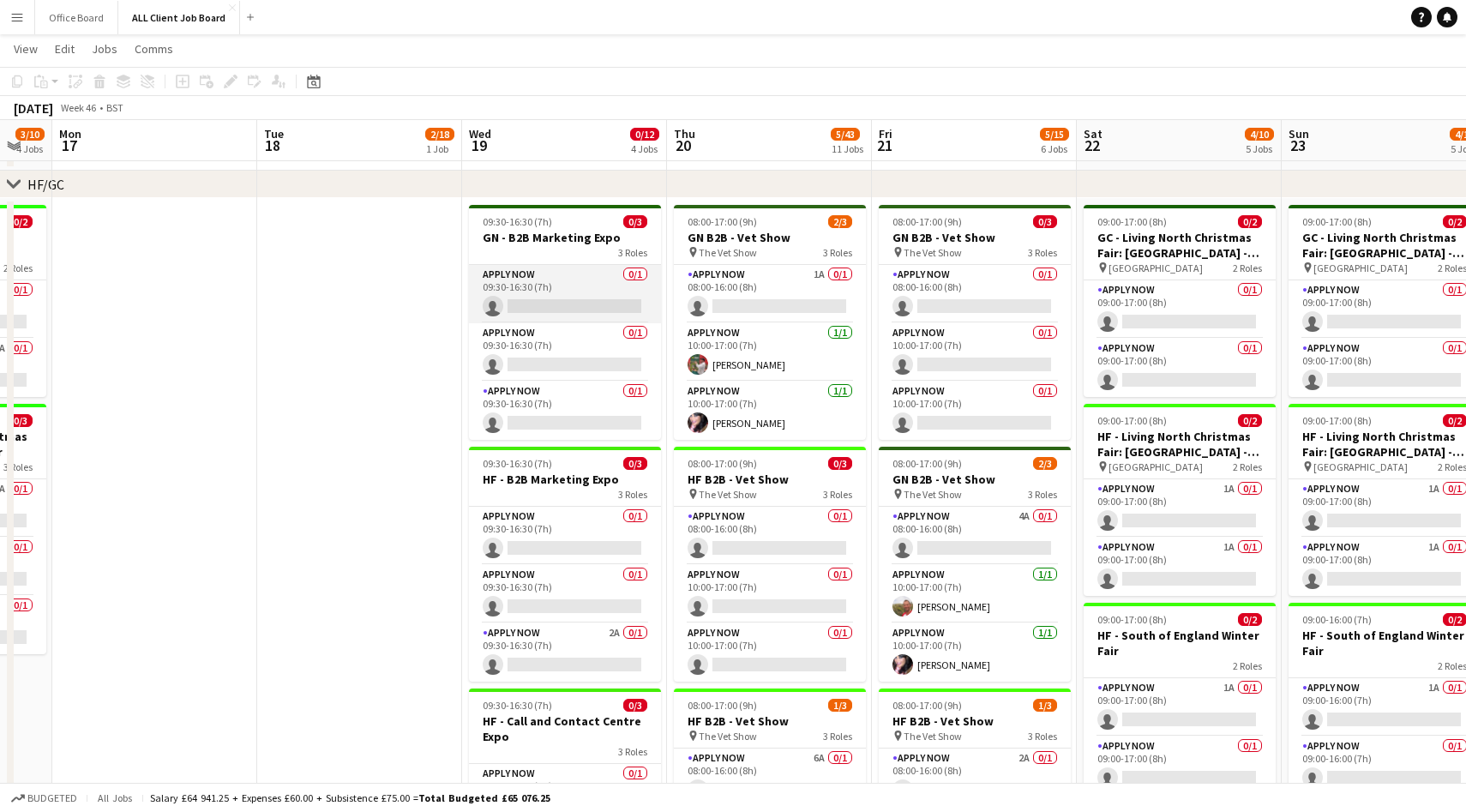
click at [598, 307] on app-card-role "APPLY NOW 0/1 09:30-16:30 (7h) single-neutral-actions" at bounding box center [565, 294] width 192 height 59
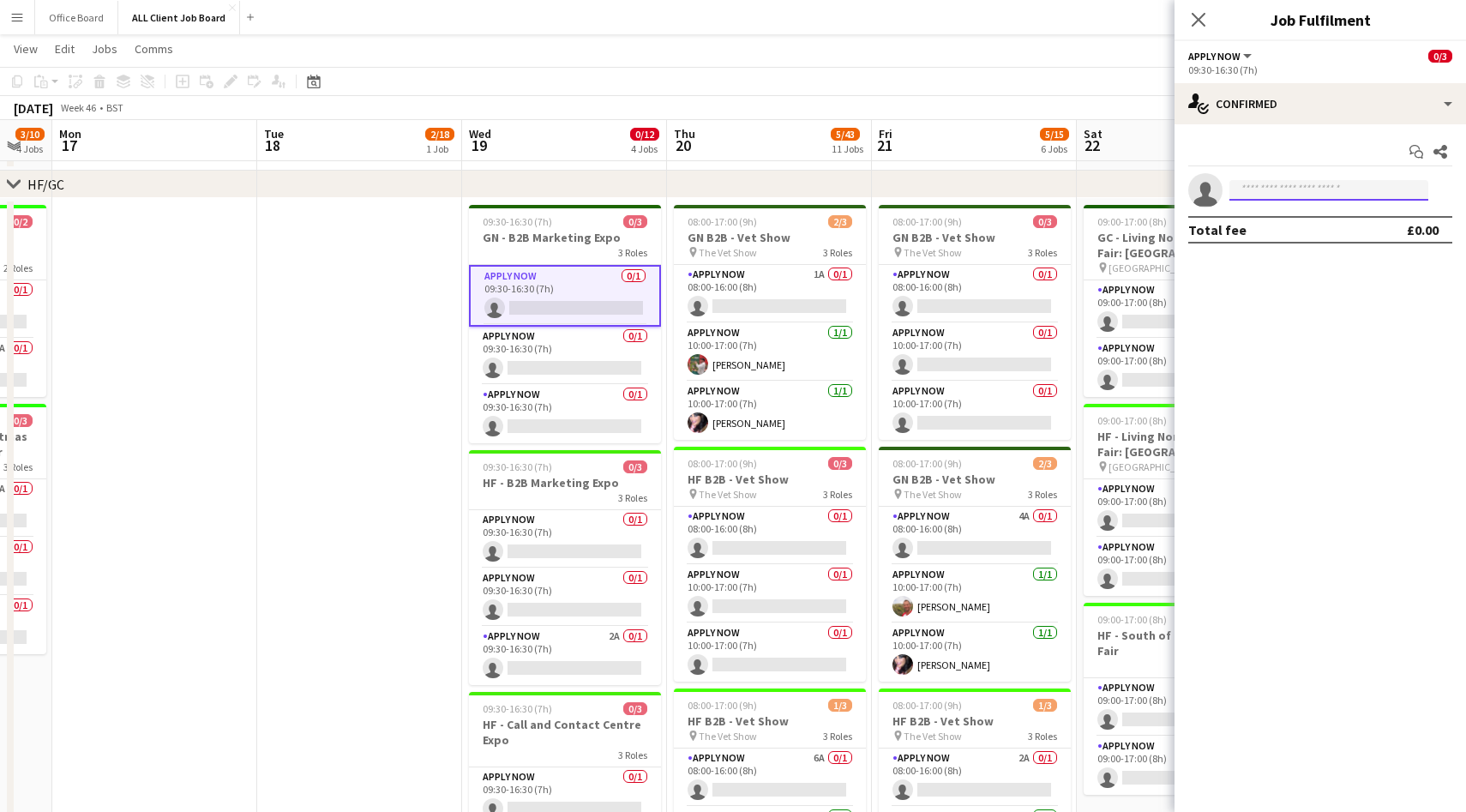
click at [1303, 198] on input at bounding box center [1329, 190] width 199 height 21
type input "*****"
click at [1285, 226] on span "[PERSON_NAME]" at bounding box center [1292, 222] width 98 height 15
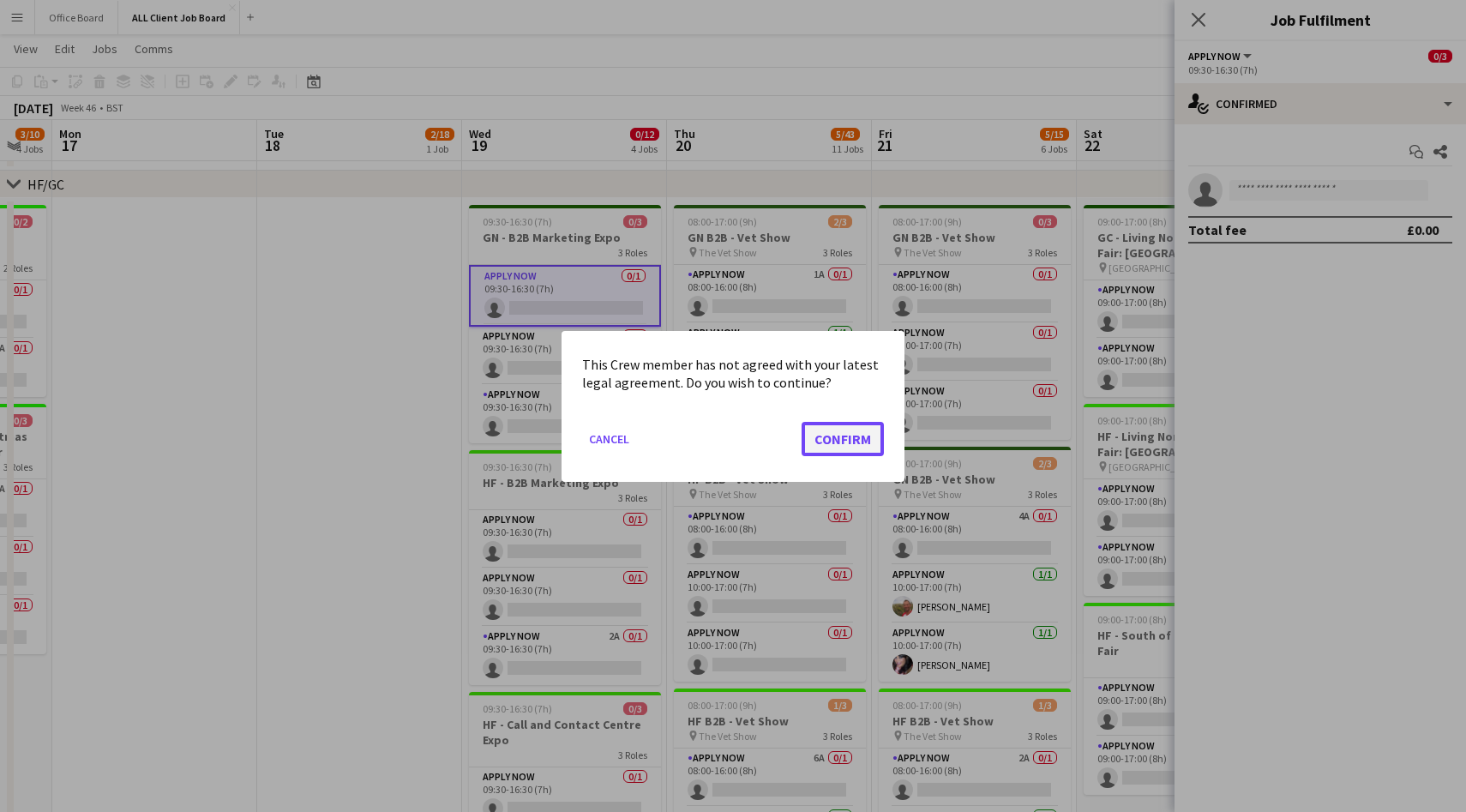
click at [848, 431] on button "Confirm" at bounding box center [843, 438] width 82 height 35
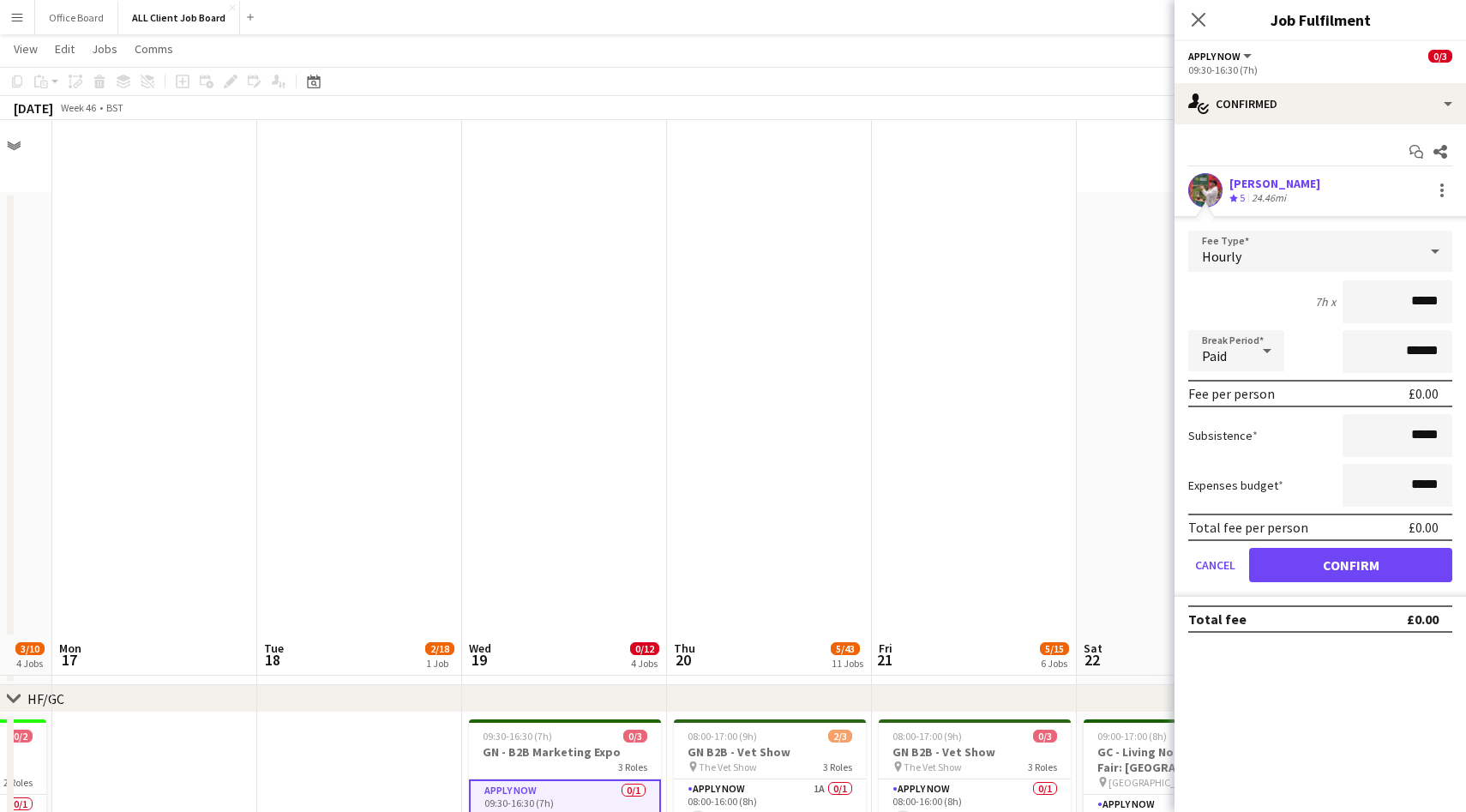
scroll to position [515, 0]
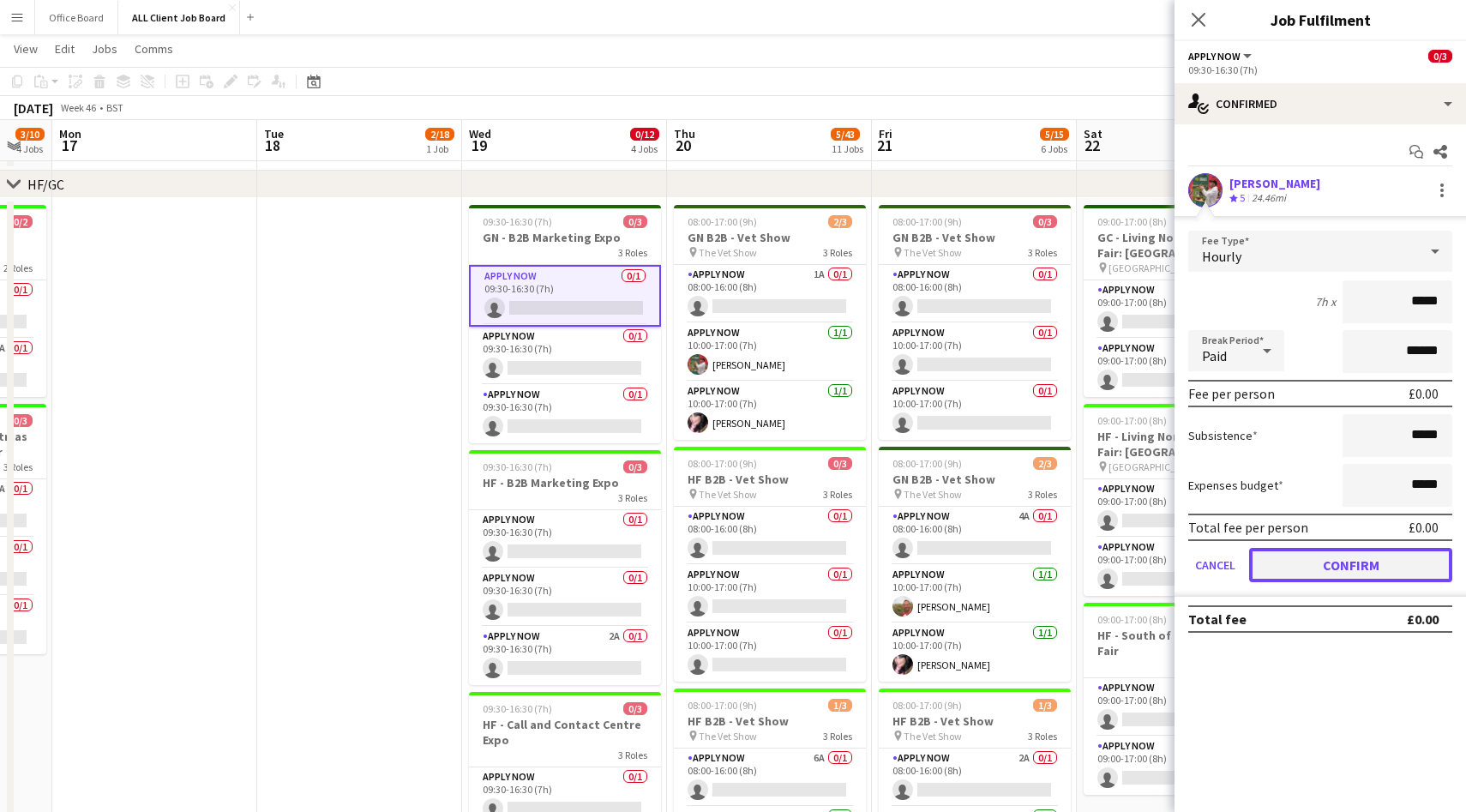
click at [1340, 562] on button "Confirm" at bounding box center [1351, 565] width 203 height 35
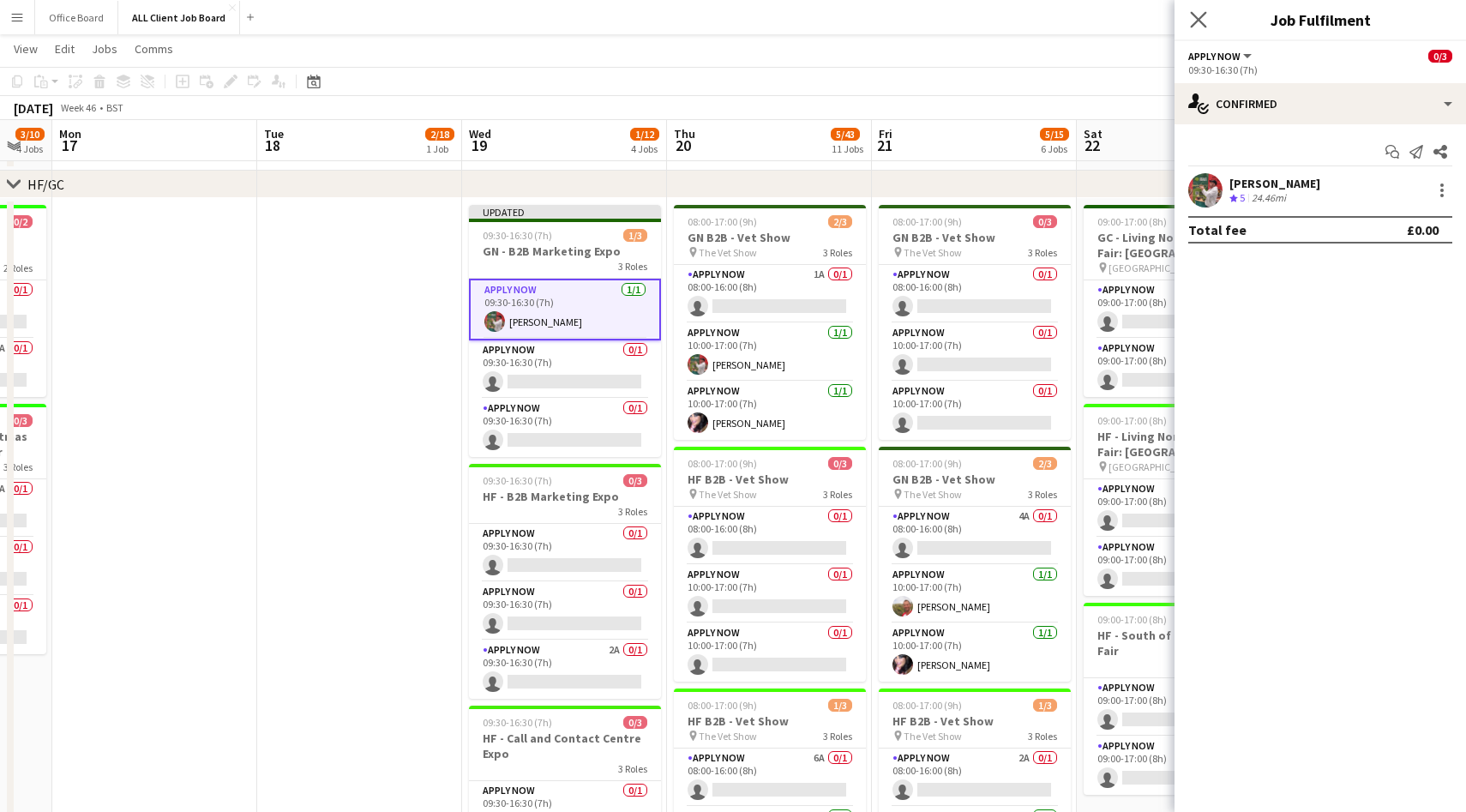
click at [1207, 20] on app-icon "Close pop-in" at bounding box center [1199, 20] width 25 height 25
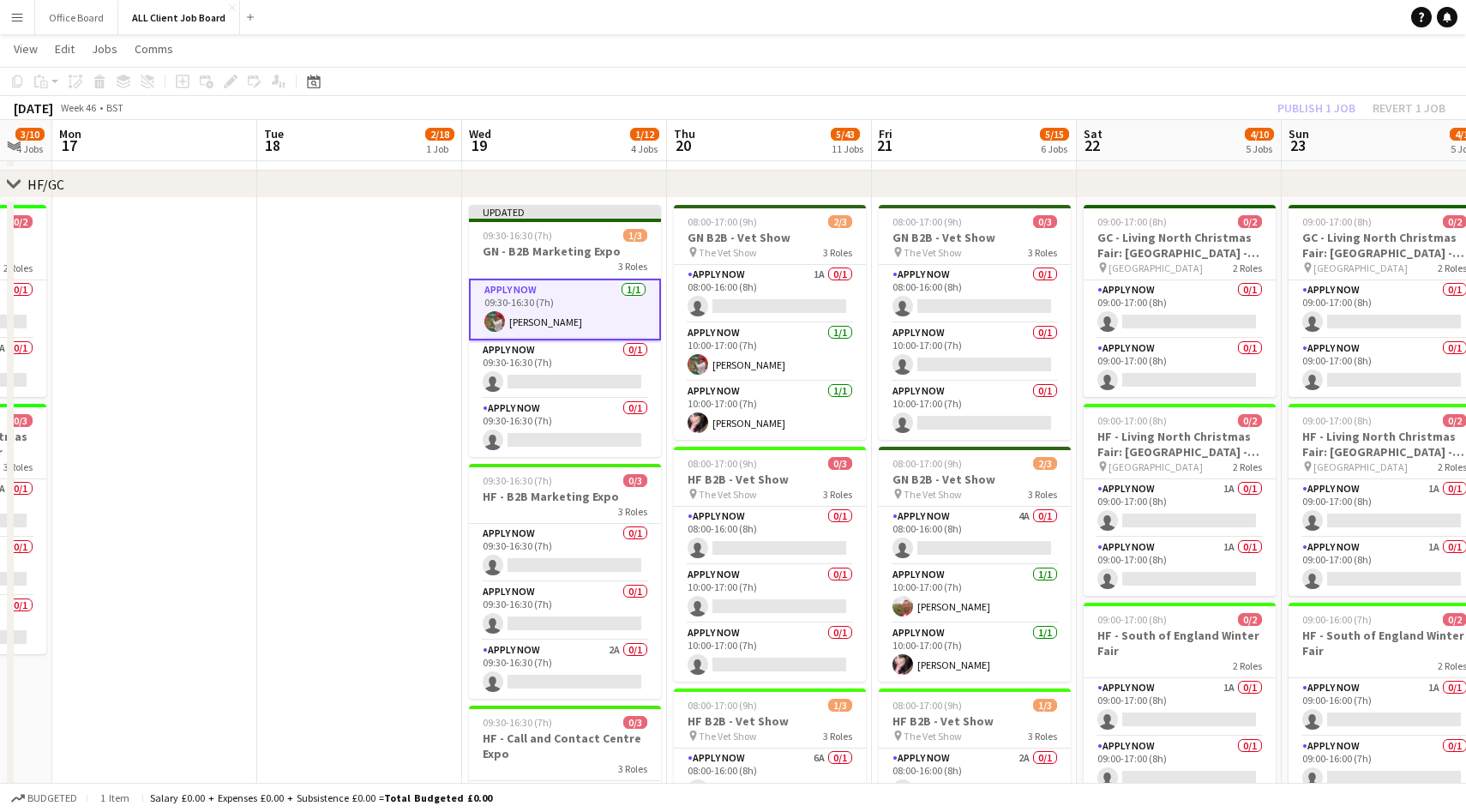
click at [1298, 101] on div "Publish 1 job Revert 1 job" at bounding box center [1362, 107] width 210 height 22
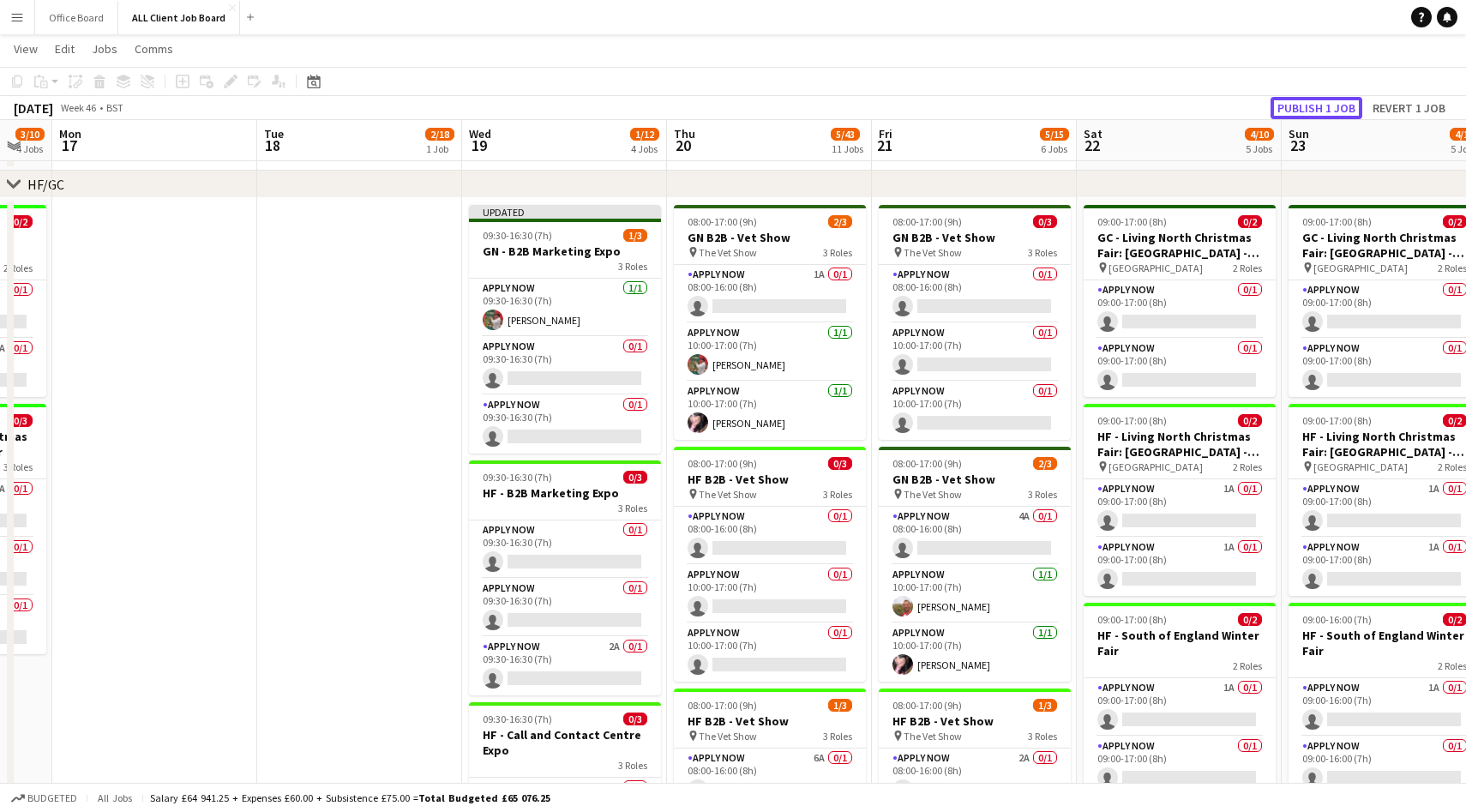
click at [1298, 101] on button "Publish 1 job" at bounding box center [1317, 107] width 91 height 22
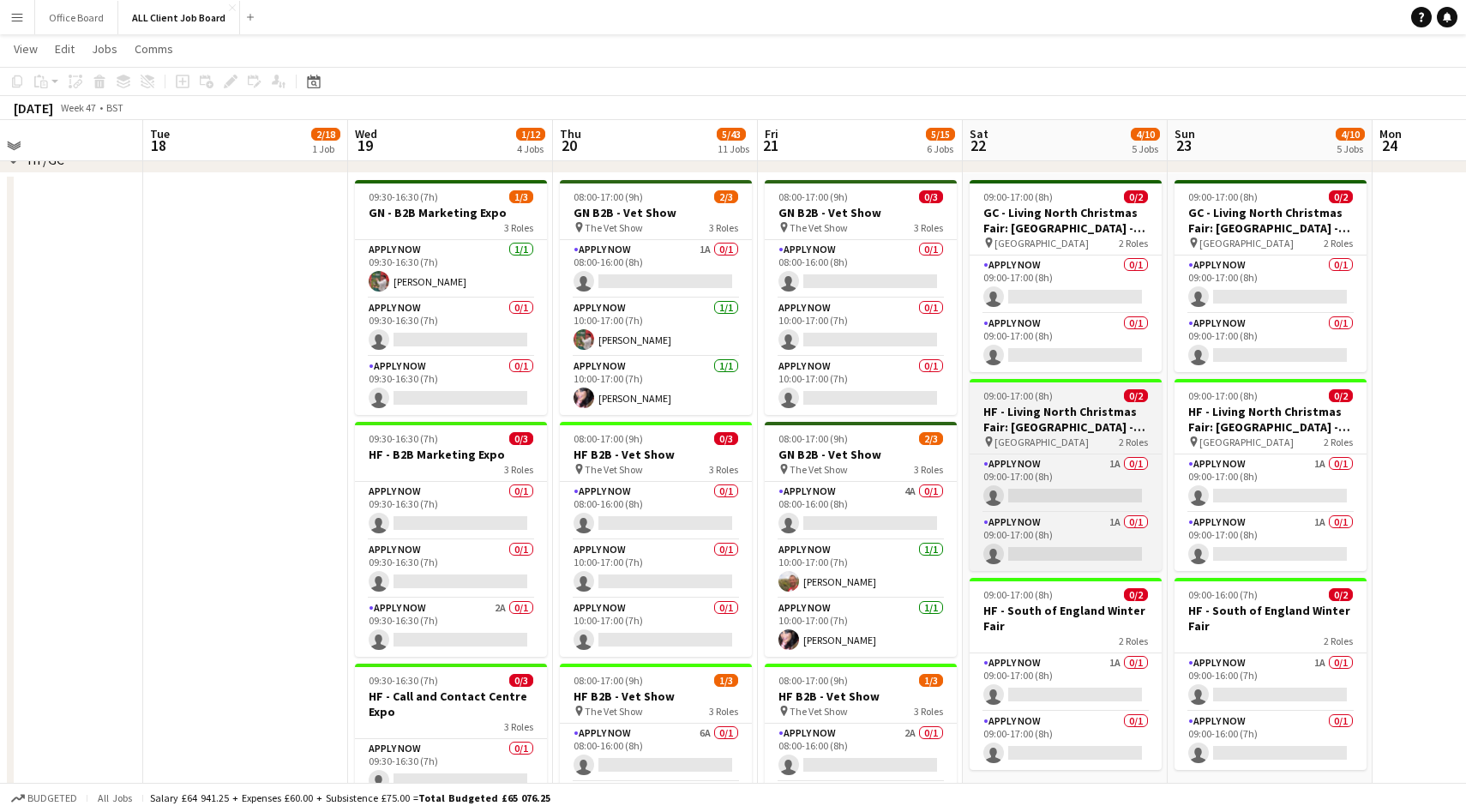
scroll to position [0, 580]
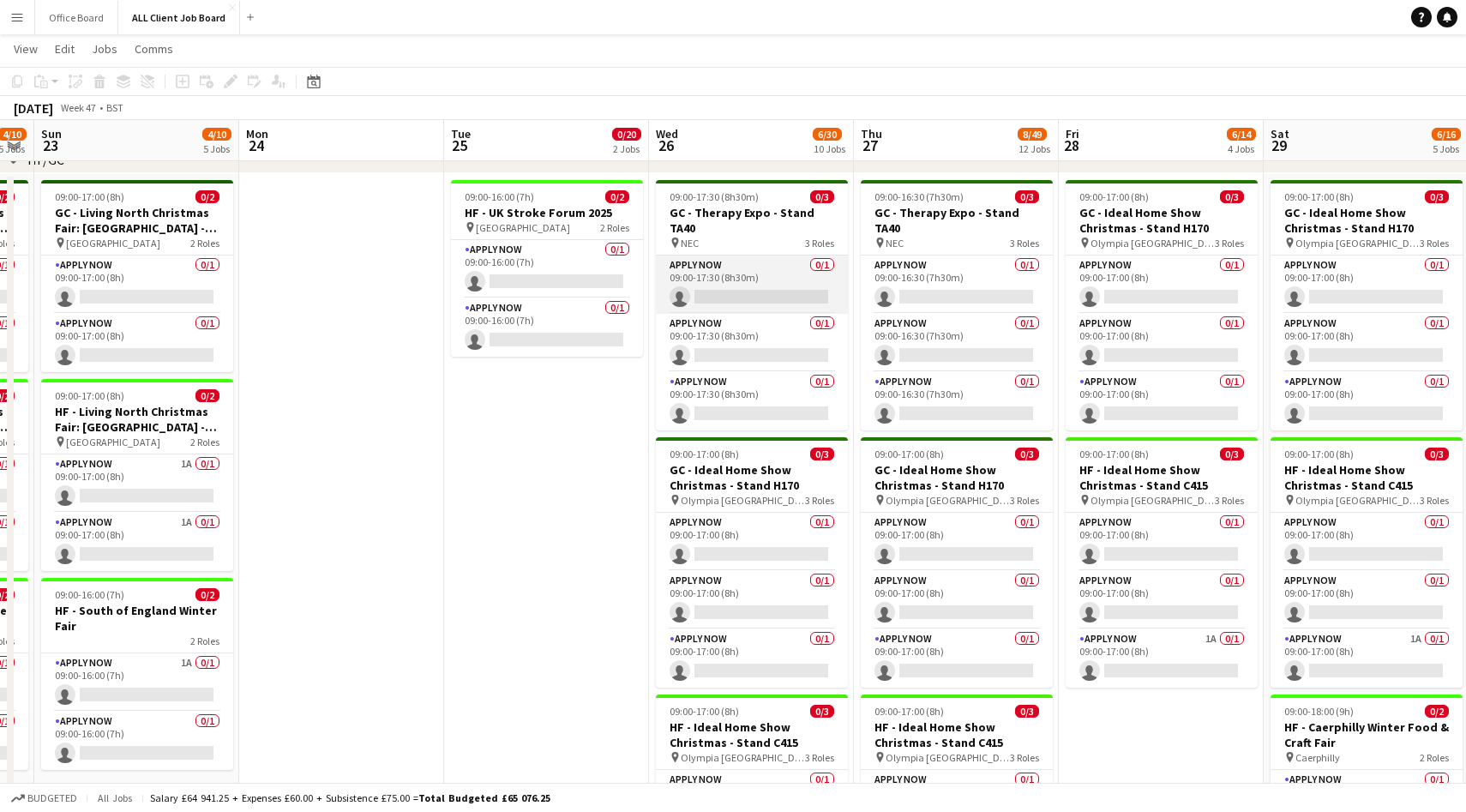
click at [758, 273] on app-card-role "APPLY NOW 0/1 09:00-17:30 (8h30m) single-neutral-actions" at bounding box center [751, 284] width 192 height 59
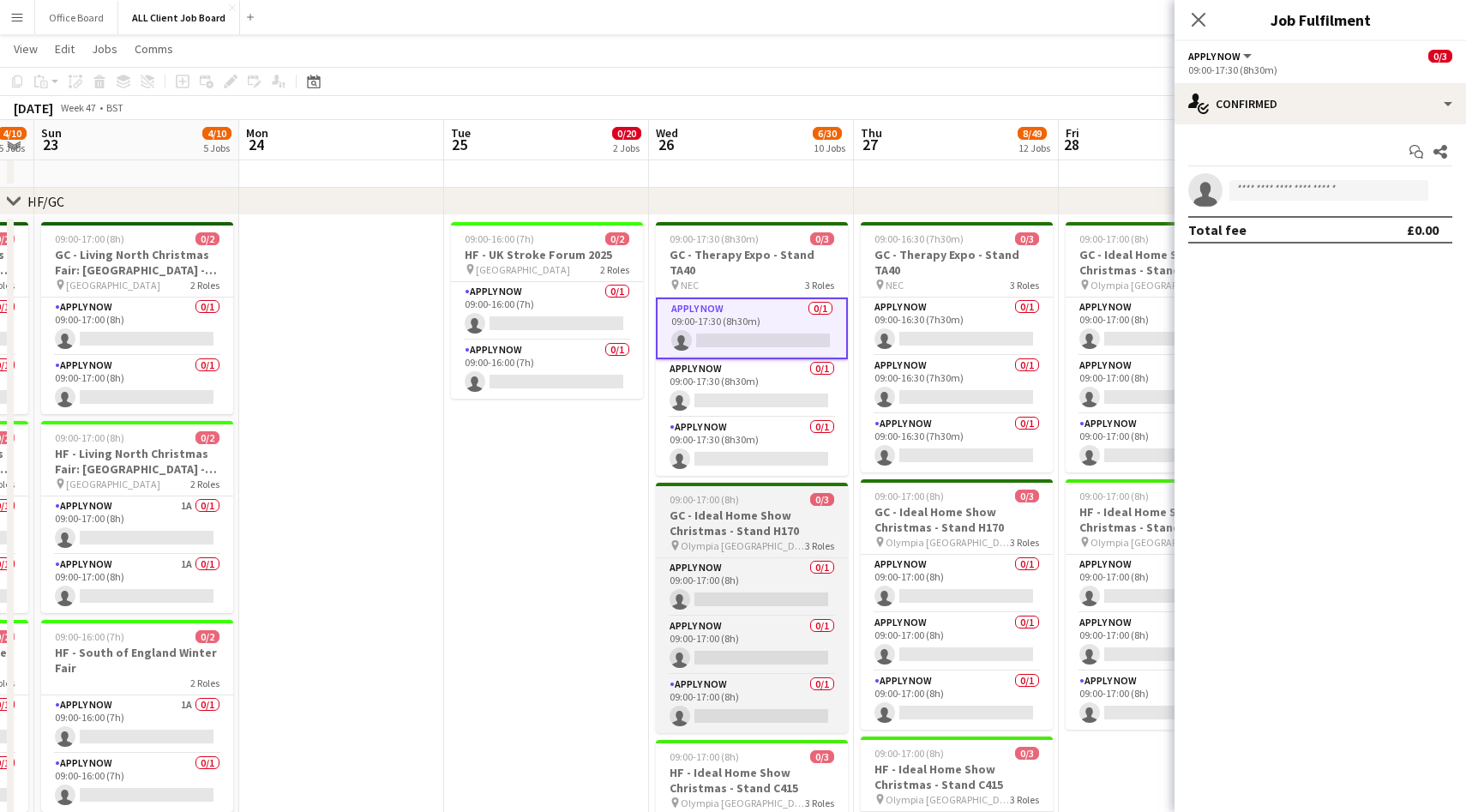
scroll to position [497, 0]
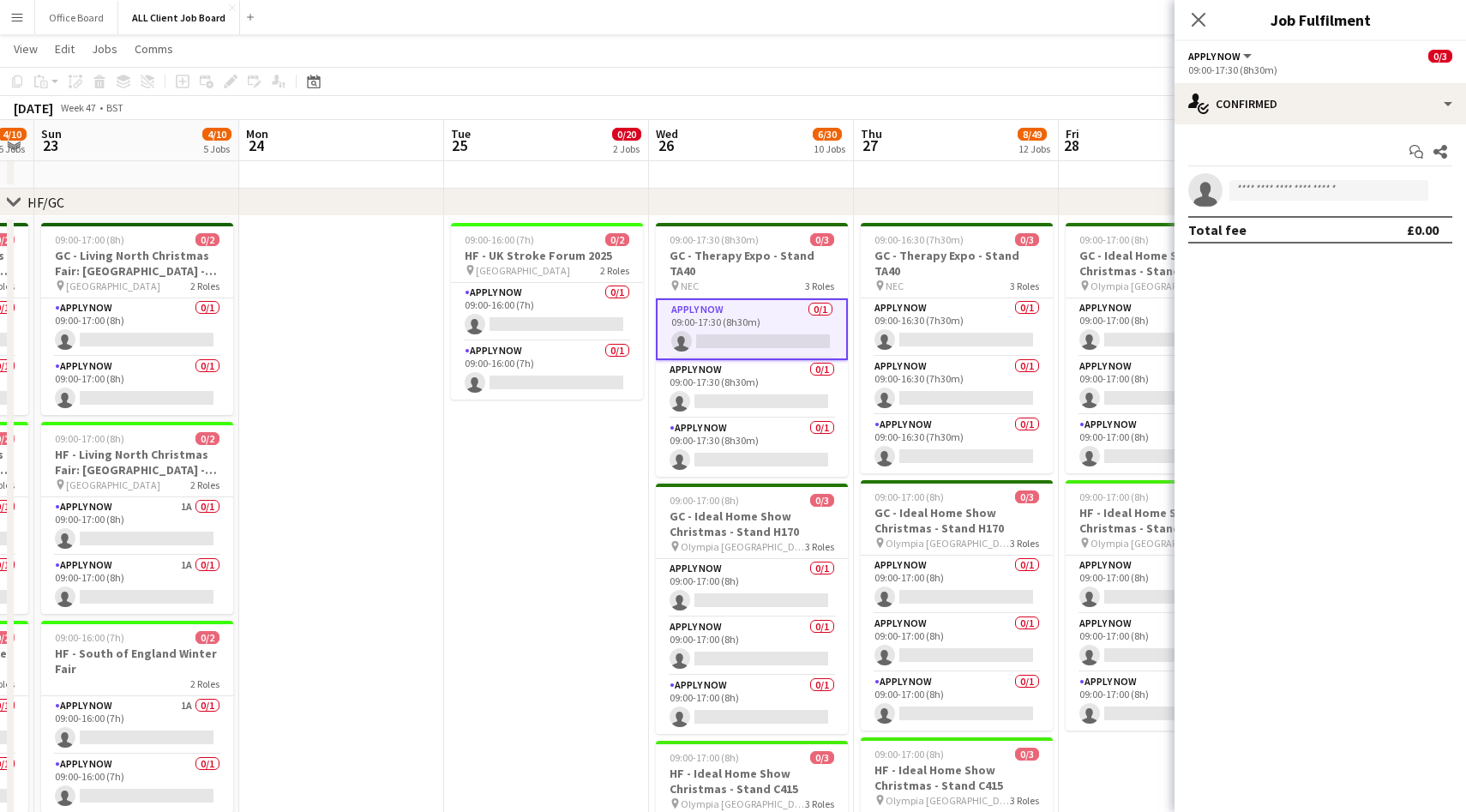
click at [1253, 179] on app-invite-slot "single-neutral-actions" at bounding box center [1320, 190] width 291 height 35
click at [1252, 187] on input at bounding box center [1329, 190] width 199 height 21
type input "*****"
click at [1263, 226] on span "[PERSON_NAME]" at bounding box center [1292, 222] width 98 height 15
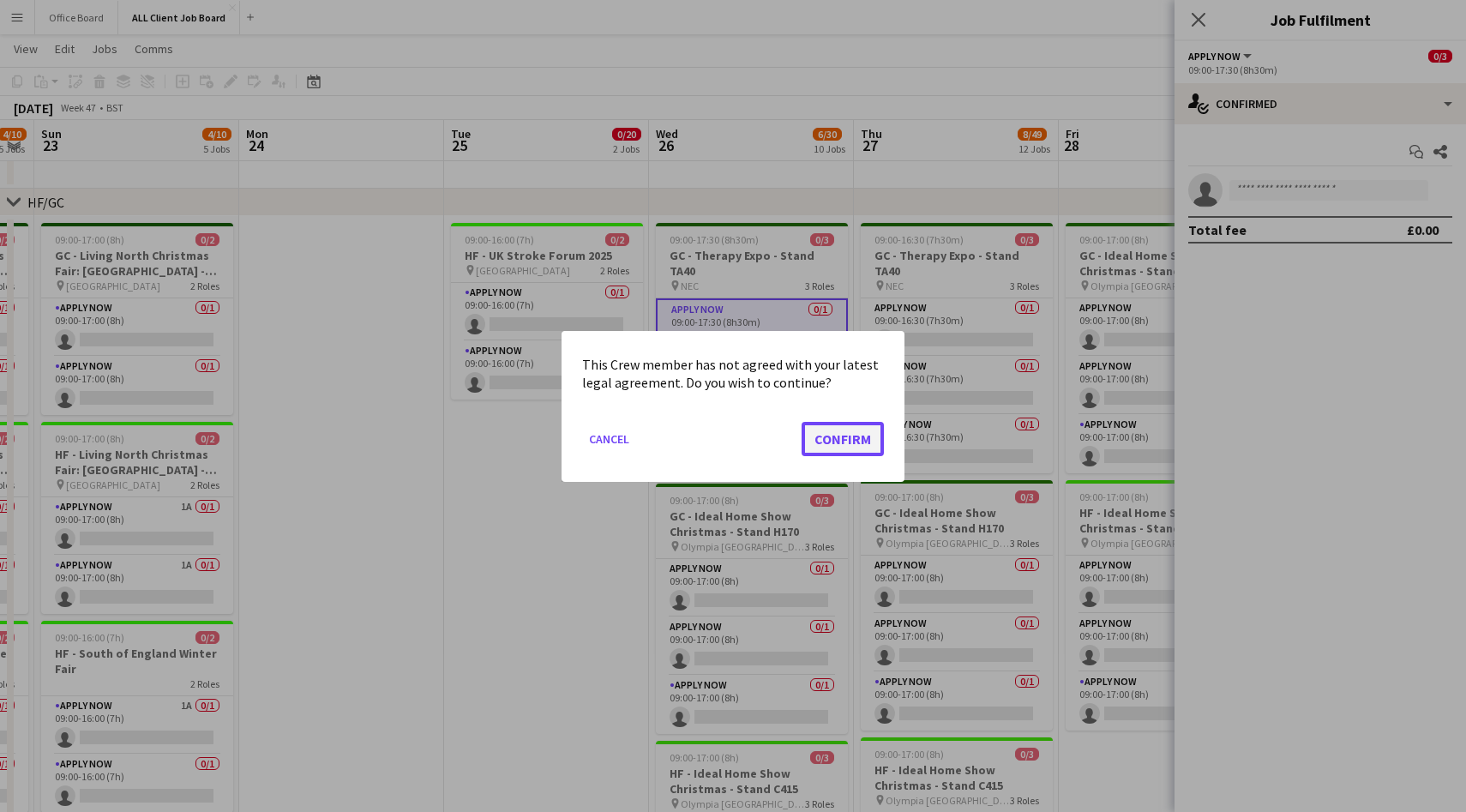
click at [870, 445] on button "Confirm" at bounding box center [843, 438] width 82 height 35
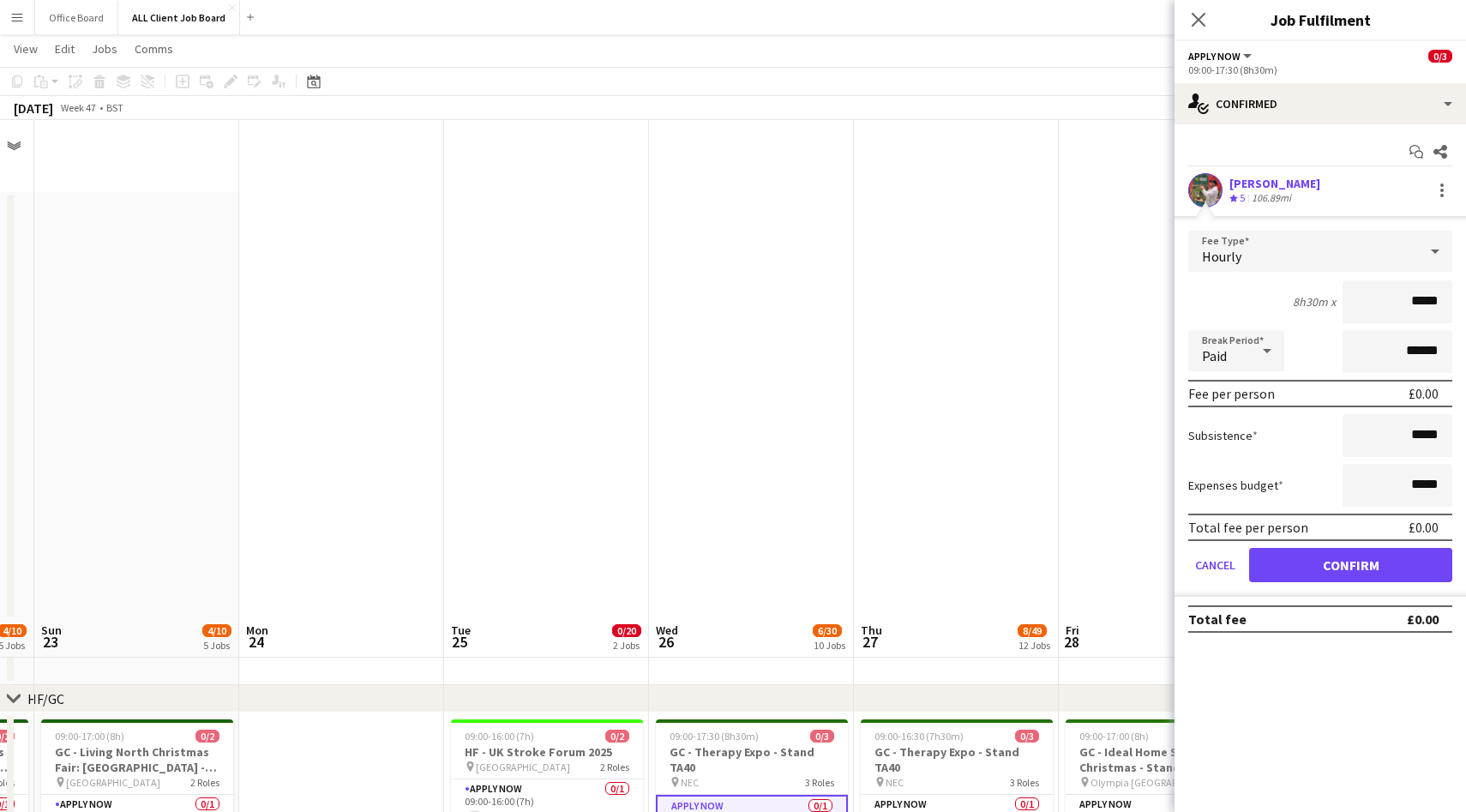
scroll to position [497, 0]
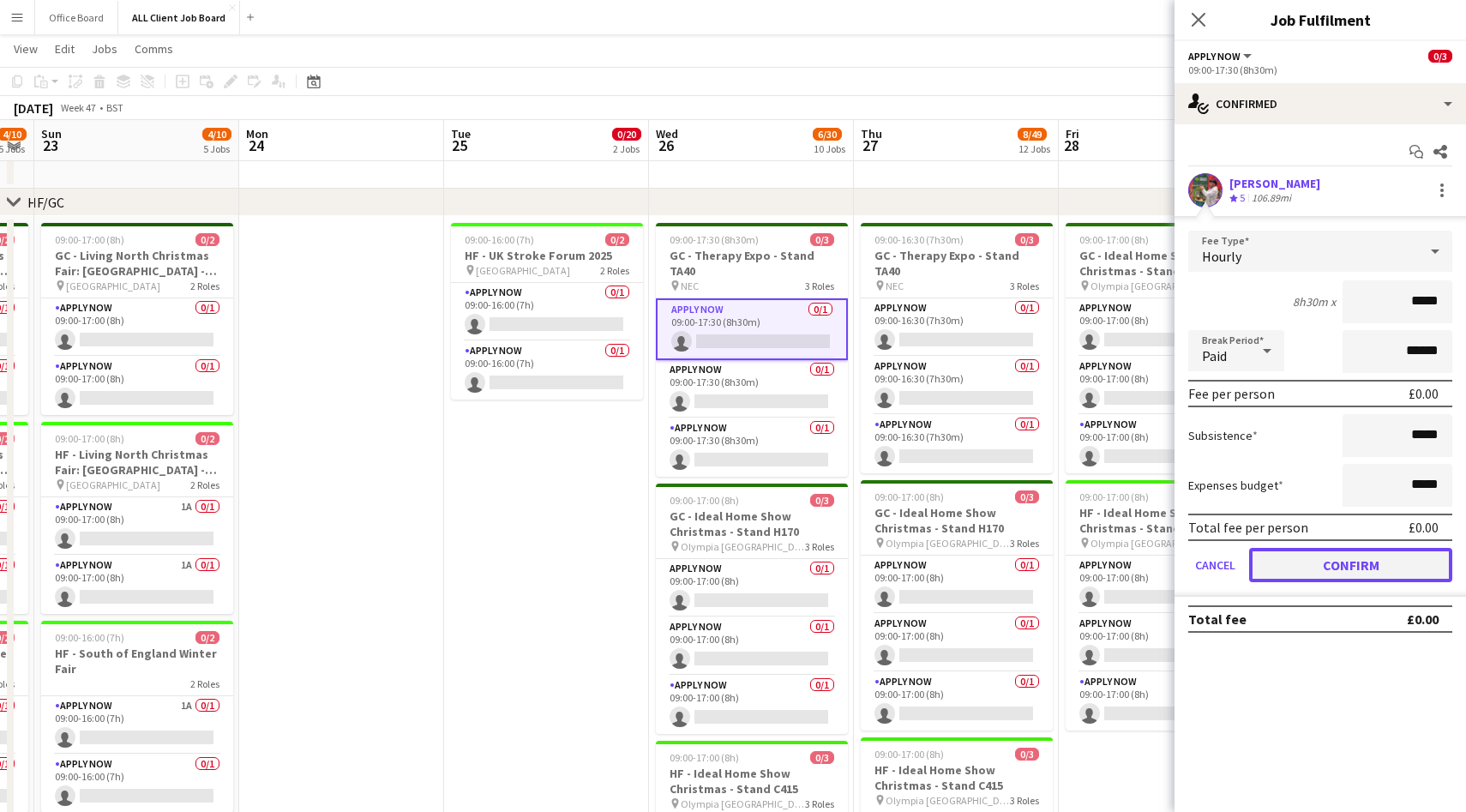
click at [1322, 555] on button "Confirm" at bounding box center [1351, 565] width 203 height 35
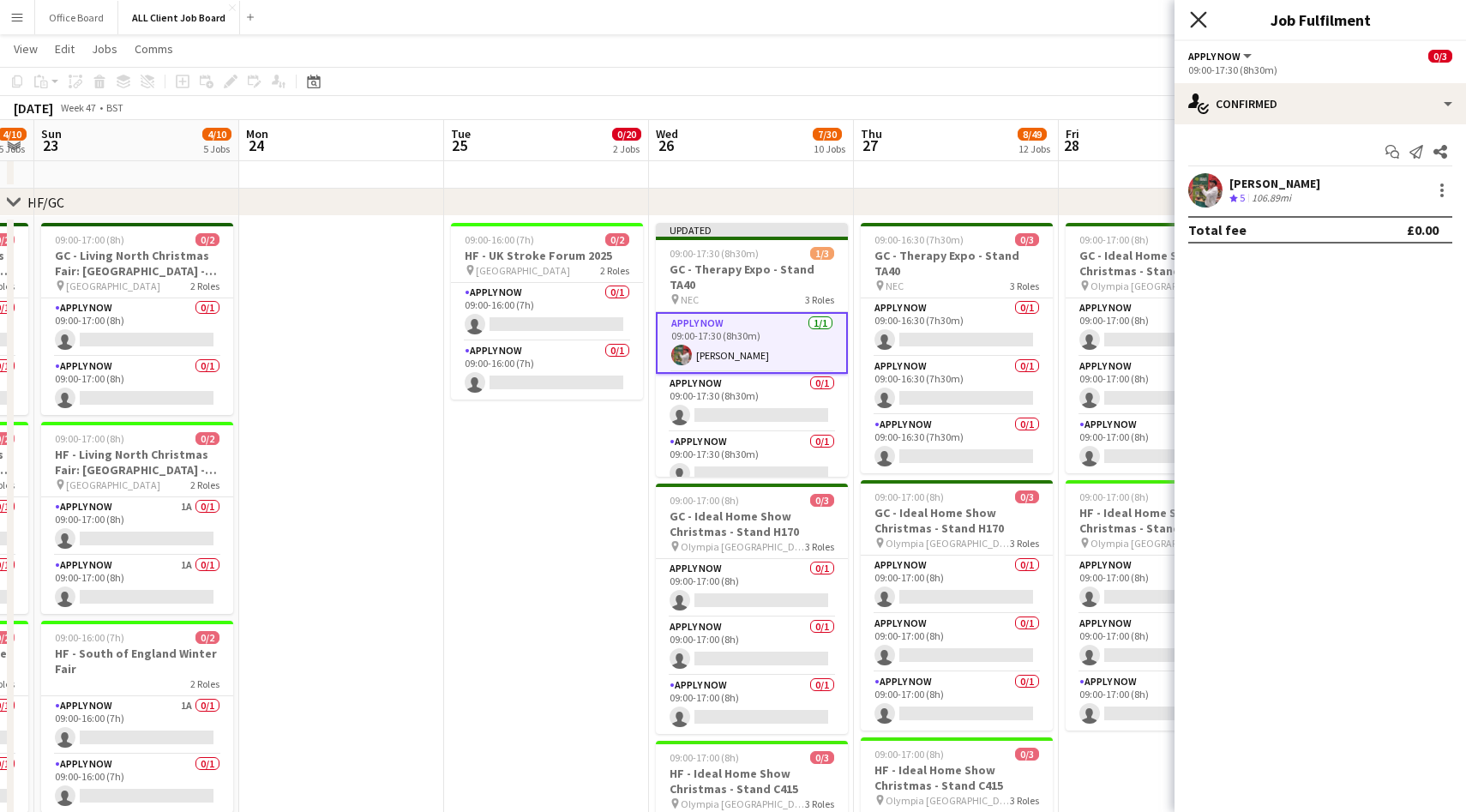
click at [1200, 20] on icon at bounding box center [1199, 19] width 16 height 16
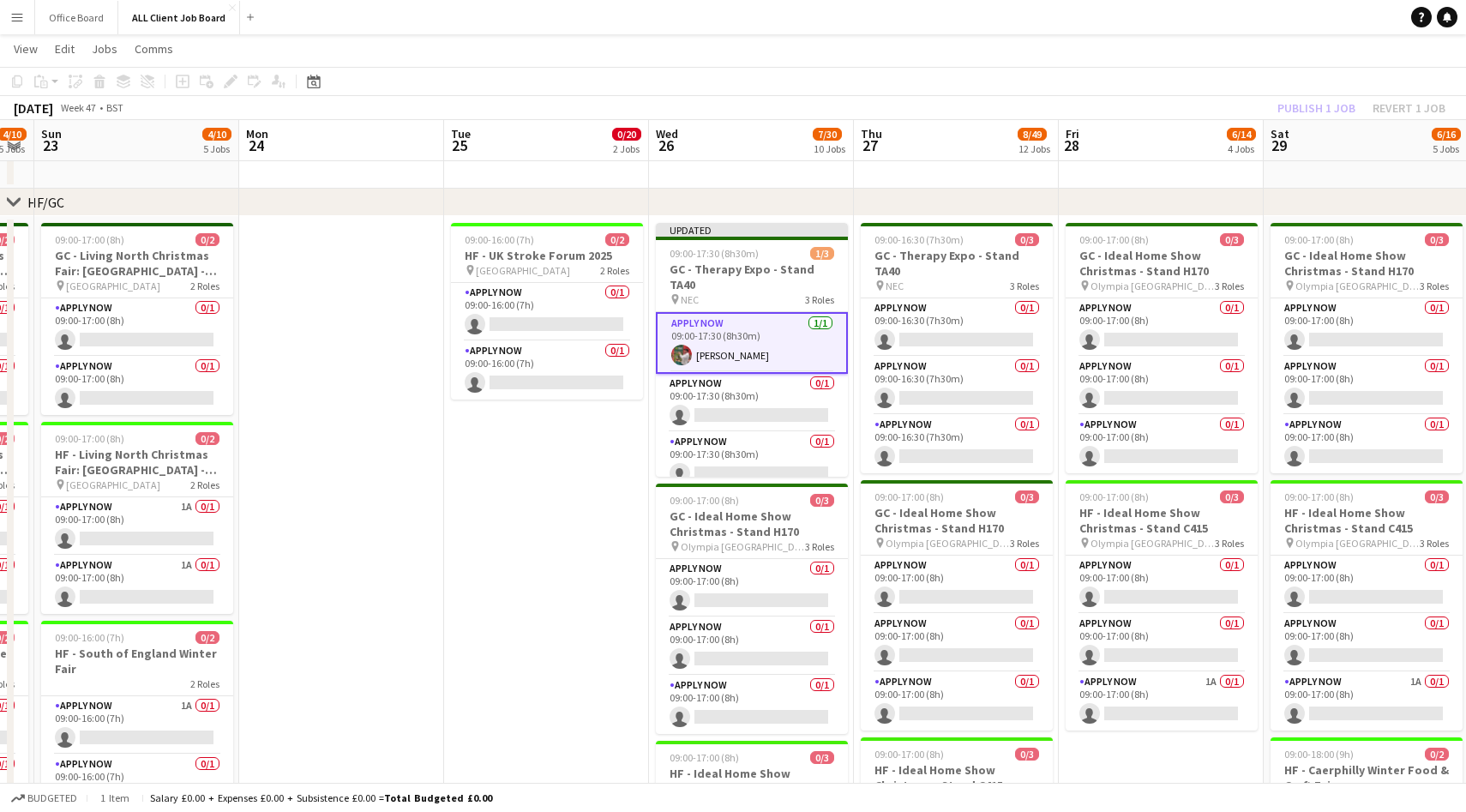
click at [1324, 101] on div "Publish 1 job Revert 1 job" at bounding box center [1362, 107] width 210 height 22
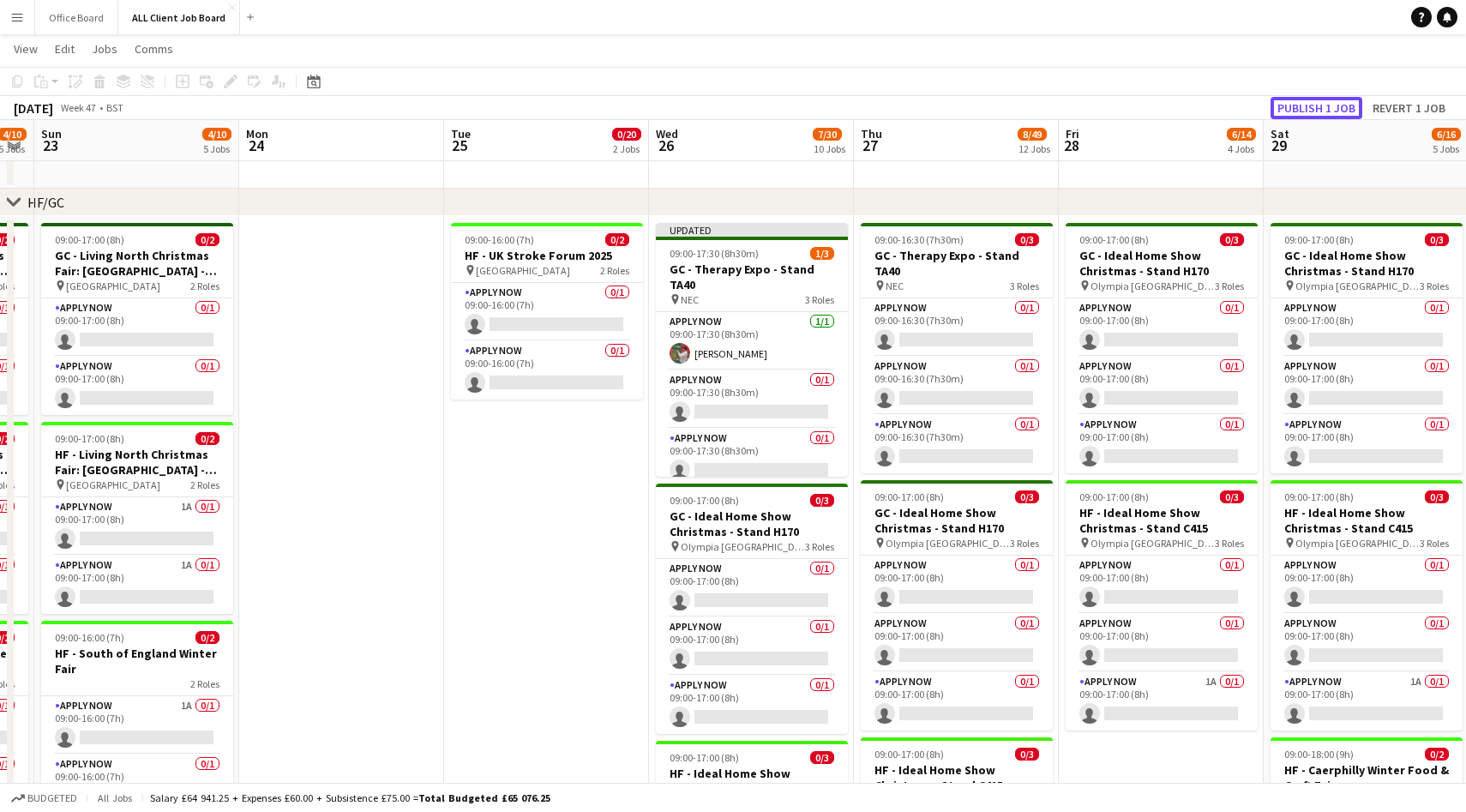
click at [1324, 101] on button "Publish 1 job" at bounding box center [1317, 107] width 91 height 22
